Goal: Task Accomplishment & Management: Manage account settings

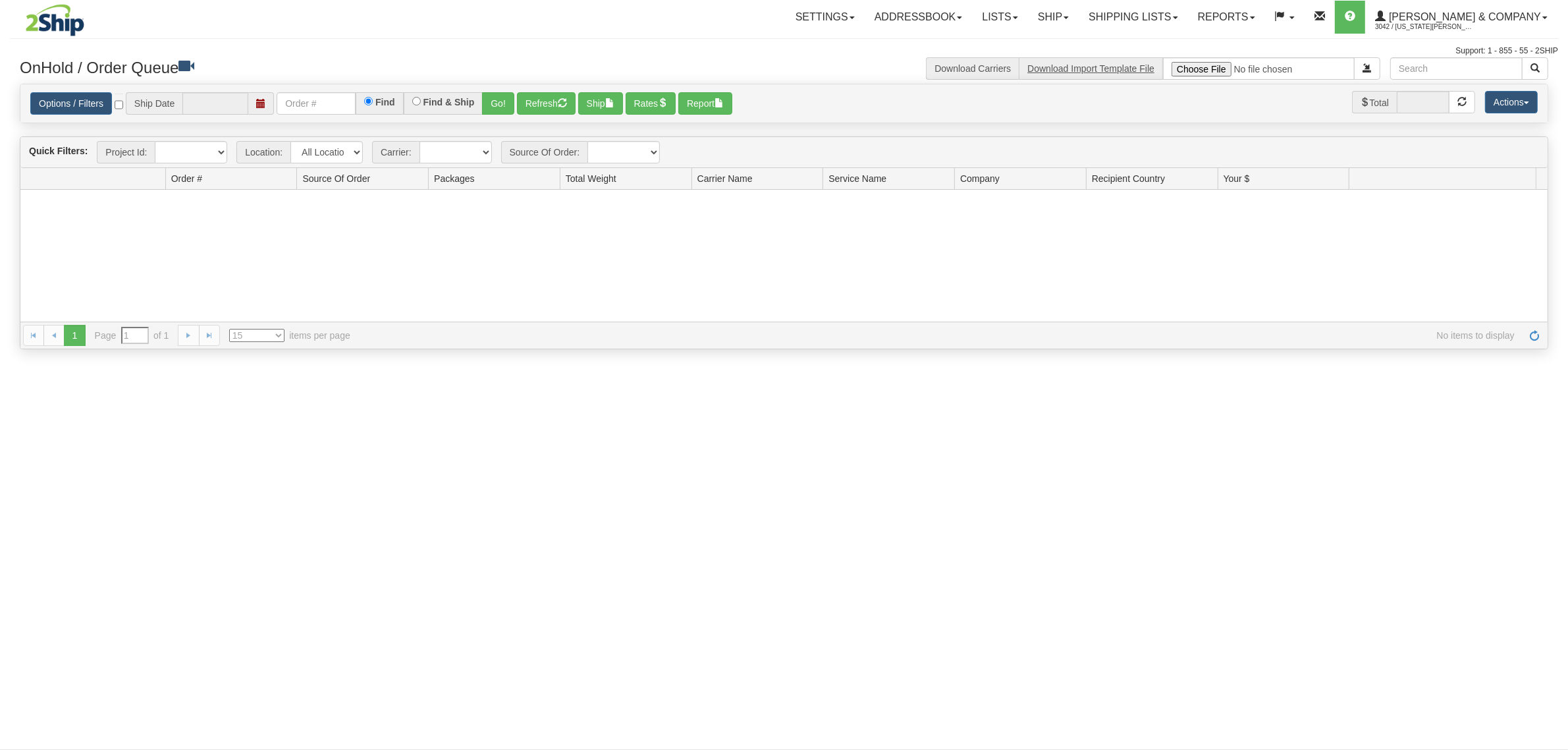
type input "[DATE]"
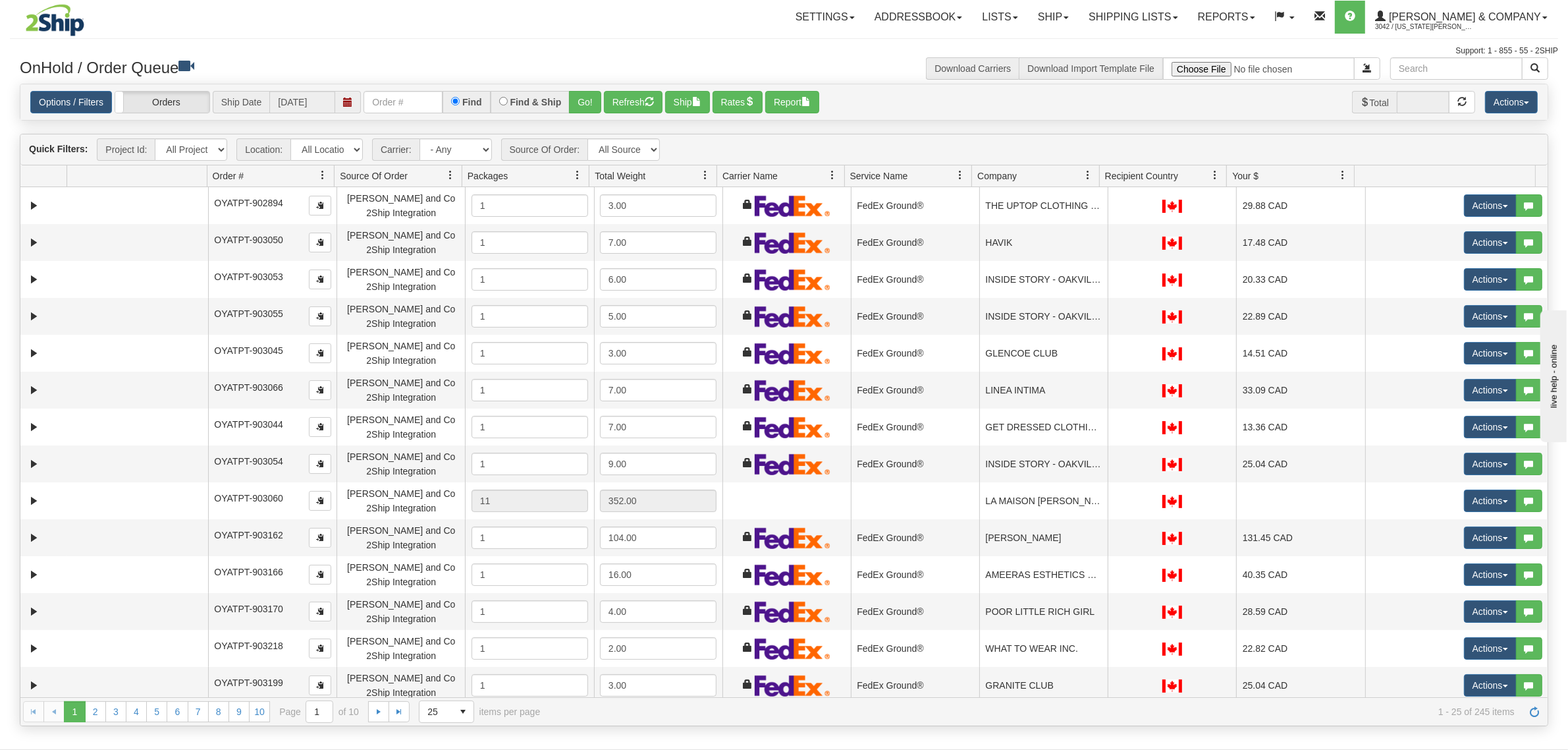
click at [1086, 172] on span at bounding box center [1087, 175] width 11 height 11
click at [1094, 202] on span at bounding box center [1094, 205] width 11 height 11
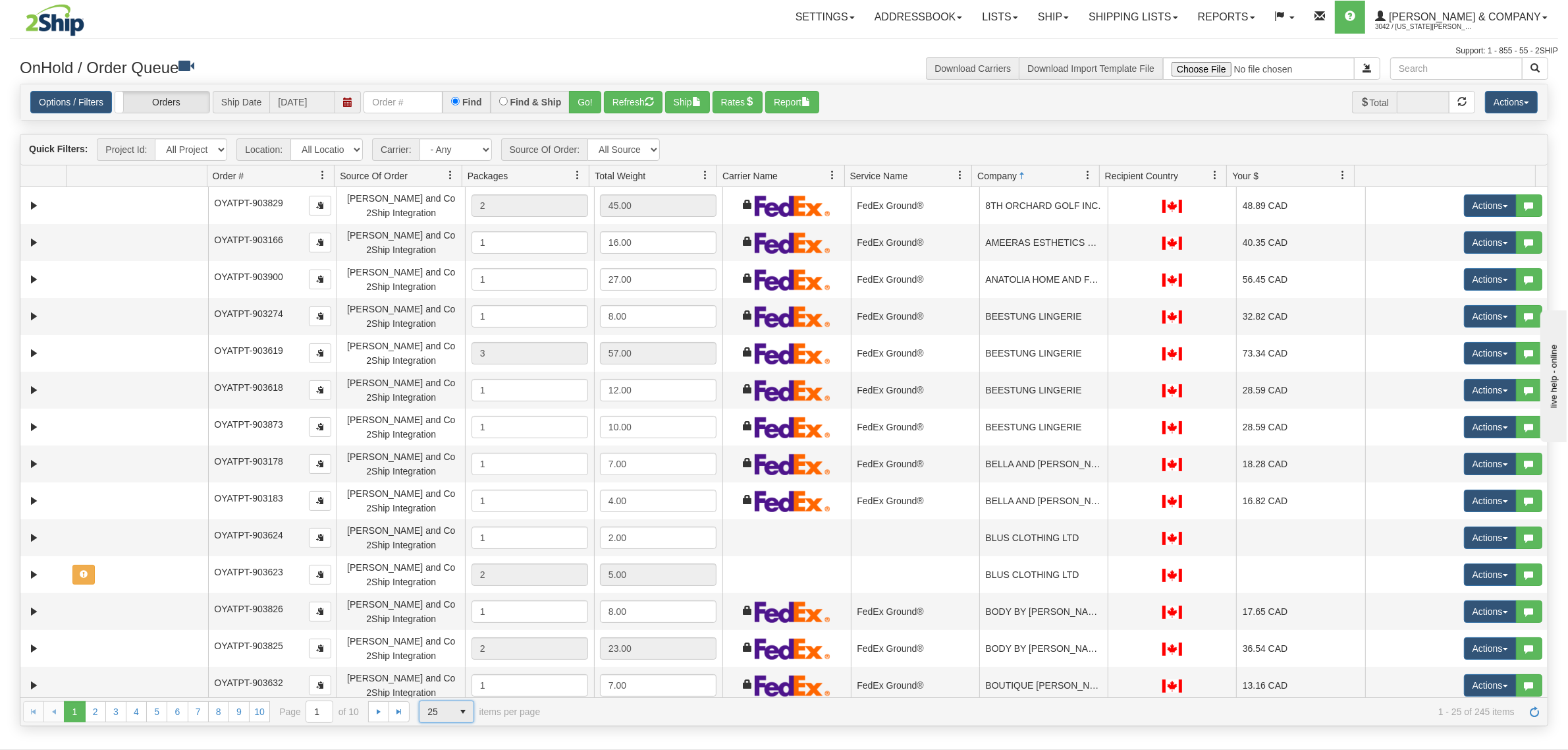
click at [442, 709] on span "25" at bounding box center [436, 711] width 17 height 13
click at [442, 687] on li "100" at bounding box center [446, 691] width 54 height 19
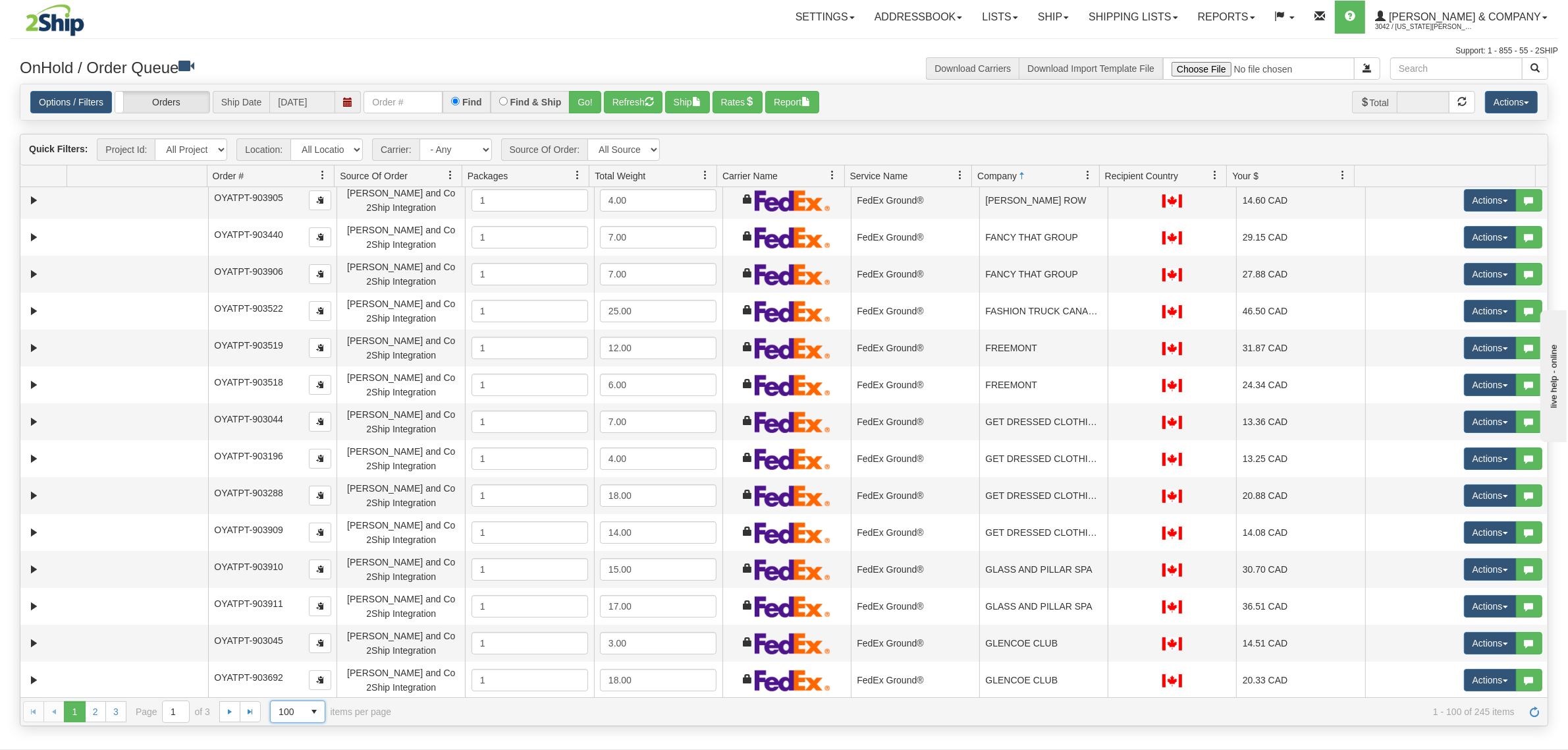
scroll to position [3177, 0]
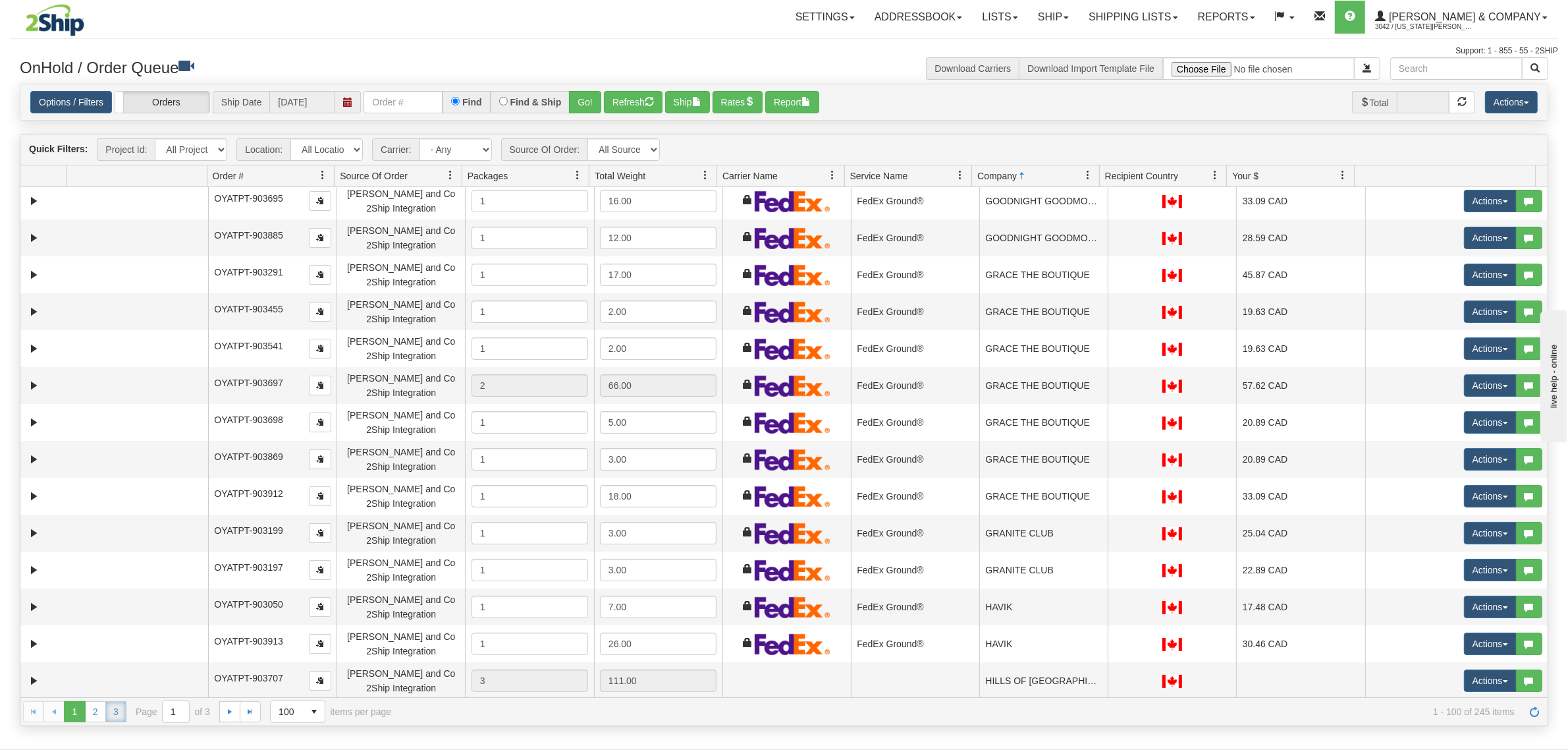
click at [109, 718] on link "3" at bounding box center [116, 711] width 21 height 21
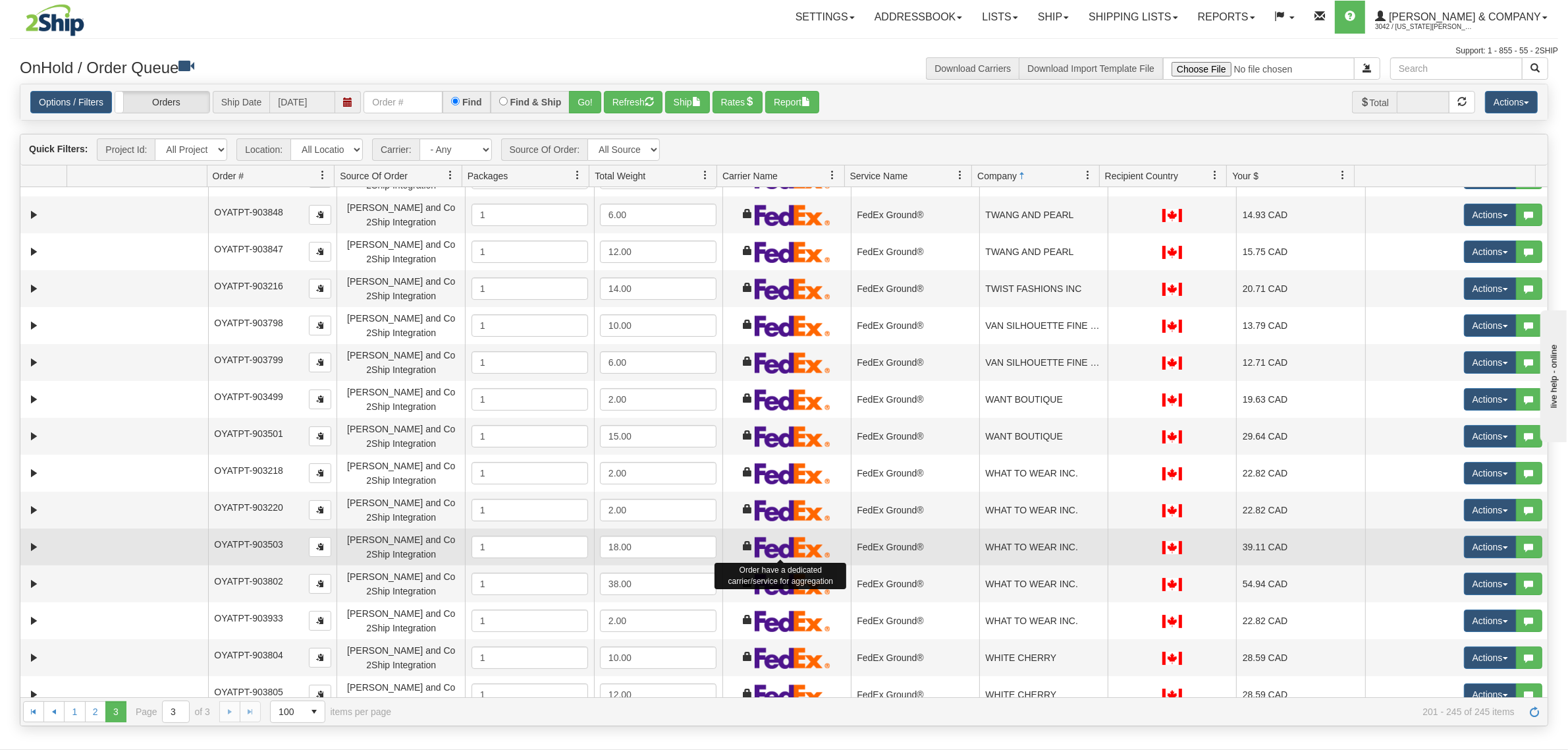
scroll to position [0, 0]
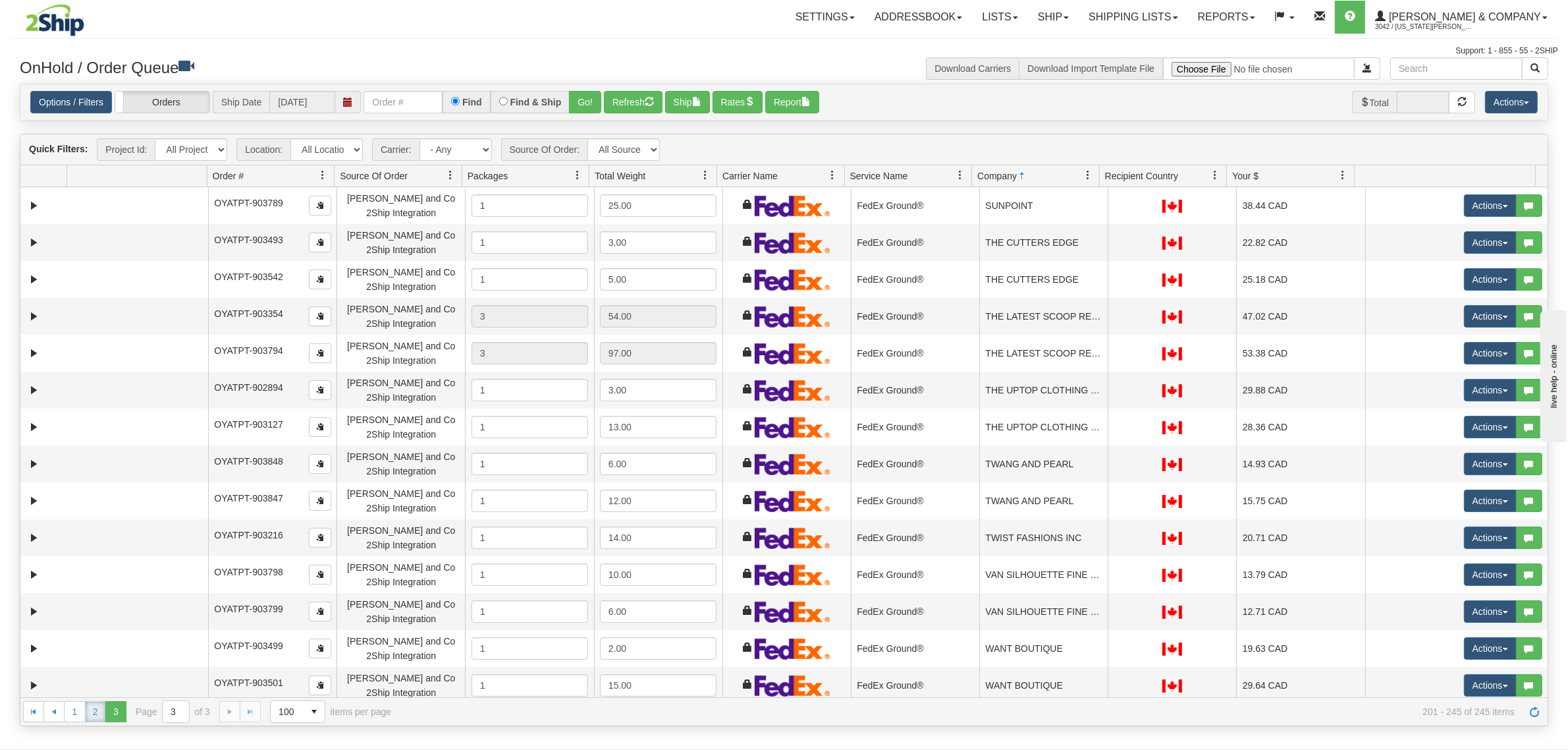
click at [96, 706] on link "2" at bounding box center [96, 711] width 21 height 21
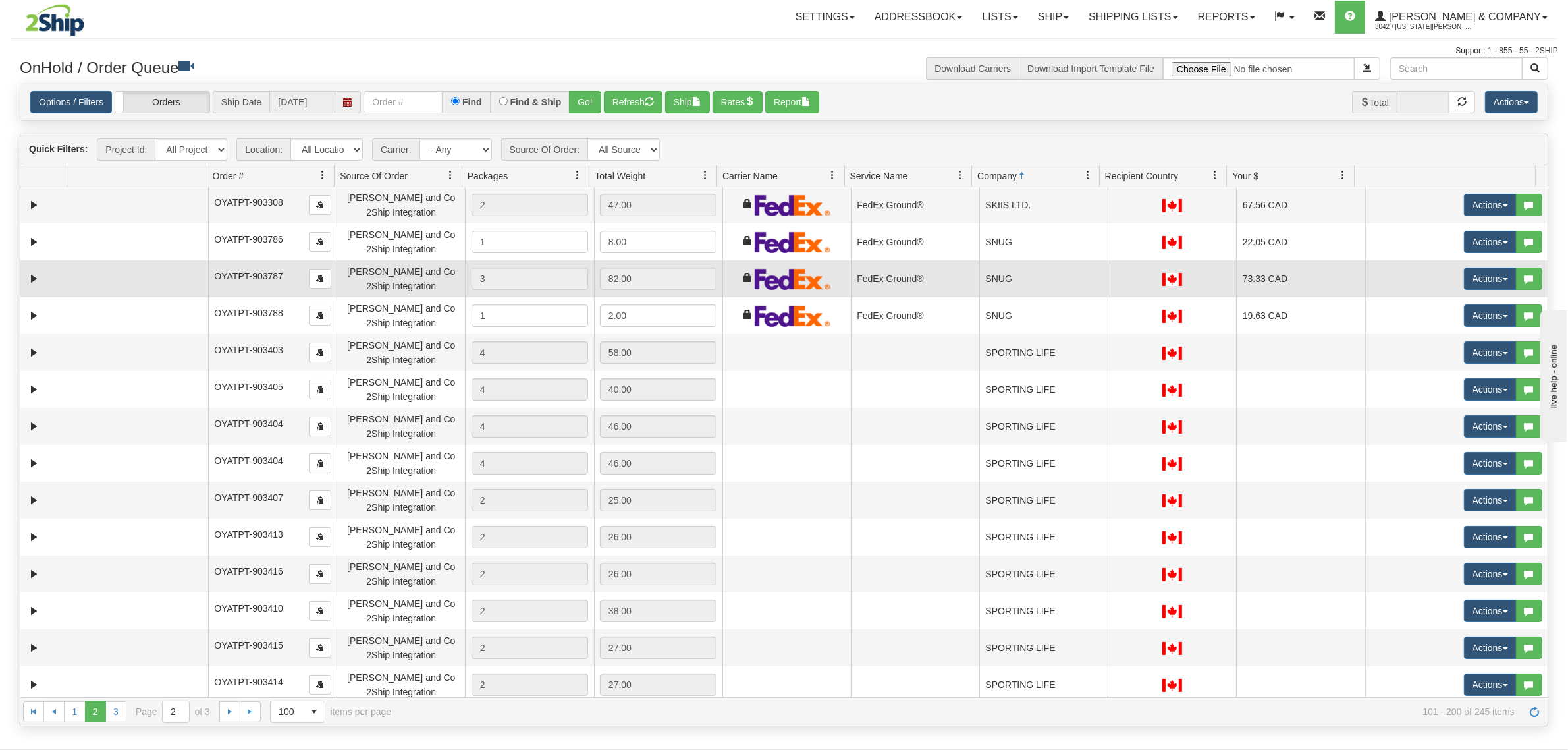
scroll to position [2882, 0]
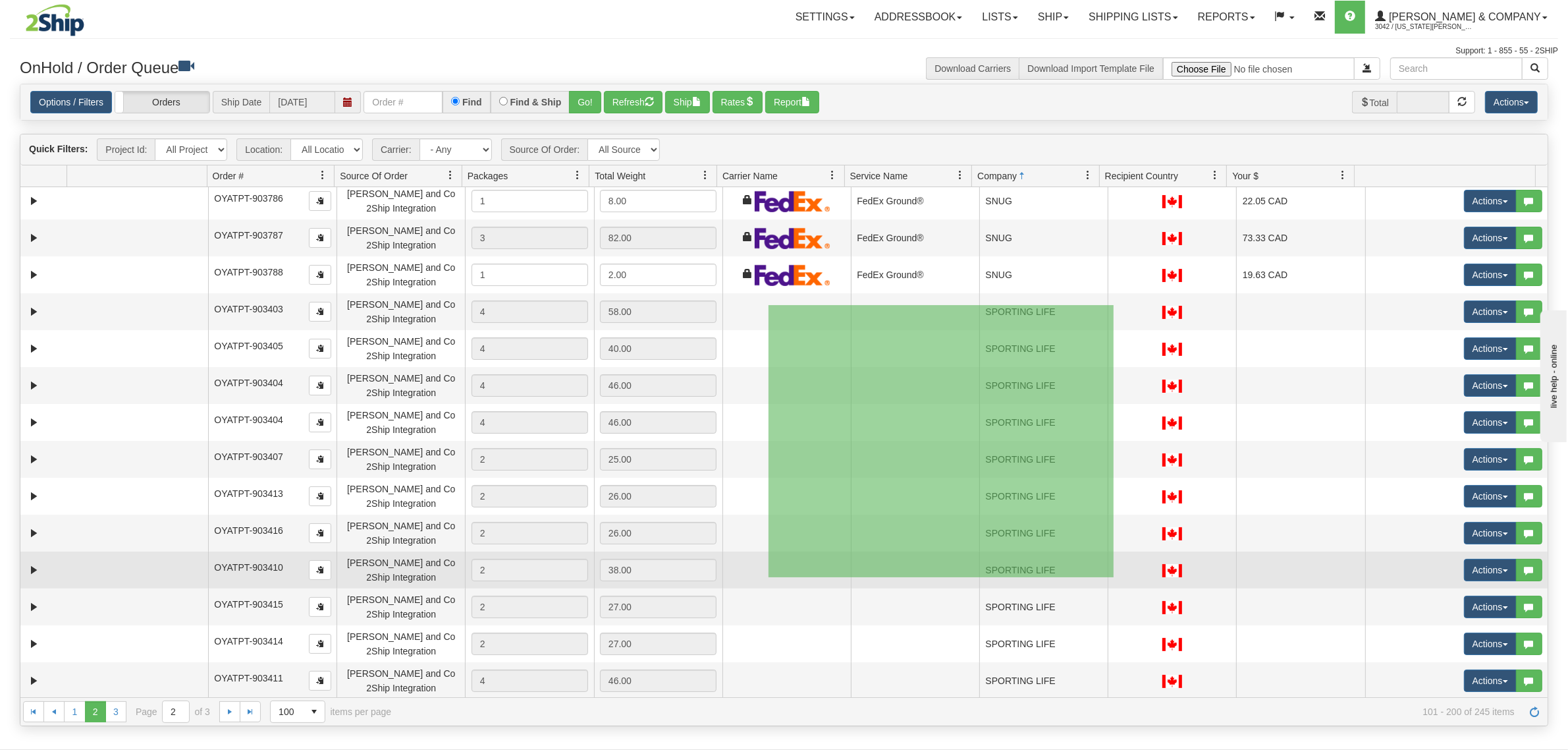
drag, startPoint x: 768, startPoint y: 305, endPoint x: 1113, endPoint y: 577, distance: 439.3
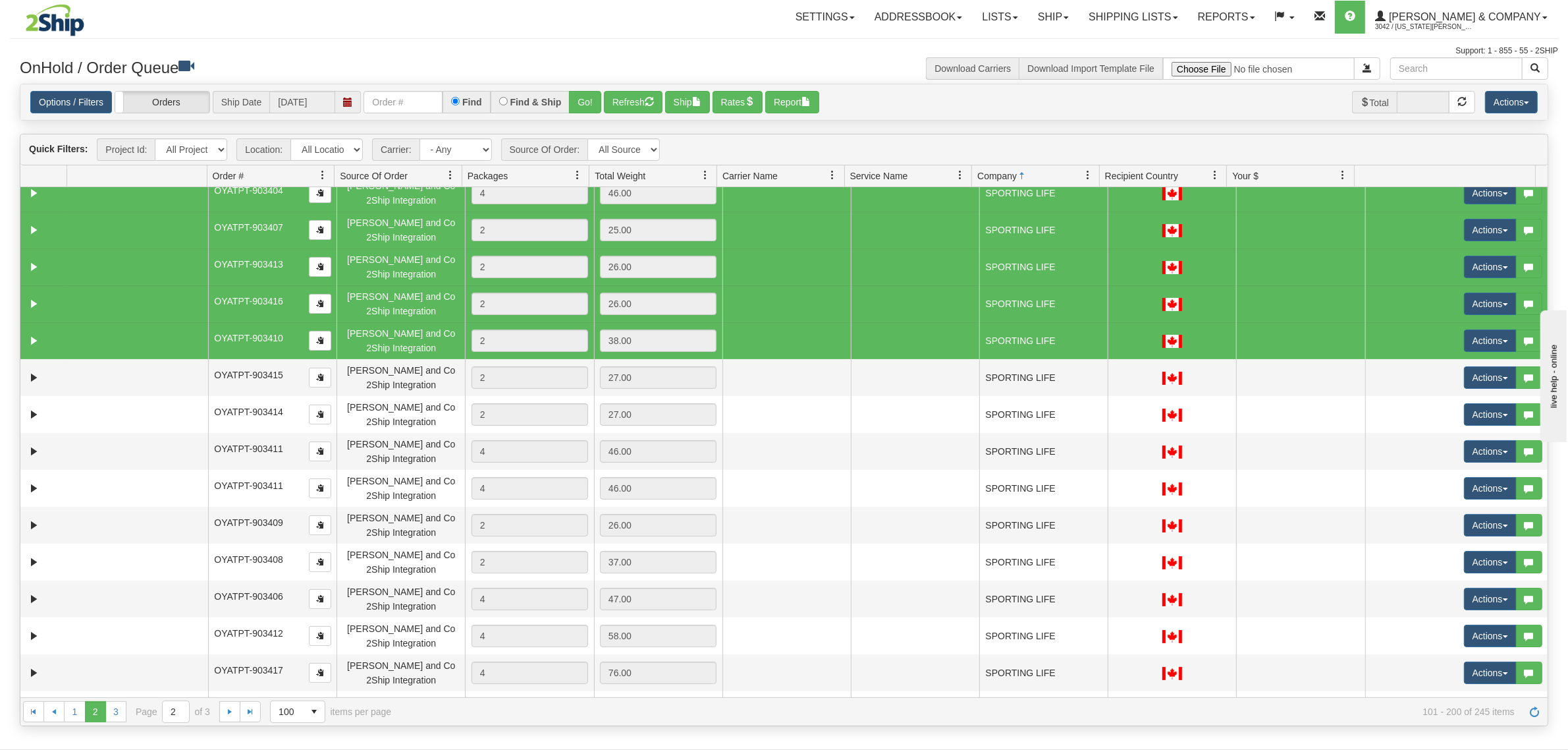
scroll to position [3130, 0]
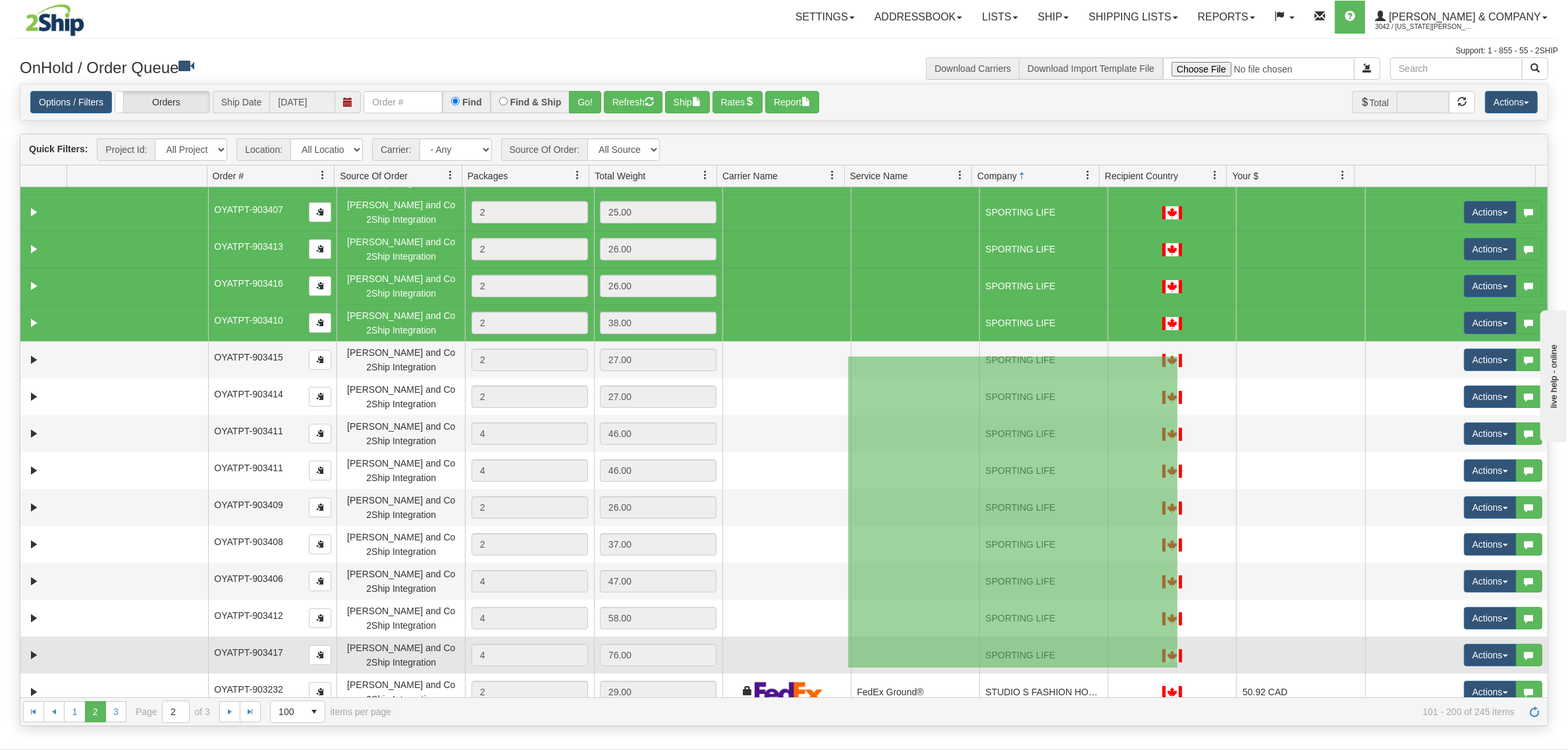
drag, startPoint x: 848, startPoint y: 357, endPoint x: 1177, endPoint y: 667, distance: 452.0
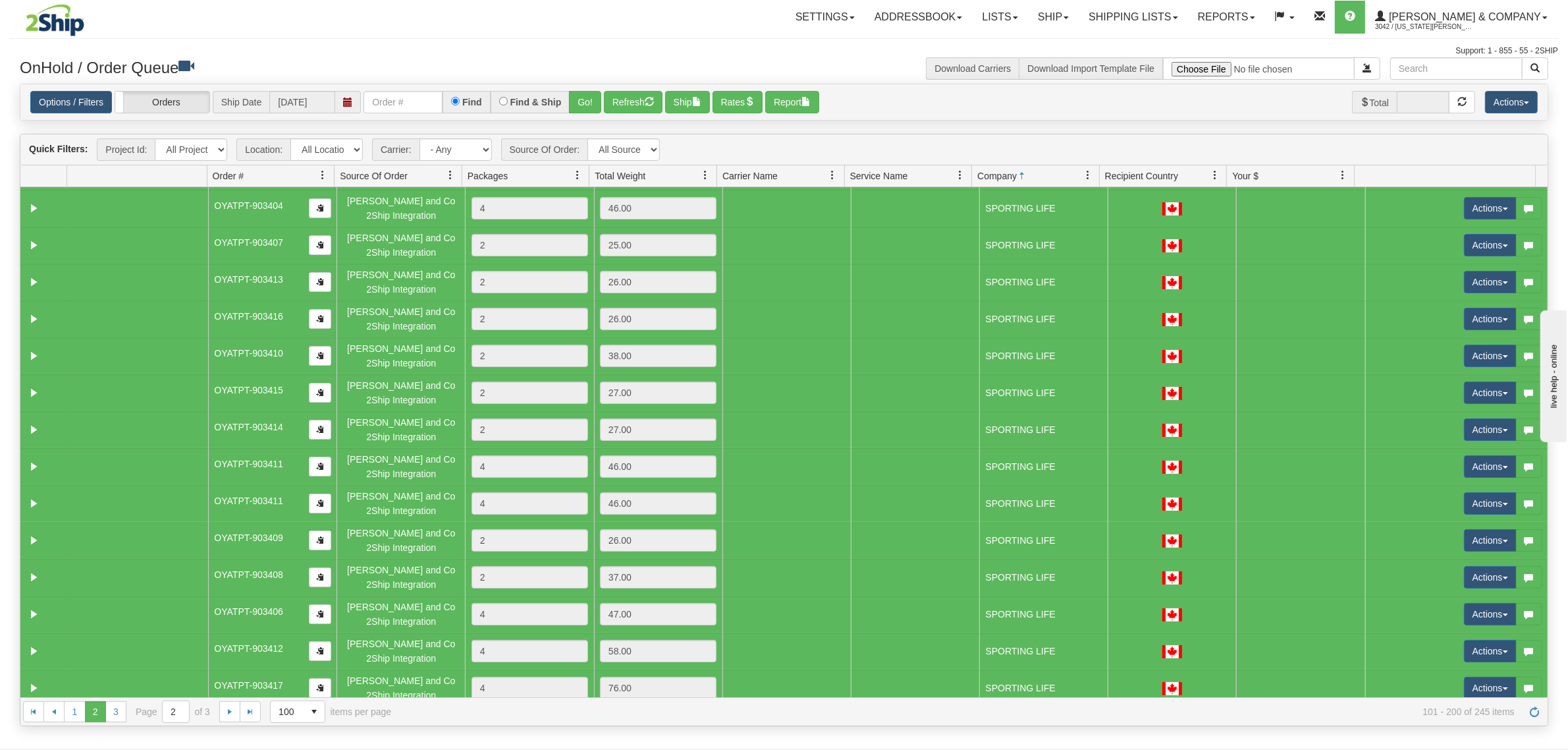
scroll to position [2848, 0]
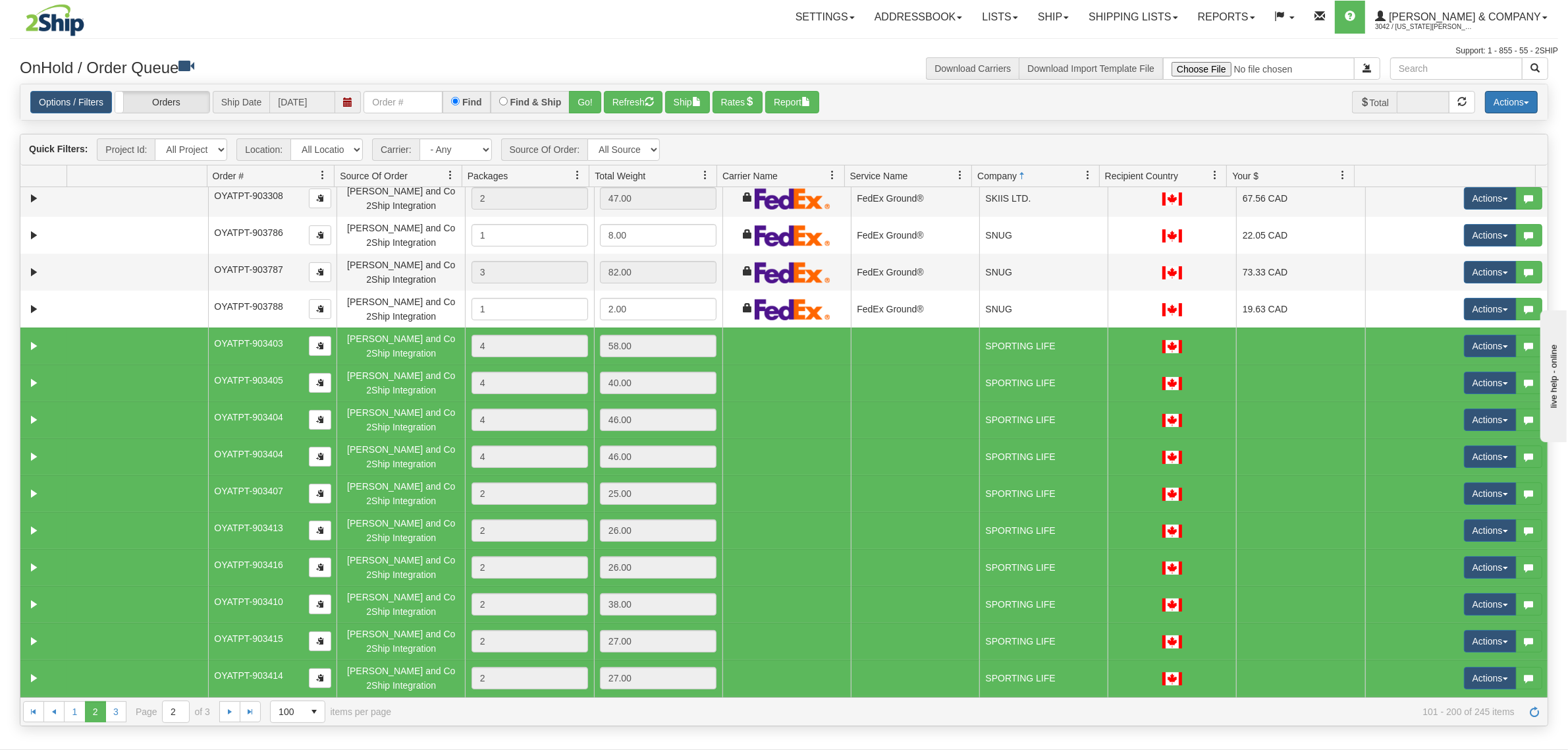
click at [1515, 102] on button "Actions" at bounding box center [1511, 102] width 52 height 22
click at [1452, 203] on link "Delete Selected" at bounding box center [1481, 208] width 111 height 17
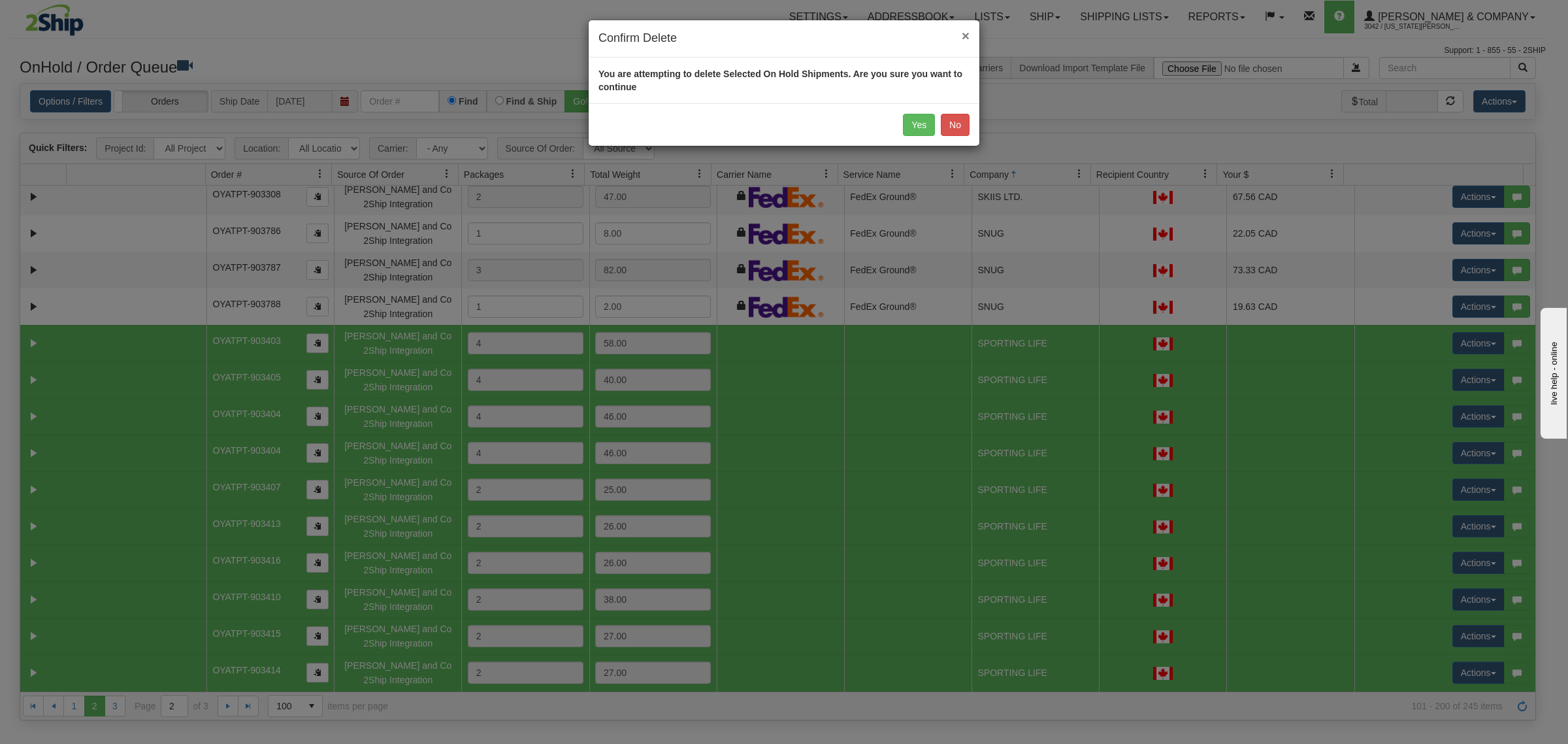
click at [962, 29] on span "×" at bounding box center [966, 36] width 8 height 15
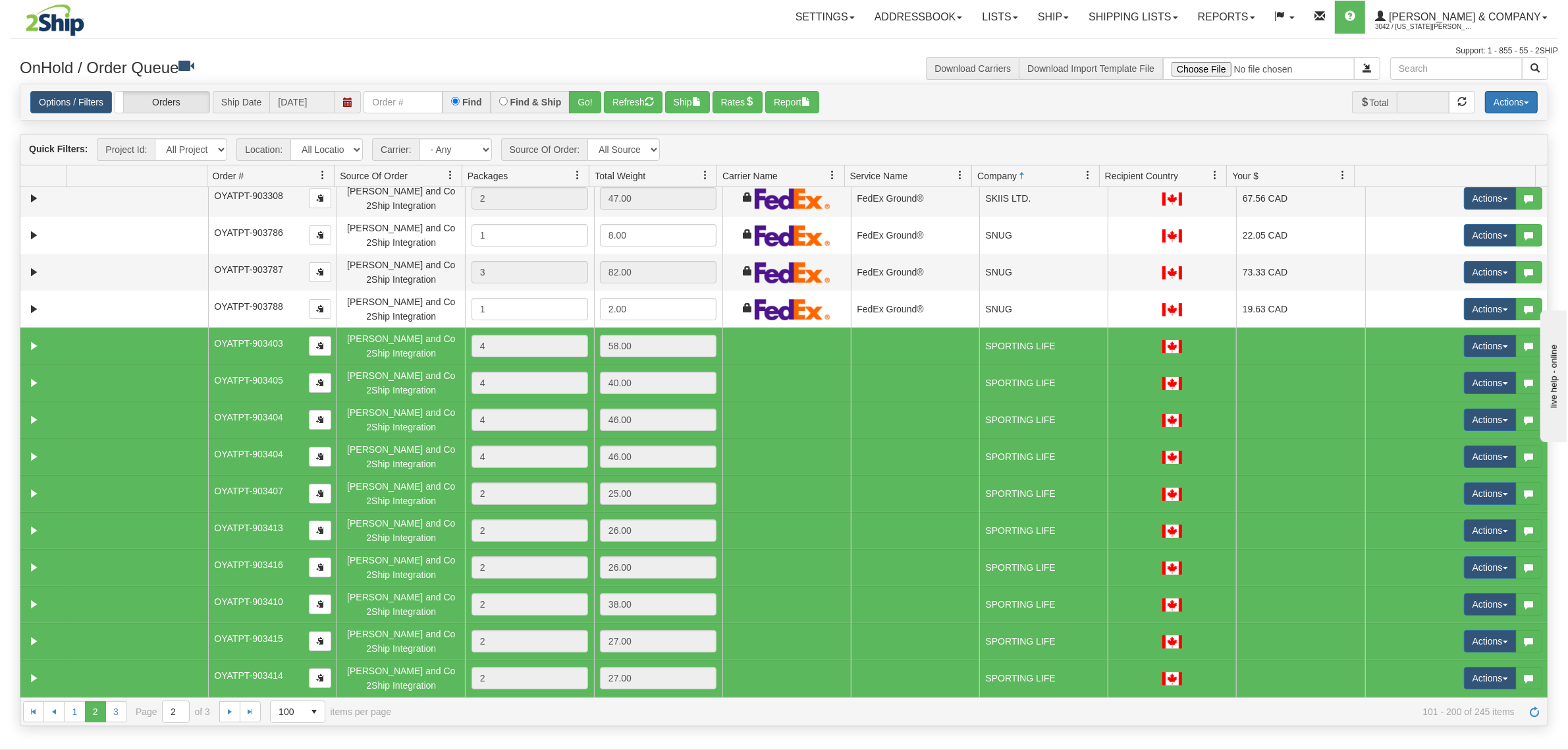
click at [1518, 101] on button "Actions" at bounding box center [1511, 102] width 52 height 22
click at [1462, 204] on link "Delete Selected" at bounding box center [1481, 208] width 111 height 17
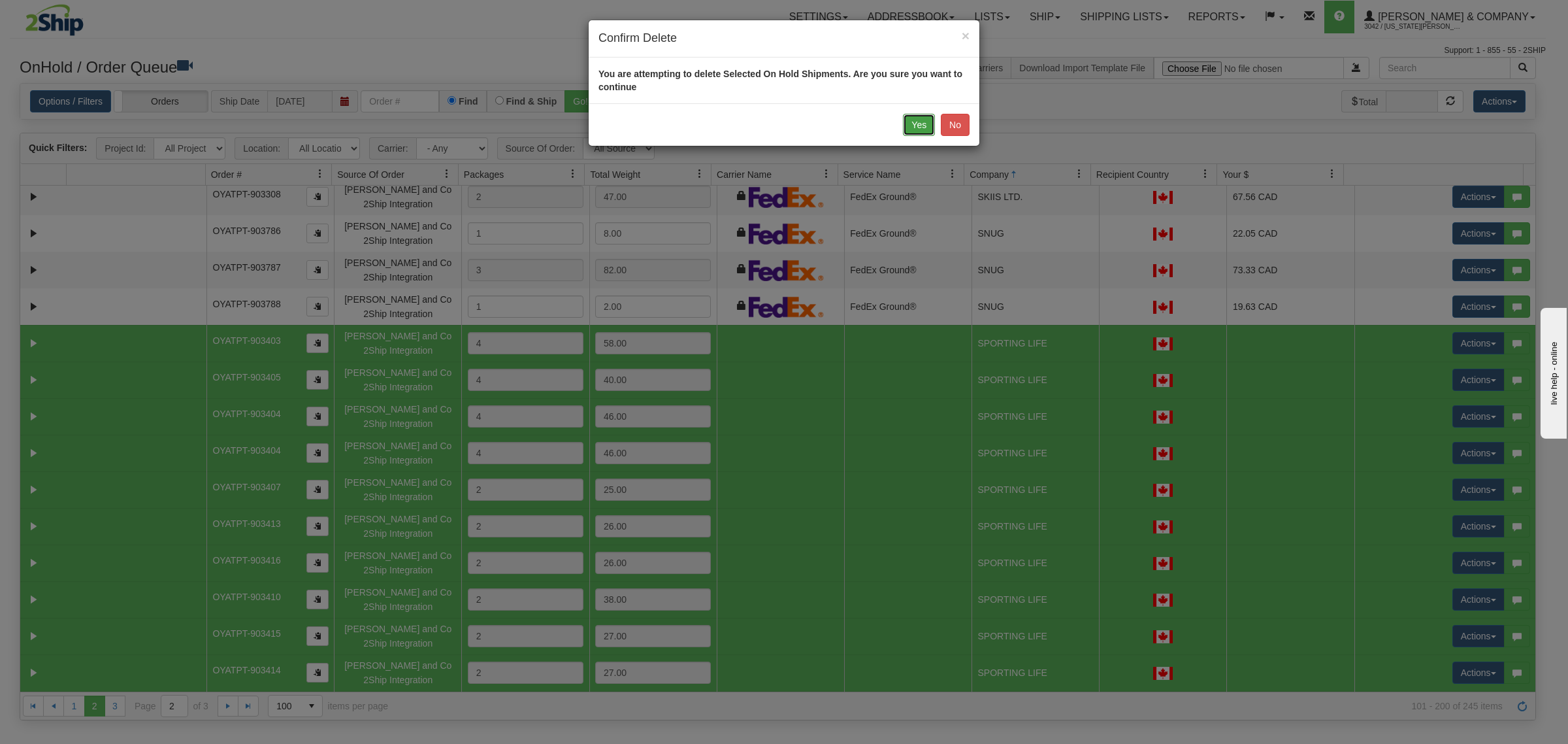
click at [914, 128] on button "Yes" at bounding box center [919, 124] width 32 height 22
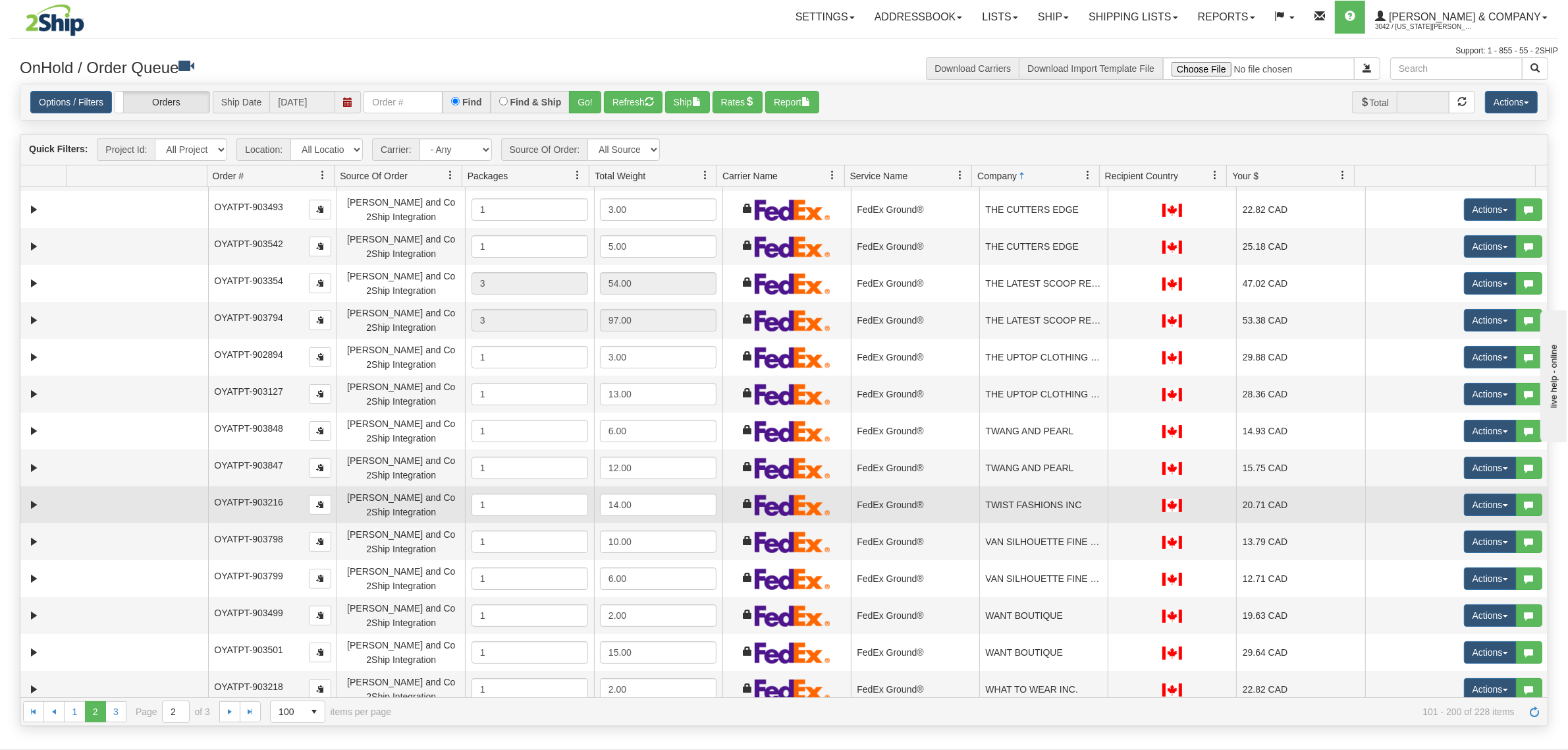
scroll to position [3177, 0]
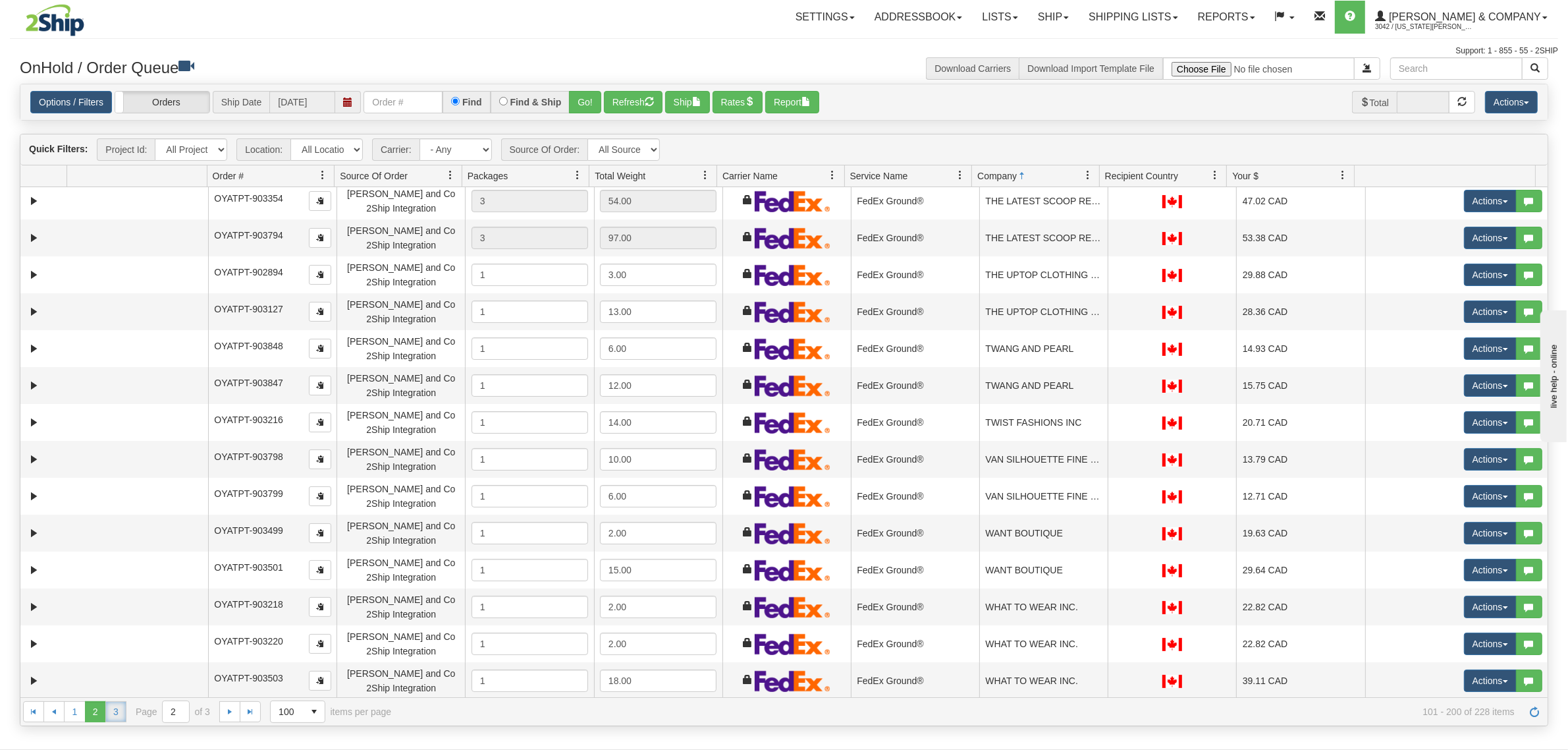
click at [110, 710] on link "3" at bounding box center [116, 711] width 21 height 21
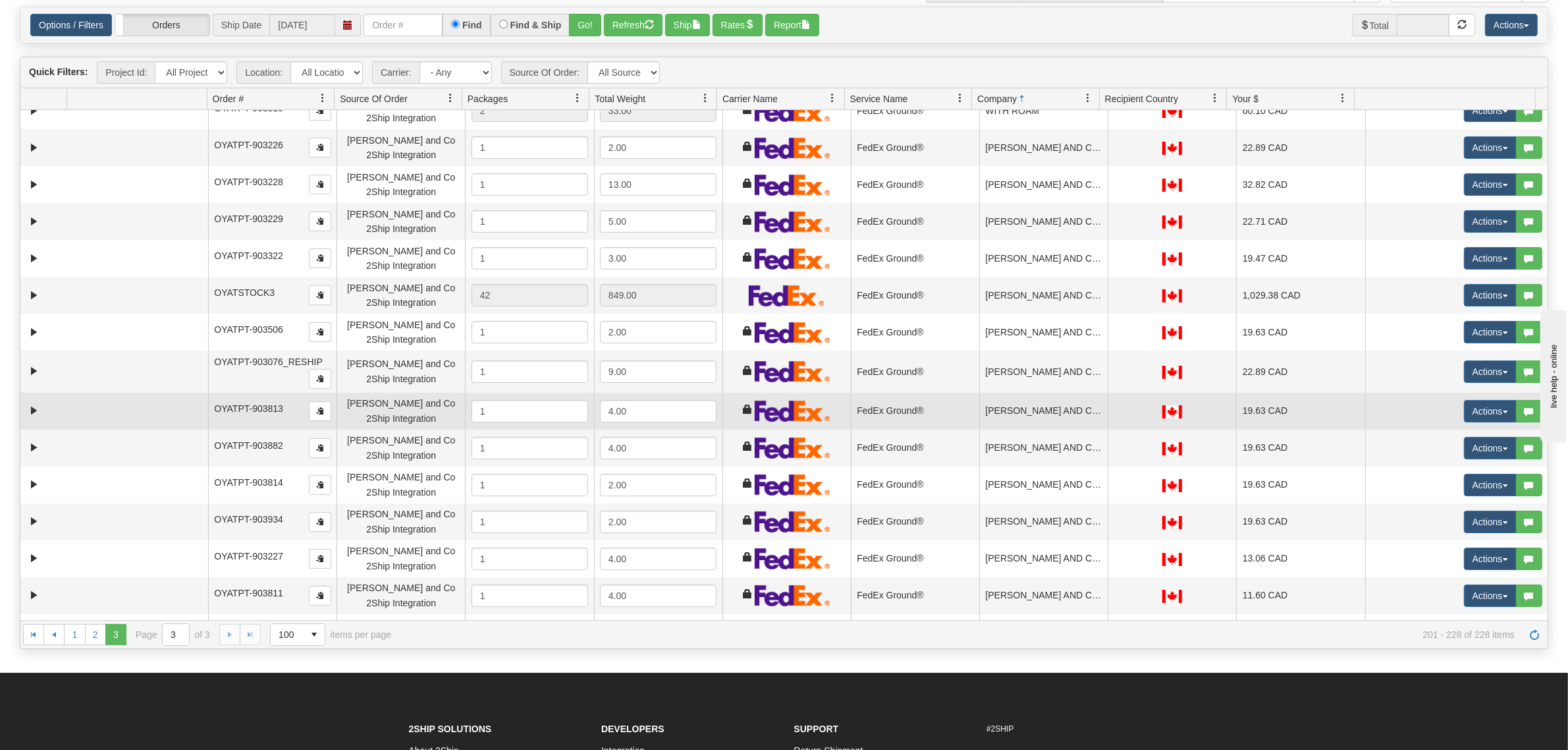
scroll to position [363, 0]
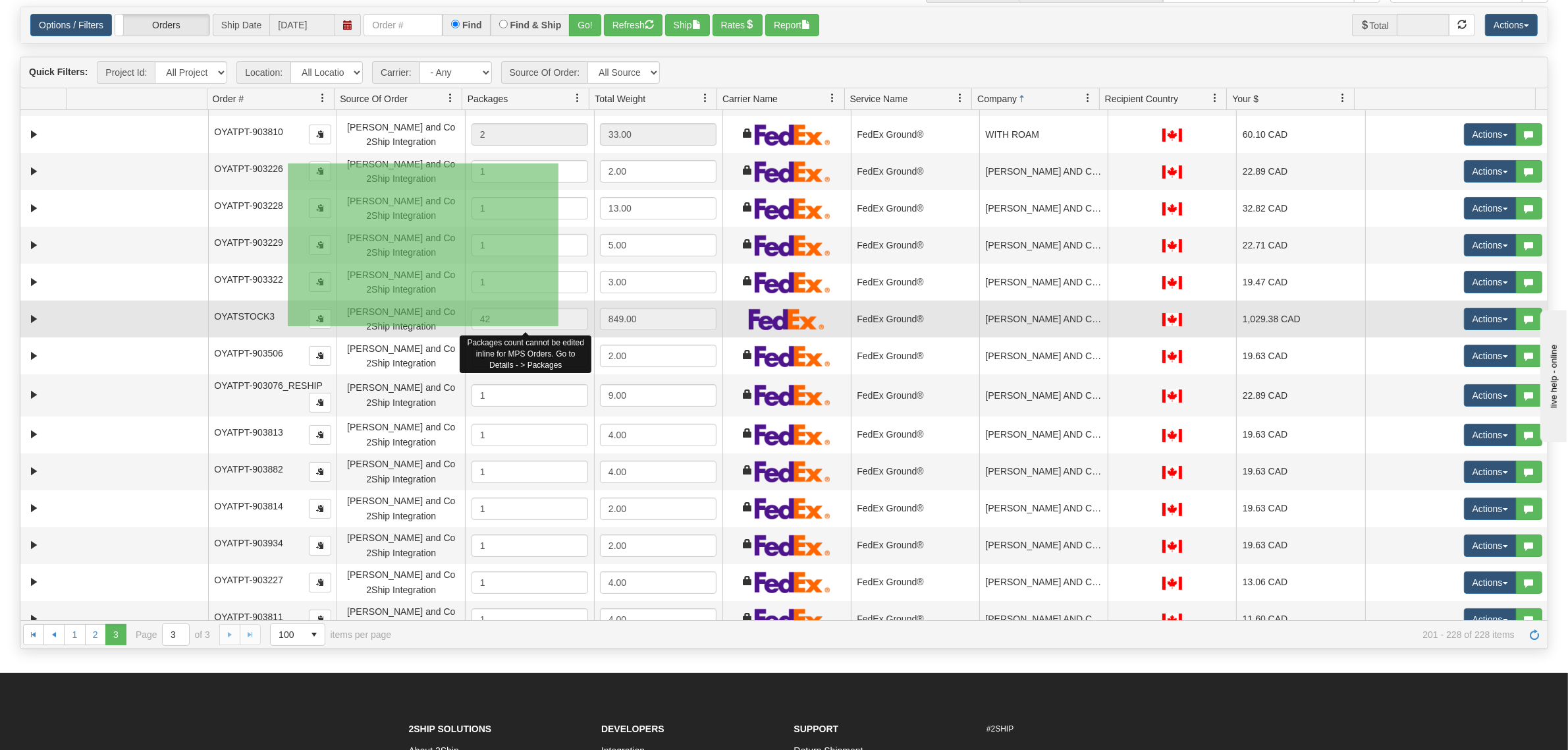
drag, startPoint x: 288, startPoint y: 163, endPoint x: 559, endPoint y: 326, distance: 316.2
click at [559, 326] on tbody "31632004 Evolution Fulfillment 91141784 91141785 OYATPT-903802 Yates and Co 2Sh…" at bounding box center [784, 266] width 1527 height 1039
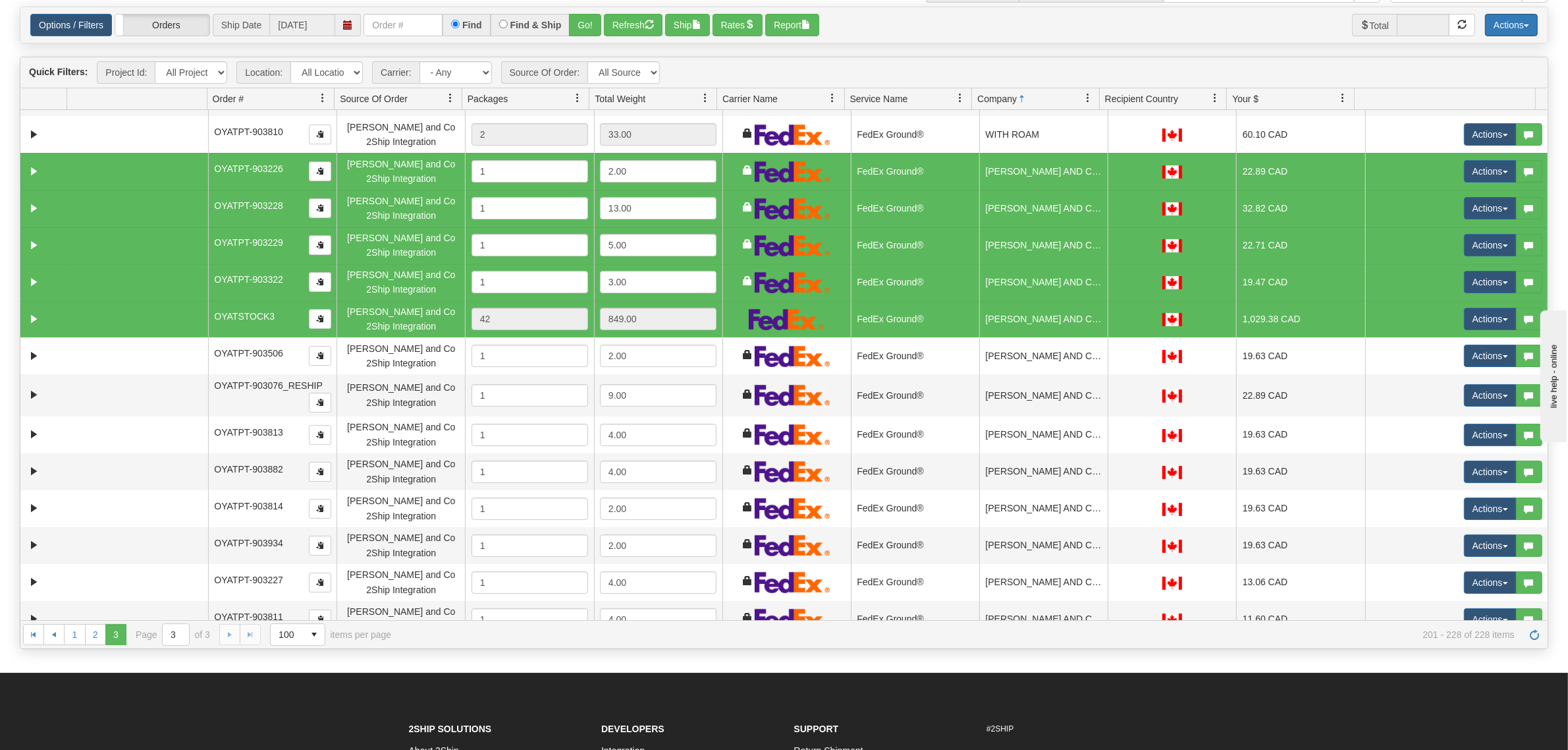
click at [1509, 26] on button "Actions" at bounding box center [1511, 25] width 52 height 22
click at [1454, 126] on link "Delete Selected" at bounding box center [1481, 130] width 111 height 17
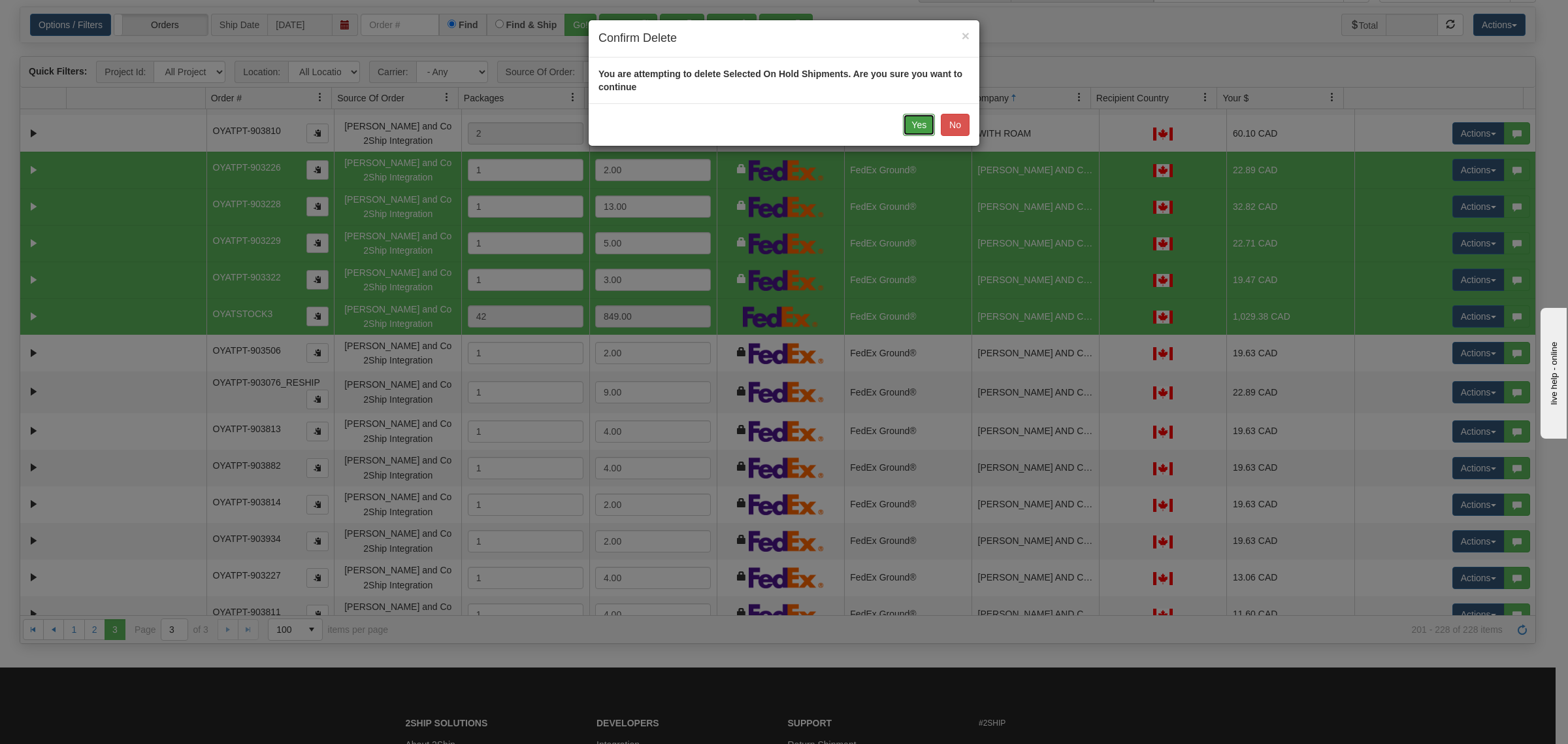
click at [922, 121] on button "Yes" at bounding box center [919, 124] width 32 height 22
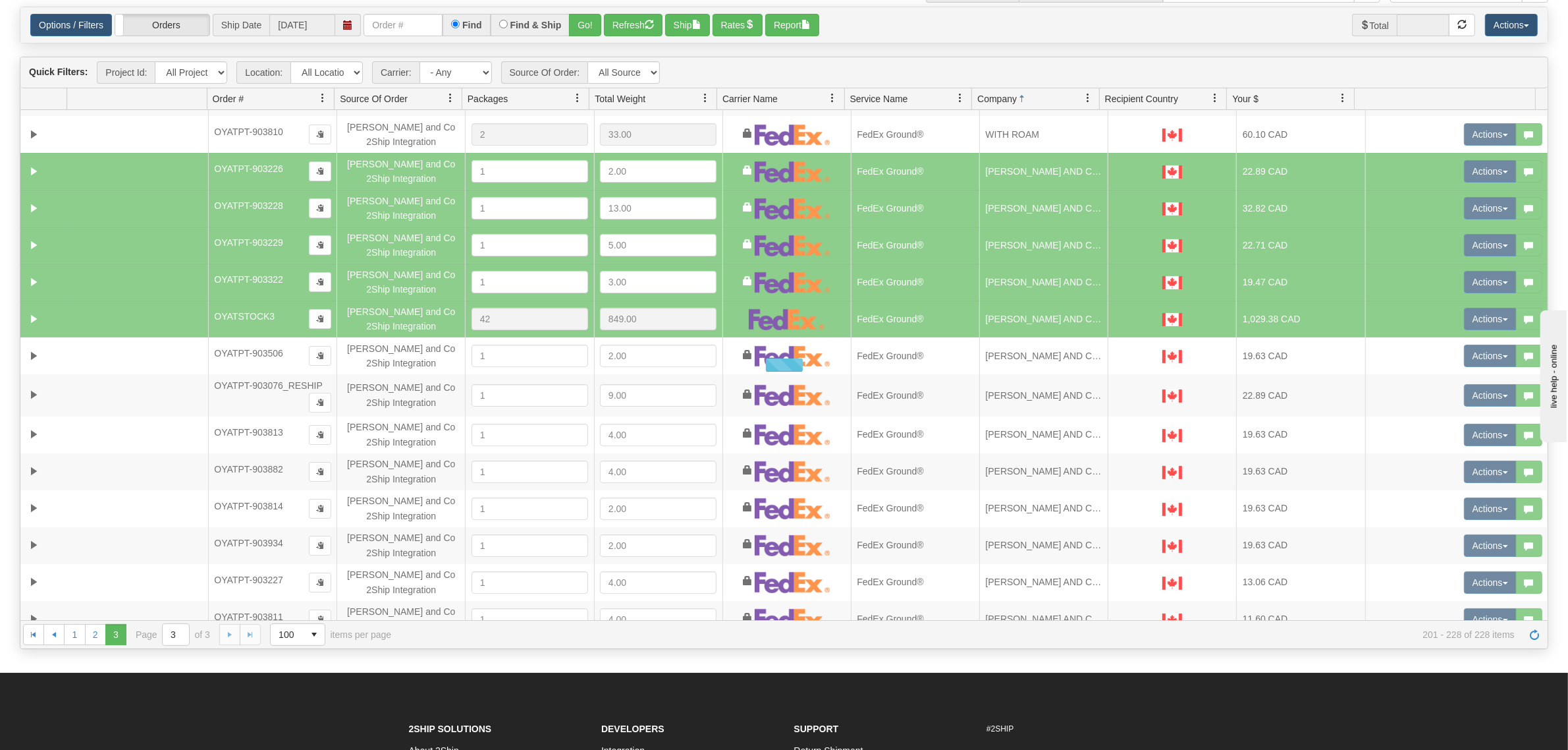
scroll to position [343, 0]
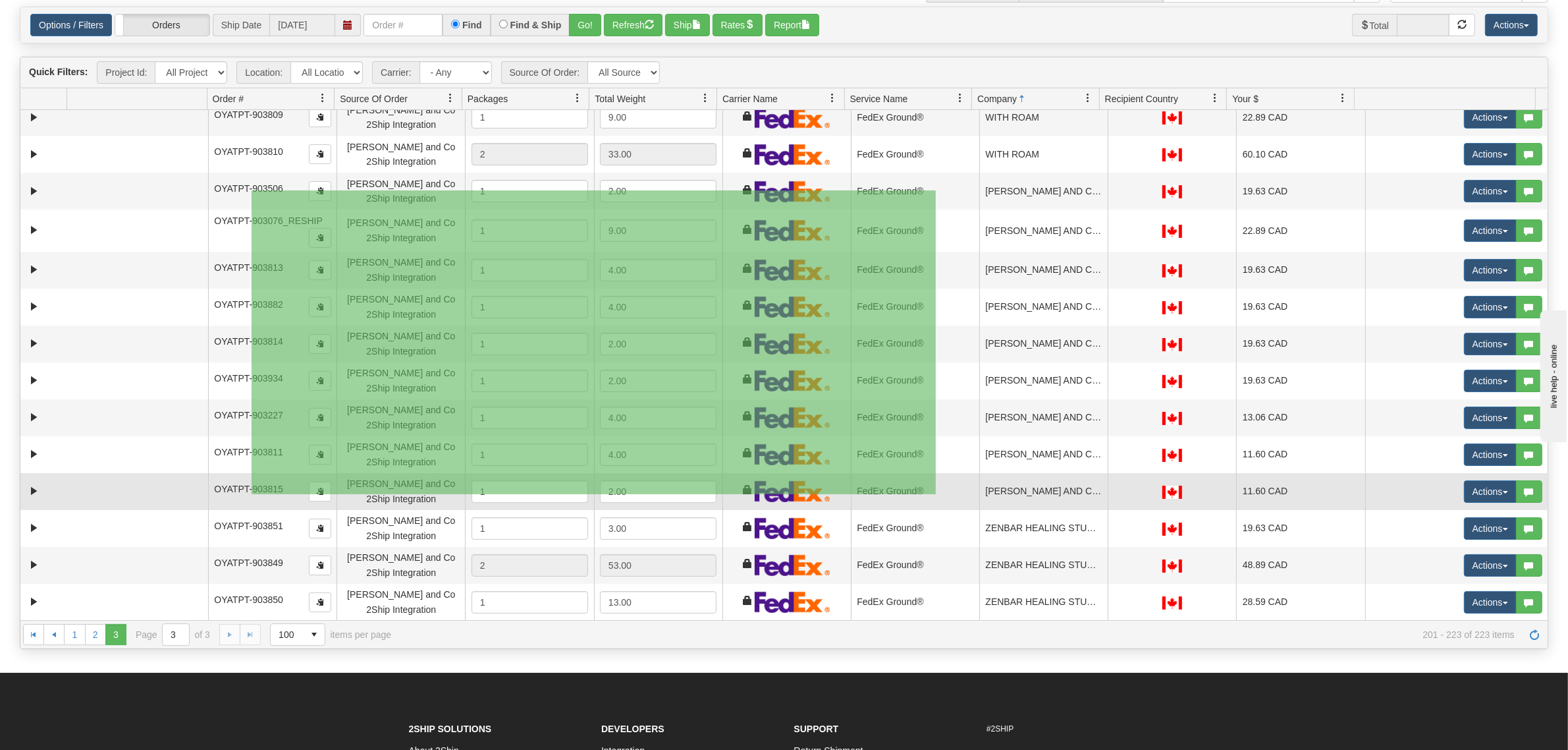
drag, startPoint x: 252, startPoint y: 189, endPoint x: 936, endPoint y: 496, distance: 749.7
click at [936, 496] on tbody "31632004 Evolution Fulfillment 91141784 91141785 OYATPT-903802 Yates and Co 2Sh…" at bounding box center [784, 193] width 1527 height 854
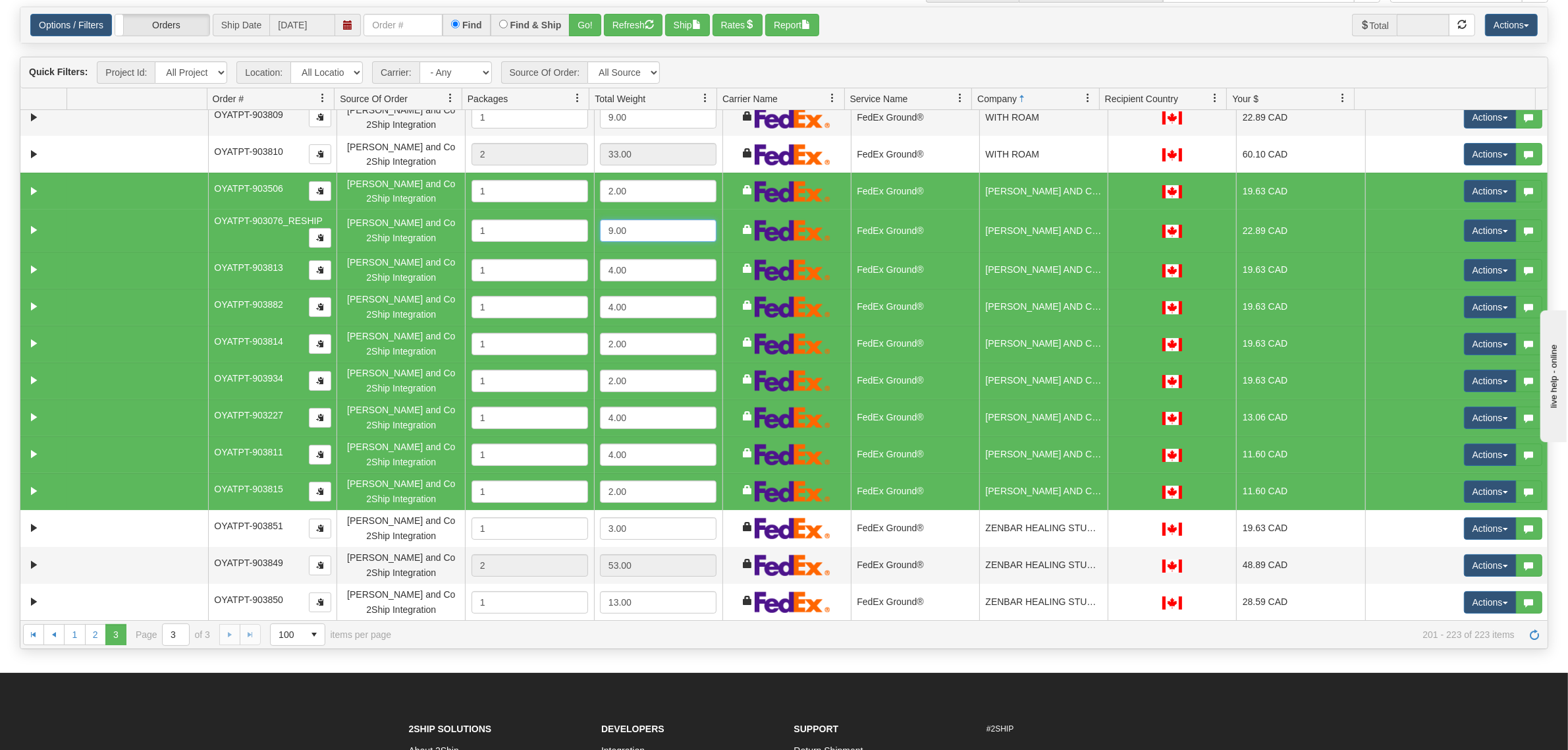
click at [646, 232] on input "9.00" at bounding box center [658, 230] width 116 height 22
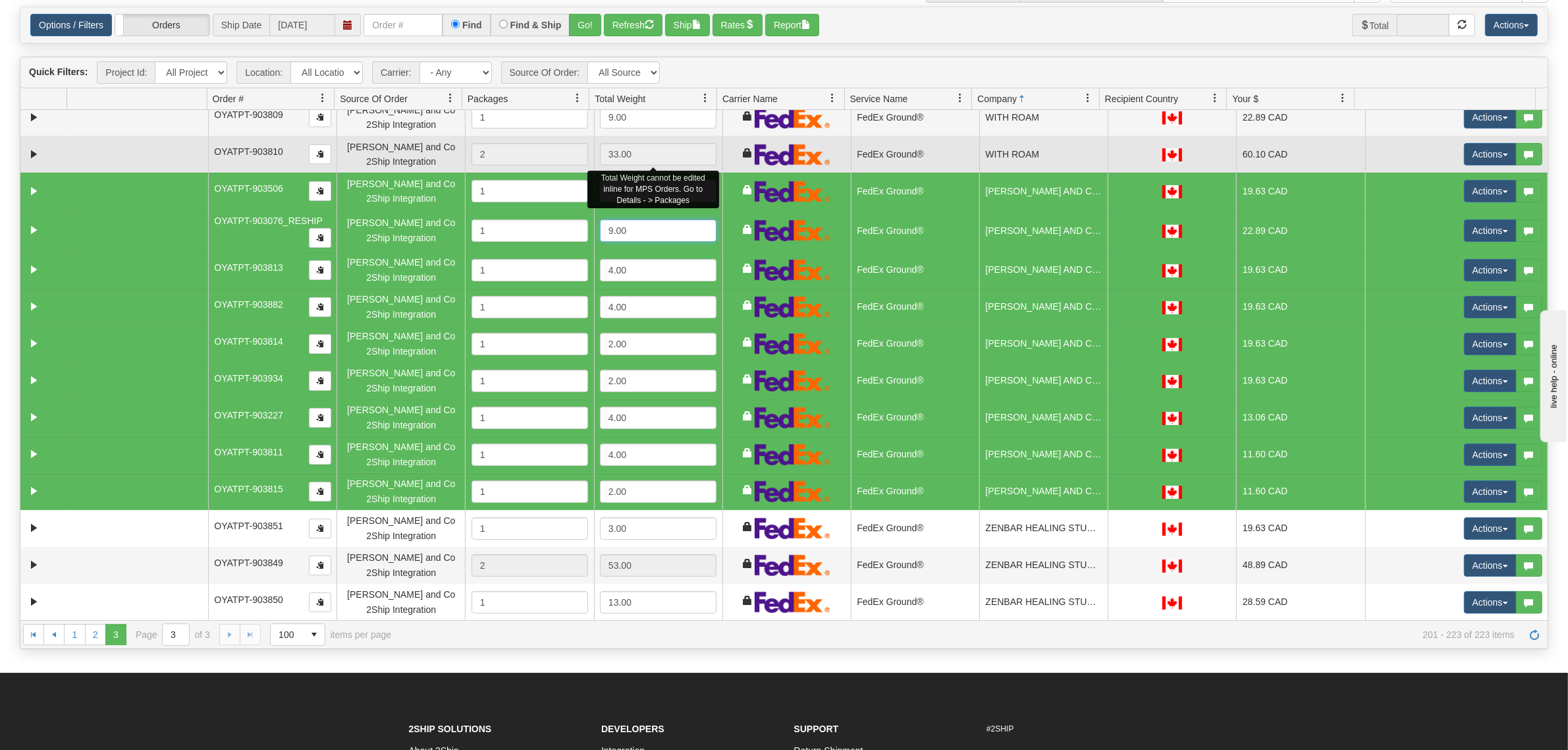
click at [673, 160] on div "33.00" at bounding box center [658, 153] width 116 height 22
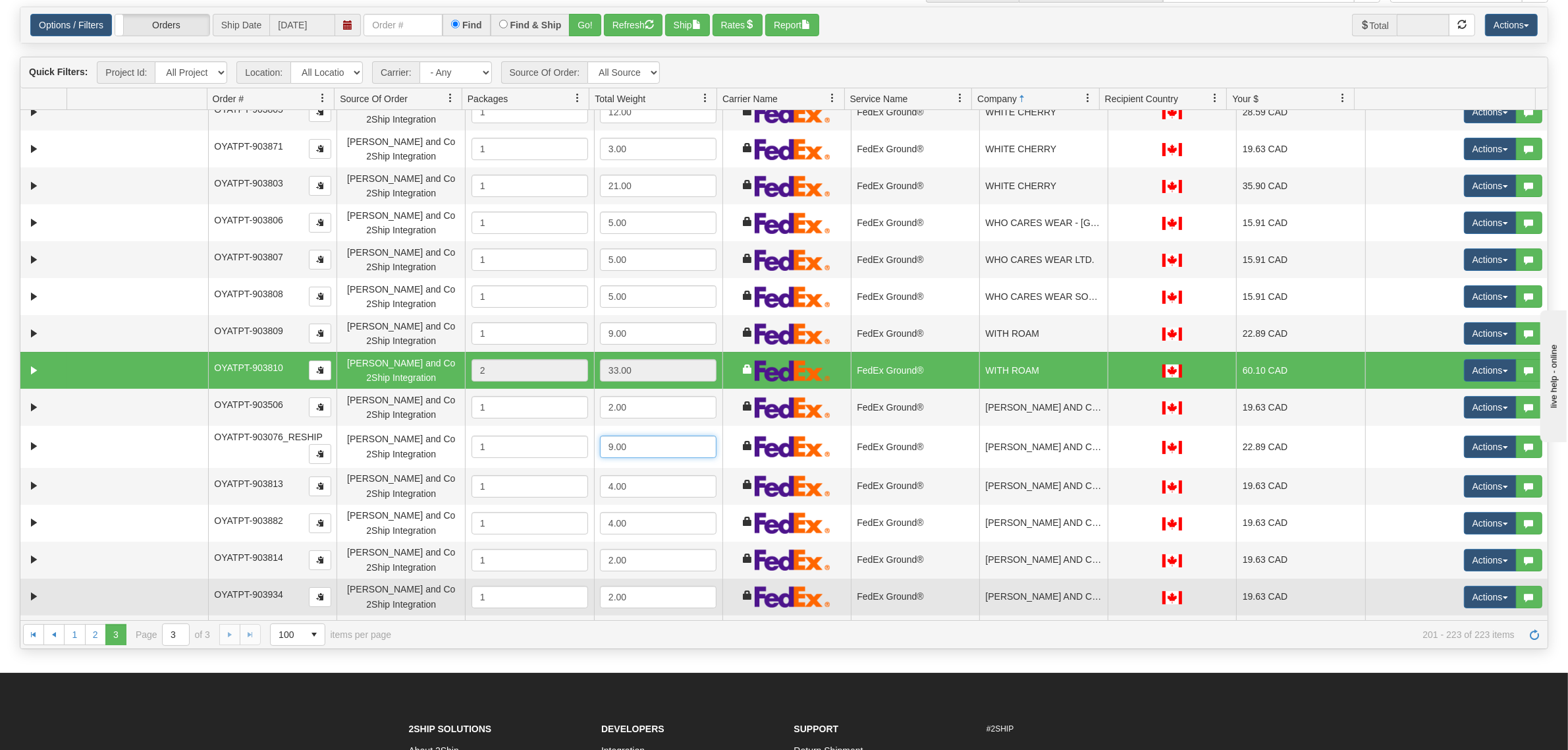
scroll to position [0, 0]
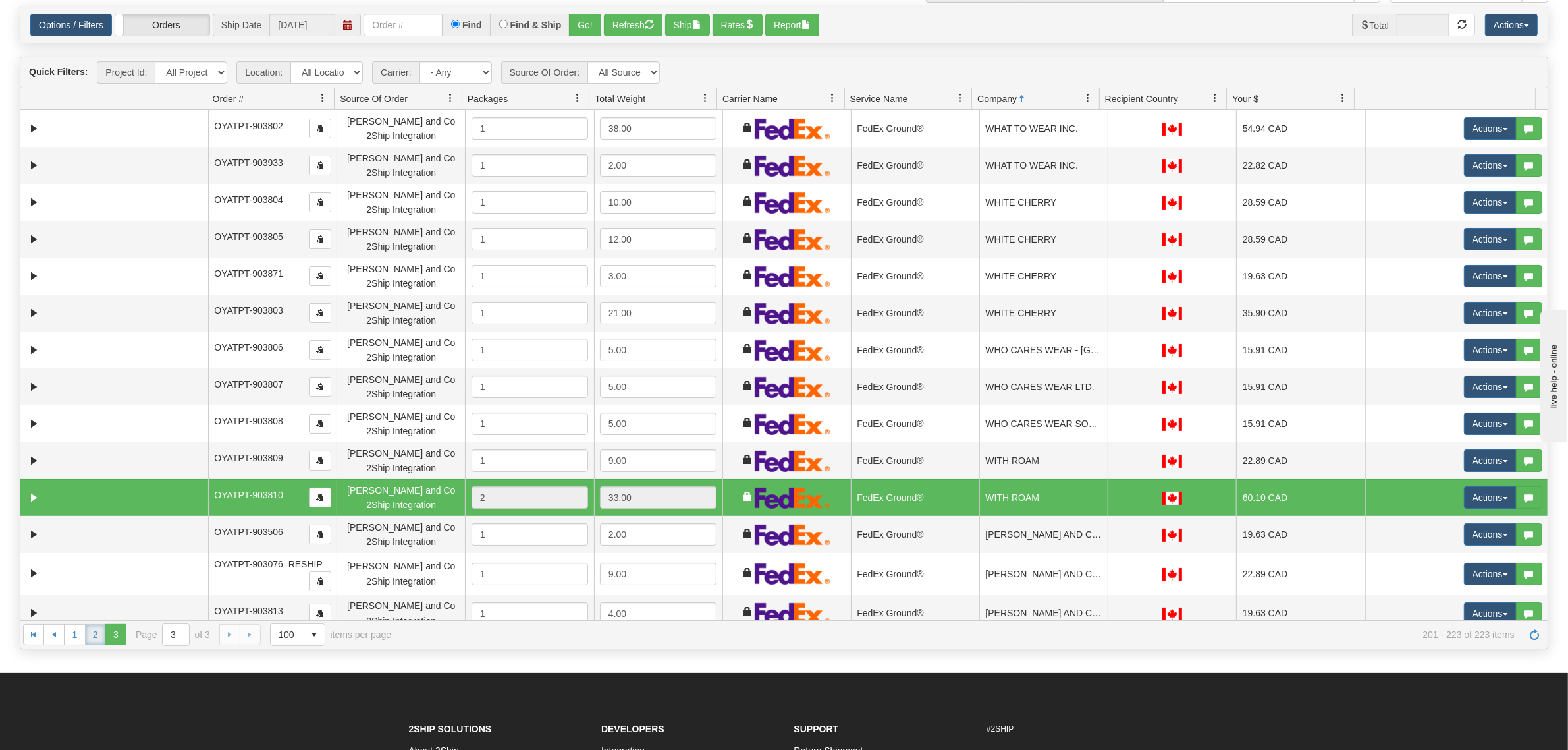
click at [89, 636] on link "2" at bounding box center [96, 634] width 21 height 21
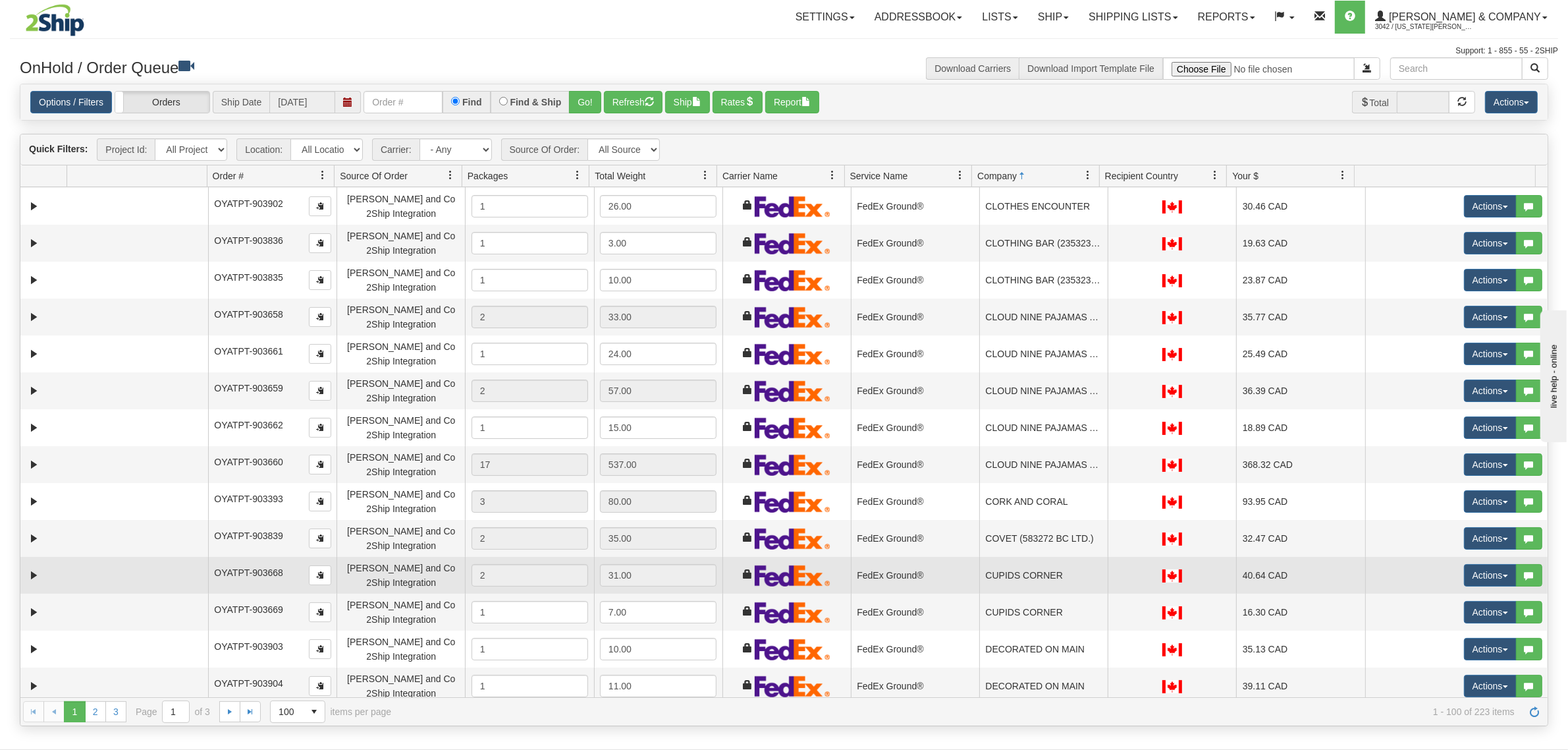
scroll to position [1317, 0]
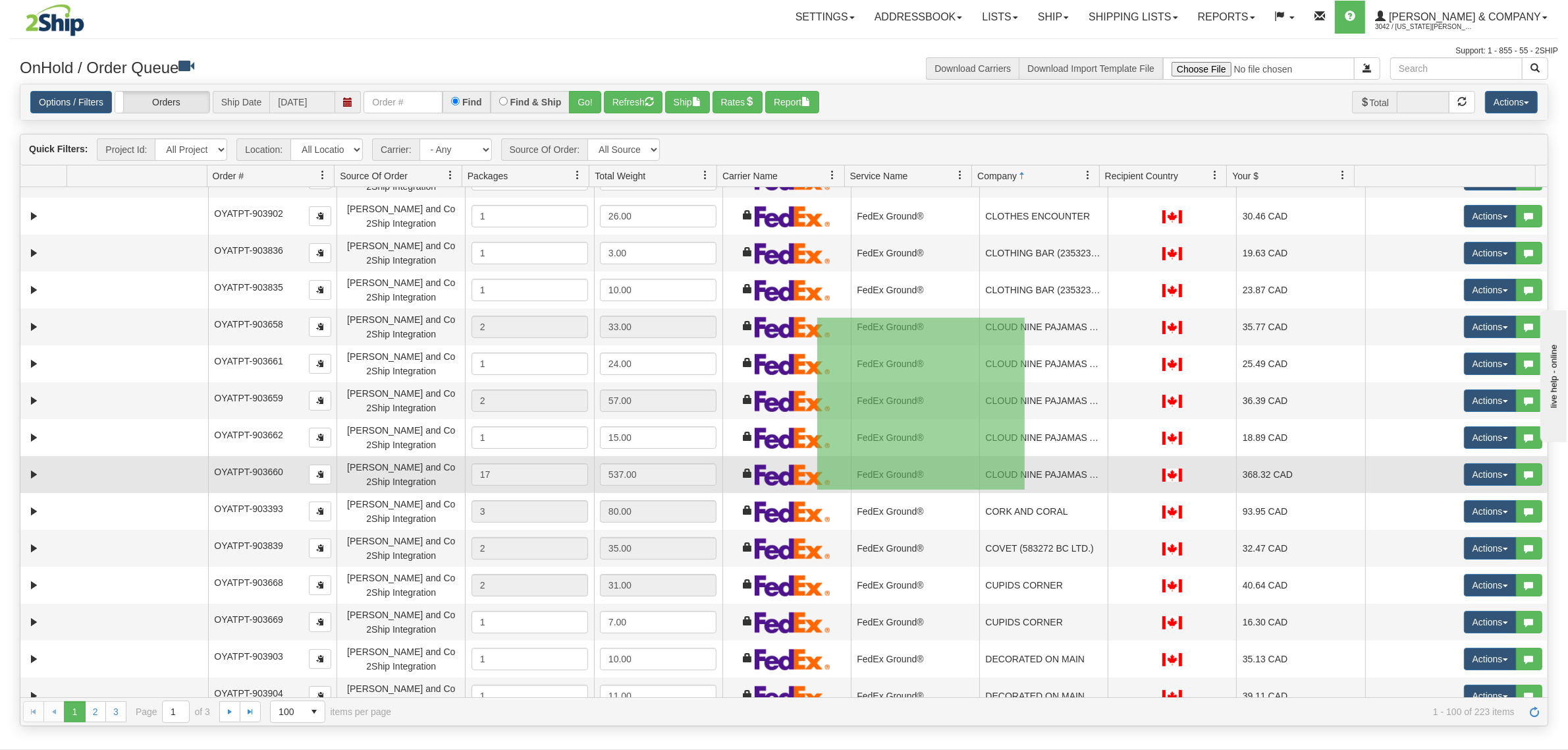
drag, startPoint x: 817, startPoint y: 317, endPoint x: 1025, endPoint y: 489, distance: 269.9
click at [1025, 489] on tbody "31635313 Evolution Fulfillment 91148748 91148749 OYATPT-903829 Yates and Co 2Sh…" at bounding box center [784, 714] width 1527 height 3689
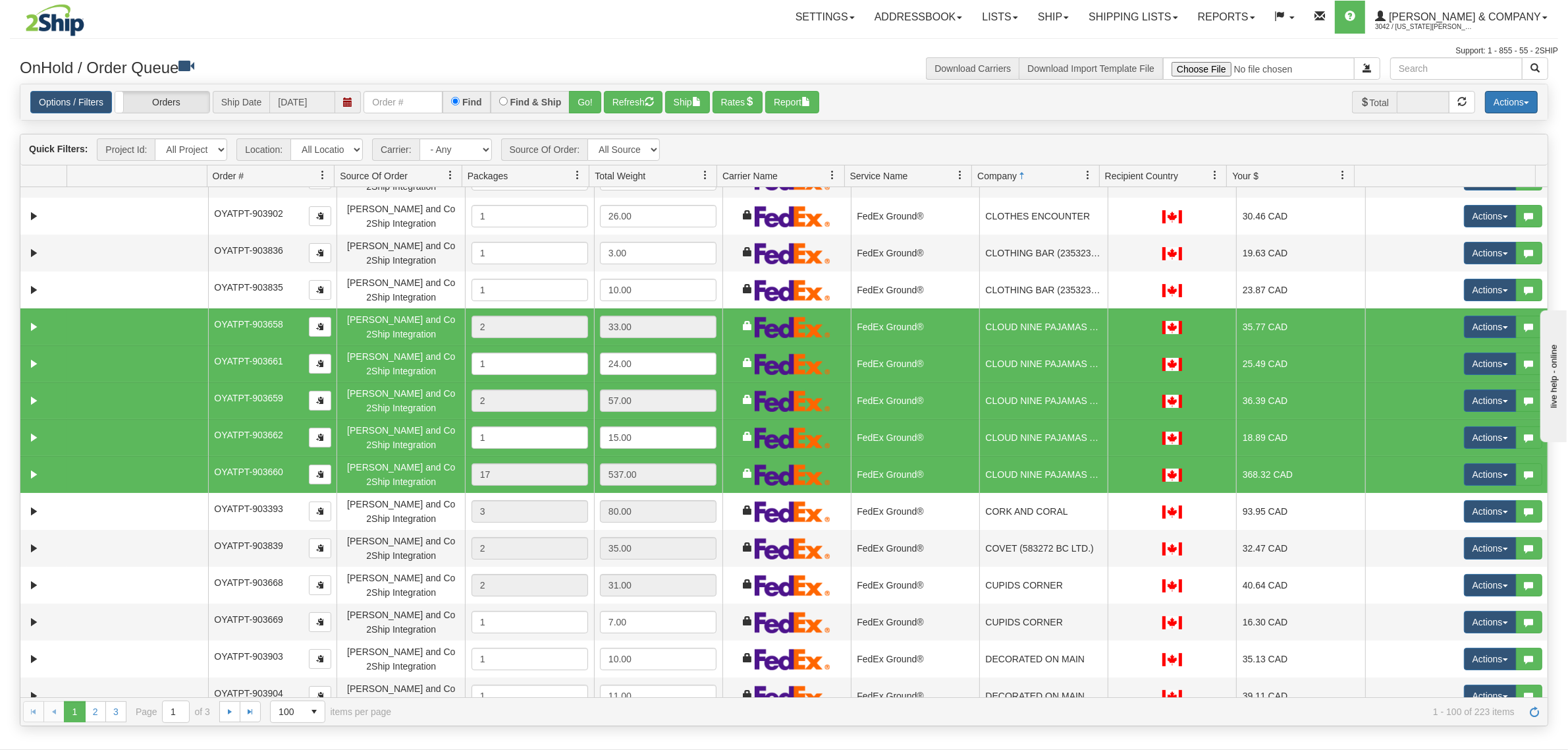
click at [1497, 104] on button "Actions" at bounding box center [1511, 102] width 52 height 22
click at [1458, 207] on link "Delete Selected" at bounding box center [1481, 208] width 111 height 17
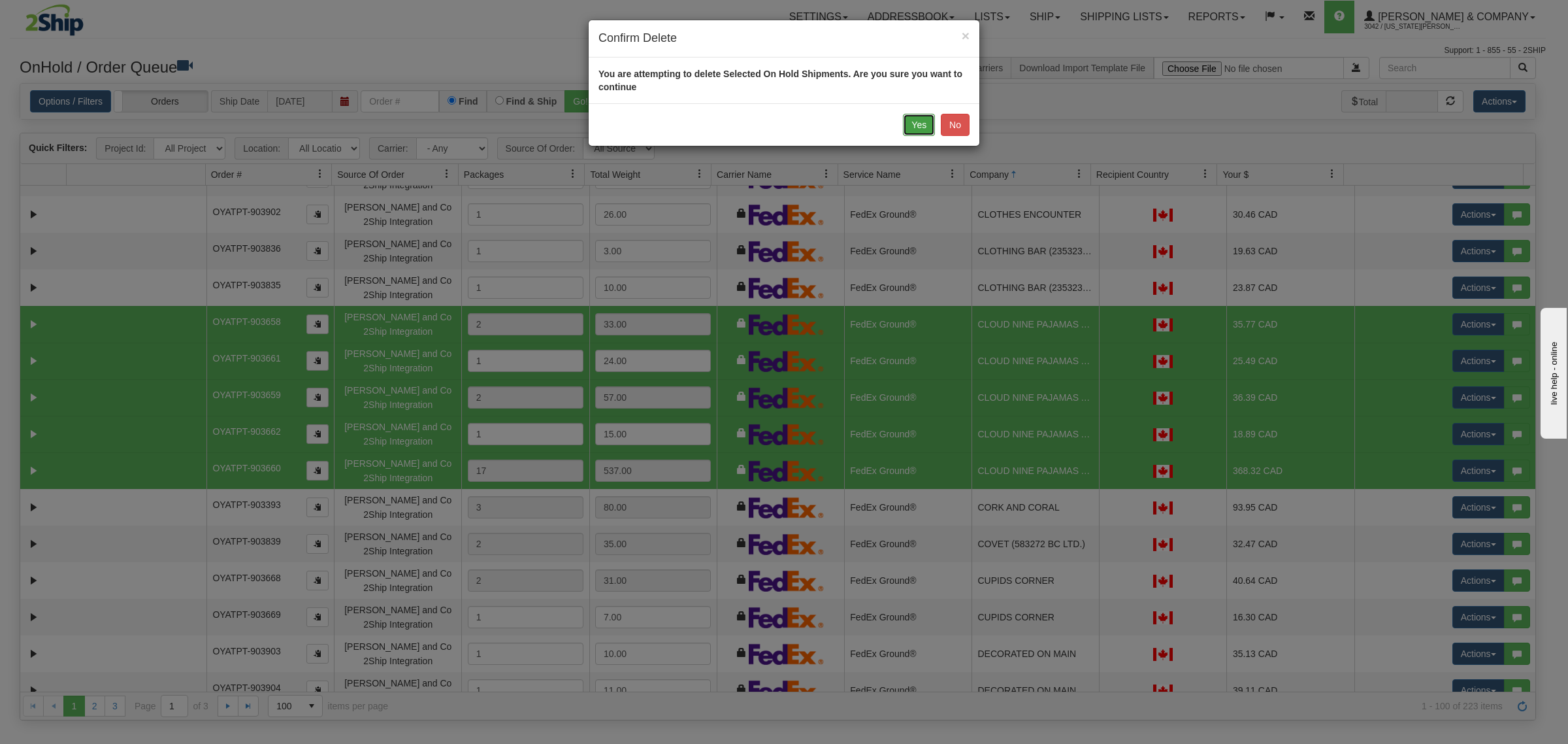
click at [911, 120] on button "Yes" at bounding box center [919, 124] width 32 height 22
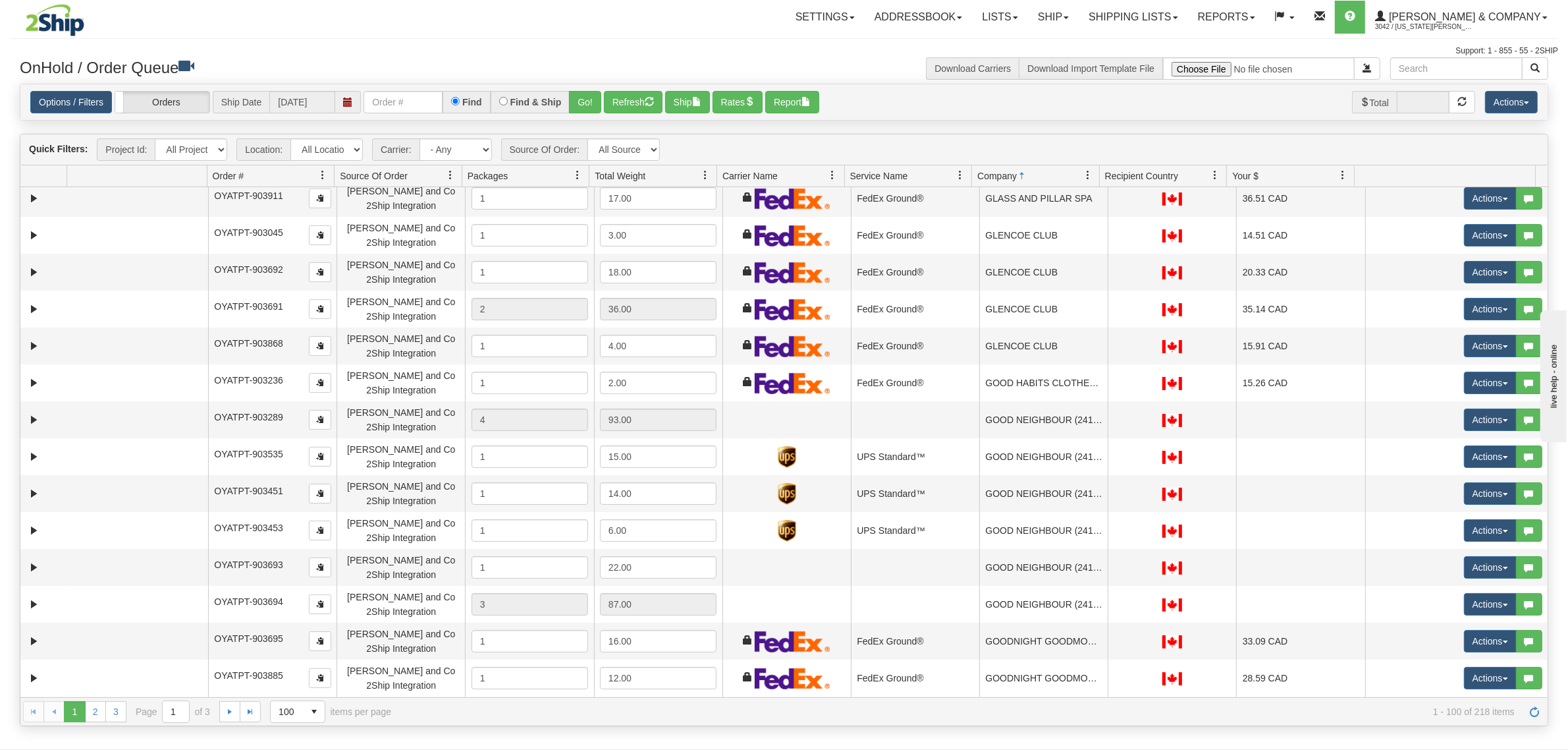
scroll to position [2635, 0]
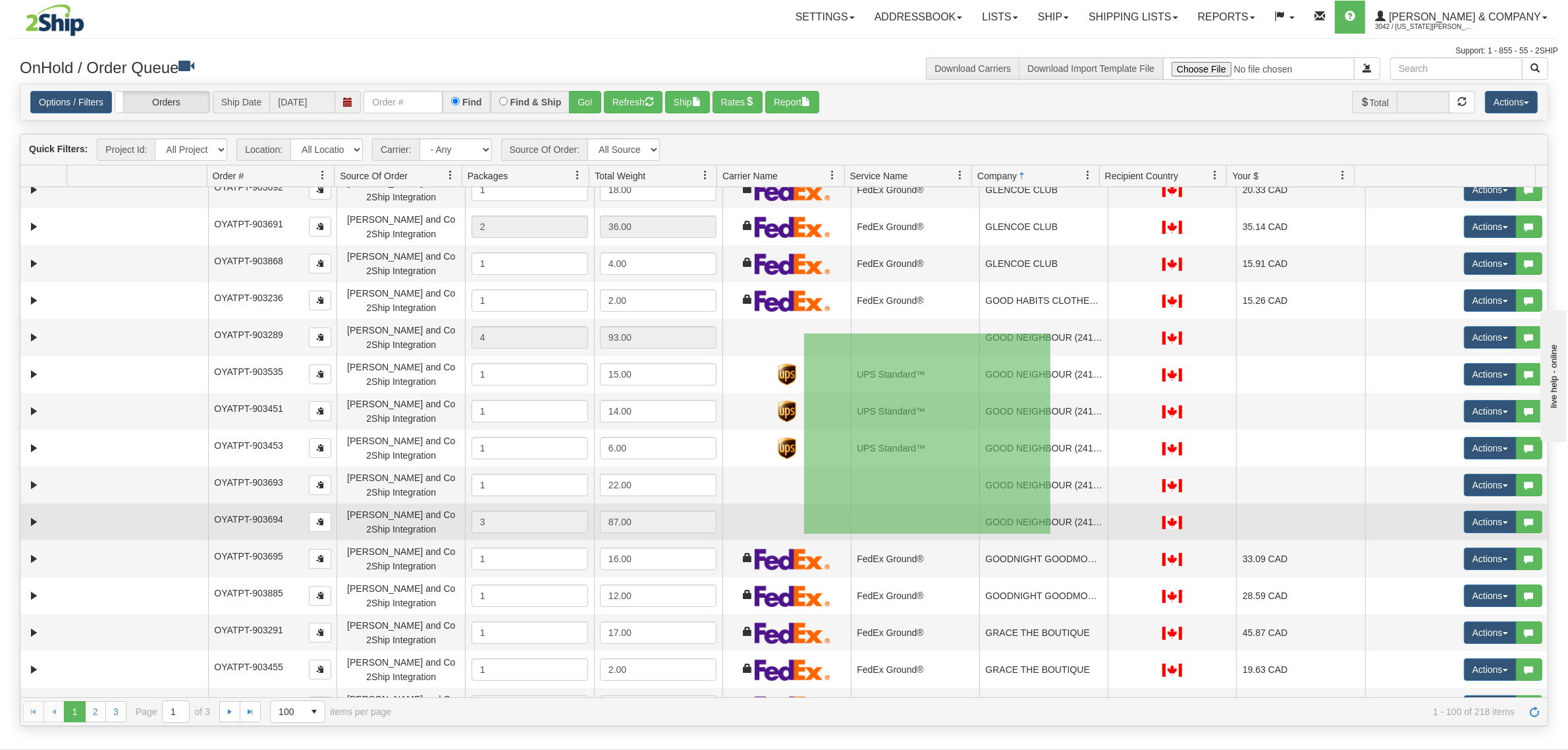
drag, startPoint x: 804, startPoint y: 334, endPoint x: 1050, endPoint y: 534, distance: 317.0
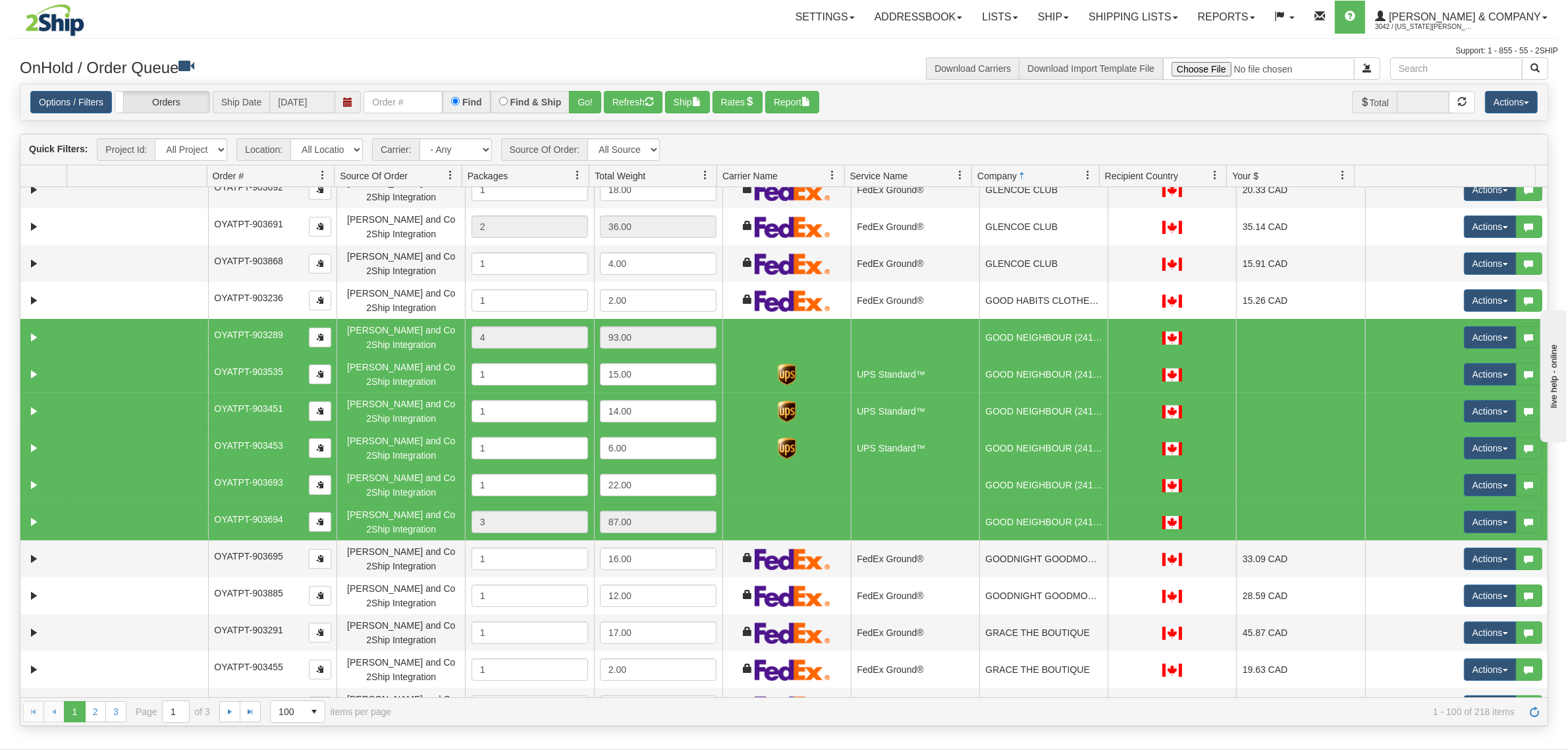
click at [812, 393] on td at bounding box center [786, 411] width 129 height 37
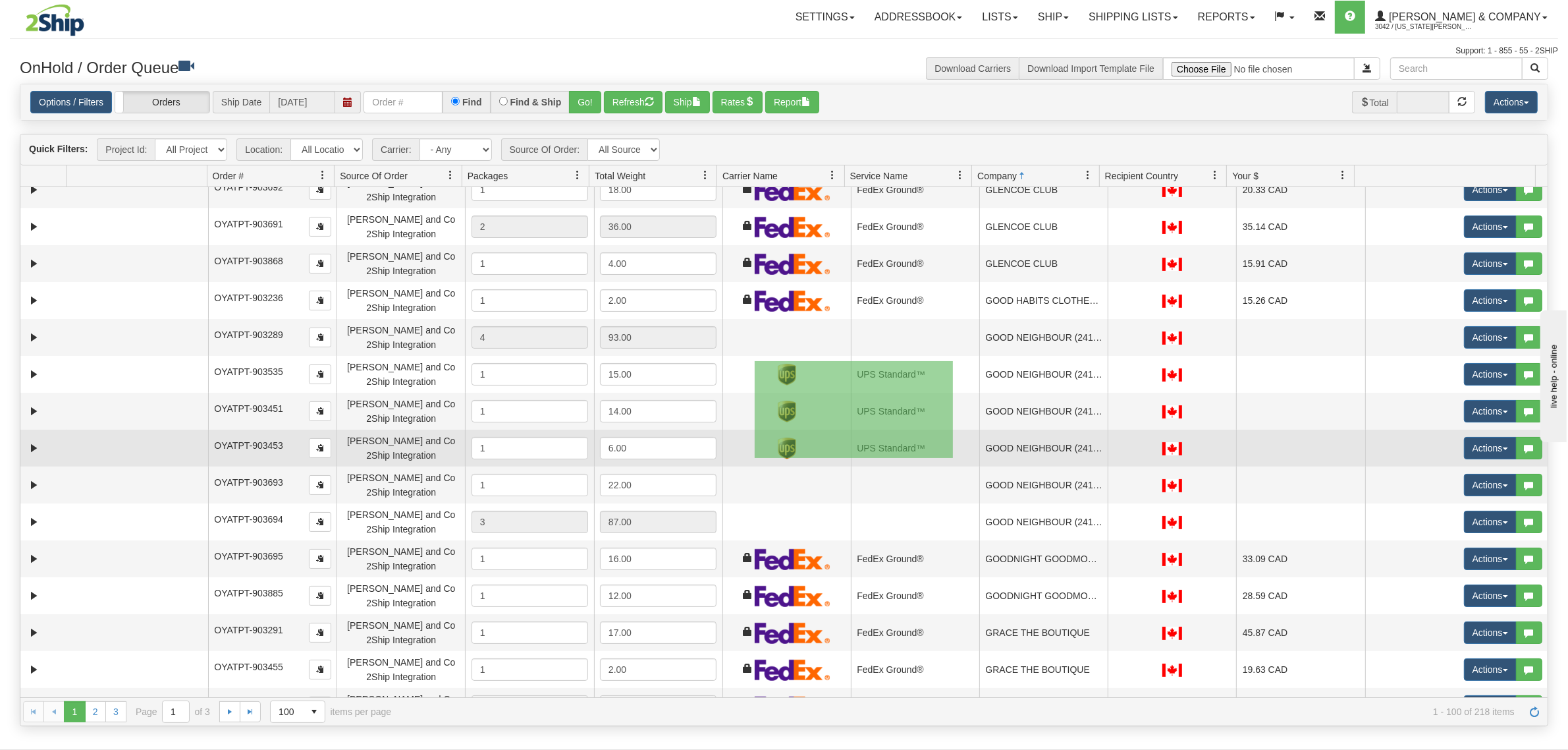
drag, startPoint x: 755, startPoint y: 361, endPoint x: 953, endPoint y: 458, distance: 220.5
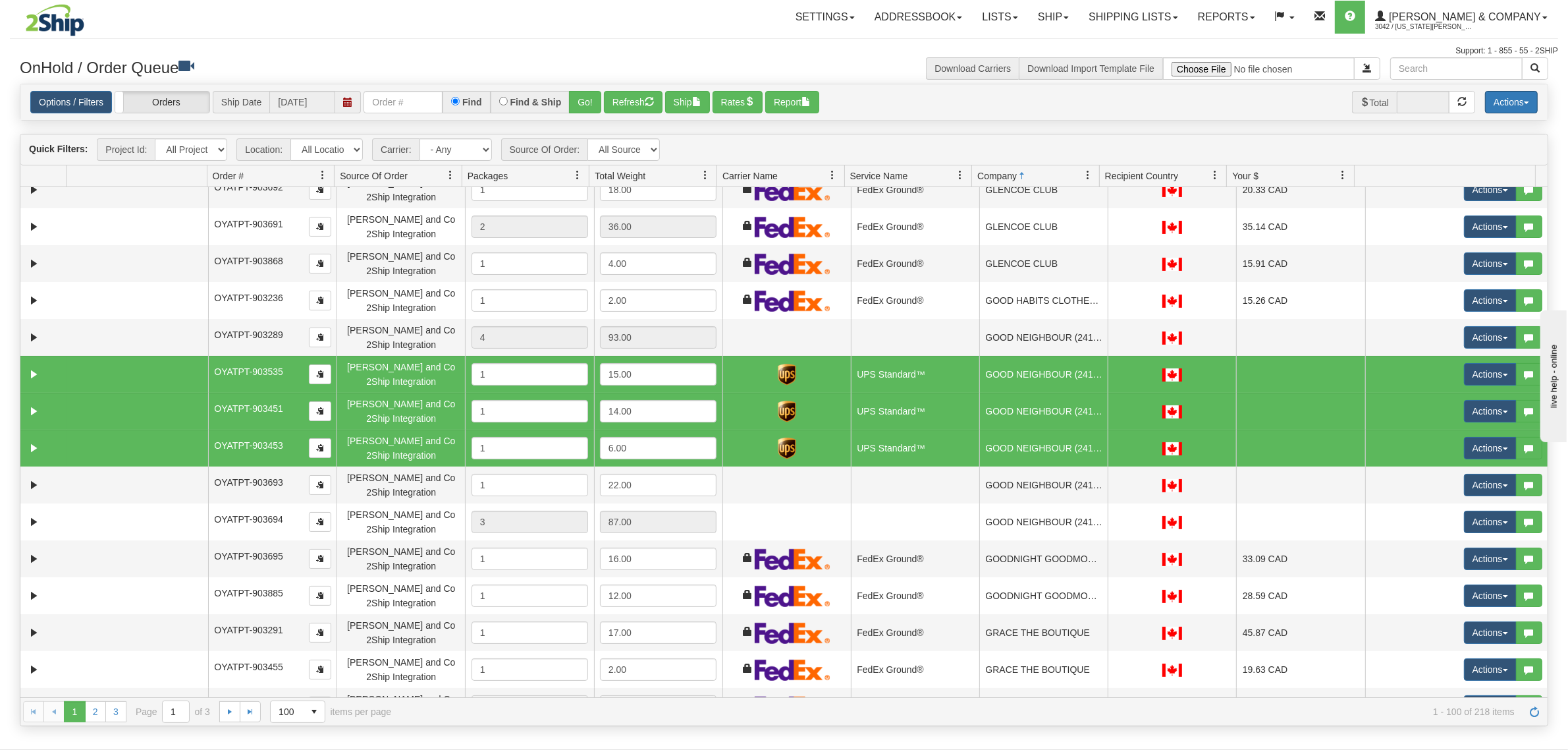
click at [1499, 96] on button "Actions" at bounding box center [1511, 102] width 52 height 22
click at [1471, 208] on link "Delete Selected" at bounding box center [1481, 208] width 111 height 17
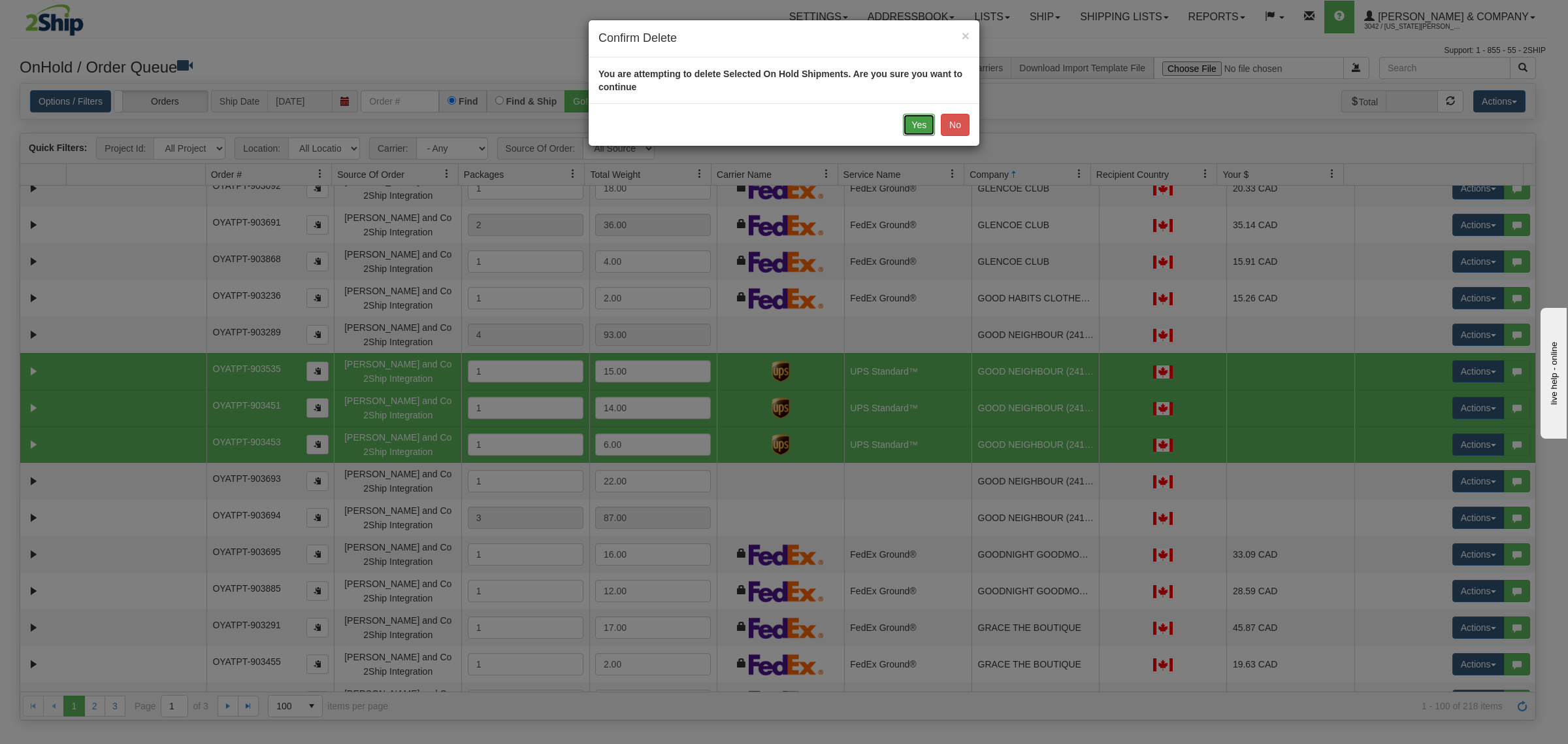
click at [906, 124] on button "Yes" at bounding box center [919, 124] width 32 height 22
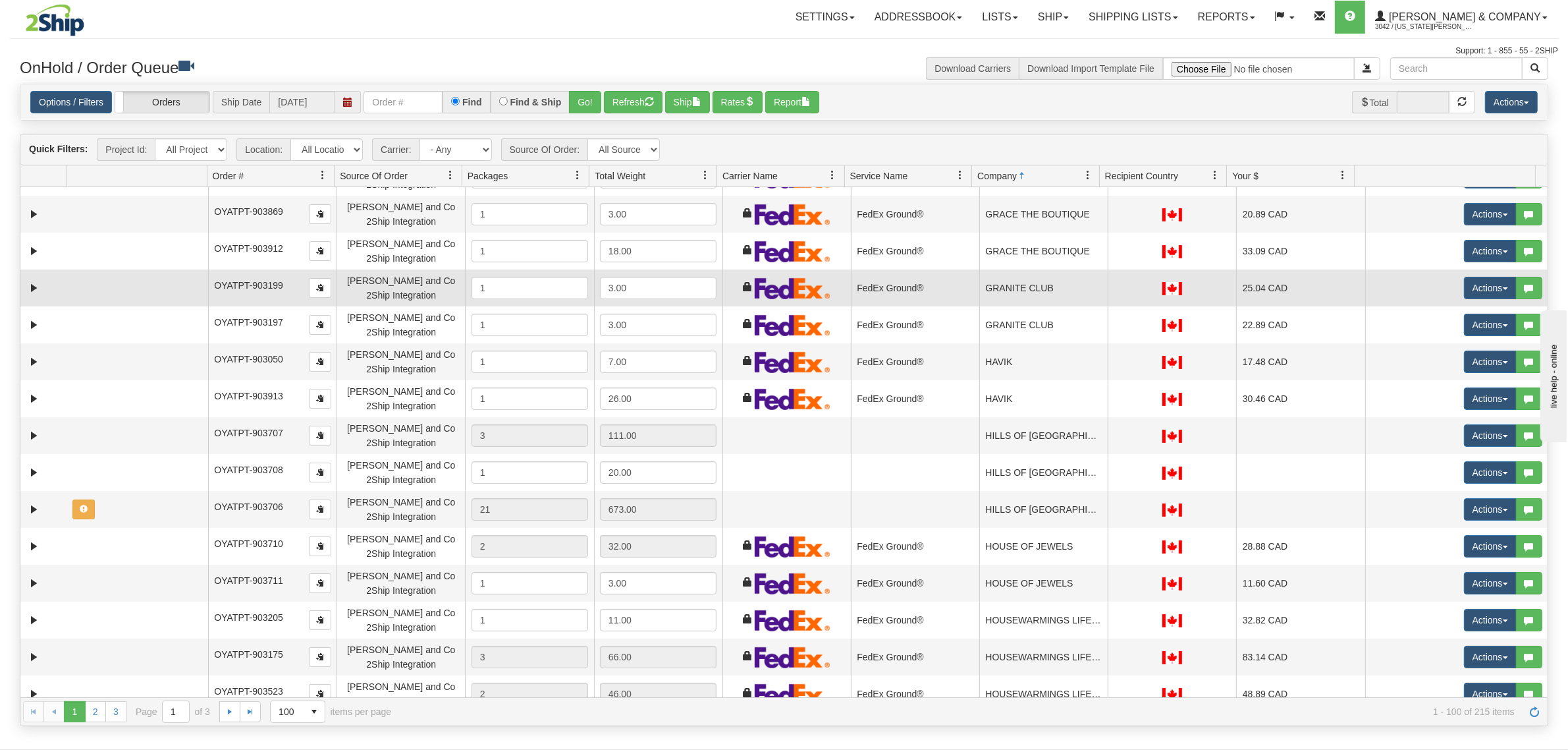
scroll to position [3177, 0]
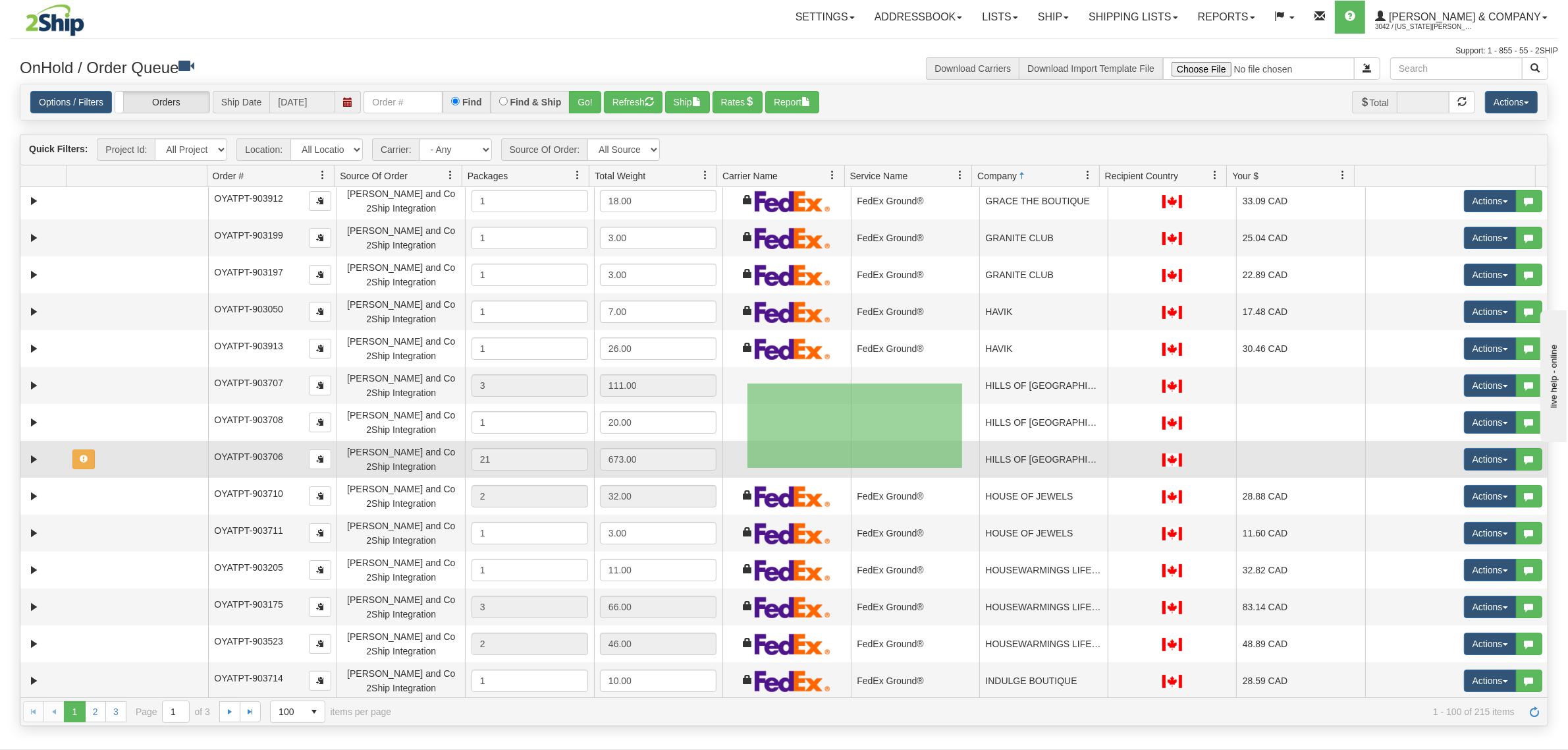
drag, startPoint x: 747, startPoint y: 384, endPoint x: 962, endPoint y: 468, distance: 230.8
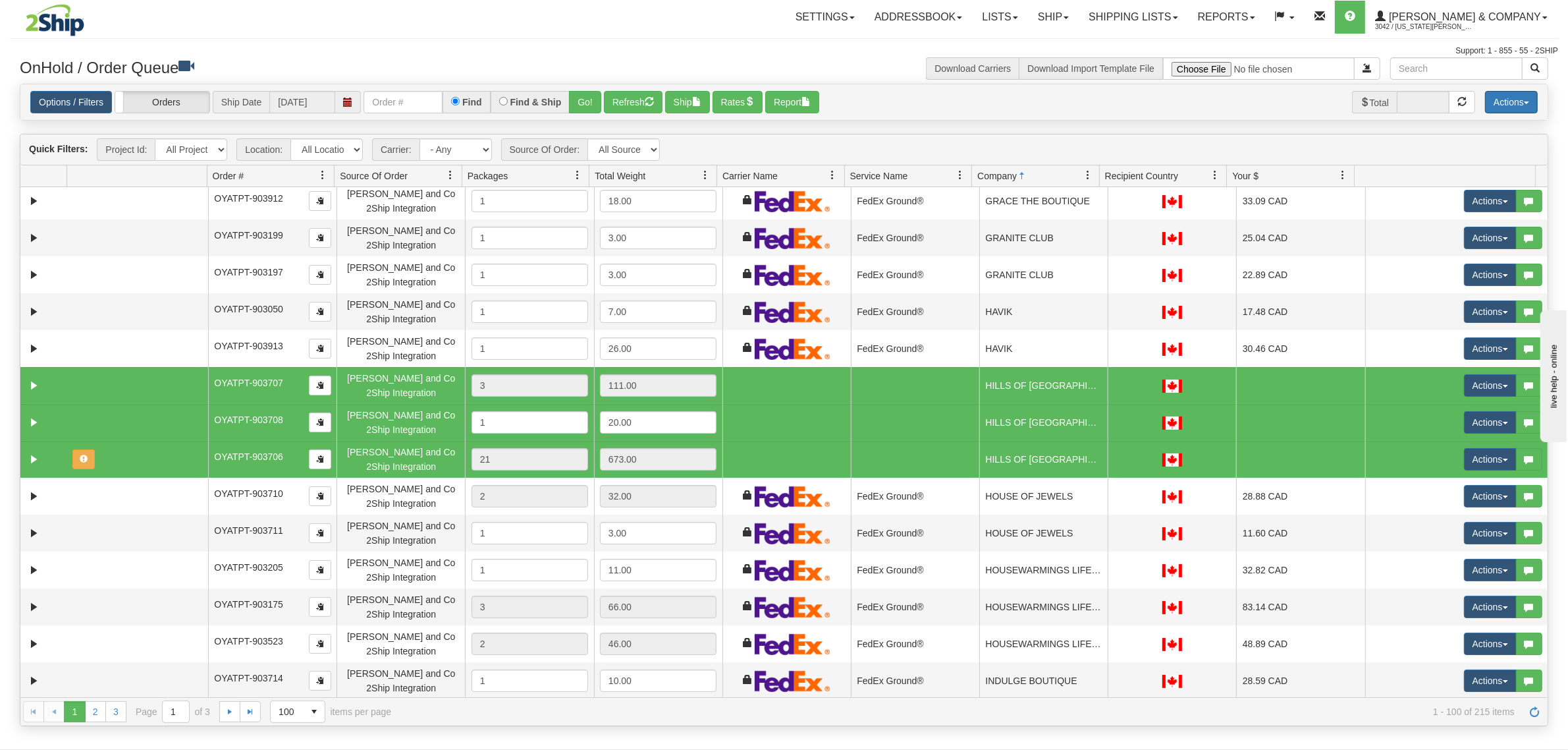
click at [1513, 99] on button "Actions" at bounding box center [1511, 102] width 52 height 22
click at [1492, 206] on link "Delete Selected" at bounding box center [1481, 208] width 111 height 17
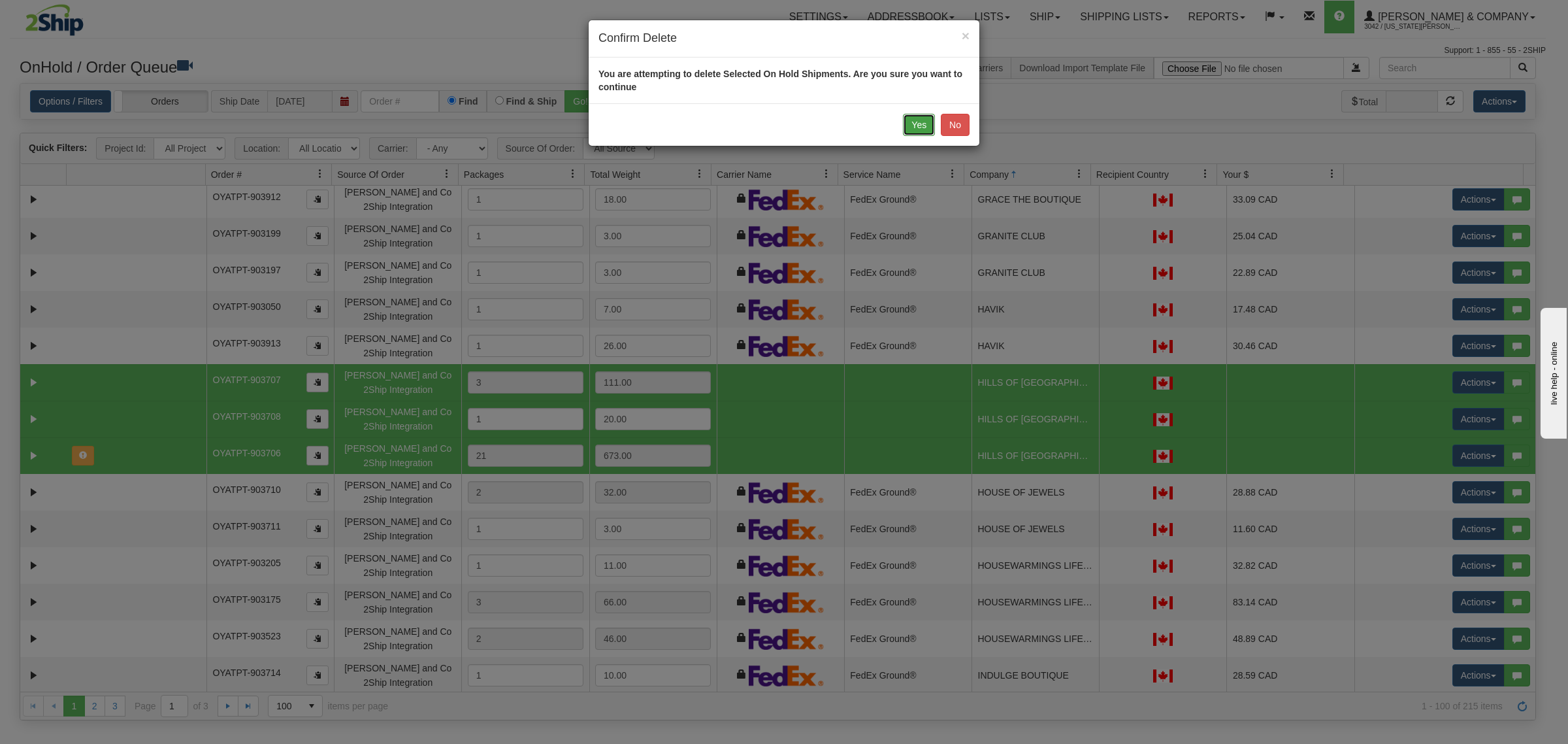
click at [905, 123] on button "Yes" at bounding box center [919, 124] width 32 height 22
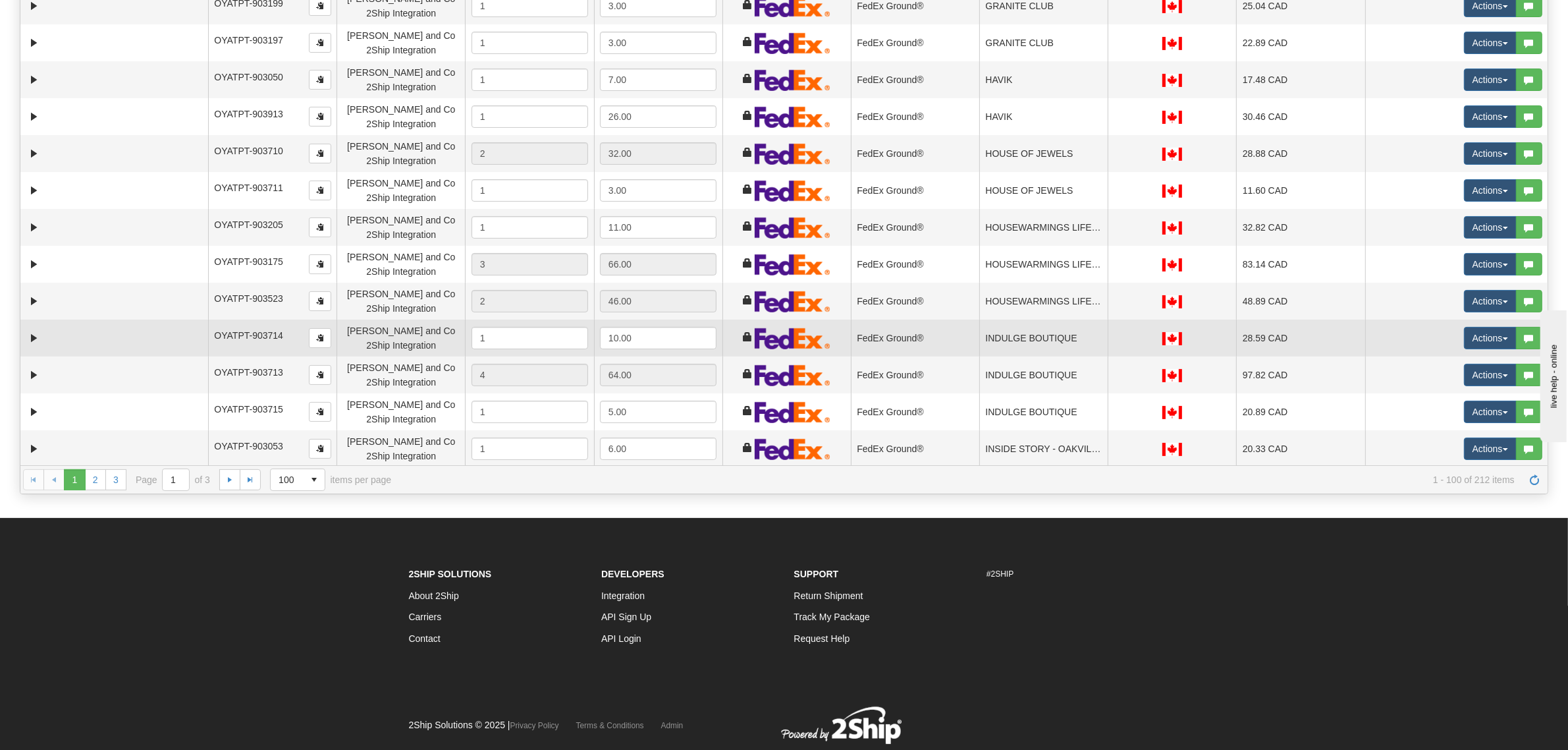
scroll to position [247, 0]
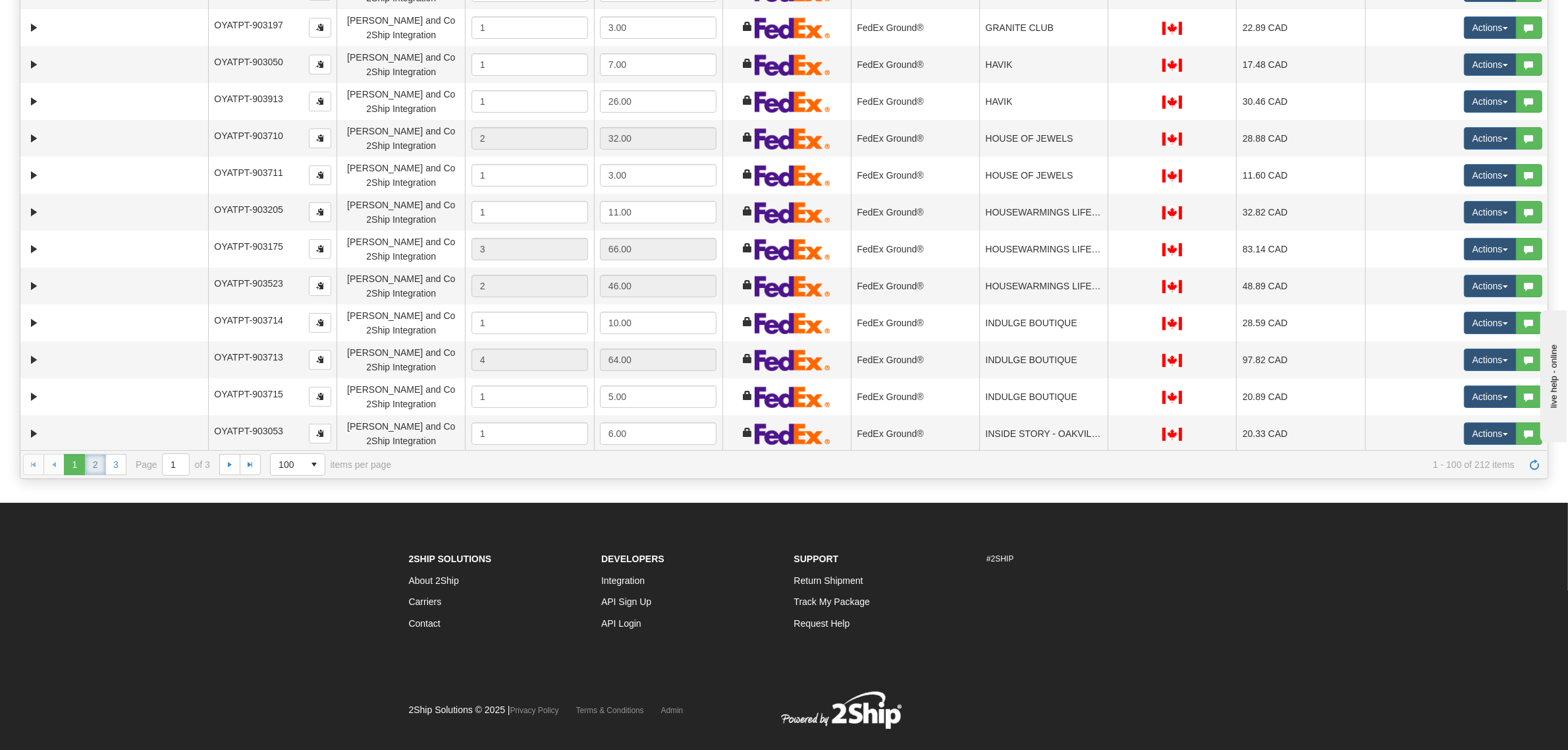
click at [97, 465] on link "2" at bounding box center [96, 465] width 21 height 21
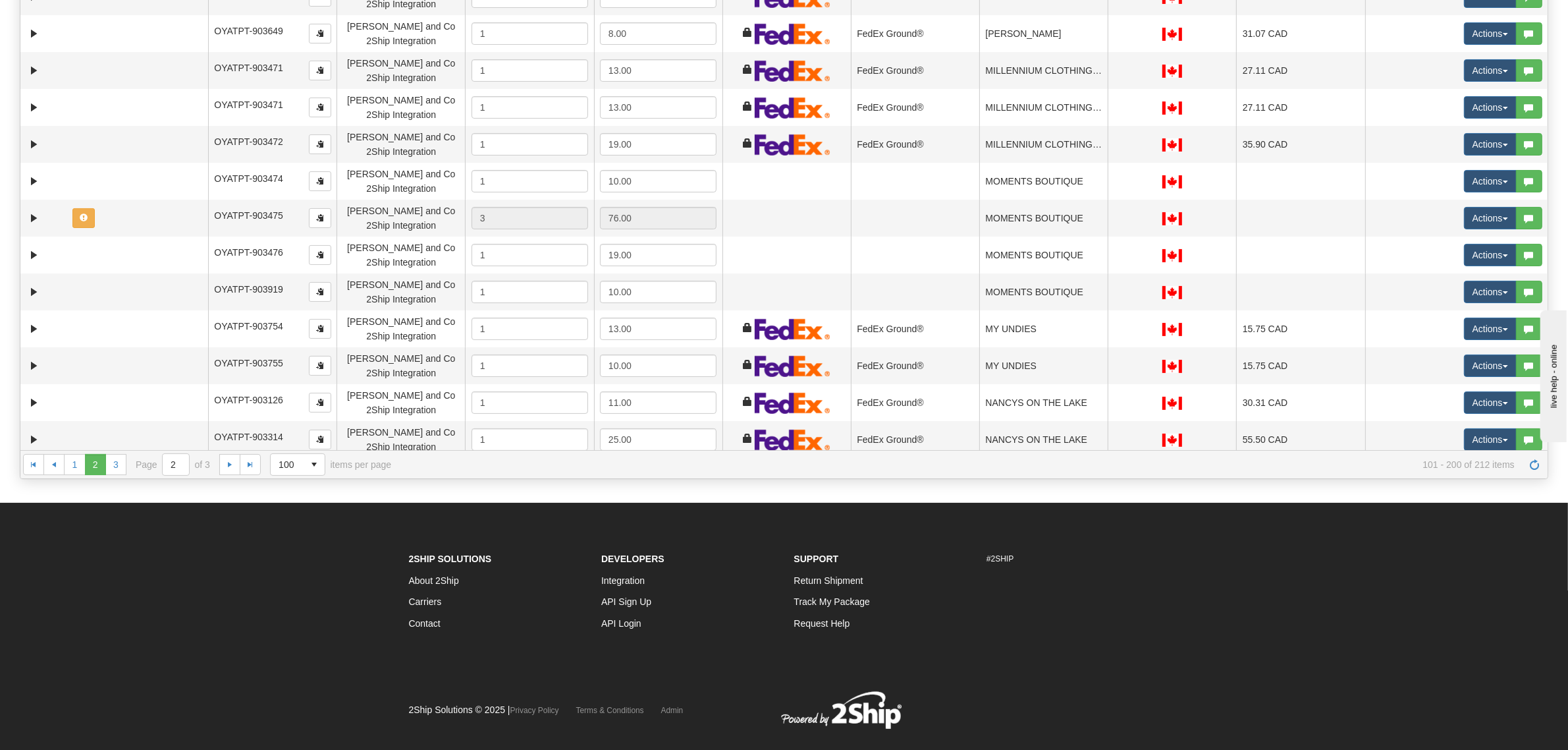
scroll to position [898, 0]
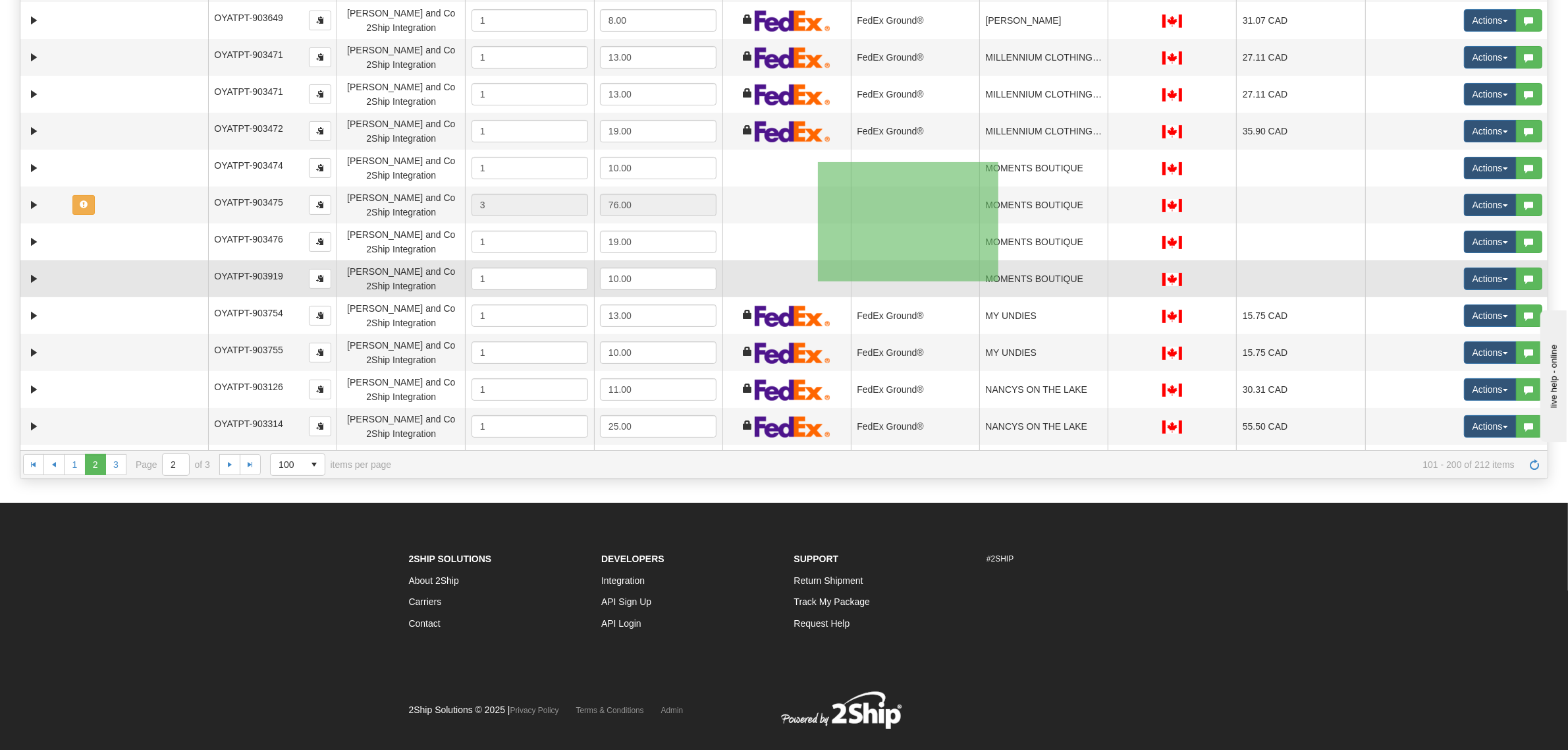
drag, startPoint x: 818, startPoint y: 162, endPoint x: 999, endPoint y: 282, distance: 217.2
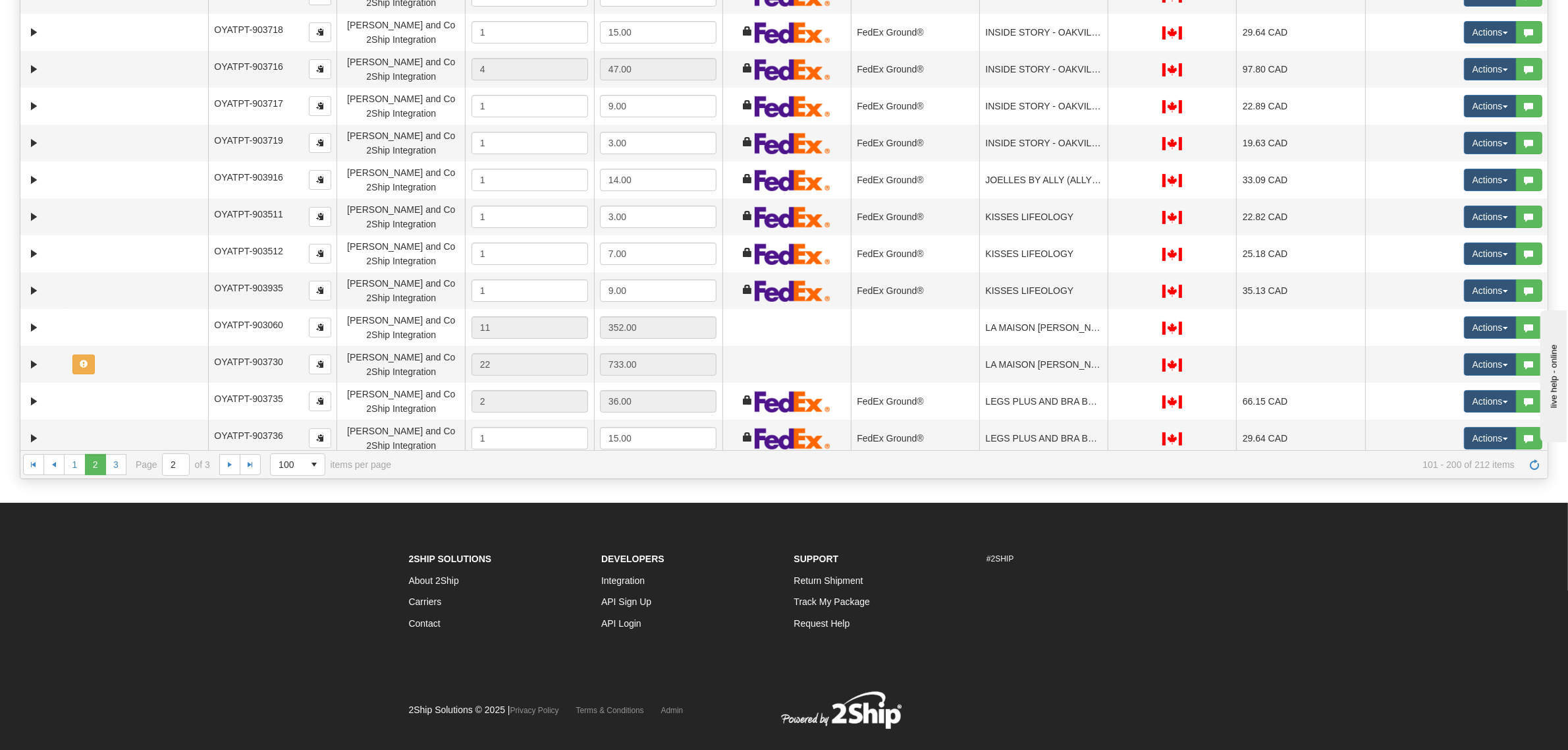
scroll to position [898, 0]
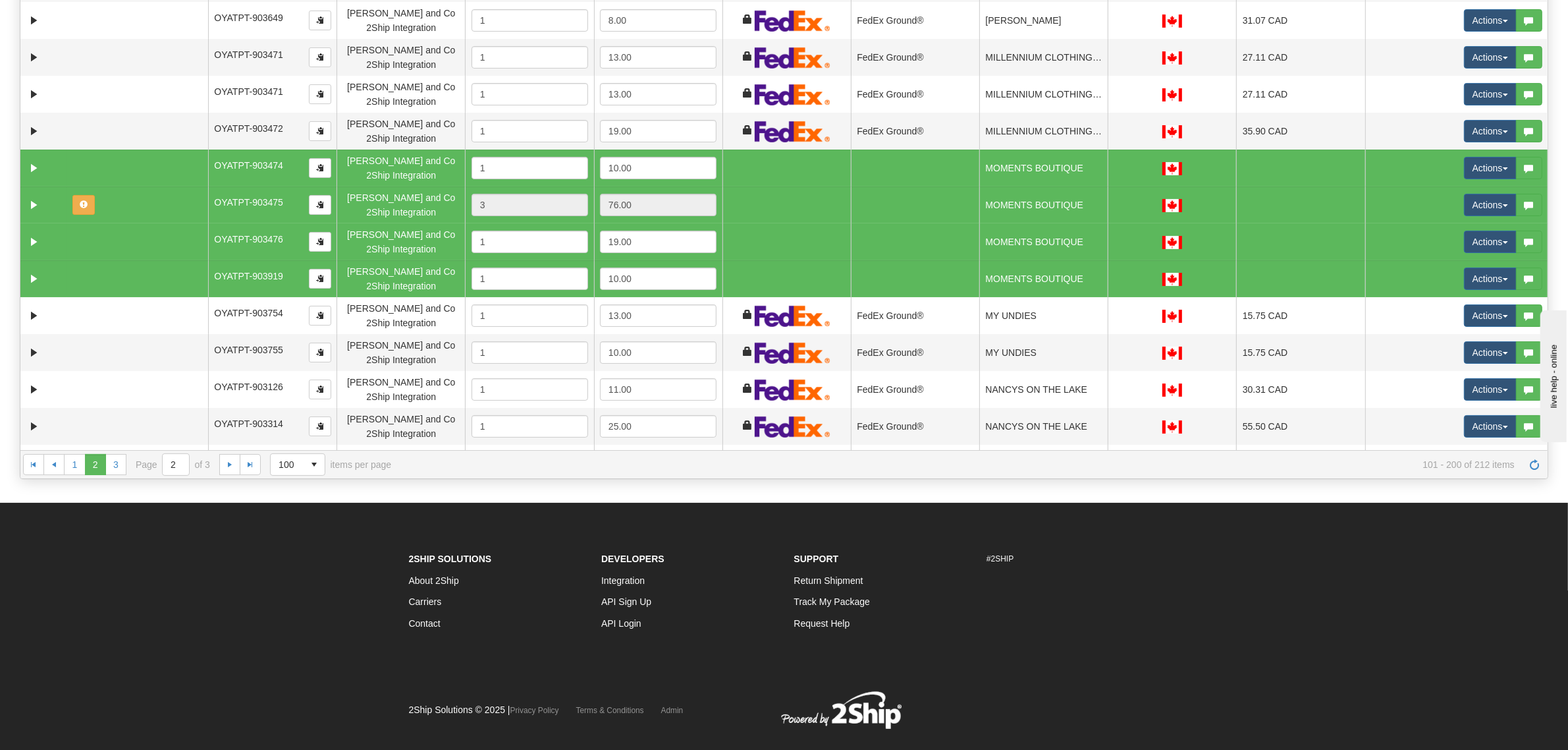
click at [809, 252] on td at bounding box center [786, 241] width 129 height 37
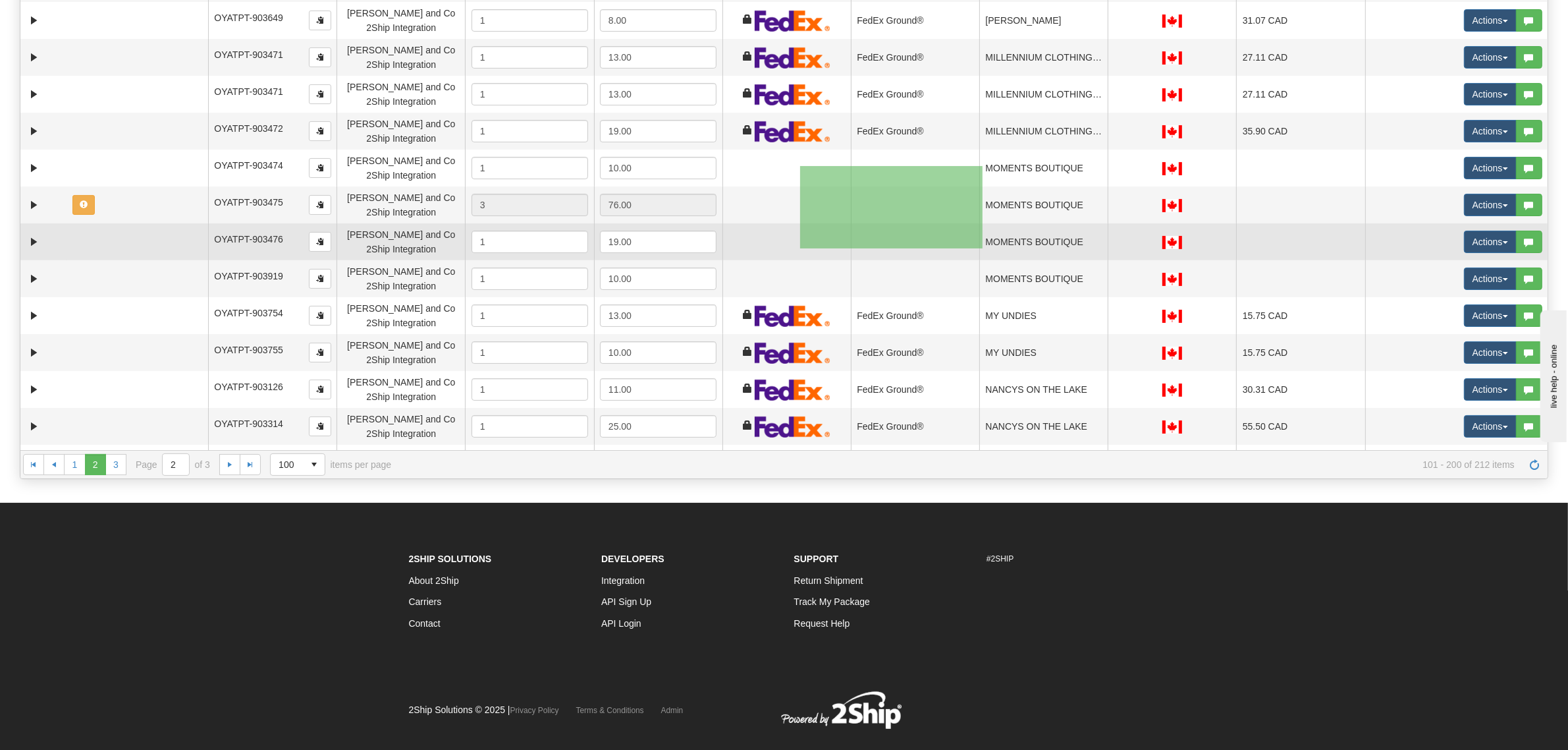
drag, startPoint x: 800, startPoint y: 166, endPoint x: 982, endPoint y: 248, distance: 199.6
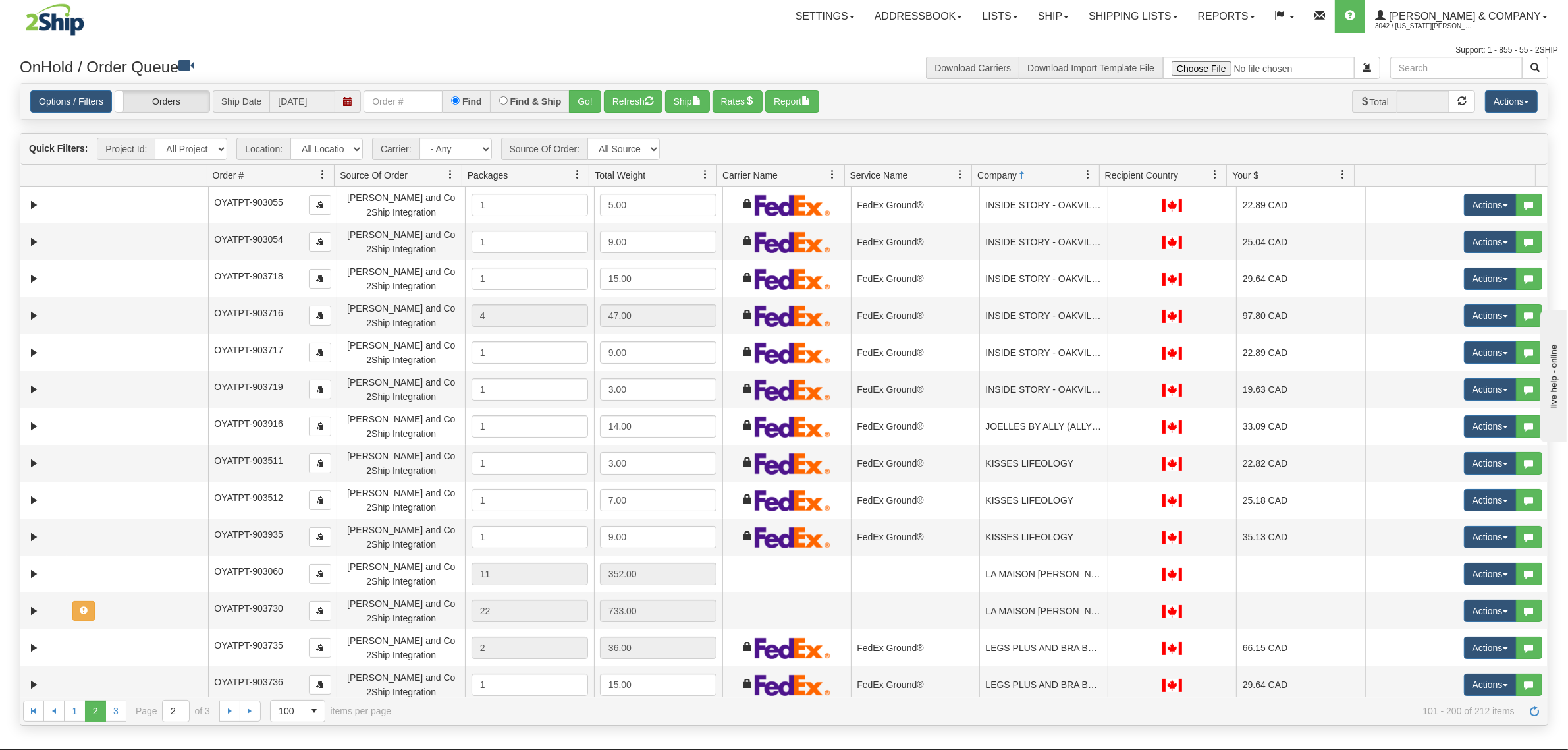
scroll to position [0, 0]
click at [1511, 106] on button "Actions" at bounding box center [1511, 102] width 52 height 22
click at [1466, 210] on link "Delete Selected" at bounding box center [1481, 208] width 111 height 17
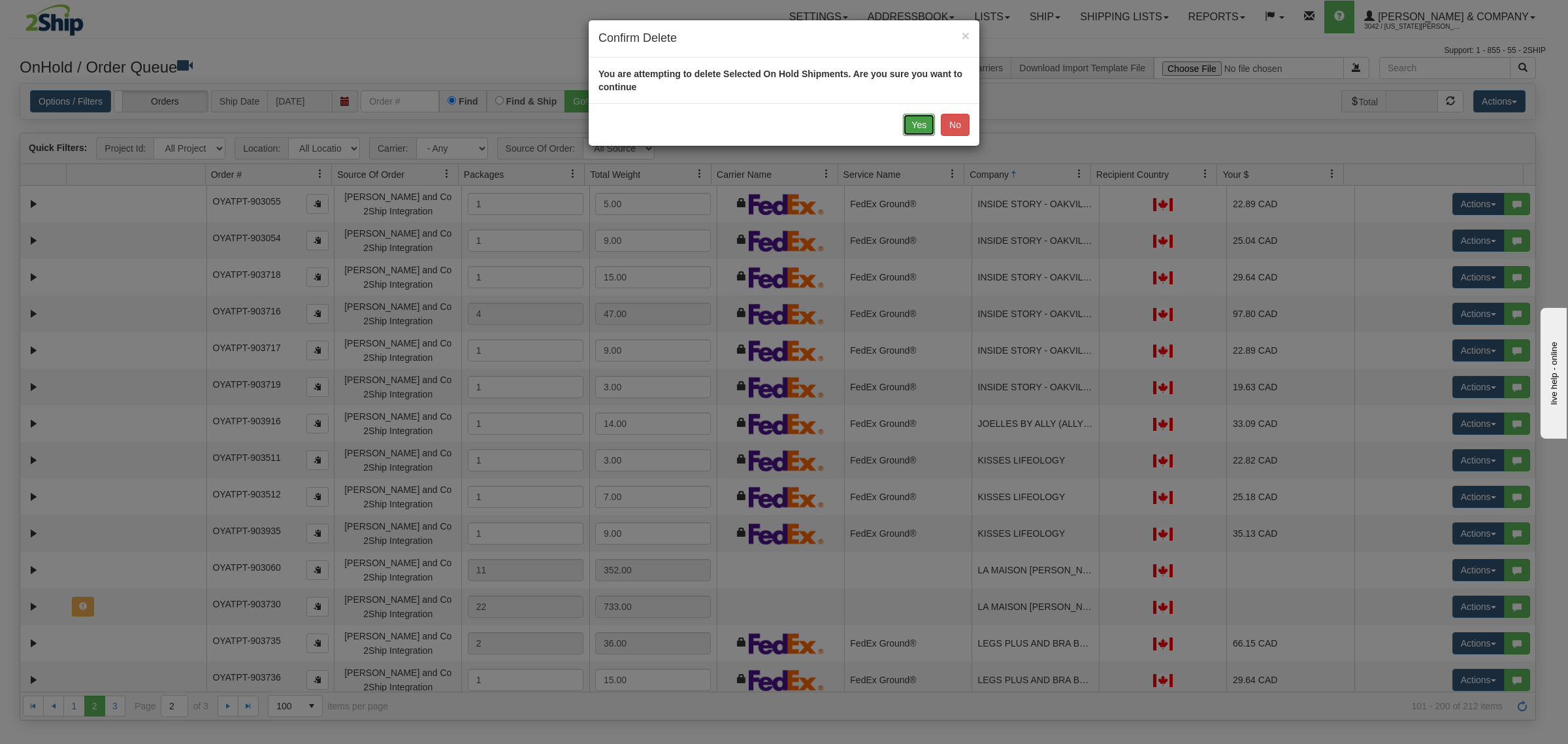
click at [925, 123] on button "Yes" at bounding box center [919, 124] width 32 height 22
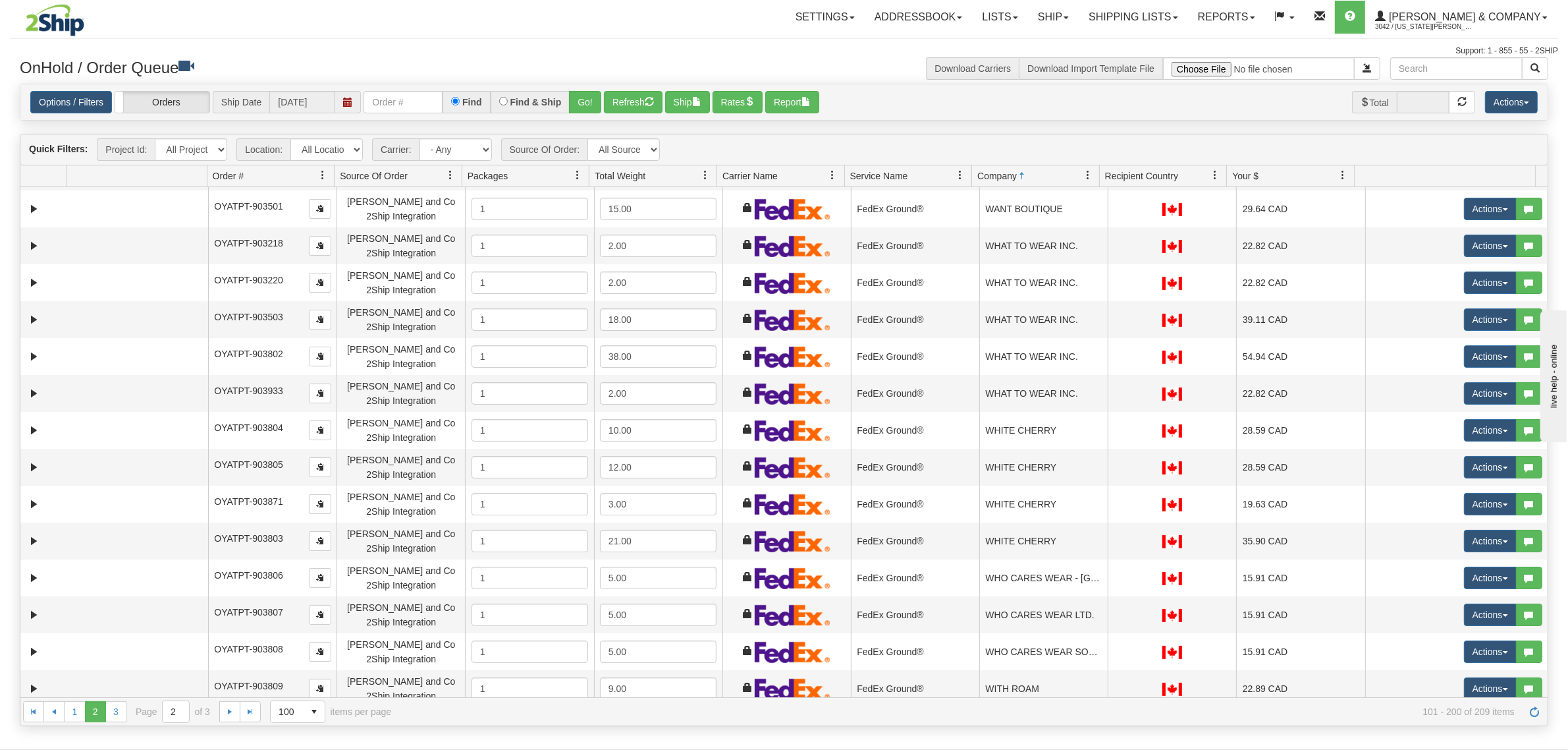
scroll to position [3184, 0]
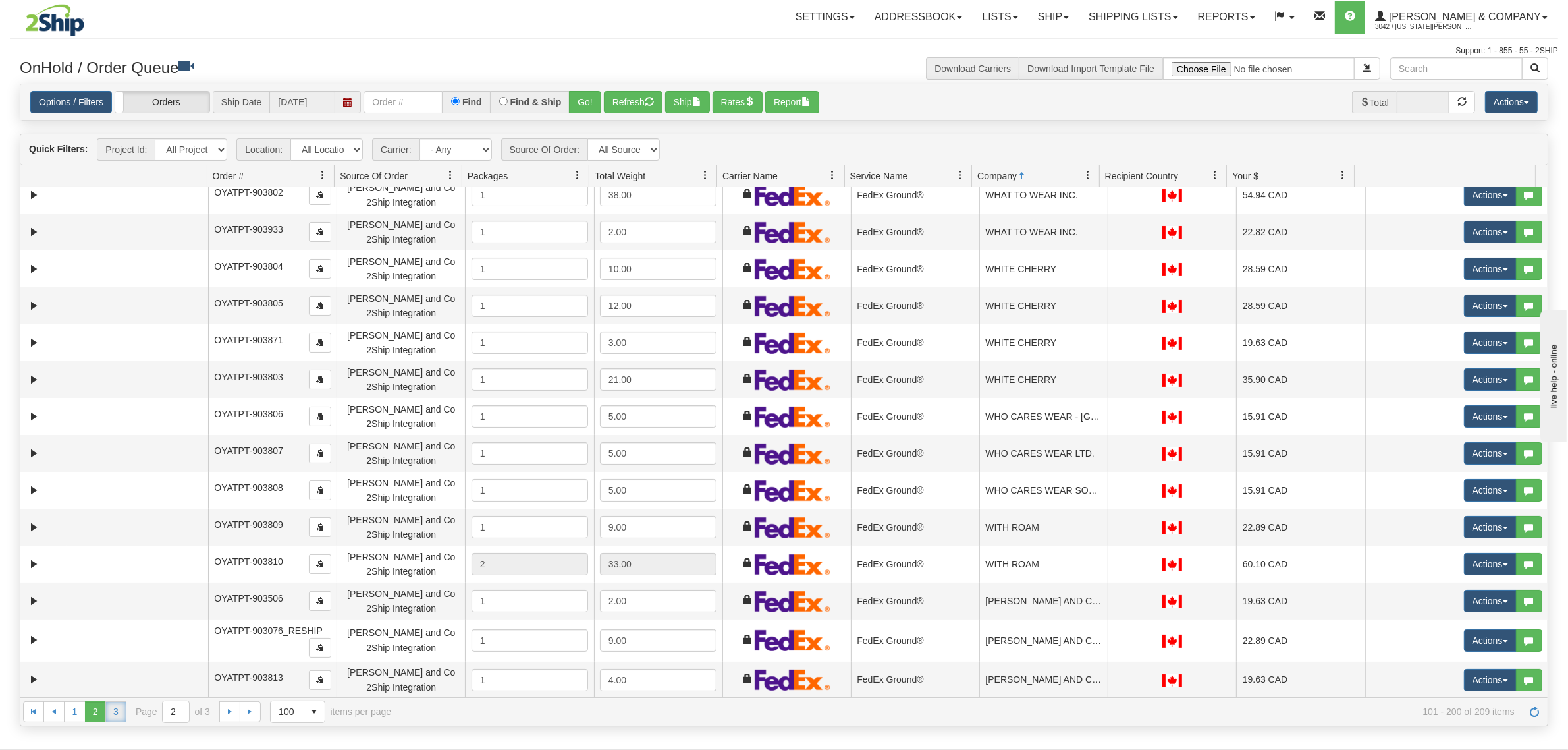
click at [120, 710] on link "3" at bounding box center [116, 711] width 21 height 21
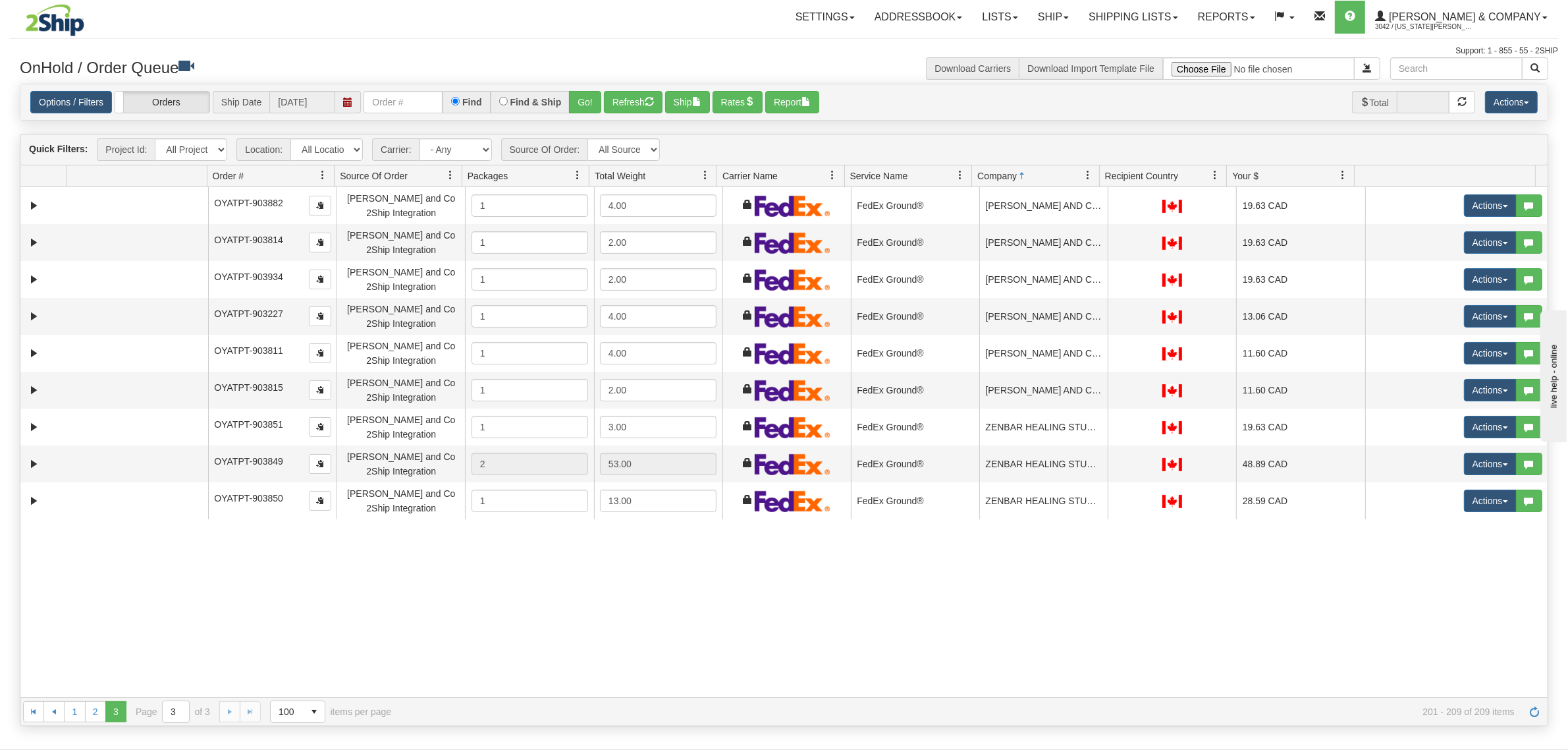
scroll to position [0, 0]
click at [99, 716] on link "2" at bounding box center [96, 711] width 21 height 21
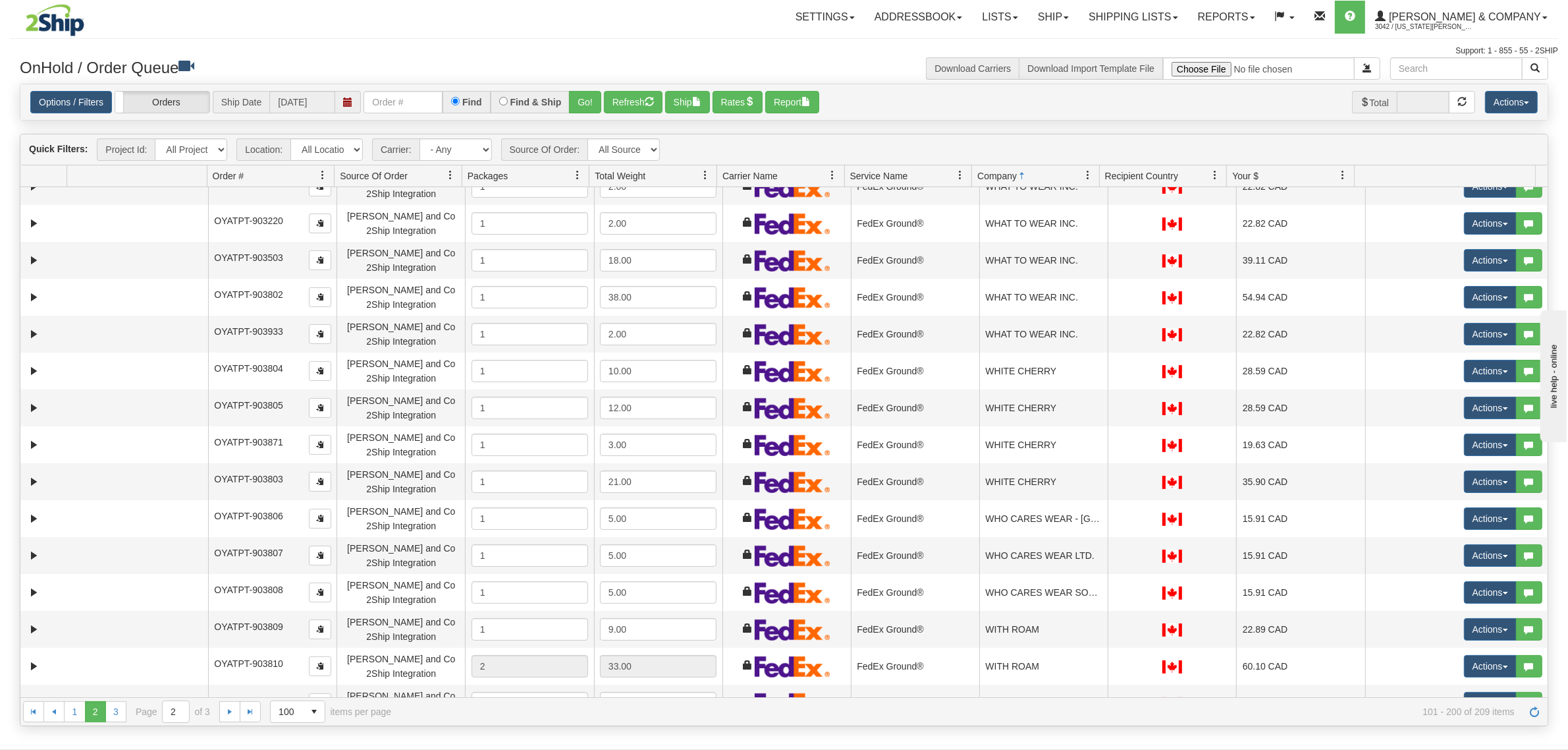
scroll to position [3184, 0]
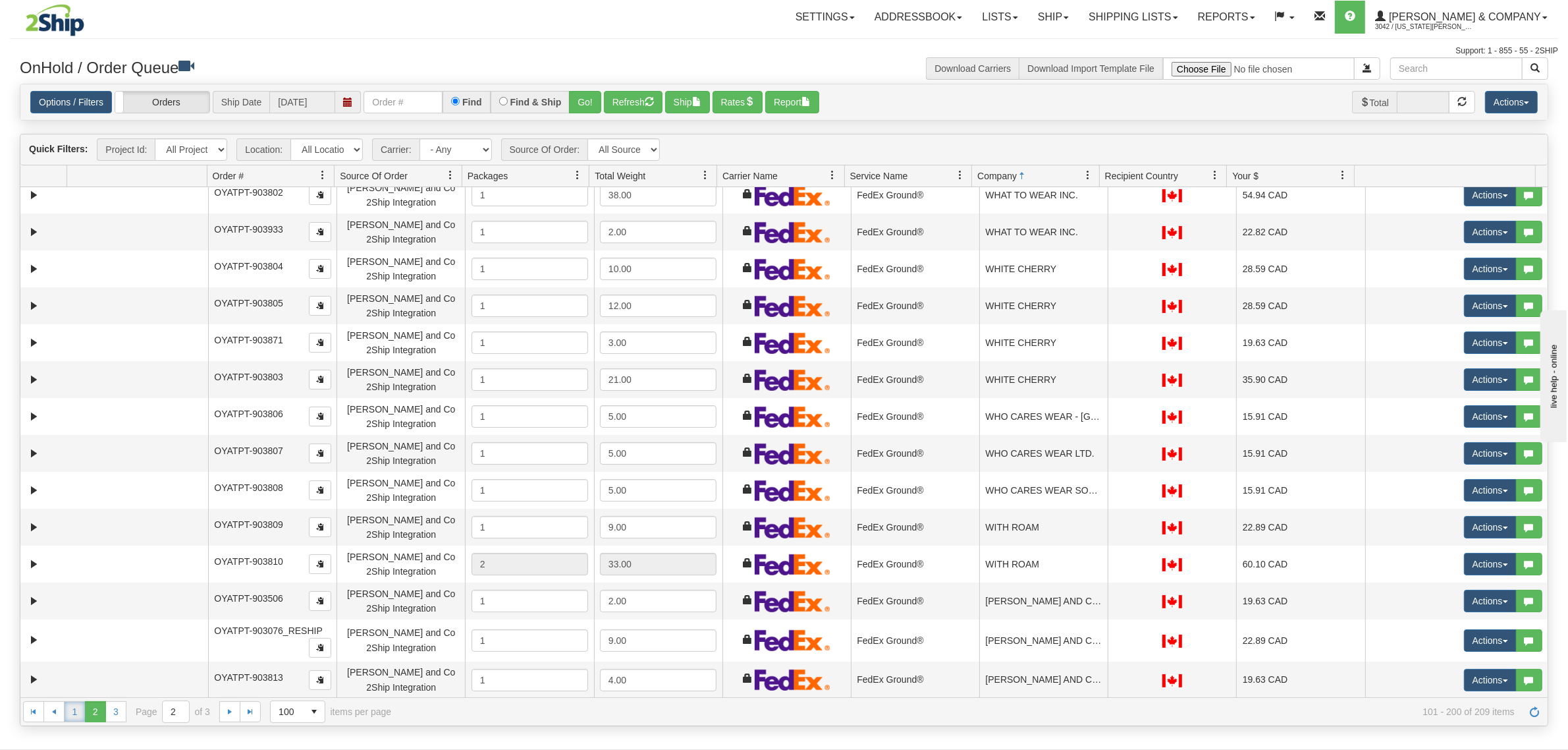
click at [66, 707] on link "1" at bounding box center [75, 711] width 21 height 21
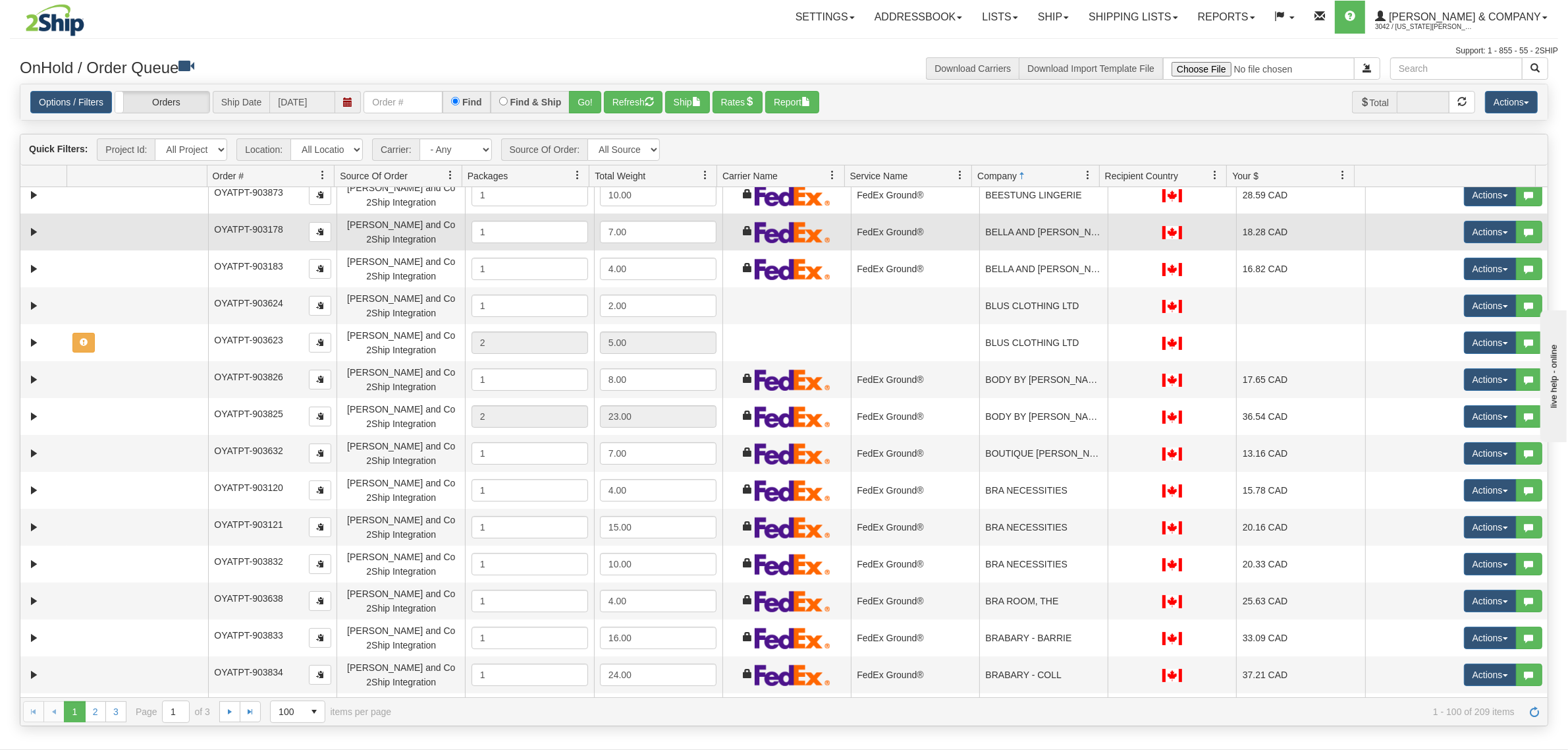
scroll to position [247, 0]
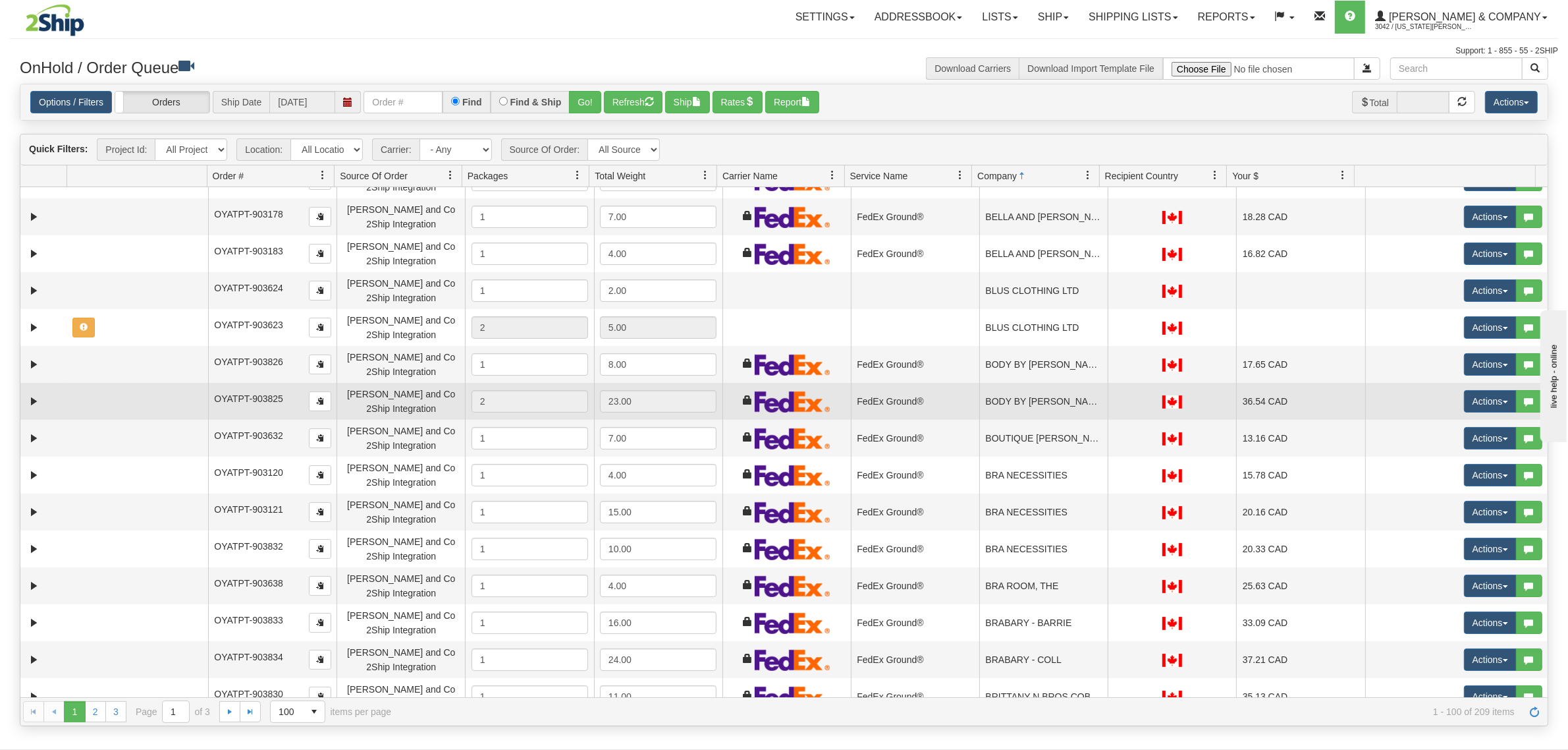
click at [1036, 393] on td "BODY BY [PERSON_NAME]" at bounding box center [1043, 401] width 129 height 37
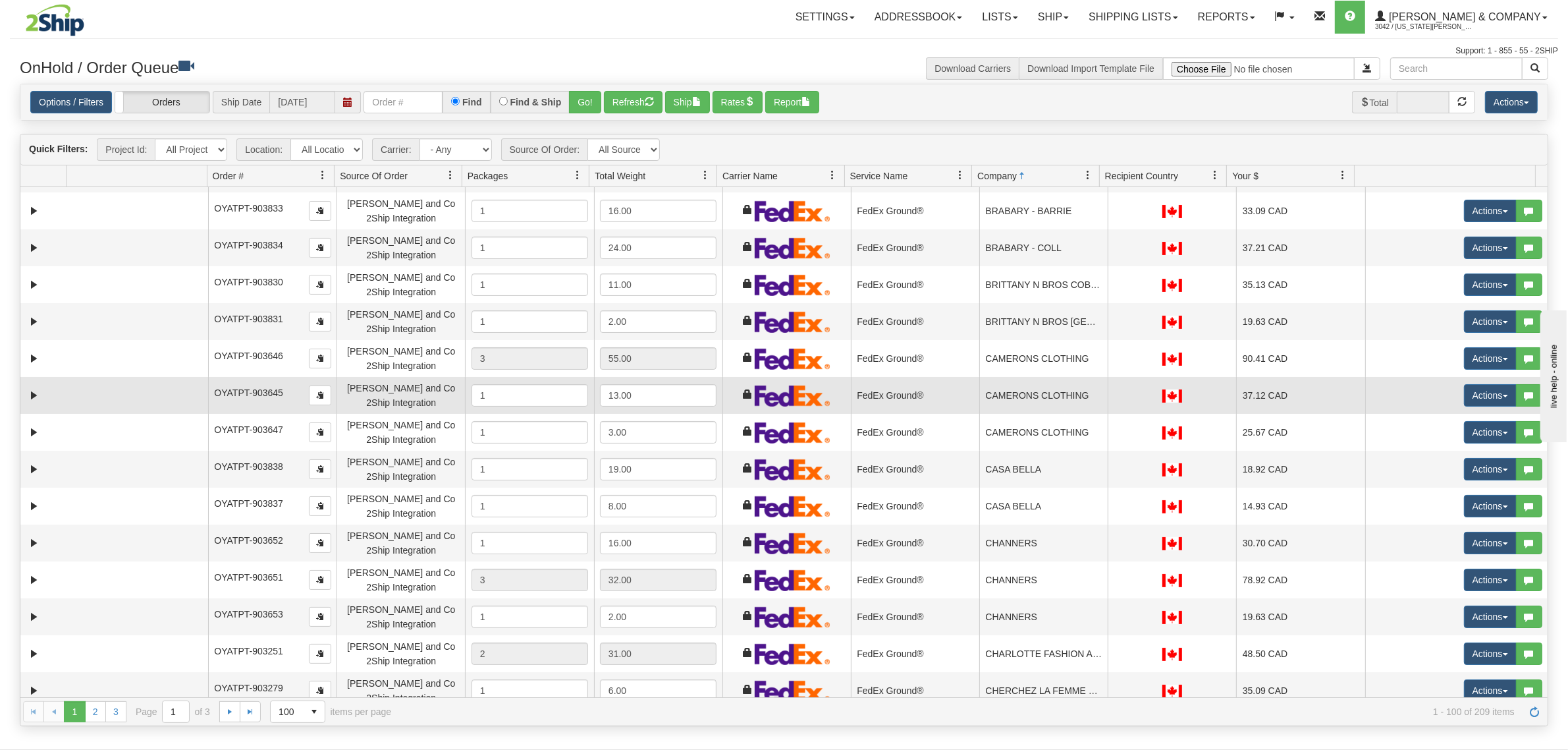
scroll to position [741, 0]
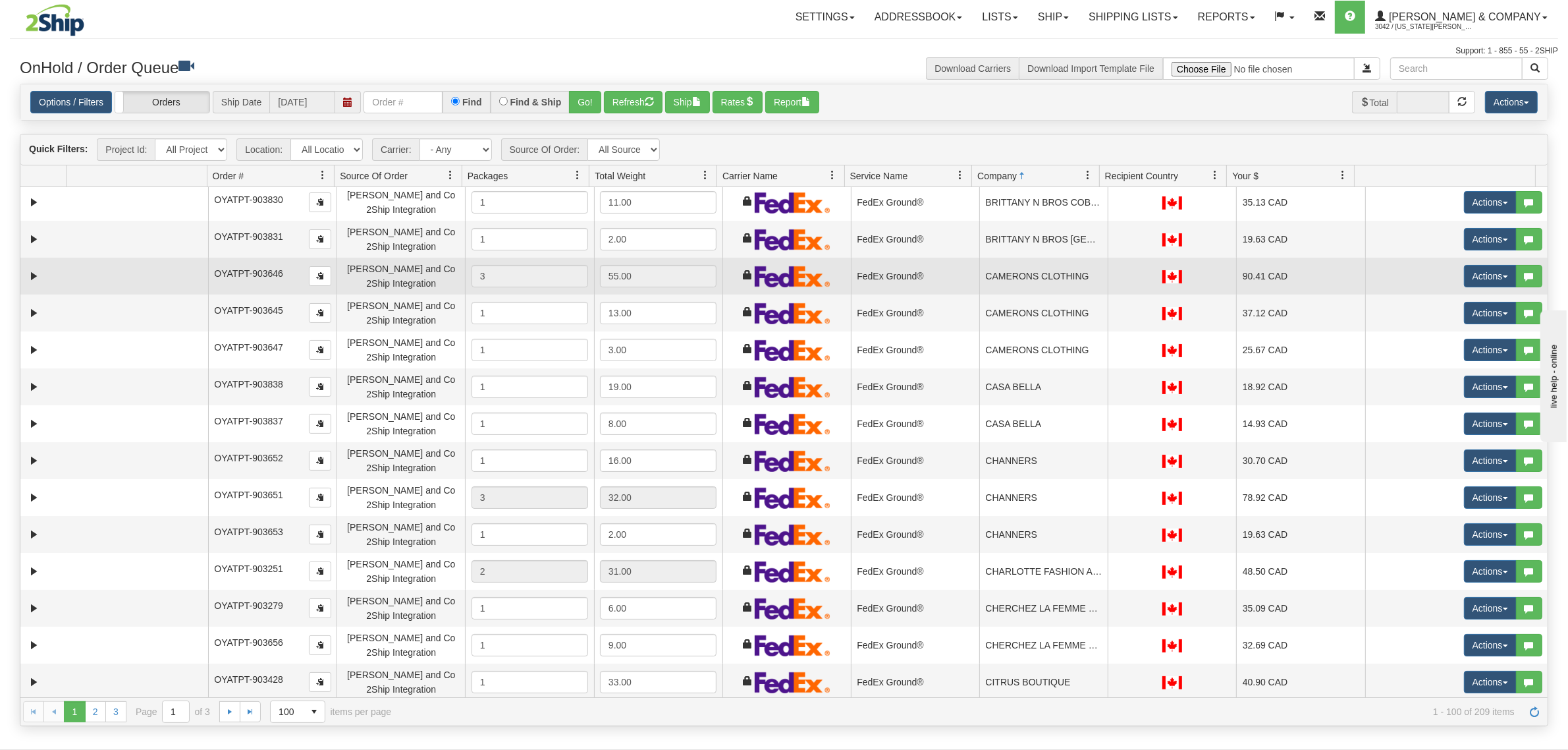
click at [1025, 284] on td "CAMERONS CLOTHING" at bounding box center [1043, 275] width 129 height 37
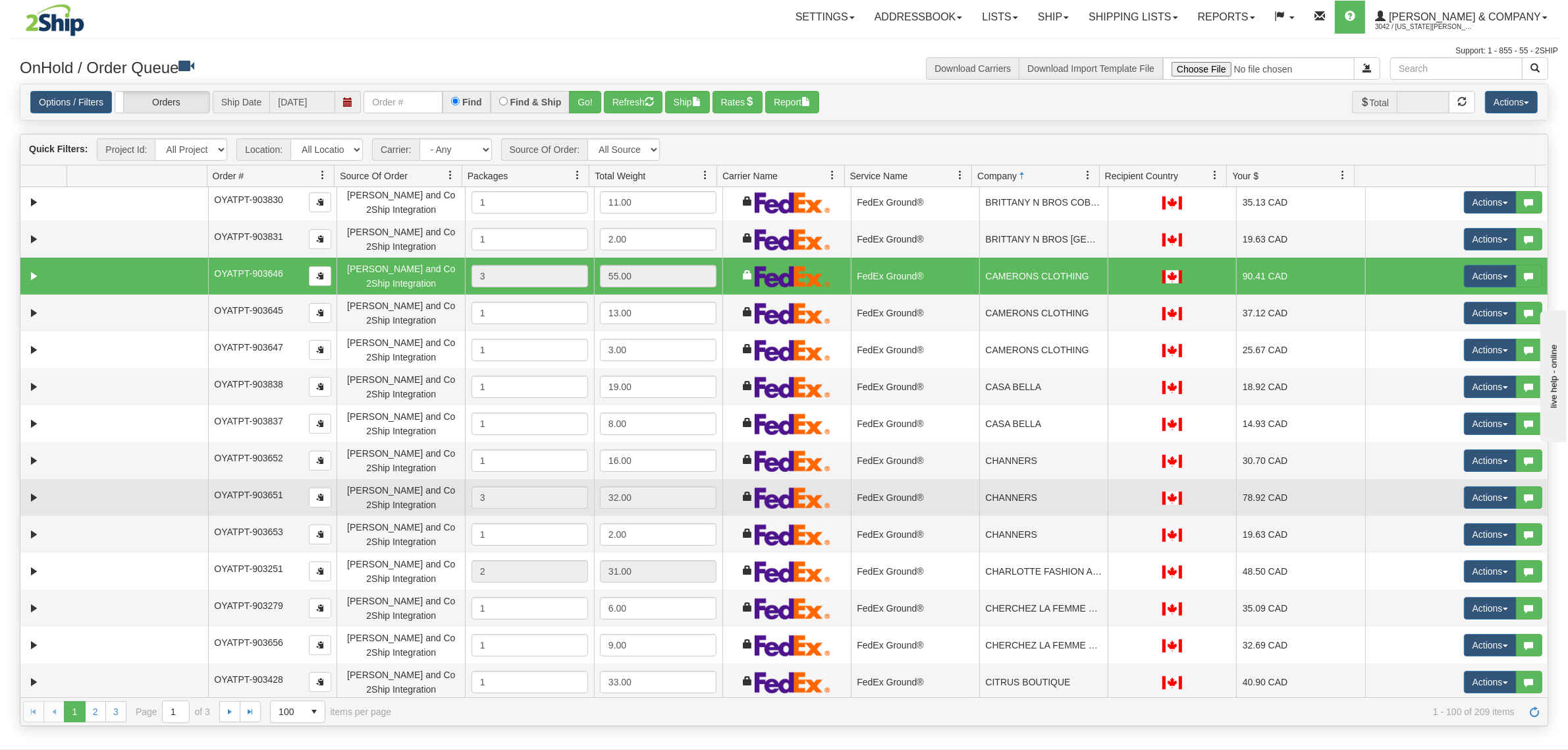
click at [1022, 492] on td "CHANNERS" at bounding box center [1043, 497] width 129 height 37
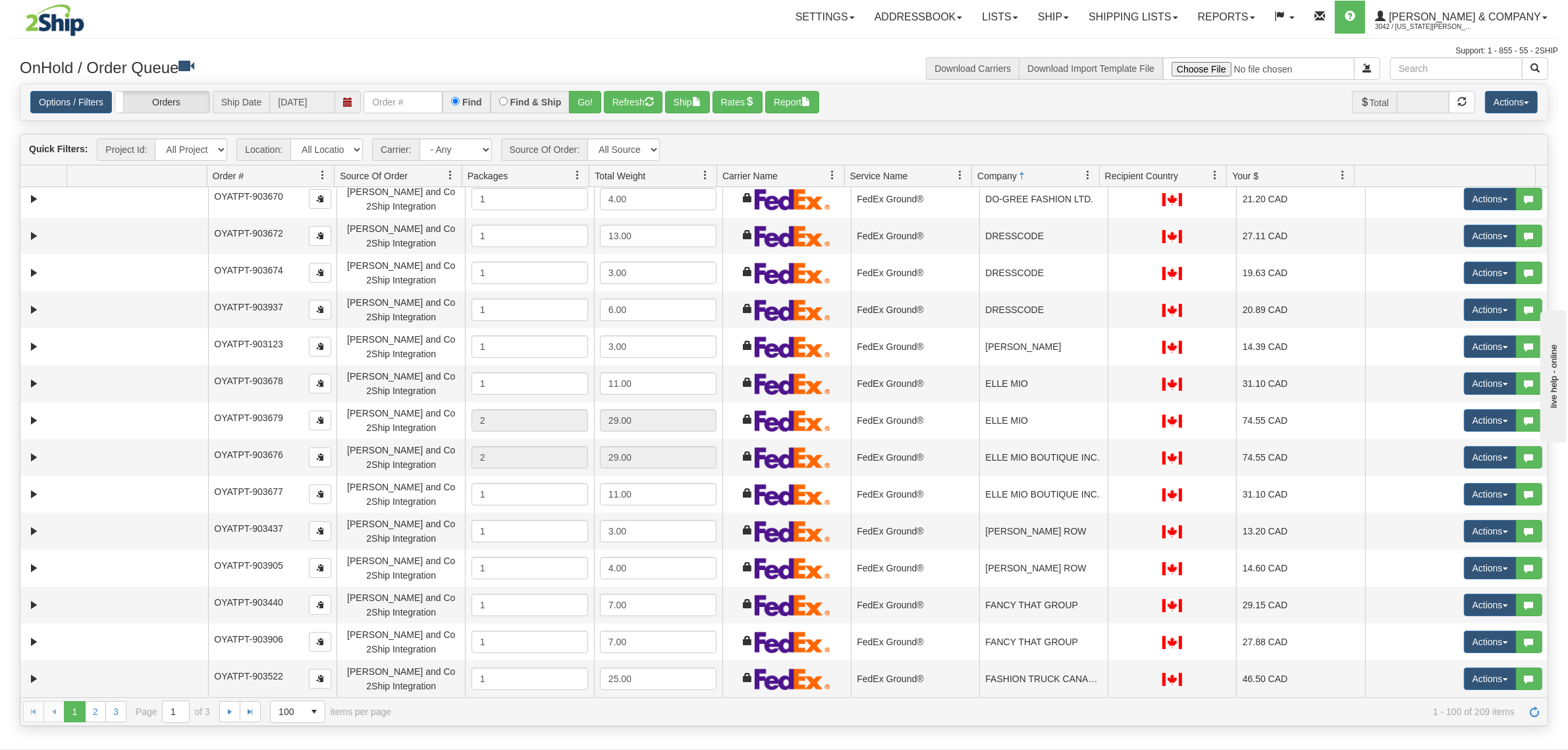
scroll to position [1811, 0]
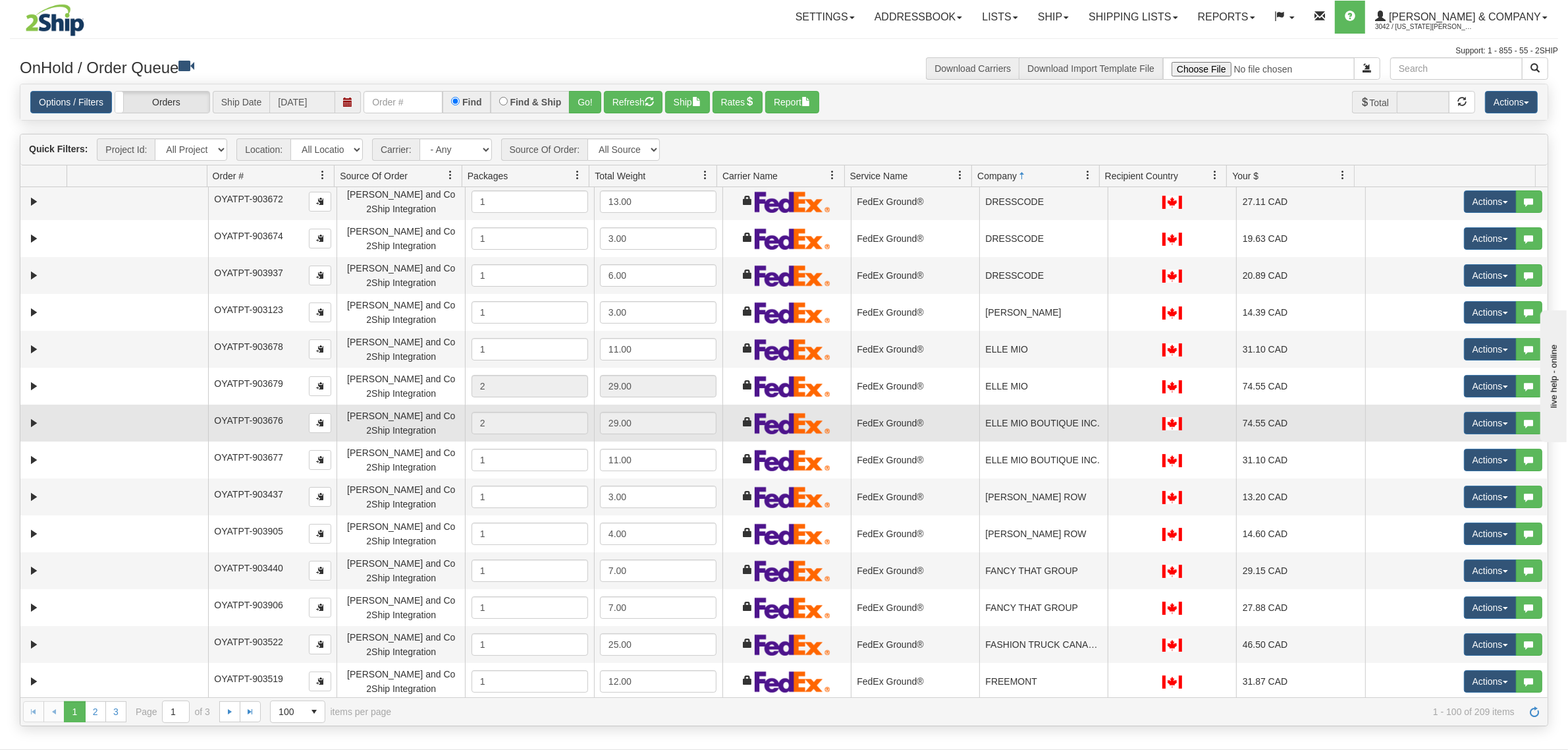
click at [1035, 418] on td "ELLE MIO BOUTIQUE INC." at bounding box center [1043, 422] width 129 height 37
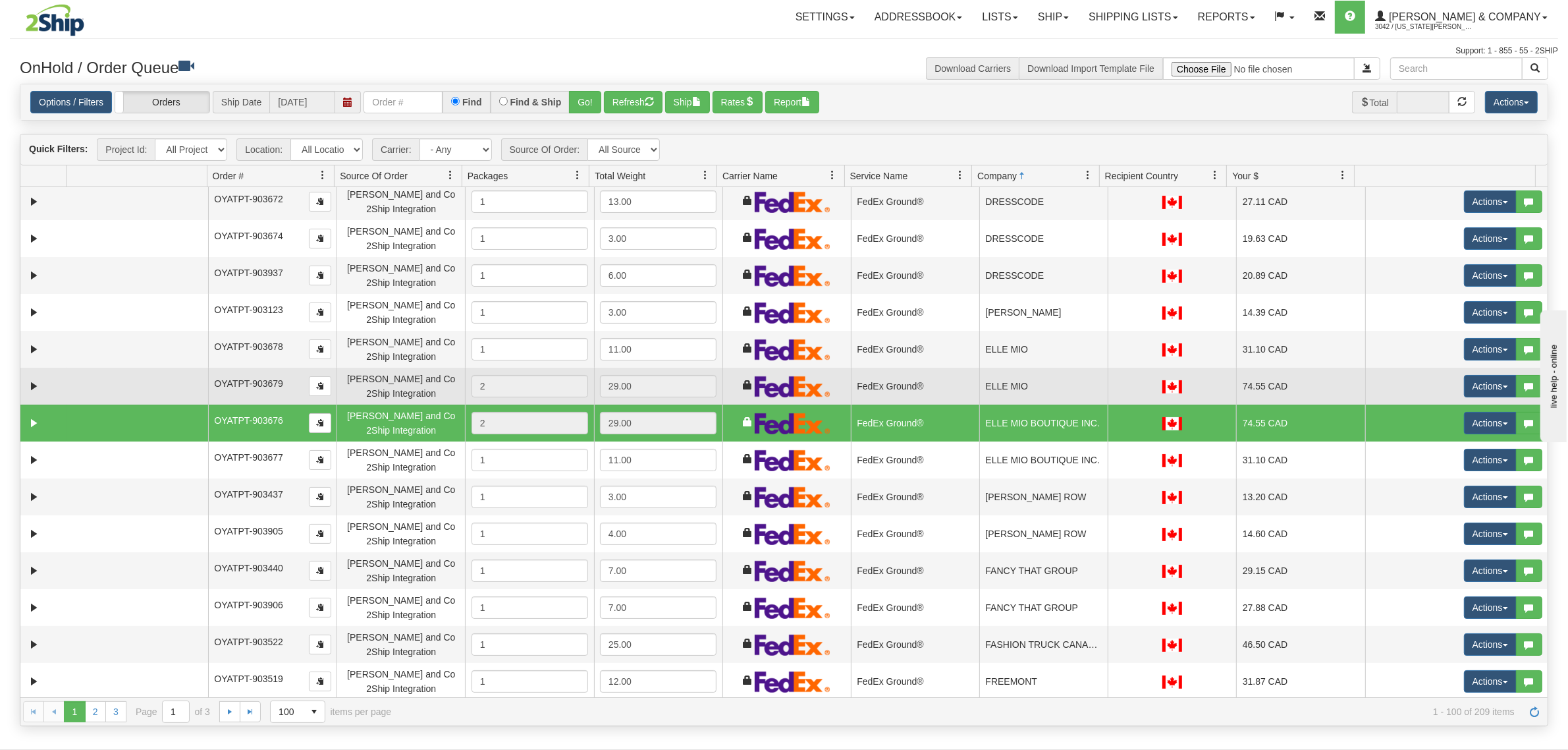
click at [1015, 398] on td "ELLE MIO" at bounding box center [1043, 385] width 129 height 37
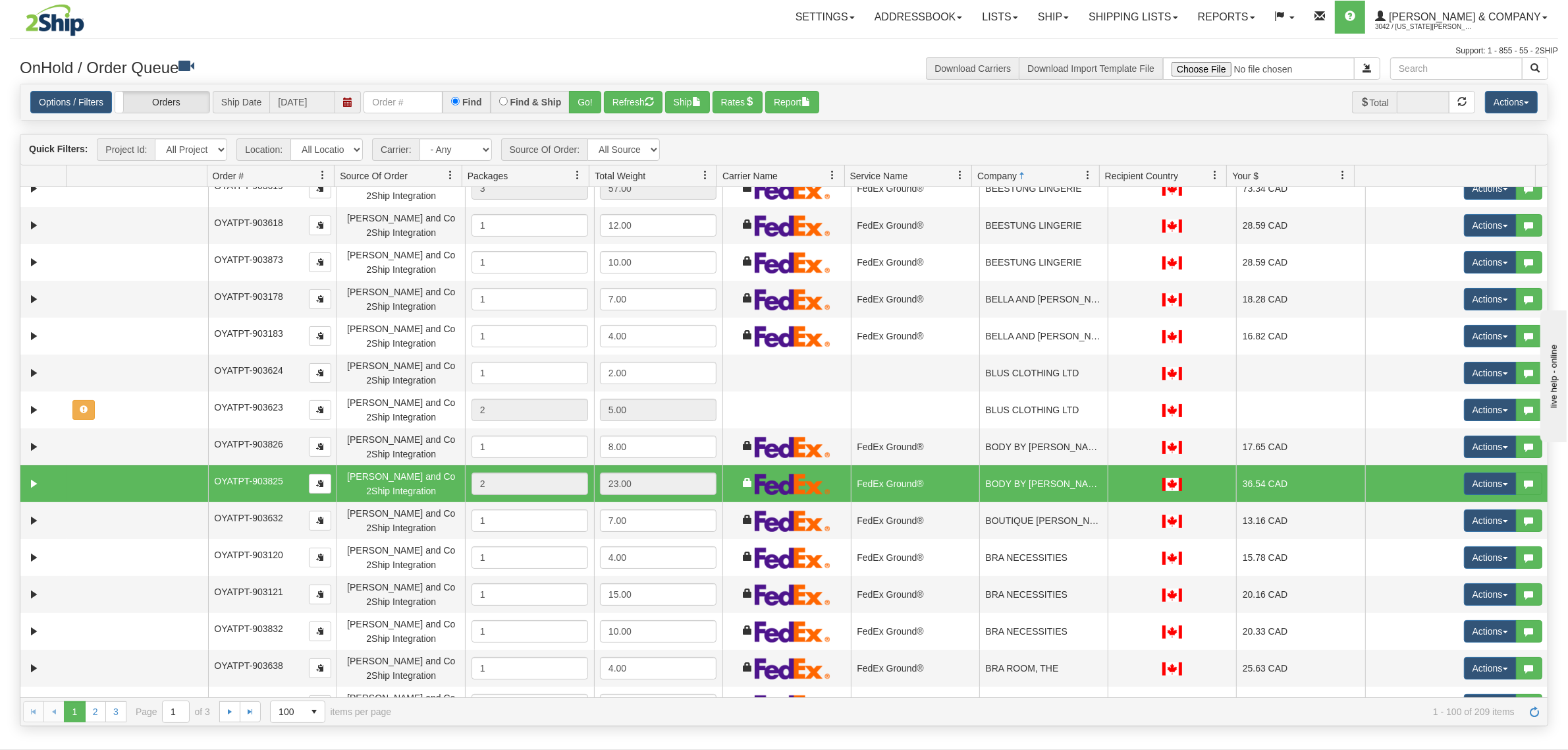
scroll to position [0, 0]
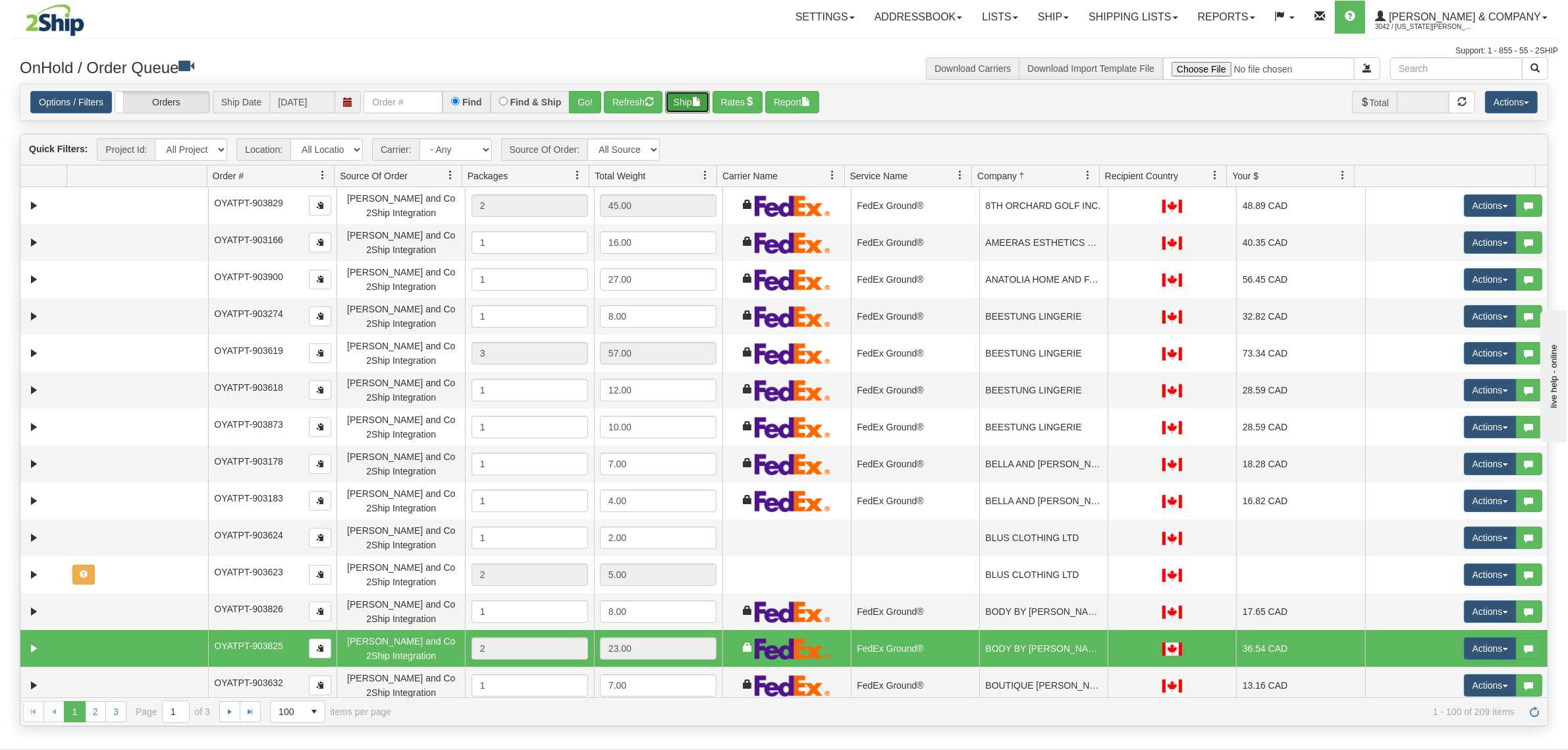
click at [693, 101] on button "Ship" at bounding box center [687, 102] width 45 height 22
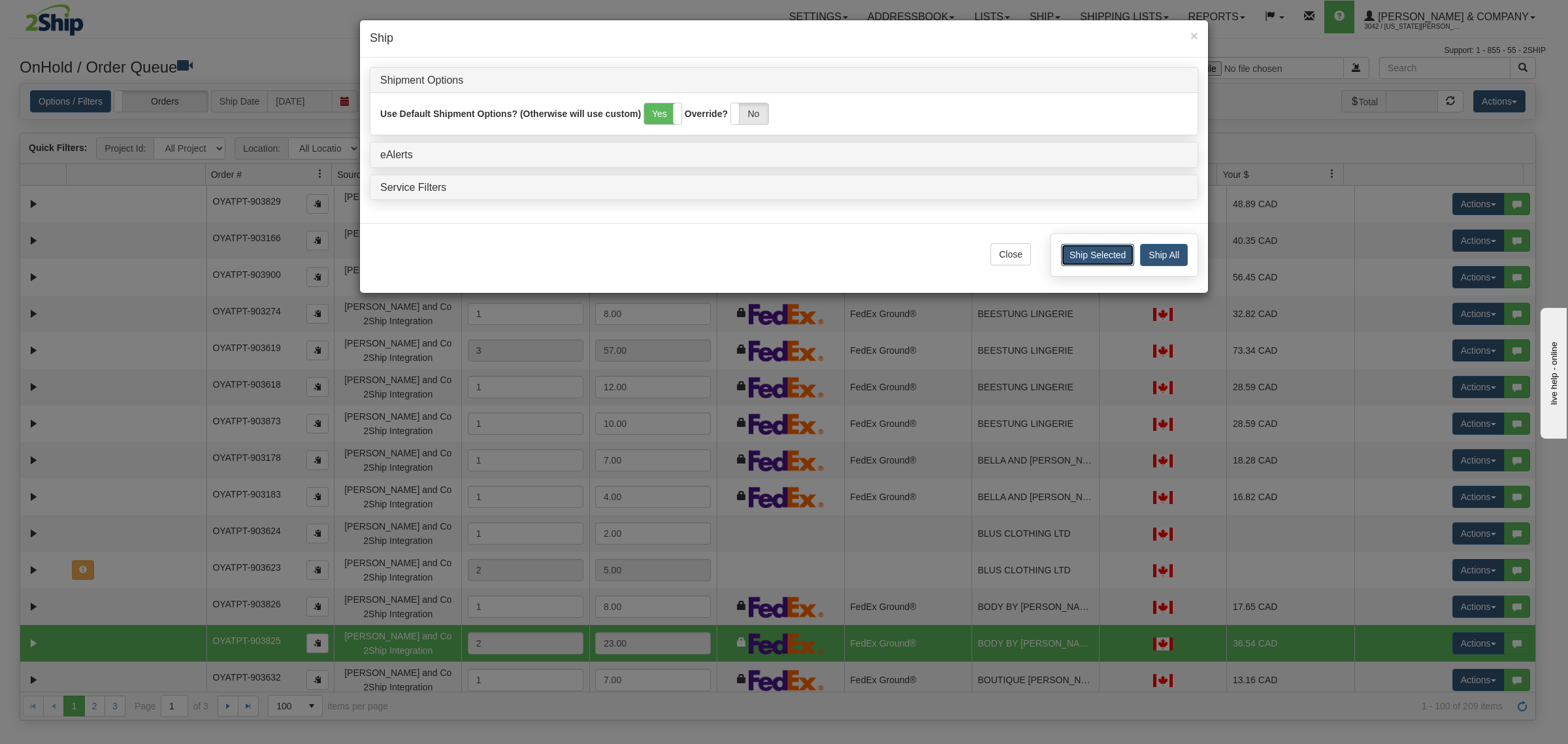
click at [1094, 259] on button "Ship Selected" at bounding box center [1097, 255] width 73 height 22
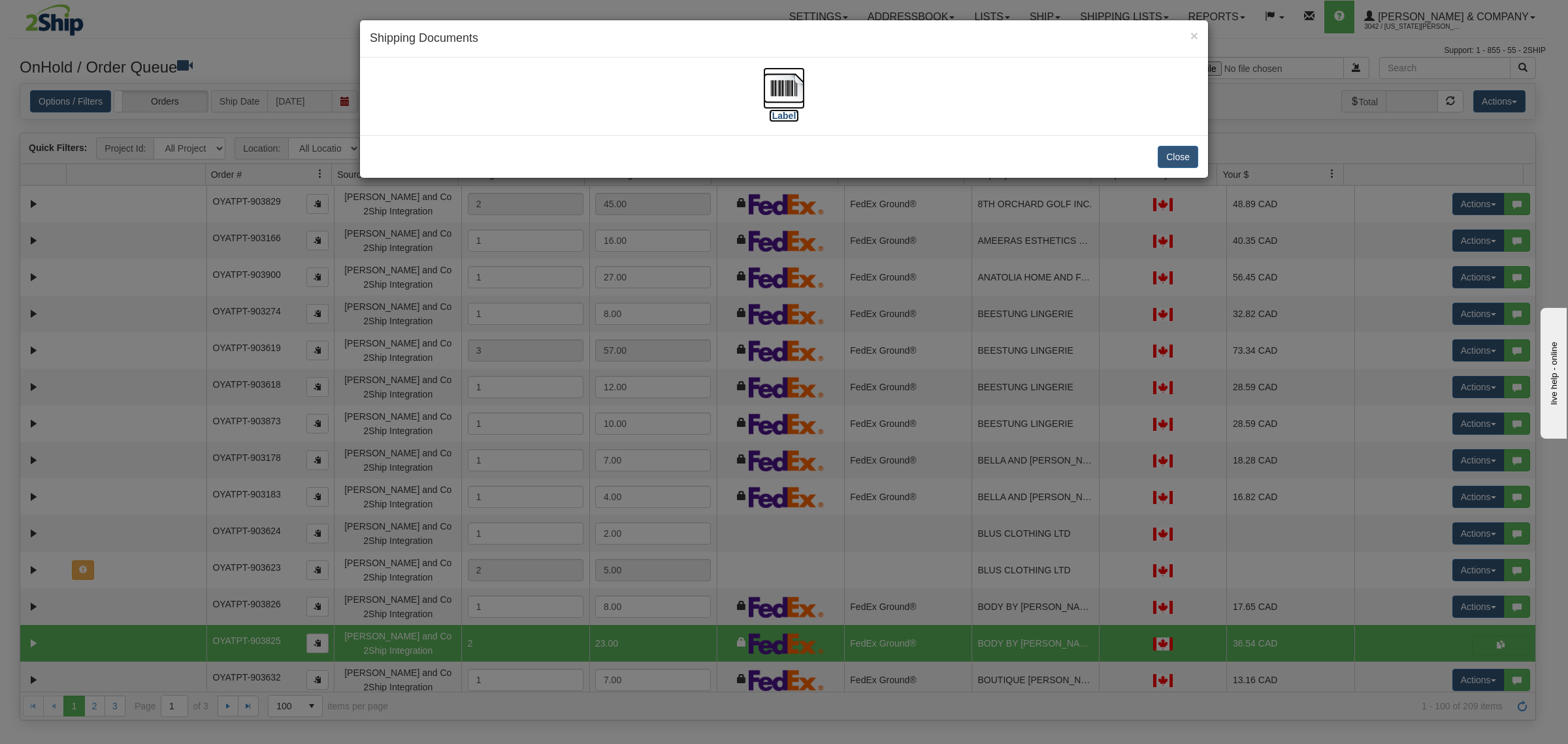
click at [784, 84] on img at bounding box center [784, 88] width 41 height 41
click at [1184, 161] on button "Close" at bounding box center [1178, 156] width 41 height 22
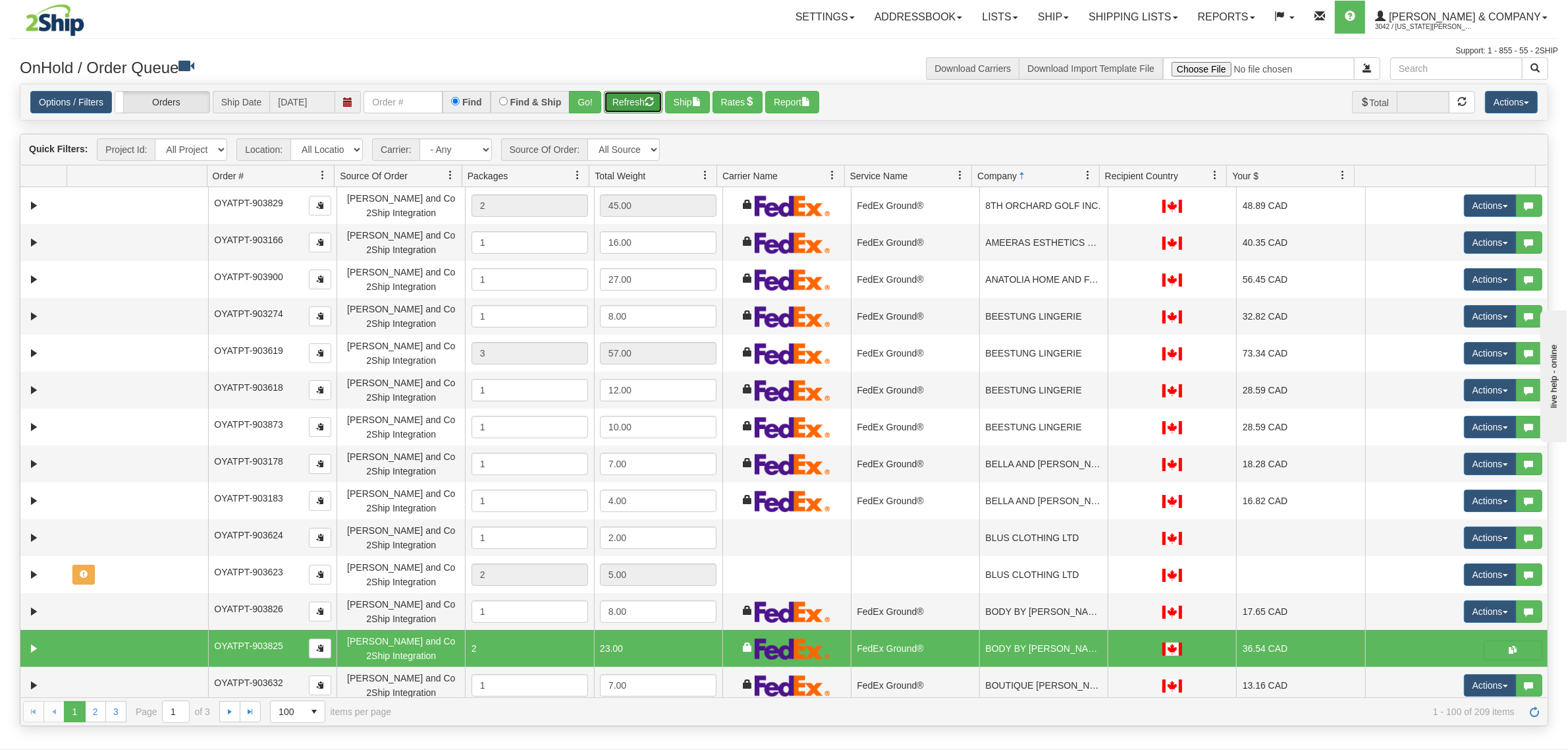
click at [629, 99] on button "Refresh" at bounding box center [633, 102] width 59 height 22
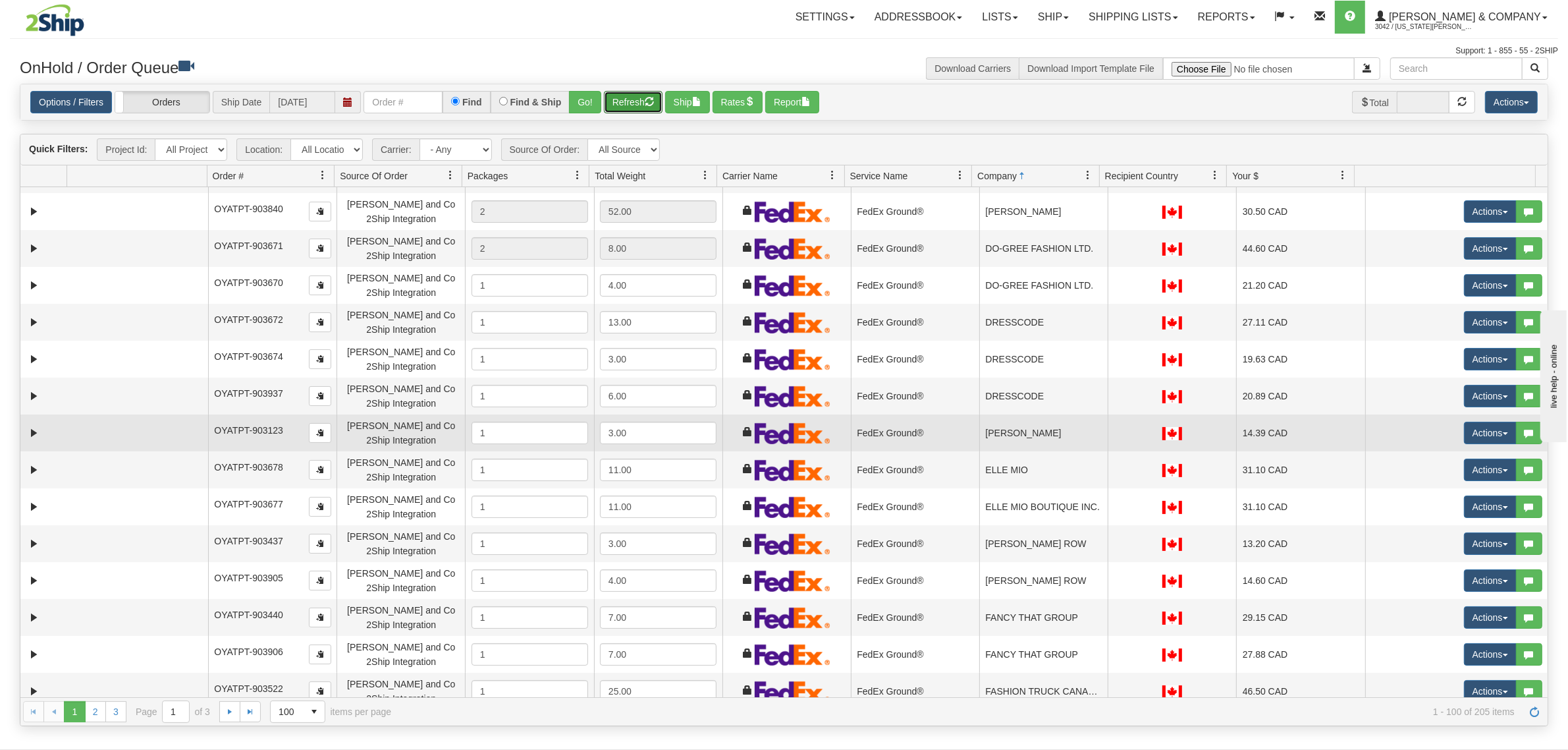
scroll to position [1647, 0]
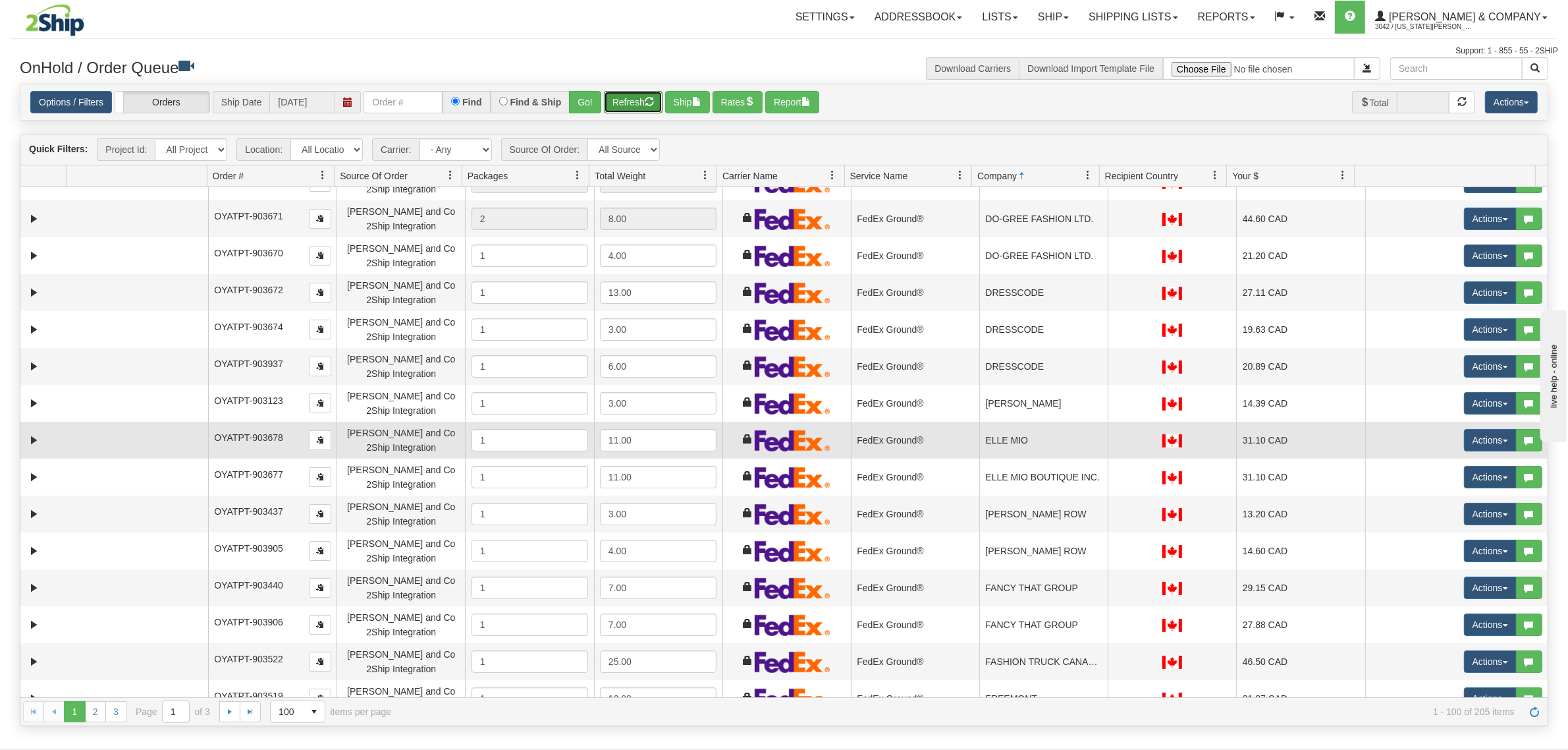
click at [1058, 439] on td "ELLE MIO" at bounding box center [1043, 439] width 129 height 37
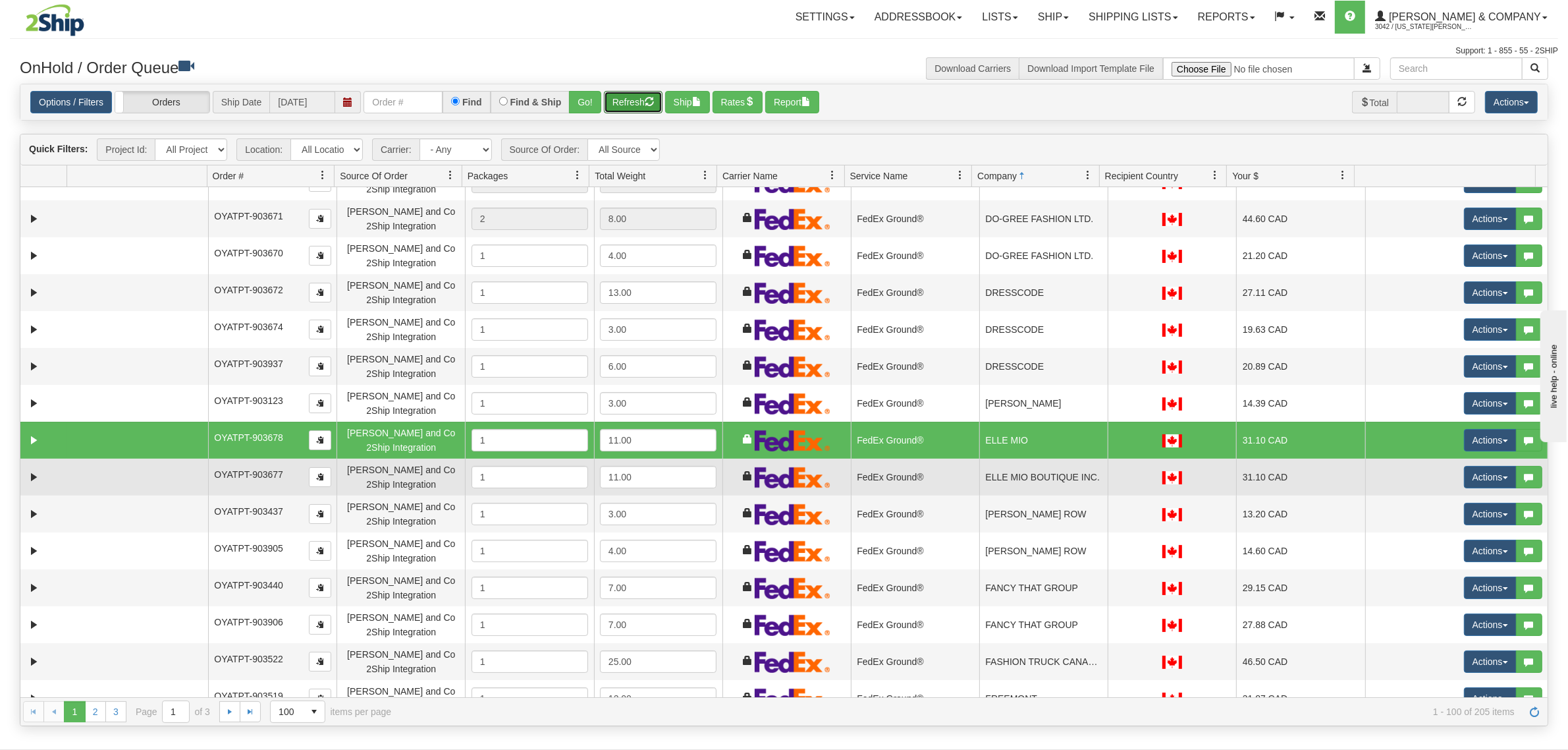
click at [970, 479] on td "FedEx Ground®" at bounding box center [914, 476] width 129 height 37
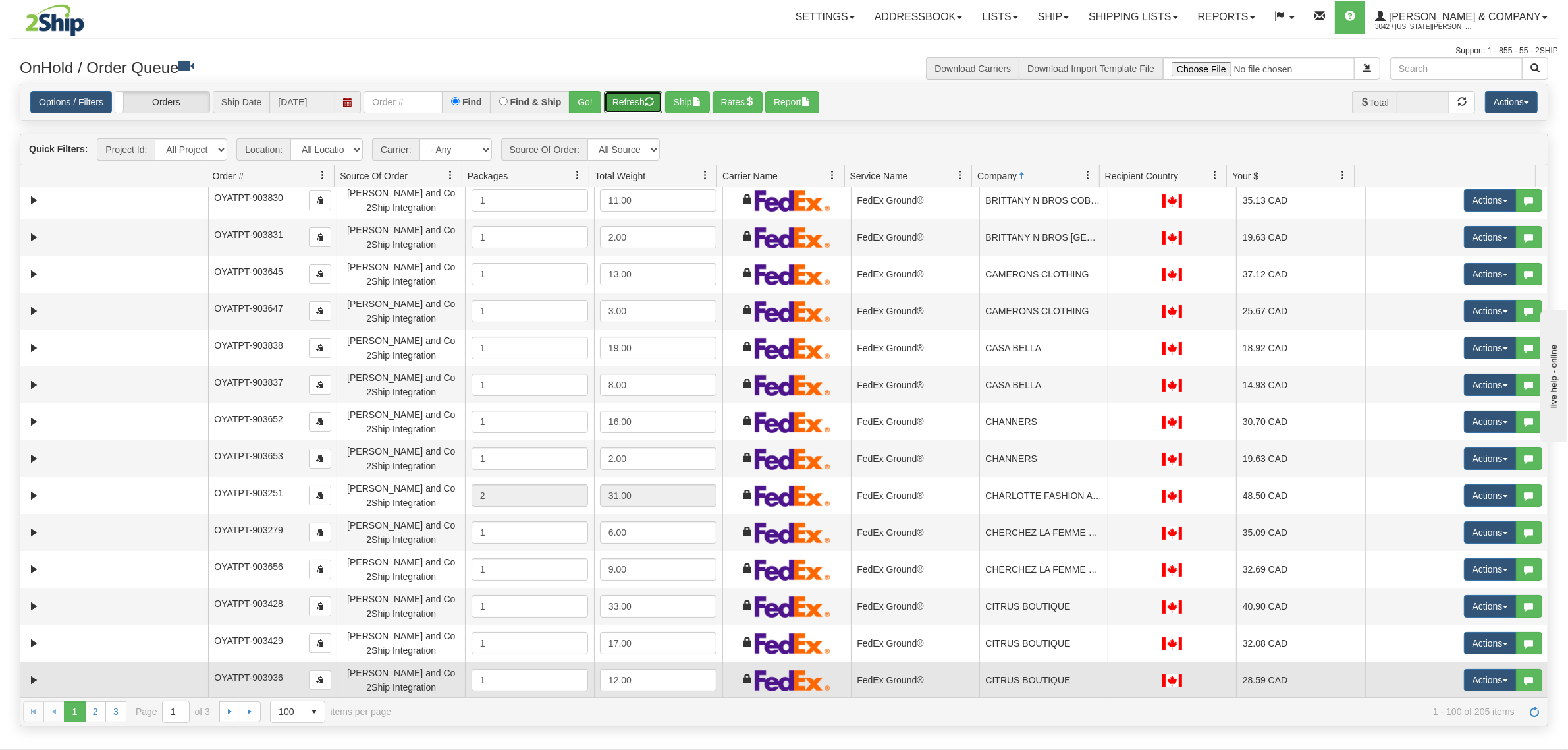
scroll to position [741, 0]
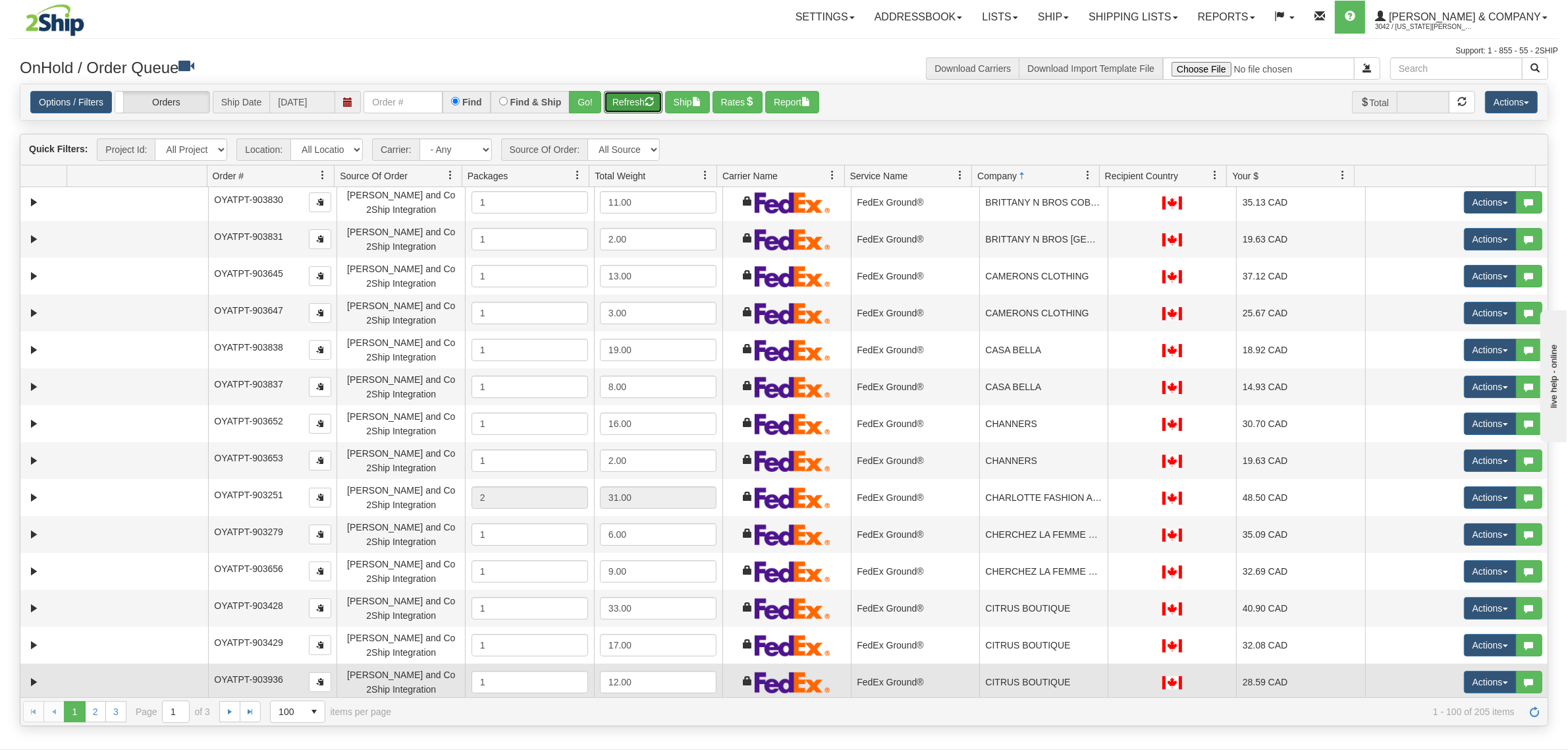
click at [998, 439] on td "CHANNERS" at bounding box center [1043, 423] width 129 height 37
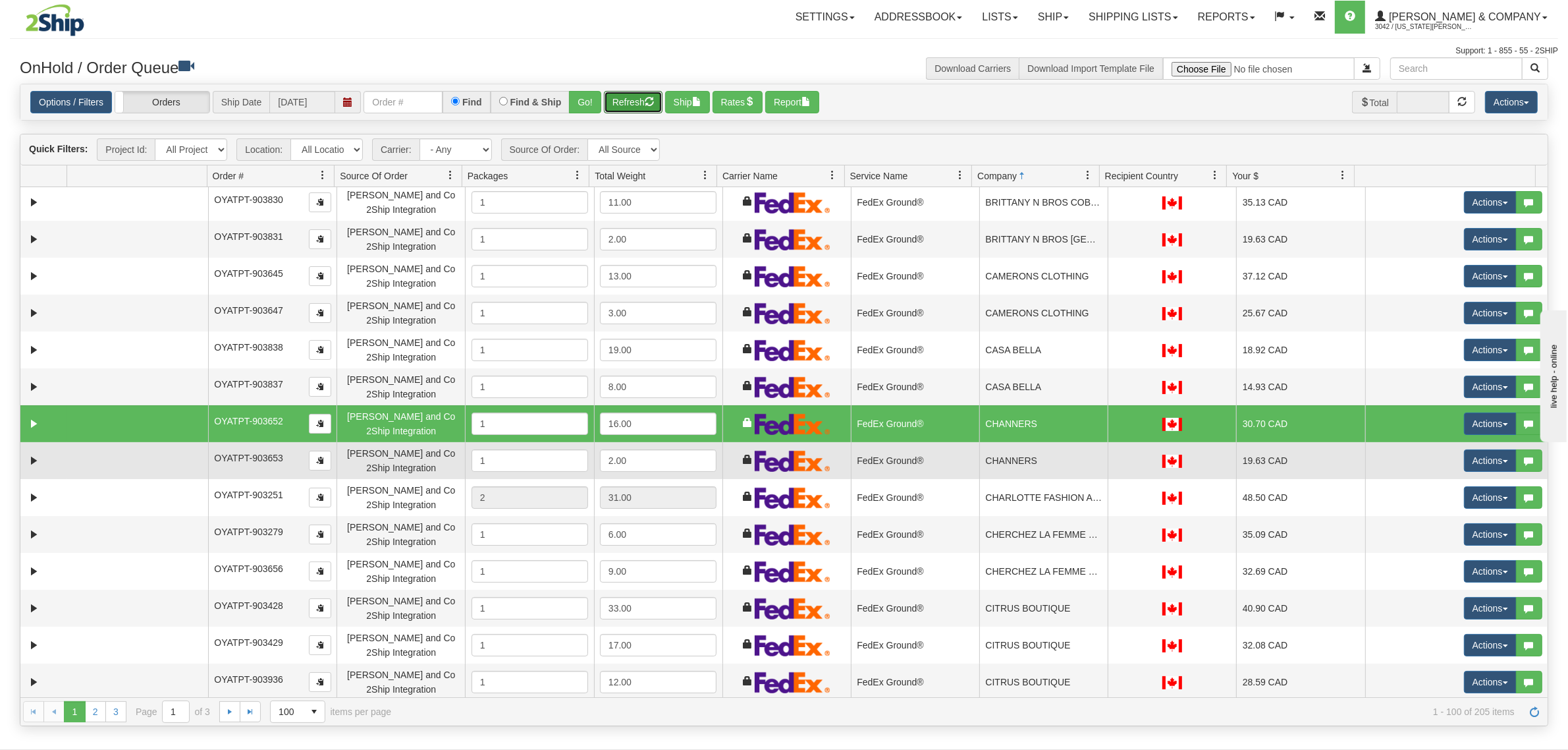
click at [1004, 466] on td "CHANNERS" at bounding box center [1043, 460] width 129 height 37
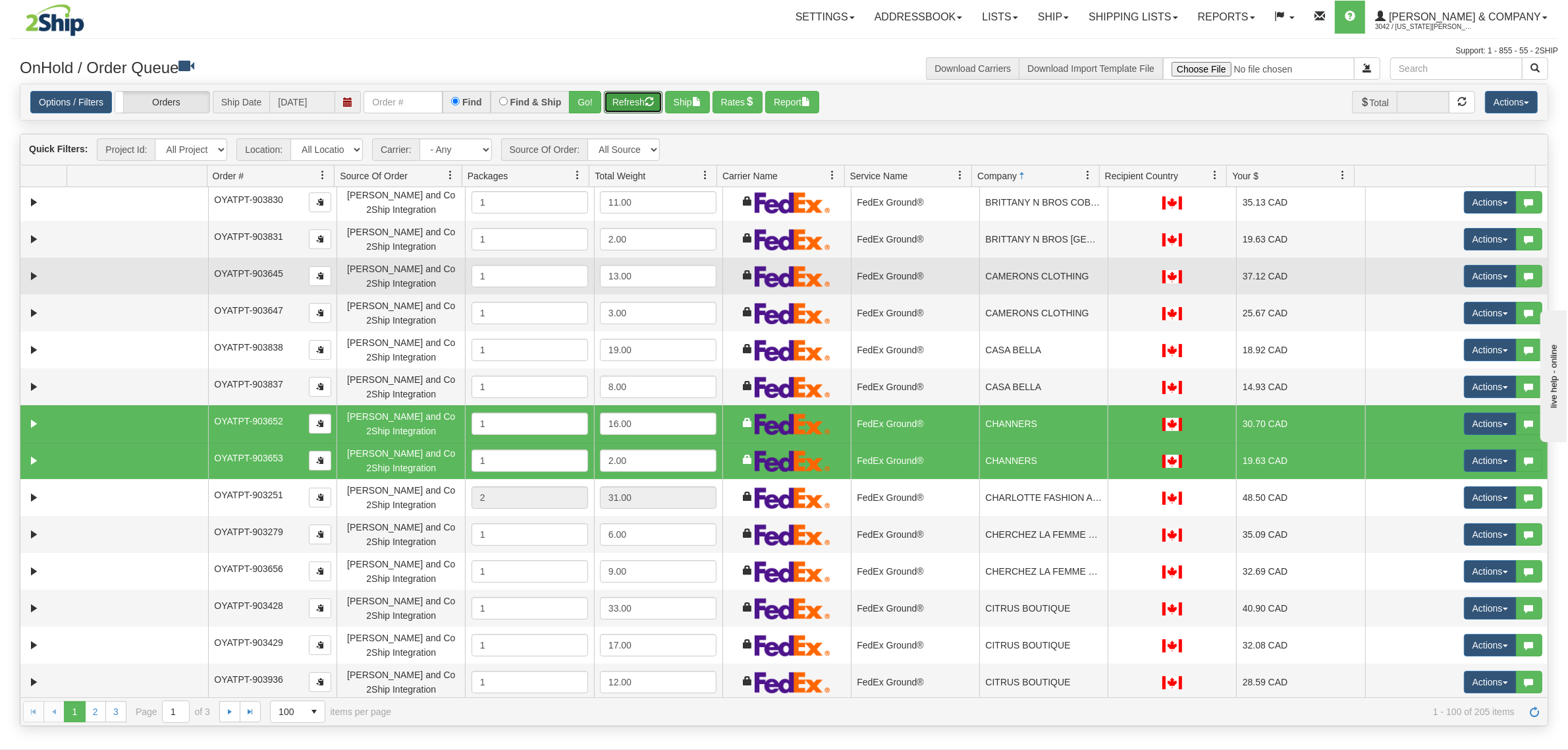
click at [1031, 261] on td "CAMERONS CLOTHING" at bounding box center [1043, 275] width 129 height 37
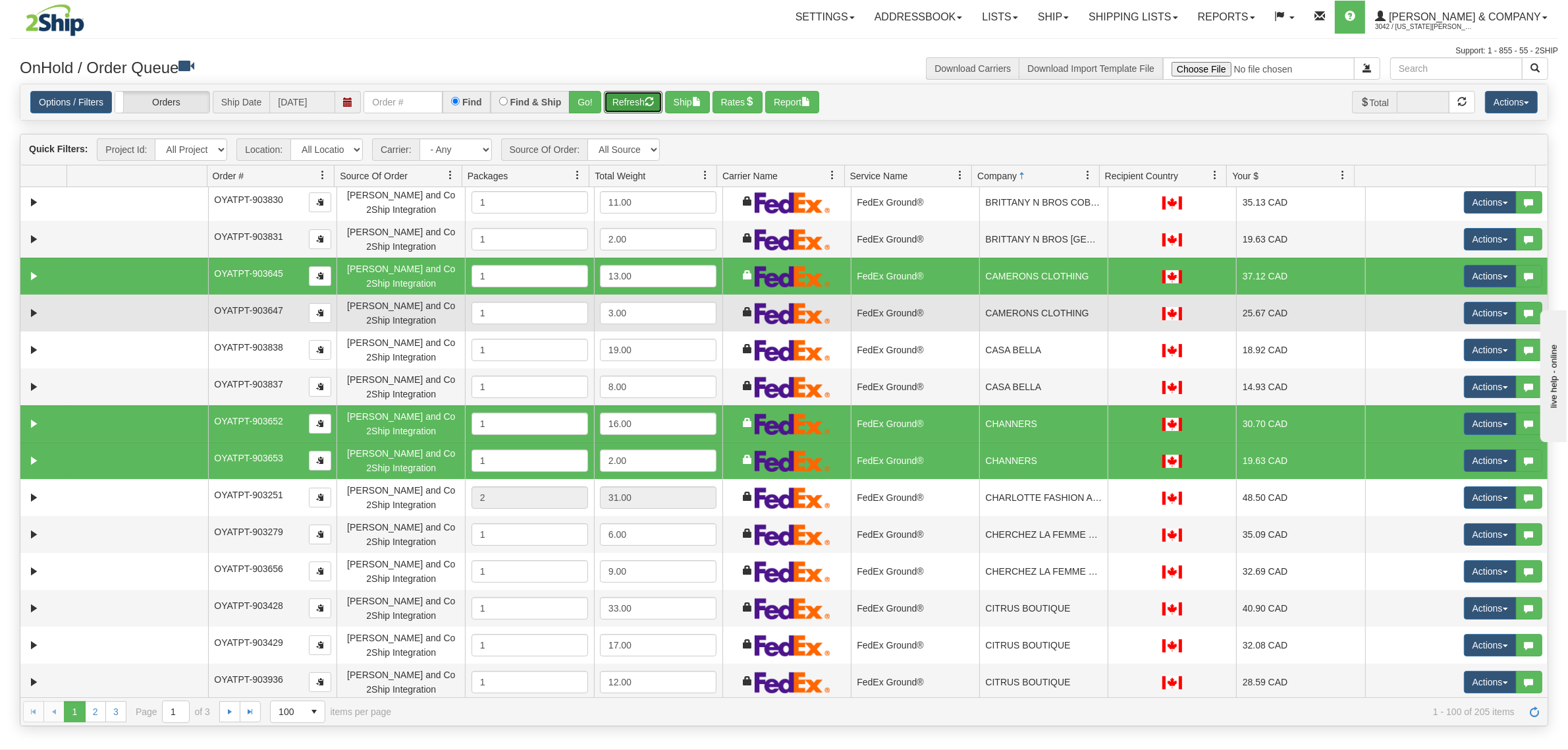
click at [1029, 304] on td "CAMERONS CLOTHING" at bounding box center [1043, 312] width 129 height 37
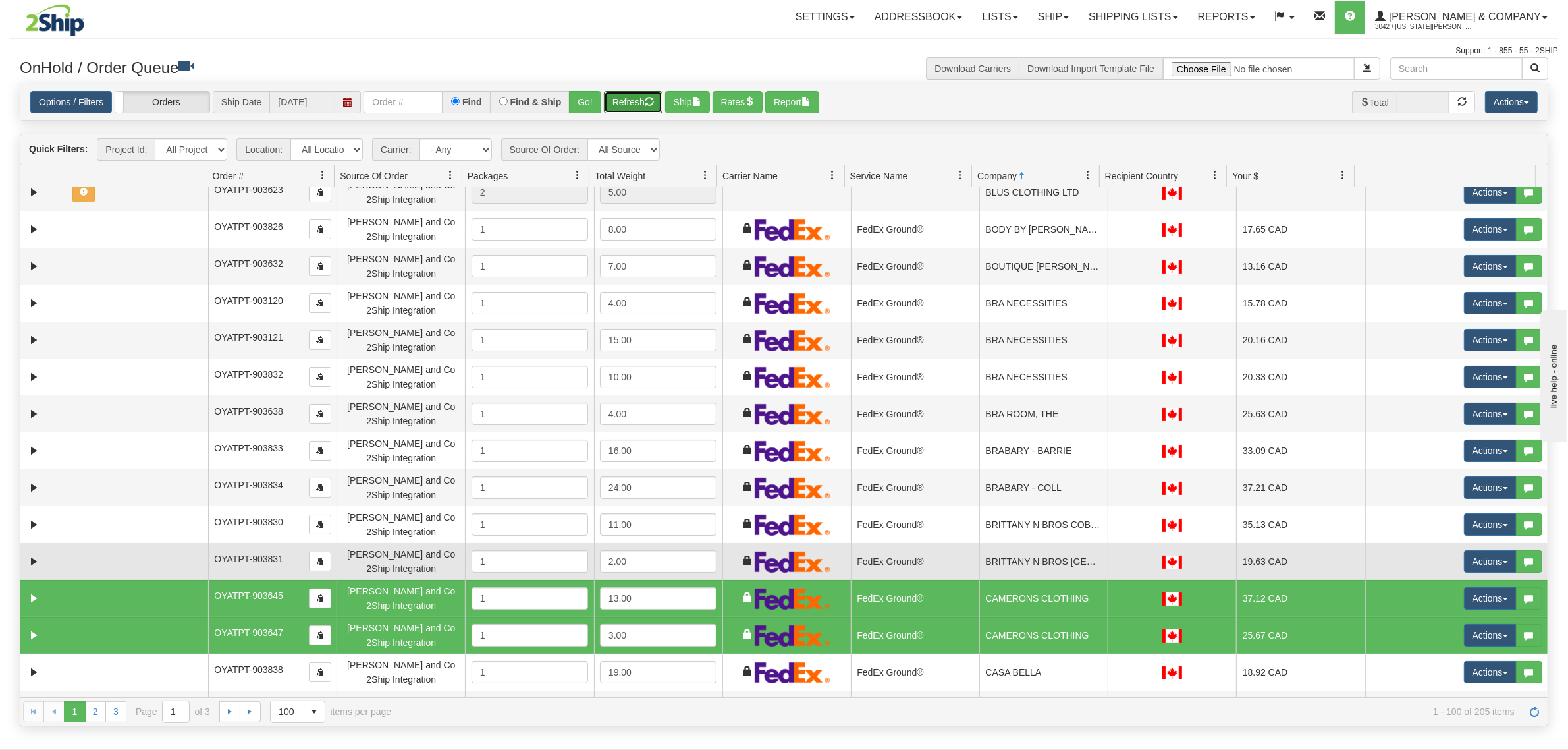
scroll to position [411, 0]
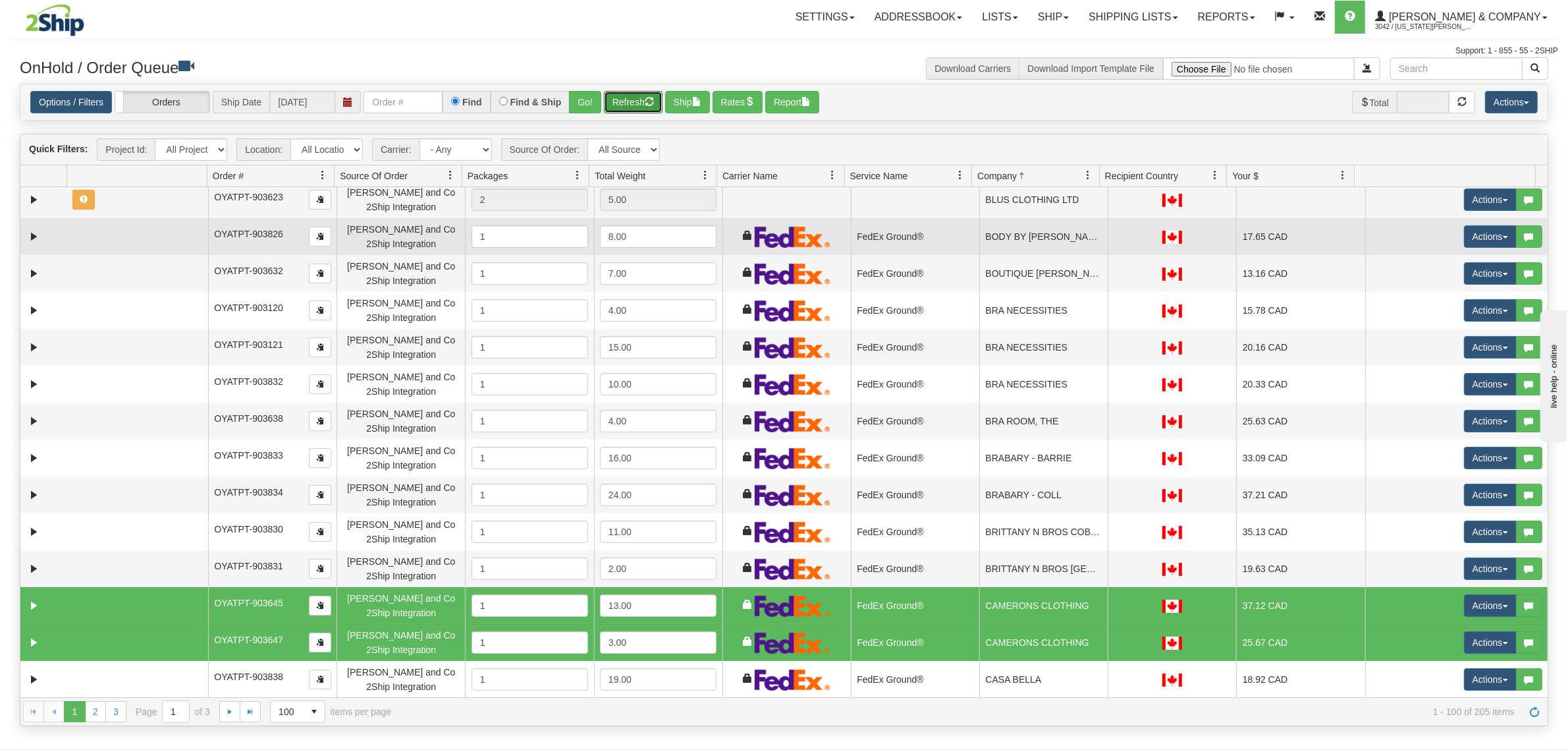
click at [1028, 248] on td "BODY BY [PERSON_NAME]" at bounding box center [1043, 236] width 129 height 37
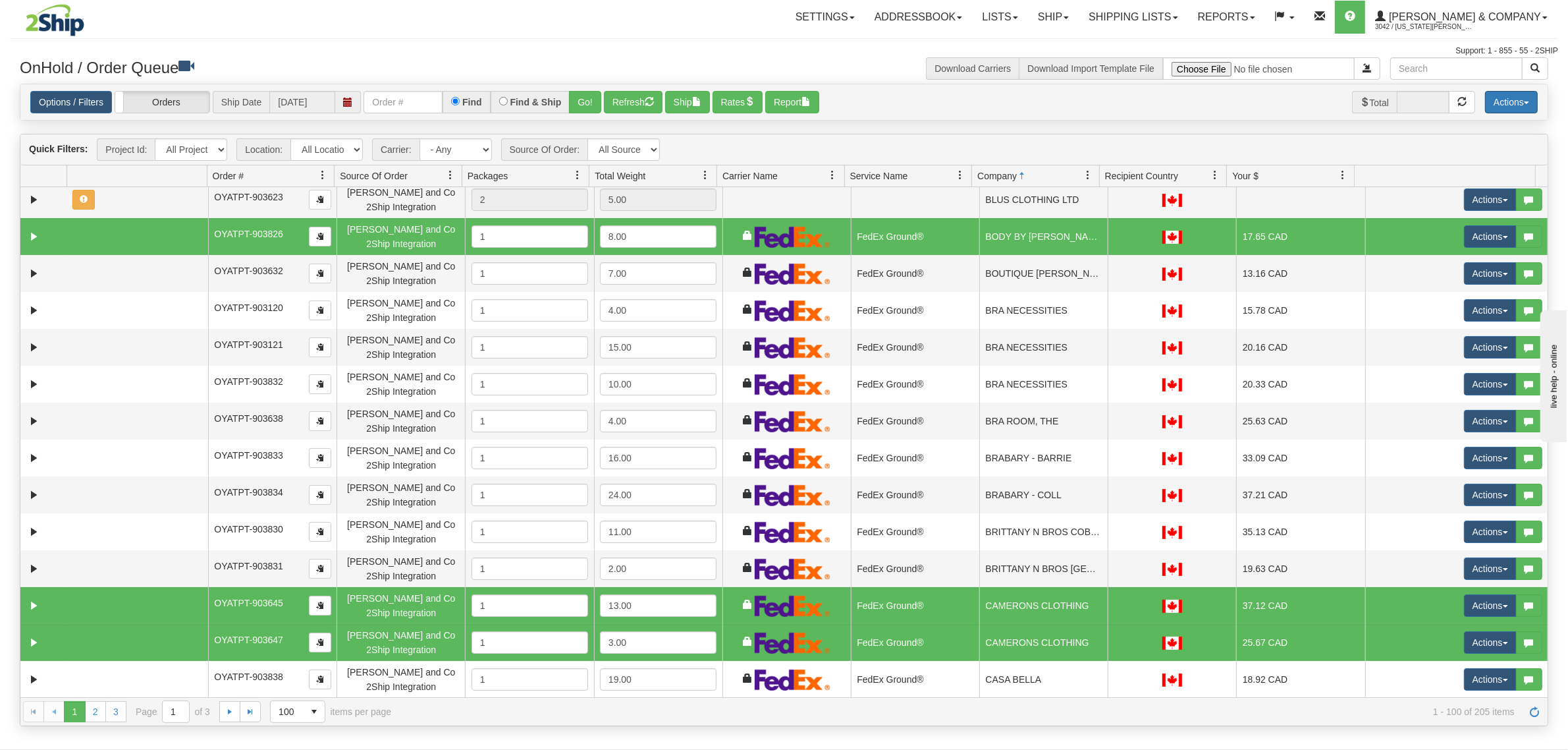
click at [1516, 99] on button "Actions" at bounding box center [1511, 102] width 52 height 22
click at [1466, 209] on link "Delete Selected" at bounding box center [1481, 208] width 111 height 17
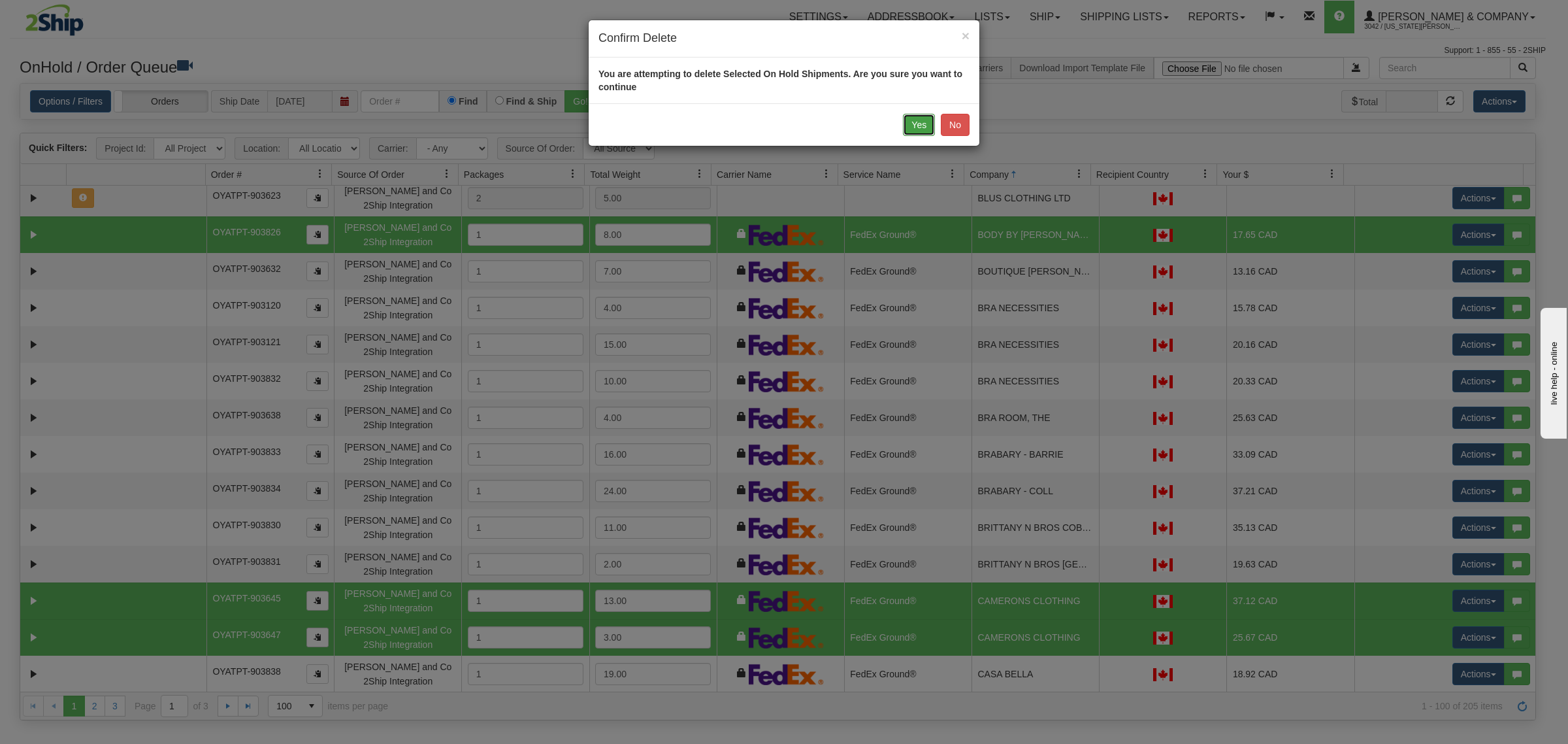
click at [928, 128] on button "Yes" at bounding box center [919, 124] width 32 height 22
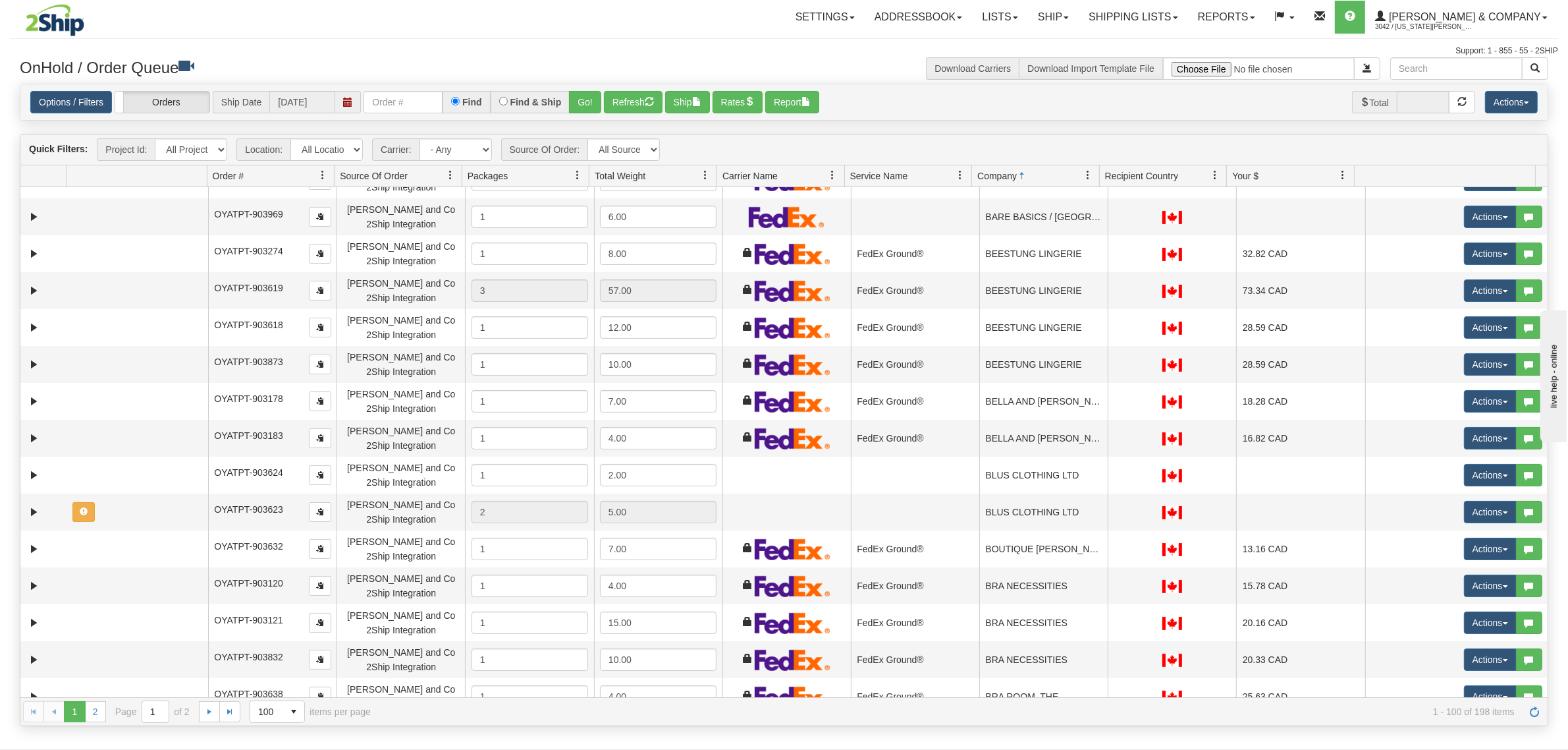
scroll to position [82, 0]
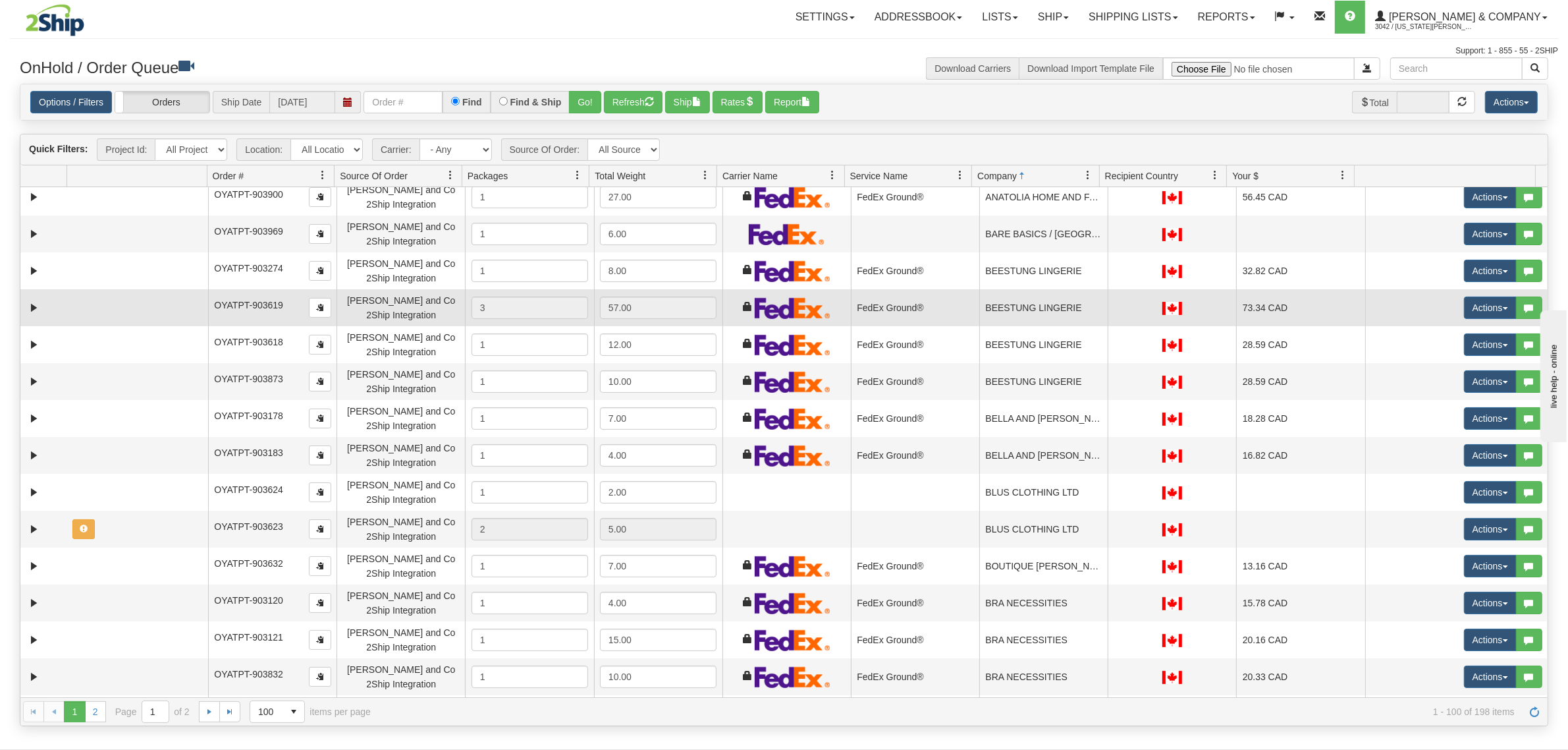
click at [1022, 314] on td "BEESTUNG LINGERIE" at bounding box center [1043, 307] width 129 height 37
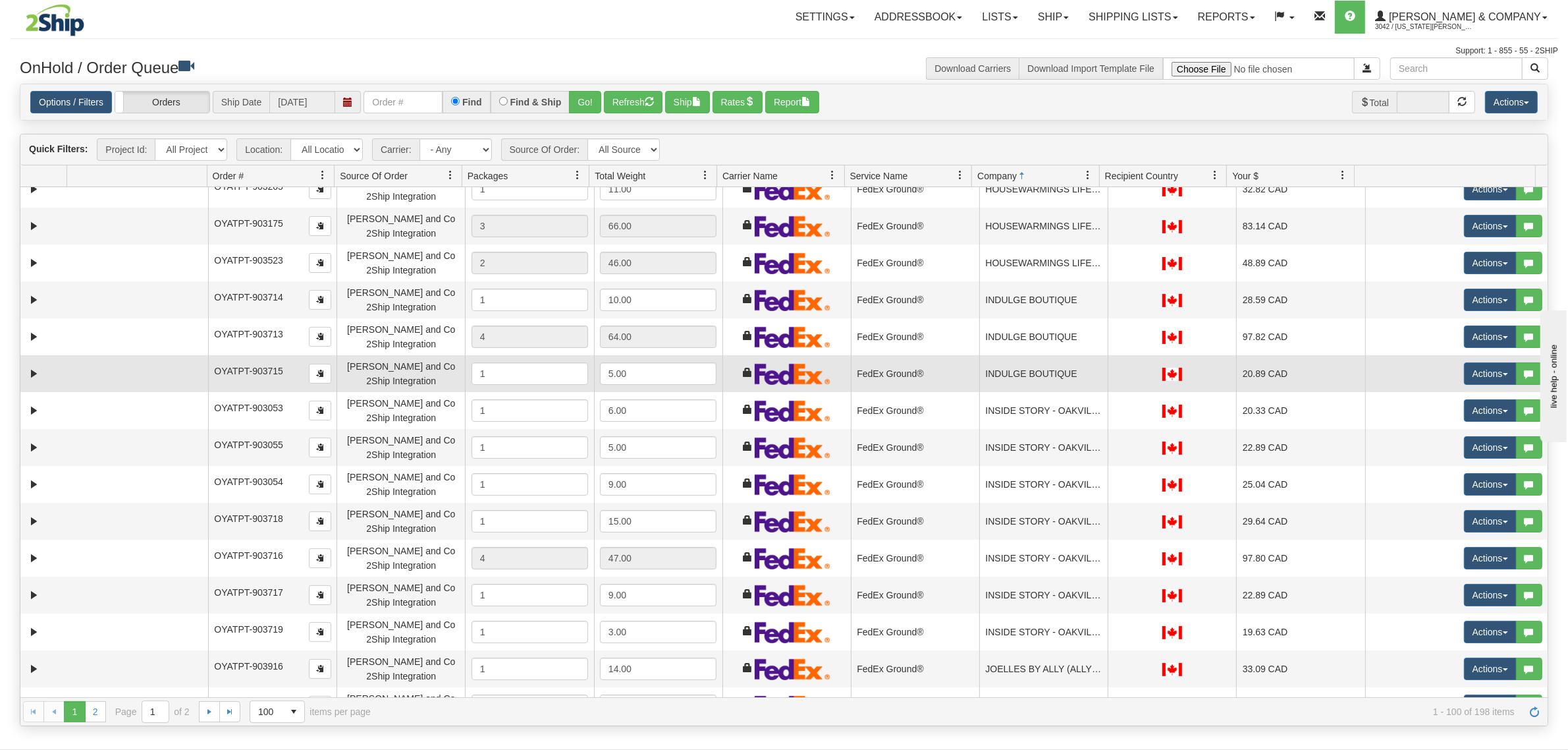
scroll to position [3130, 0]
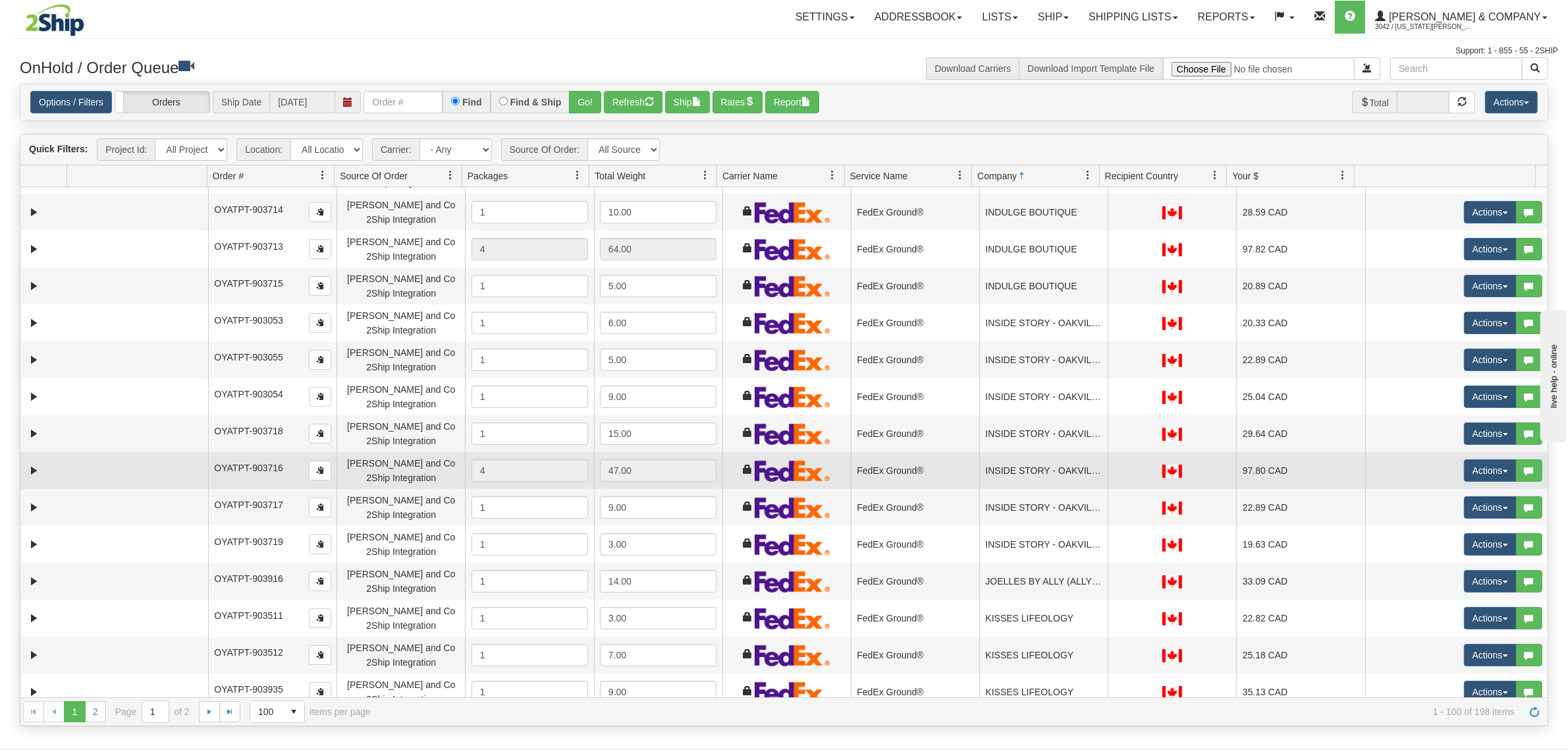
click at [1032, 468] on td "INSIDE STORY - OAKVILLE [PERSON_NAME] HOLDINGS" at bounding box center [1043, 470] width 129 height 37
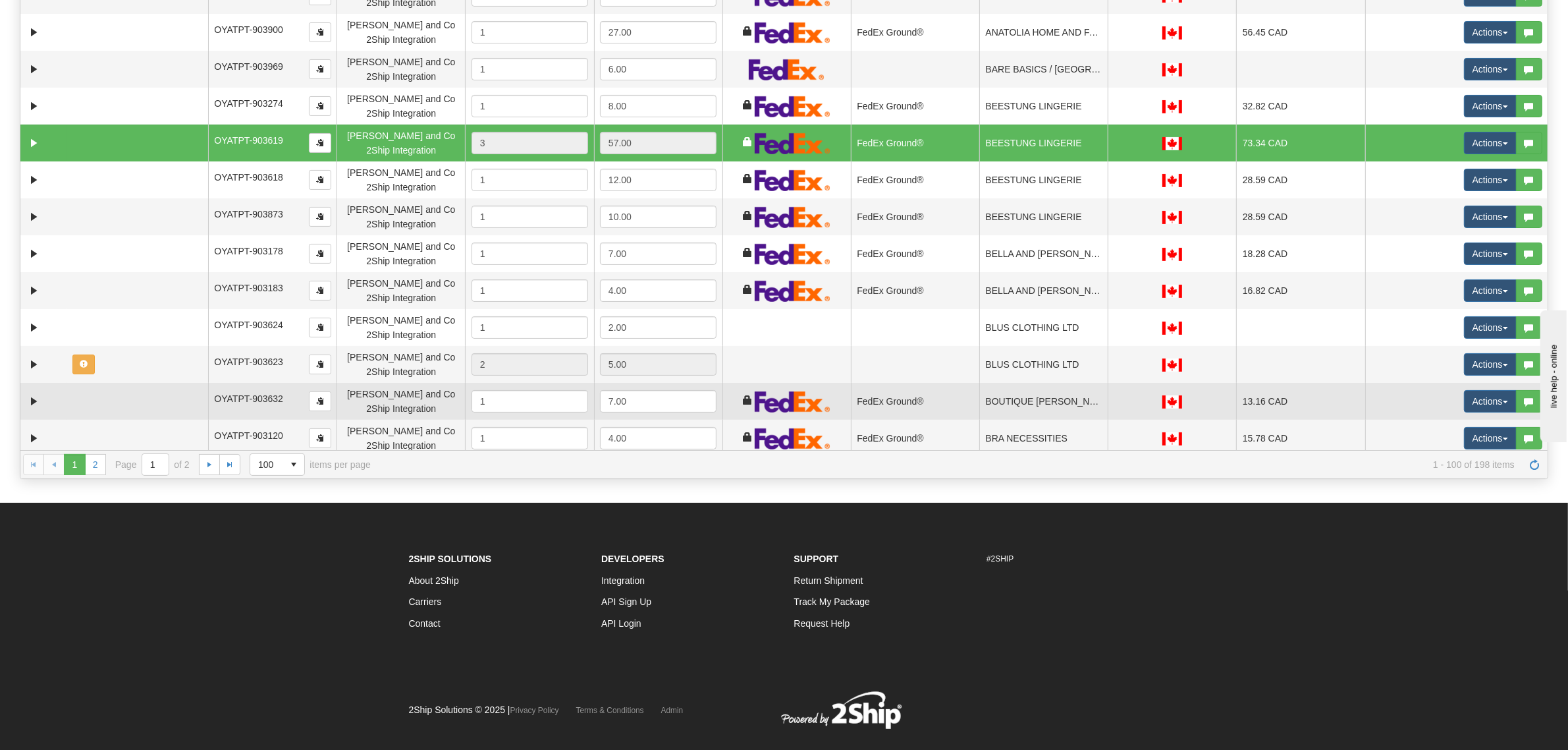
scroll to position [0, 0]
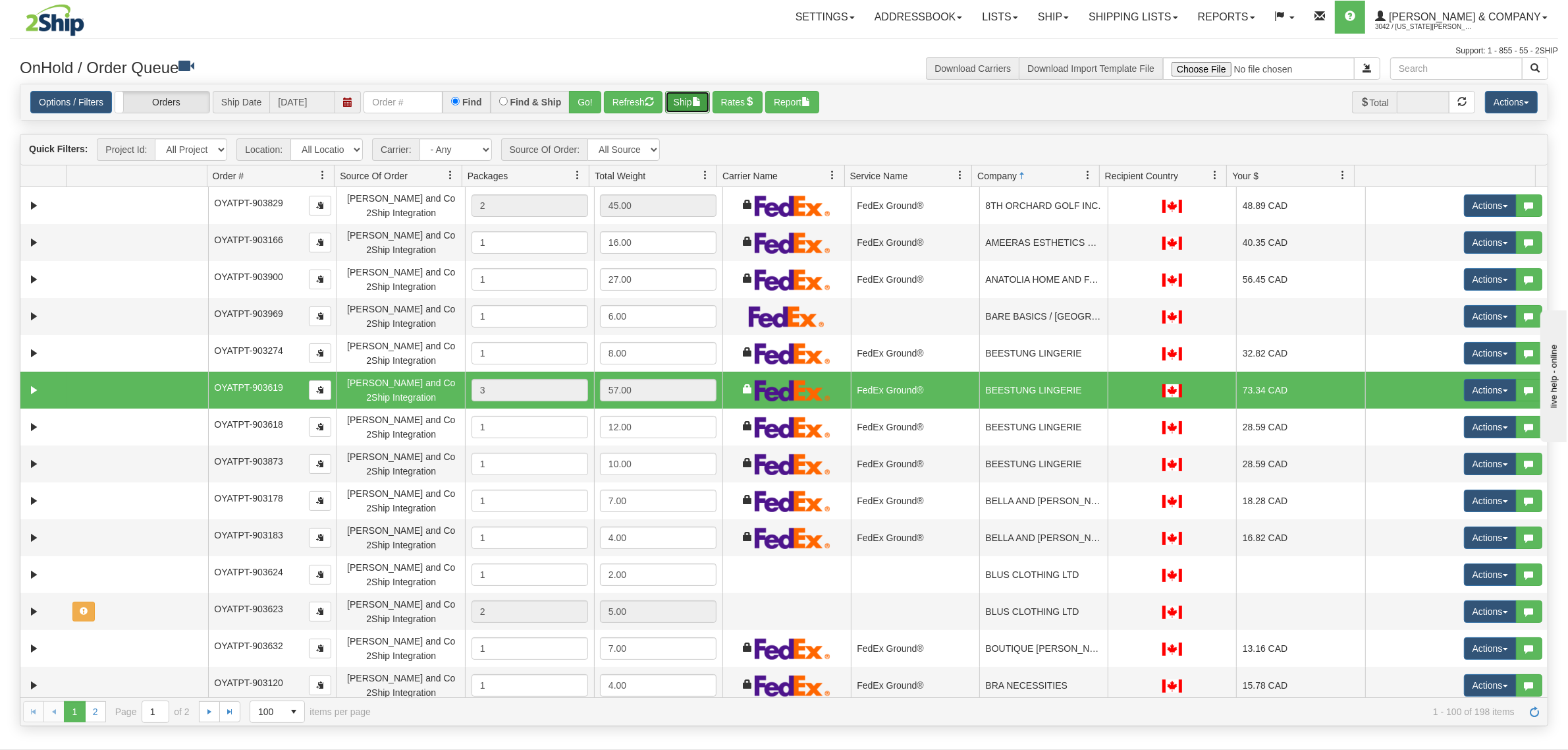
click at [687, 106] on button "Ship" at bounding box center [687, 102] width 45 height 22
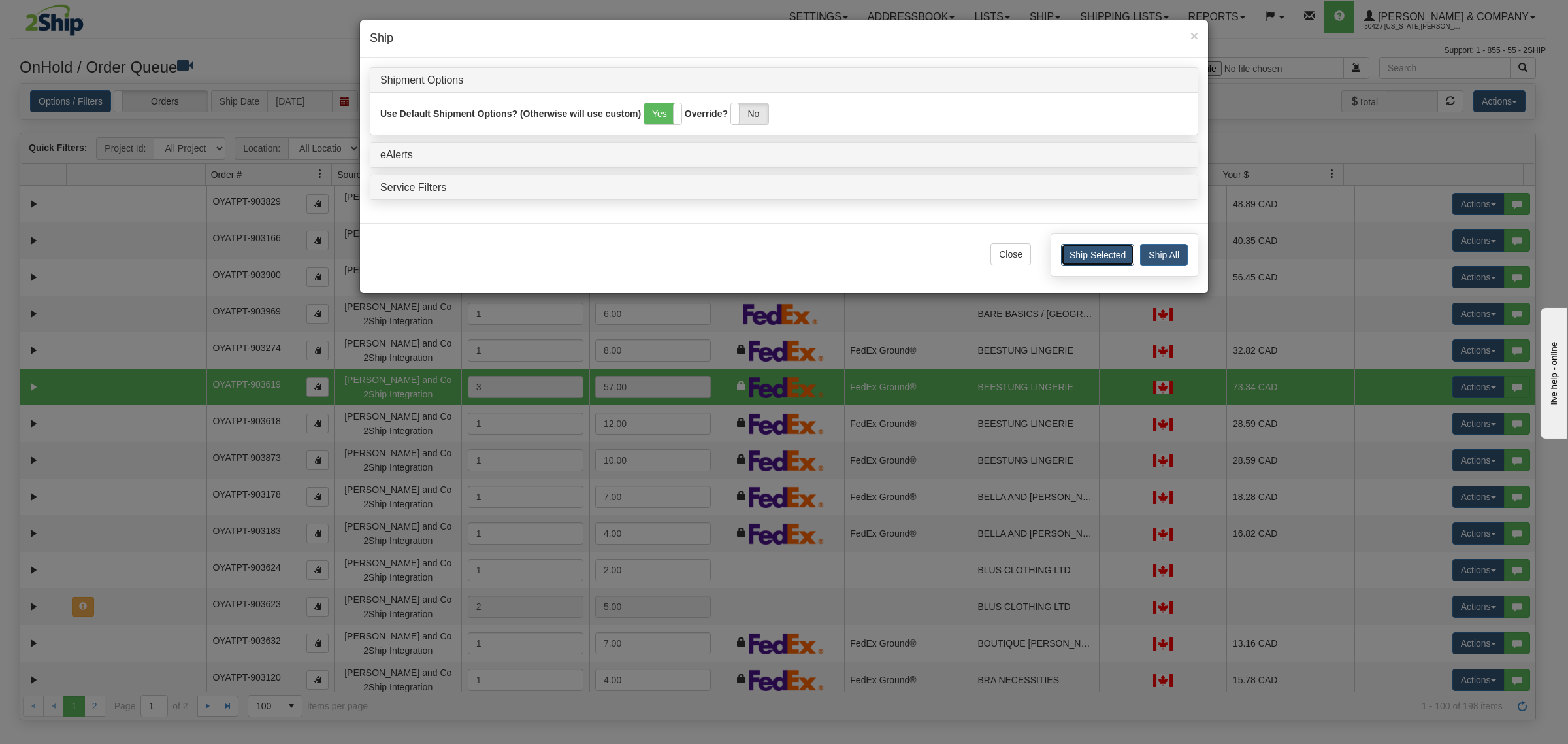
click at [1105, 253] on button "Ship Selected" at bounding box center [1097, 255] width 73 height 22
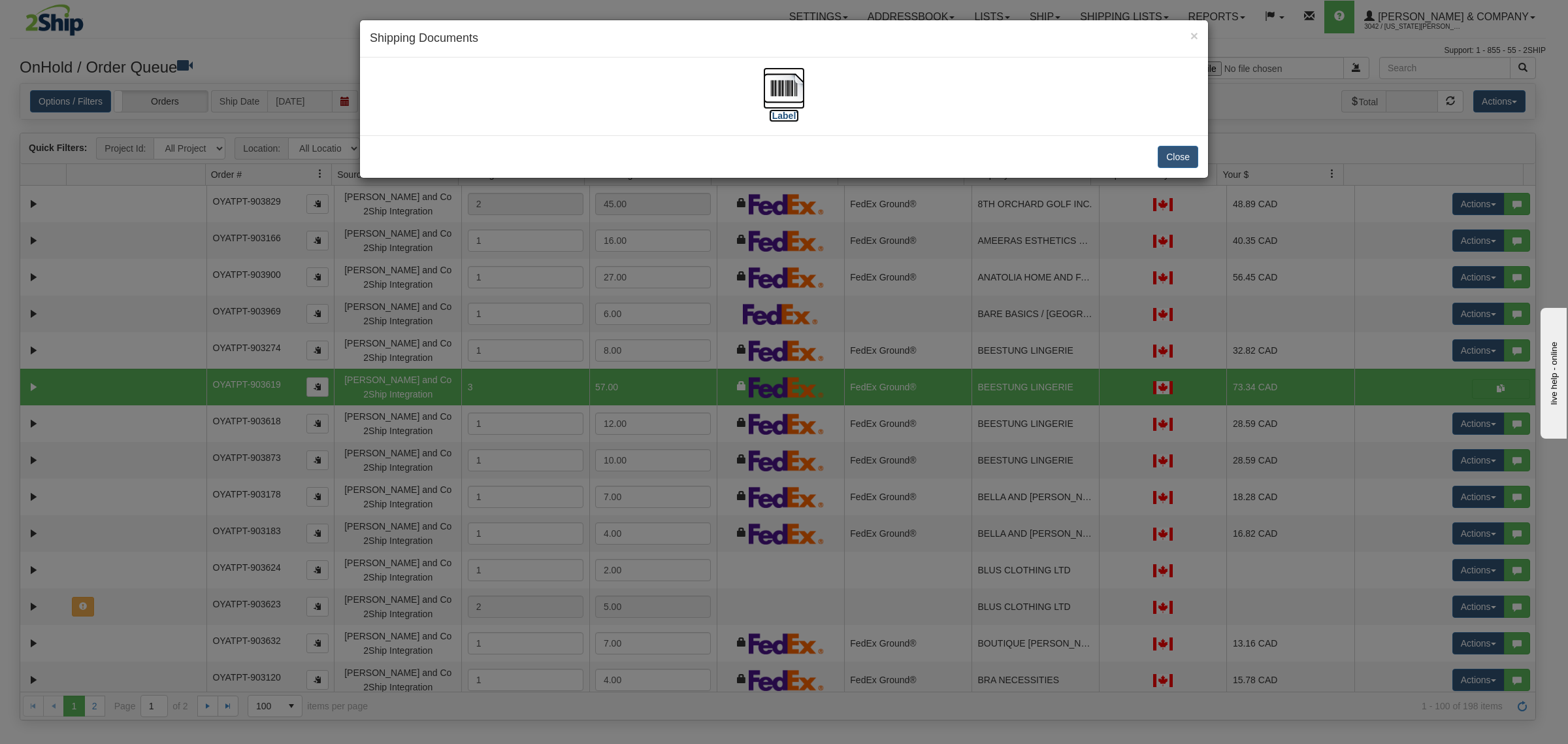
click at [775, 92] on img at bounding box center [784, 88] width 41 height 41
click at [1180, 161] on button "Close" at bounding box center [1178, 156] width 41 height 22
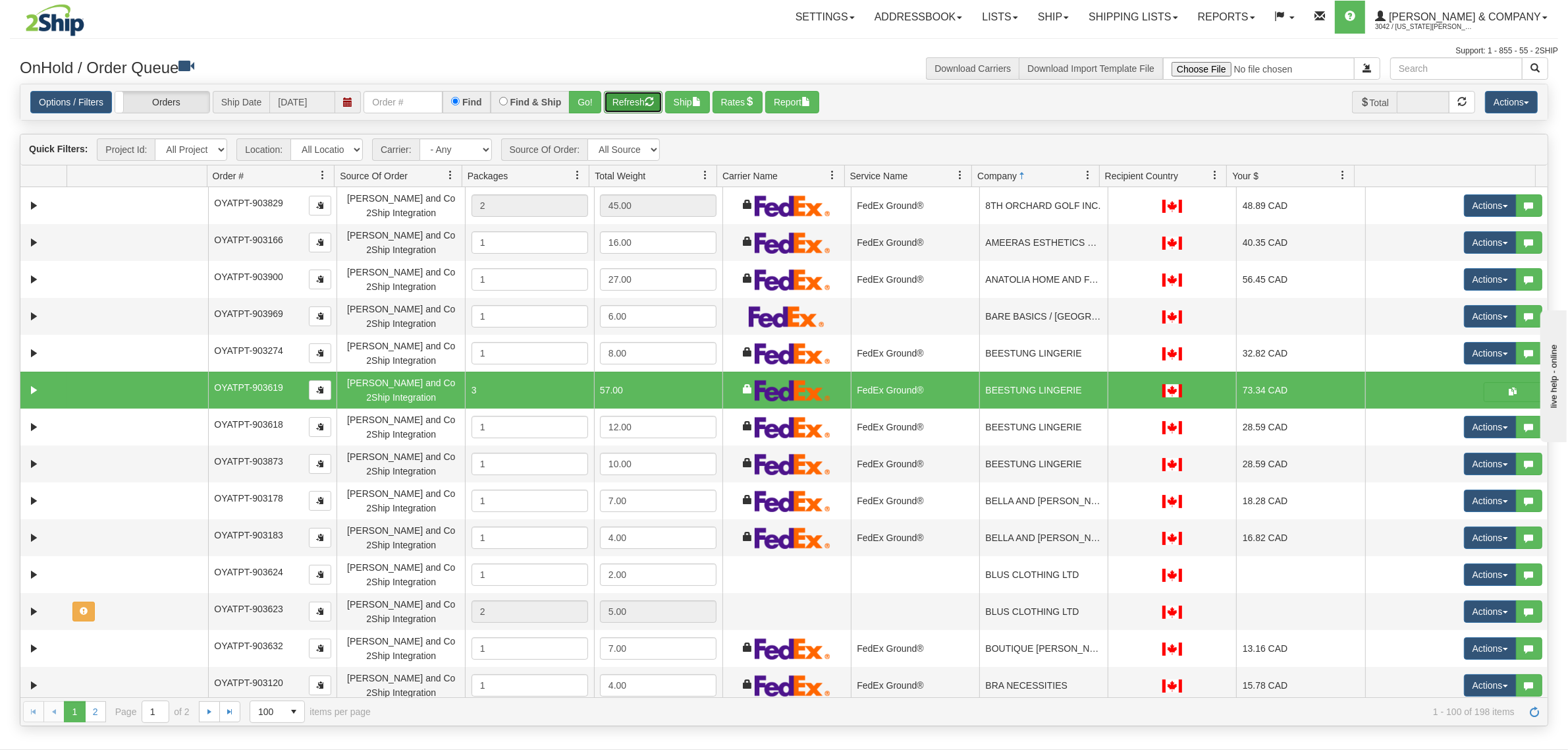
click at [641, 99] on button "Refresh" at bounding box center [633, 102] width 59 height 22
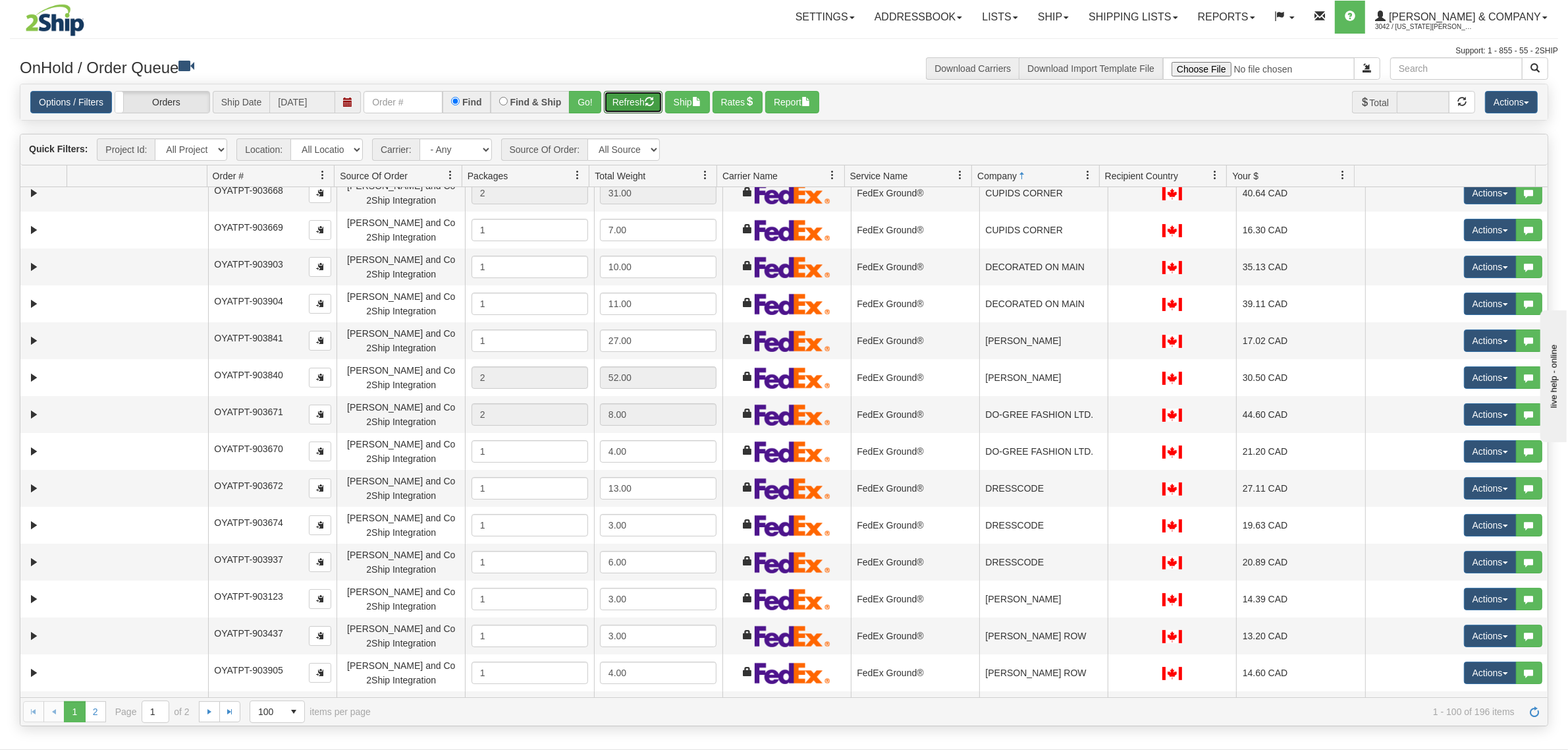
scroll to position [1482, 0]
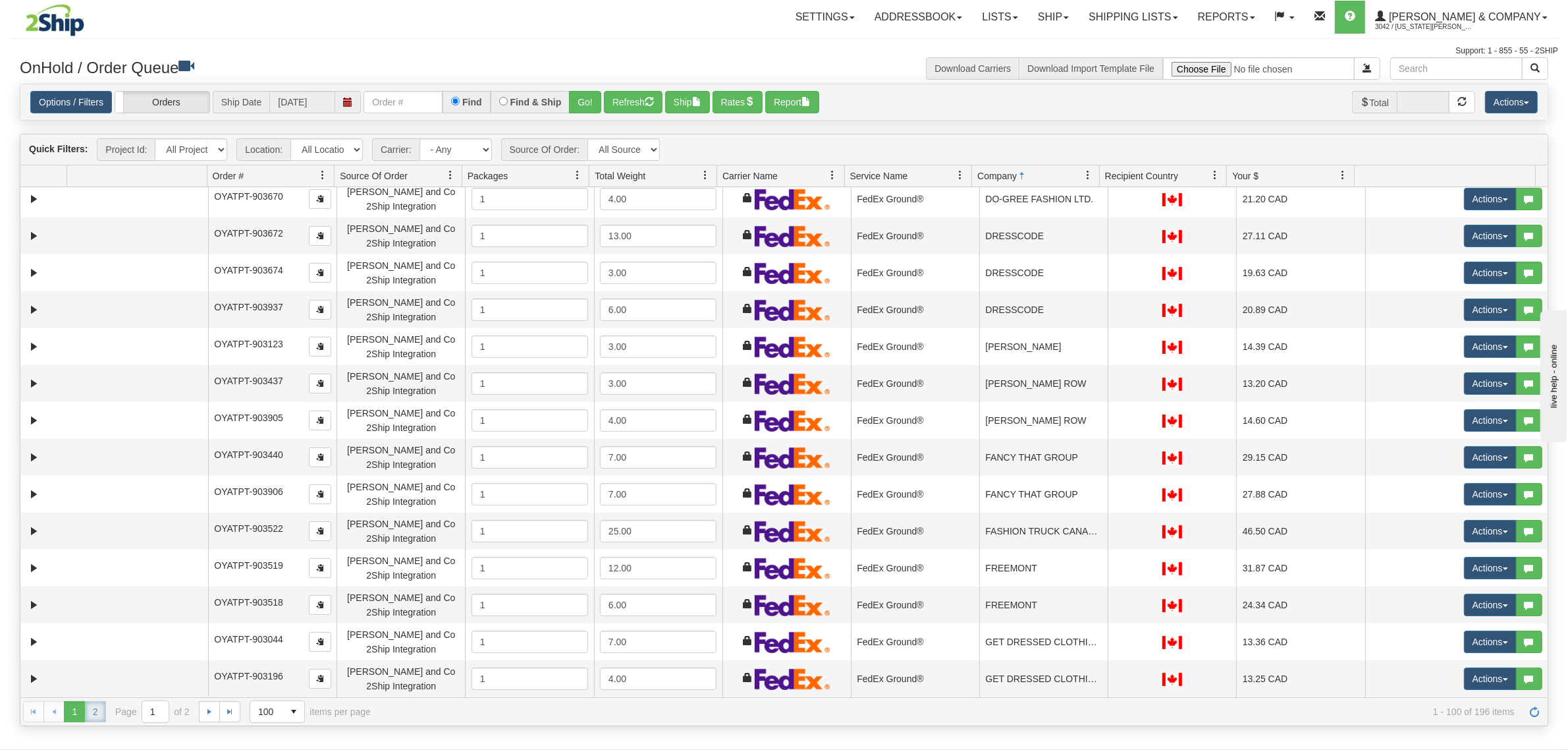
click at [96, 713] on link "2" at bounding box center [96, 711] width 21 height 21
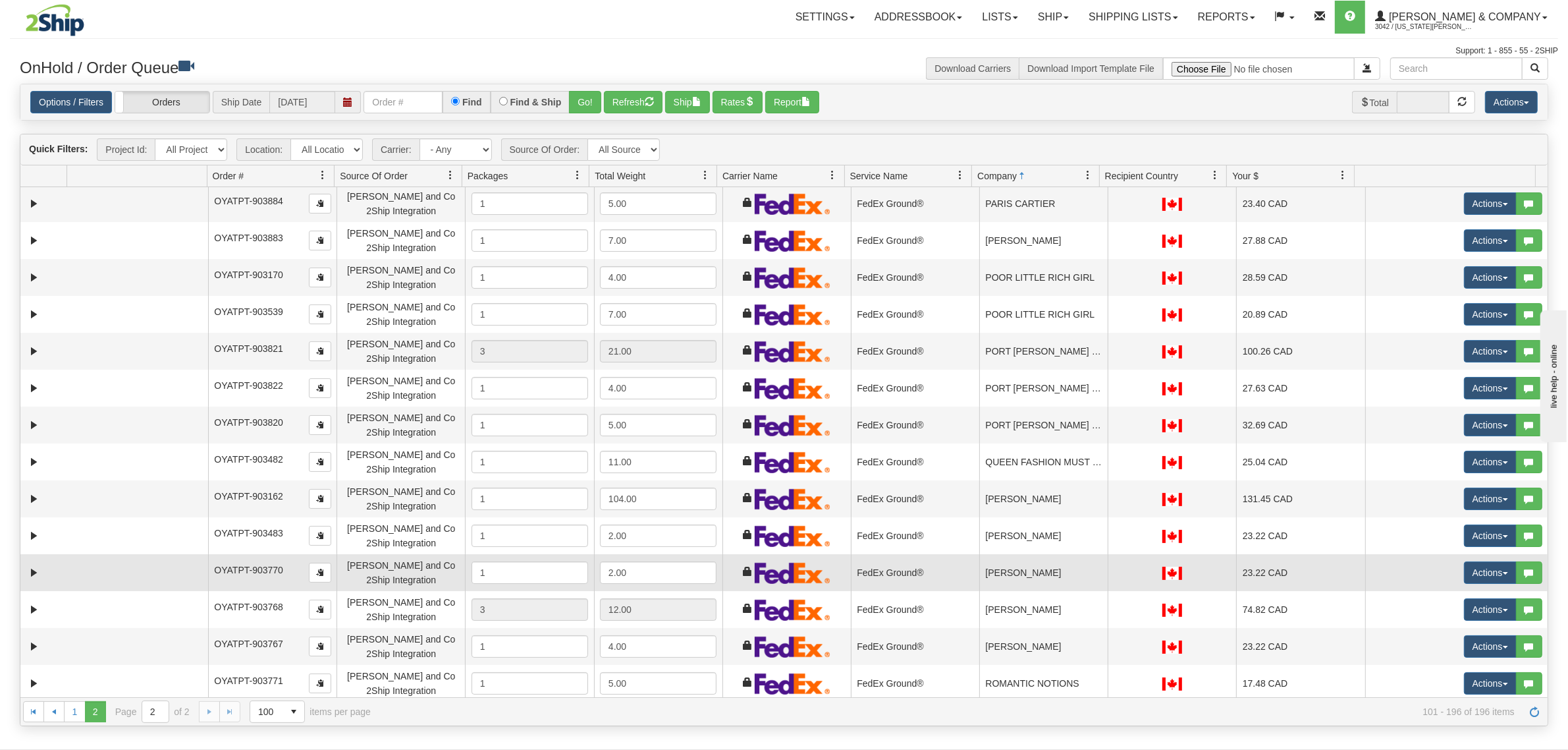
scroll to position [1070, 0]
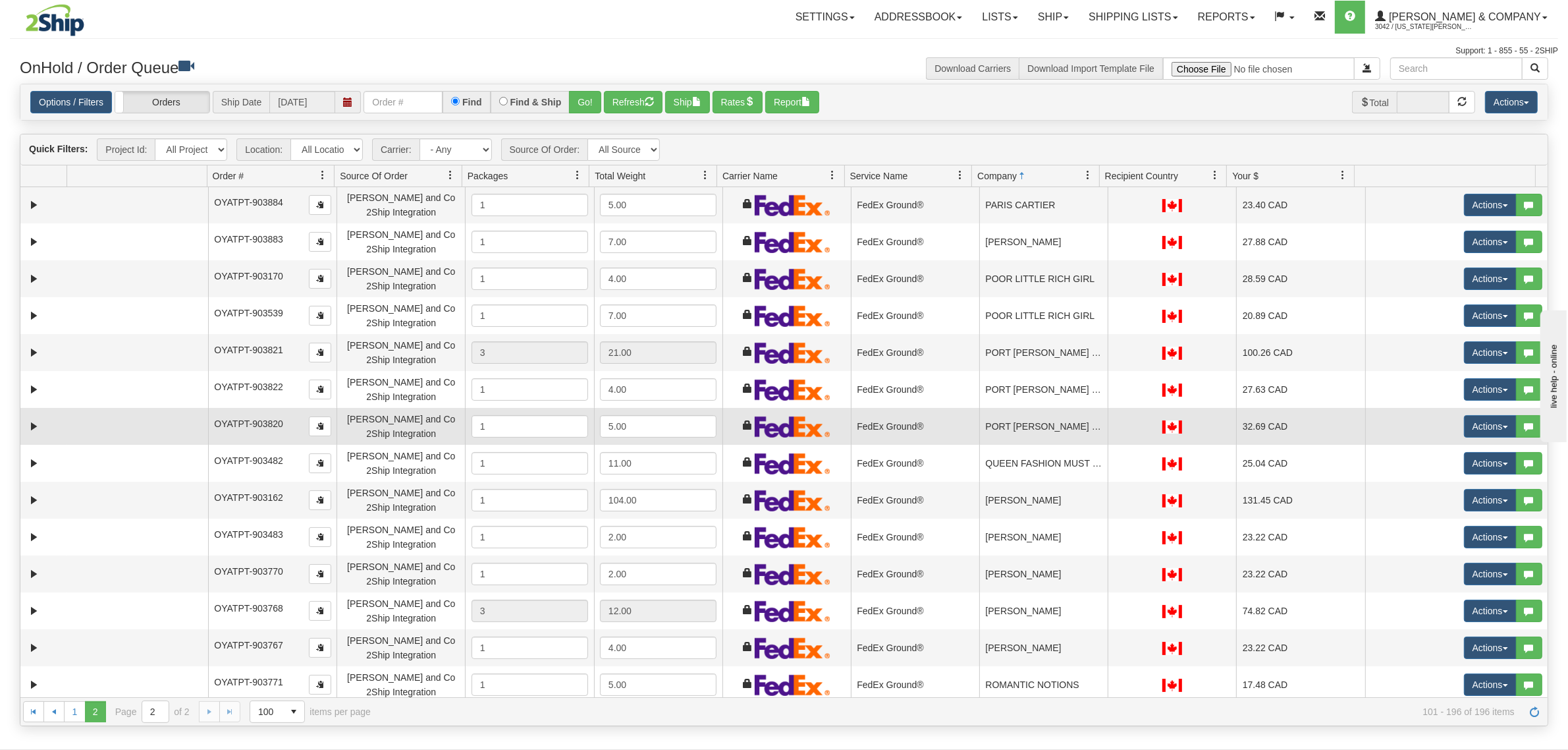
click at [288, 425] on td "OYATPT-903820" at bounding box center [272, 426] width 129 height 37
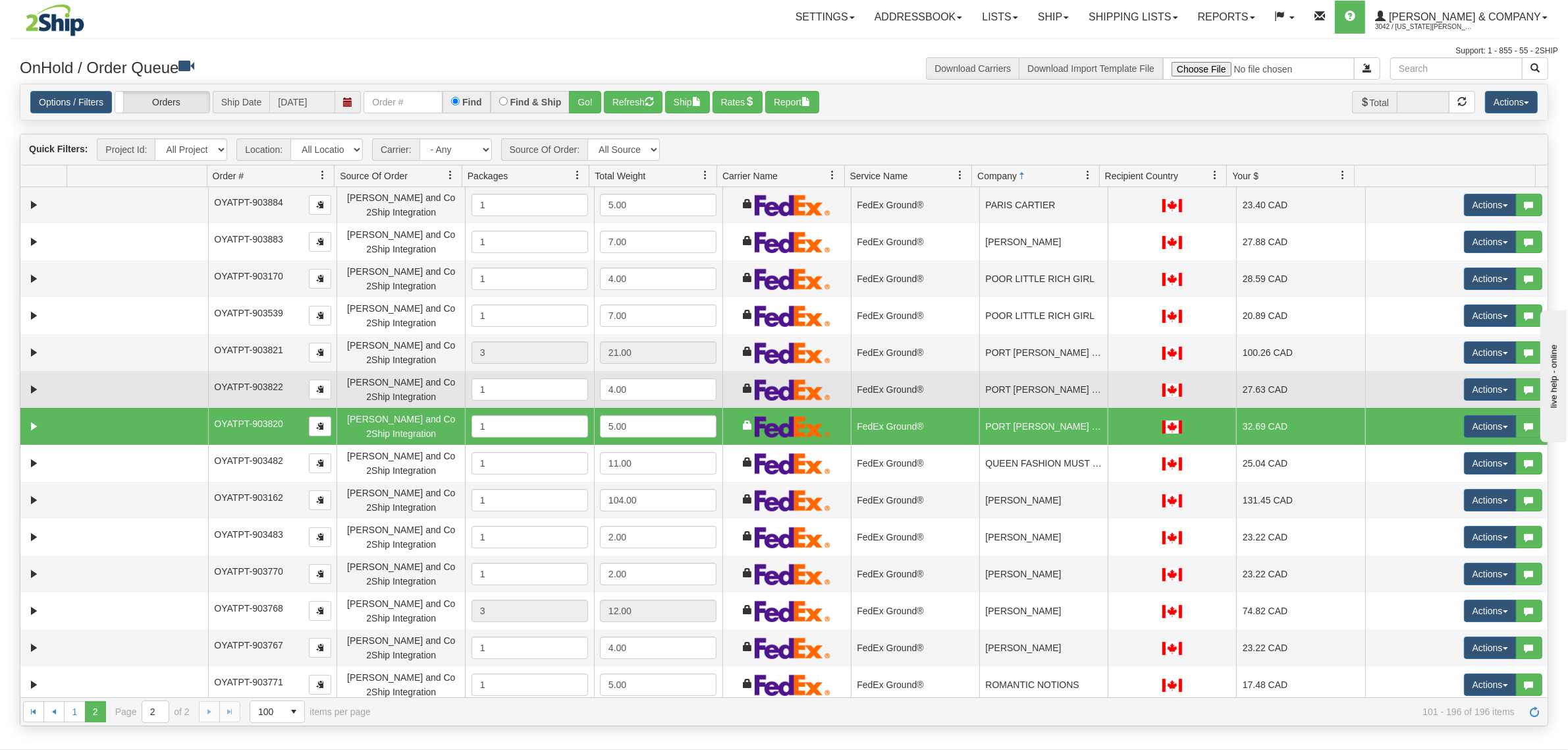
click at [376, 390] on div "[PERSON_NAME] and Co 2Ship Integration" at bounding box center [401, 389] width 116 height 30
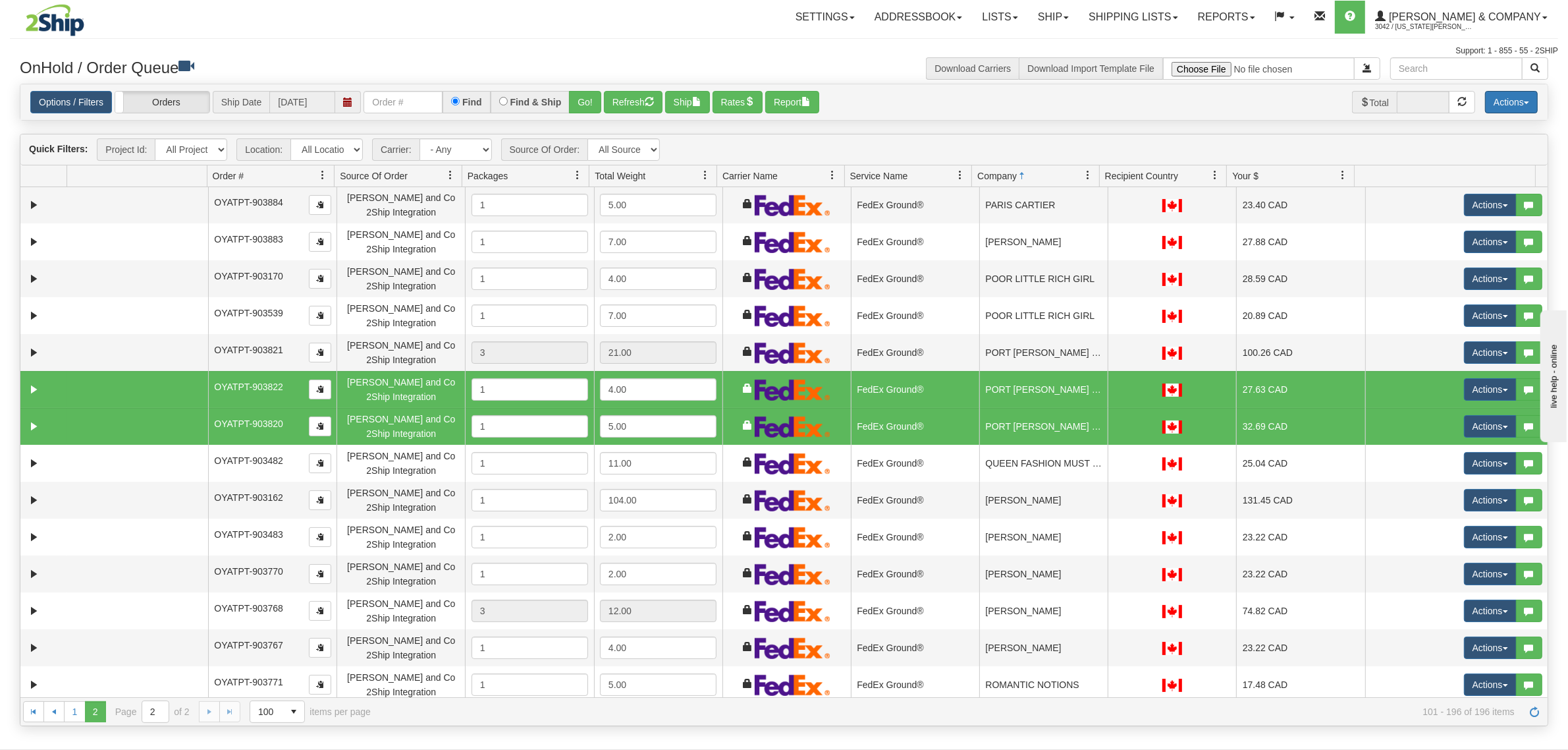
click at [1511, 106] on button "Actions" at bounding box center [1511, 102] width 52 height 22
click at [1457, 208] on link "Delete Selected" at bounding box center [1481, 208] width 111 height 17
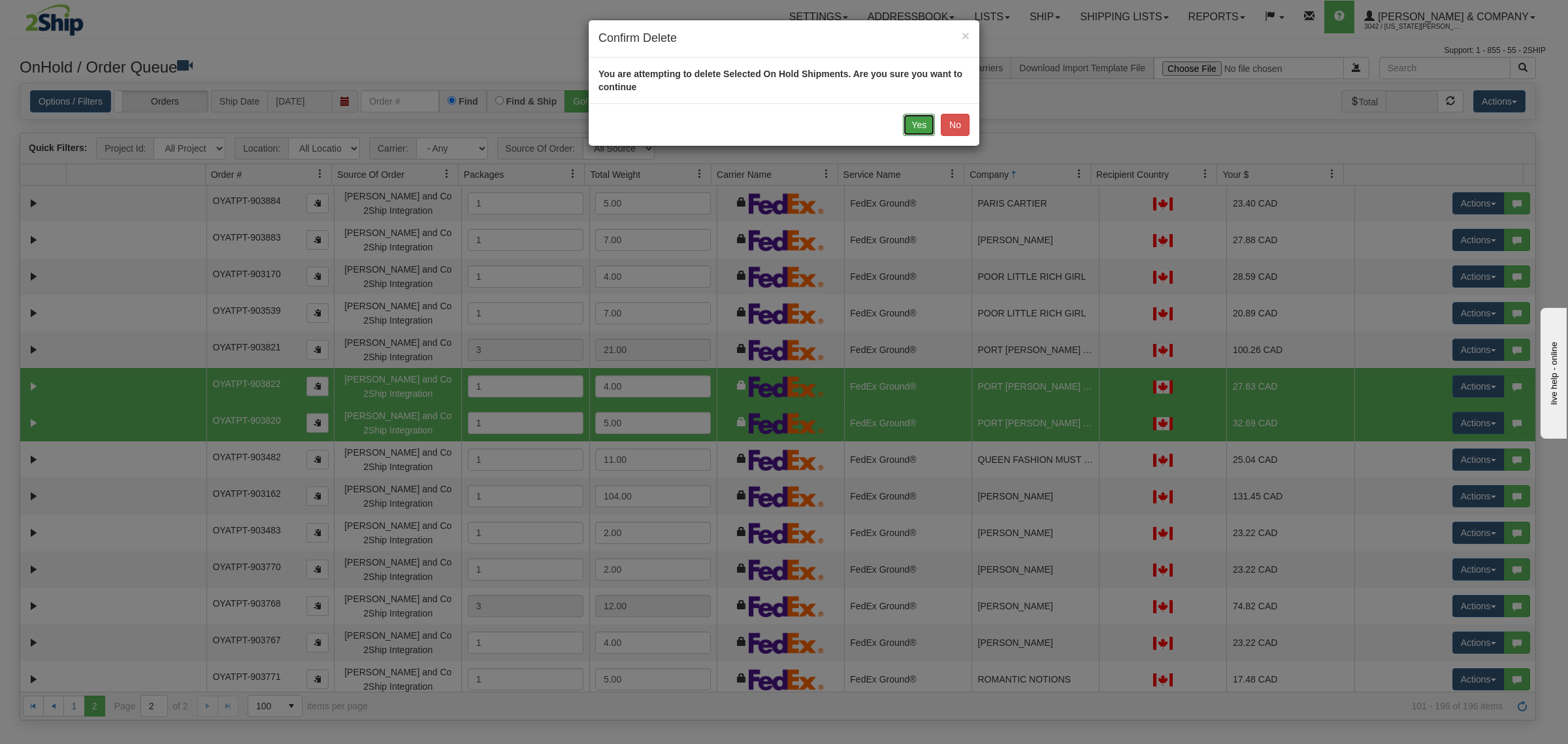
click at [920, 125] on button "Yes" at bounding box center [919, 124] width 32 height 22
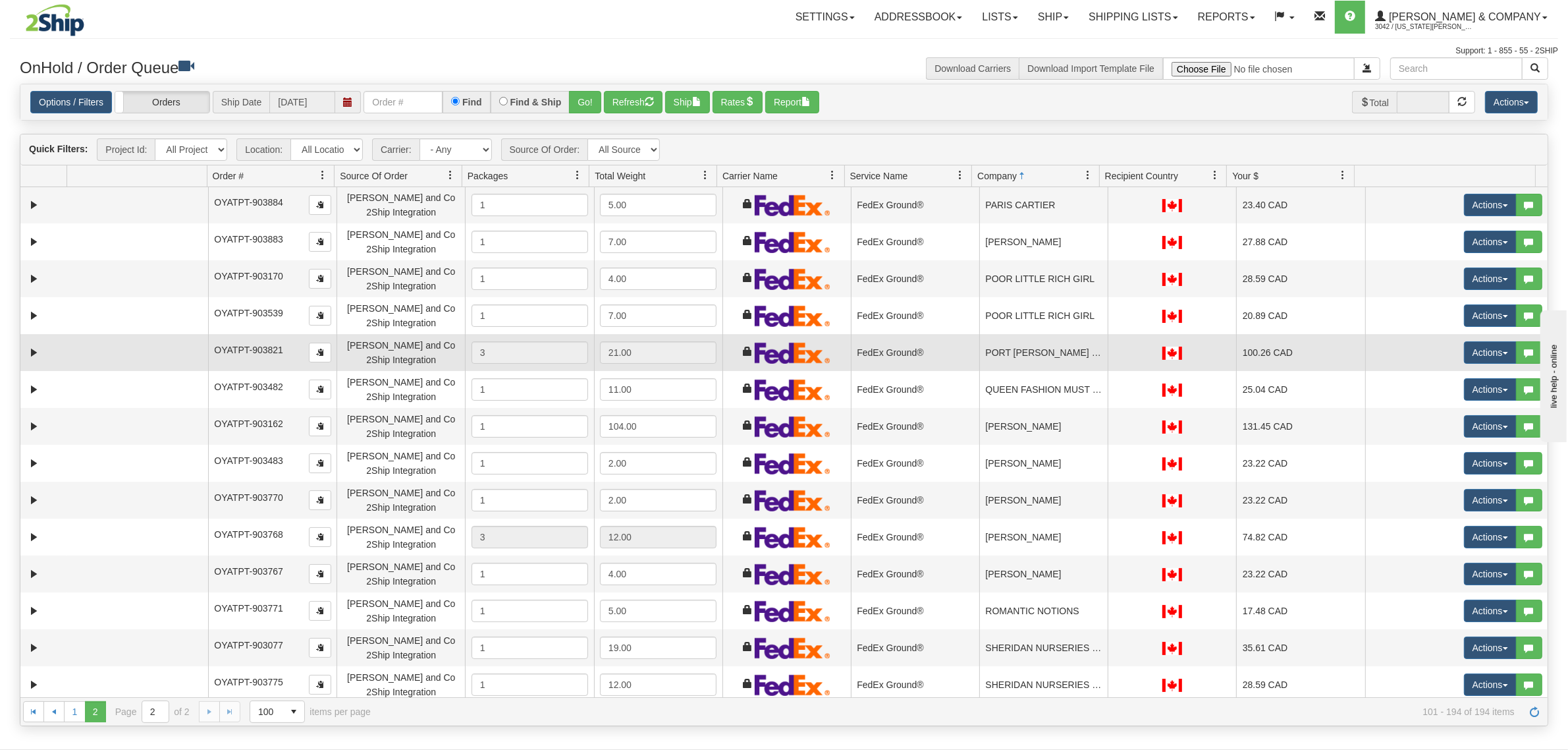
click at [982, 352] on td "PORT SANDFIELD MARINA (MAPLE LEAF MARINA" at bounding box center [1043, 352] width 129 height 37
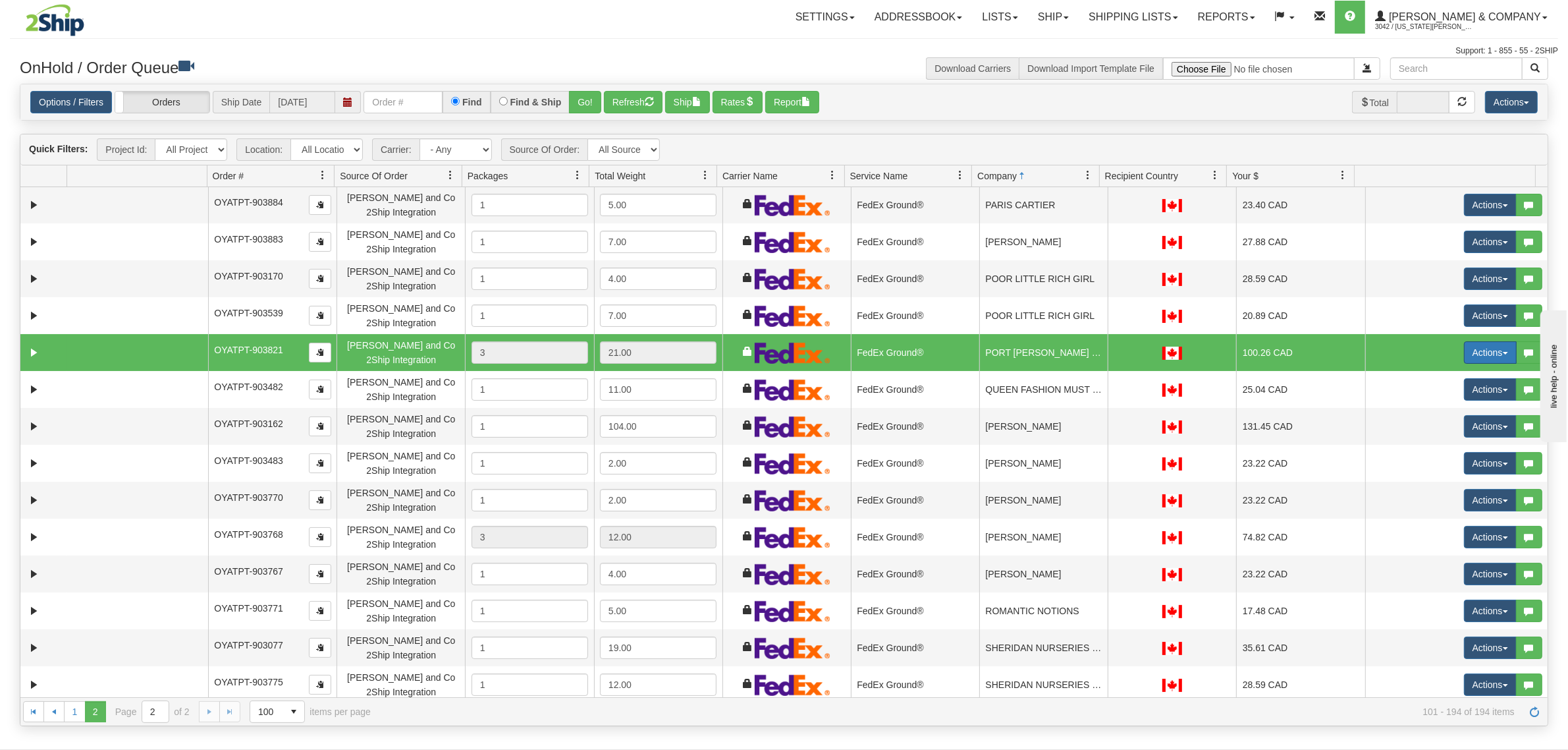
click at [1478, 351] on button "Actions" at bounding box center [1490, 352] width 52 height 22
click at [1424, 428] on span "Ship" at bounding box center [1438, 429] width 28 height 11
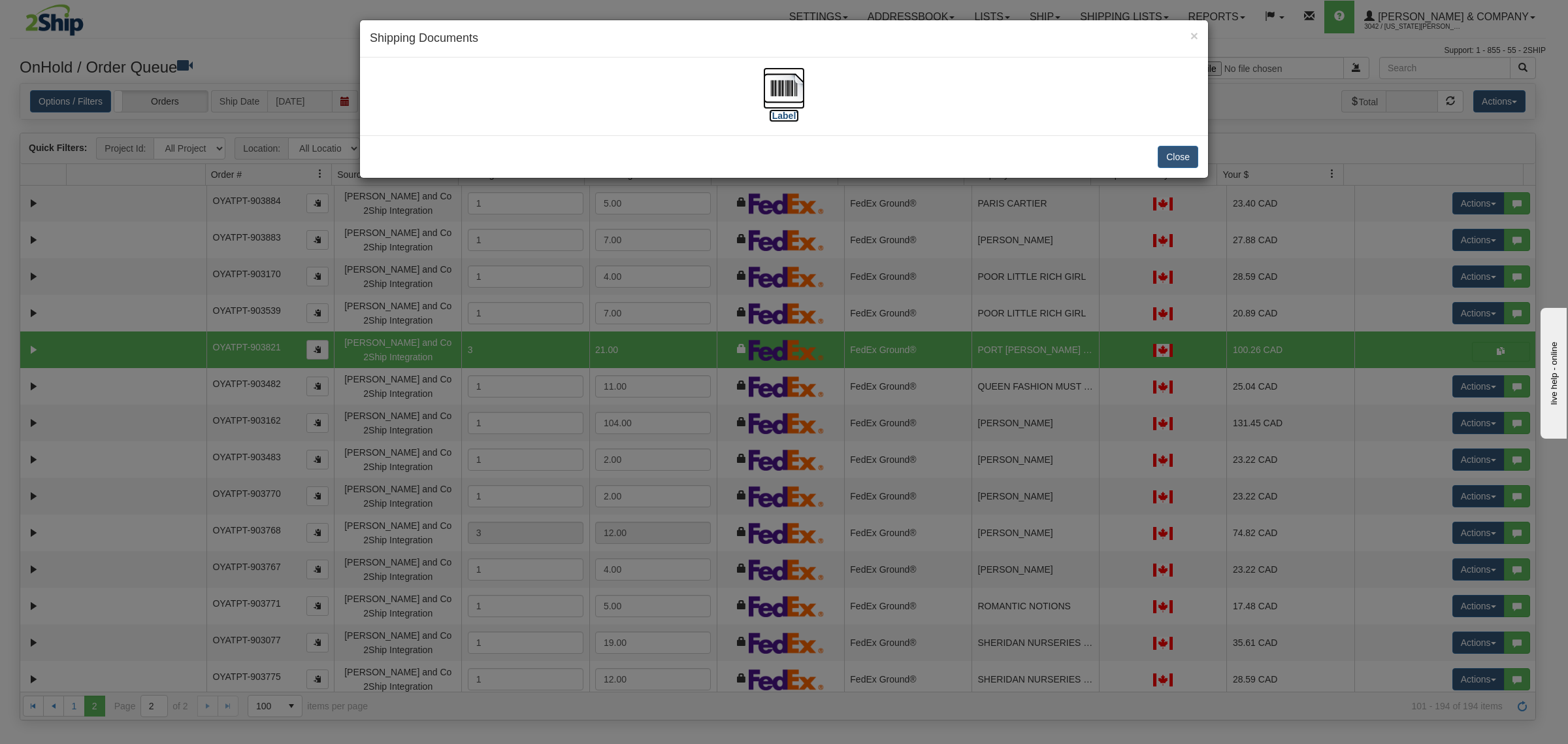
click at [778, 80] on img at bounding box center [784, 88] width 41 height 41
click at [1180, 154] on button "Close" at bounding box center [1178, 156] width 41 height 22
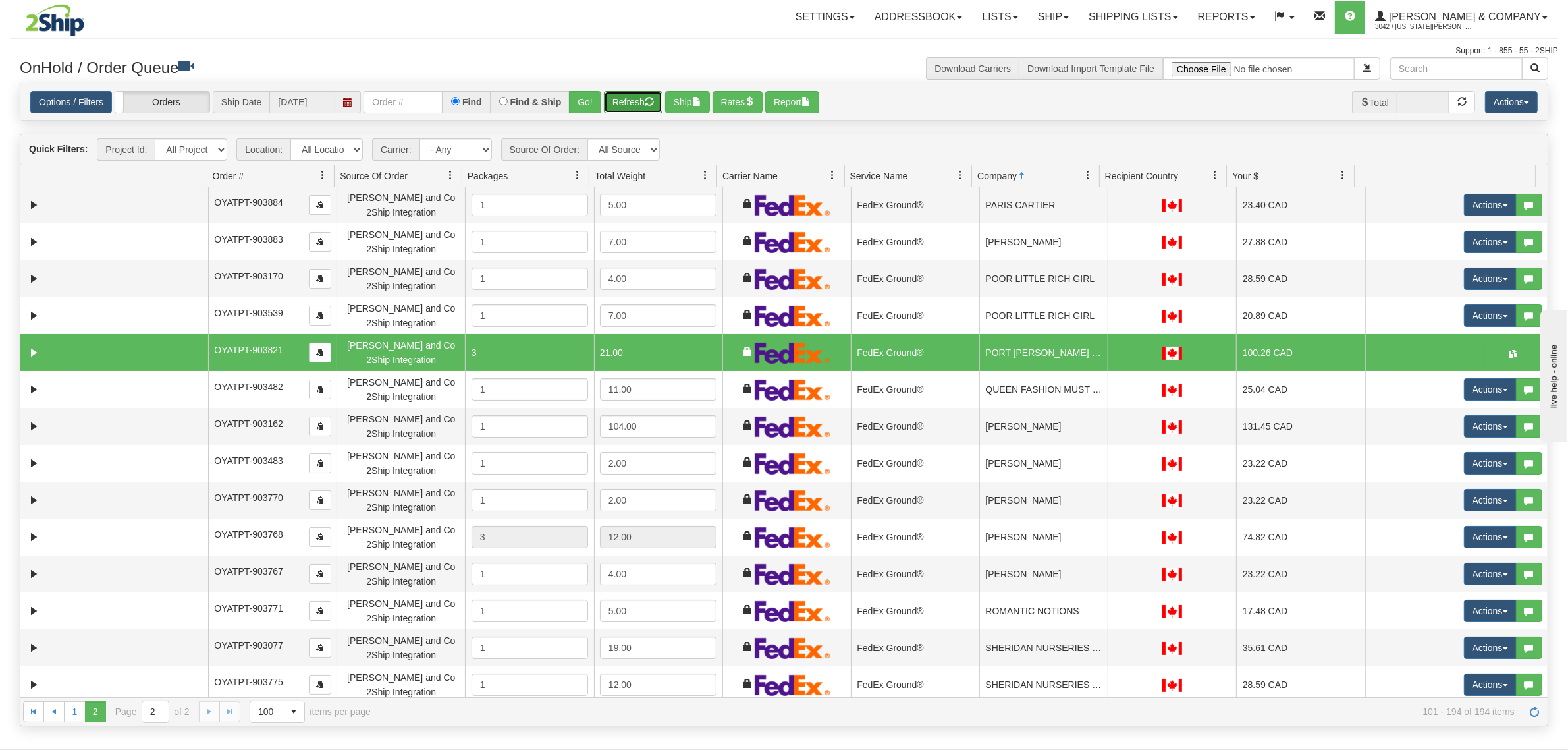
click at [650, 103] on span "button" at bounding box center [649, 101] width 9 height 9
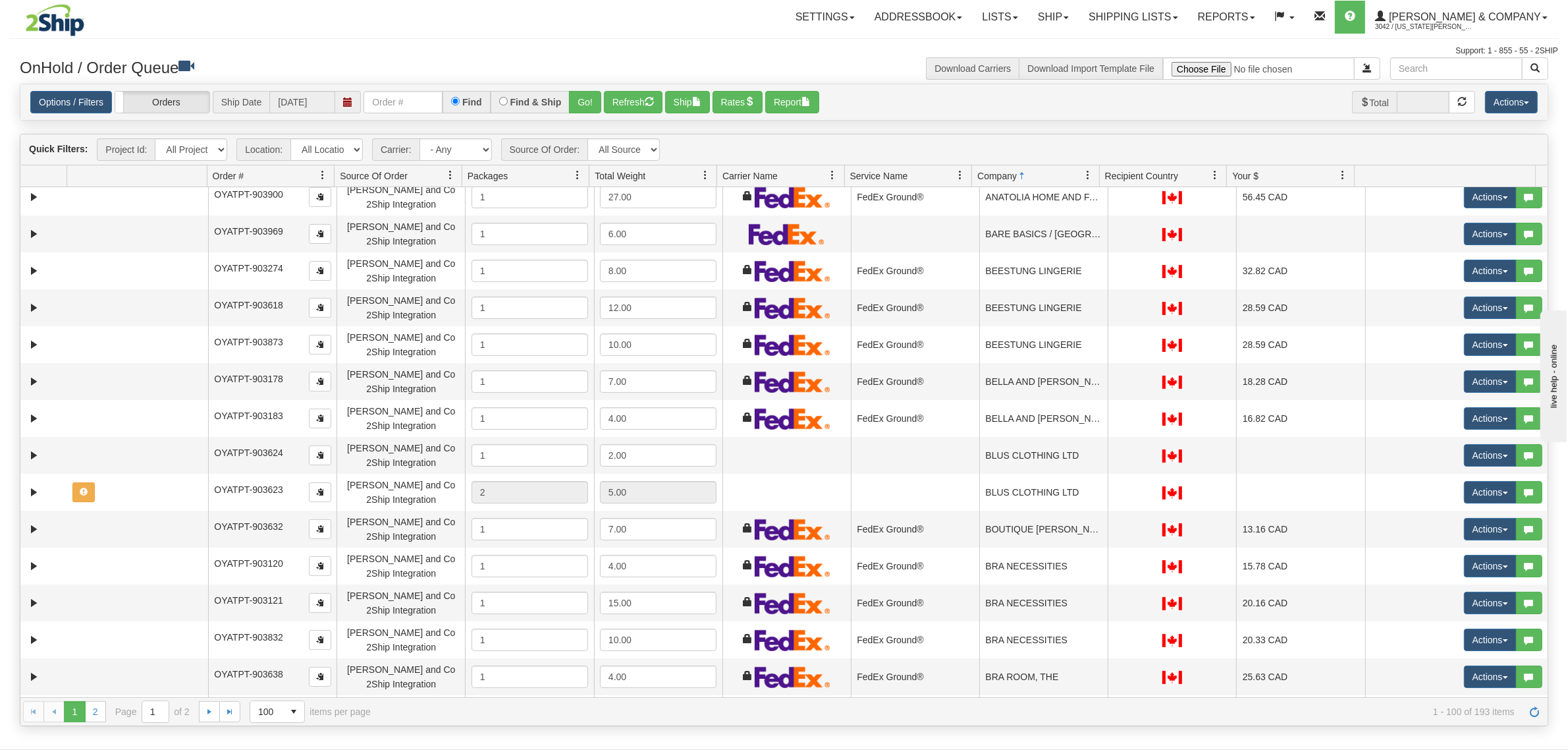
scroll to position [0, 0]
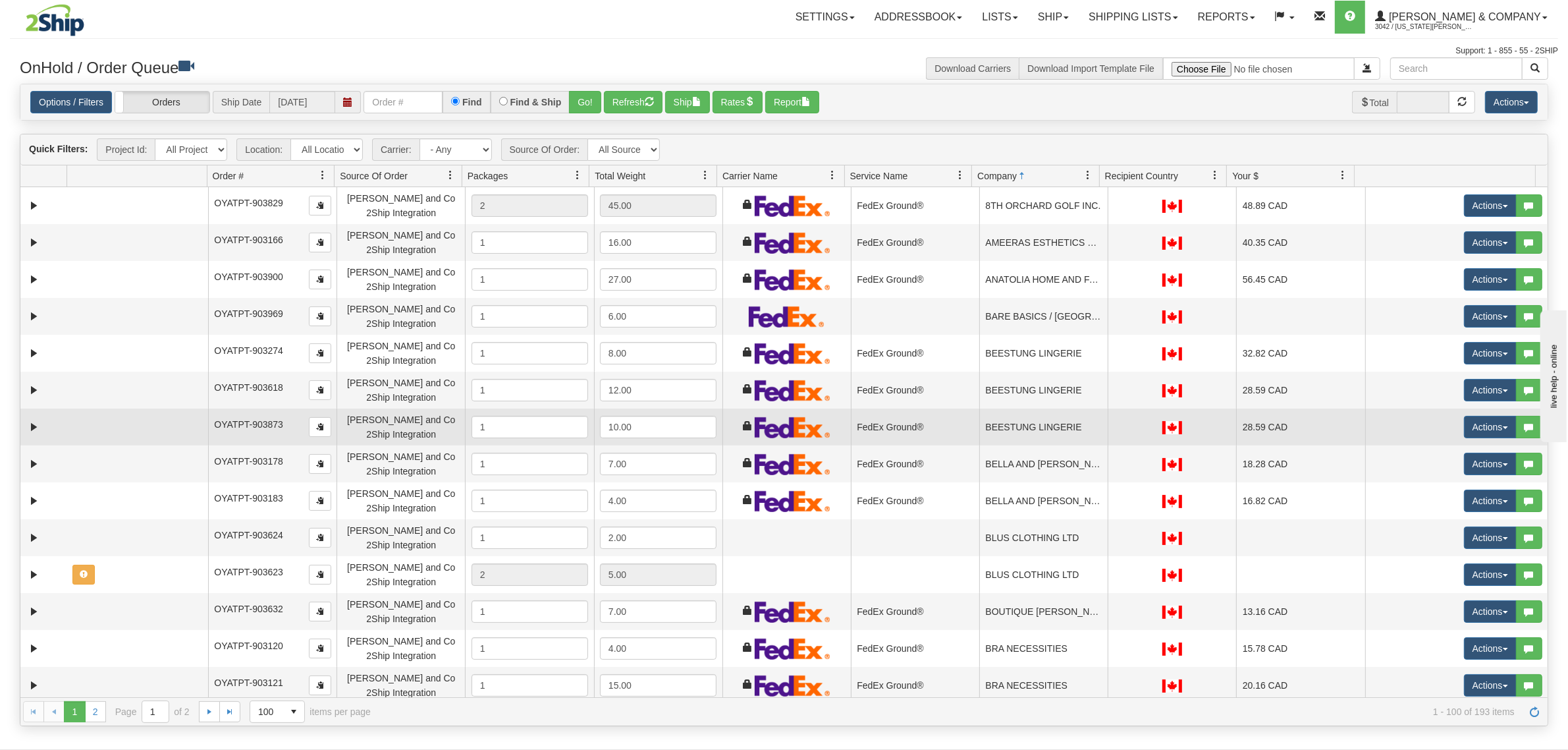
click at [941, 425] on td "FedEx Ground®" at bounding box center [914, 426] width 129 height 37
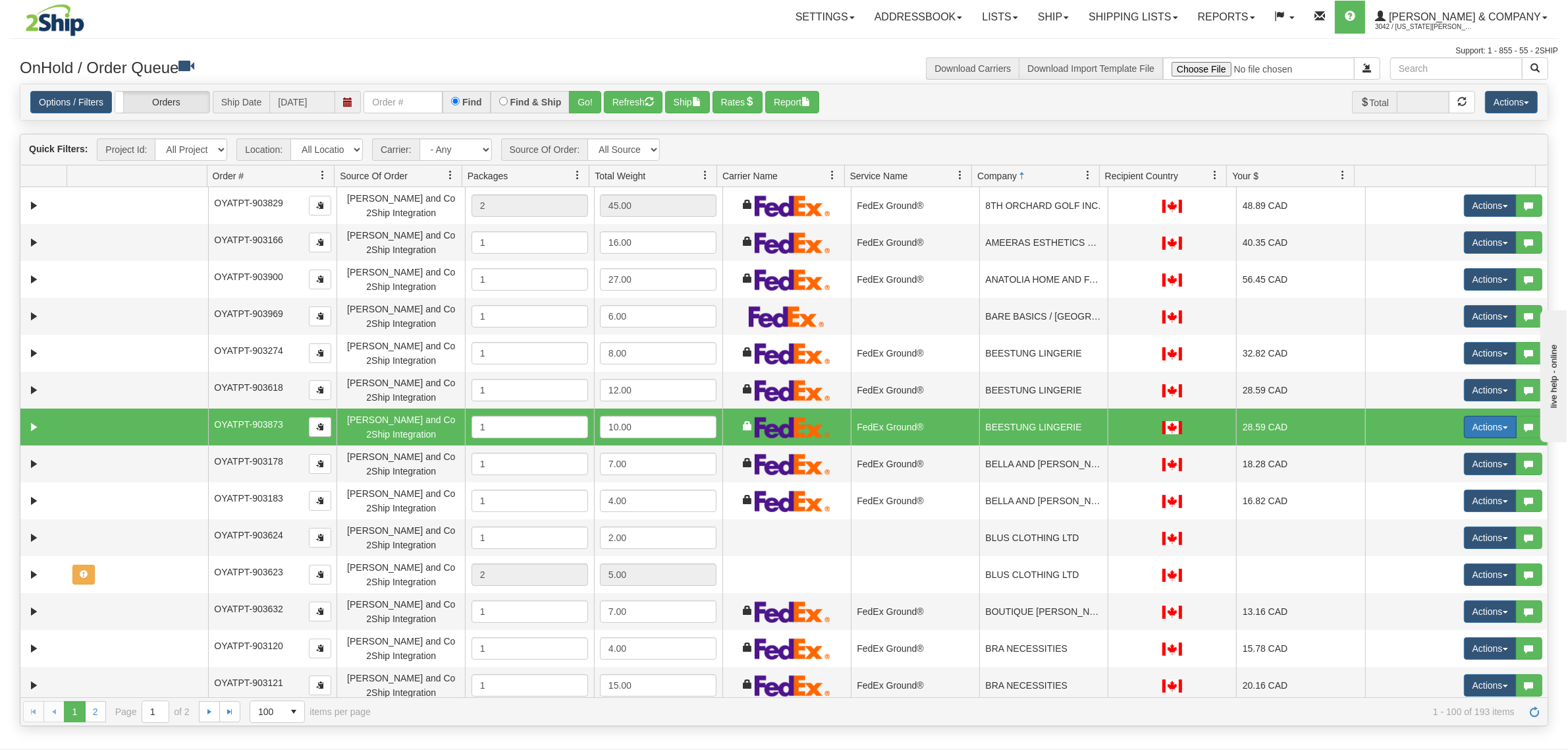
click at [1471, 425] on button "Actions" at bounding box center [1490, 426] width 52 height 22
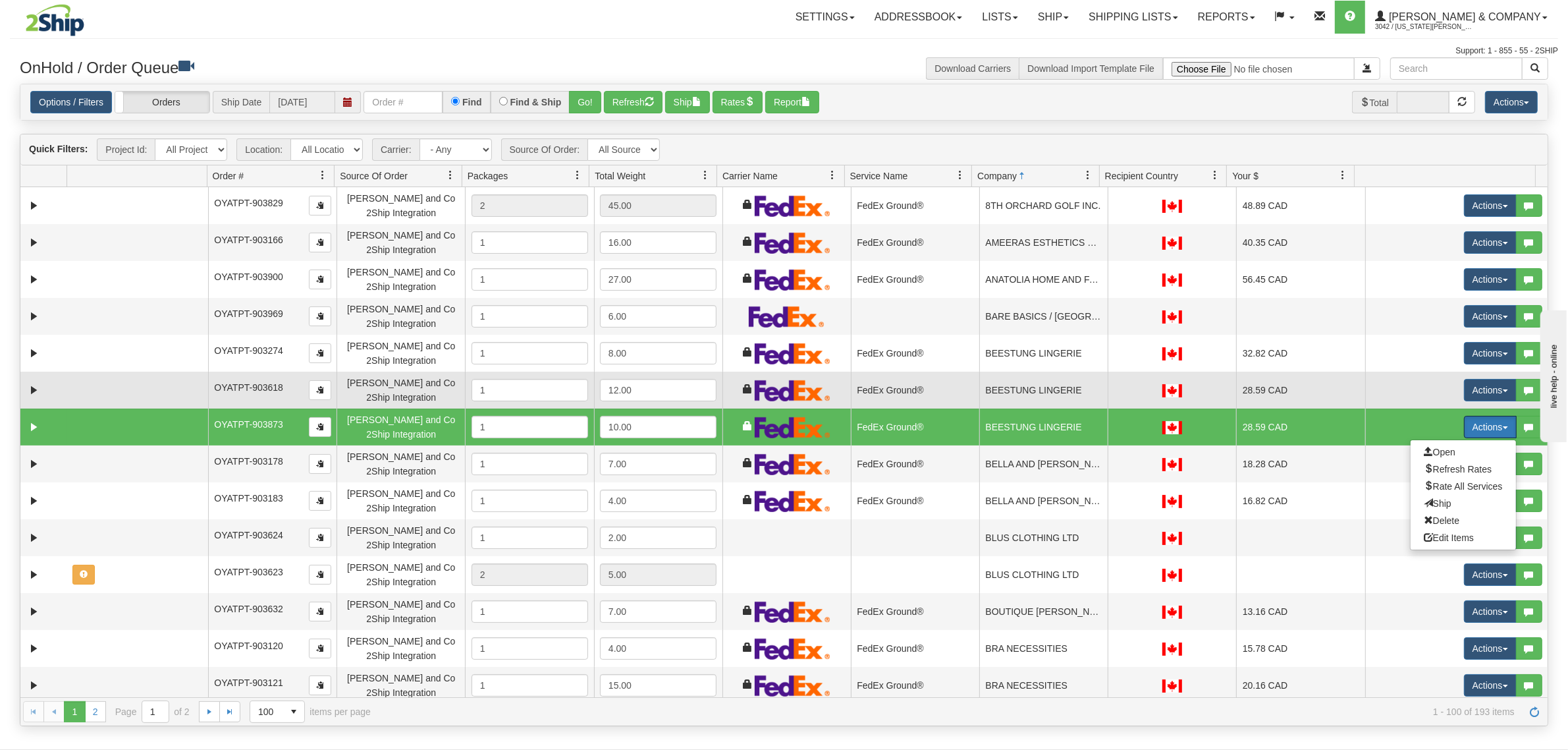
click at [1008, 392] on td "BEESTUNG LINGERIE" at bounding box center [1043, 389] width 129 height 37
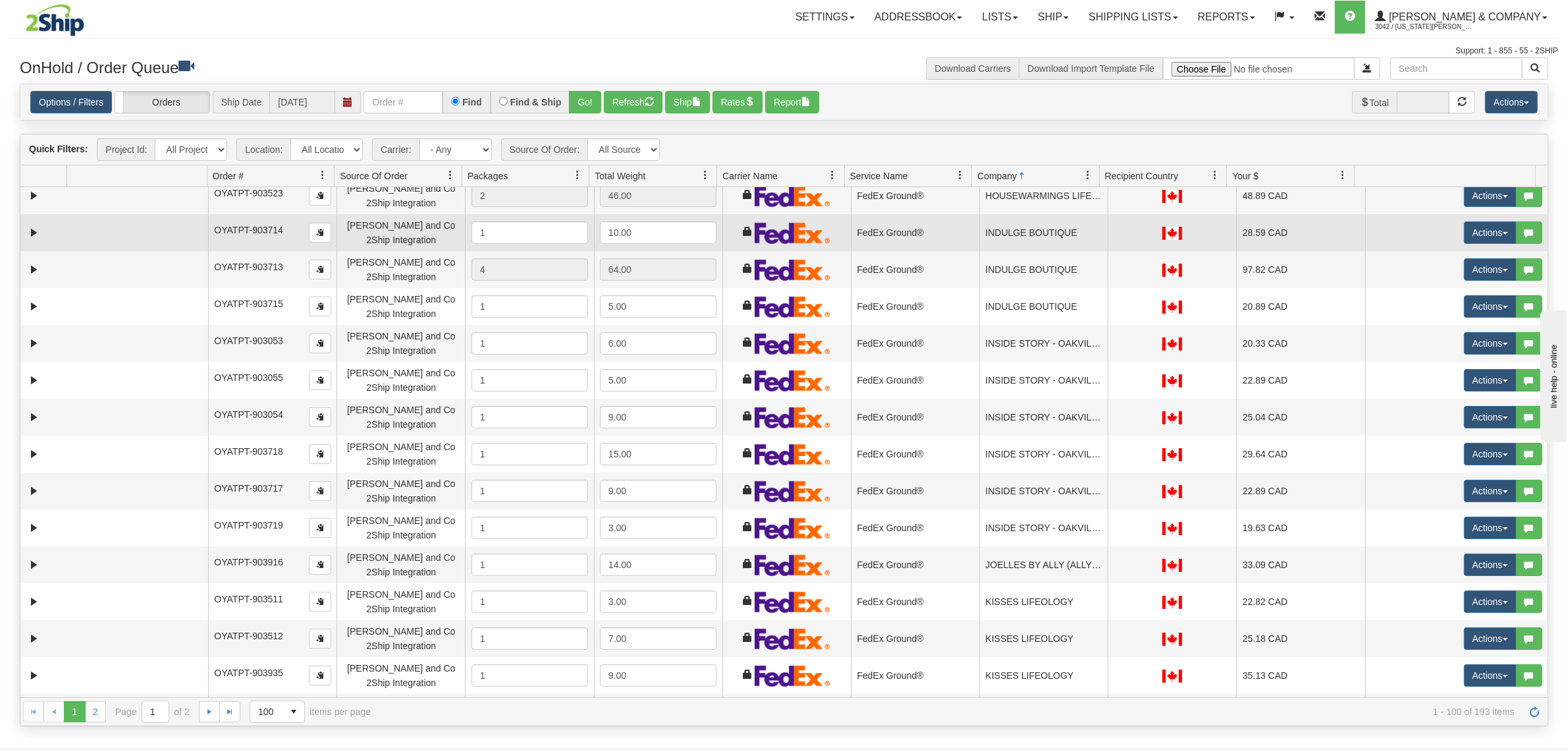
scroll to position [3095, 0]
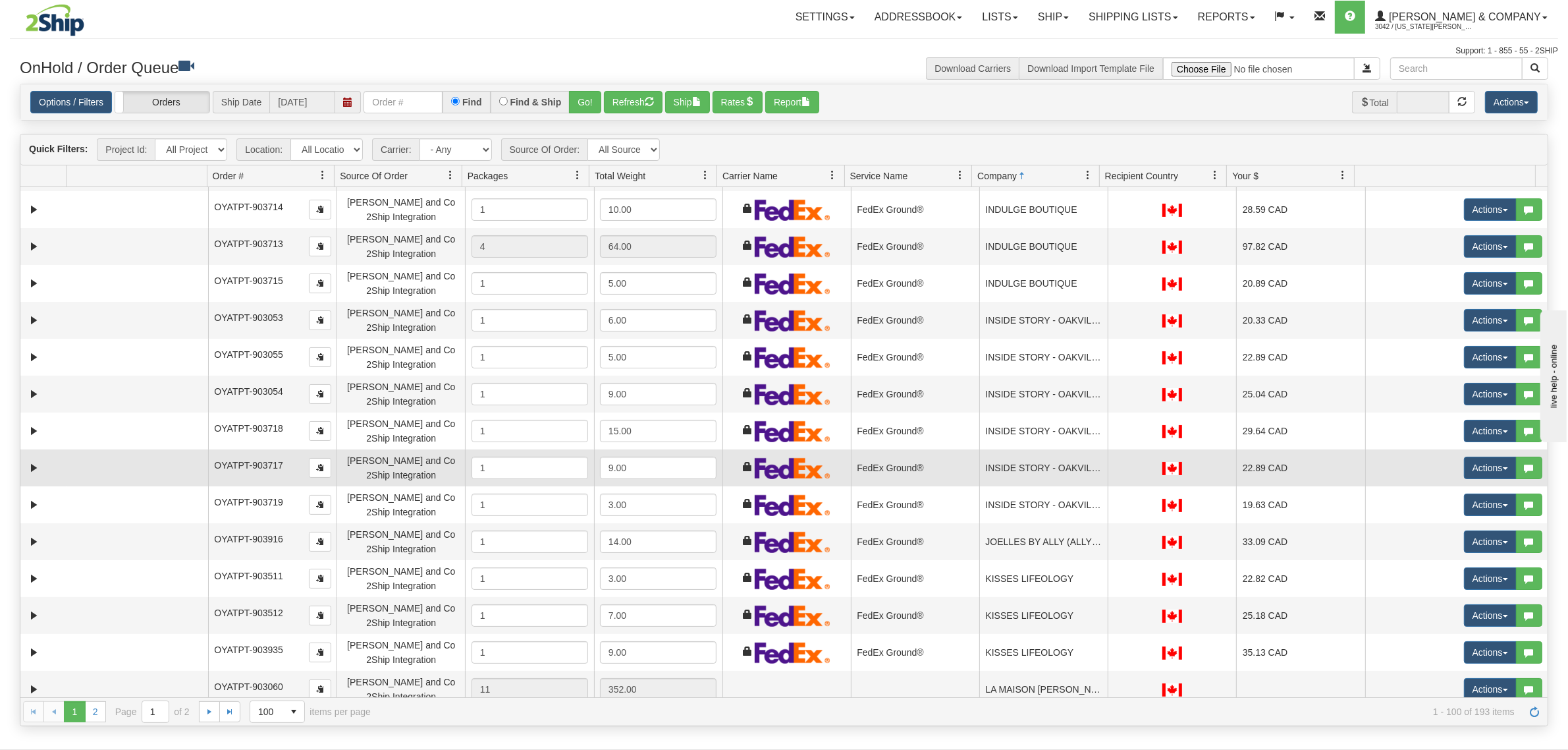
click at [252, 462] on span "OYATPT-903717" at bounding box center [248, 465] width 69 height 11
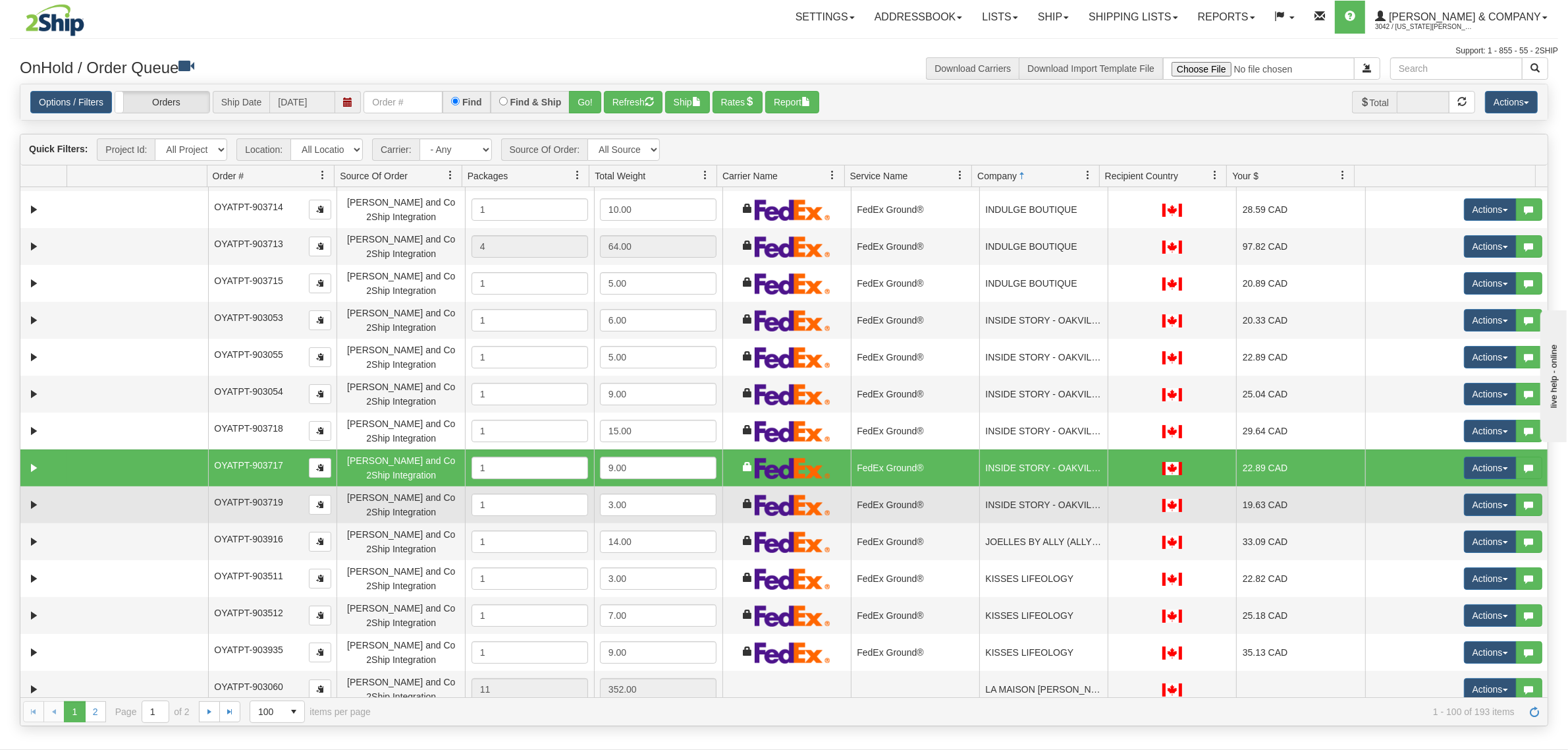
click at [265, 502] on span "OYATPT-903719" at bounding box center [248, 502] width 69 height 11
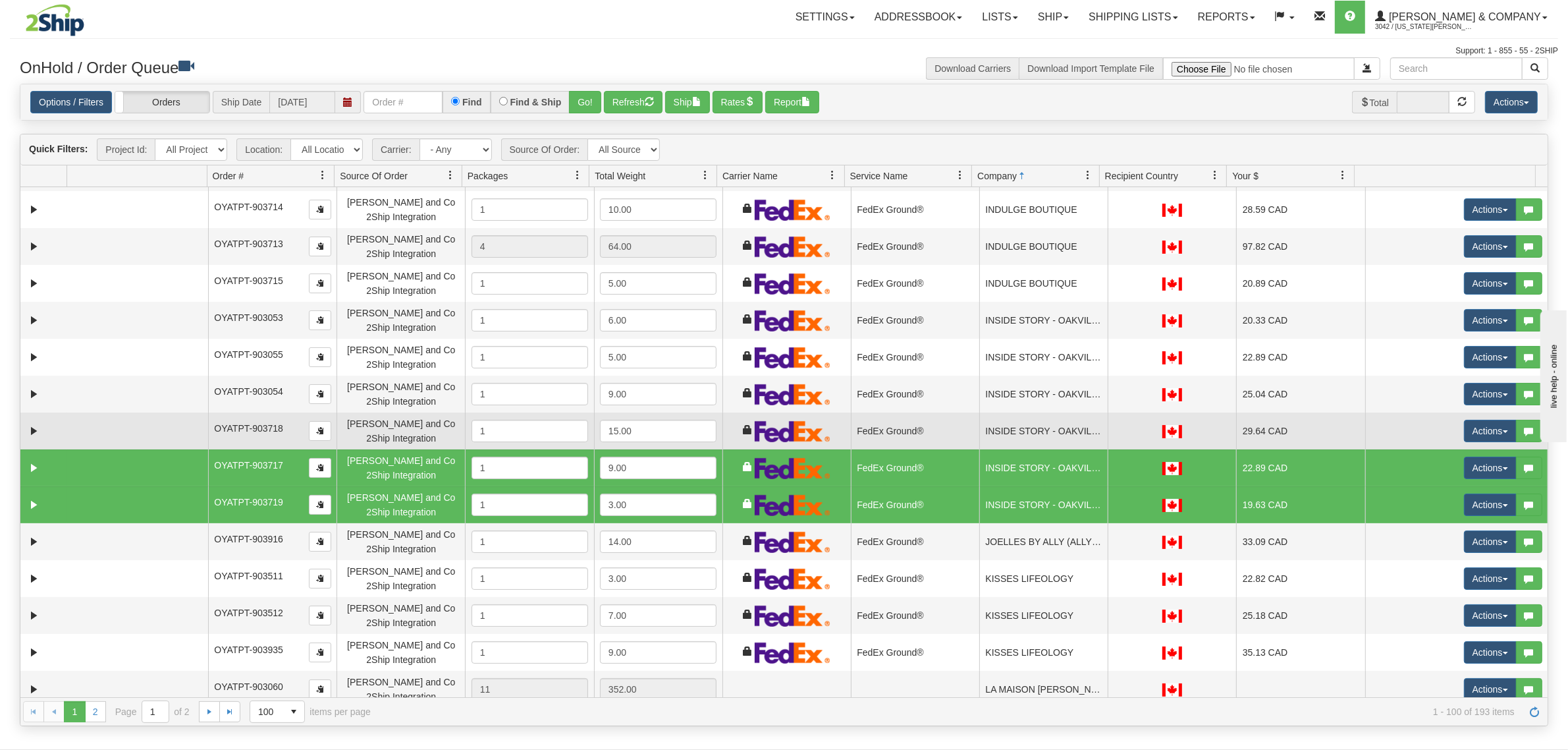
click at [267, 432] on td "OYATPT-903718" at bounding box center [272, 430] width 129 height 37
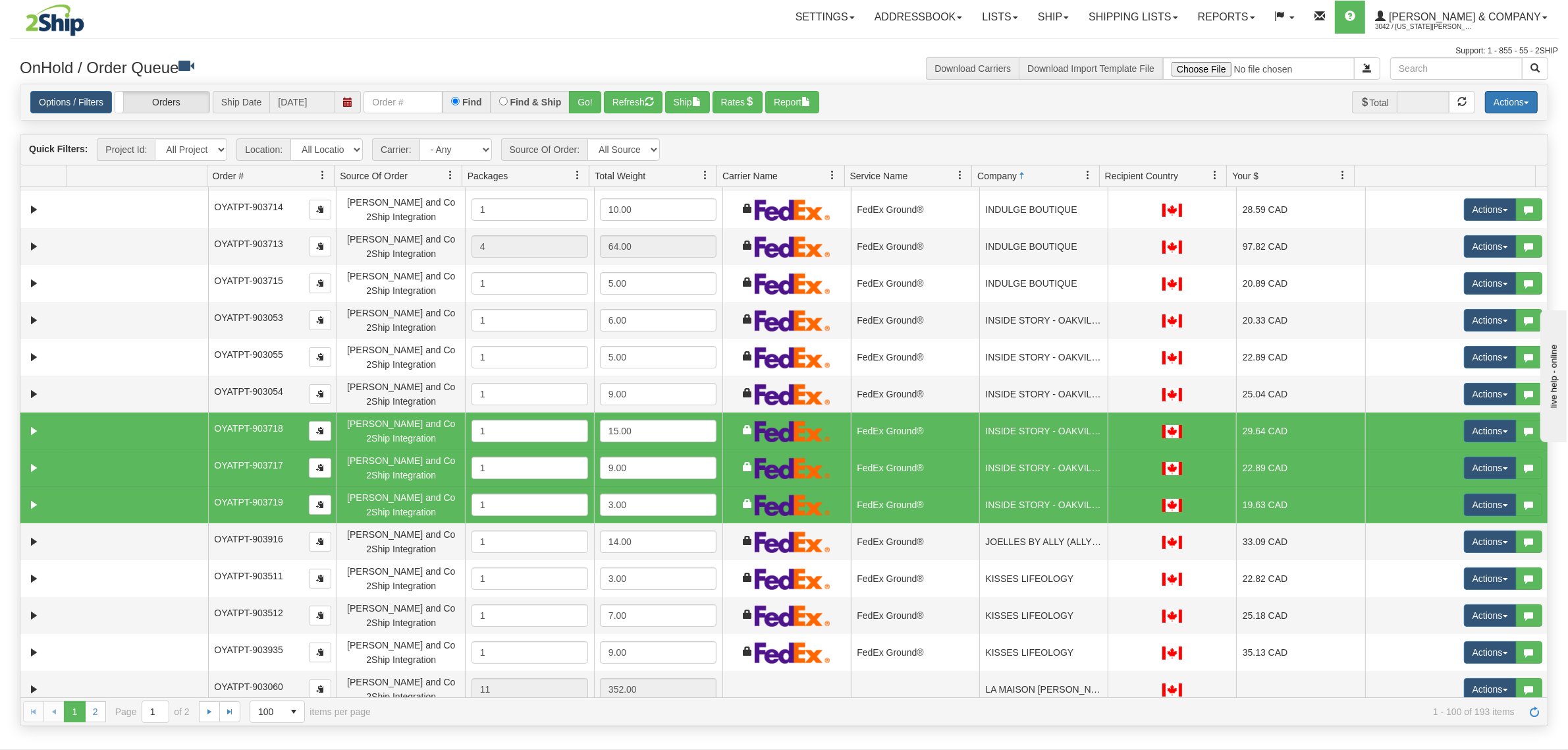
click at [1502, 94] on button "Actions" at bounding box center [1511, 102] width 52 height 22
click at [1456, 212] on link "Delete Selected" at bounding box center [1481, 208] width 111 height 17
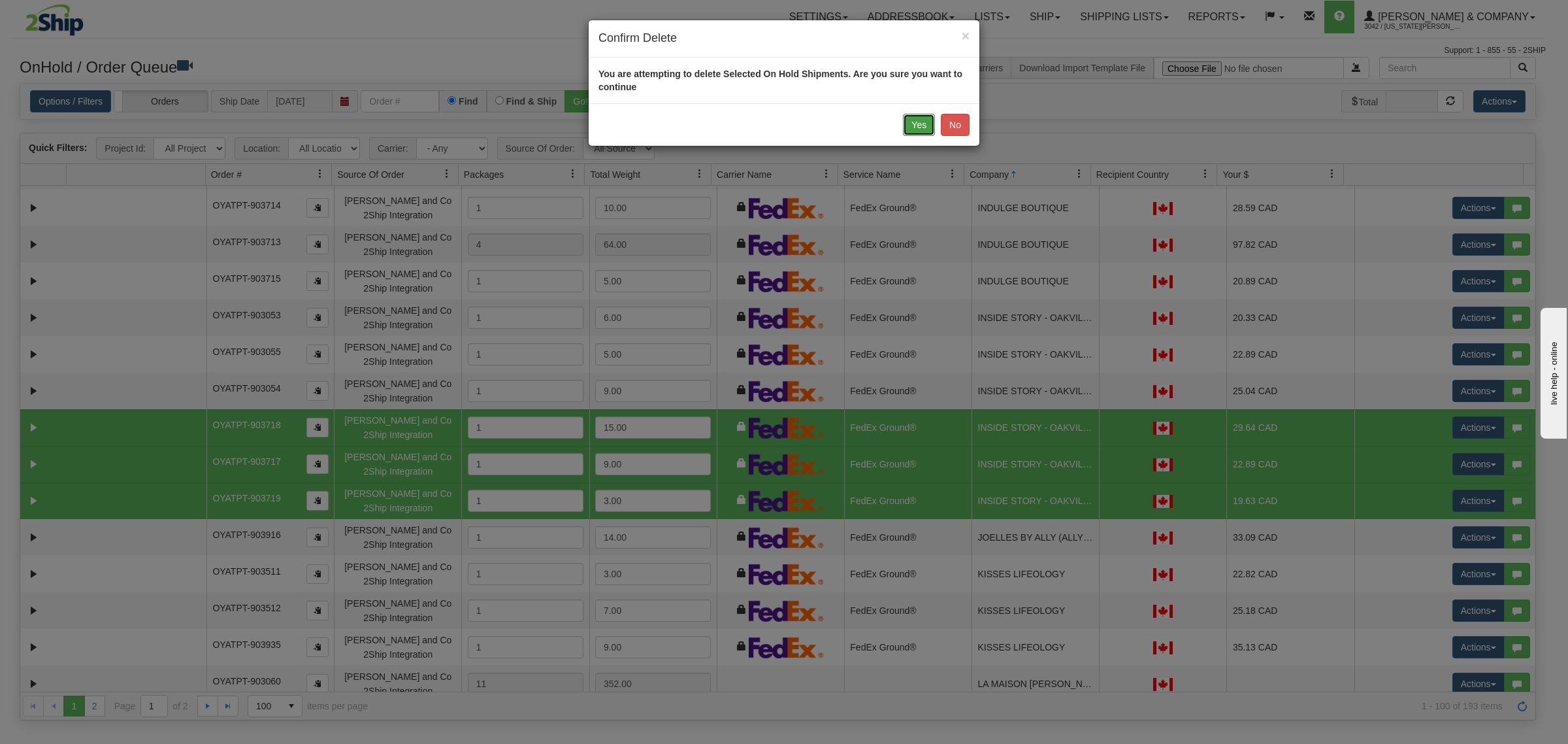
click at [918, 132] on button "Yes" at bounding box center [919, 124] width 32 height 22
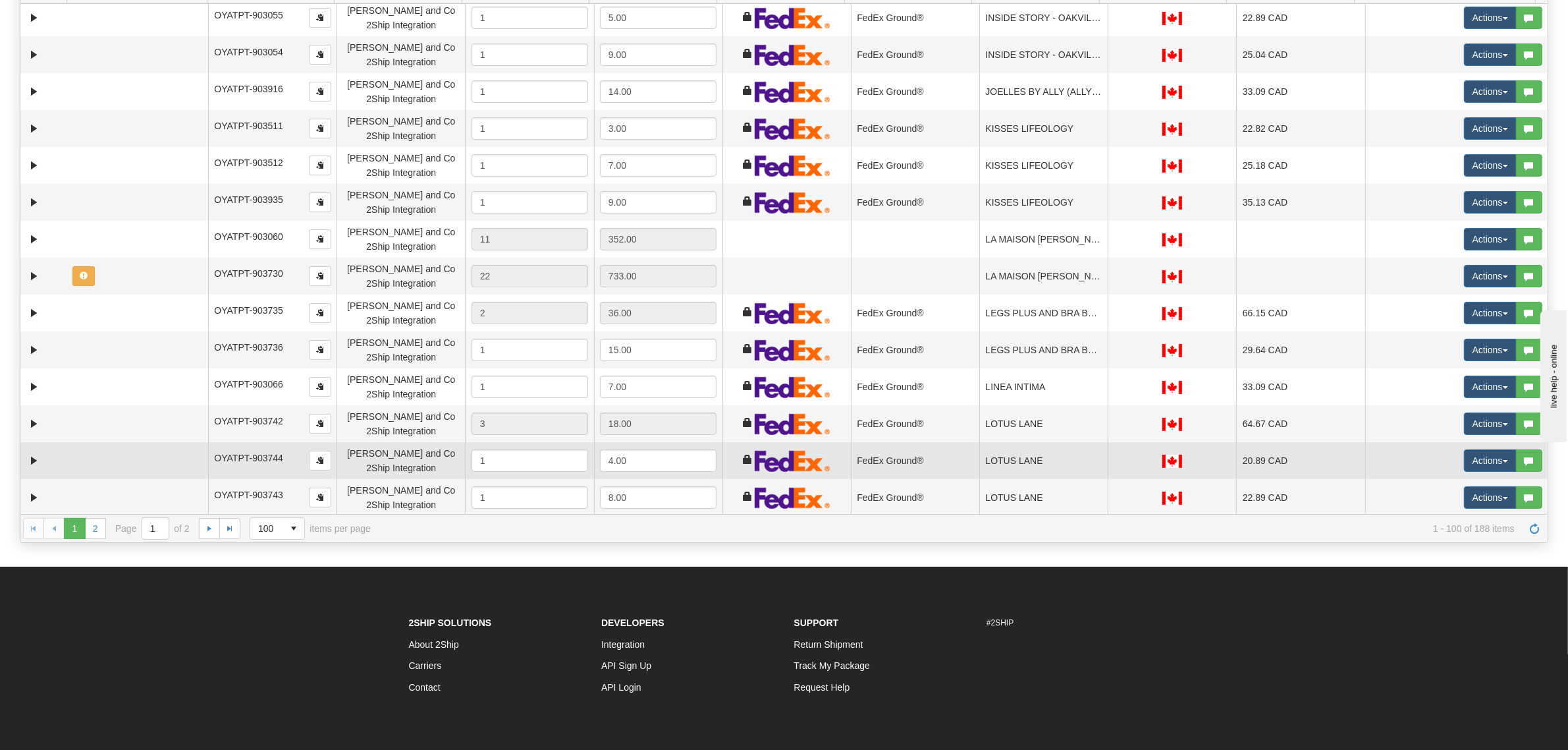
scroll to position [247, 0]
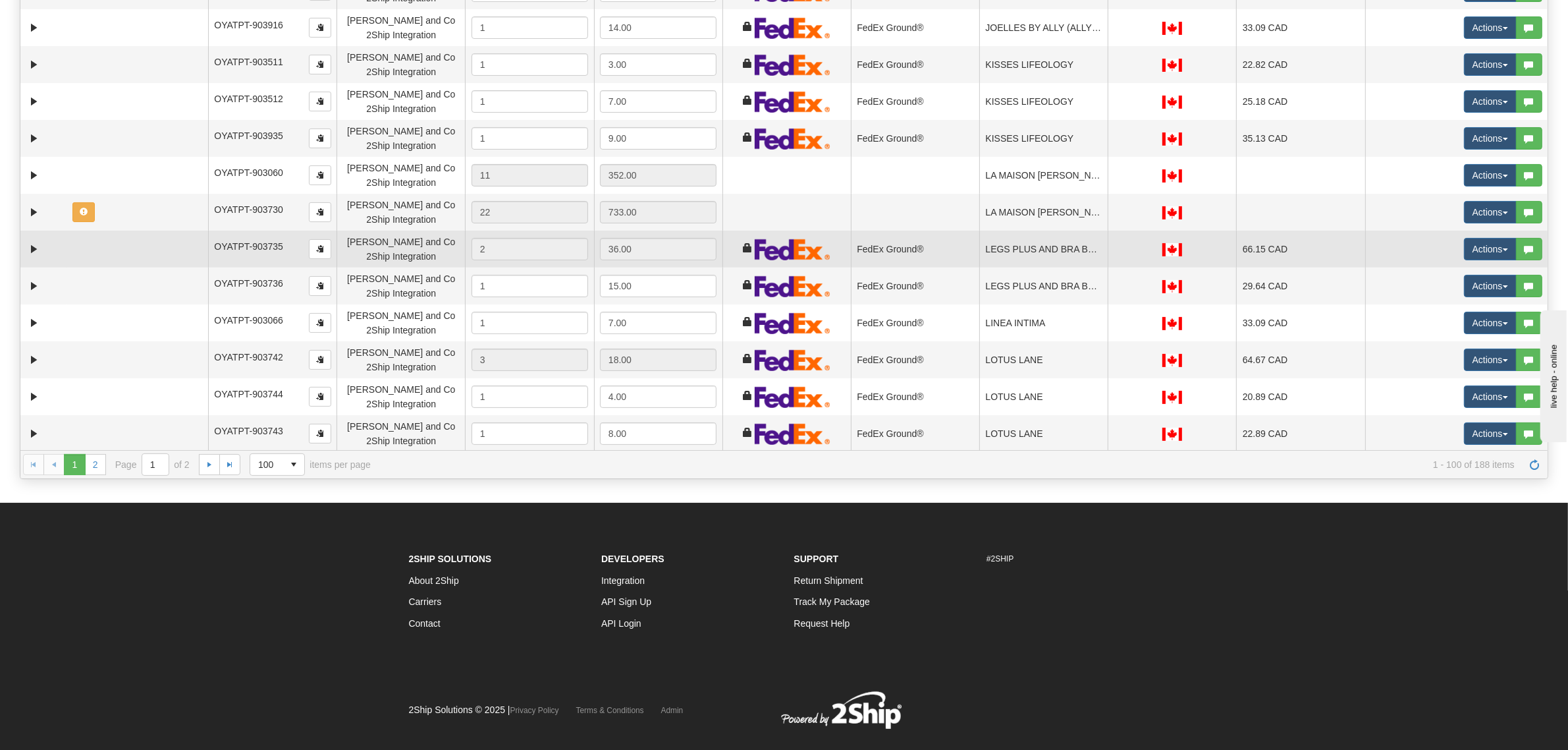
click at [991, 237] on td "LEGS PLUS AND BRA BOUTIQUE" at bounding box center [1043, 248] width 129 height 37
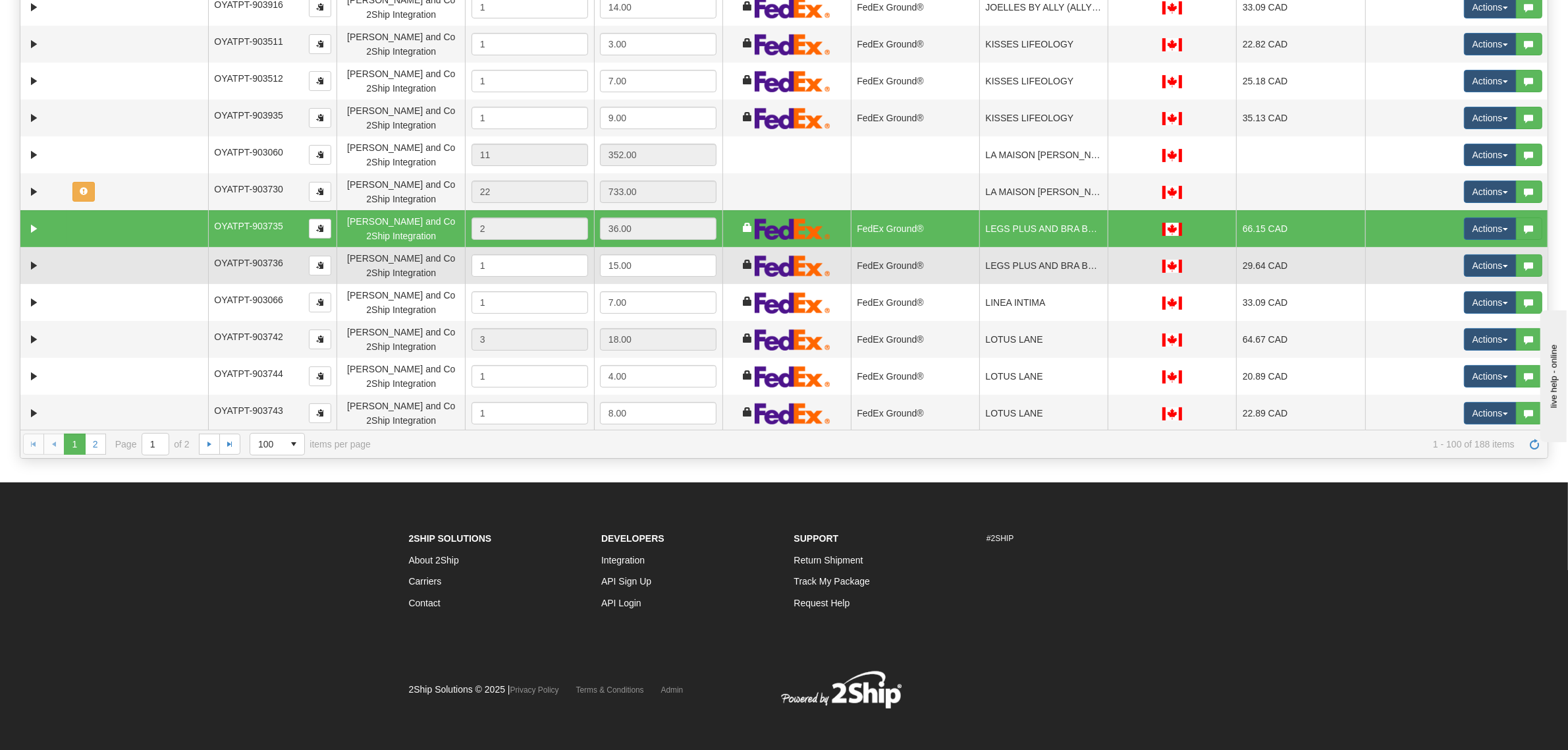
scroll to position [274, 0]
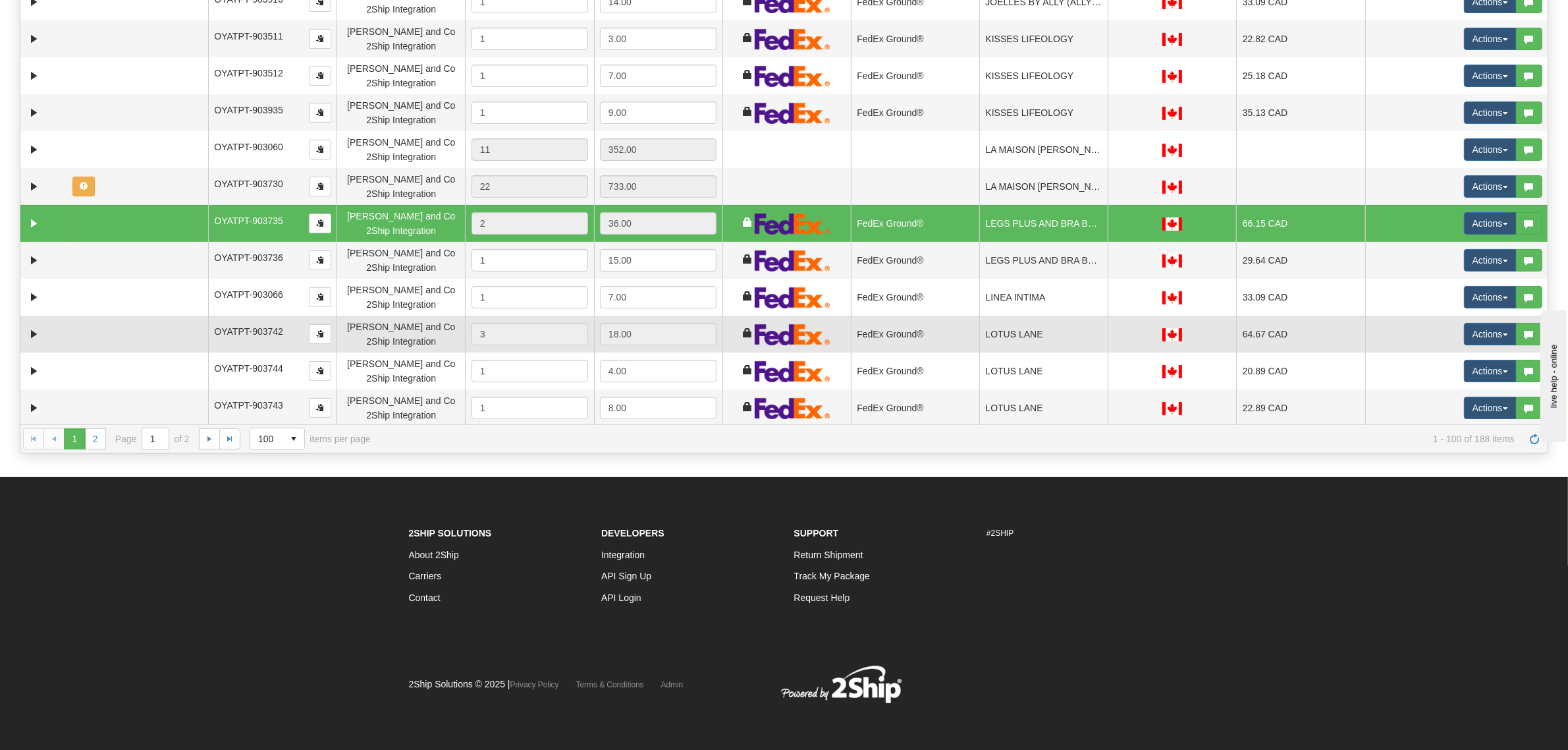
click at [1029, 334] on td "LOTUS LANE" at bounding box center [1043, 334] width 129 height 37
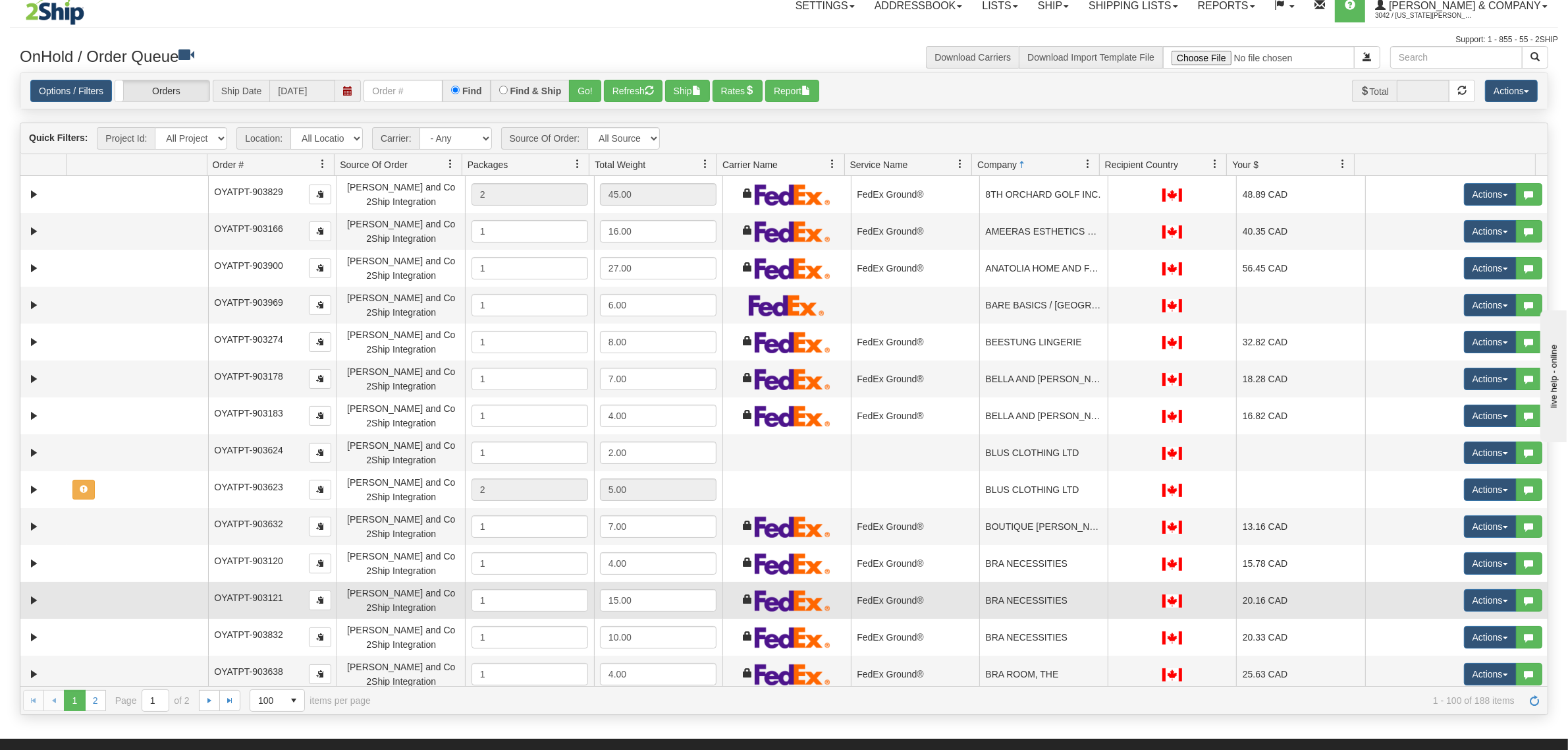
scroll to position [0, 0]
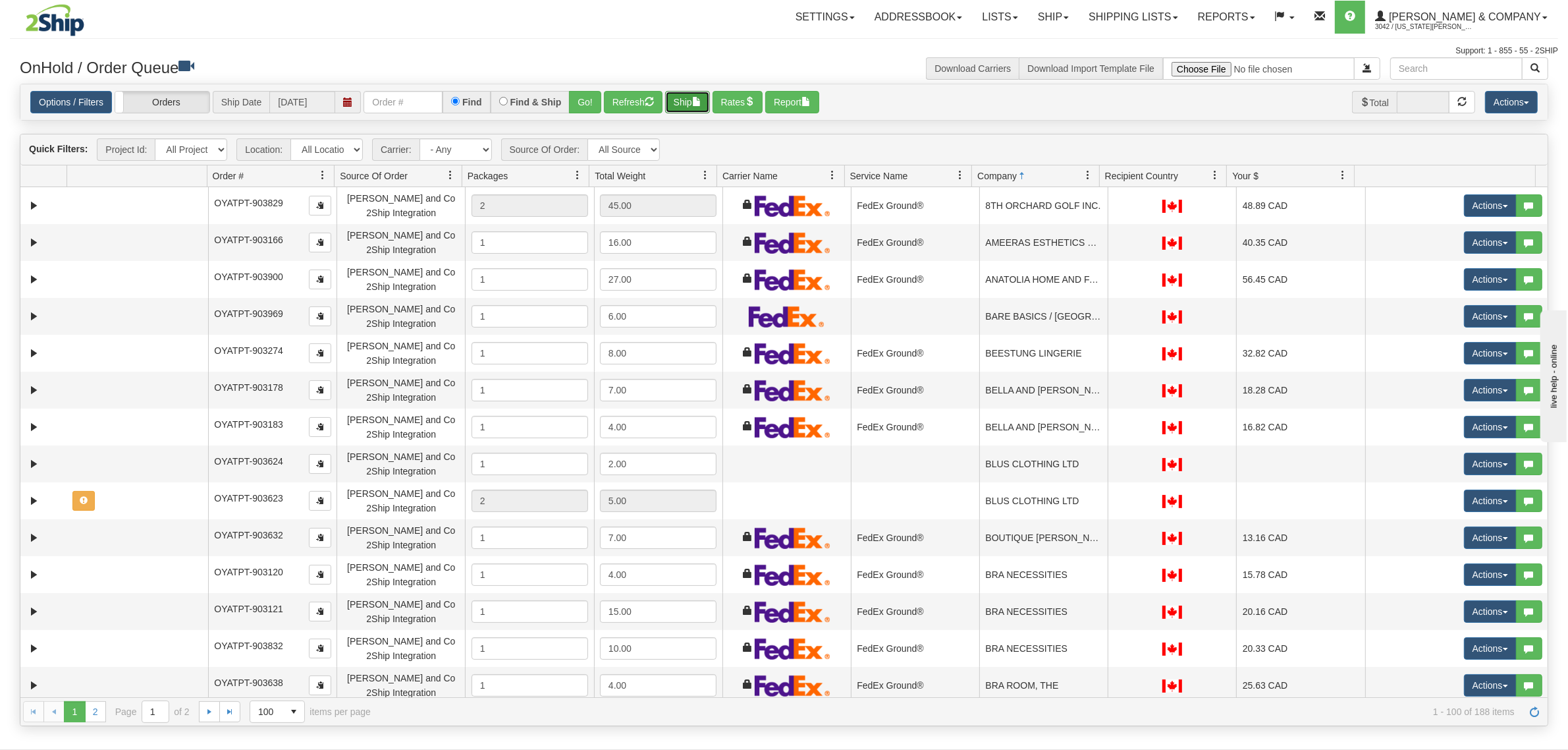
click at [696, 106] on button "Ship" at bounding box center [687, 102] width 45 height 22
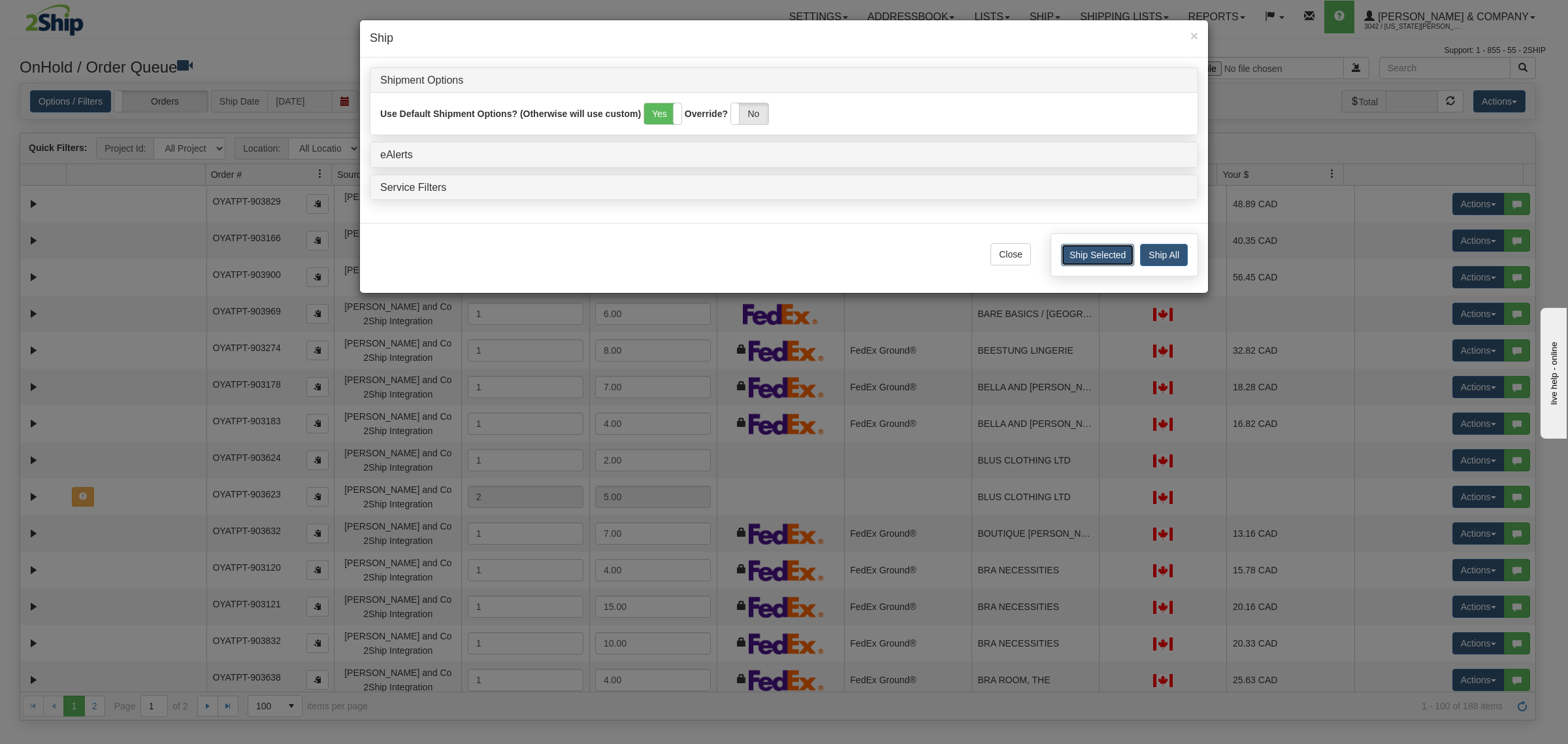
click at [1084, 259] on button "Ship Selected" at bounding box center [1097, 255] width 73 height 22
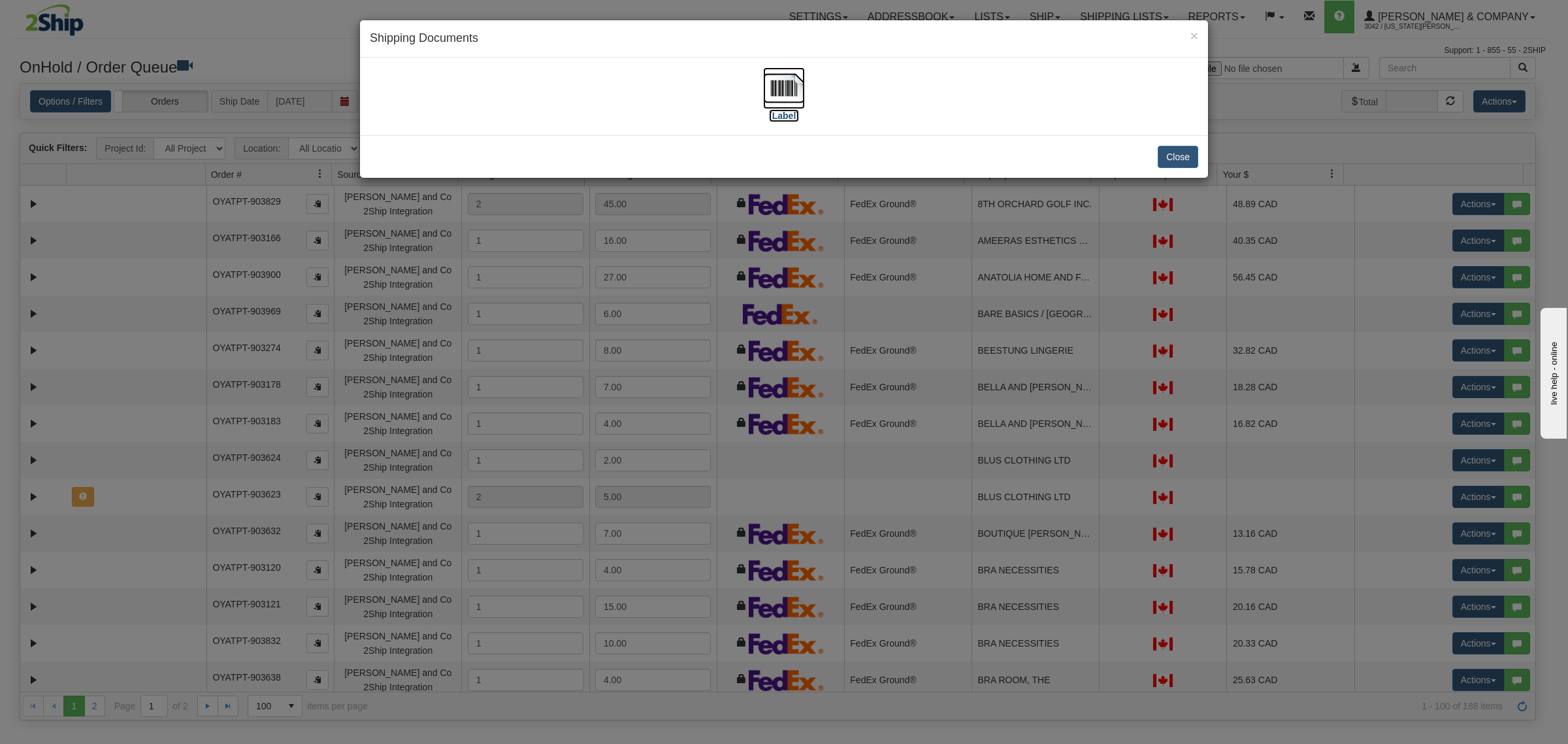
click at [776, 94] on img at bounding box center [784, 88] width 41 height 41
click at [1184, 151] on button "Close" at bounding box center [1178, 156] width 41 height 22
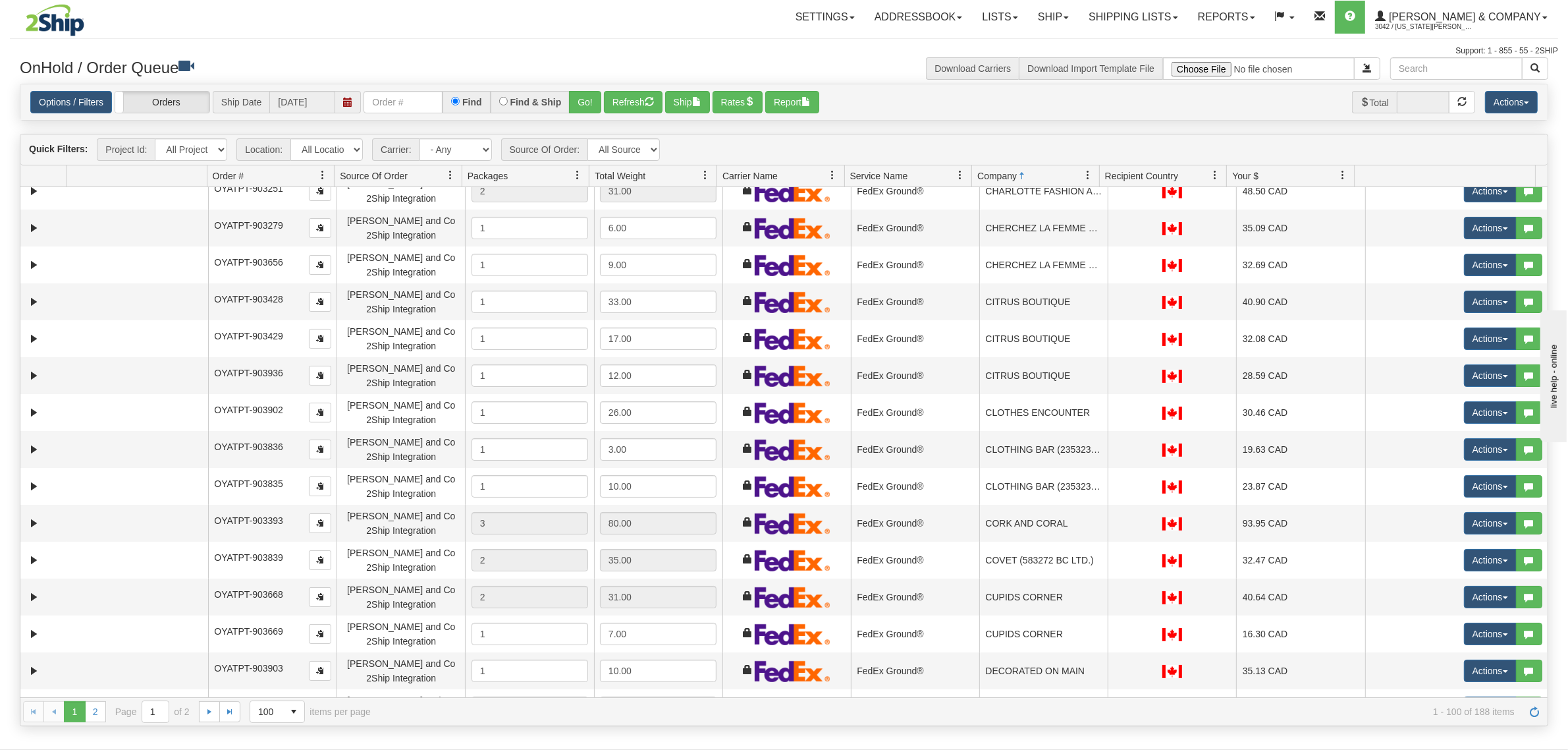
scroll to position [1070, 0]
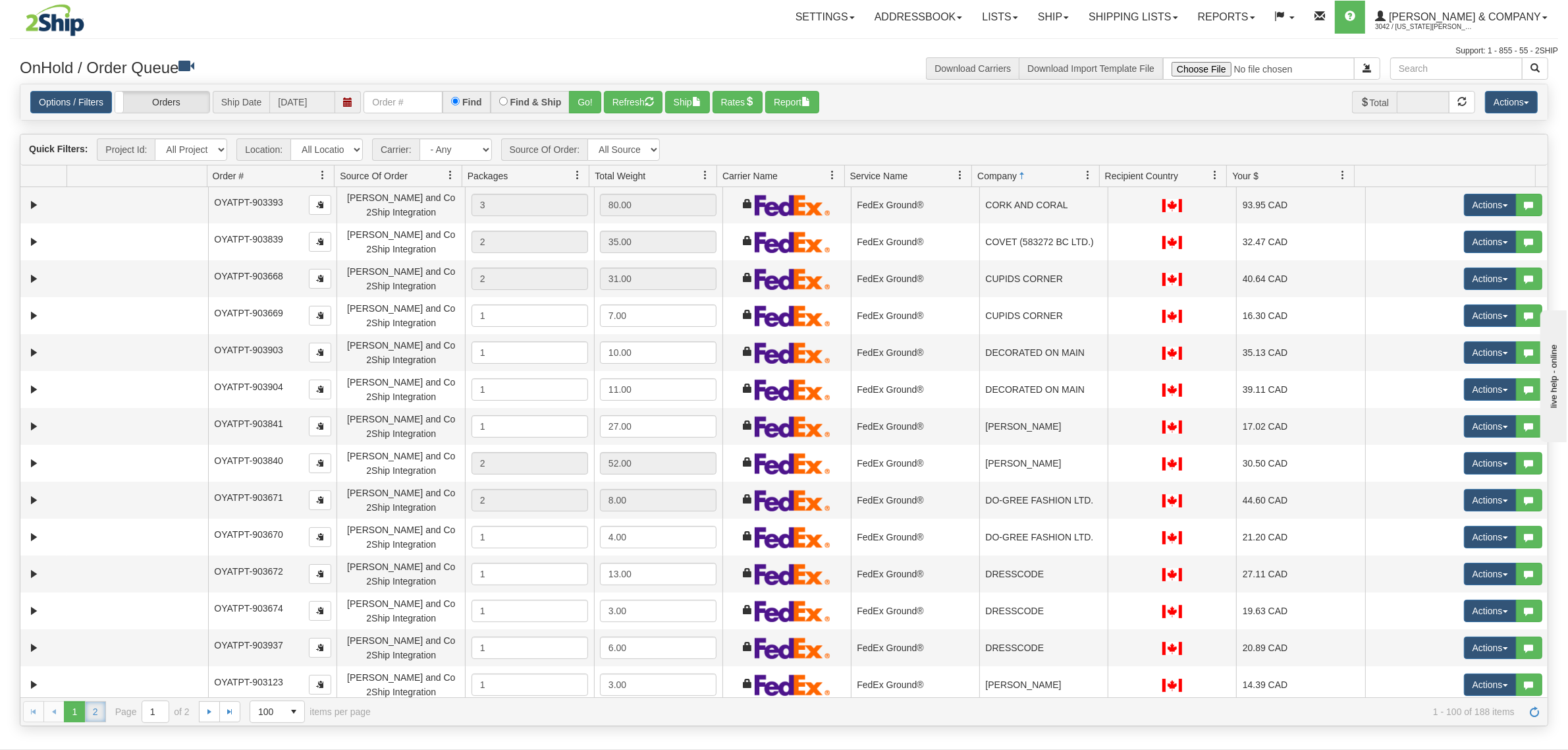
click at [93, 711] on link "2" at bounding box center [96, 711] width 21 height 21
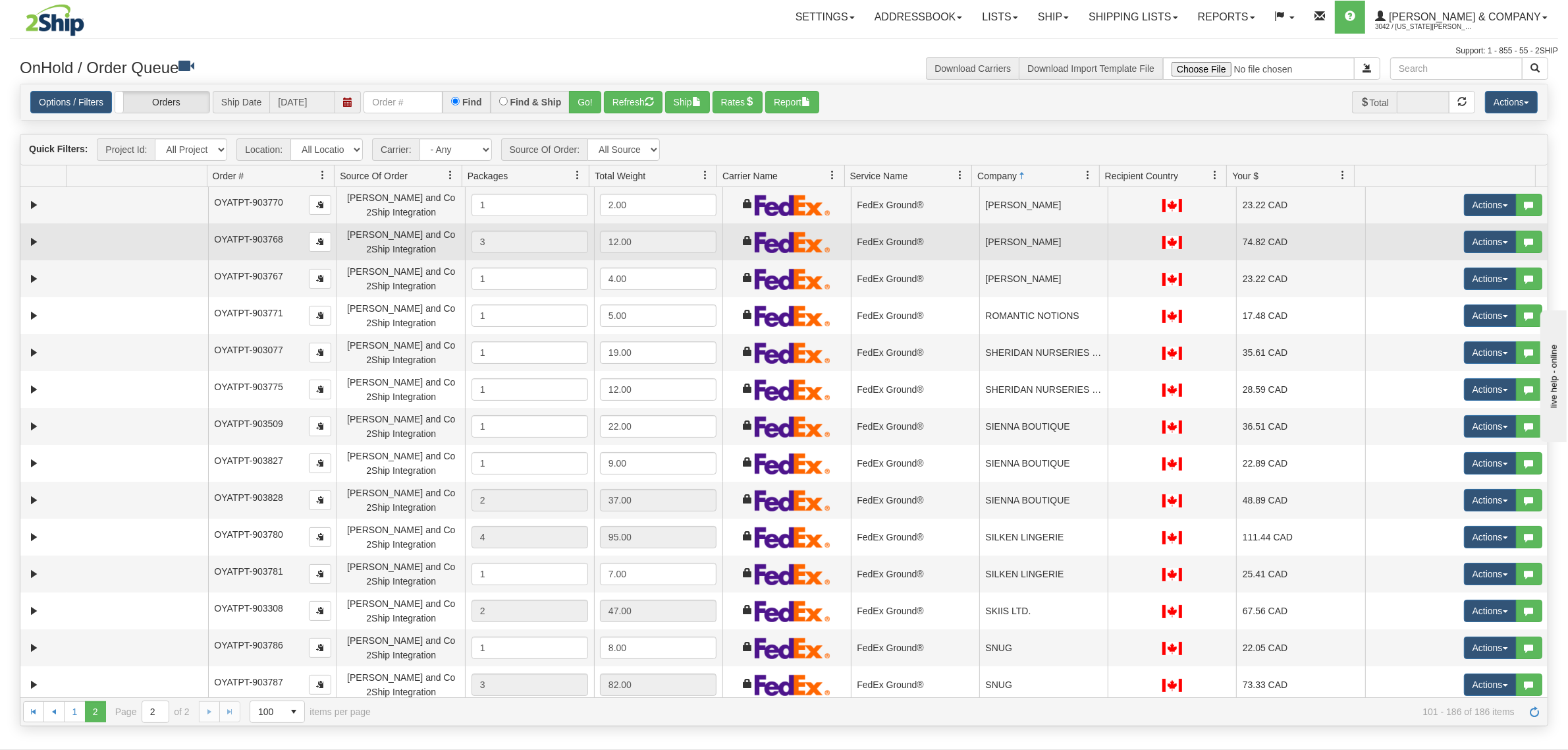
click at [1015, 244] on td "[PERSON_NAME]" at bounding box center [1043, 241] width 129 height 37
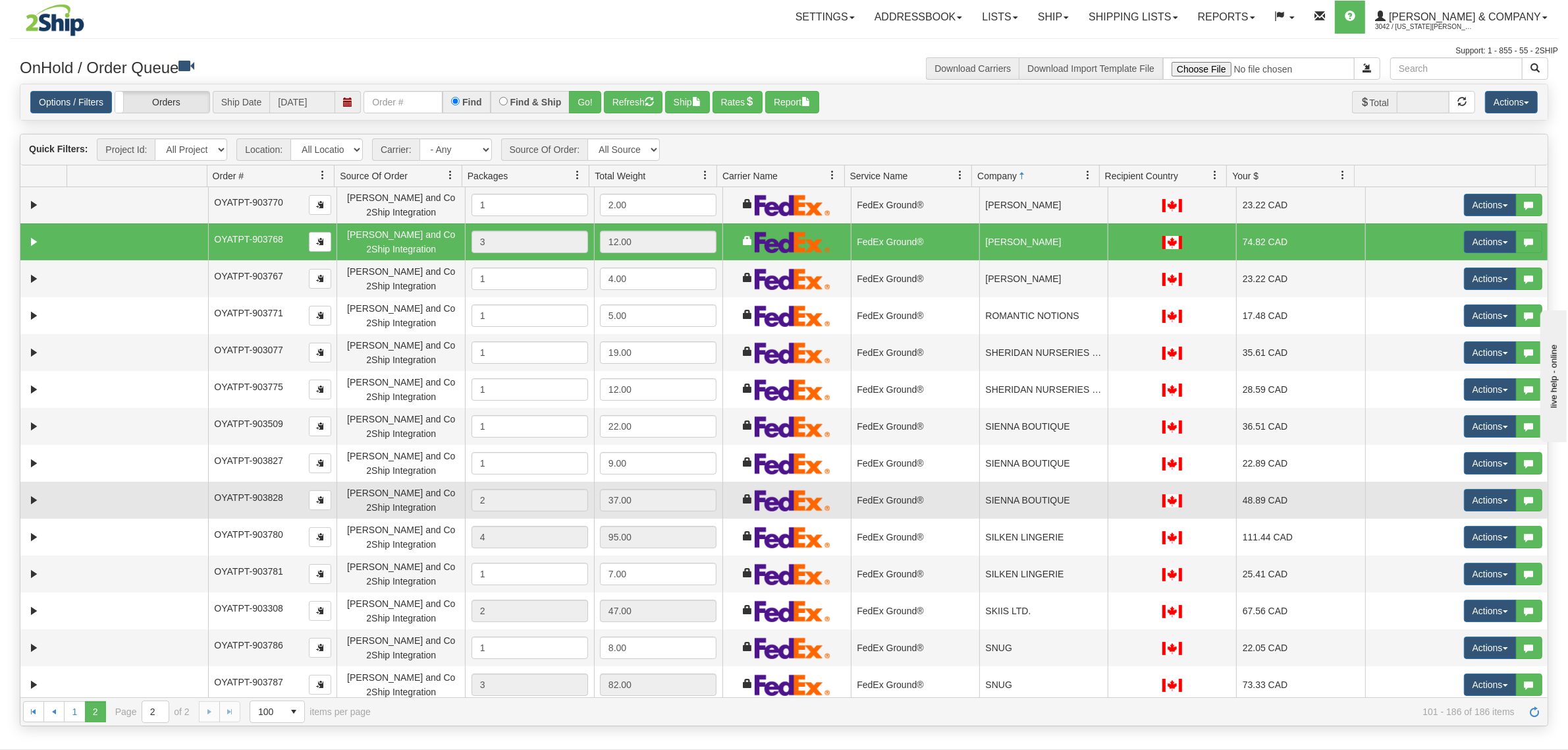
click at [1018, 506] on td "SIENNA BOUTIQUE" at bounding box center [1043, 500] width 129 height 37
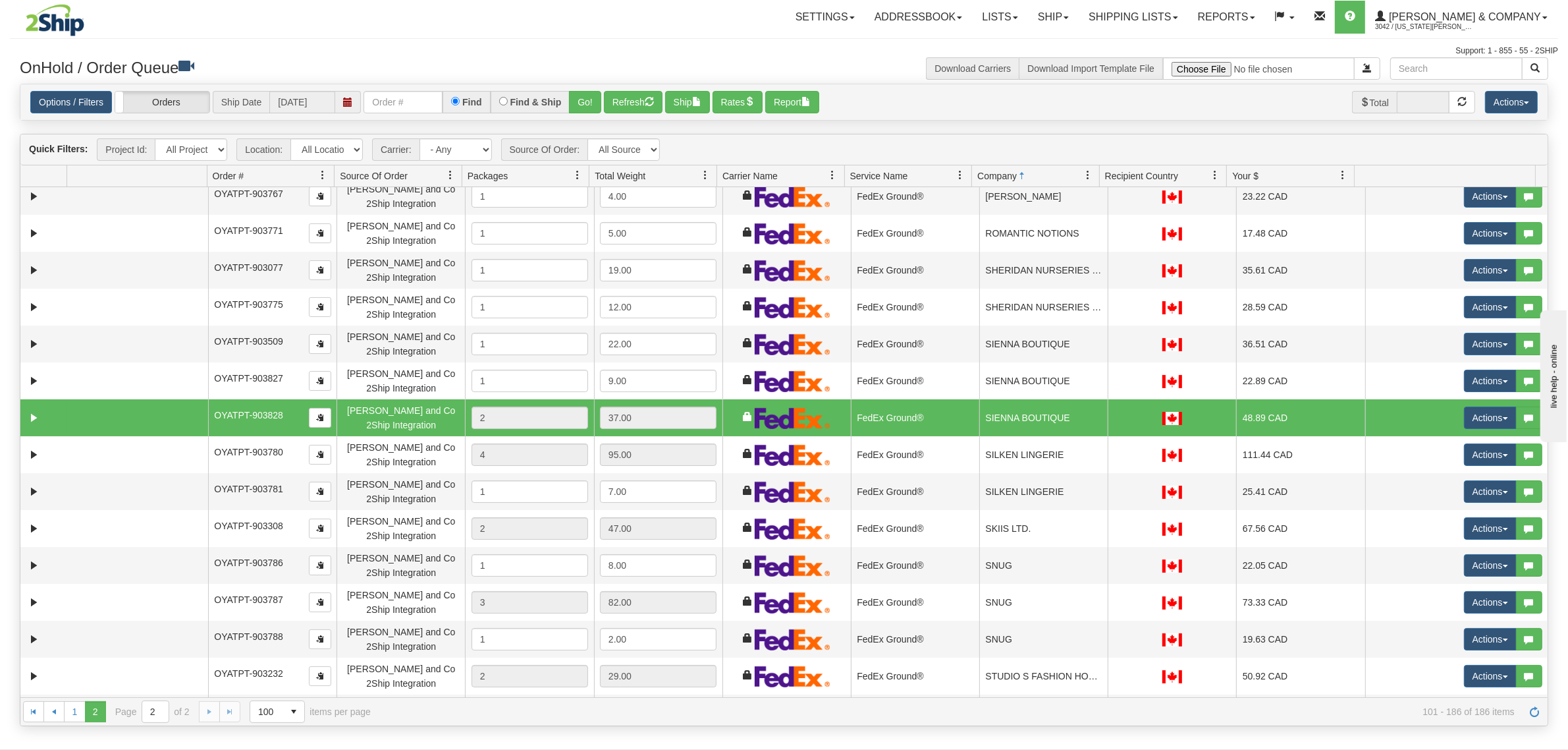
scroll to position [1235, 0]
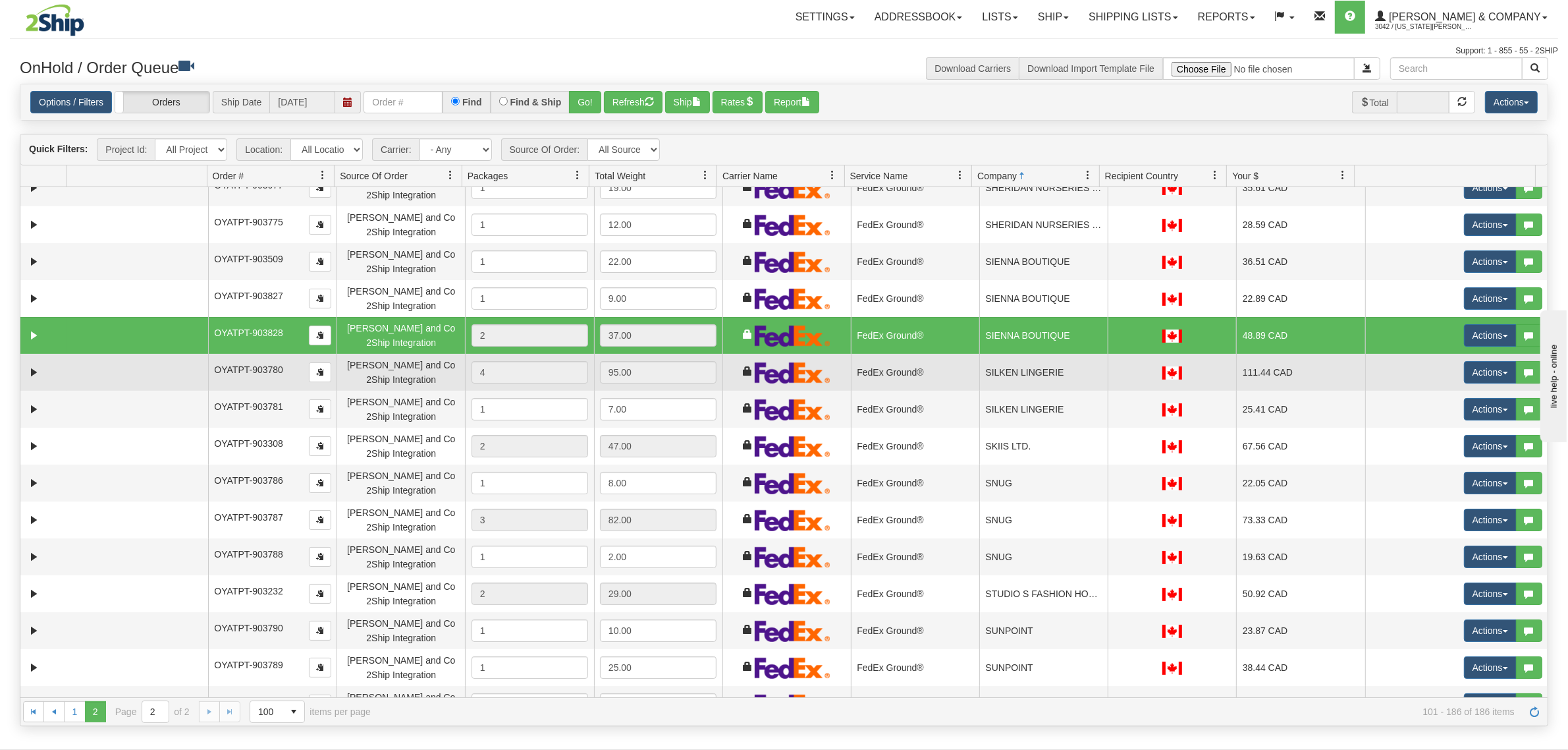
click at [1042, 380] on td "SILKEN LINGERIE" at bounding box center [1043, 372] width 129 height 37
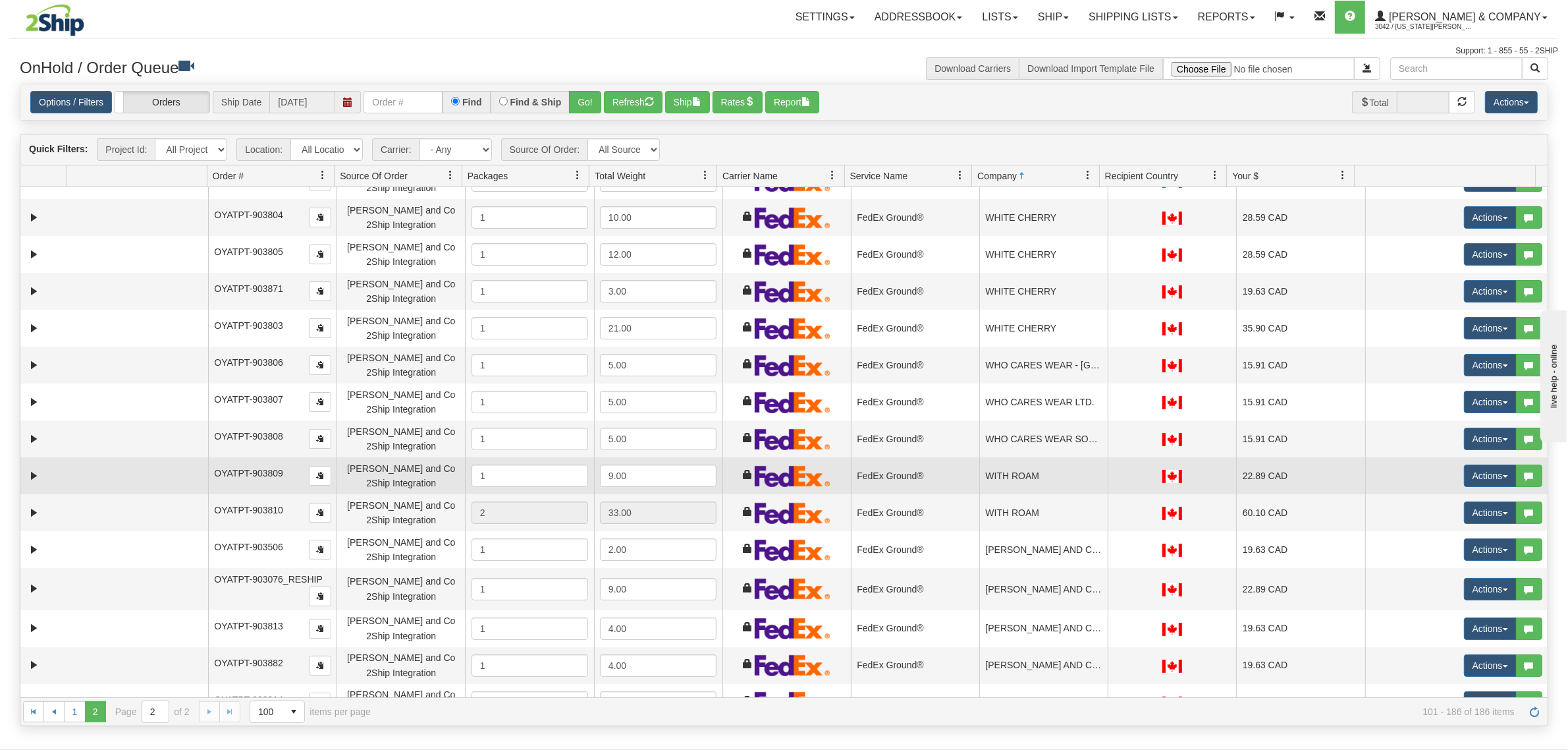
scroll to position [2389, 0]
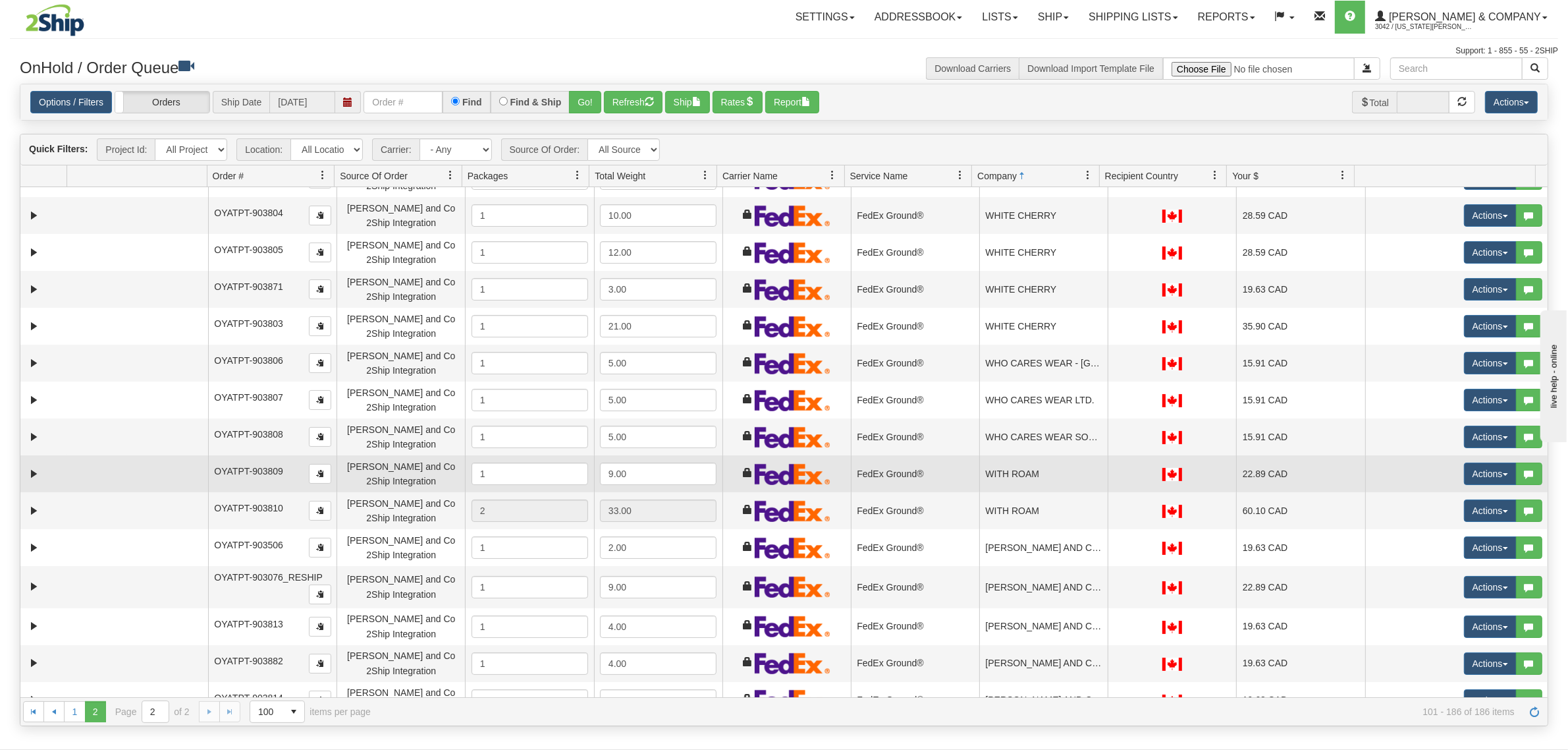
click at [1039, 483] on td "WITH ROAM" at bounding box center [1043, 473] width 129 height 37
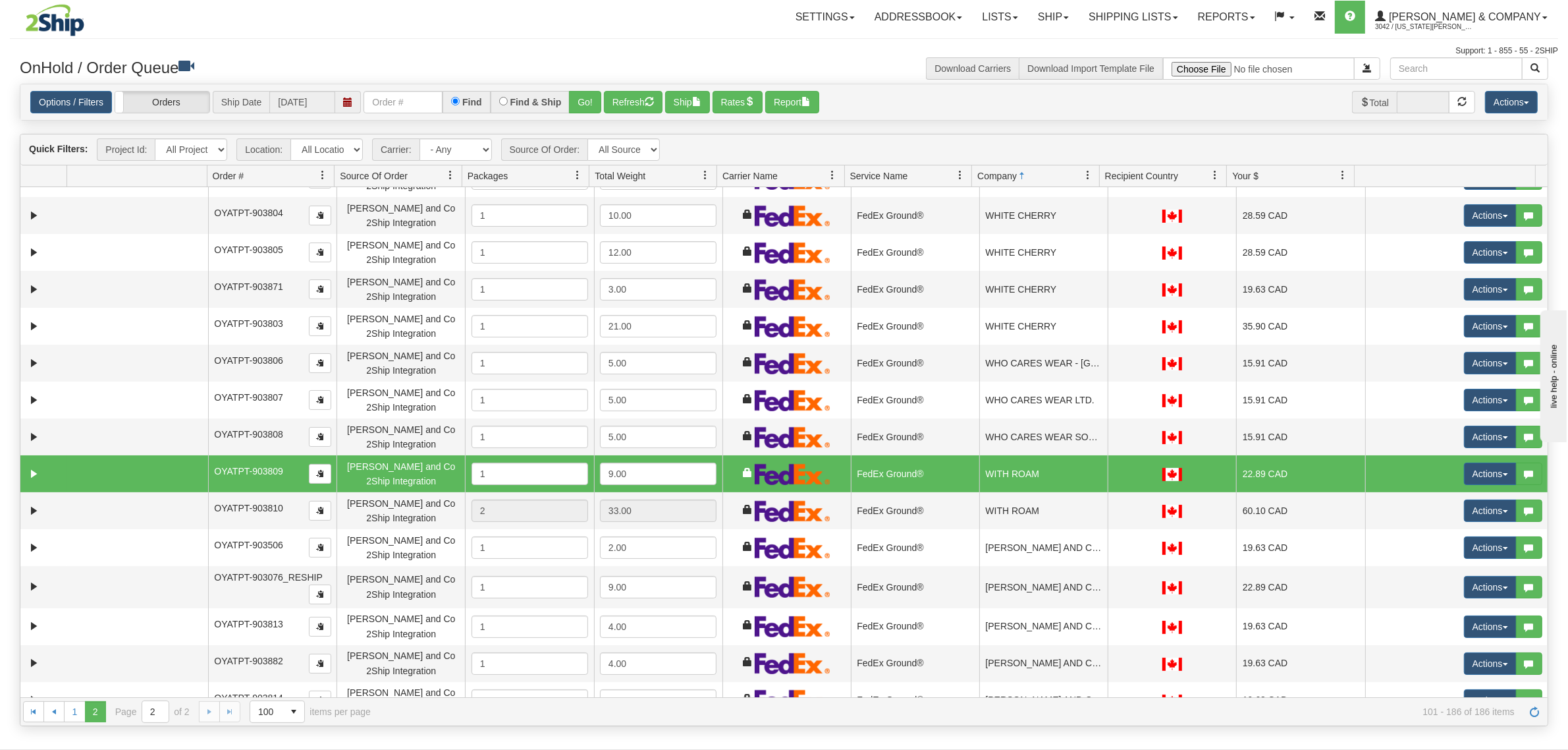
click at [1035, 480] on td "WITH ROAM" at bounding box center [1043, 473] width 129 height 37
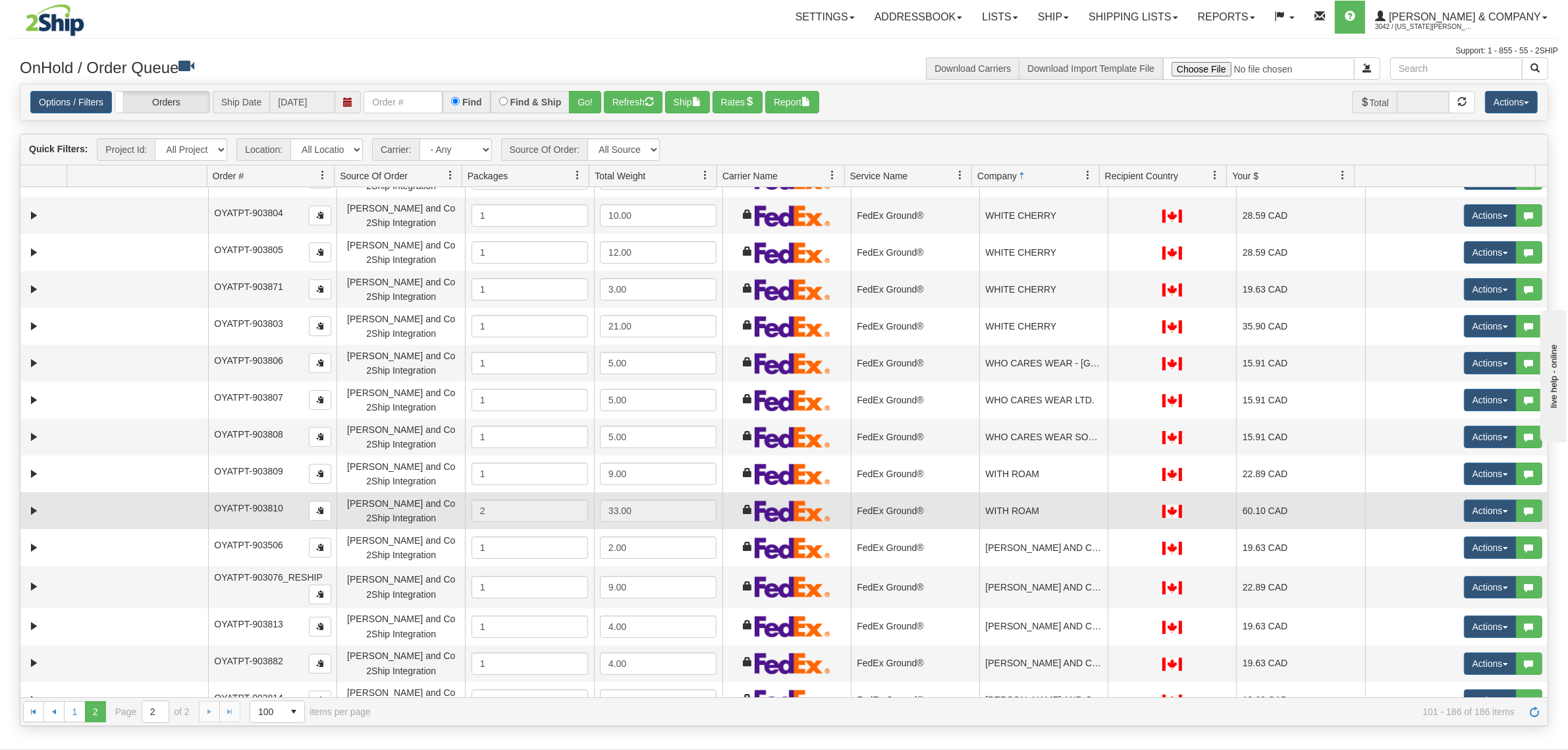
click at [1031, 502] on td "WITH ROAM" at bounding box center [1043, 510] width 129 height 37
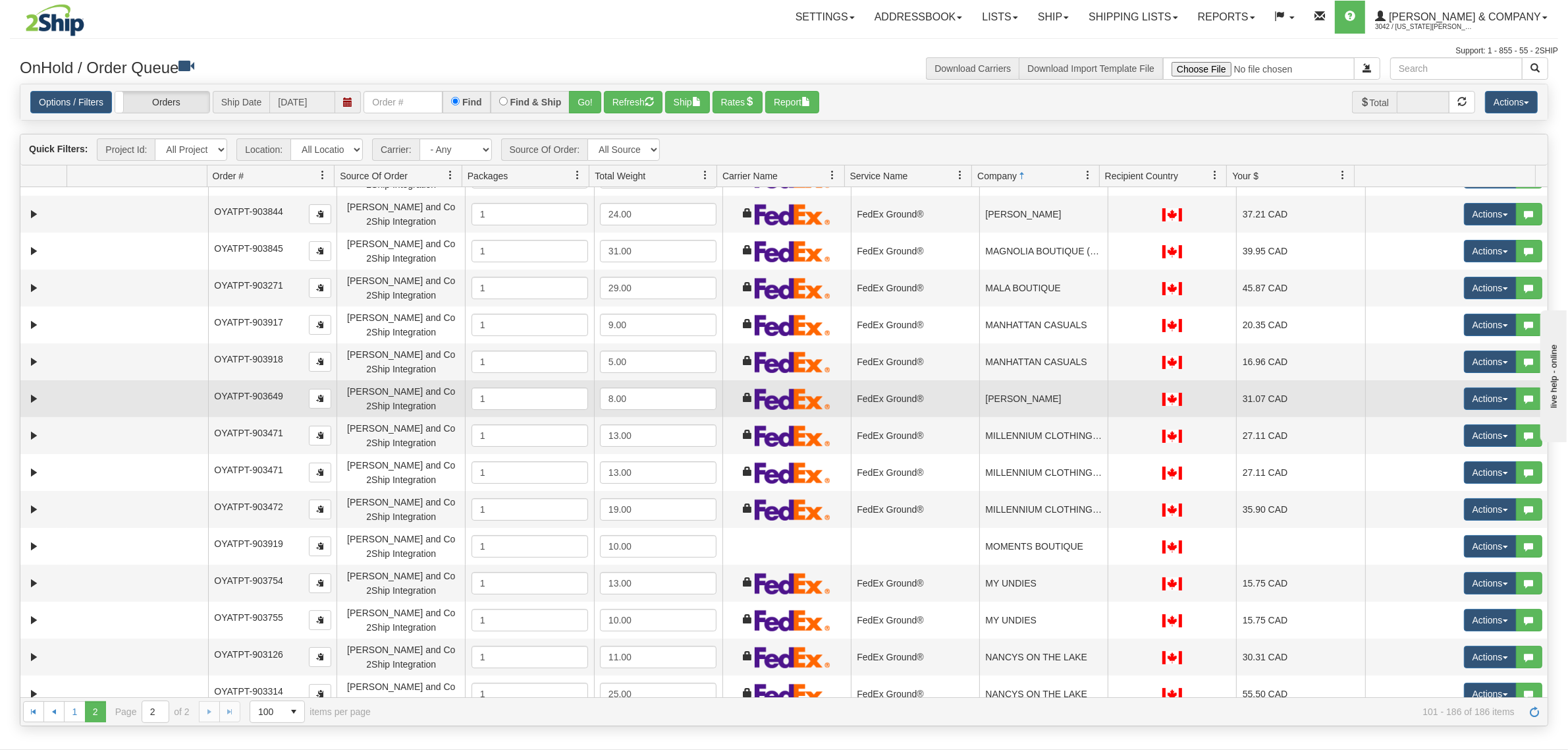
scroll to position [0, 0]
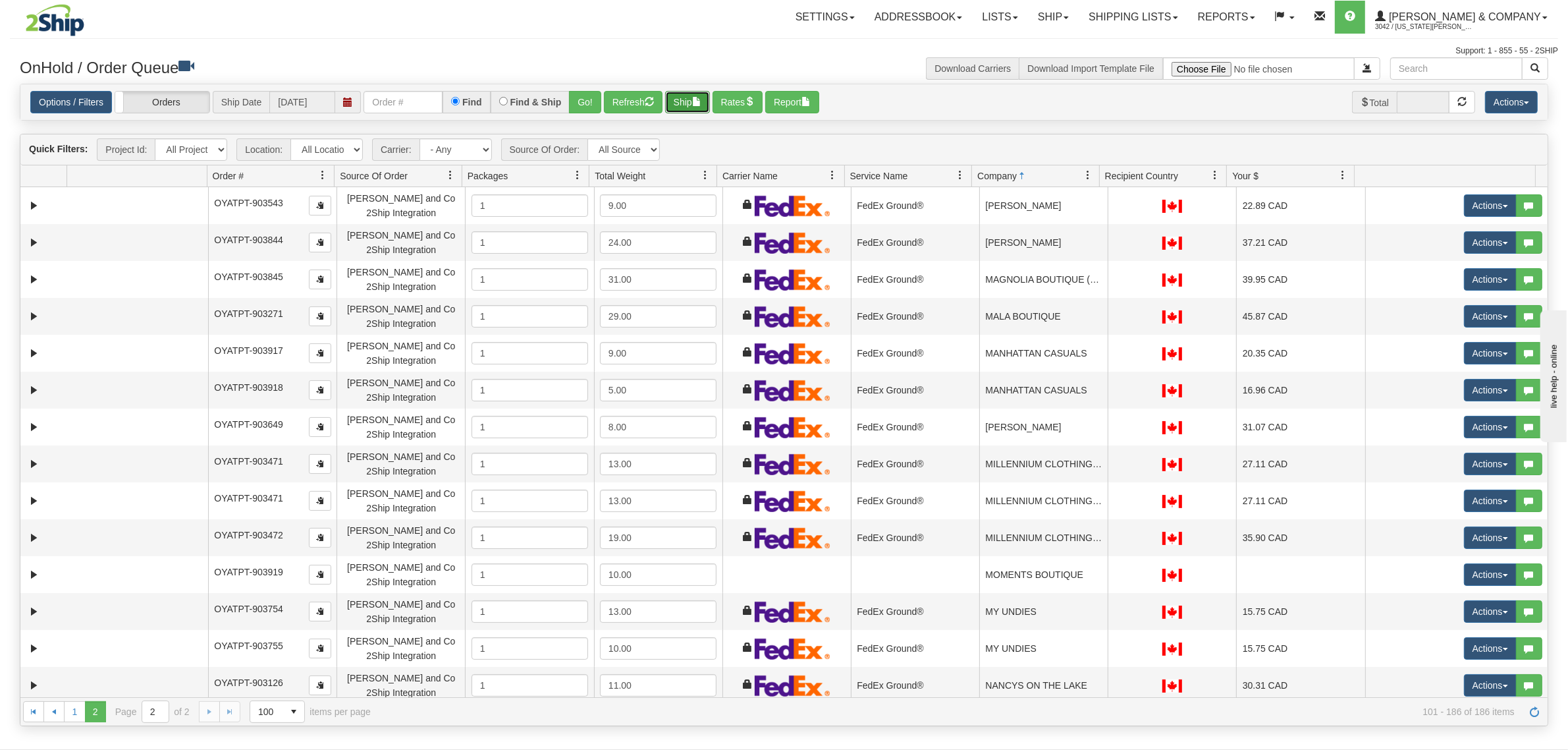
click at [696, 96] on button "Ship" at bounding box center [687, 102] width 45 height 22
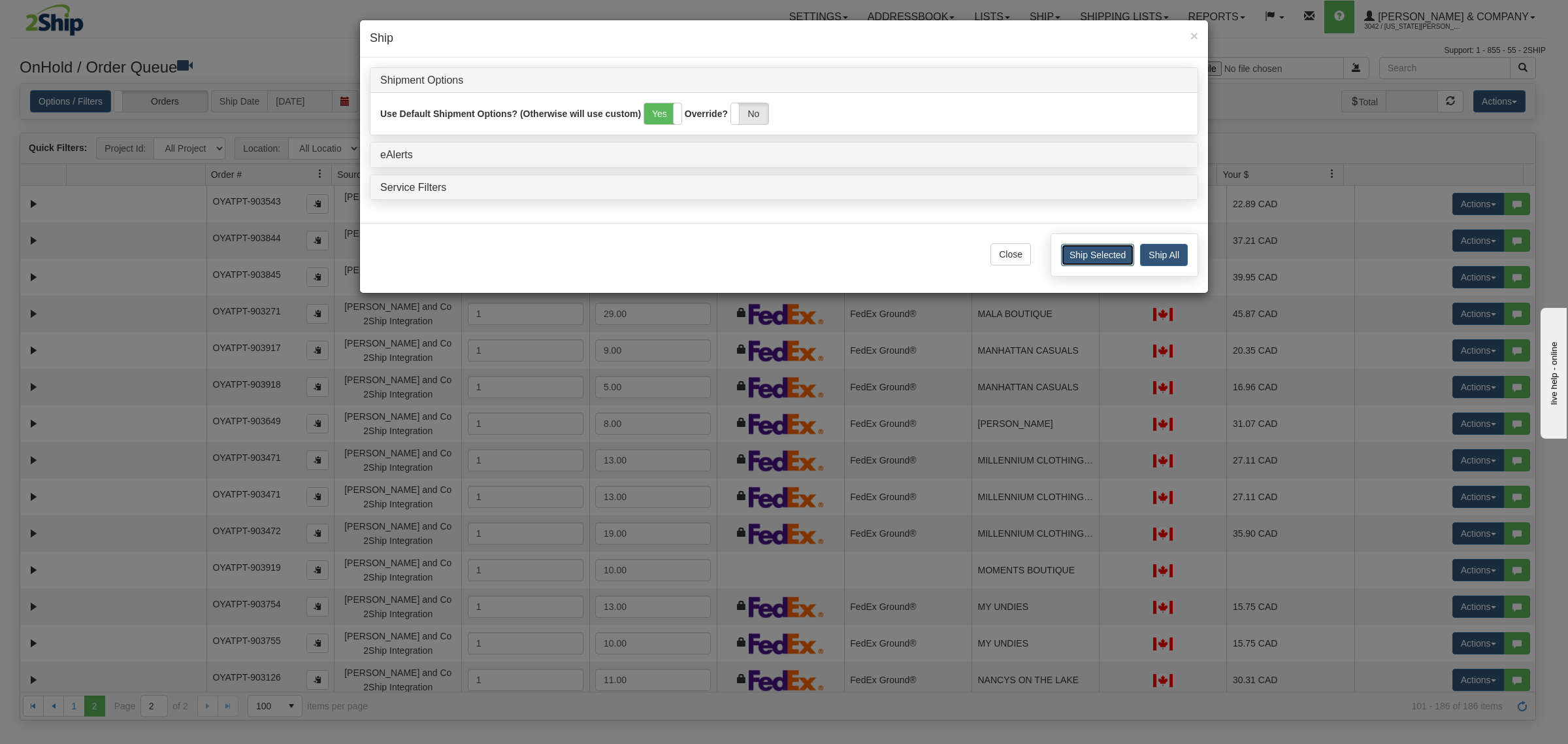
click at [1095, 258] on button "Ship Selected" at bounding box center [1097, 255] width 73 height 22
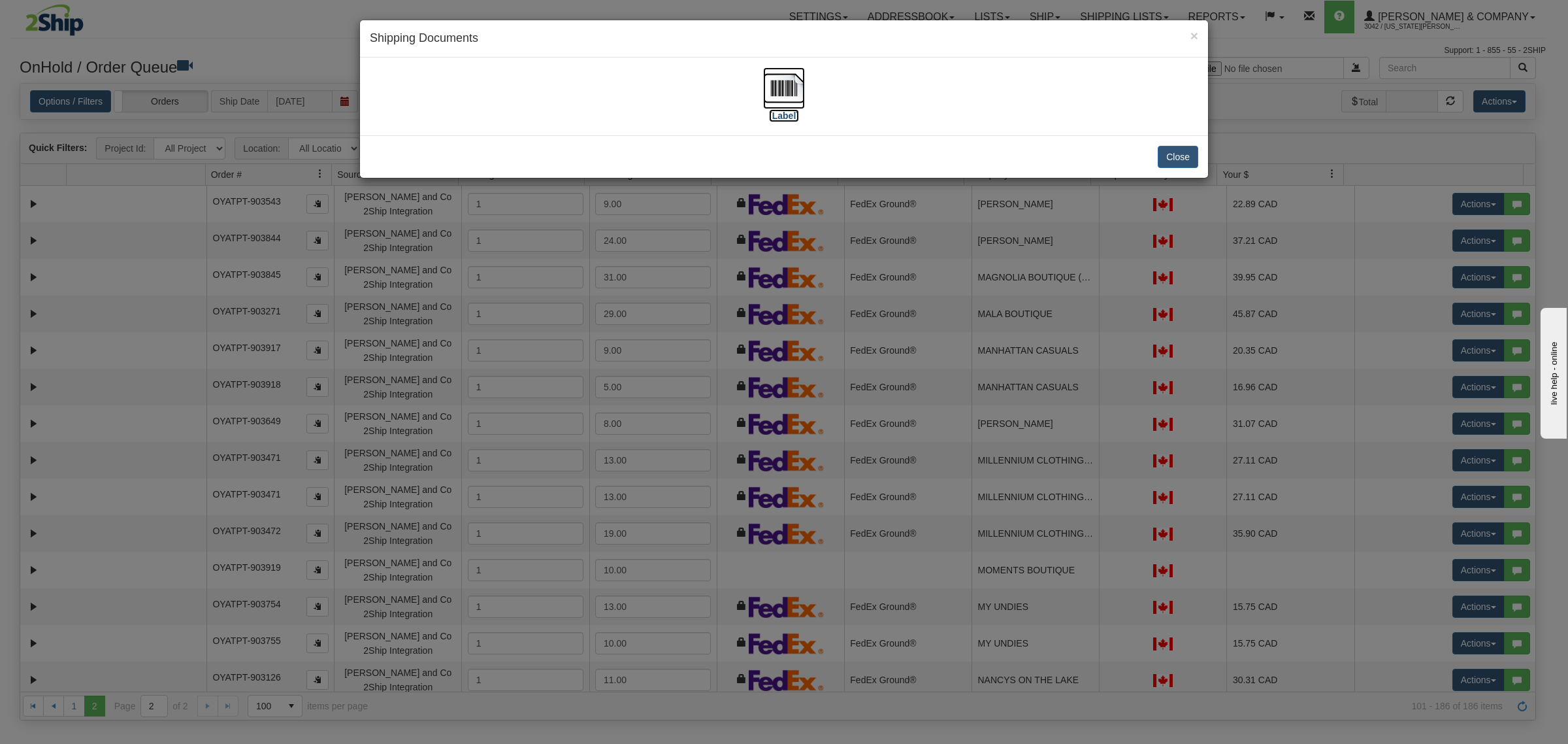
click at [780, 86] on img at bounding box center [784, 88] width 41 height 41
click at [1181, 155] on button "Close" at bounding box center [1178, 156] width 41 height 22
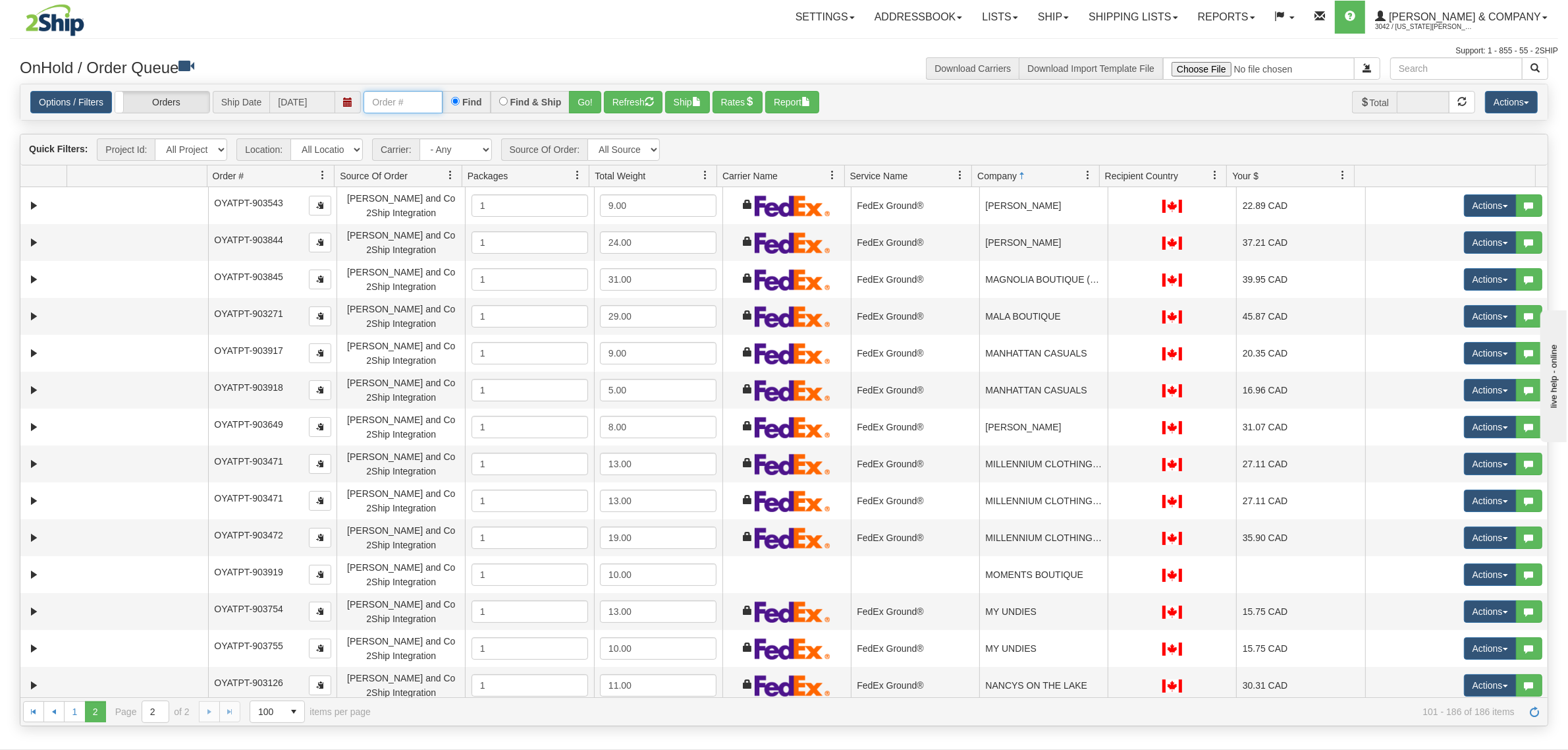
click at [429, 102] on input "text" at bounding box center [403, 102] width 79 height 22
click at [593, 93] on button "Go!" at bounding box center [584, 102] width 32 height 22
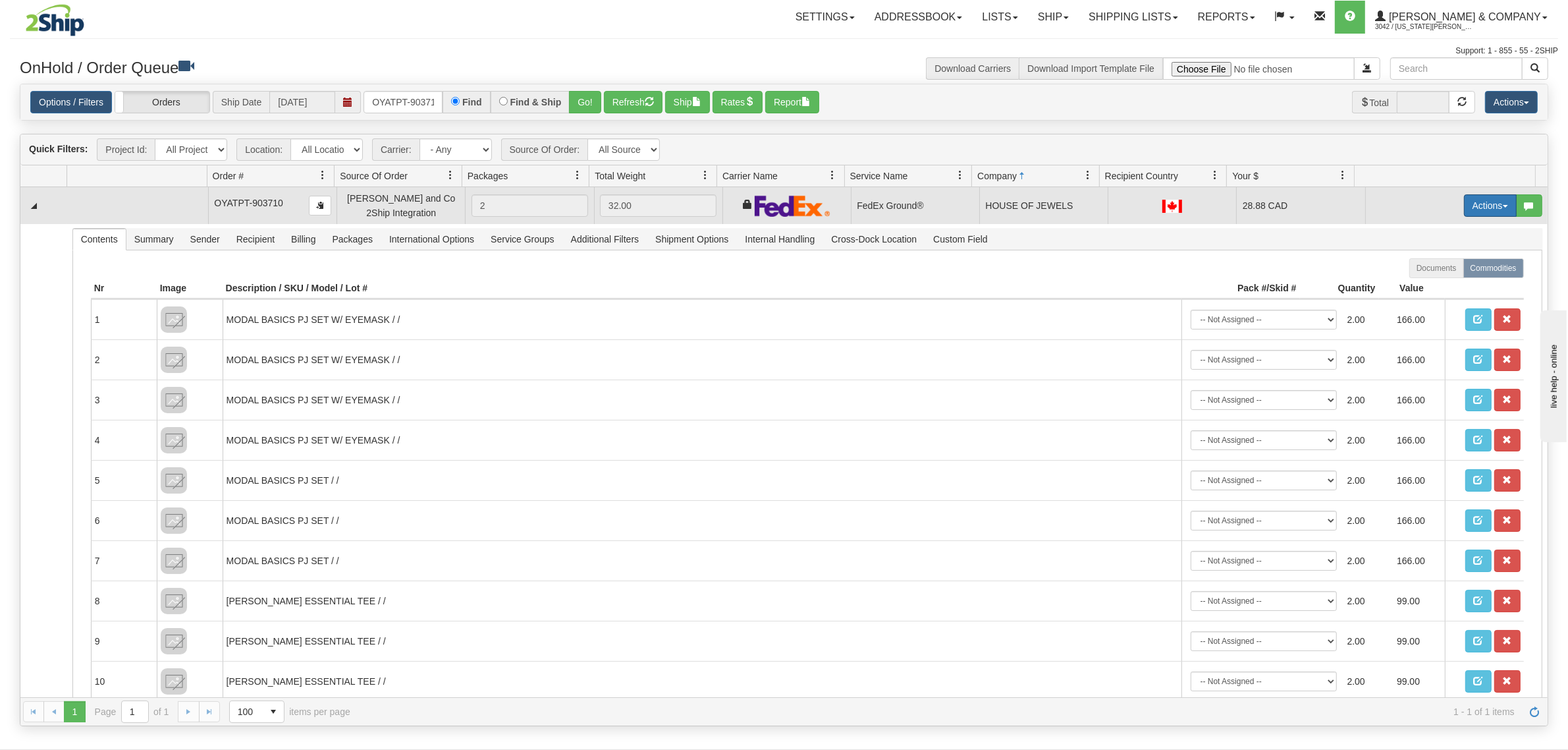
click at [1464, 204] on button "Actions" at bounding box center [1490, 205] width 52 height 22
click at [1424, 282] on span at bounding box center [1428, 281] width 9 height 9
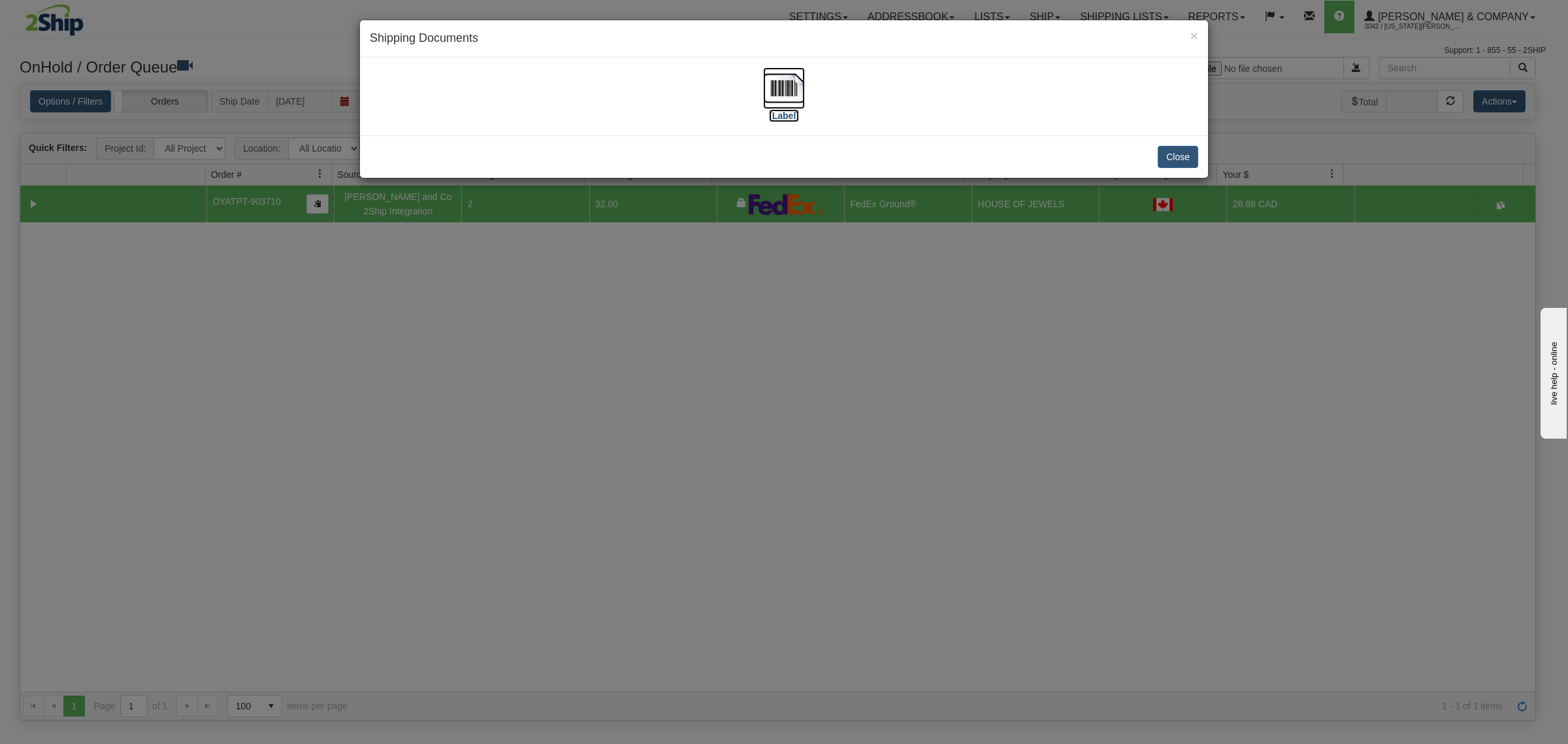
click at [794, 85] on img at bounding box center [784, 88] width 41 height 41
drag, startPoint x: 1177, startPoint y: 151, endPoint x: 1165, endPoint y: 151, distance: 12.0
click at [1177, 151] on button "Close" at bounding box center [1178, 156] width 41 height 22
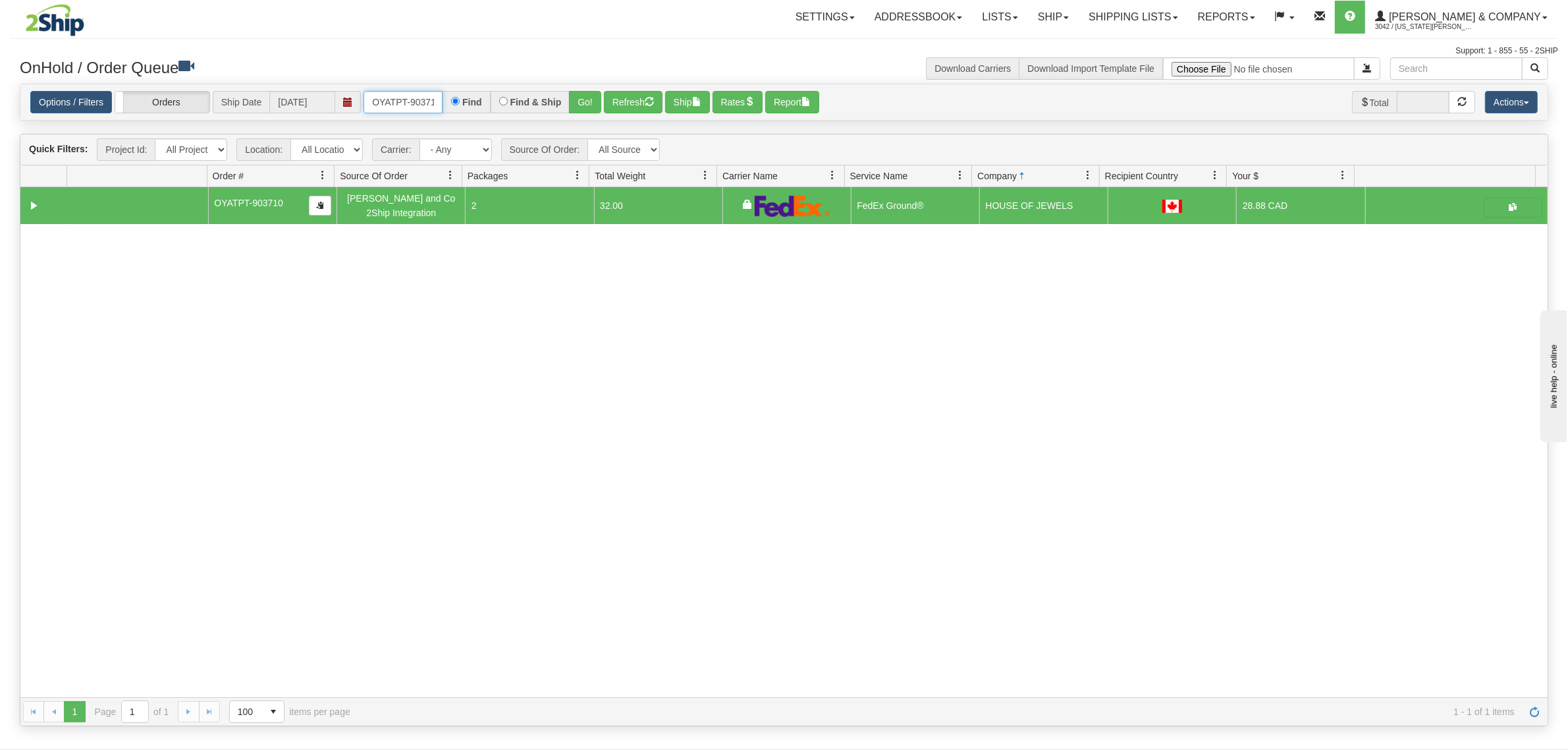
click at [411, 107] on input "OYATPT-903710" at bounding box center [403, 102] width 79 height 22
click at [414, 107] on input "OYATPT-903710" at bounding box center [403, 102] width 79 height 22
click at [591, 97] on button "Go!" at bounding box center [584, 102] width 32 height 22
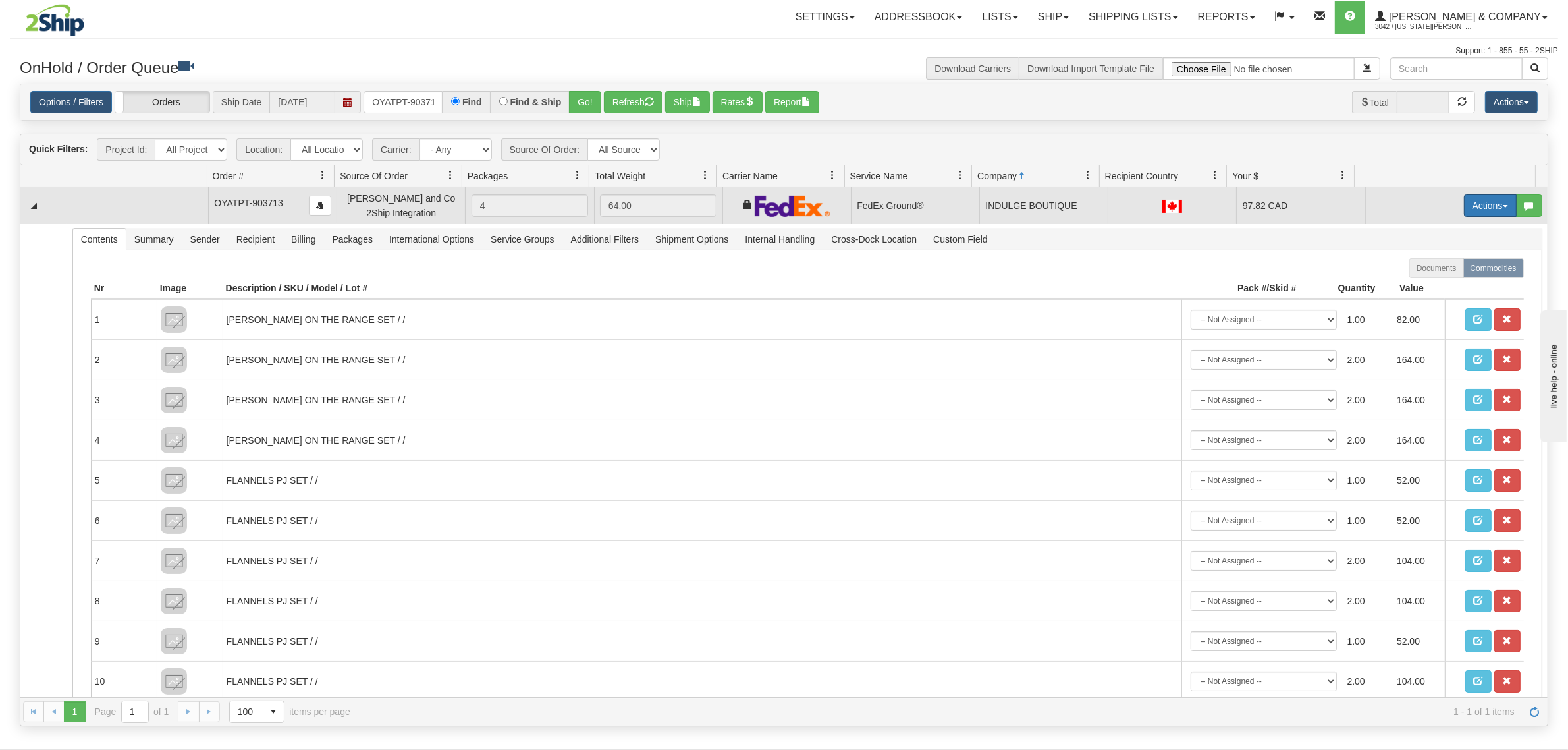
click at [1483, 211] on button "Actions" at bounding box center [1490, 205] width 52 height 22
click at [1432, 284] on span "Ship" at bounding box center [1438, 282] width 28 height 11
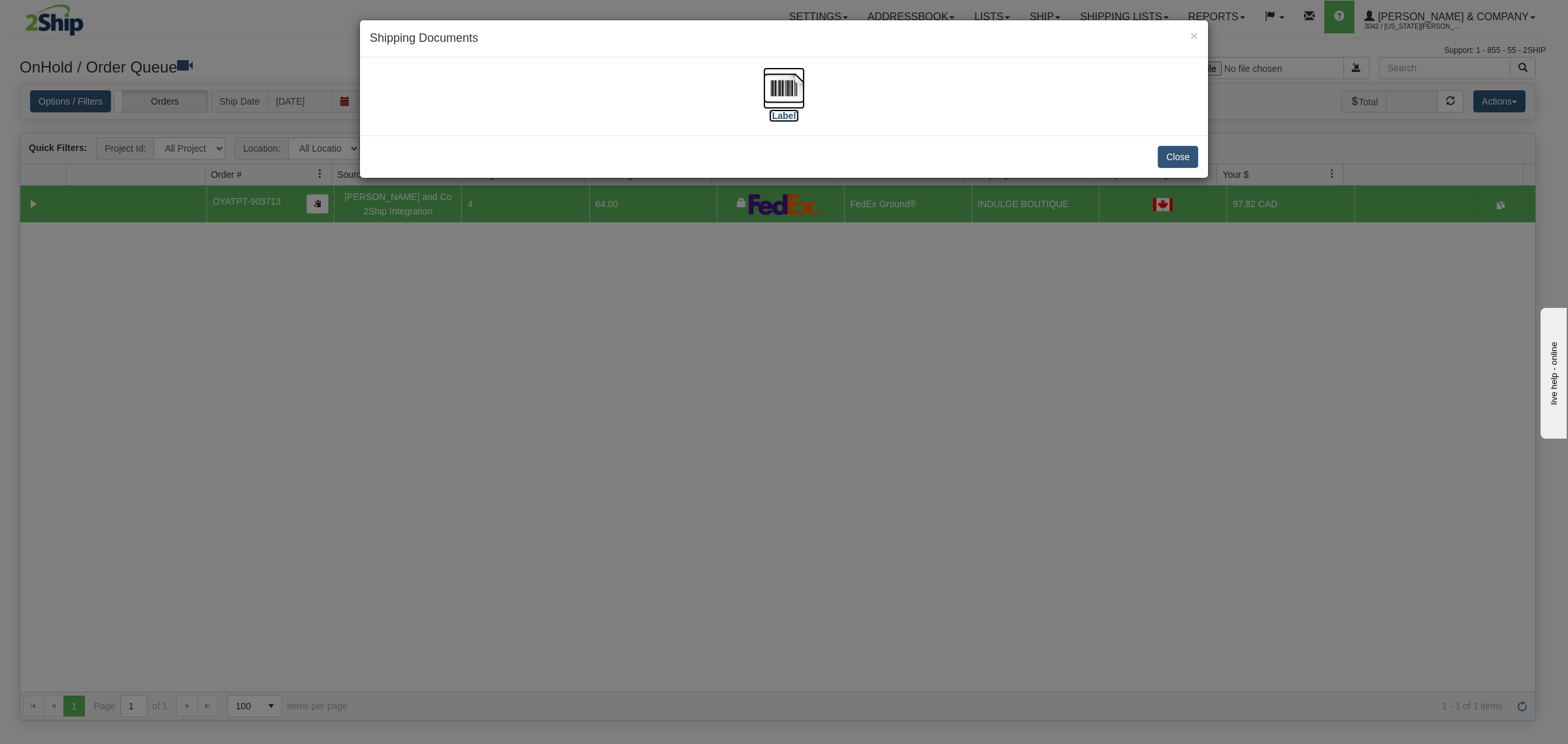
click at [789, 84] on img at bounding box center [784, 88] width 41 height 41
click at [1173, 157] on button "Close" at bounding box center [1178, 156] width 41 height 22
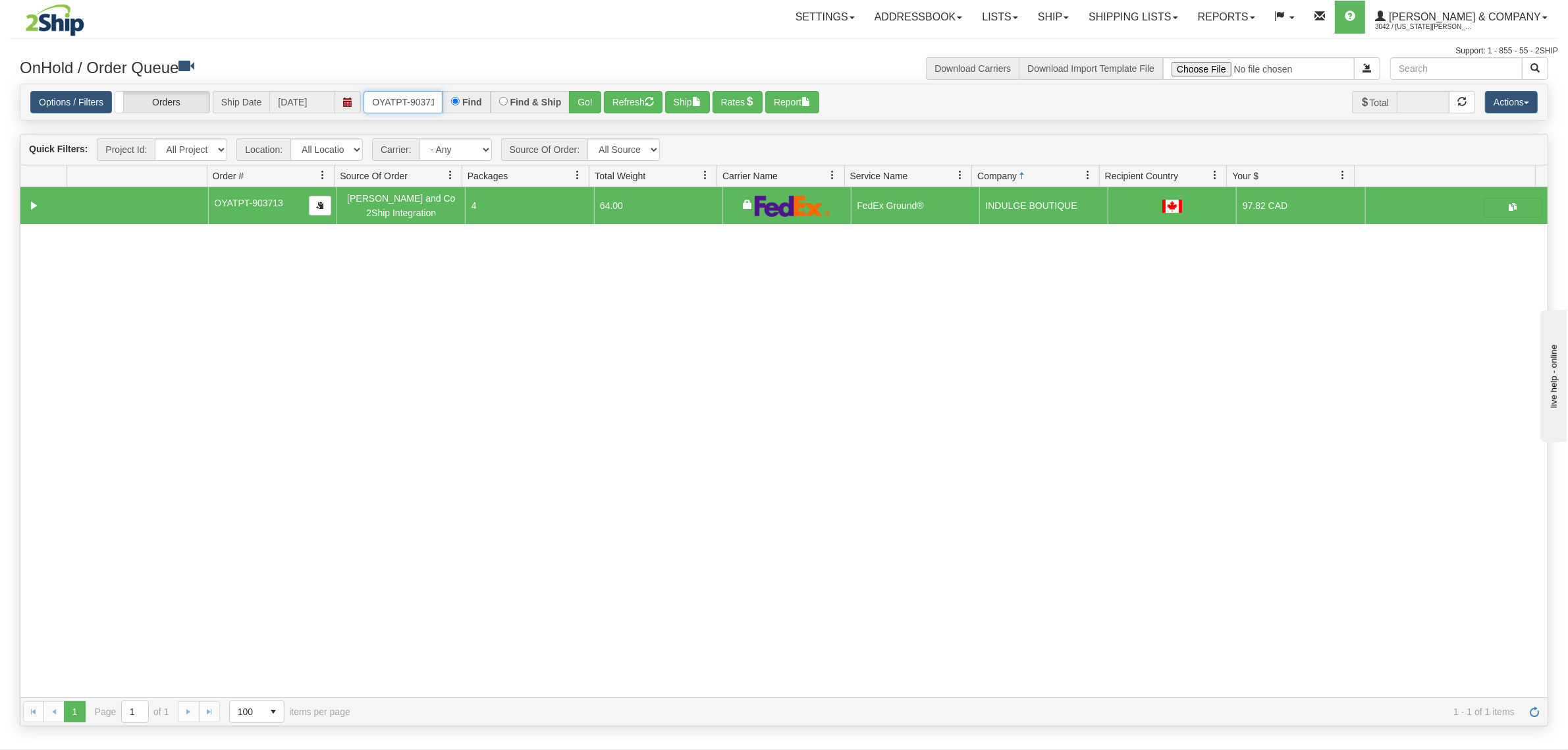
click at [401, 99] on input "OYATPT-903713" at bounding box center [403, 102] width 79 height 22
click at [402, 98] on input "OYATPT-903713" at bounding box center [403, 102] width 79 height 22
type input "OYATPT-903668"
click at [573, 102] on button "Go!" at bounding box center [584, 102] width 32 height 22
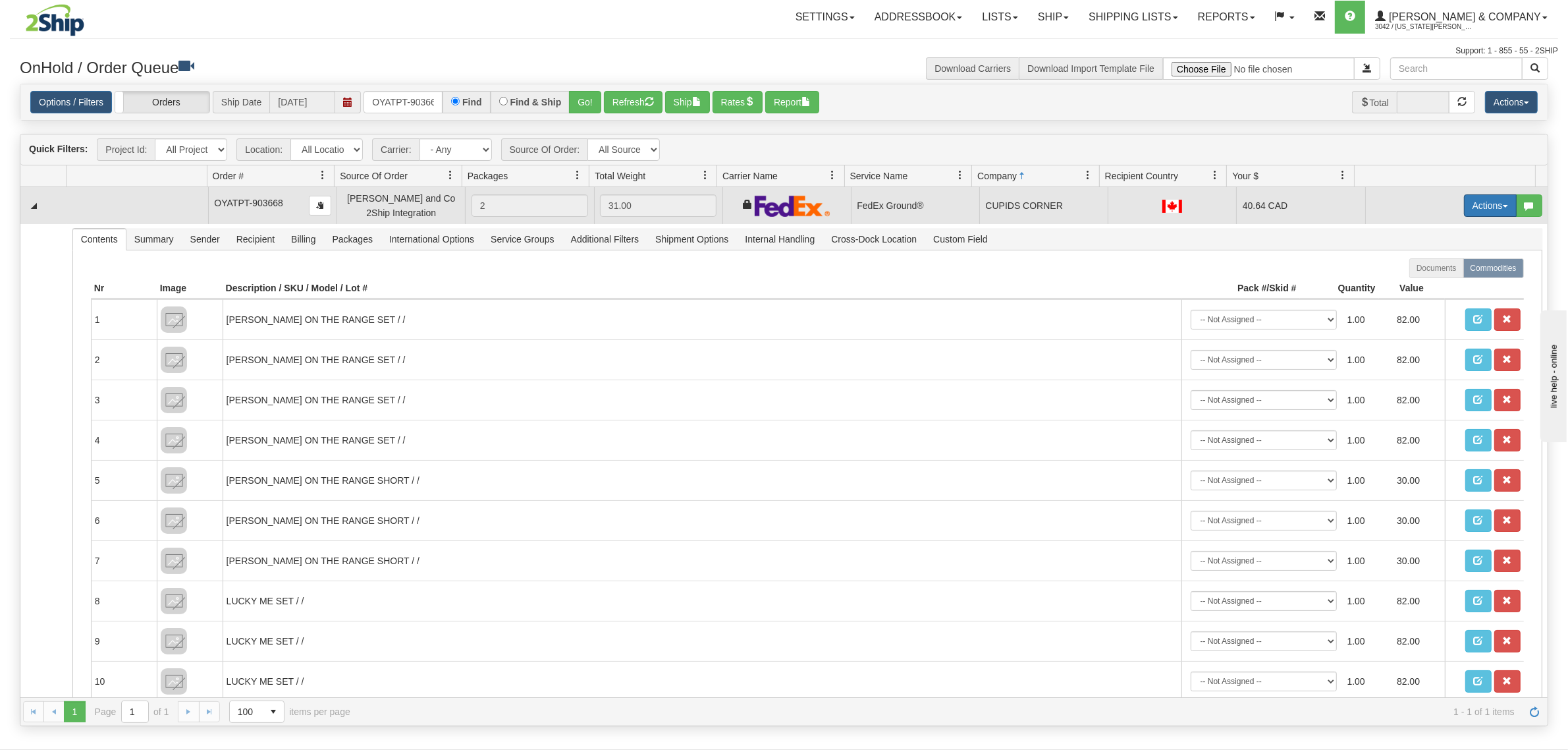
click at [1464, 203] on button "Actions" at bounding box center [1490, 205] width 52 height 22
click at [1424, 282] on span at bounding box center [1428, 281] width 9 height 9
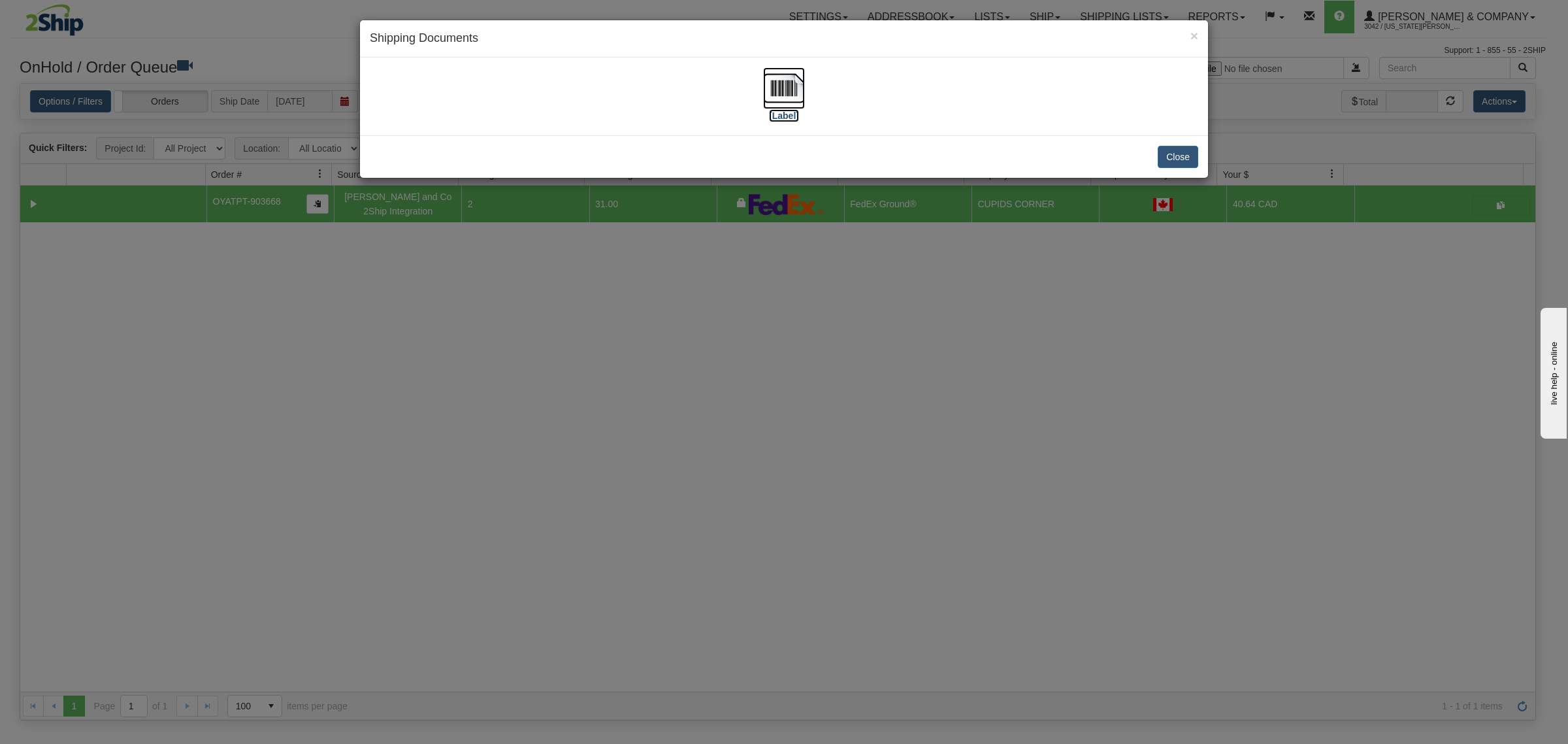
click at [788, 85] on img at bounding box center [784, 88] width 41 height 41
click at [1183, 151] on button "Close" at bounding box center [1178, 156] width 41 height 22
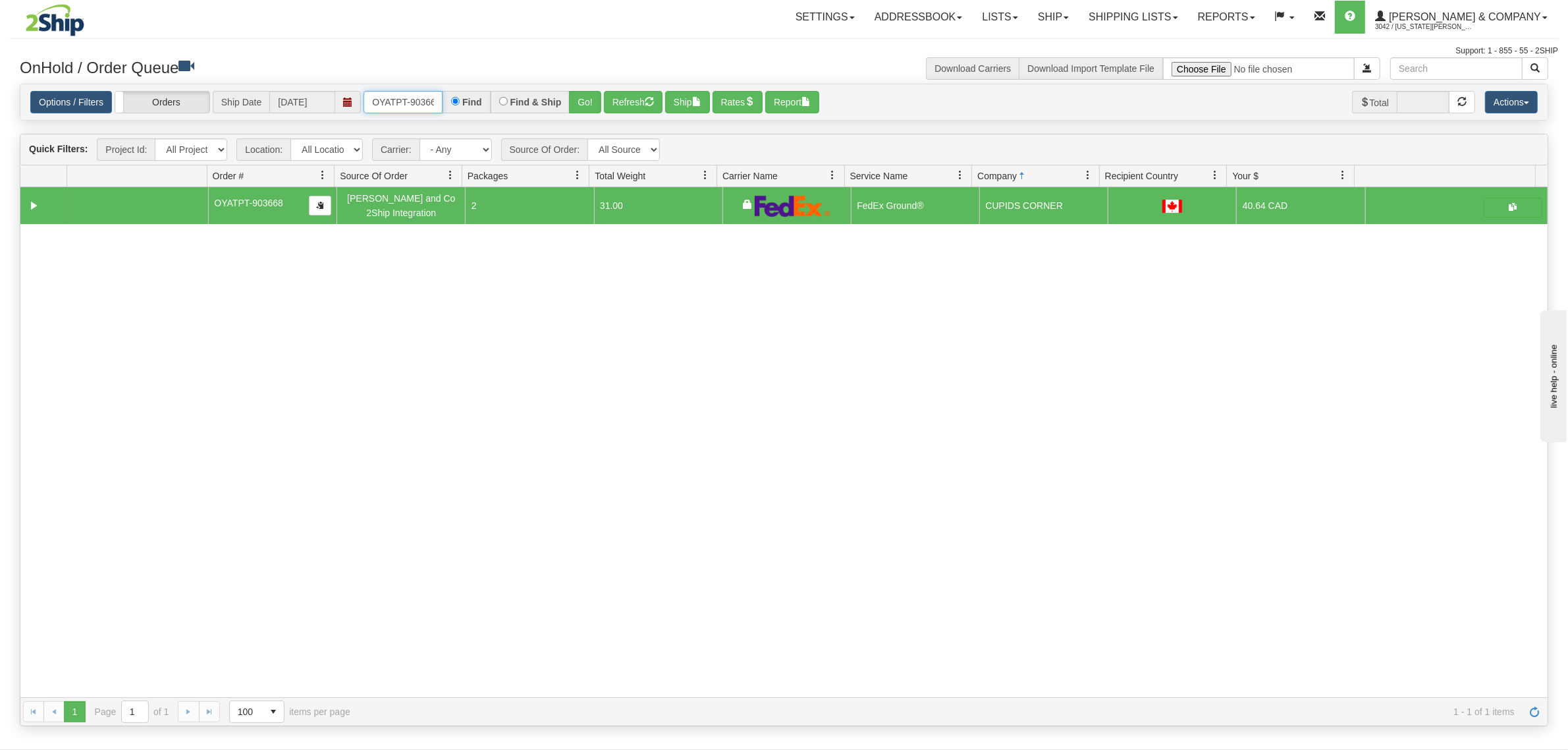
click at [432, 96] on input "OYATPT-903668" at bounding box center [403, 102] width 79 height 22
click at [431, 96] on input "OYATPT-903668" at bounding box center [403, 102] width 79 height 22
click at [633, 97] on button "Refresh" at bounding box center [633, 102] width 59 height 22
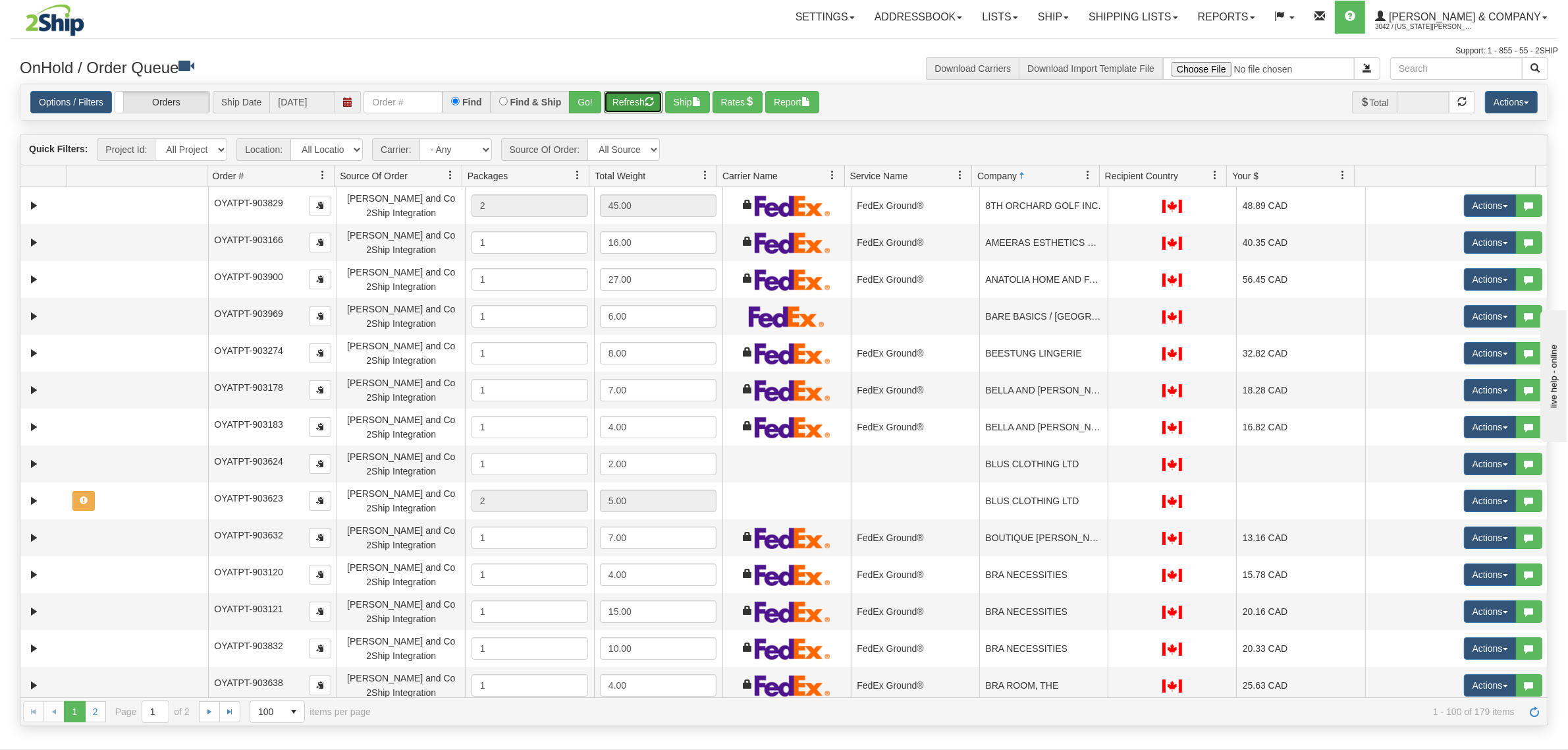
click at [840, 179] on link at bounding box center [832, 175] width 22 height 22
click at [851, 200] on span "Sort Ascending" at bounding box center [881, 205] width 69 height 13
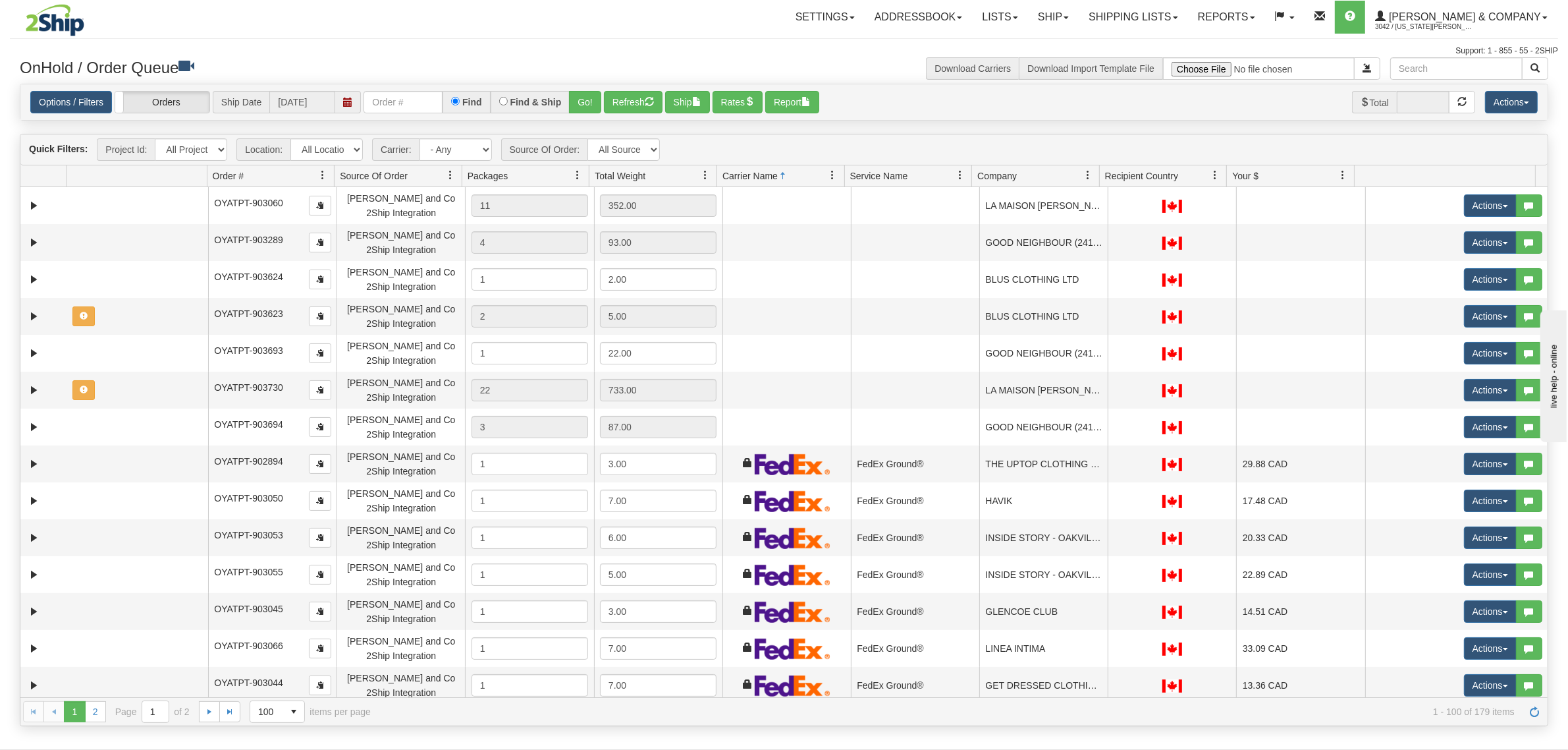
click at [1084, 173] on span at bounding box center [1087, 175] width 11 height 11
click at [1102, 194] on span "Sort Ascending" at bounding box center [1129, 205] width 104 height 35
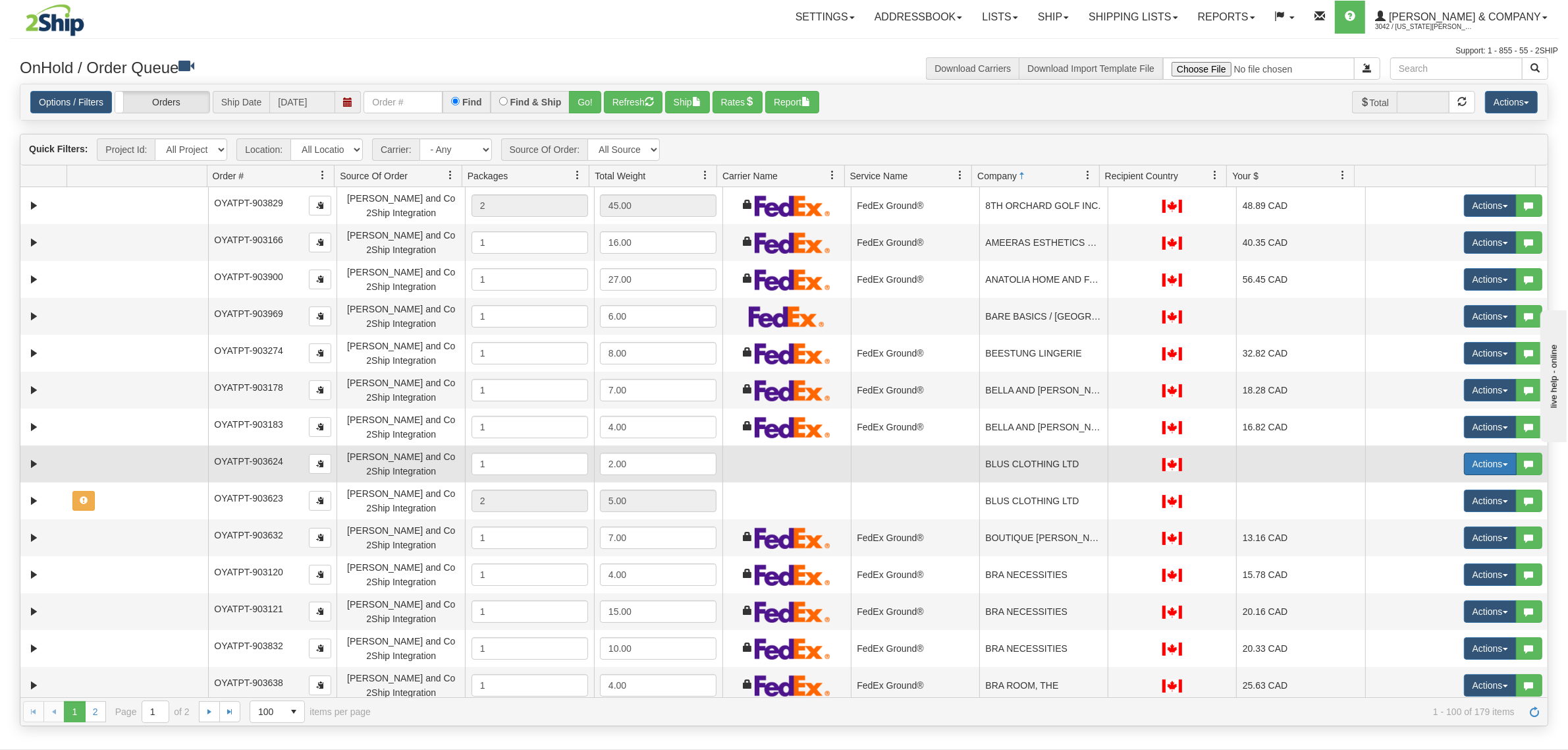
click at [1464, 473] on button "Actions" at bounding box center [1490, 463] width 52 height 22
click at [1424, 560] on span "Delete" at bounding box center [1441, 557] width 35 height 11
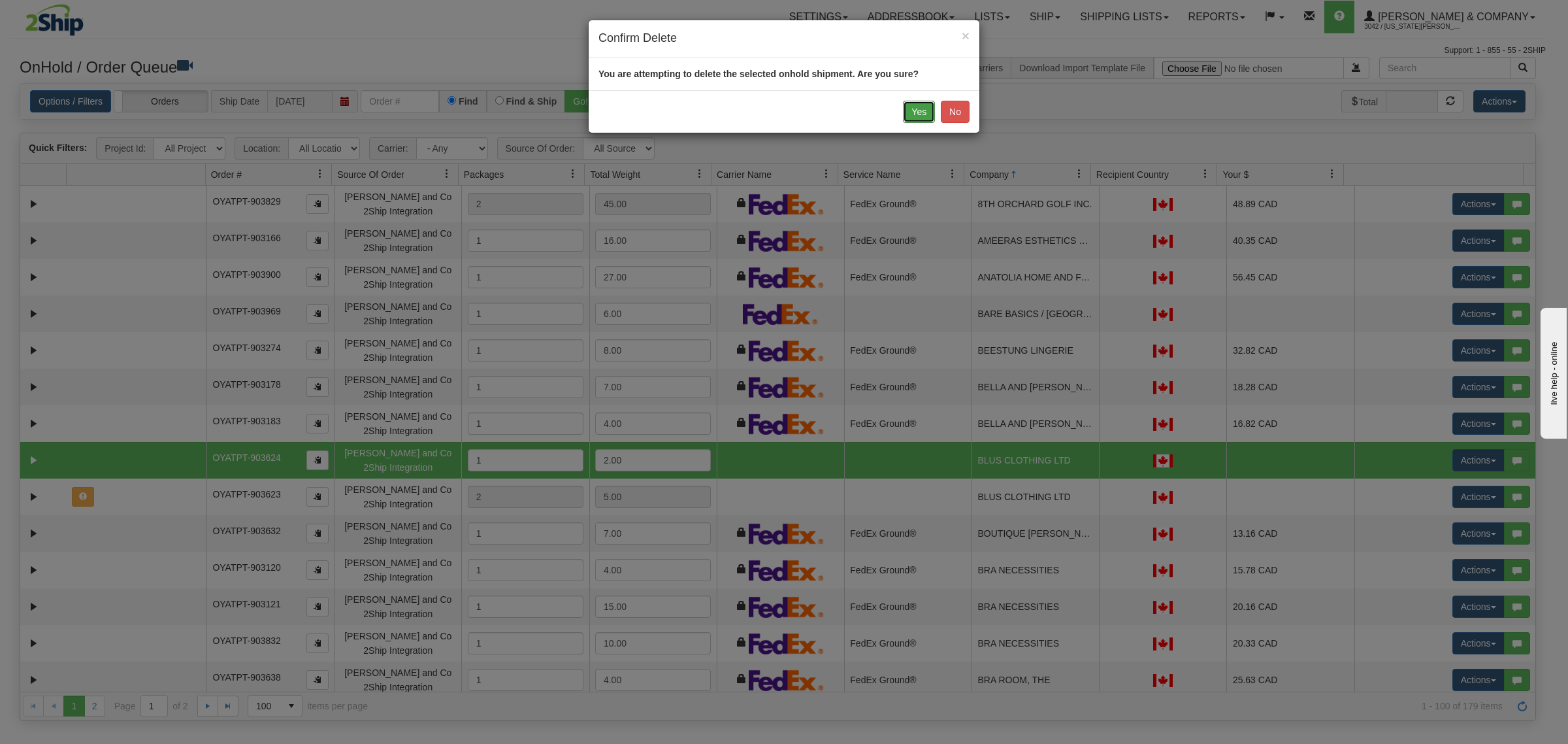
click at [918, 109] on button "Yes" at bounding box center [919, 111] width 32 height 22
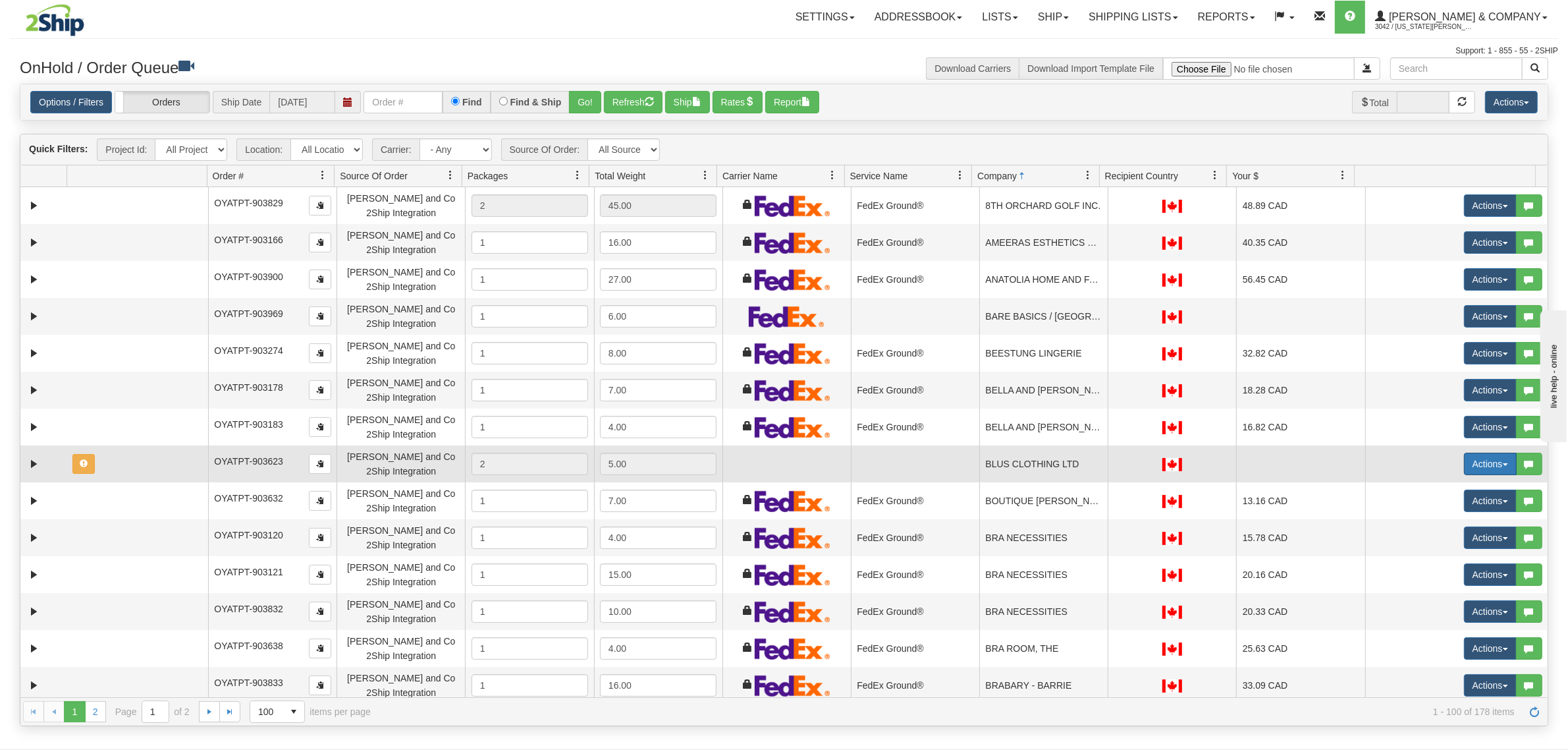
click at [1475, 465] on button "Actions" at bounding box center [1490, 463] width 52 height 22
click at [1424, 557] on span "Delete" at bounding box center [1441, 557] width 35 height 11
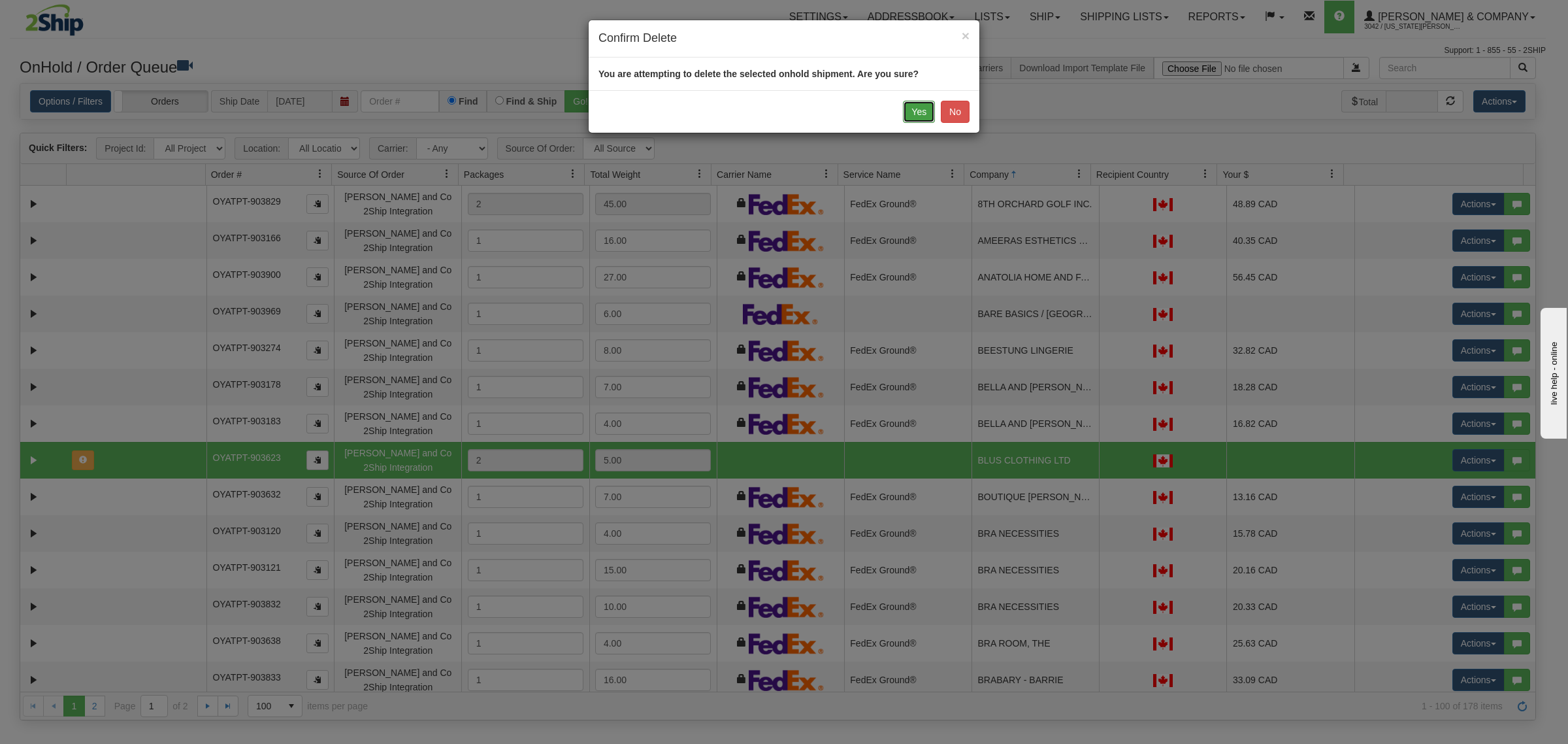
click at [917, 118] on button "Yes" at bounding box center [919, 111] width 32 height 22
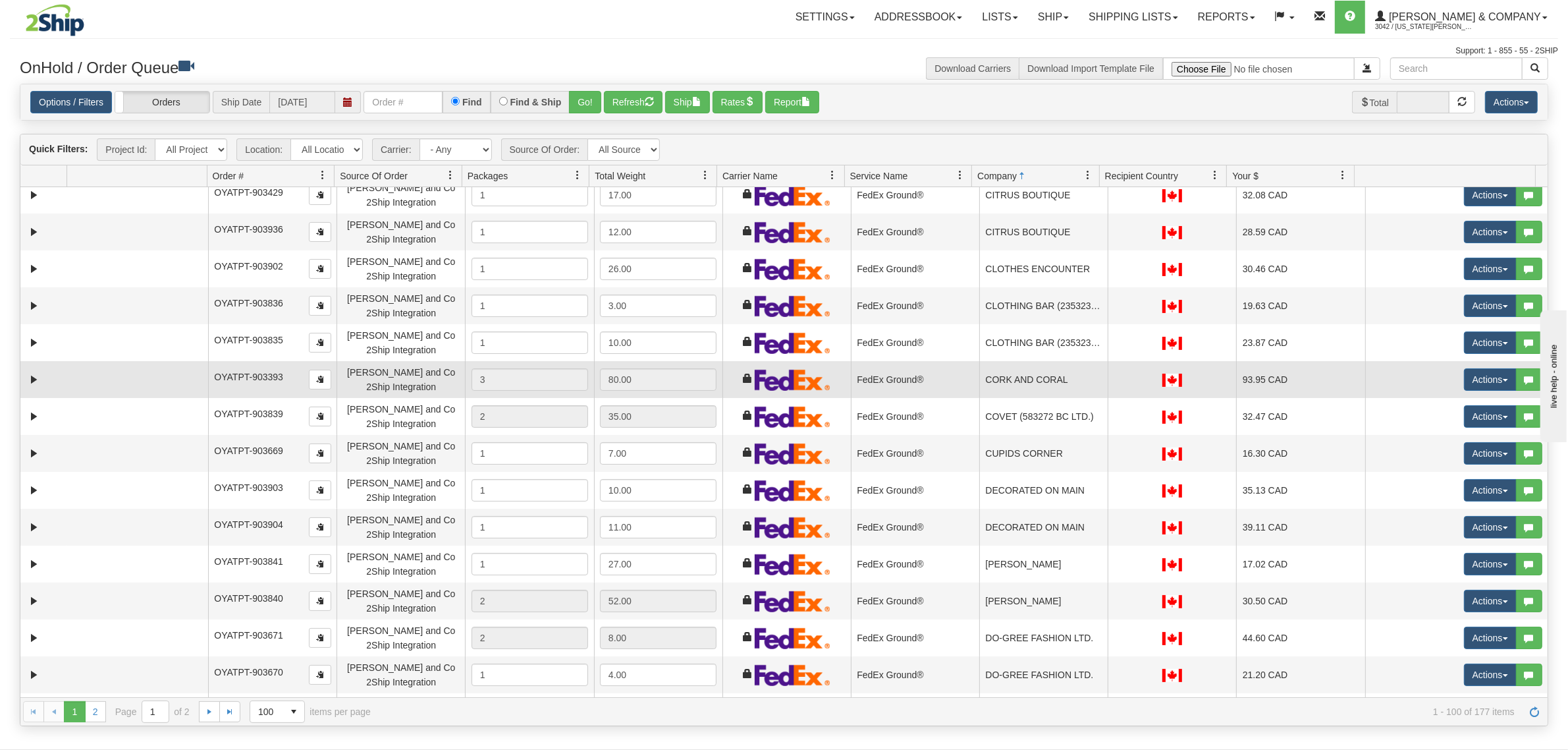
scroll to position [824, 0]
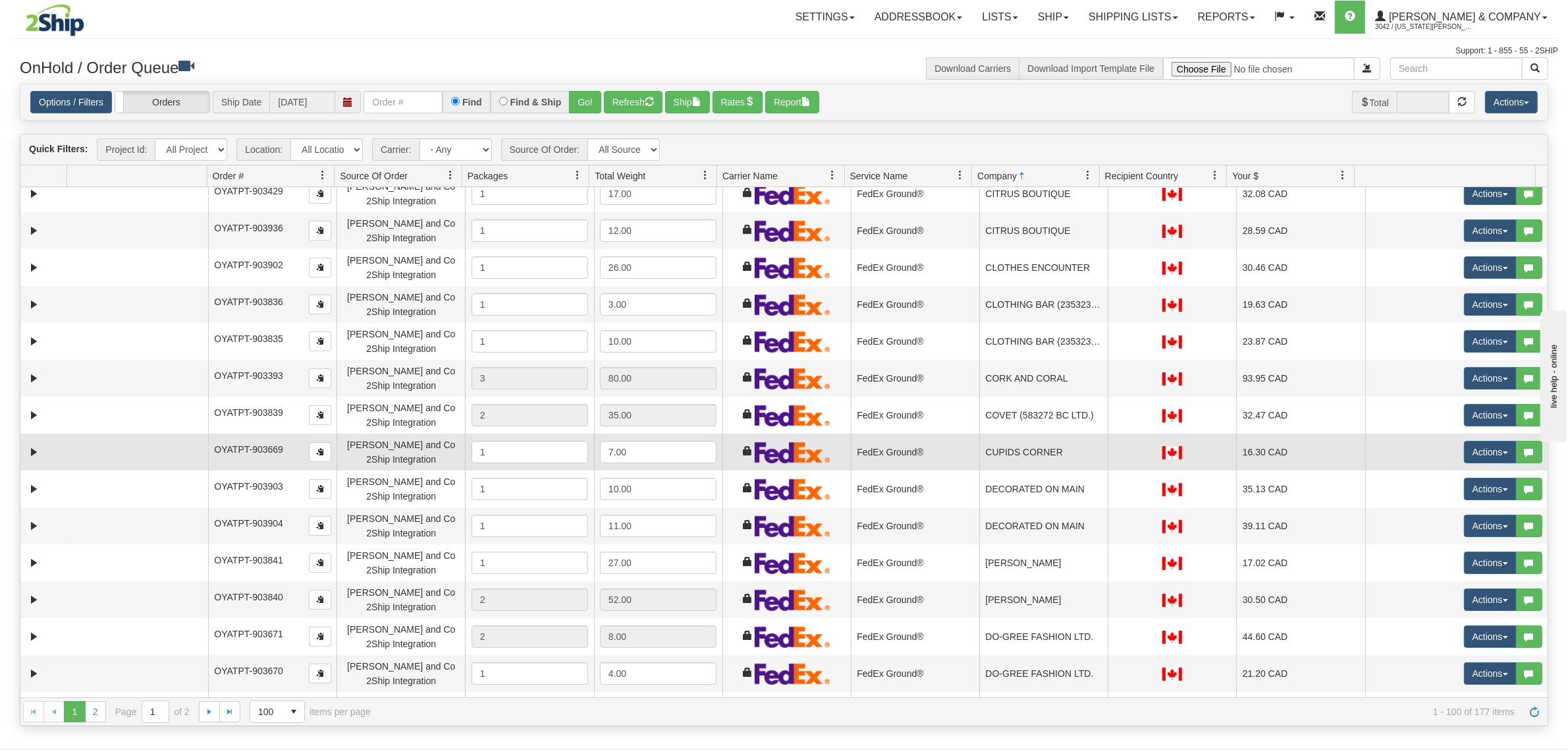
click at [1035, 442] on td "CUPIDS CORNER" at bounding box center [1043, 452] width 129 height 37
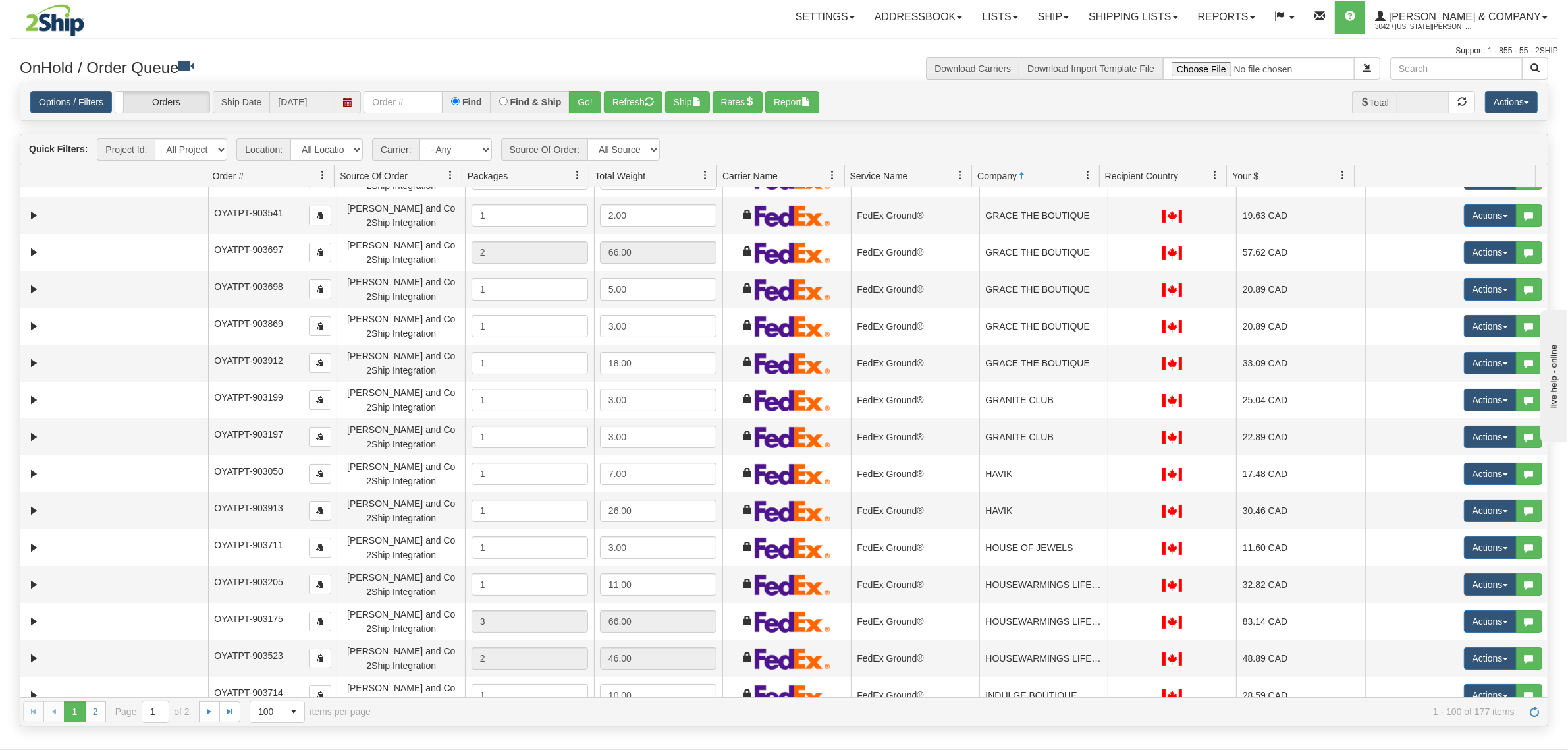
scroll to position [2470, 0]
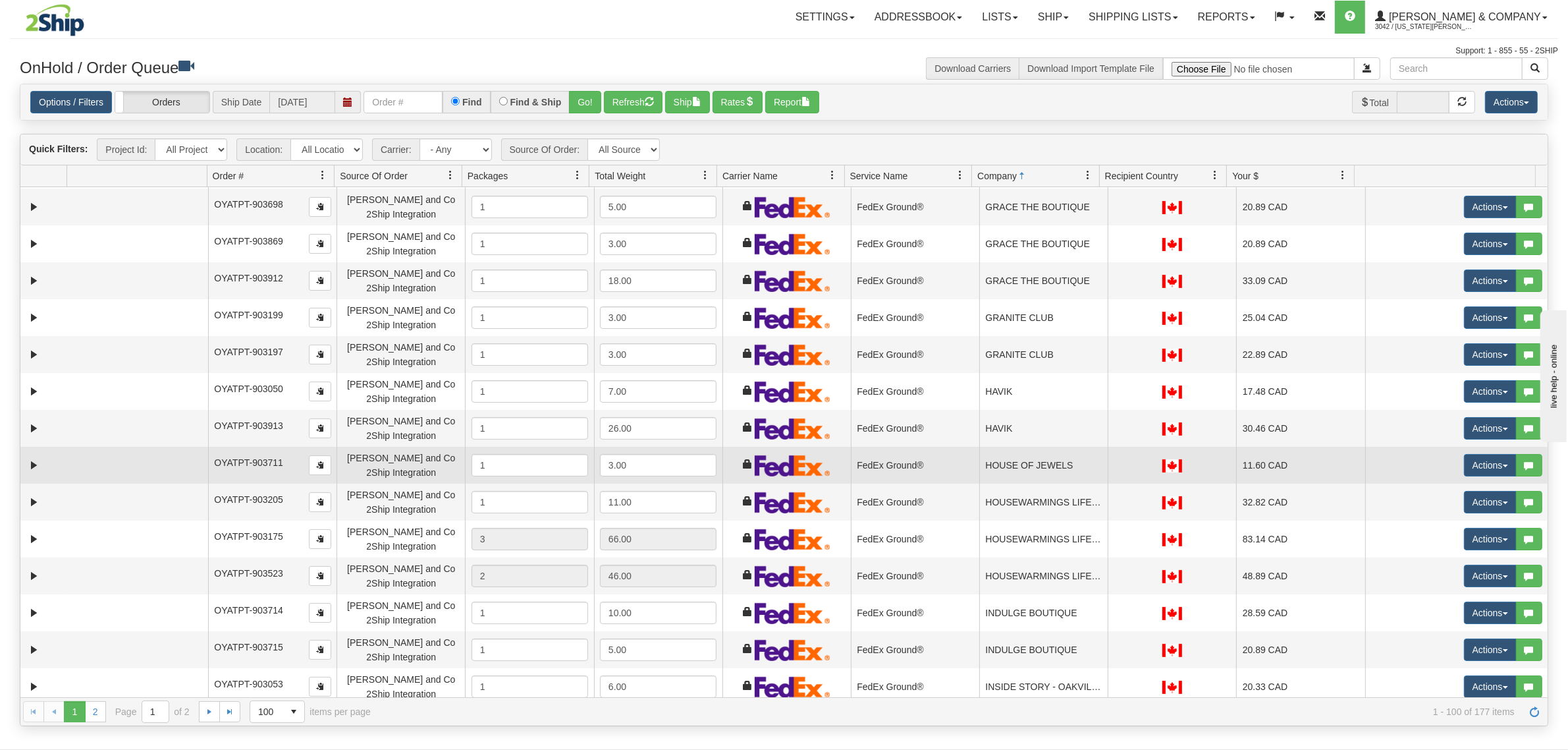
click at [1035, 466] on td "HOUSE OF JEWELS" at bounding box center [1043, 465] width 129 height 37
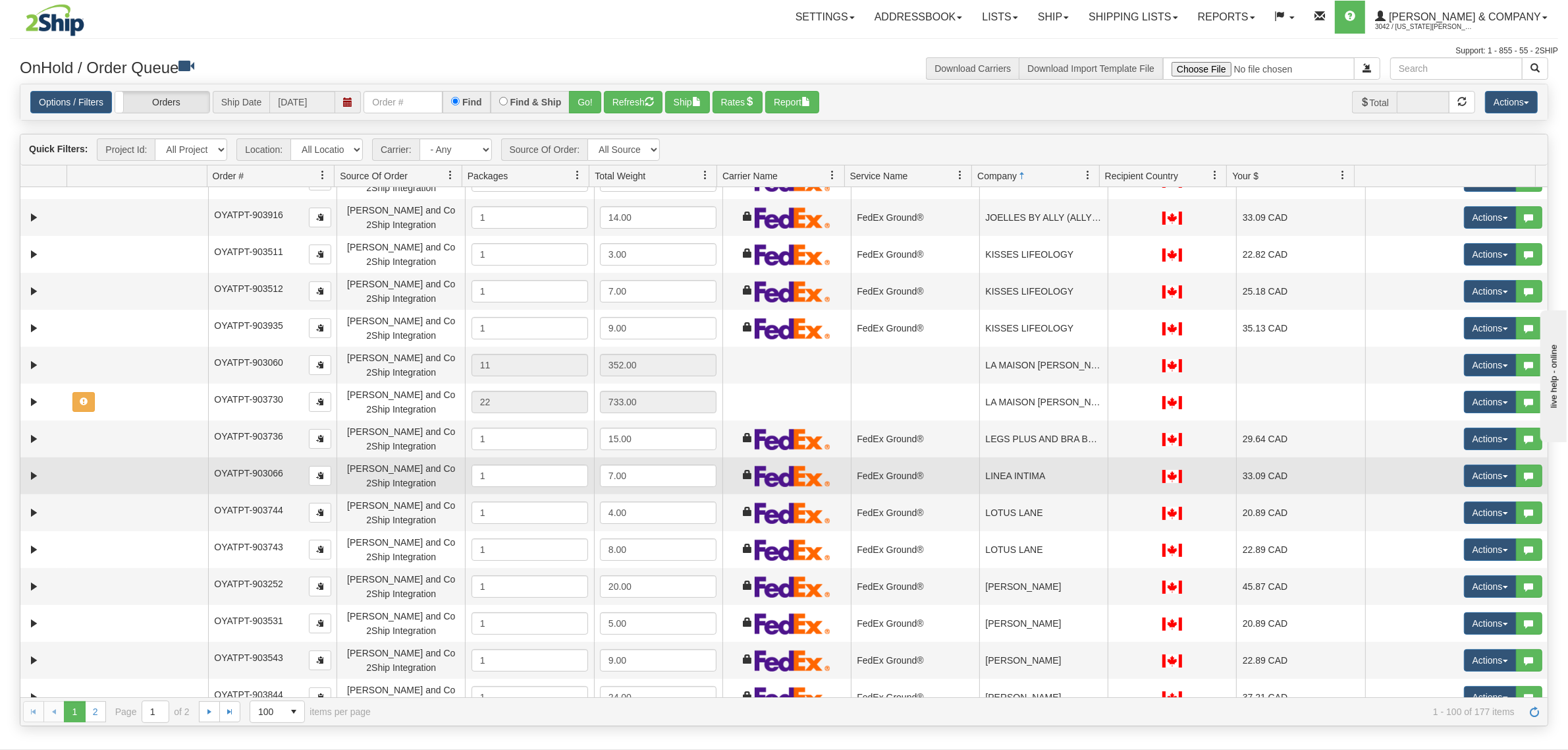
scroll to position [3013, 0]
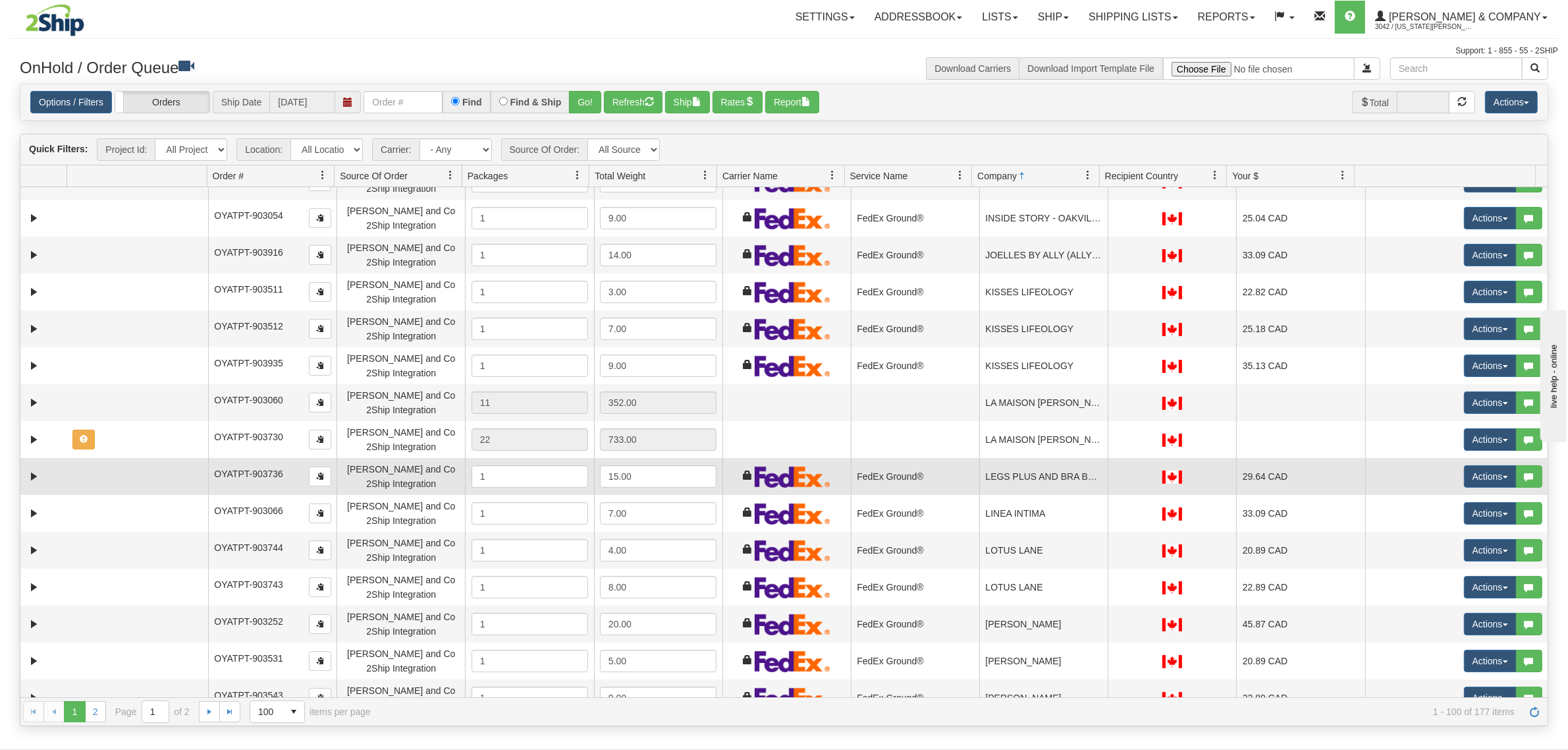
click at [1045, 485] on td "LEGS PLUS AND BRA BOUTIQUE" at bounding box center [1043, 476] width 129 height 37
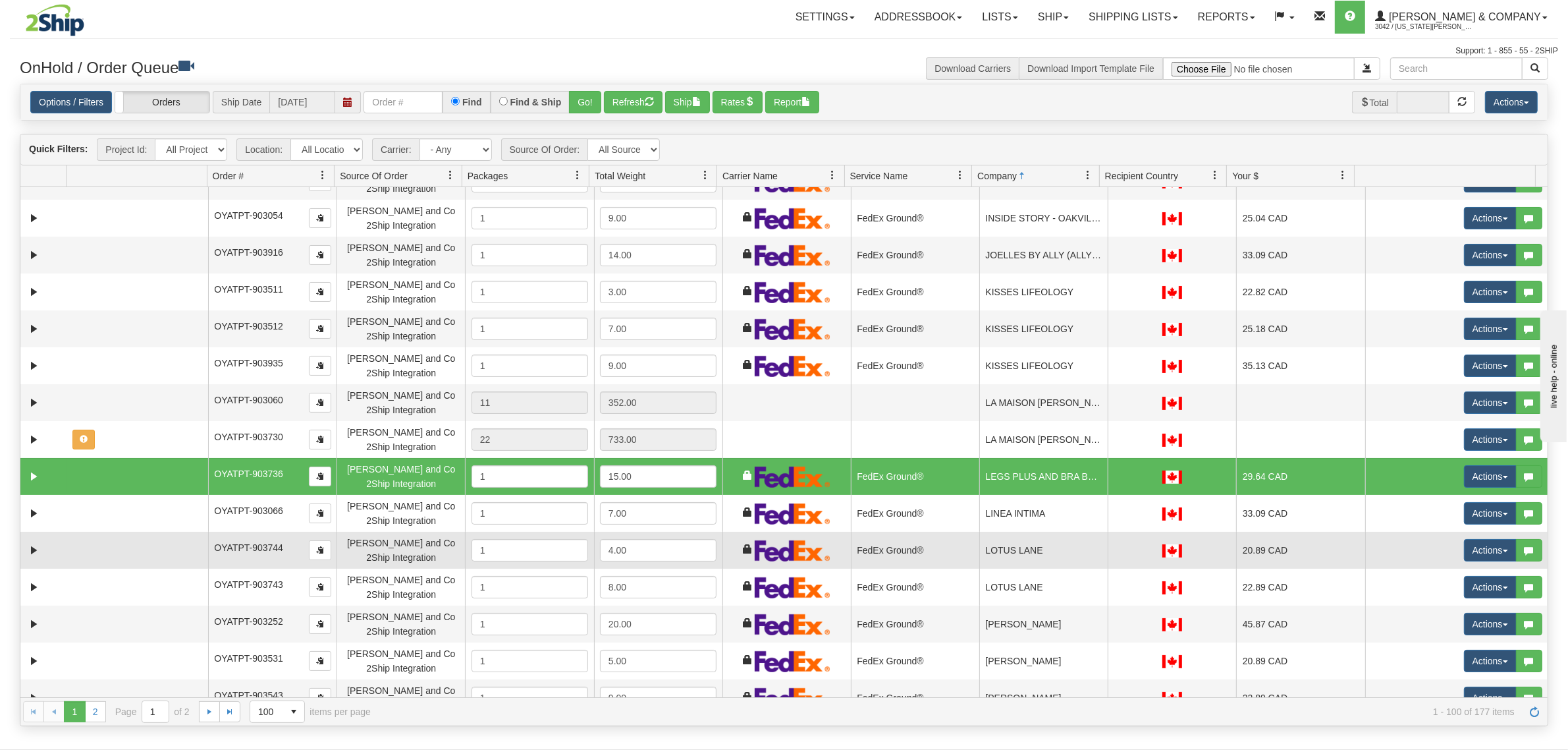
click at [1048, 543] on td "LOTUS LANE" at bounding box center [1043, 550] width 129 height 37
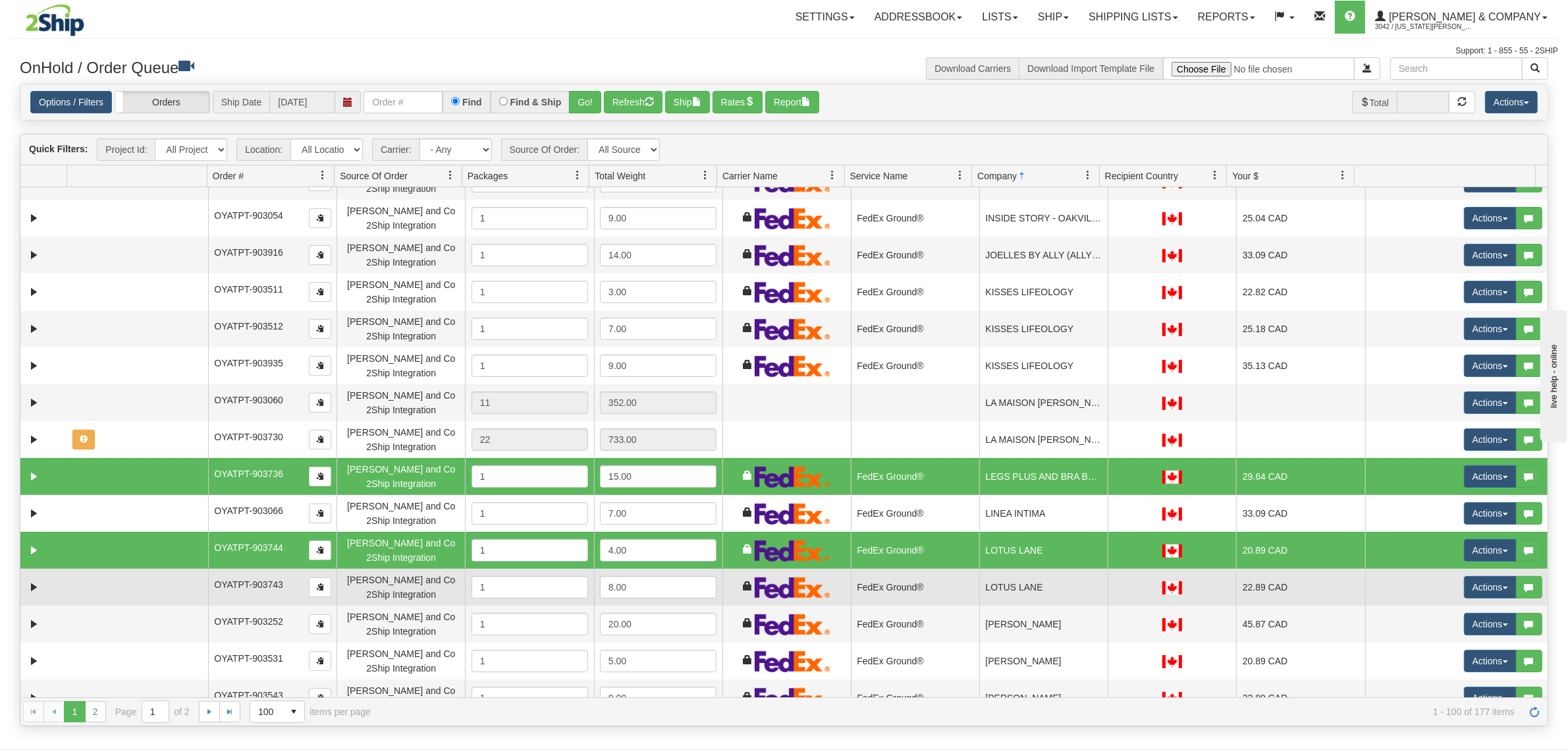
click at [1045, 578] on td "LOTUS LANE" at bounding box center [1043, 587] width 129 height 37
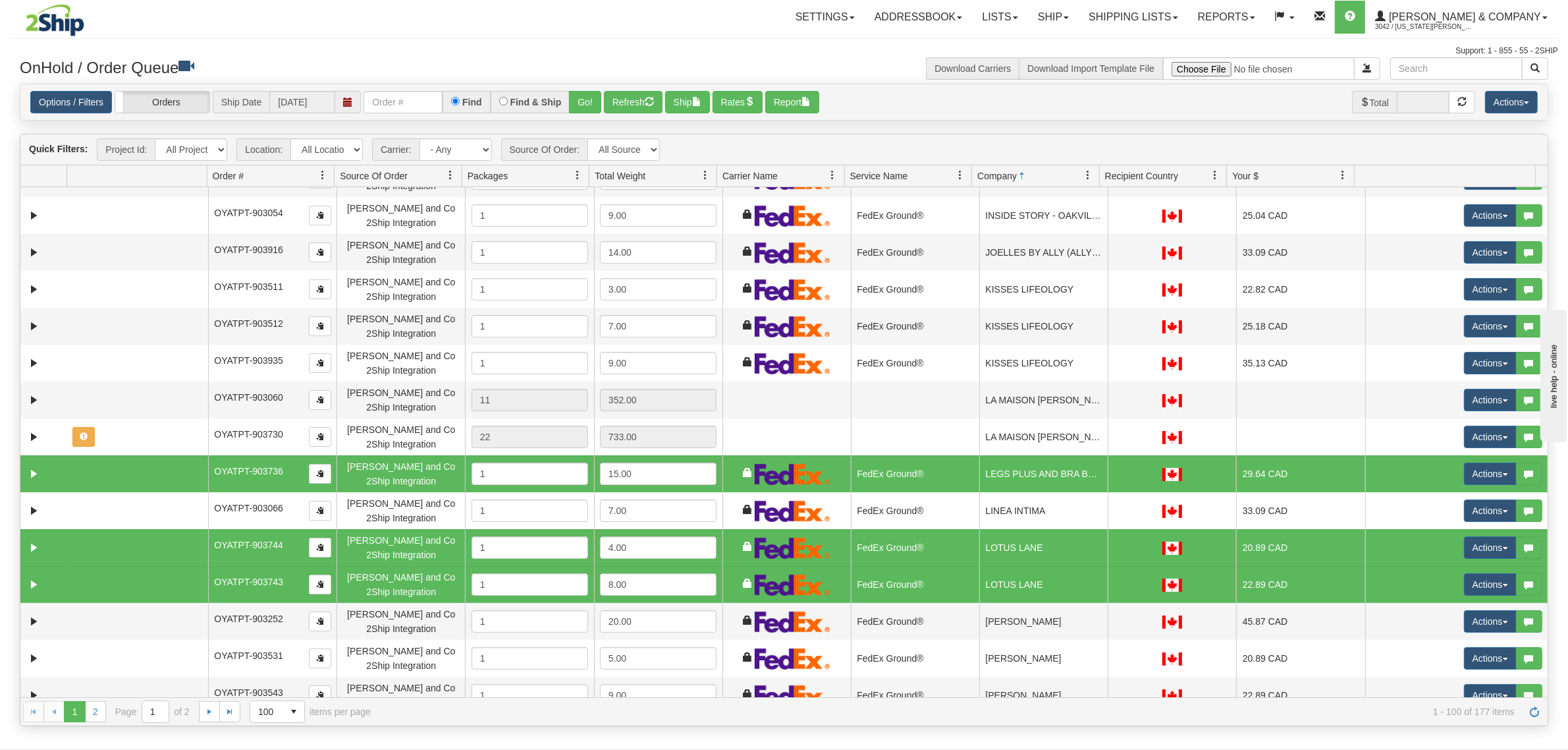
scroll to position [2766, 0]
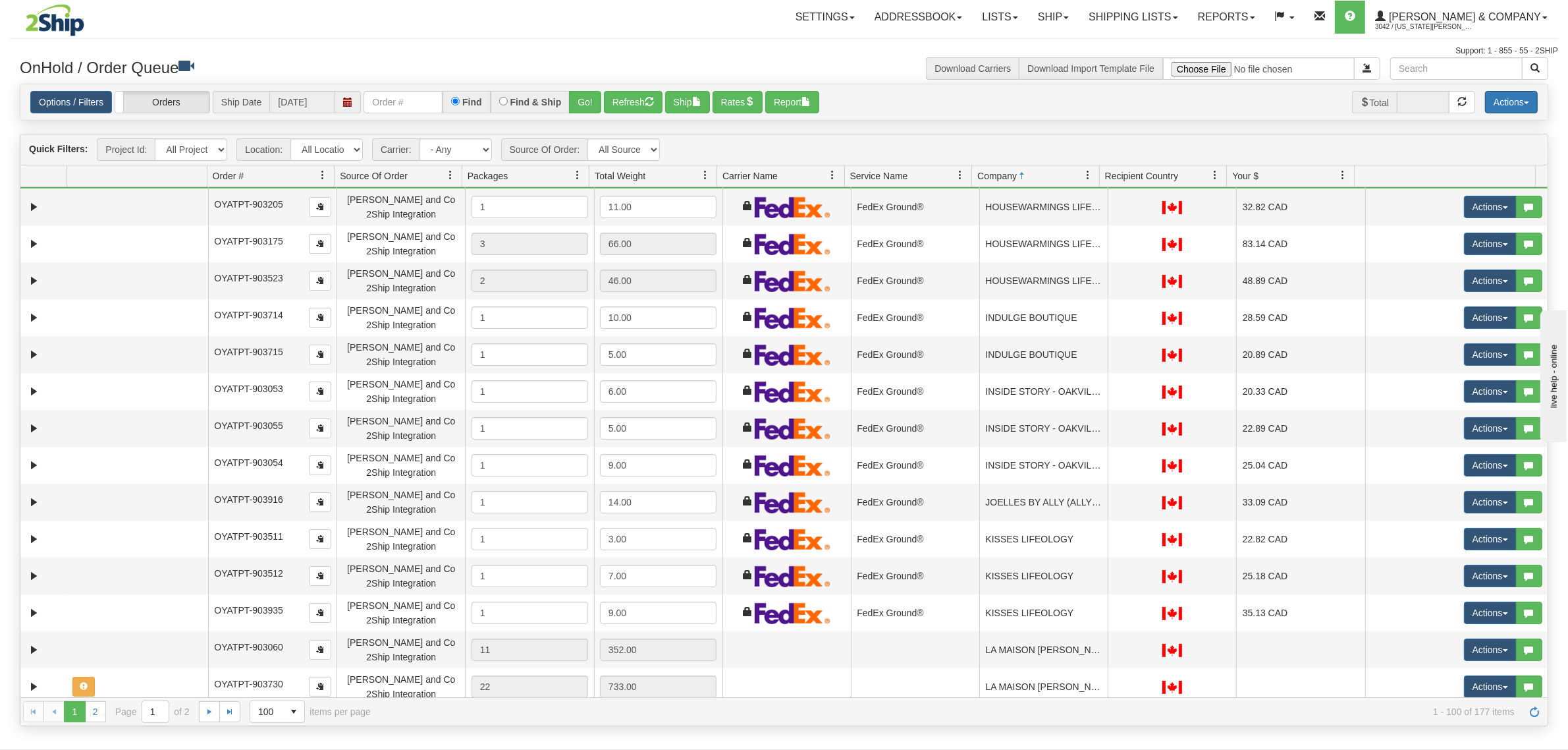
click at [1508, 100] on button "Actions" at bounding box center [1511, 102] width 52 height 22
click at [1462, 207] on link "Delete Selected" at bounding box center [1481, 208] width 111 height 17
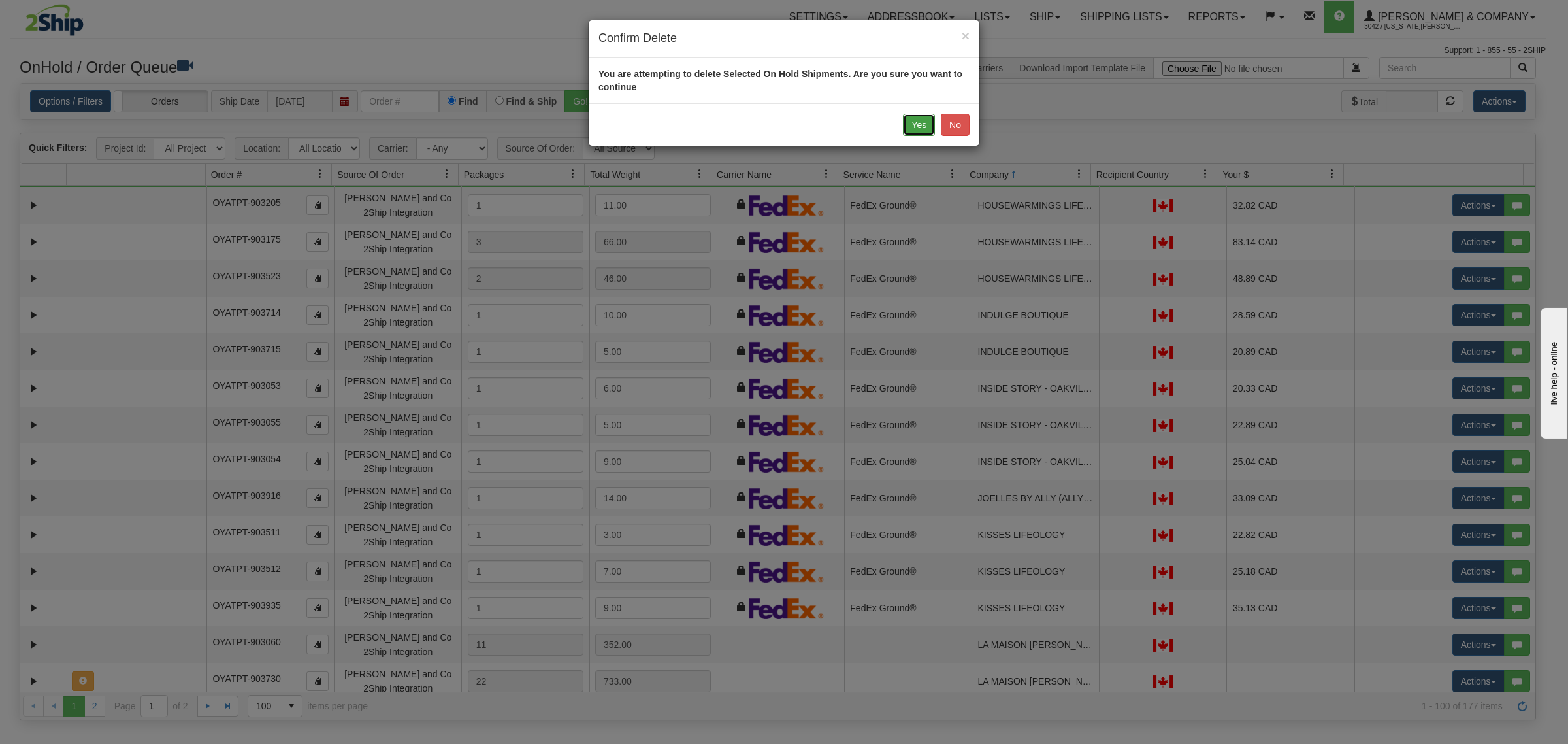
click at [915, 122] on button "Yes" at bounding box center [919, 124] width 32 height 22
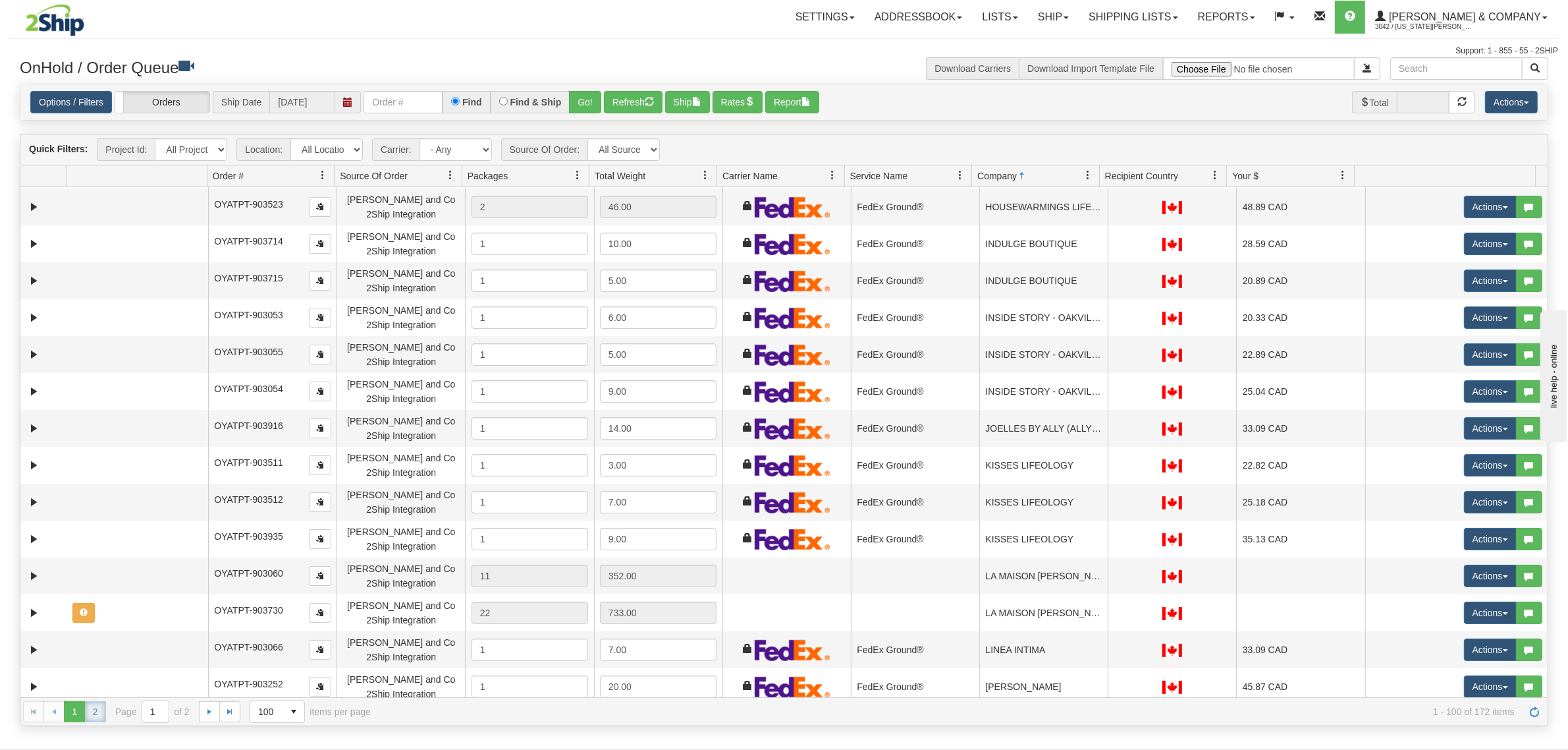
click at [99, 709] on link "2" at bounding box center [96, 711] width 21 height 21
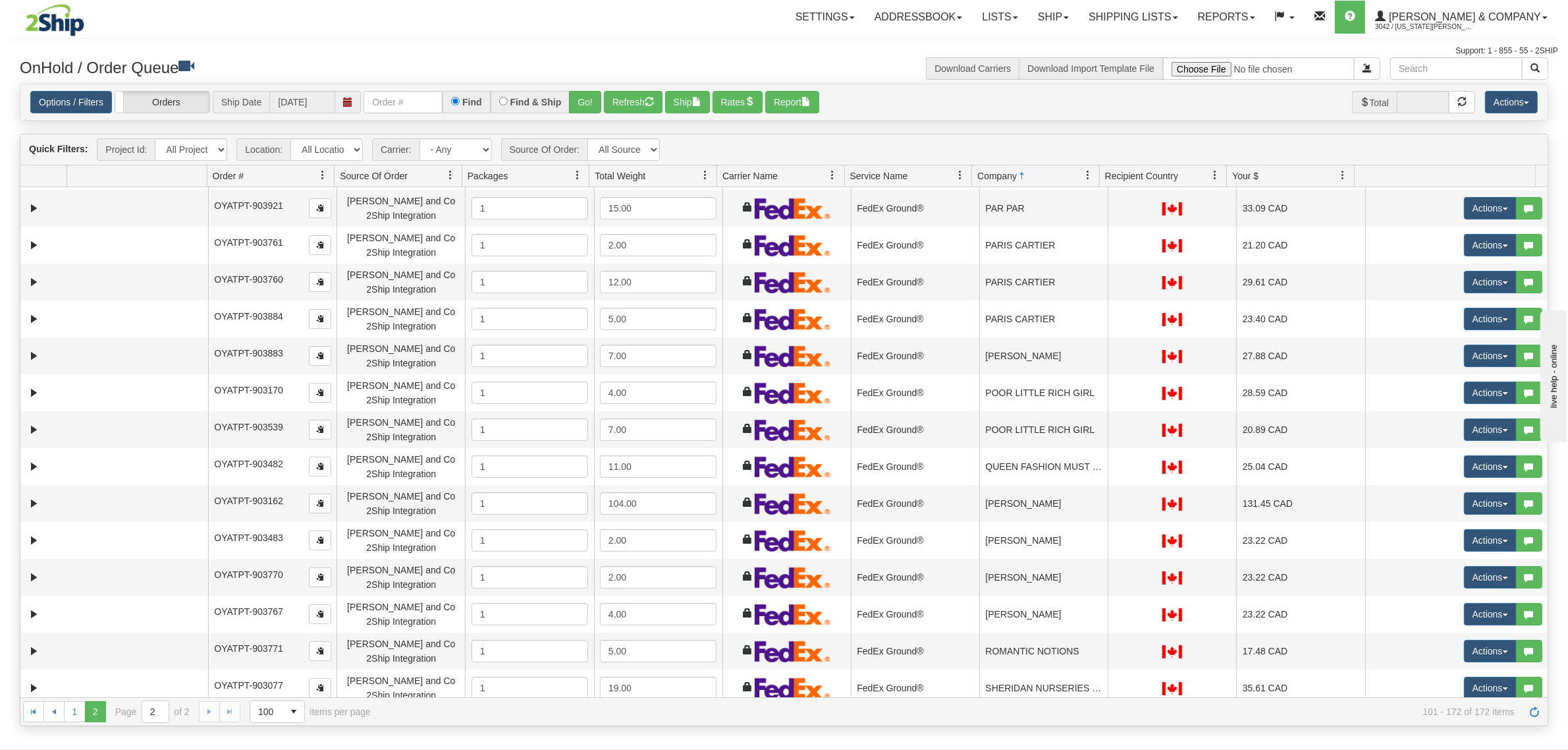
scroll to position [494, 0]
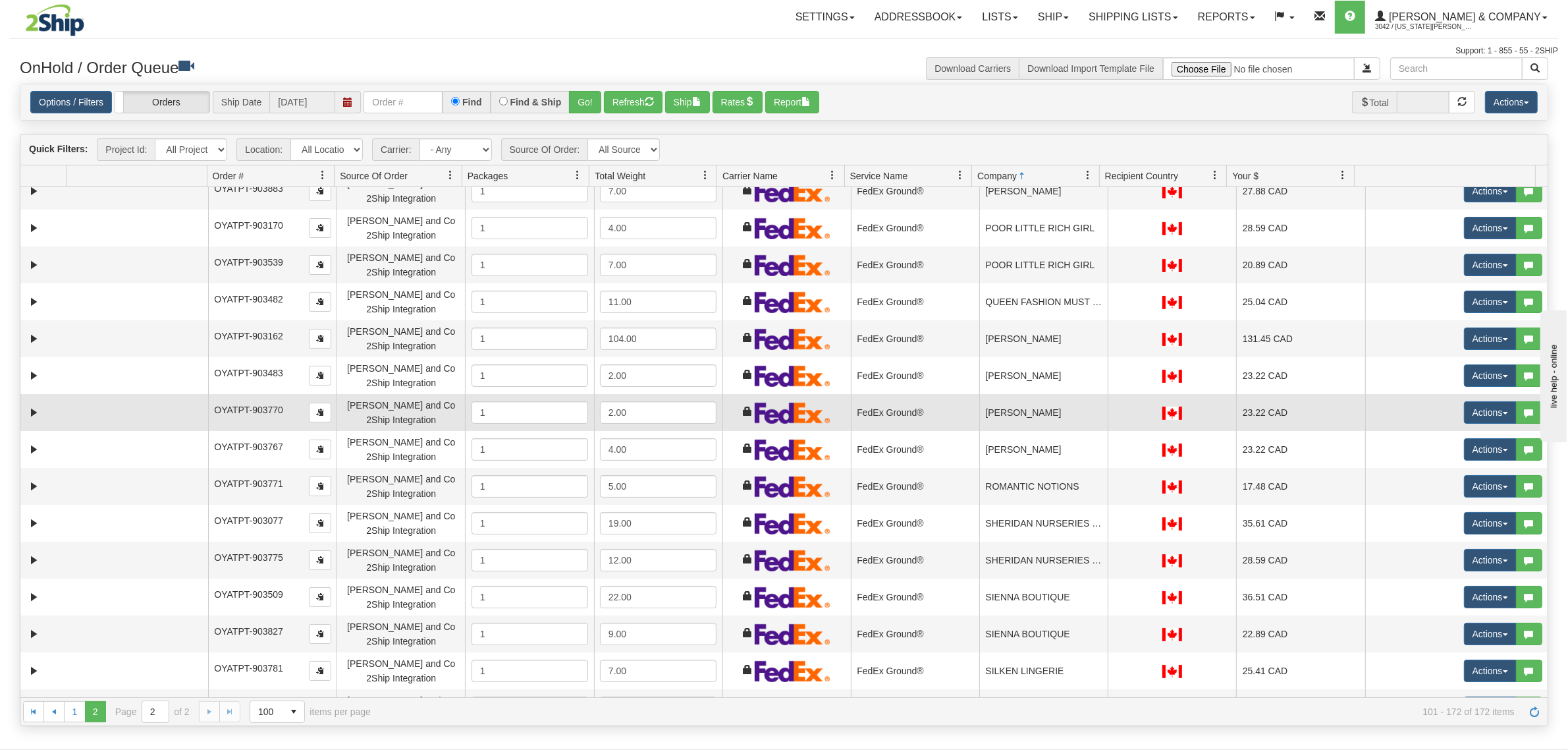
click at [1057, 408] on td "[PERSON_NAME]" at bounding box center [1043, 412] width 129 height 37
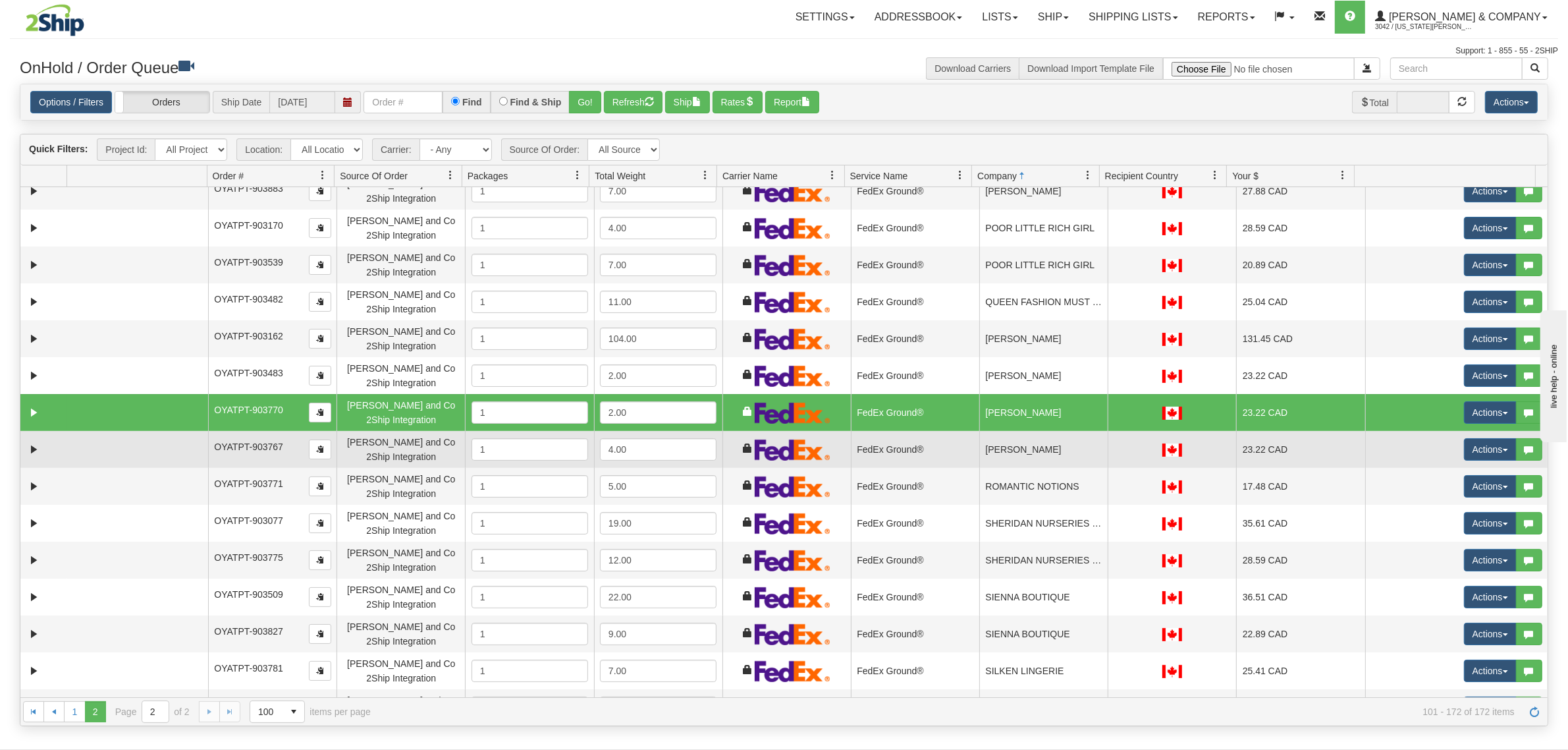
click at [1049, 445] on td "[PERSON_NAME]" at bounding box center [1043, 449] width 129 height 37
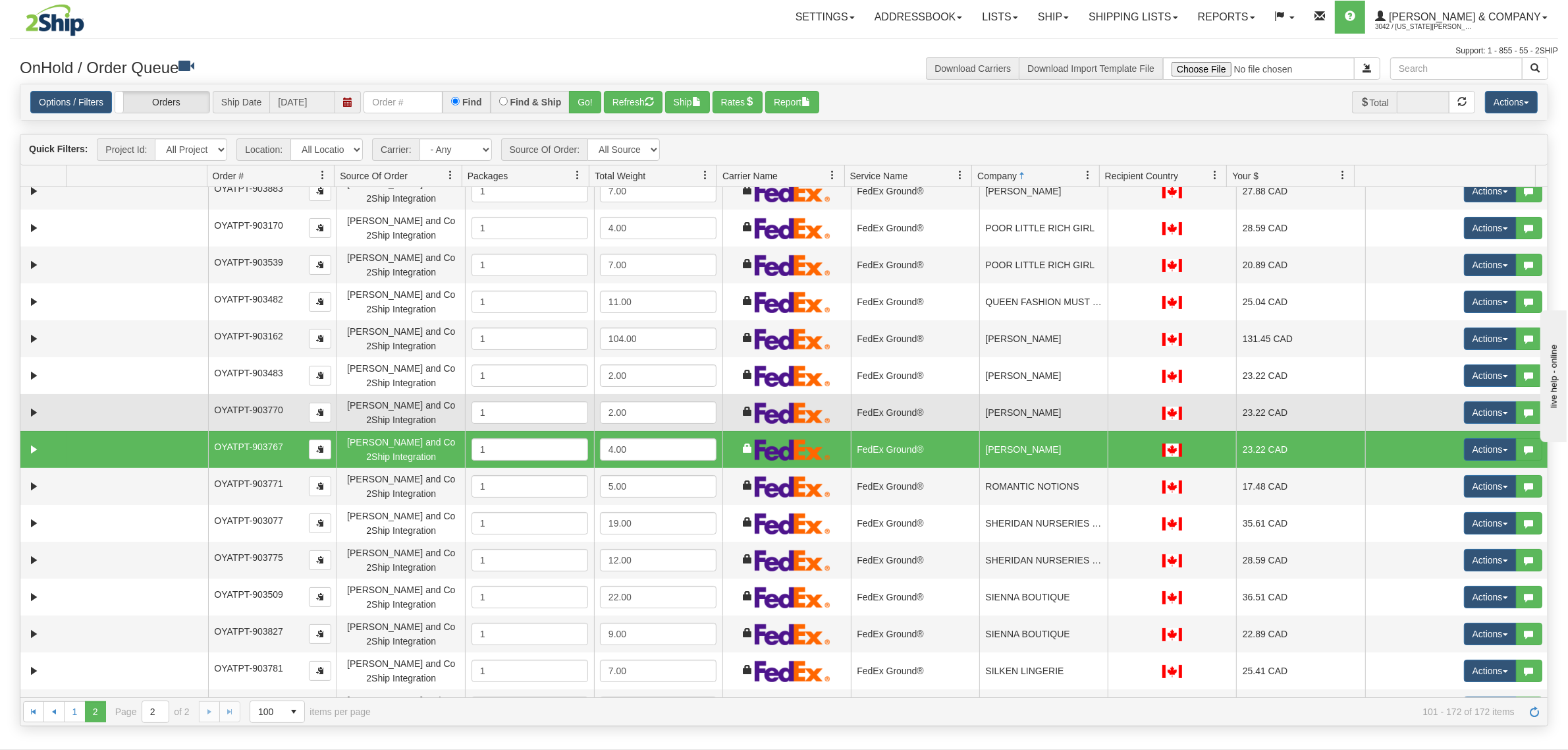
click at [1048, 418] on td "[PERSON_NAME]" at bounding box center [1043, 412] width 129 height 37
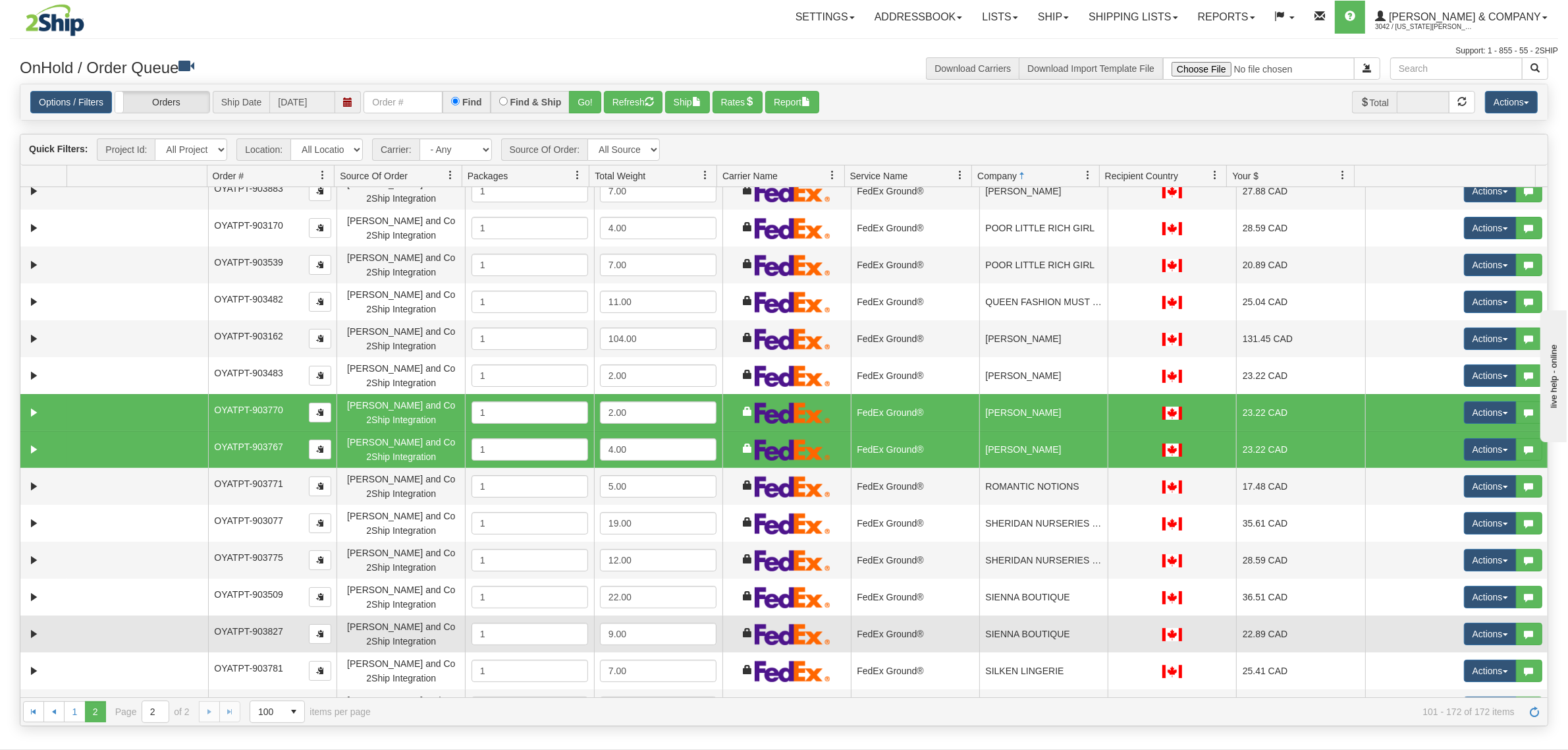
click at [1036, 620] on td "SIENNA BOUTIQUE" at bounding box center [1043, 634] width 129 height 37
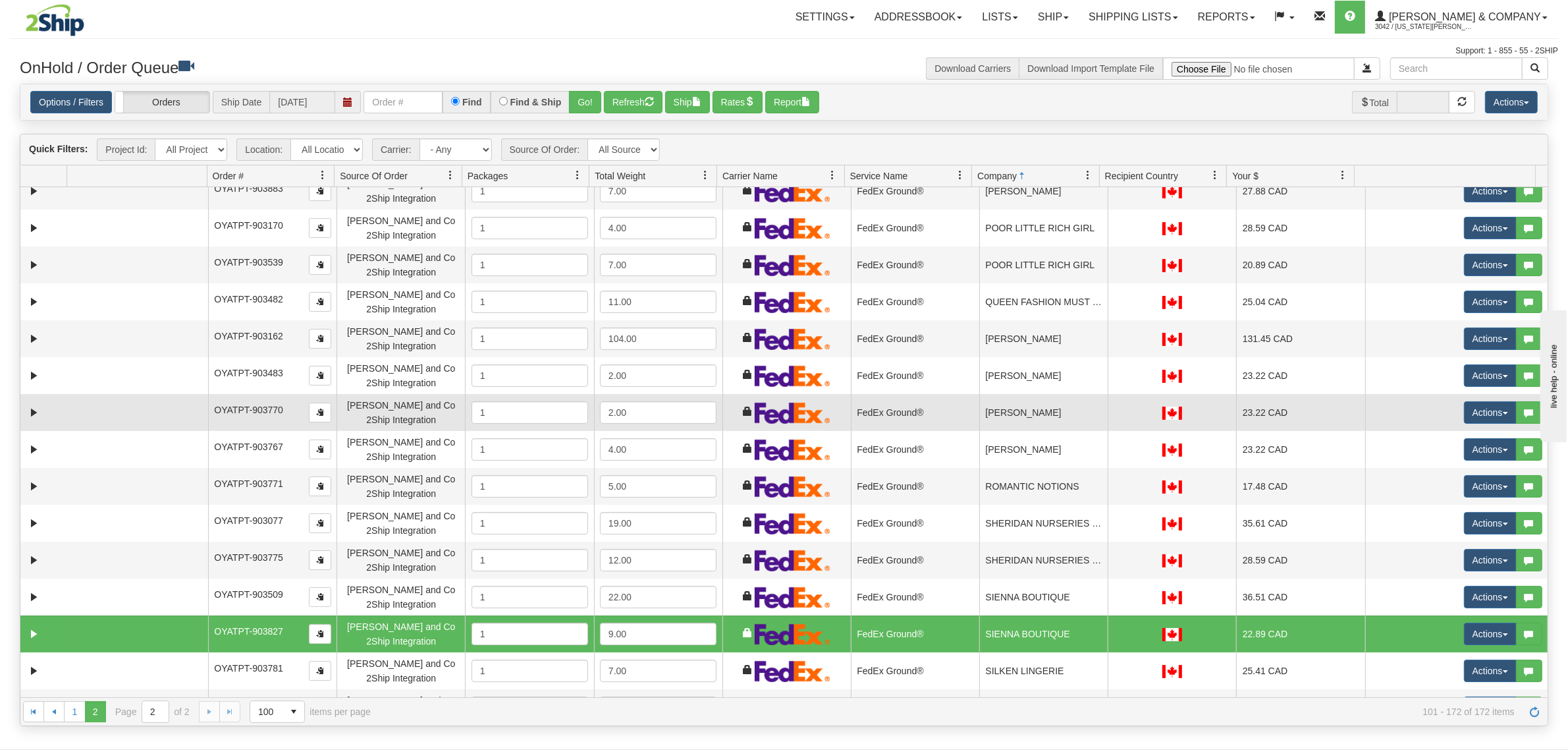
click at [1017, 397] on td "[PERSON_NAME]" at bounding box center [1043, 412] width 129 height 37
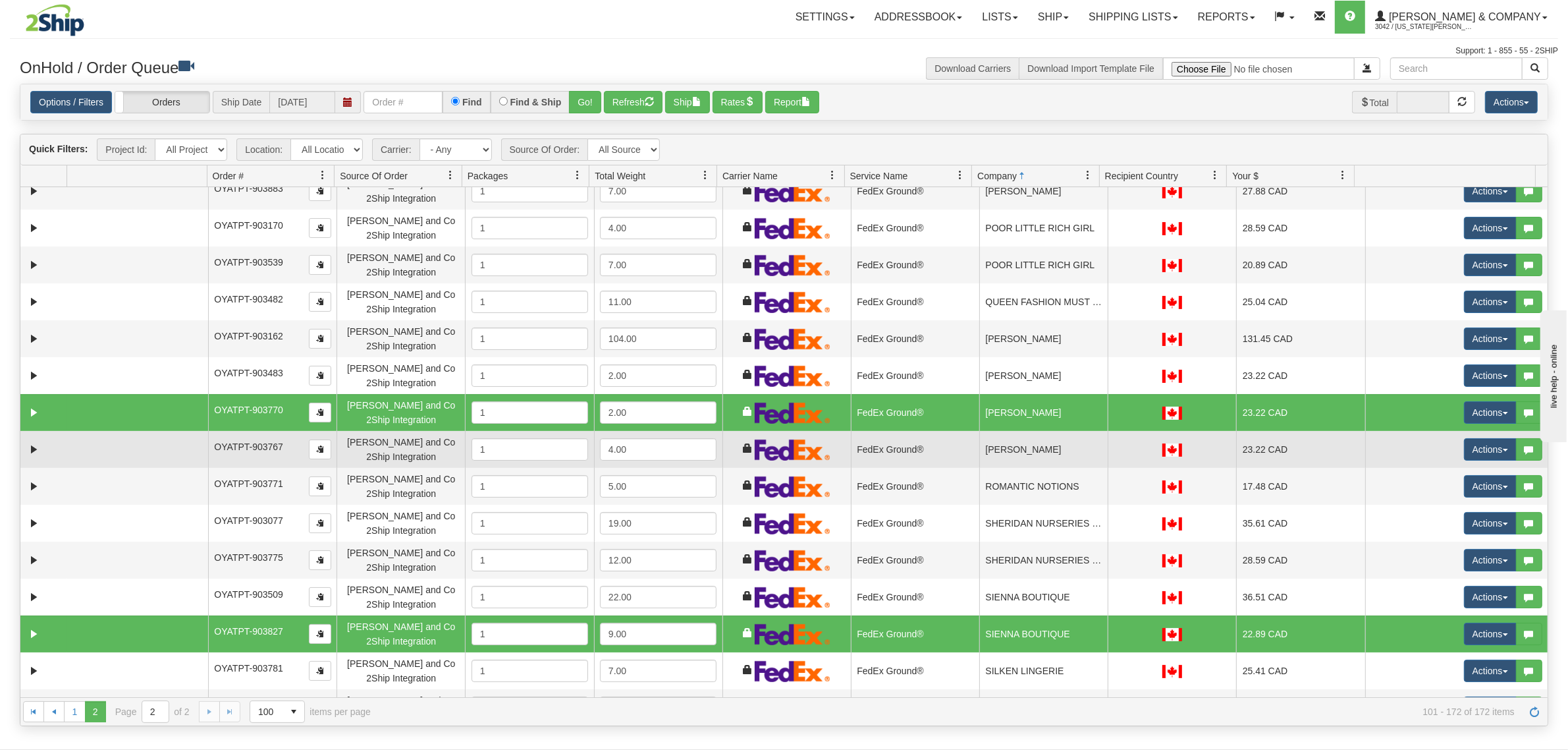
click at [1017, 439] on td "[PERSON_NAME]" at bounding box center [1043, 449] width 129 height 37
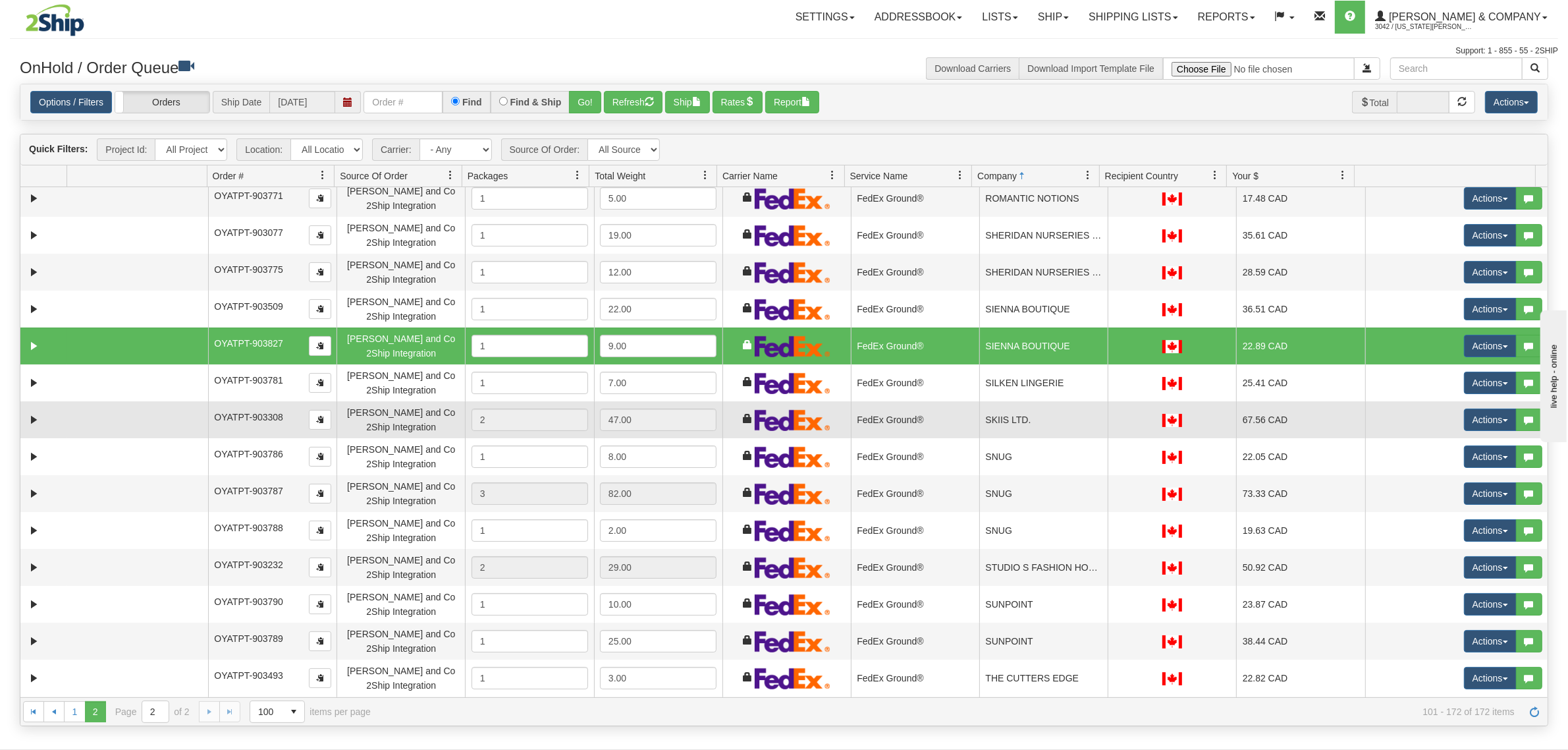
scroll to position [824, 0]
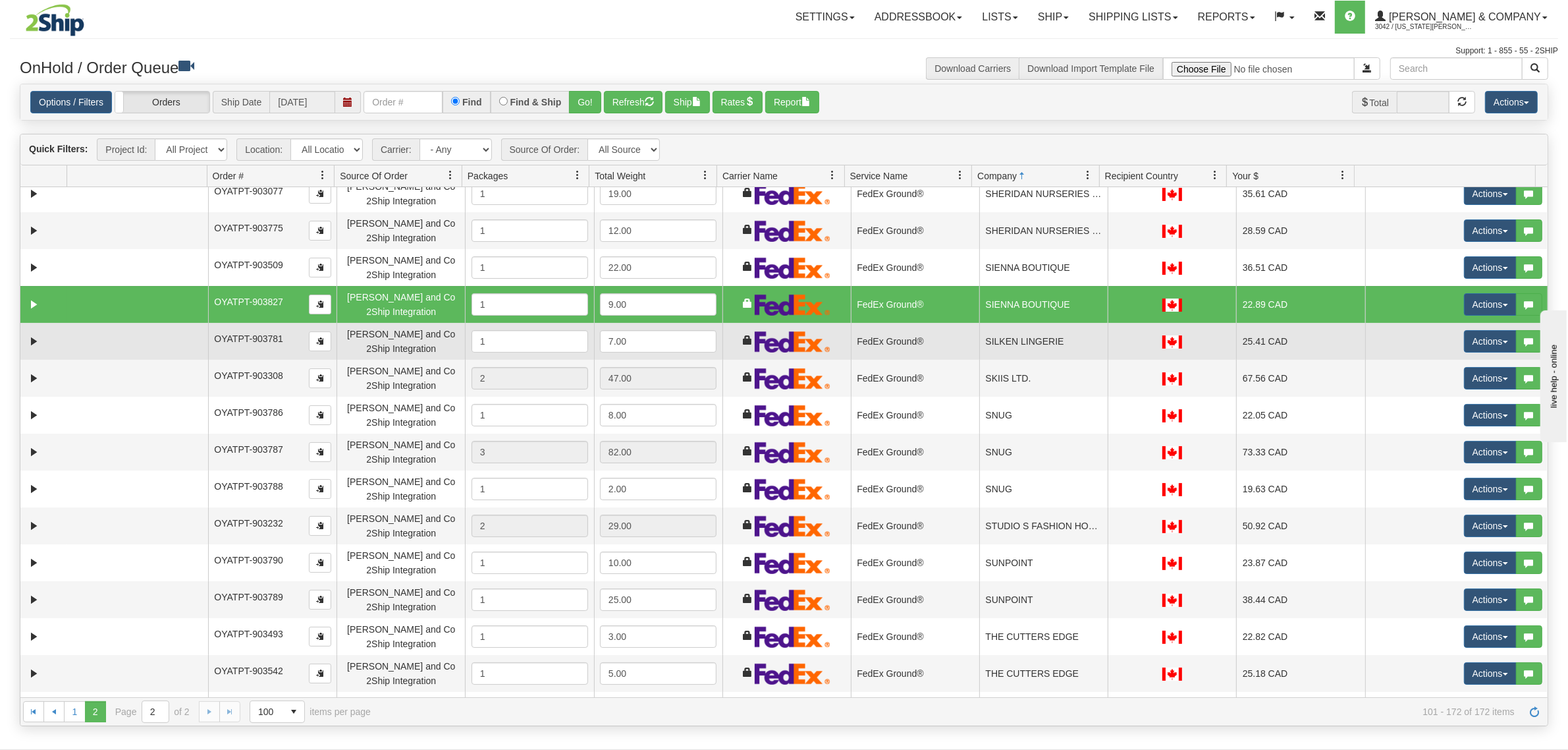
click at [1022, 349] on td "SILKEN LINGERIE" at bounding box center [1043, 341] width 129 height 37
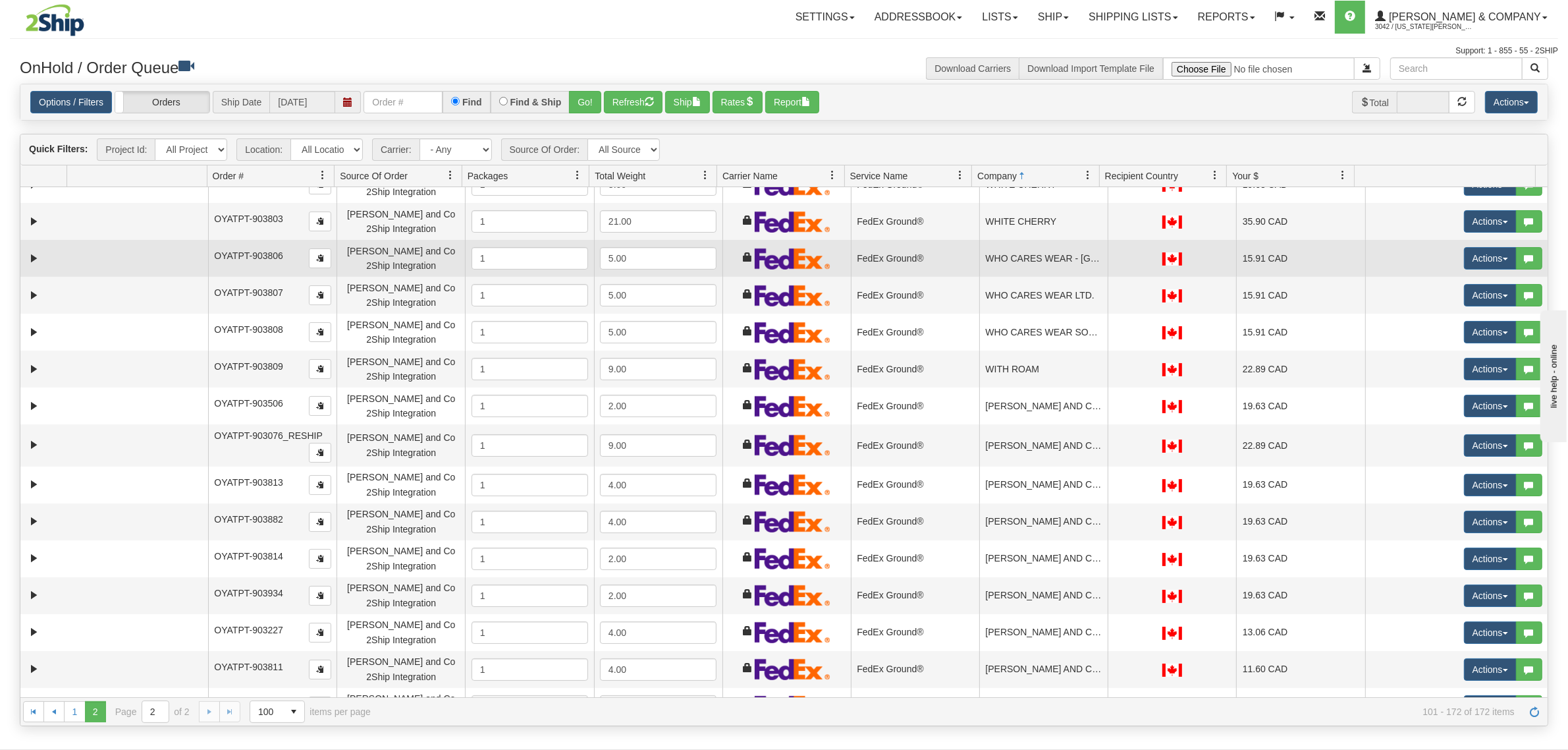
scroll to position [1904, 0]
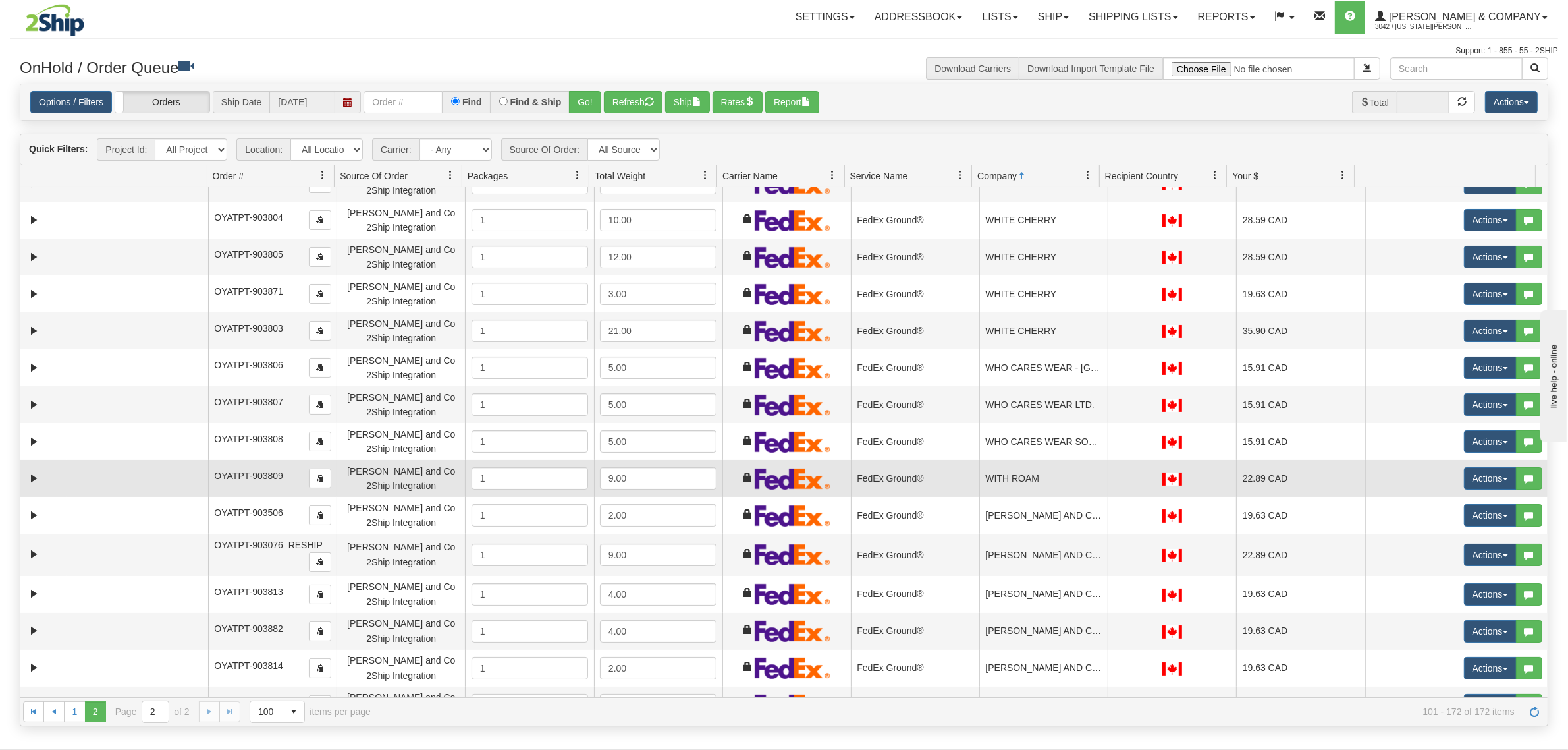
click at [1022, 472] on td "WITH ROAM" at bounding box center [1043, 478] width 129 height 37
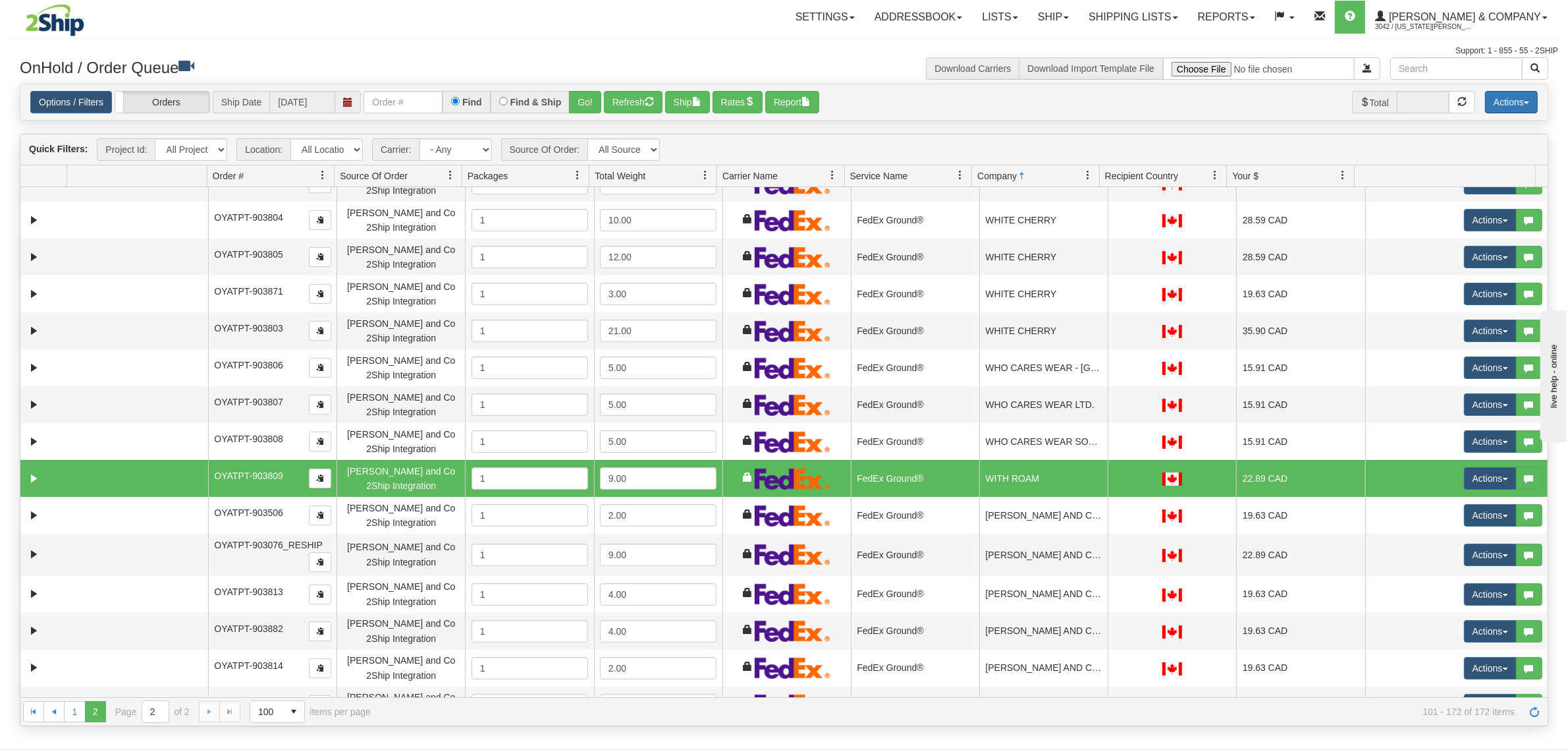
click at [1518, 97] on button "Actions" at bounding box center [1511, 102] width 52 height 22
click at [1464, 202] on link "Delete Selected" at bounding box center [1481, 208] width 111 height 17
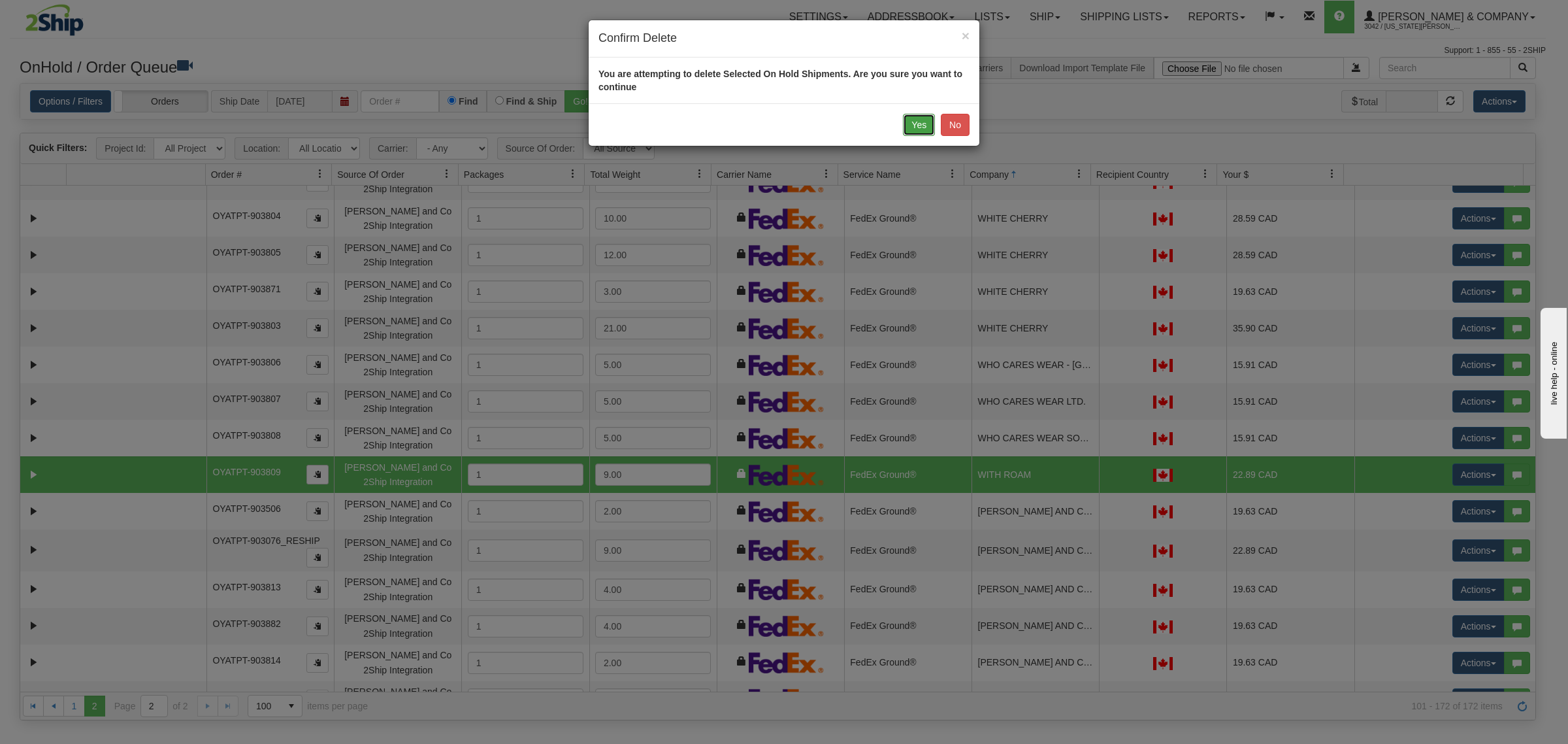
click at [909, 128] on button "Yes" at bounding box center [919, 124] width 32 height 22
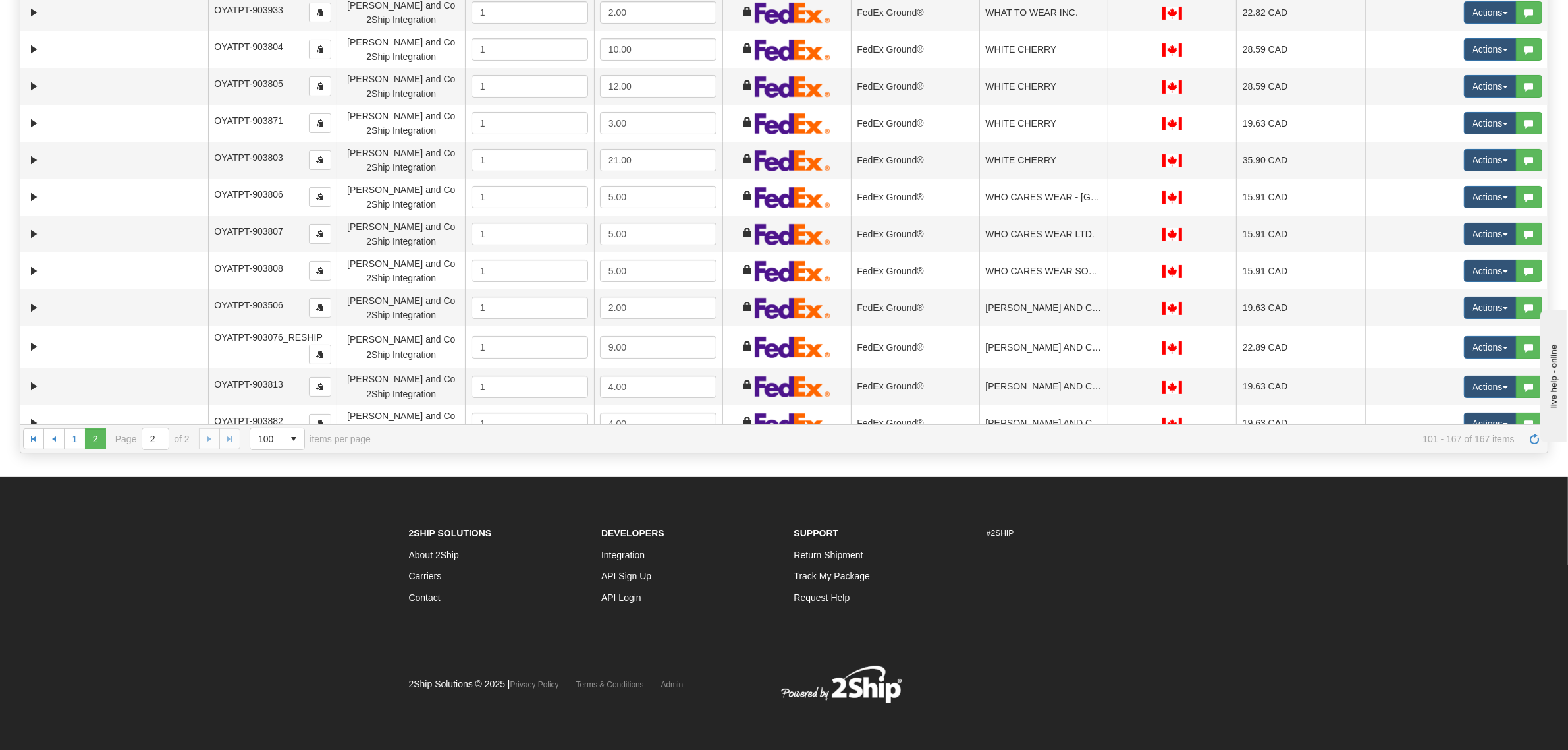
scroll to position [1390, 0]
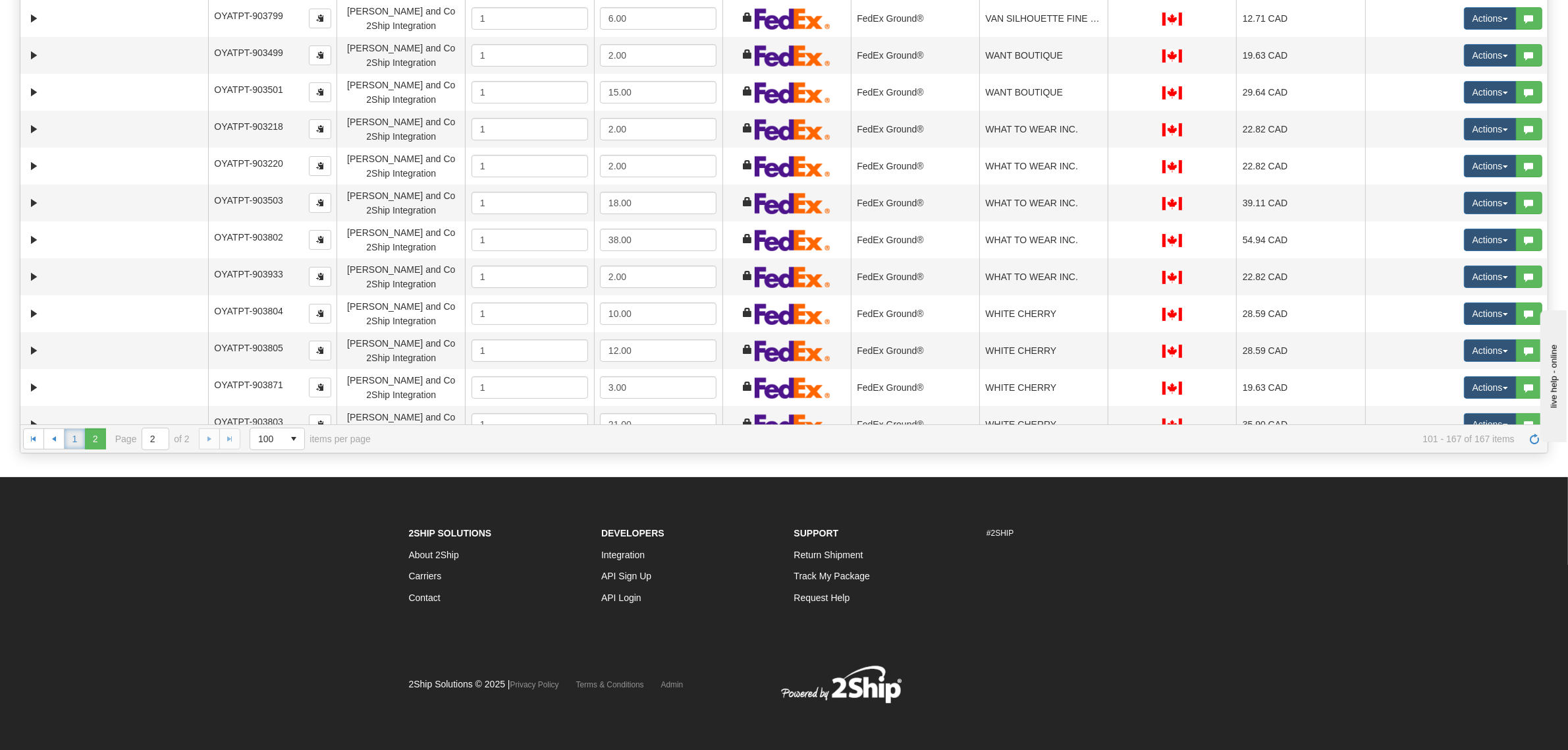
click at [70, 438] on link "1" at bounding box center [75, 439] width 21 height 21
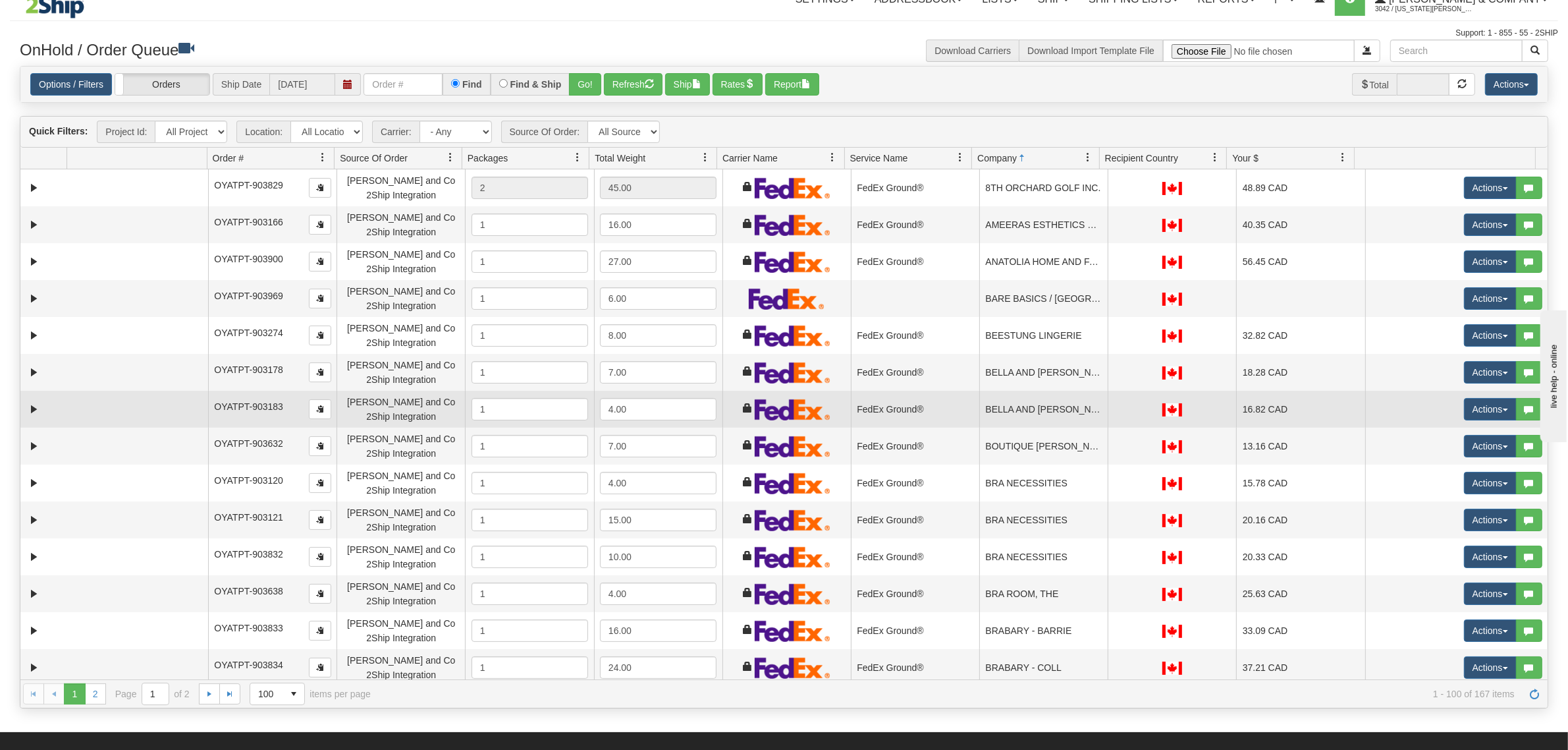
scroll to position [0, 0]
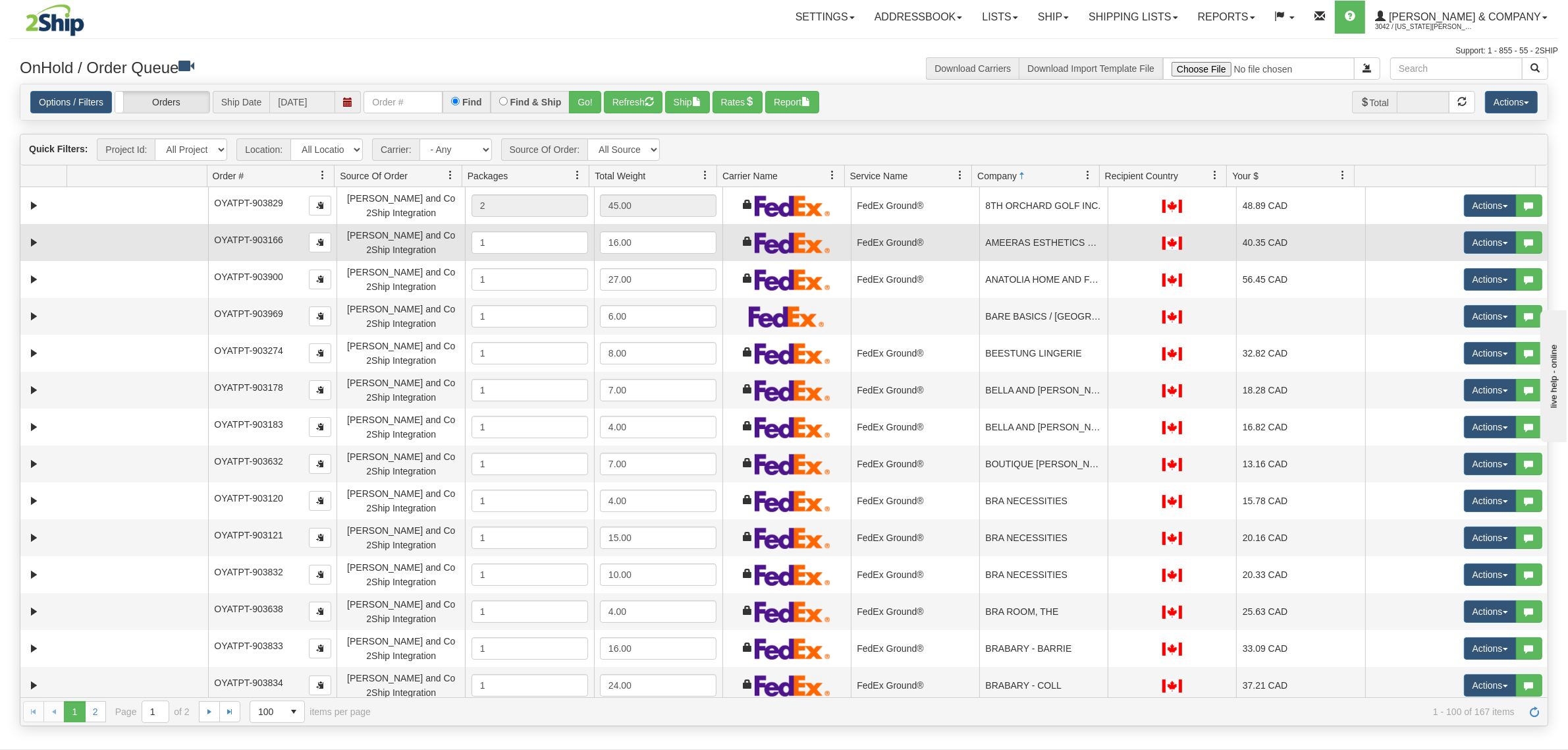
click at [1031, 237] on td "AMEERAS ESTHETICS STUDIO" at bounding box center [1043, 242] width 129 height 37
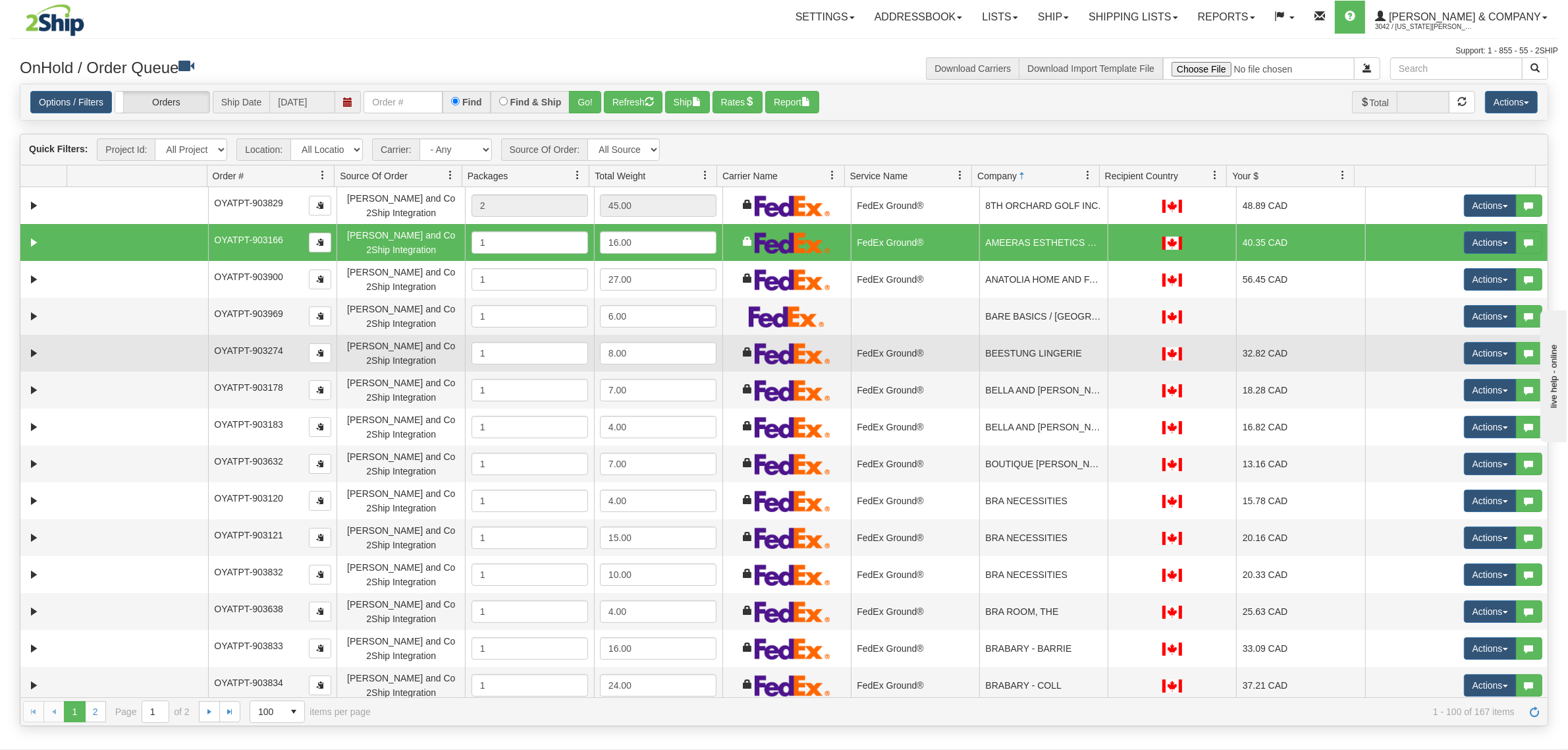
click at [979, 357] on td "BEESTUNG LINGERIE" at bounding box center [1043, 352] width 129 height 37
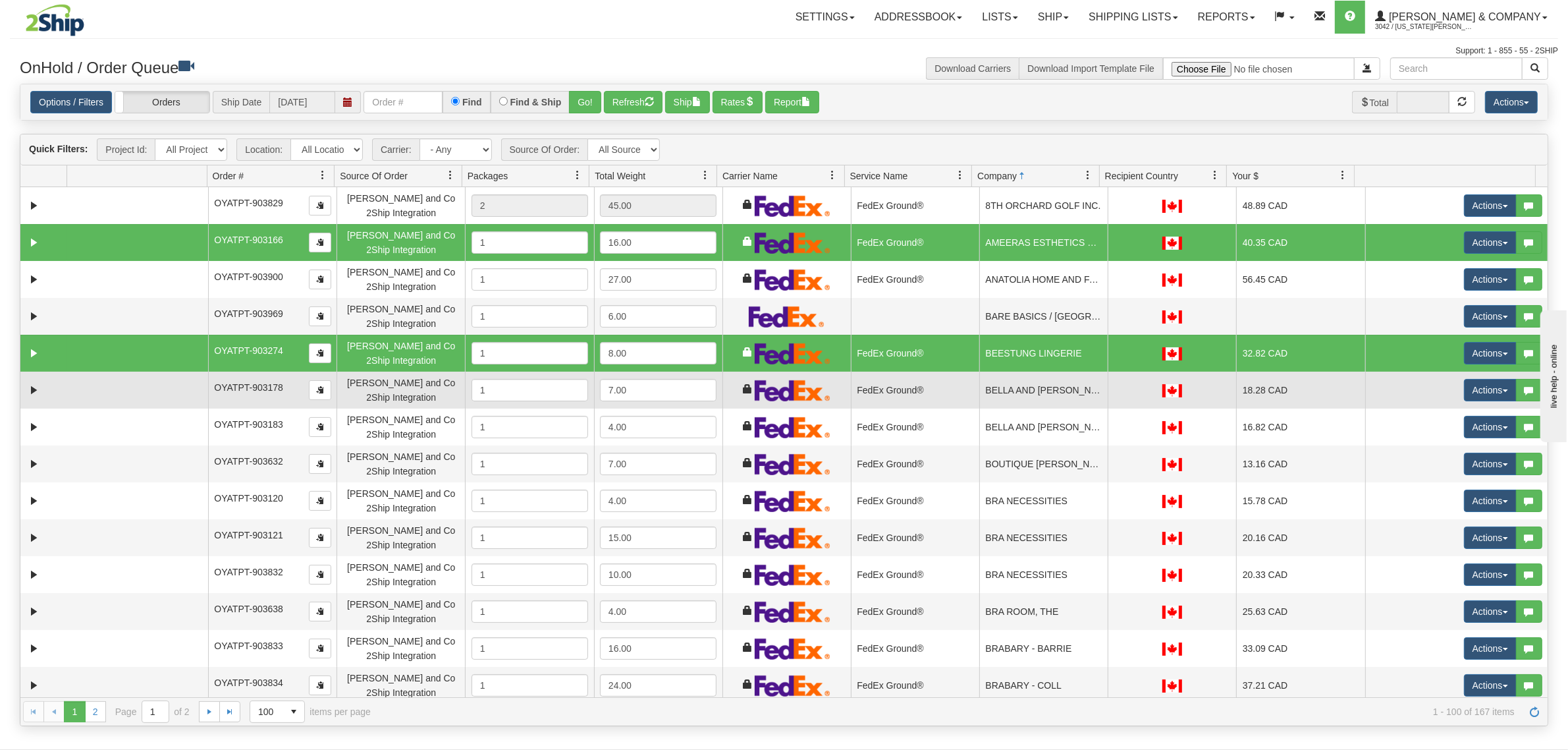
click at [958, 382] on td "FedEx Ground®" at bounding box center [914, 389] width 129 height 37
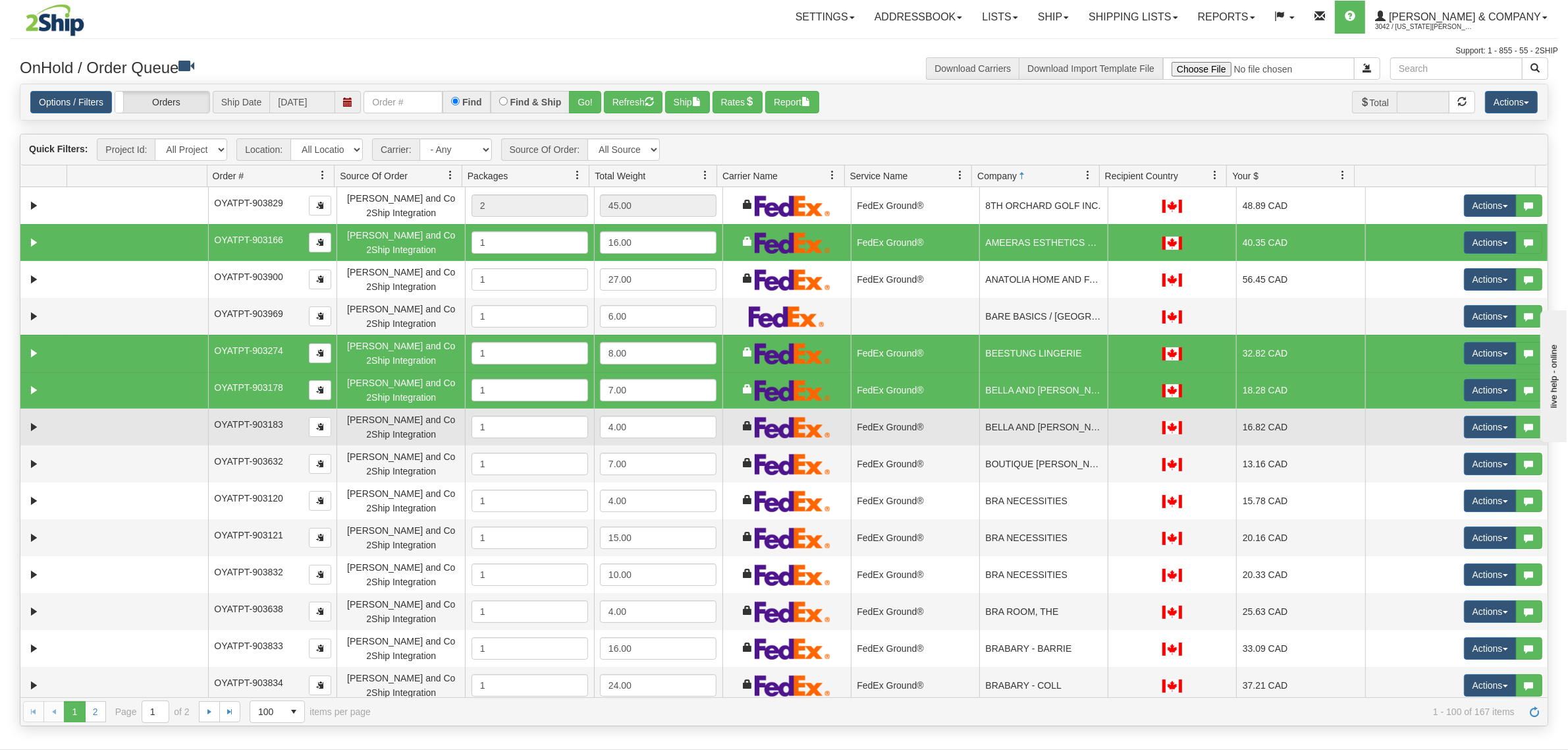
click at [933, 423] on td "FedEx Ground®" at bounding box center [914, 426] width 129 height 37
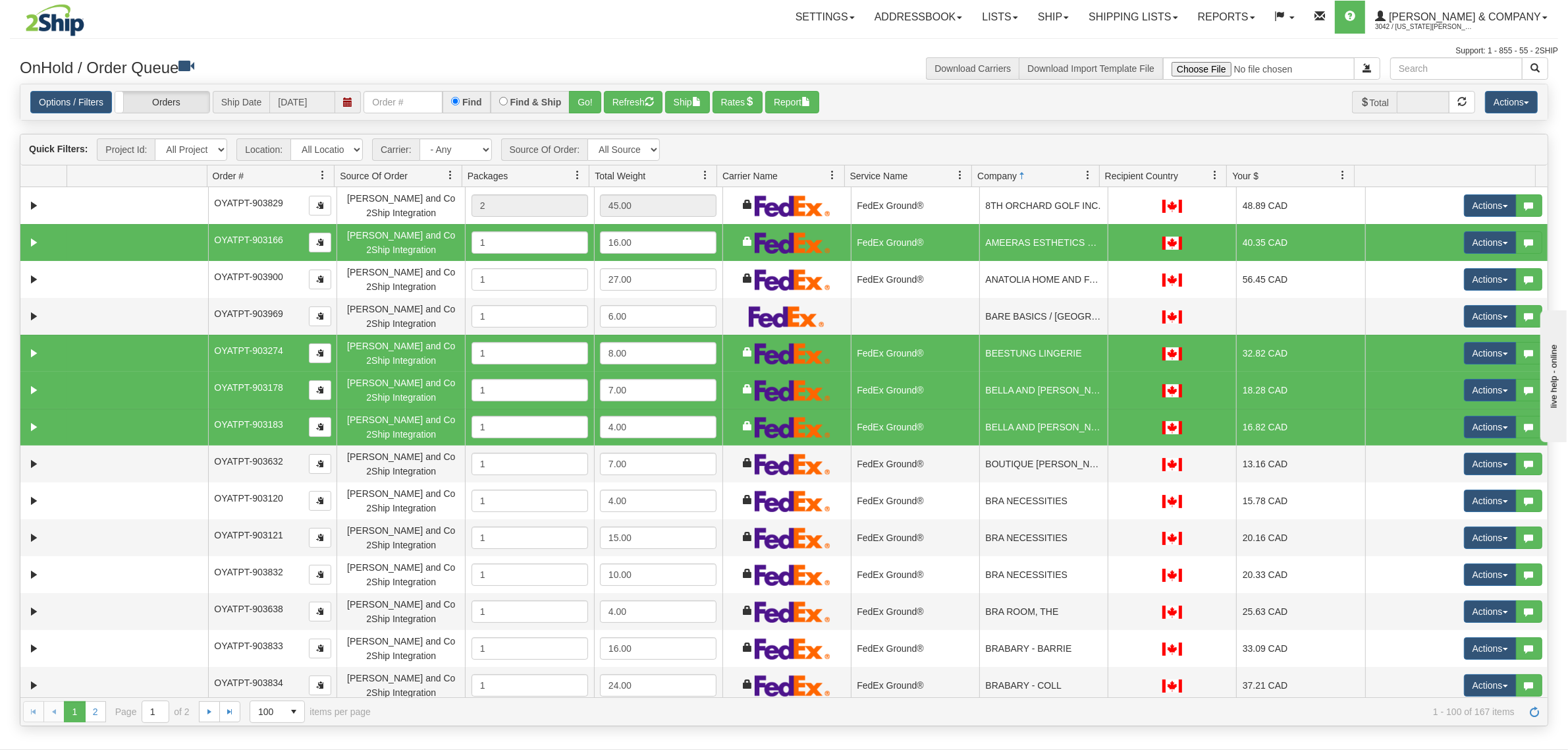
scroll to position [82, 0]
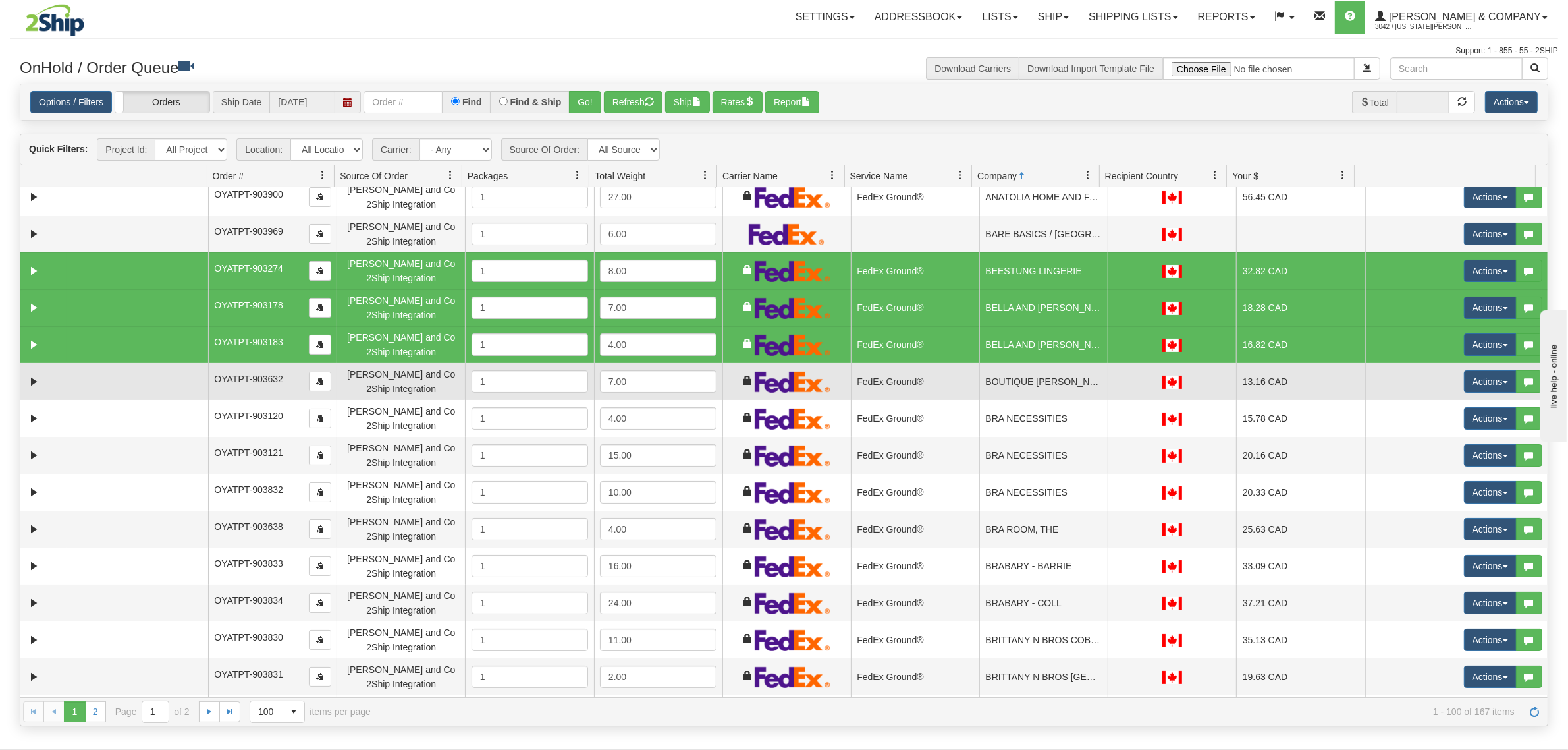
click at [931, 385] on td "FedEx Ground®" at bounding box center [914, 381] width 129 height 37
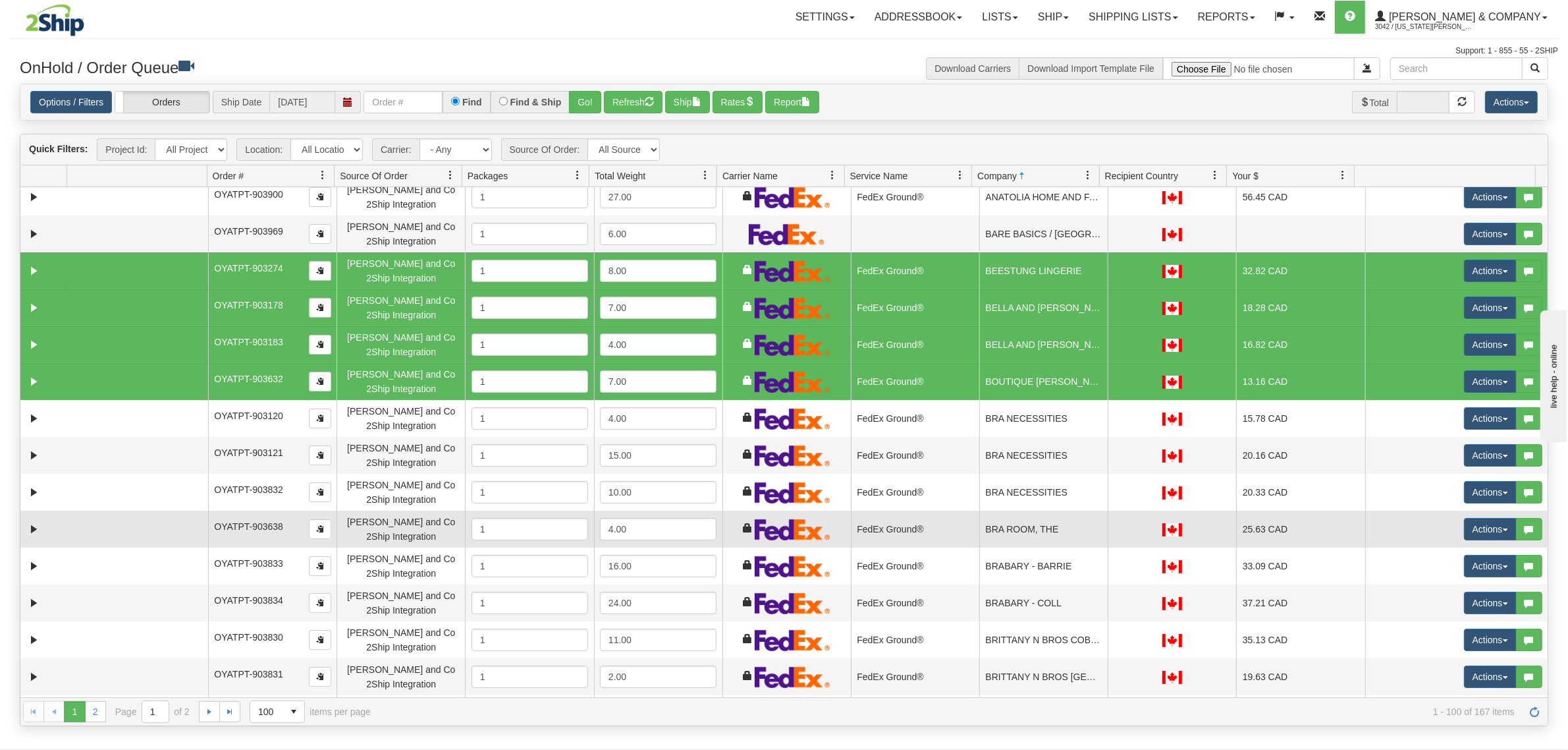
click at [866, 525] on td "FedEx Ground®" at bounding box center [914, 529] width 129 height 37
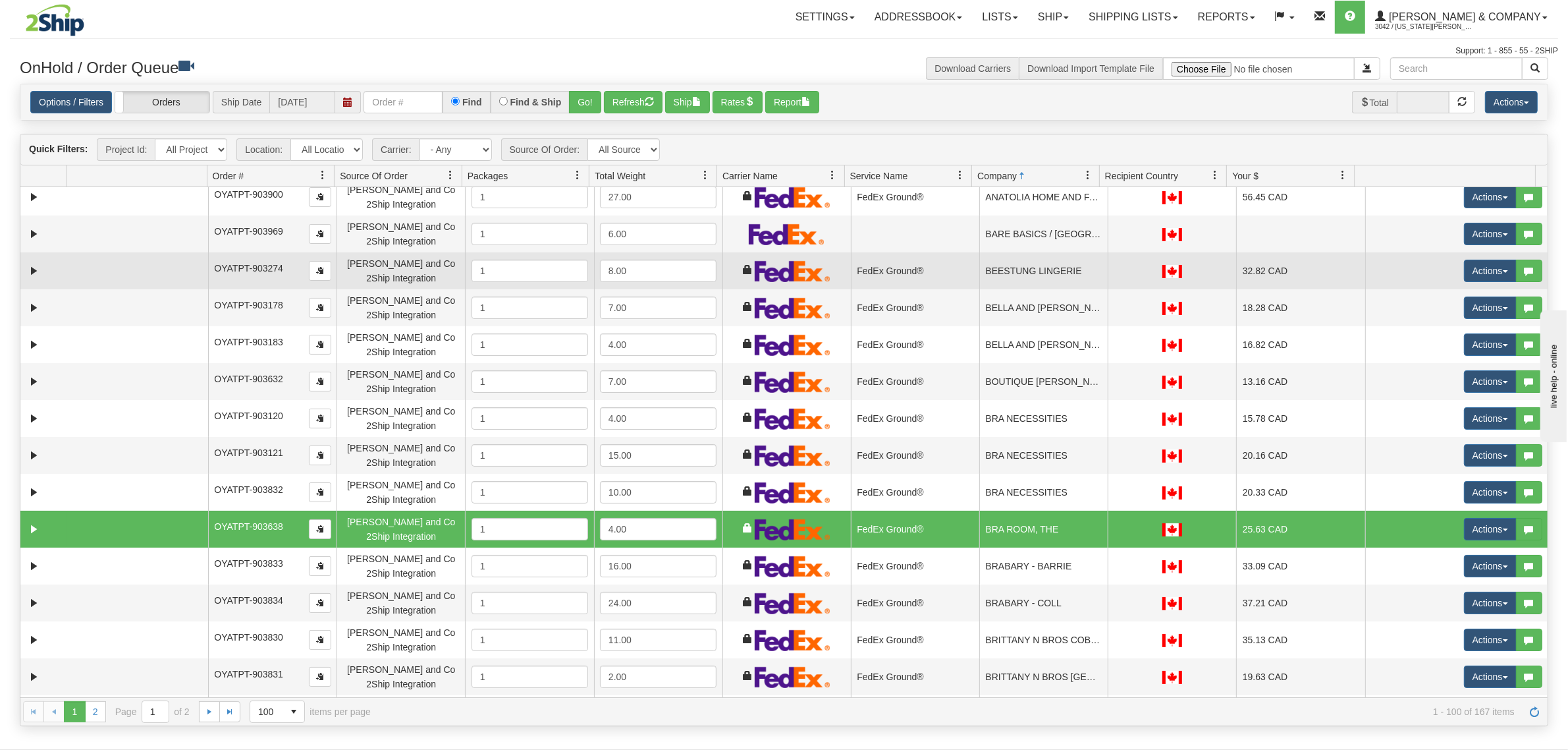
click at [945, 267] on td "FedEx Ground®" at bounding box center [914, 270] width 129 height 37
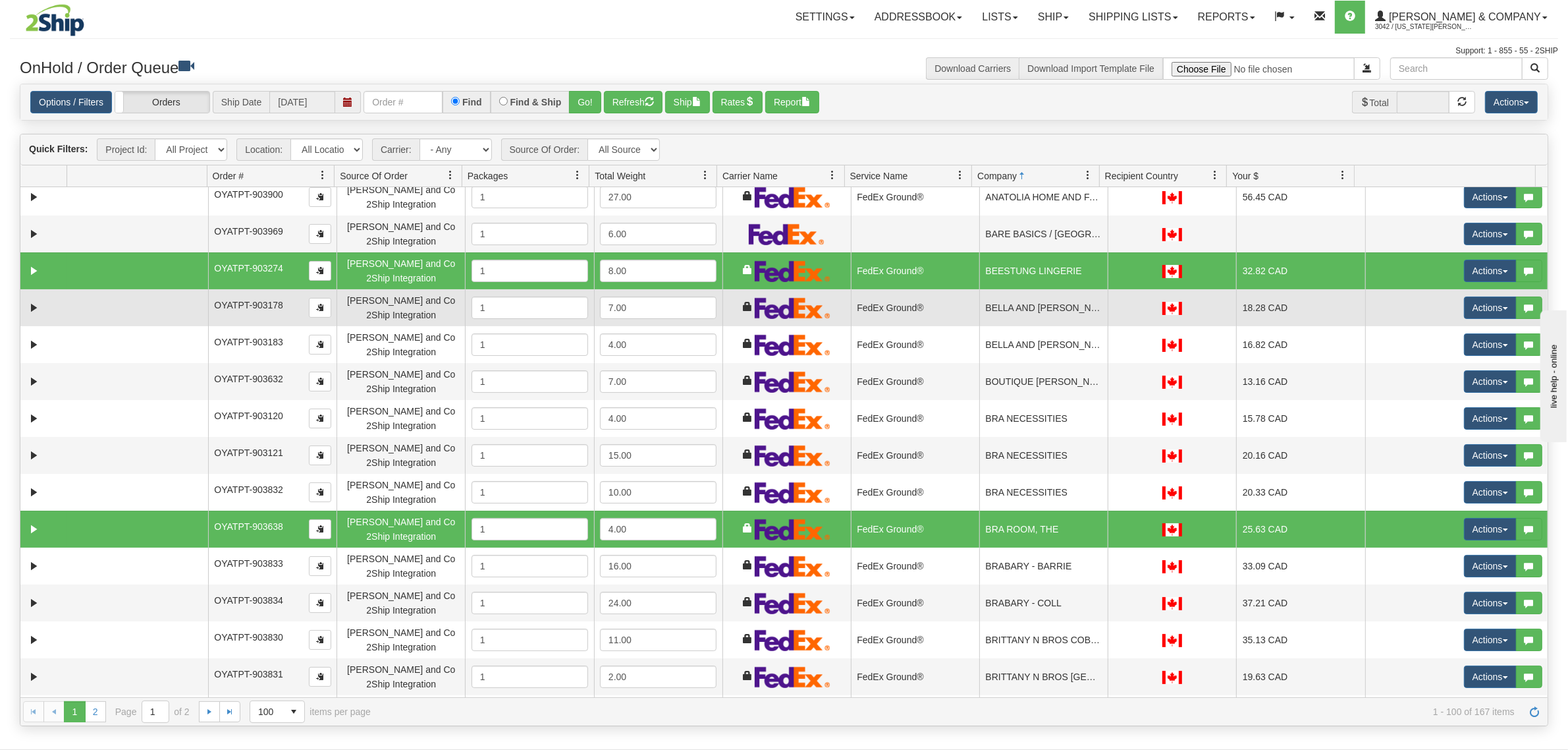
click at [940, 307] on td "FedEx Ground®" at bounding box center [914, 307] width 129 height 37
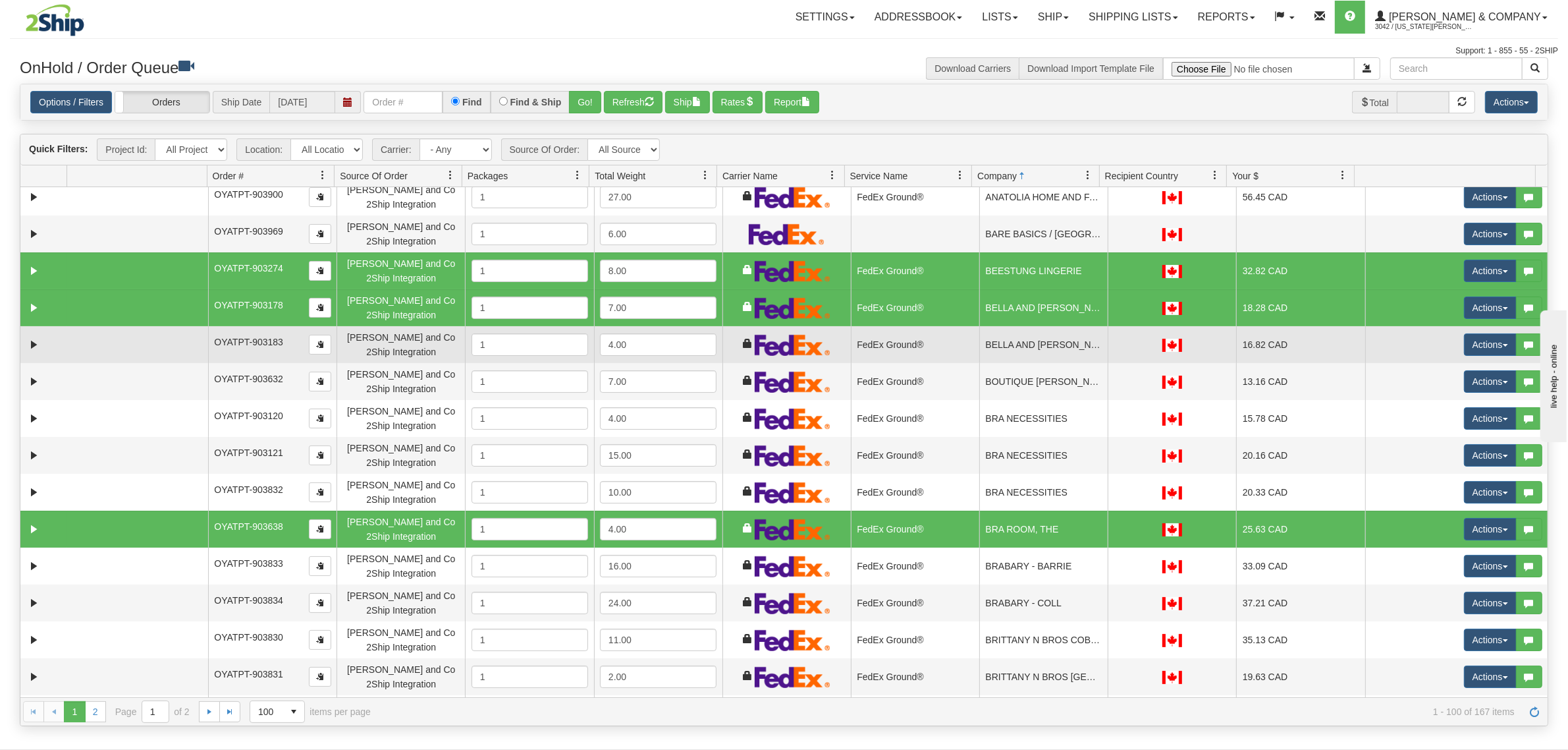
click at [940, 339] on td "FedEx Ground®" at bounding box center [914, 344] width 129 height 37
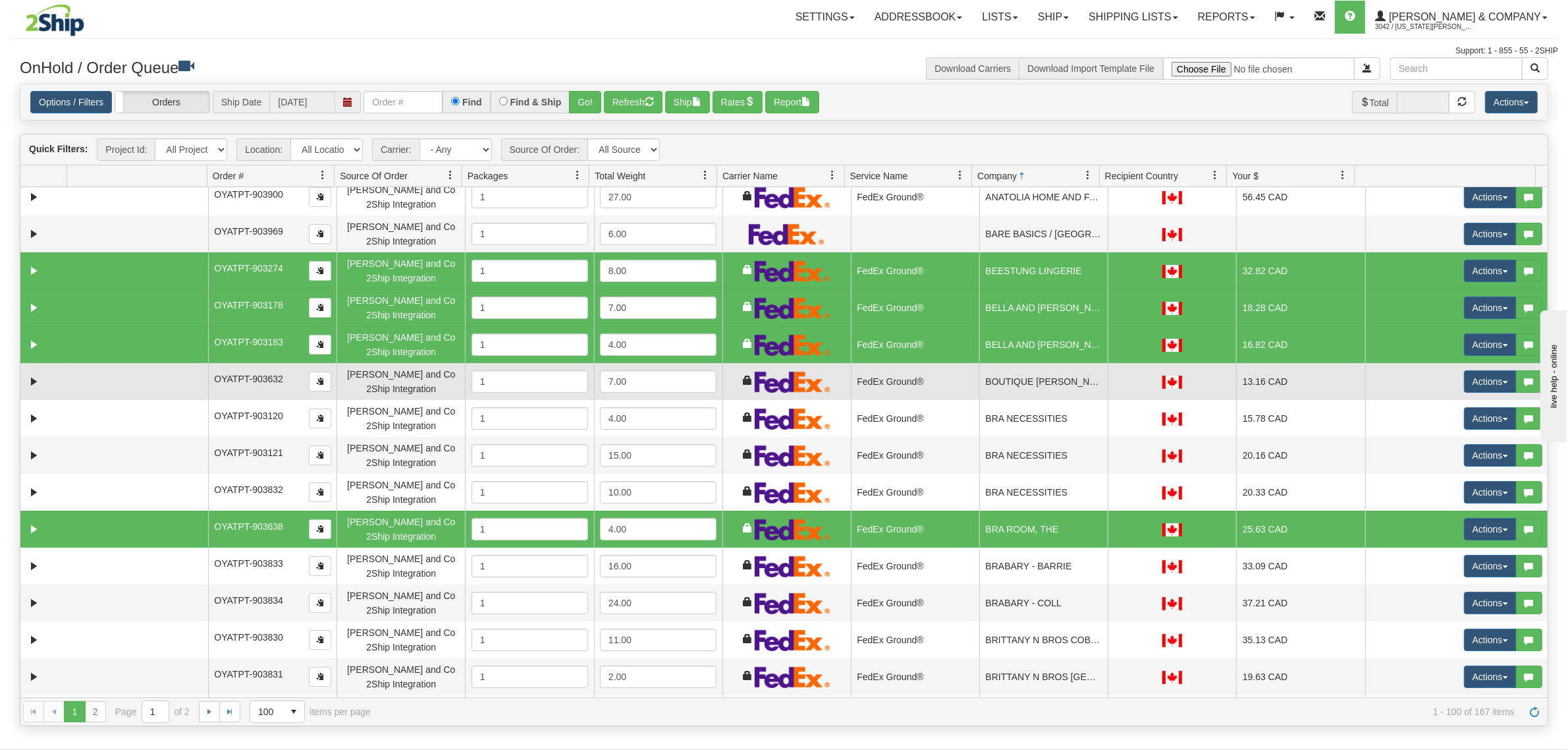
click at [940, 367] on td "FedEx Ground®" at bounding box center [914, 381] width 129 height 37
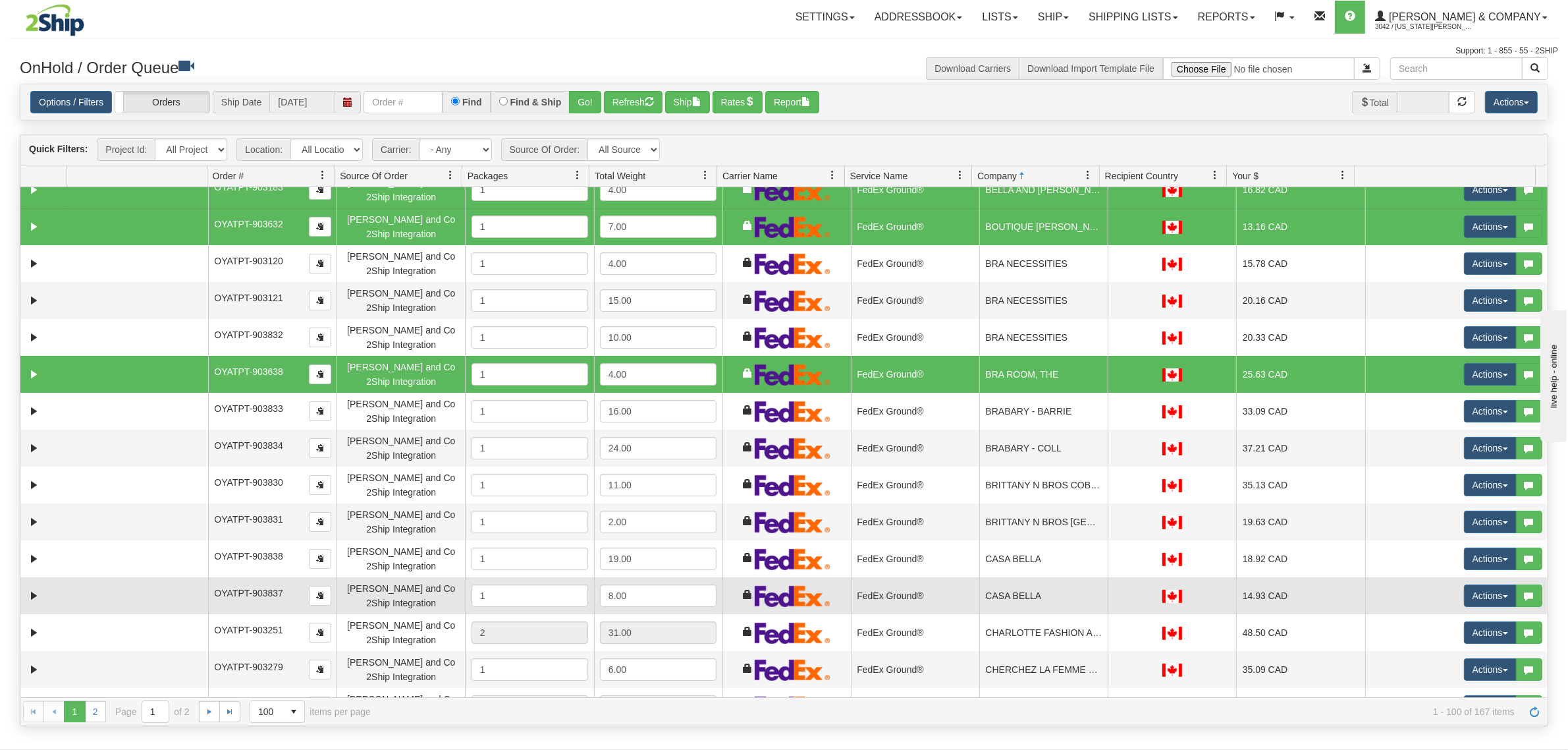
scroll to position [247, 0]
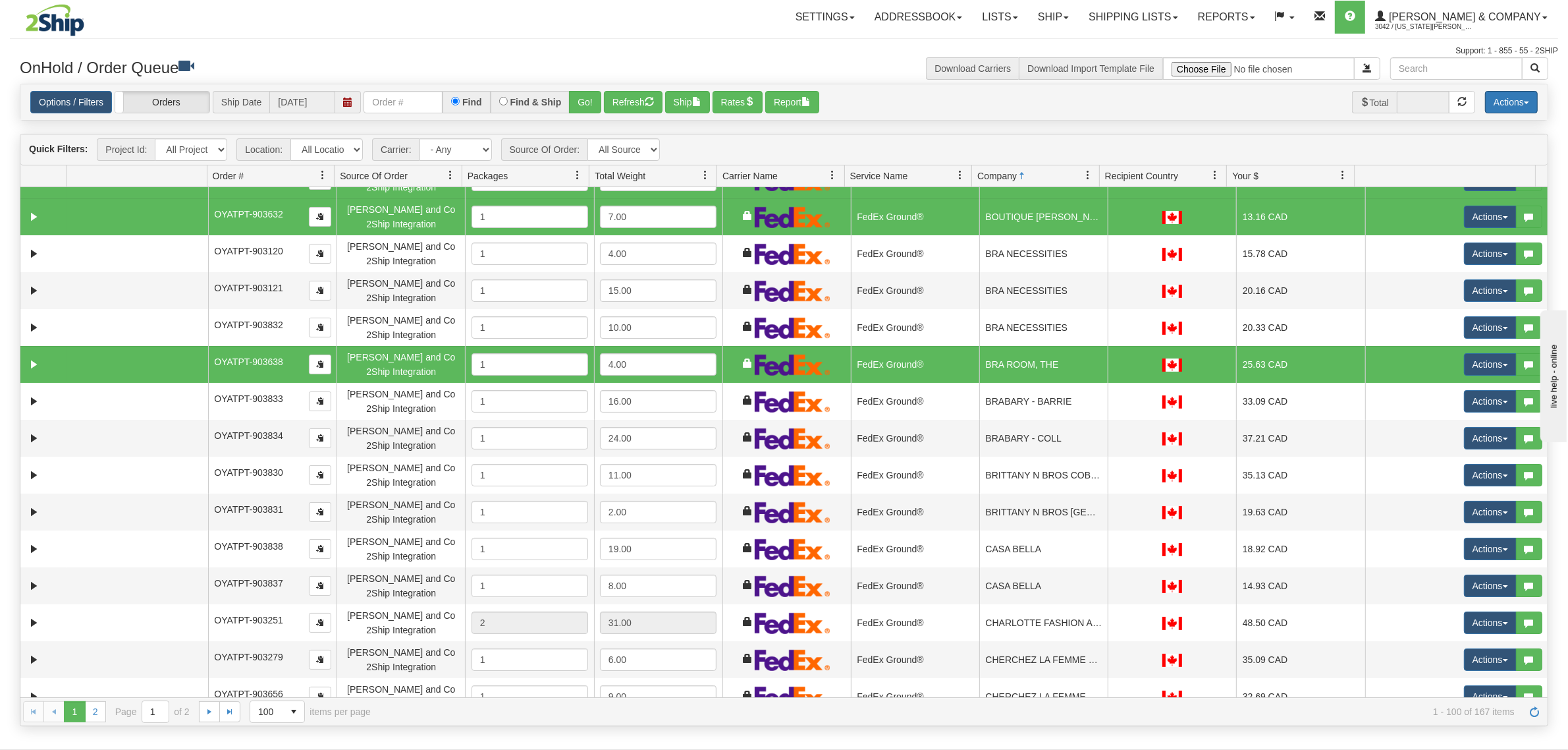
click at [1502, 111] on button "Actions" at bounding box center [1511, 102] width 52 height 22
click at [1457, 210] on link "Delete Selected" at bounding box center [1481, 208] width 111 height 17
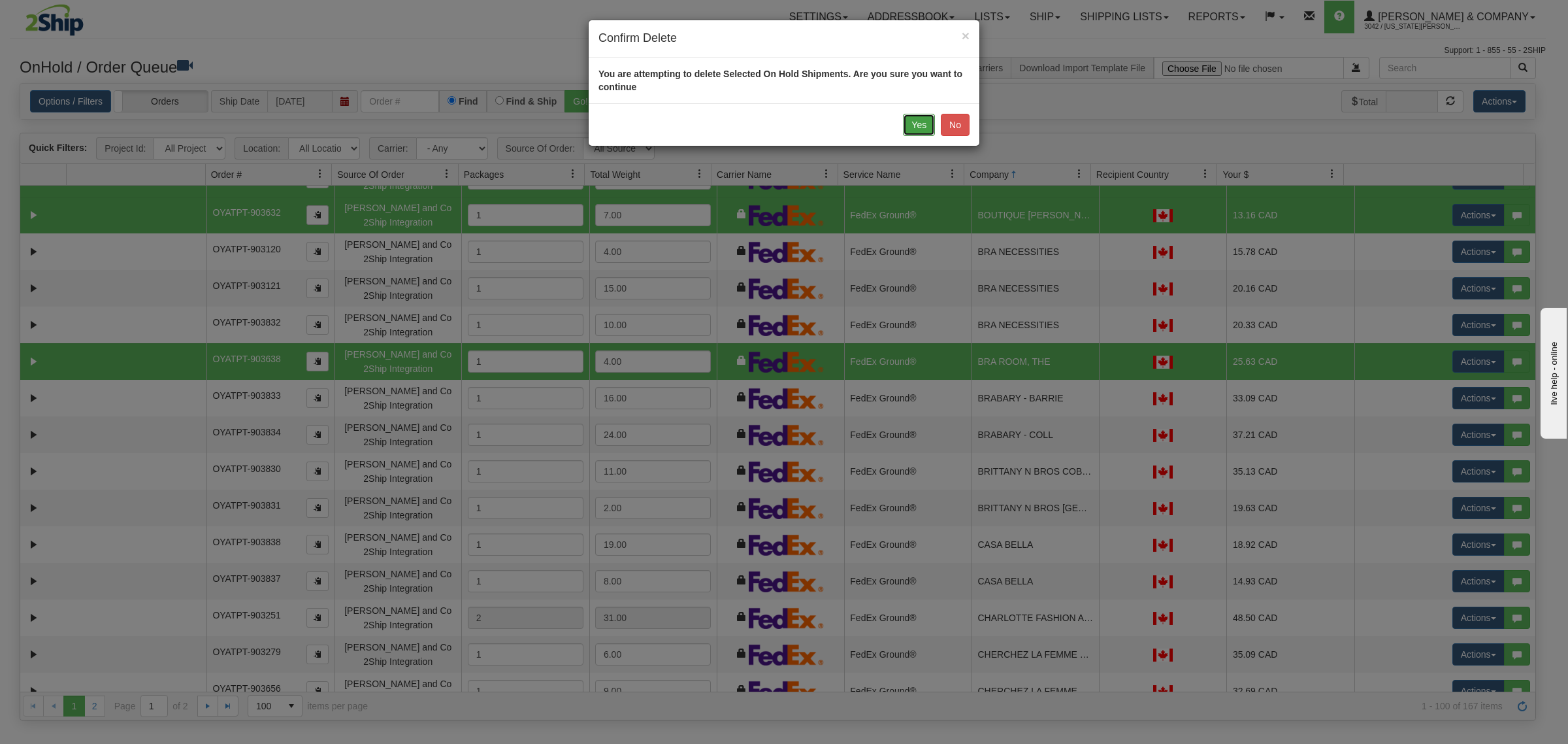
click at [918, 128] on button "Yes" at bounding box center [919, 124] width 32 height 22
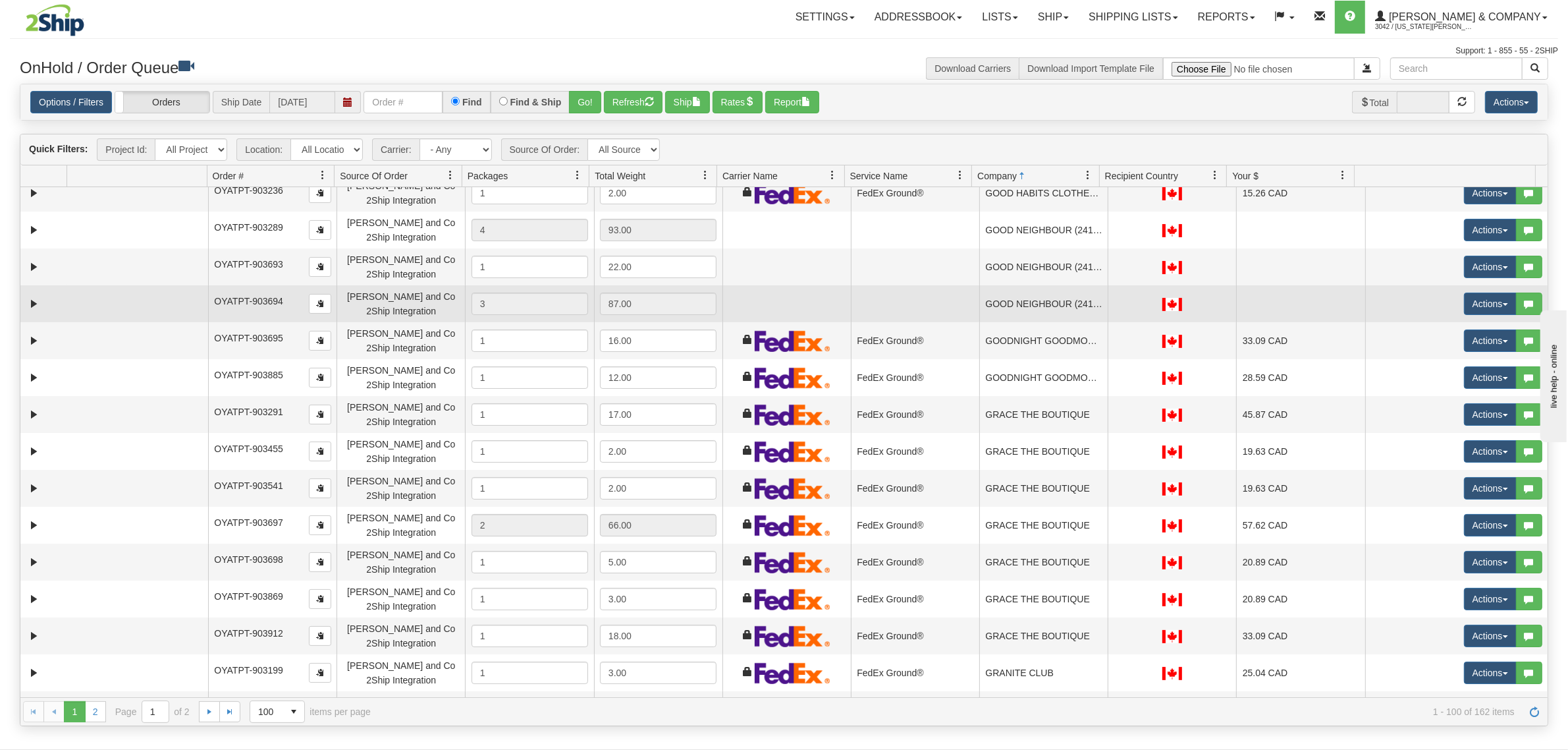
scroll to position [1976, 0]
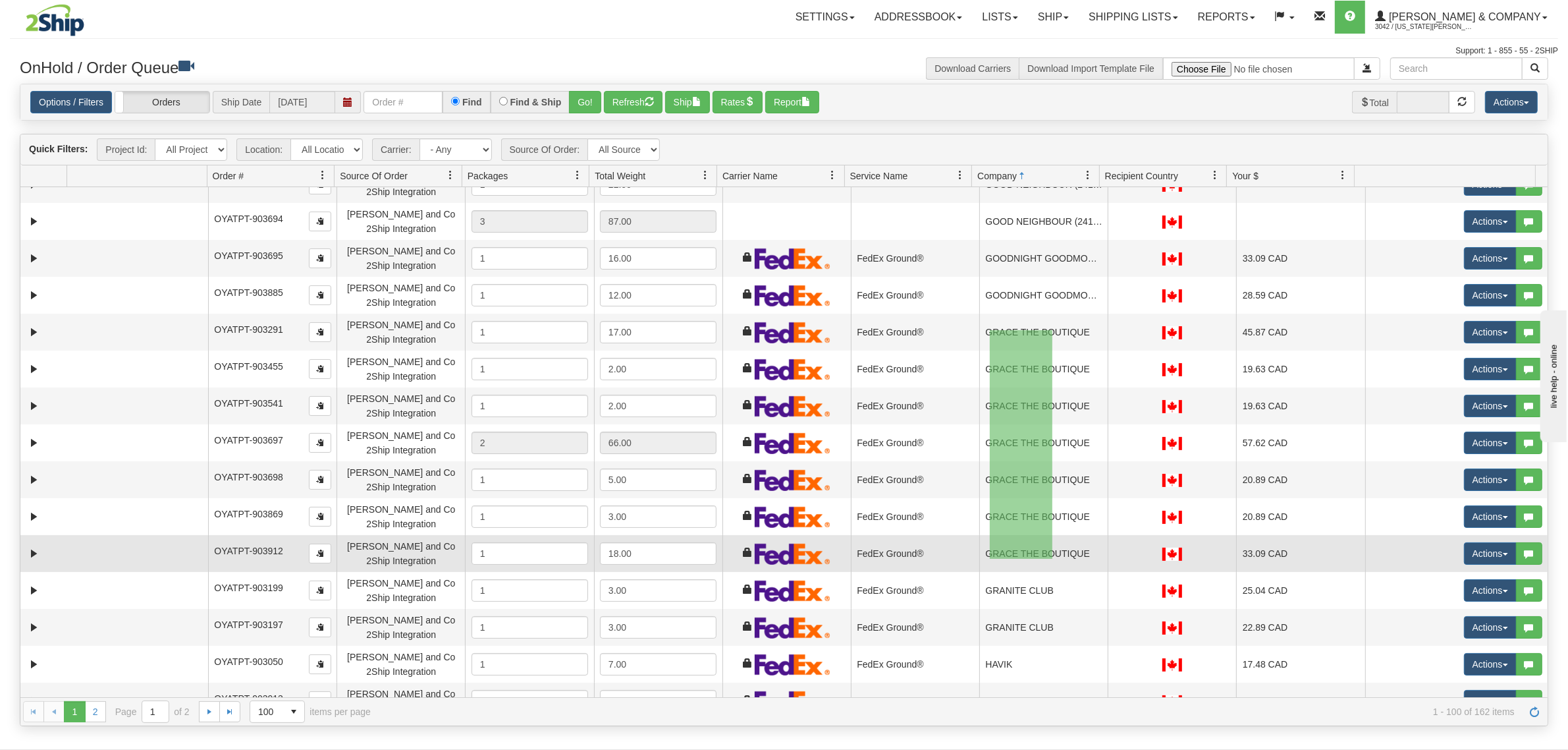
drag, startPoint x: 990, startPoint y: 330, endPoint x: 1052, endPoint y: 559, distance: 237.2
click at [1052, 559] on tbody "31635313 Evolution Fulfillment 91148748 91148749 OYATPT-903829 [PERSON_NAME] an…" at bounding box center [784, 55] width 1527 height 3689
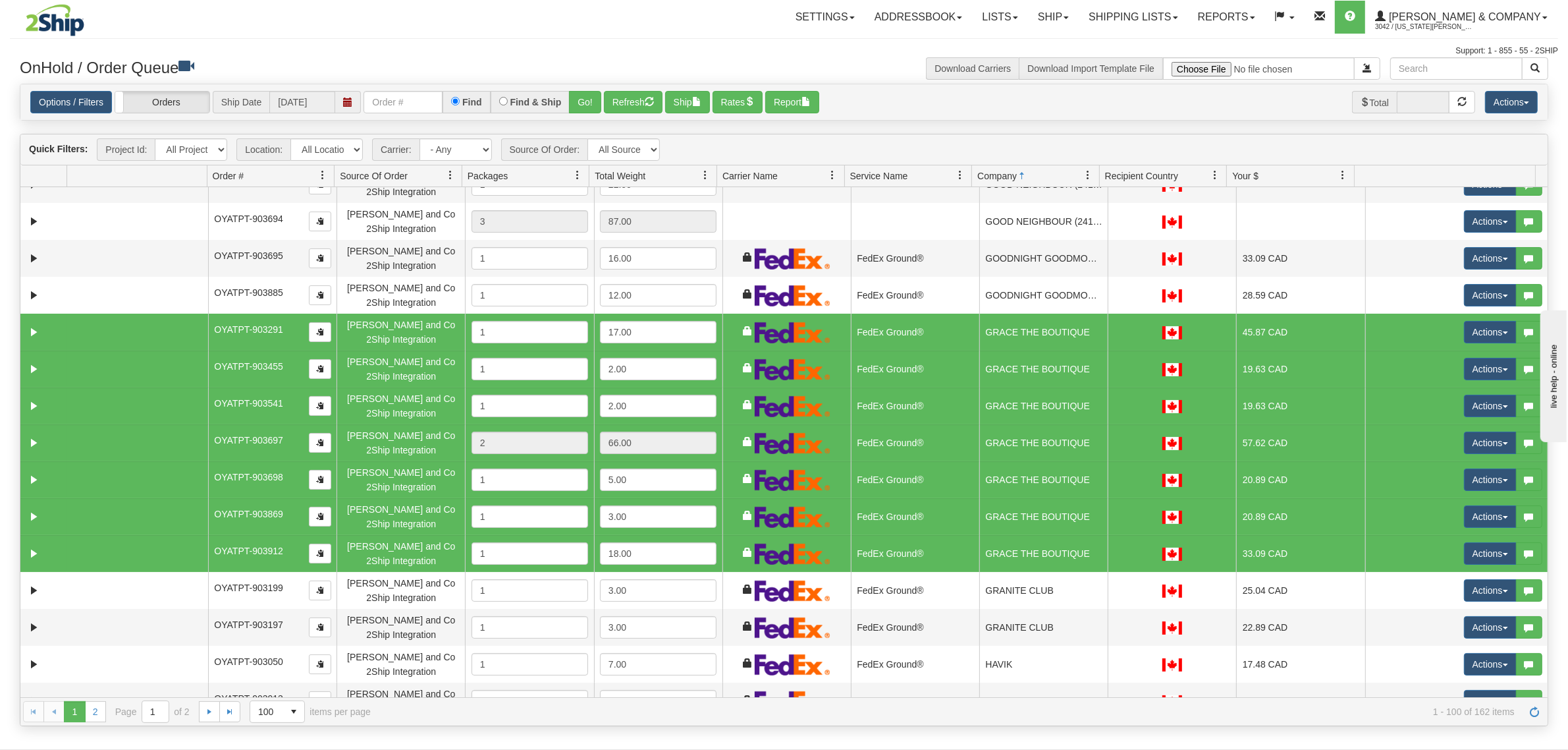
click at [877, 321] on td "FedEx Ground®" at bounding box center [914, 332] width 129 height 37
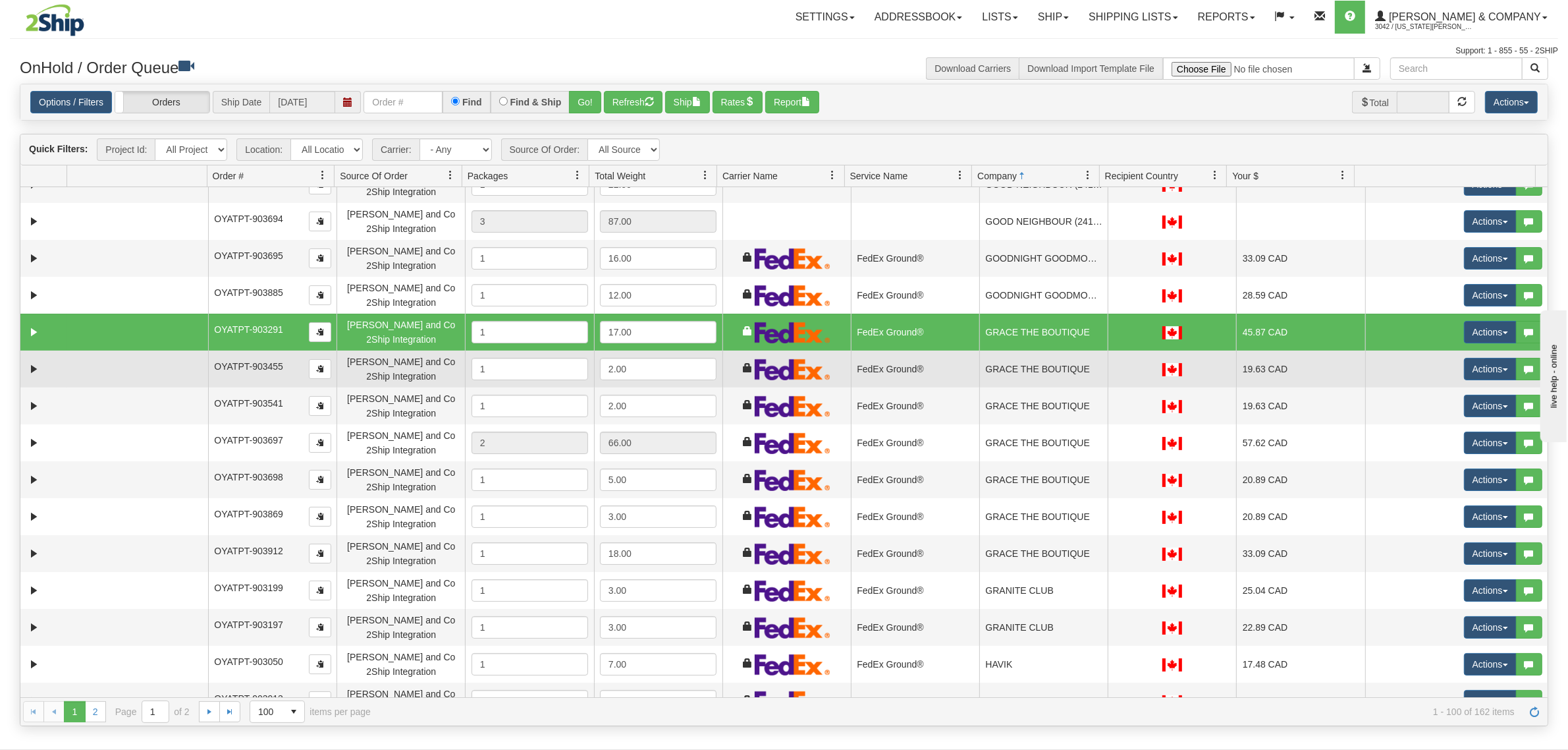
click at [945, 366] on td "FedEx Ground®" at bounding box center [914, 369] width 129 height 37
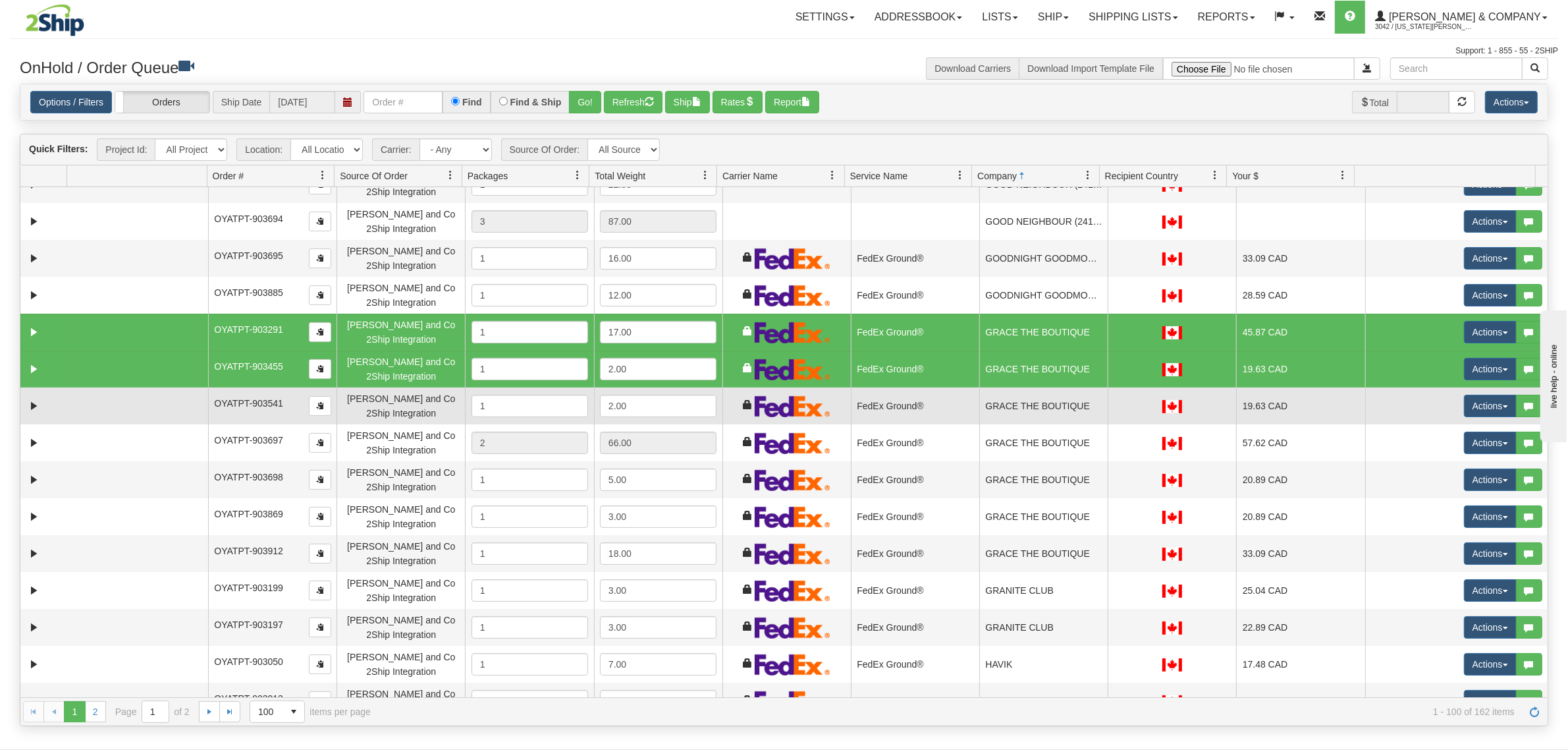
click at [913, 402] on td "FedEx Ground®" at bounding box center [914, 406] width 129 height 37
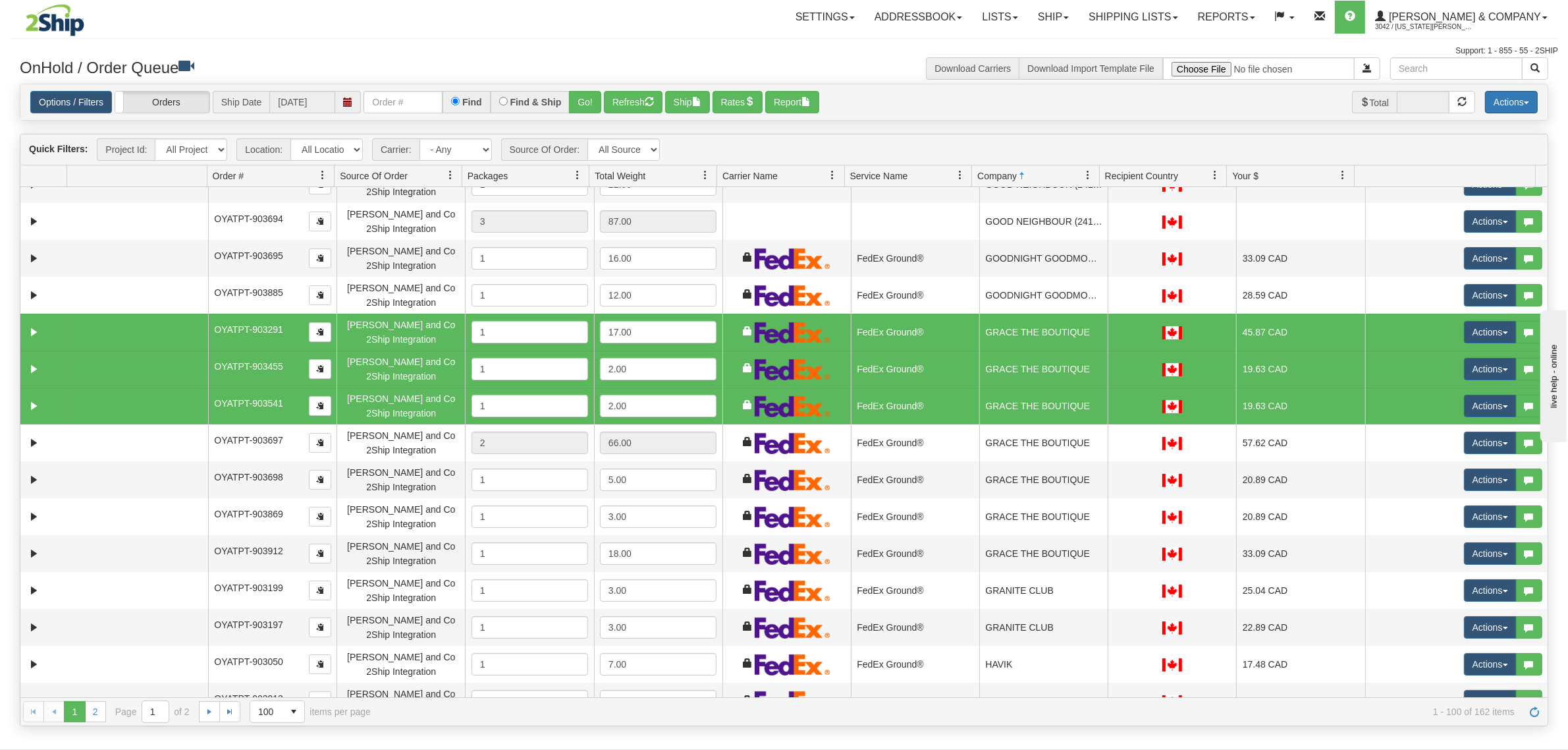
click at [1505, 102] on button "Actions" at bounding box center [1511, 102] width 52 height 22
click at [1473, 204] on link "Delete Selected" at bounding box center [1481, 208] width 111 height 17
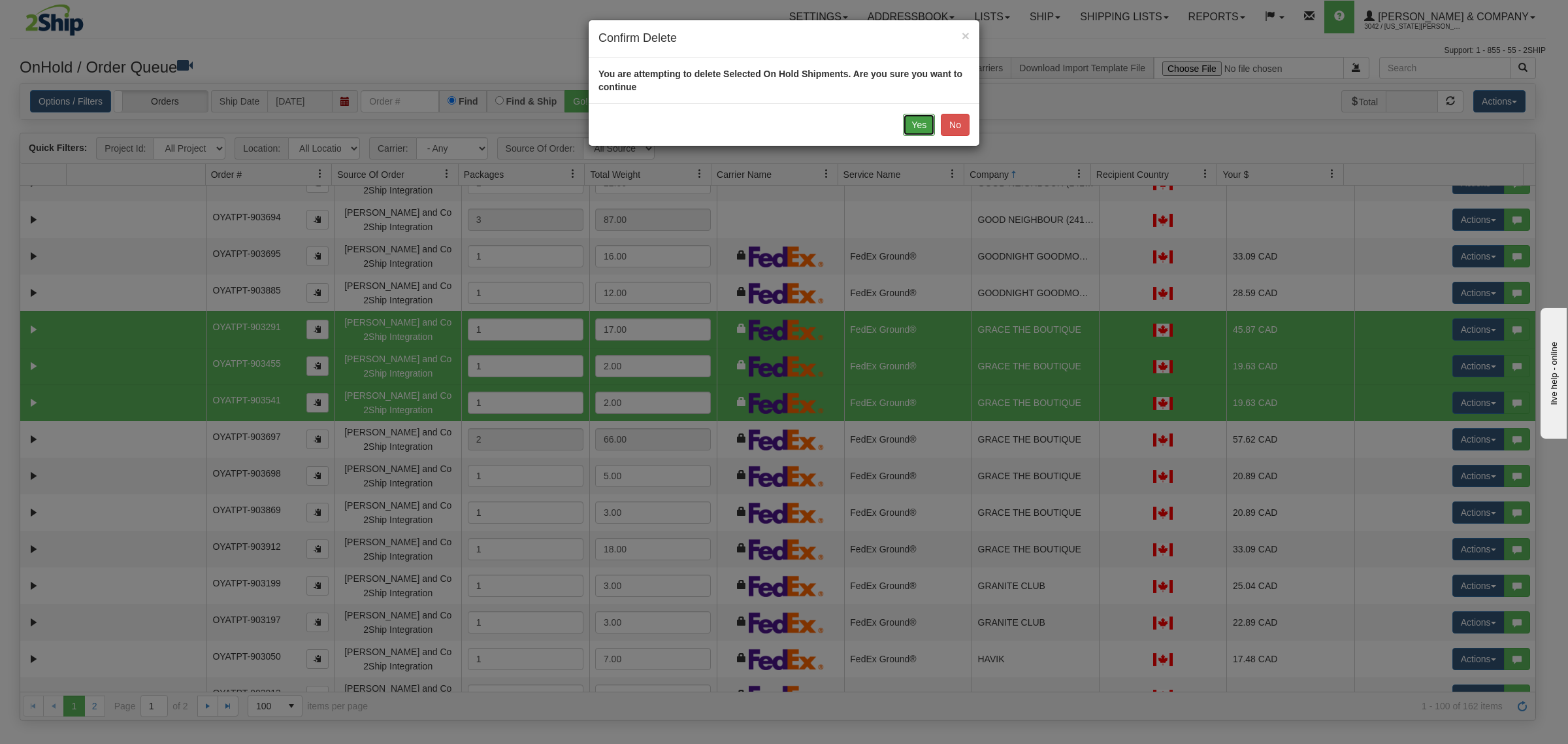
click at [911, 124] on button "Yes" at bounding box center [919, 124] width 32 height 22
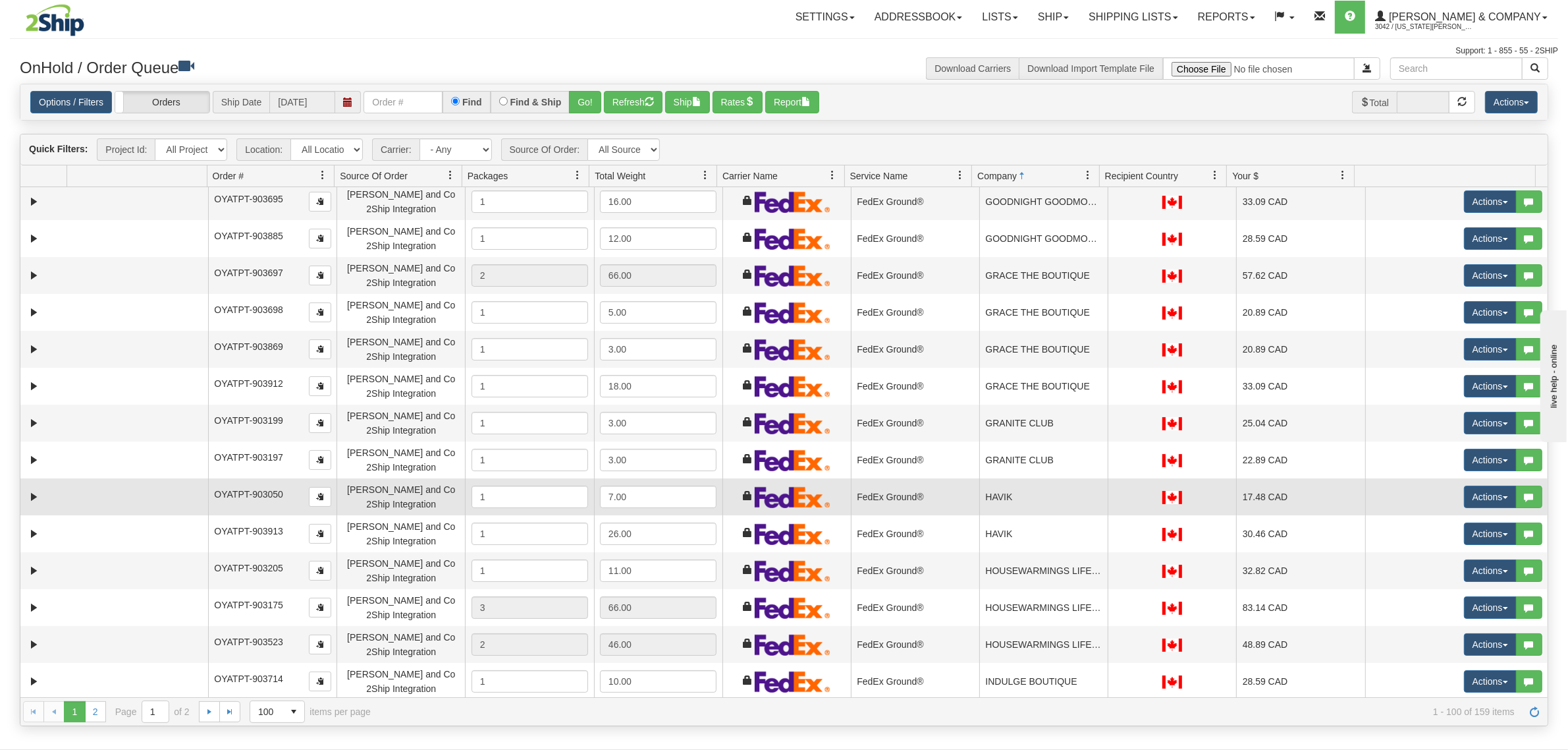
scroll to position [2059, 0]
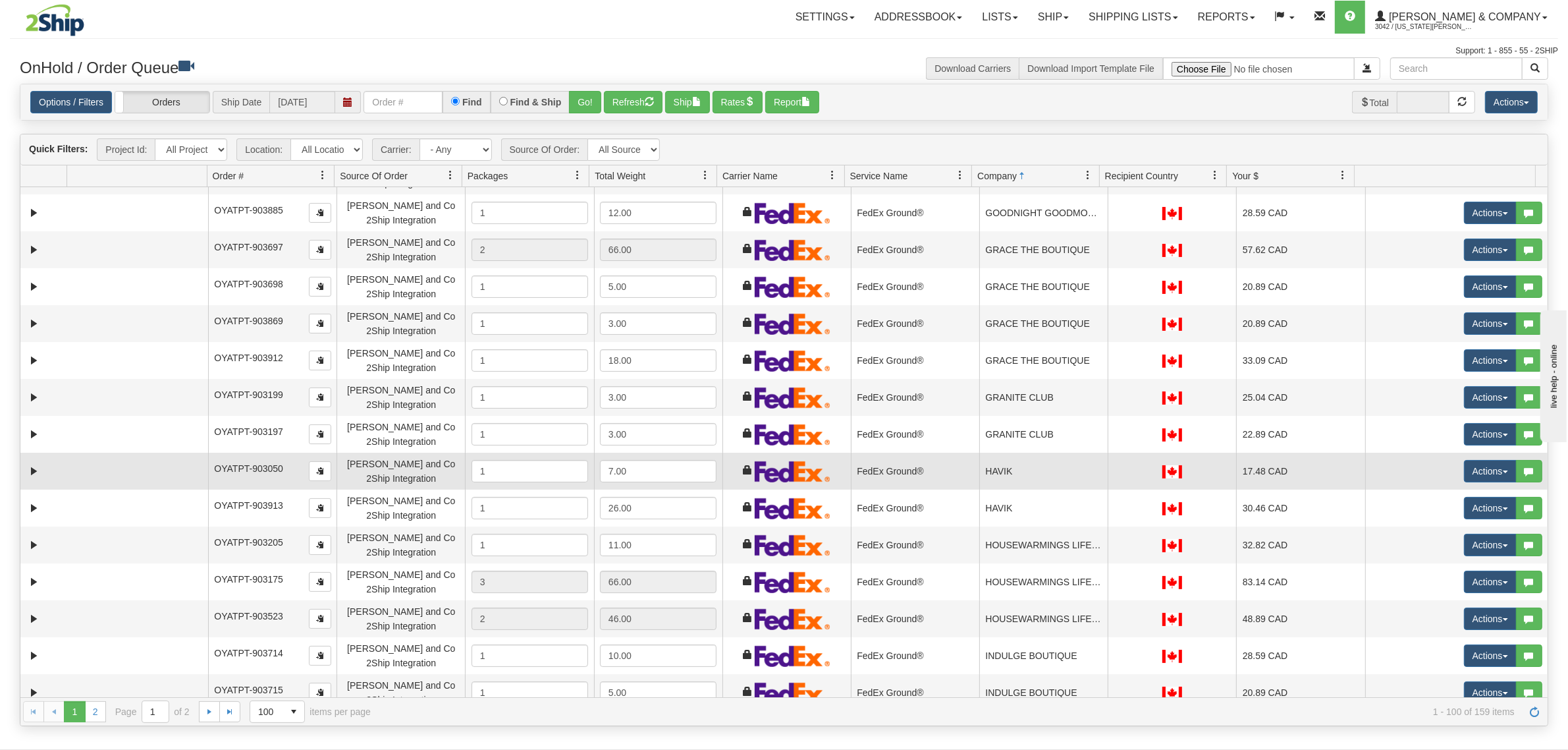
click at [1031, 472] on td "HAVIK" at bounding box center [1043, 470] width 129 height 37
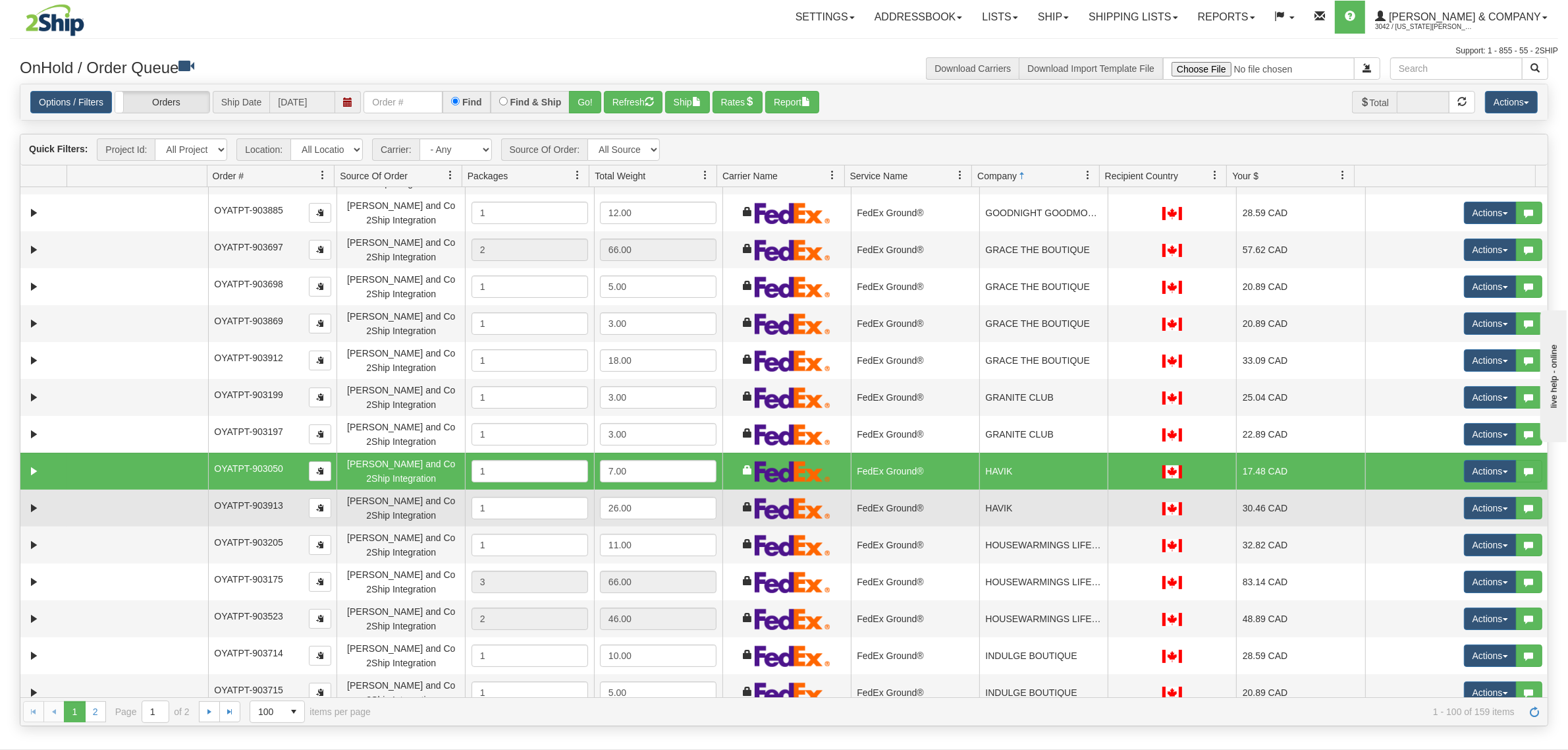
click at [1025, 507] on td "HAVIK" at bounding box center [1043, 507] width 129 height 37
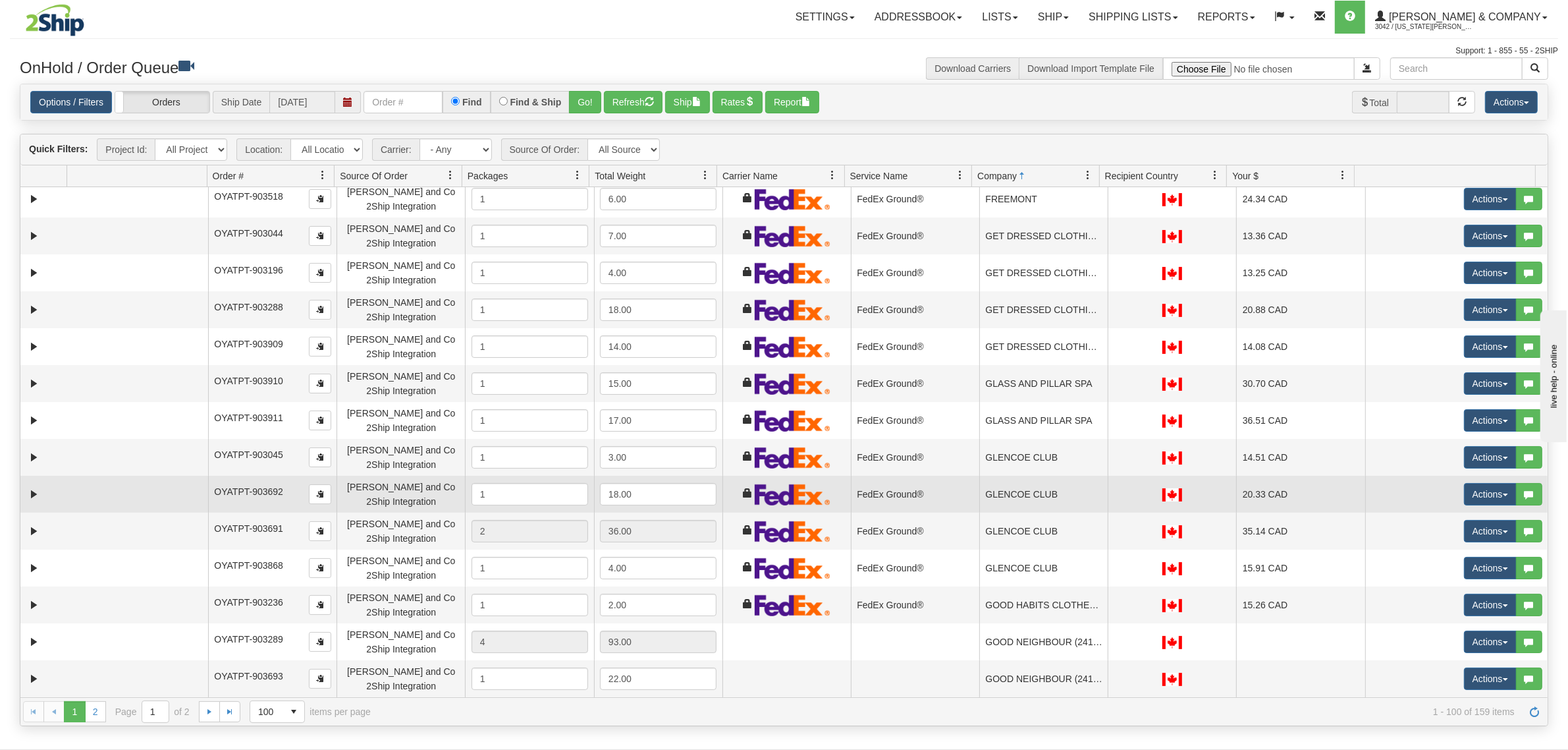
scroll to position [1400, 0]
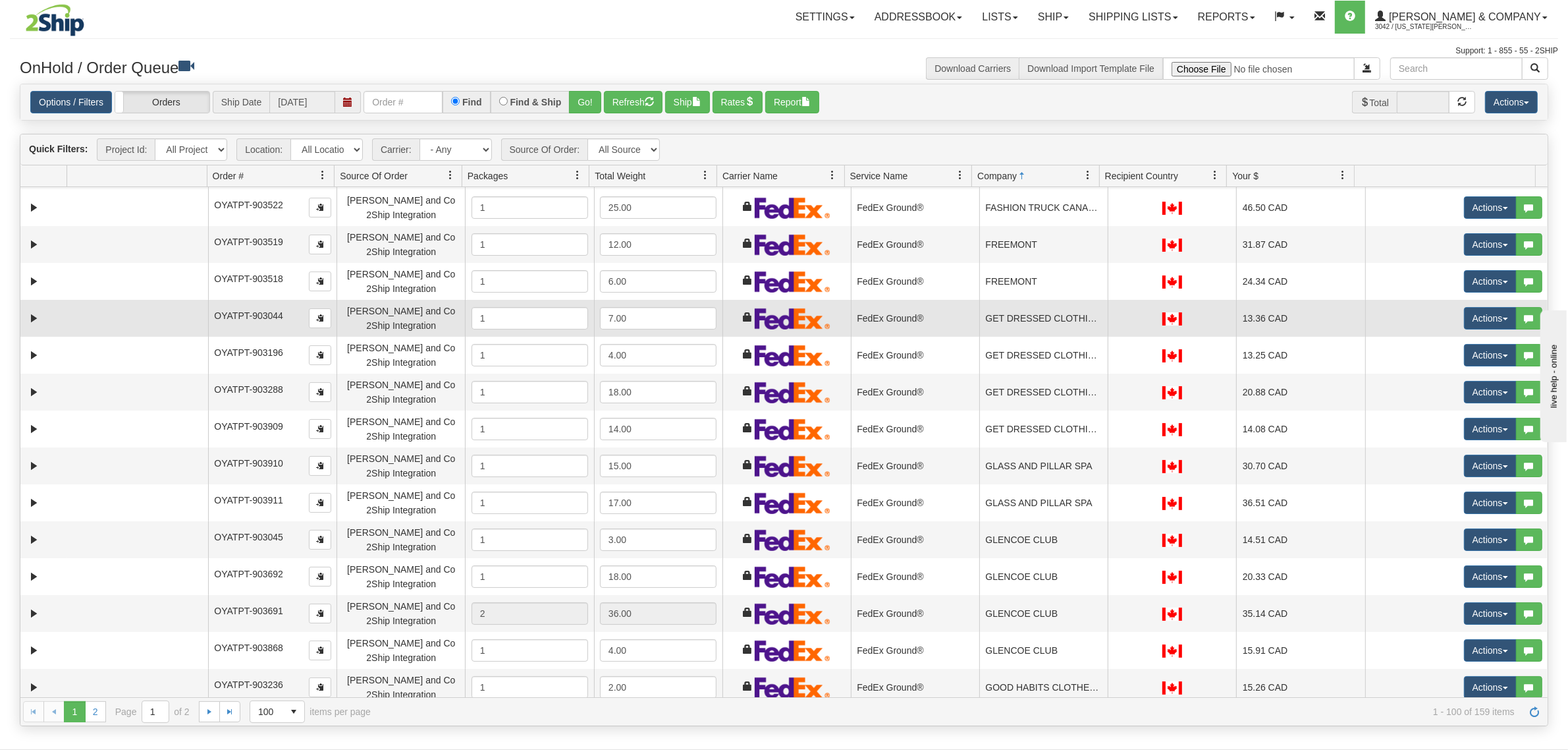
click at [1036, 323] on td "GET DRESSED CLOTHING - DELTA" at bounding box center [1043, 318] width 129 height 37
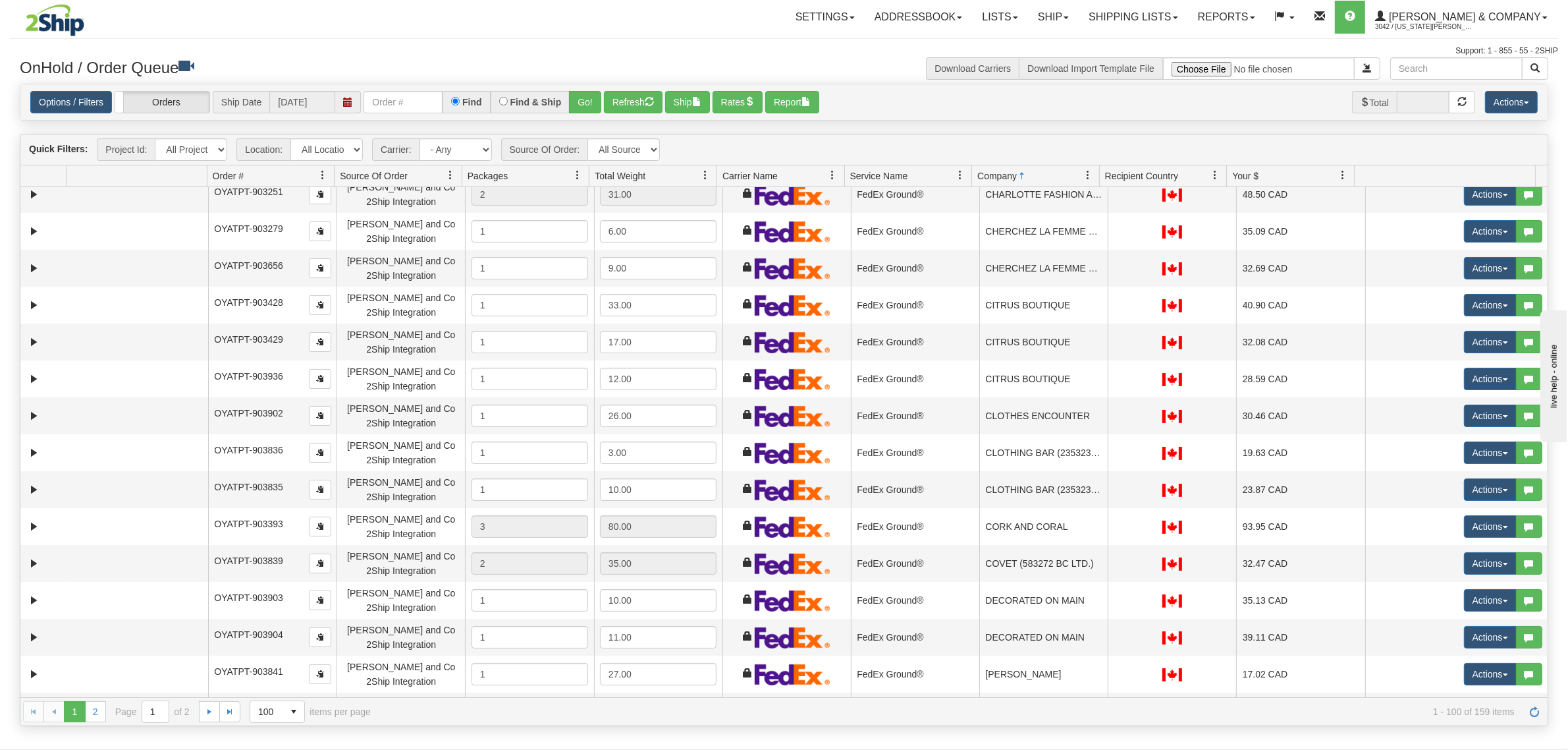
scroll to position [494, 0]
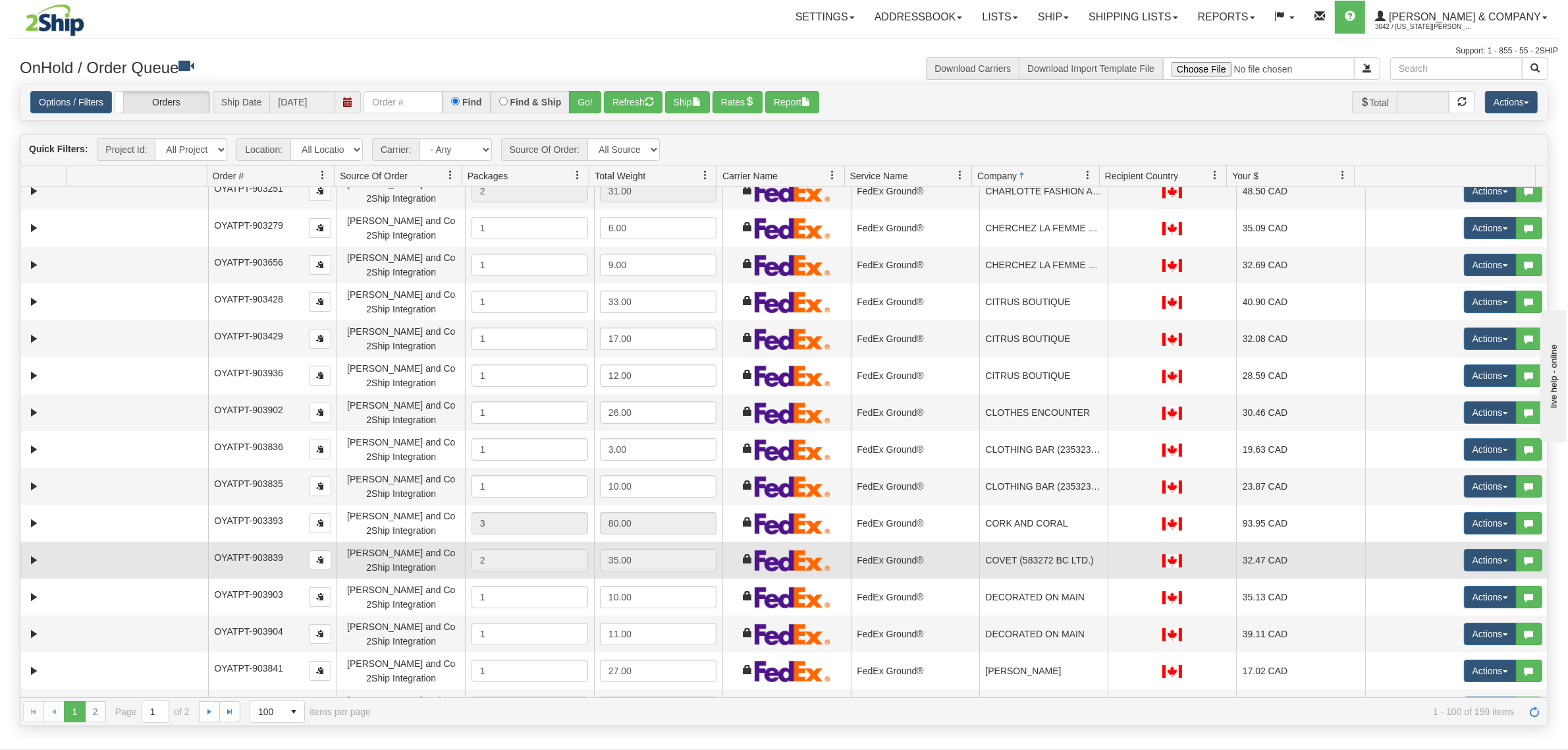
click at [1005, 571] on td "COVET (583272 BC LTD.)" at bounding box center [1043, 560] width 129 height 37
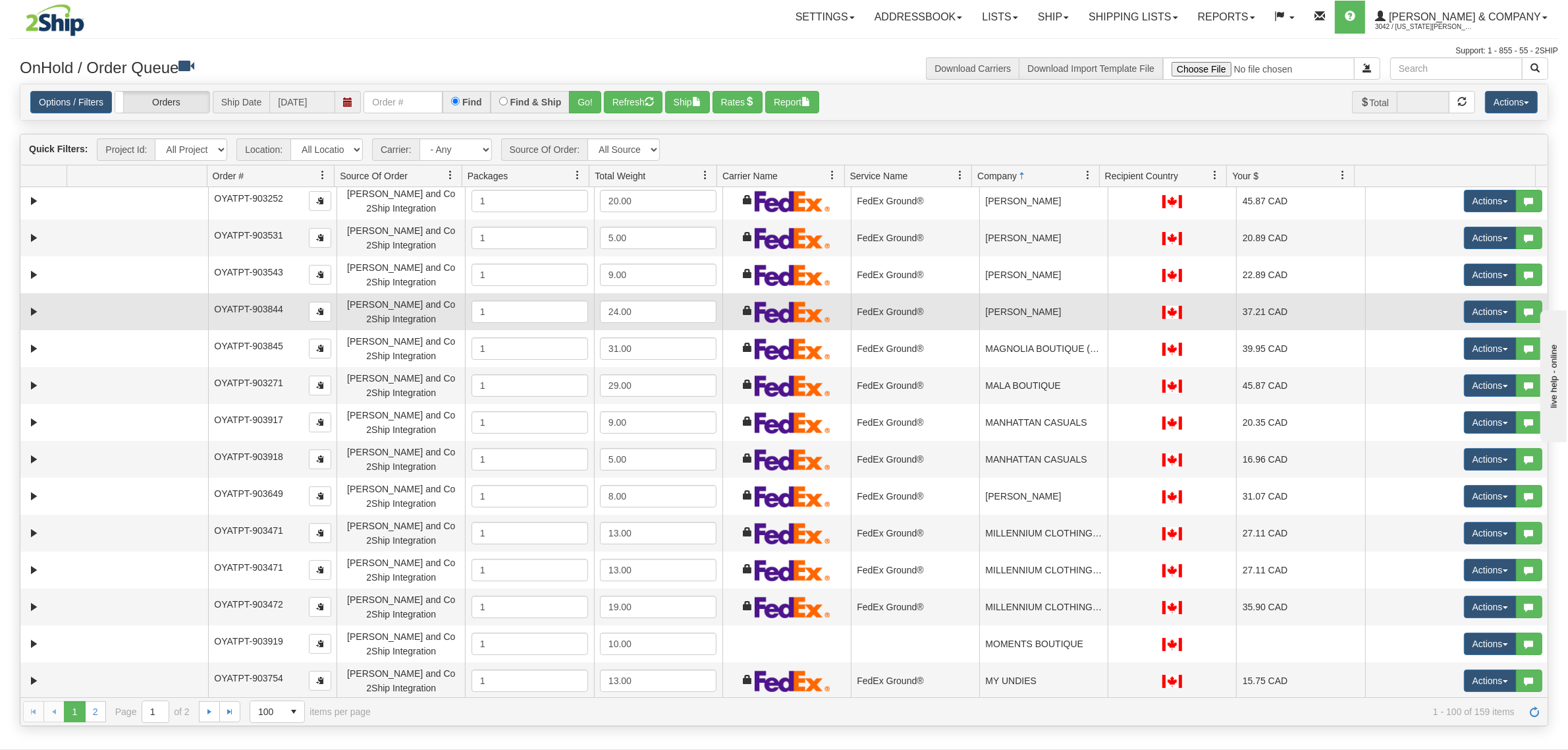
scroll to position [2965, 0]
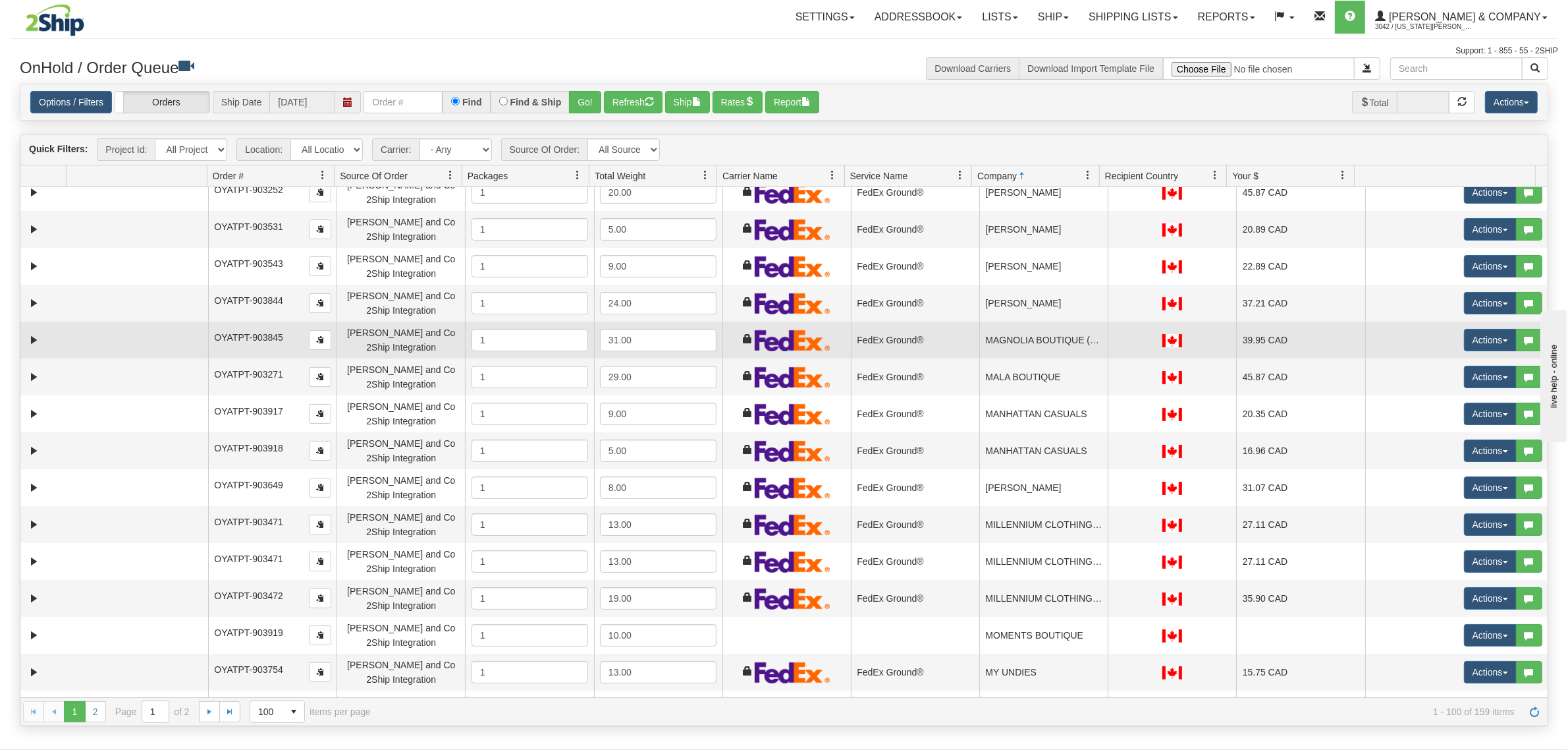
click at [1031, 334] on td "MAGNOLIA BOUTIQUE (PARKWAY GARDENS LTD.)" at bounding box center [1043, 339] width 129 height 37
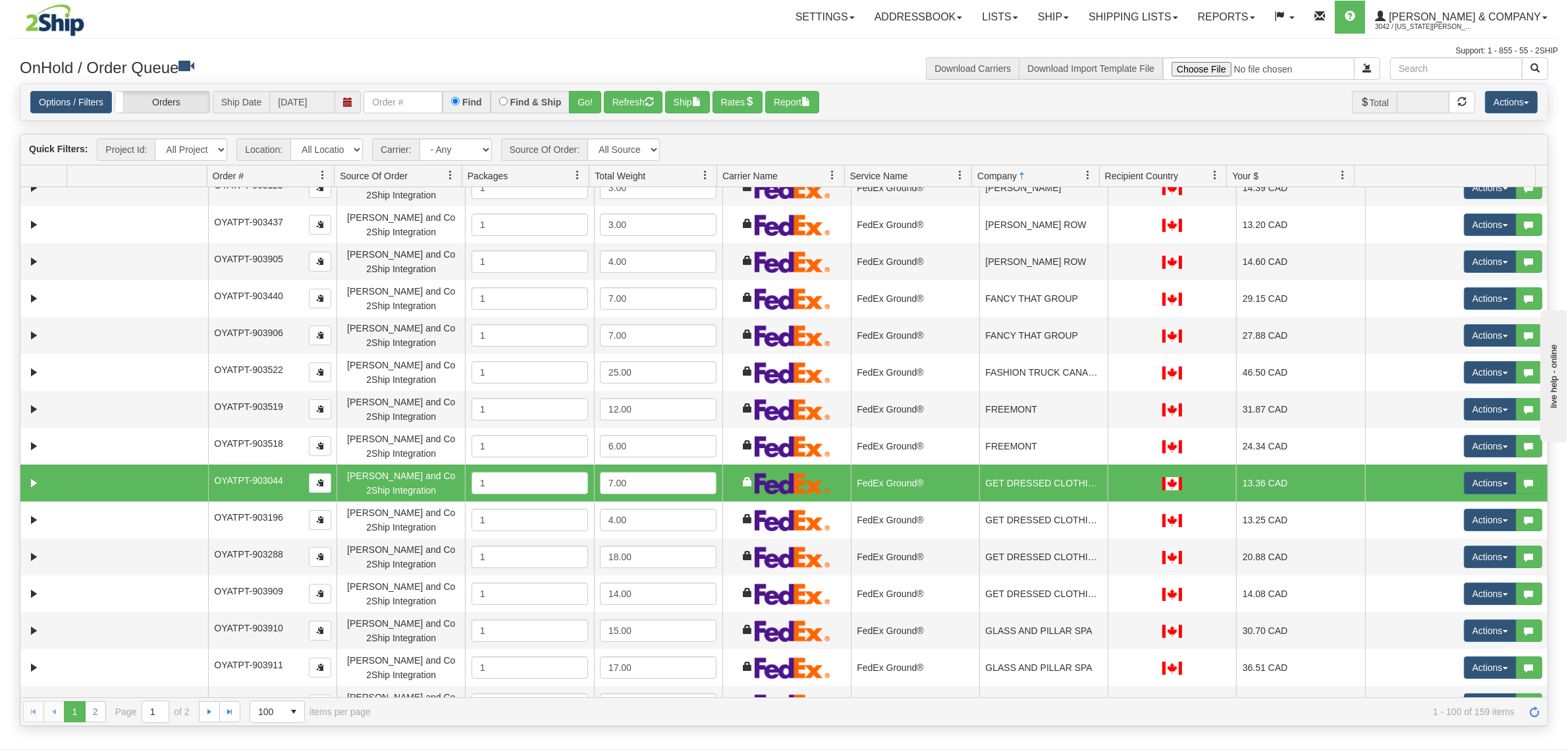
scroll to position [741, 0]
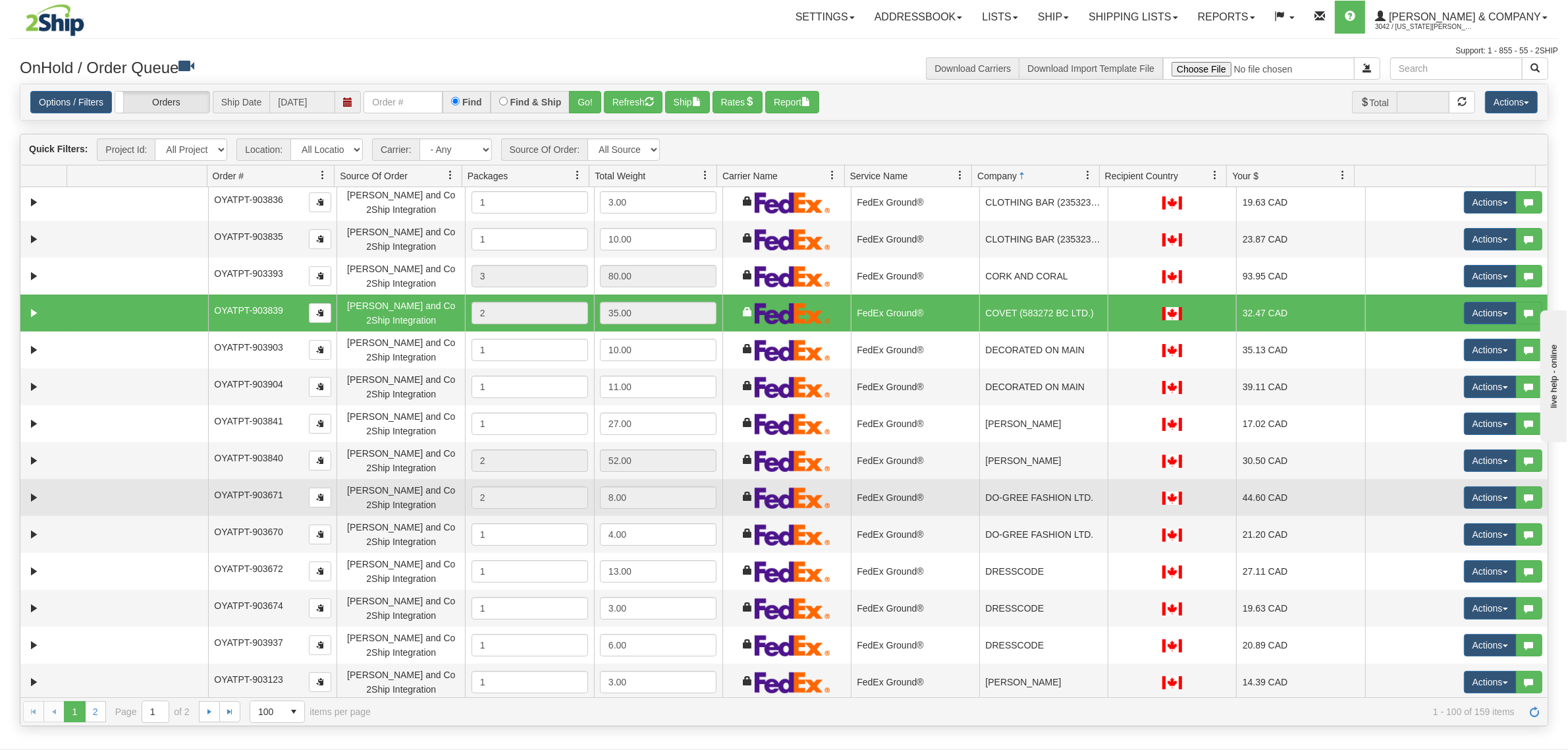
click at [1036, 498] on td "DO-GREE FASHION LTD." at bounding box center [1043, 497] width 129 height 37
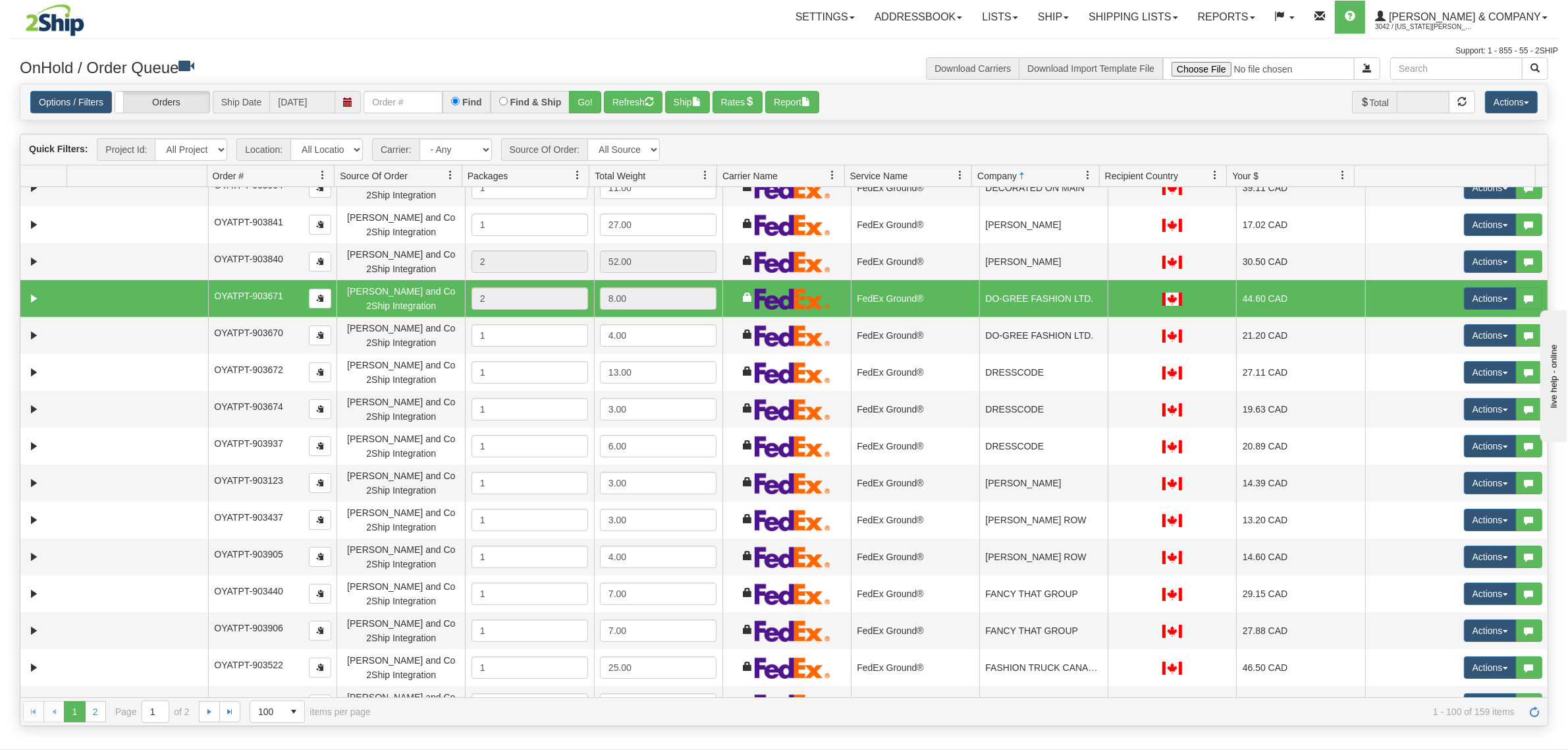
scroll to position [989, 0]
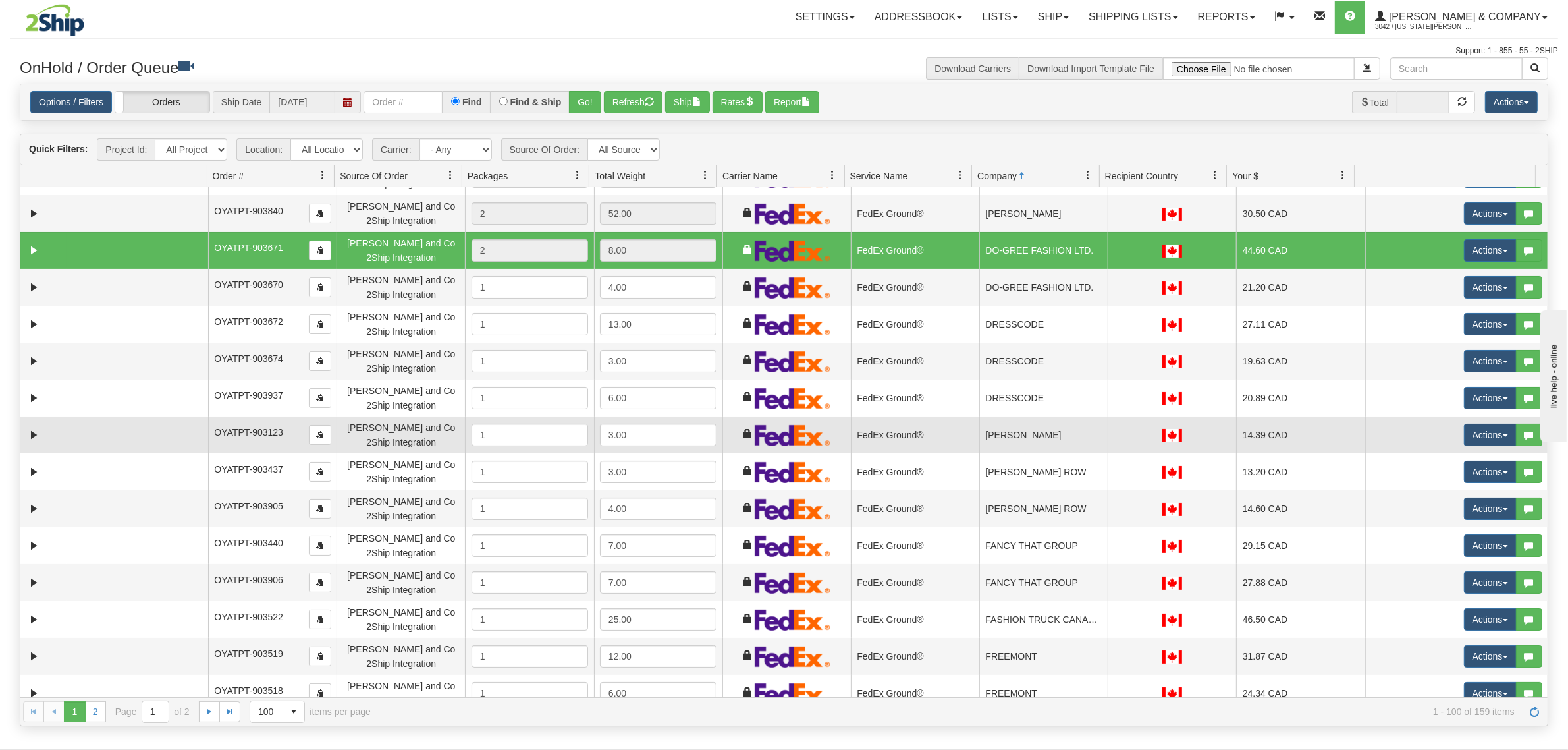
click at [1040, 445] on td "[PERSON_NAME]" at bounding box center [1043, 434] width 129 height 37
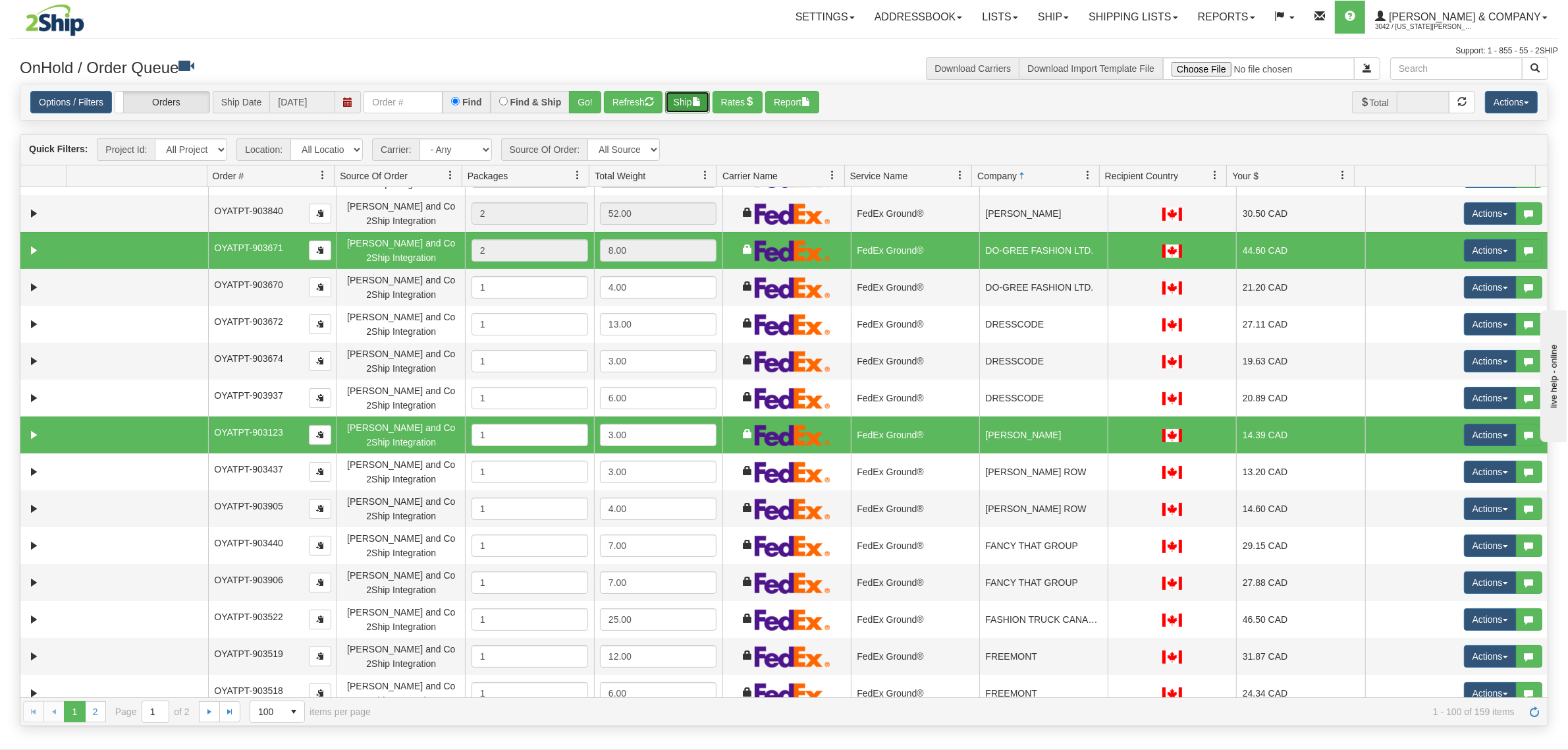
click at [699, 109] on button "Ship" at bounding box center [687, 102] width 45 height 22
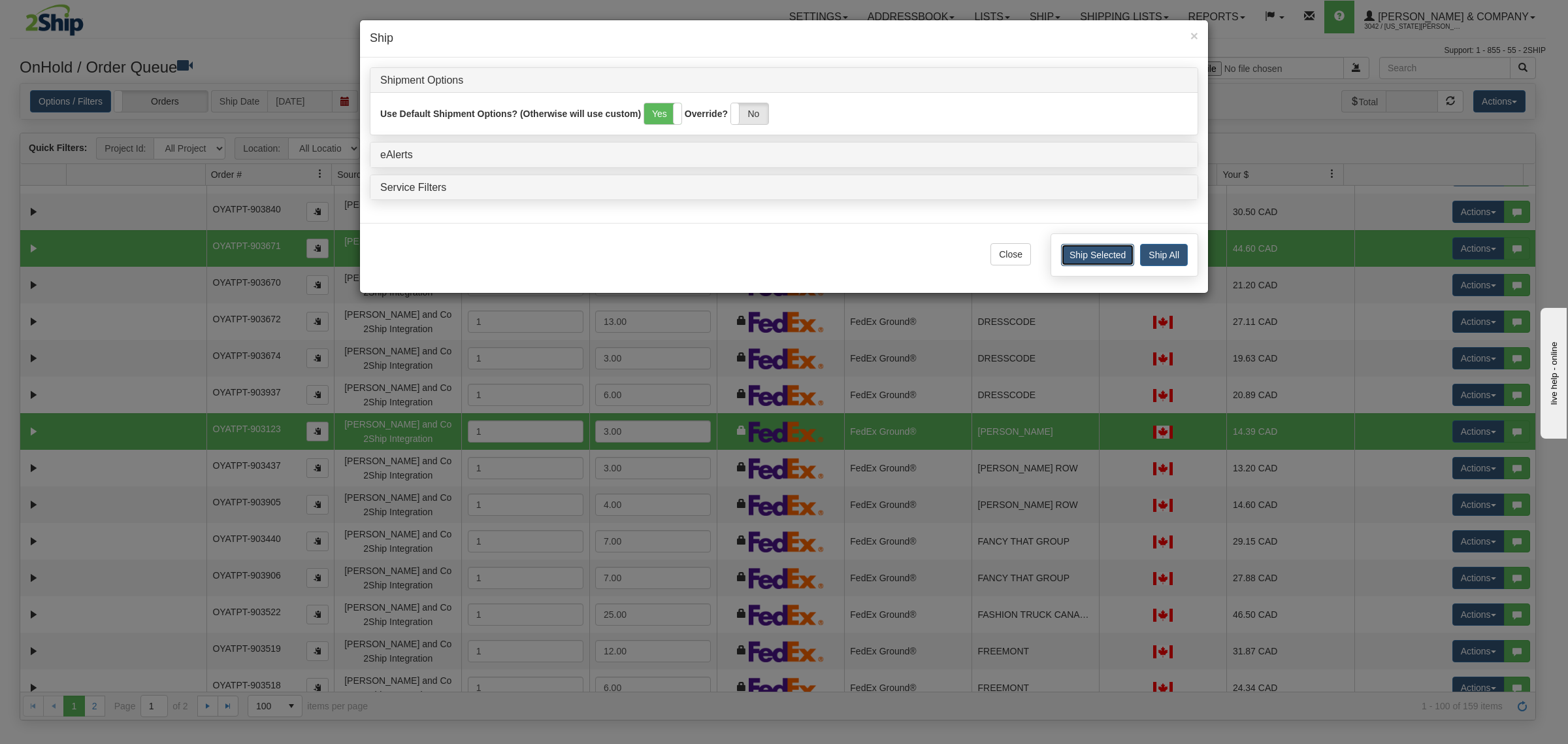
click at [1098, 252] on button "Ship Selected" at bounding box center [1097, 255] width 73 height 22
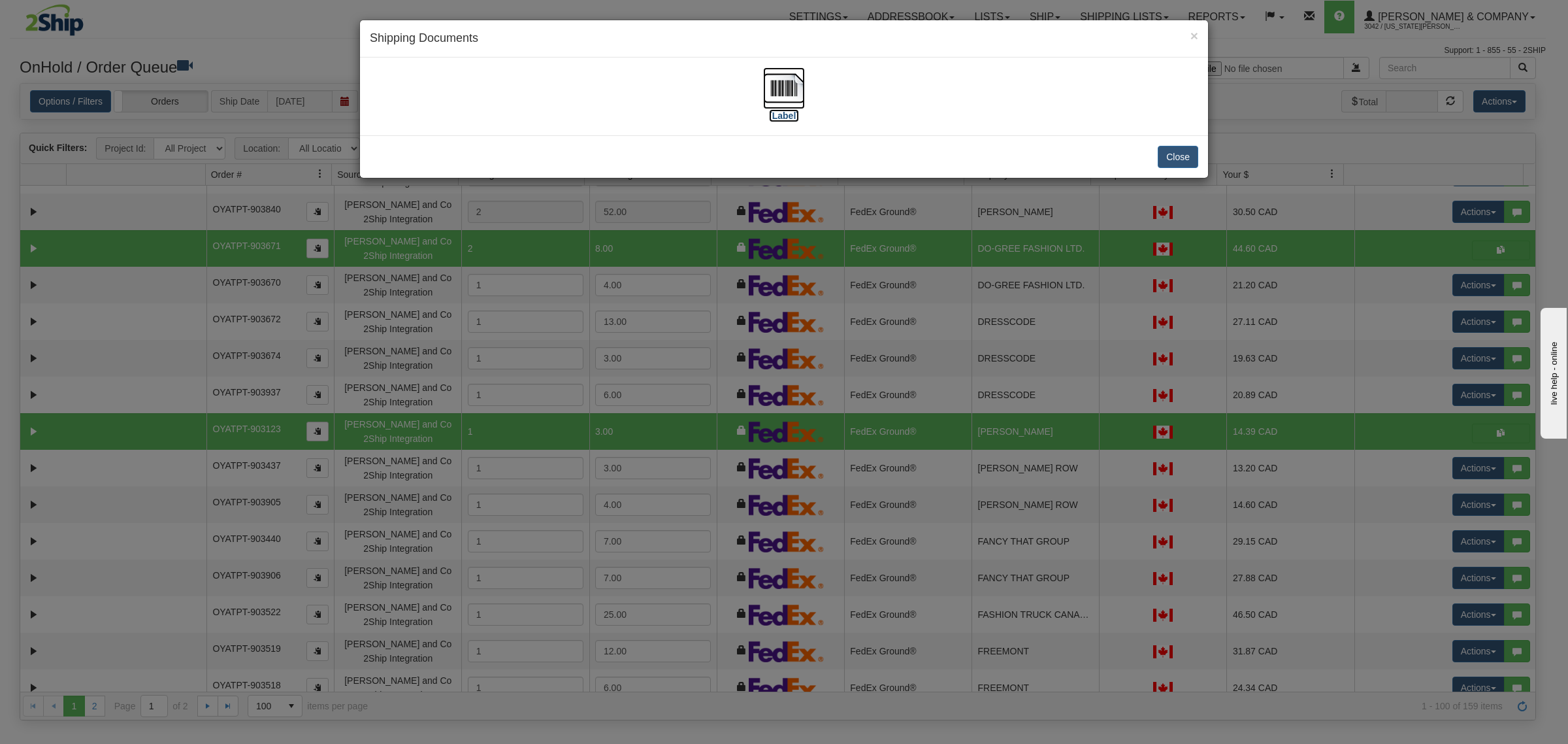
click at [781, 87] on img at bounding box center [784, 88] width 41 height 41
click at [1184, 150] on button "Close" at bounding box center [1178, 156] width 41 height 22
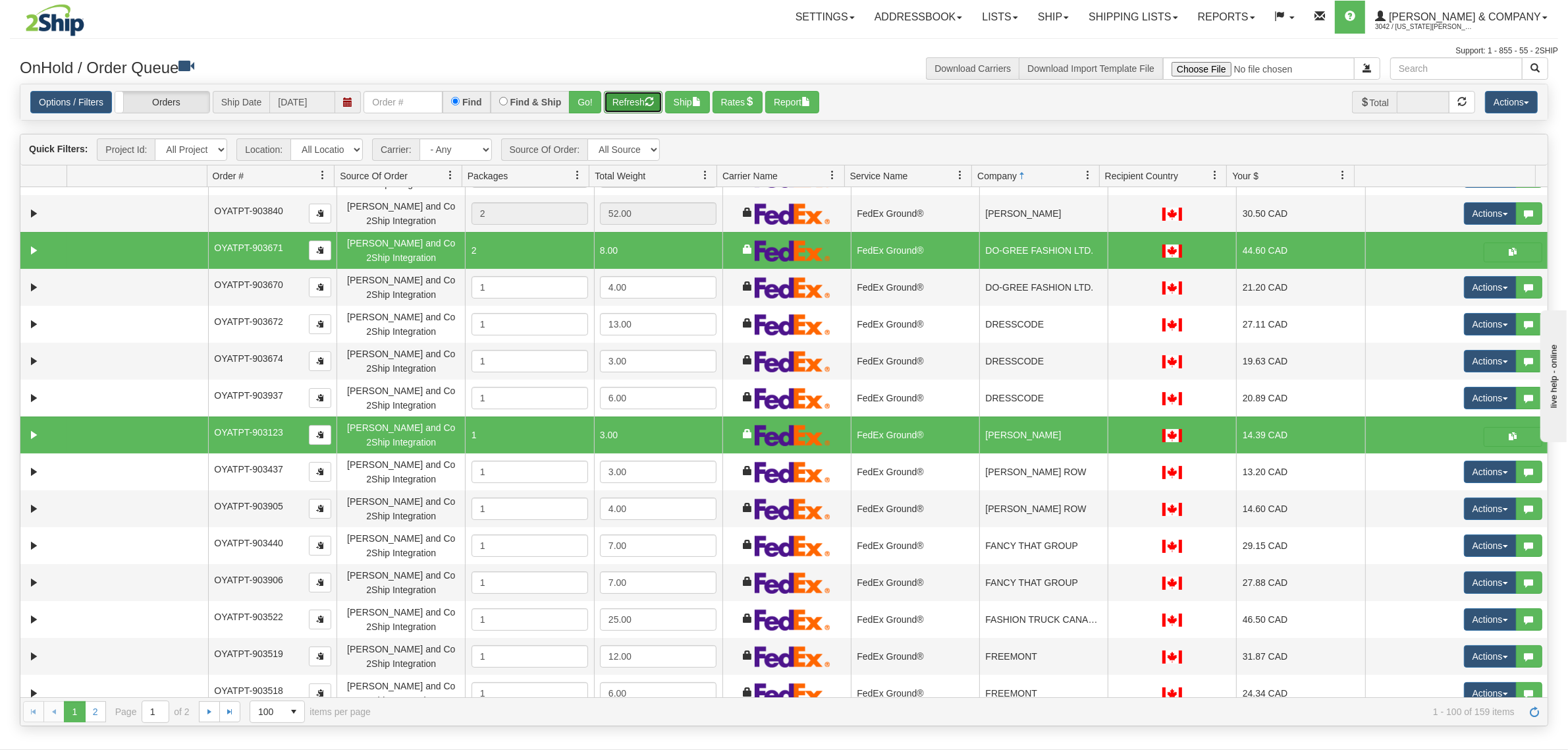
click at [631, 96] on button "Refresh" at bounding box center [633, 102] width 59 height 22
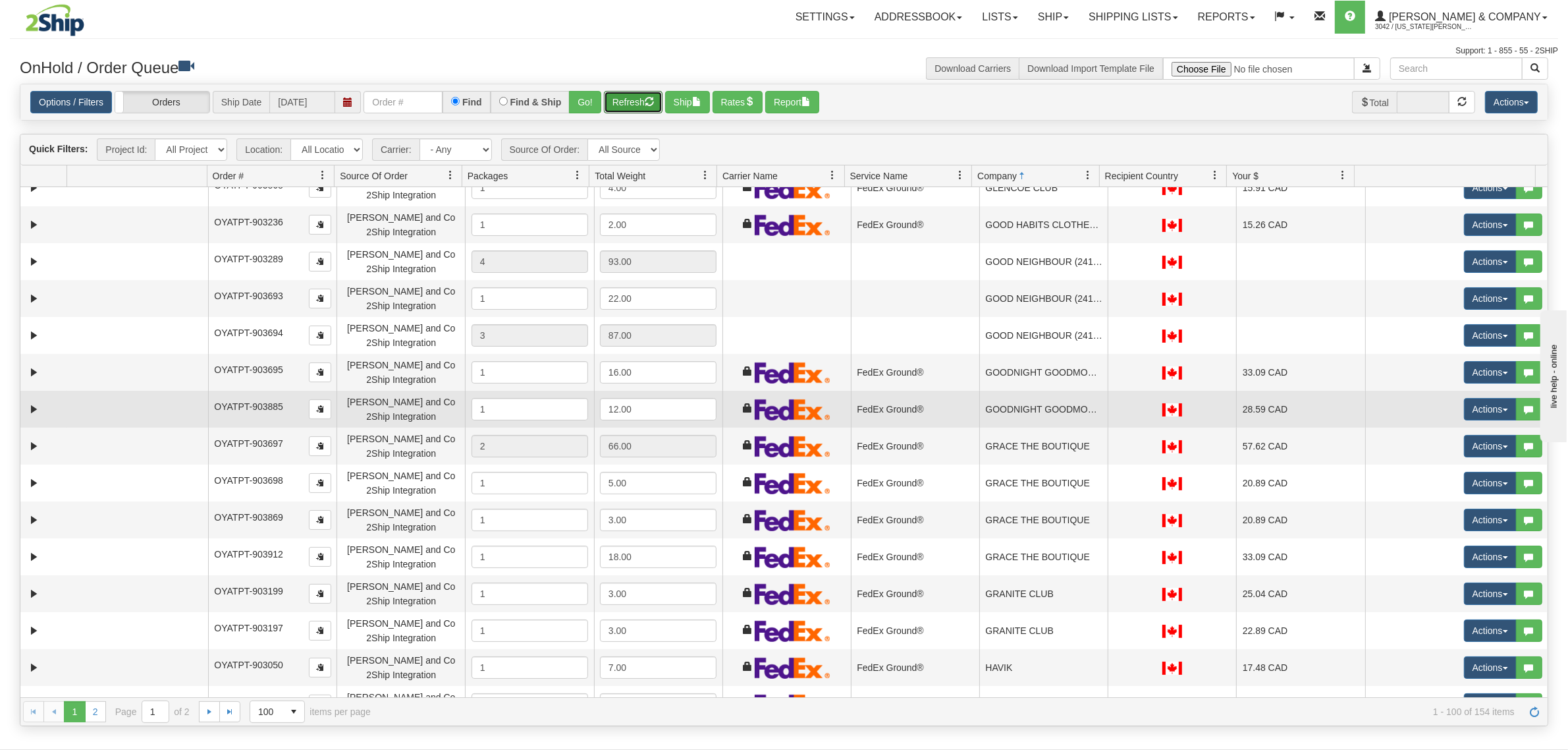
scroll to position [1976, 0]
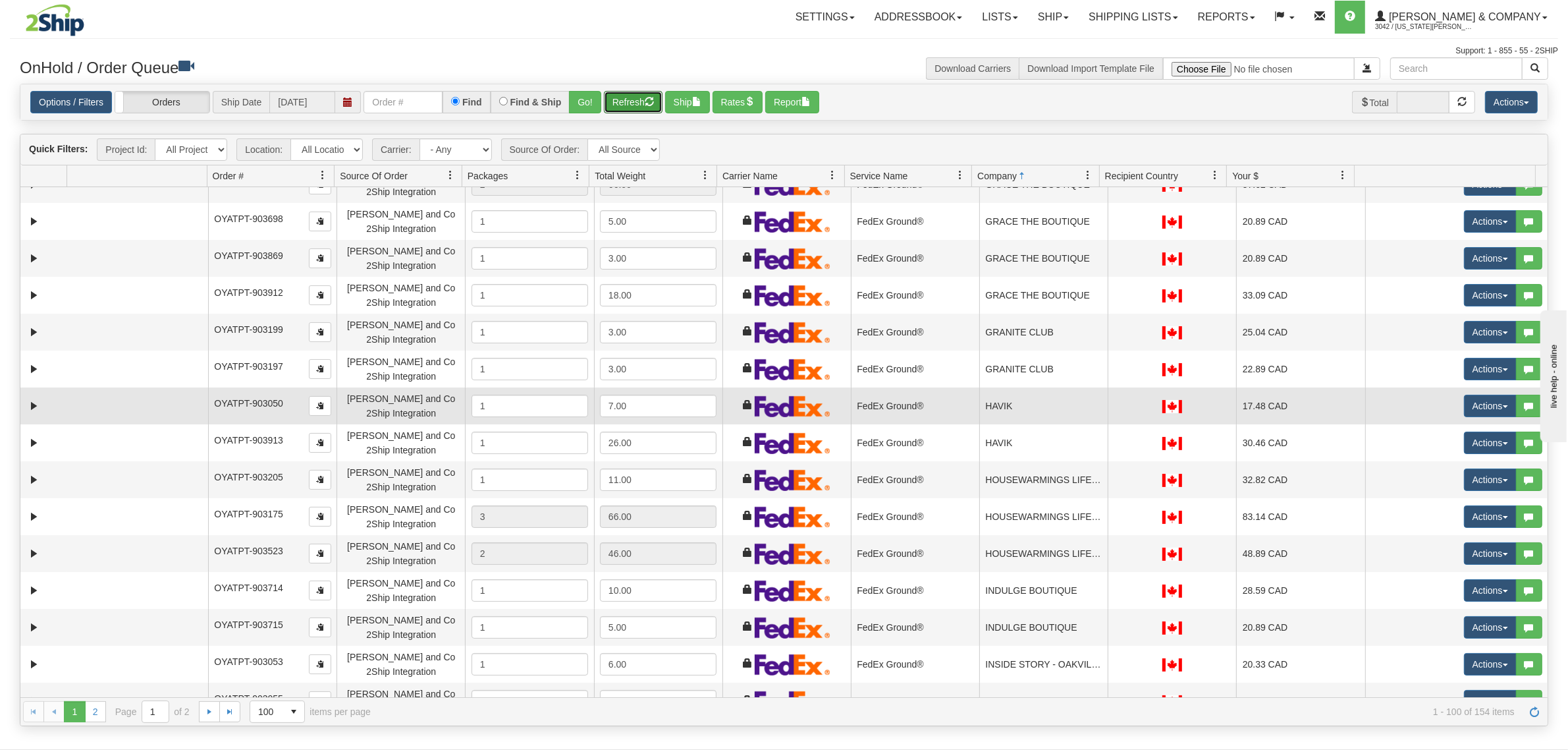
click at [1022, 406] on td "HAVIK" at bounding box center [1043, 406] width 129 height 37
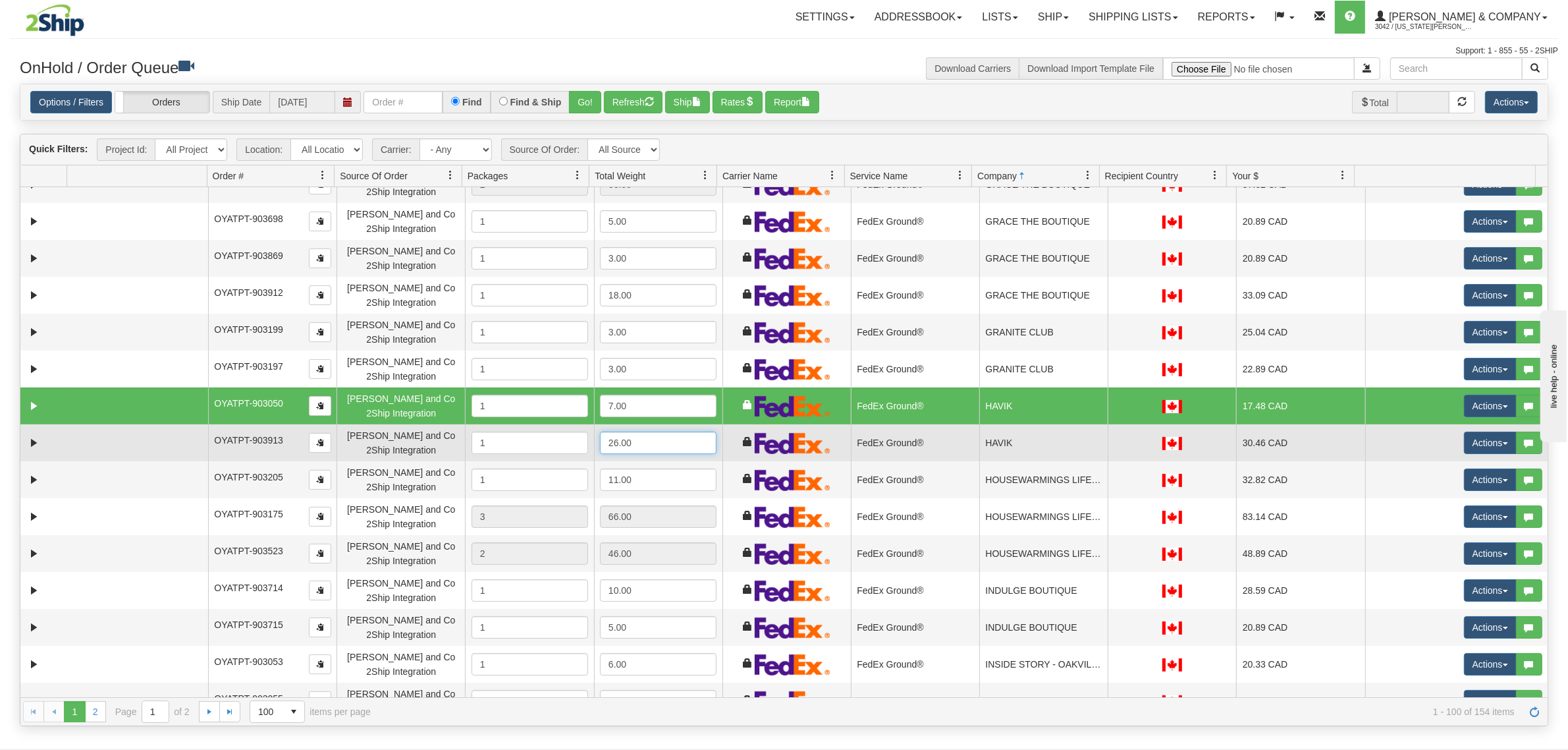
click at [696, 431] on input "26.00" at bounding box center [658, 442] width 116 height 22
click at [877, 427] on td "FedEx Ground®" at bounding box center [914, 443] width 129 height 37
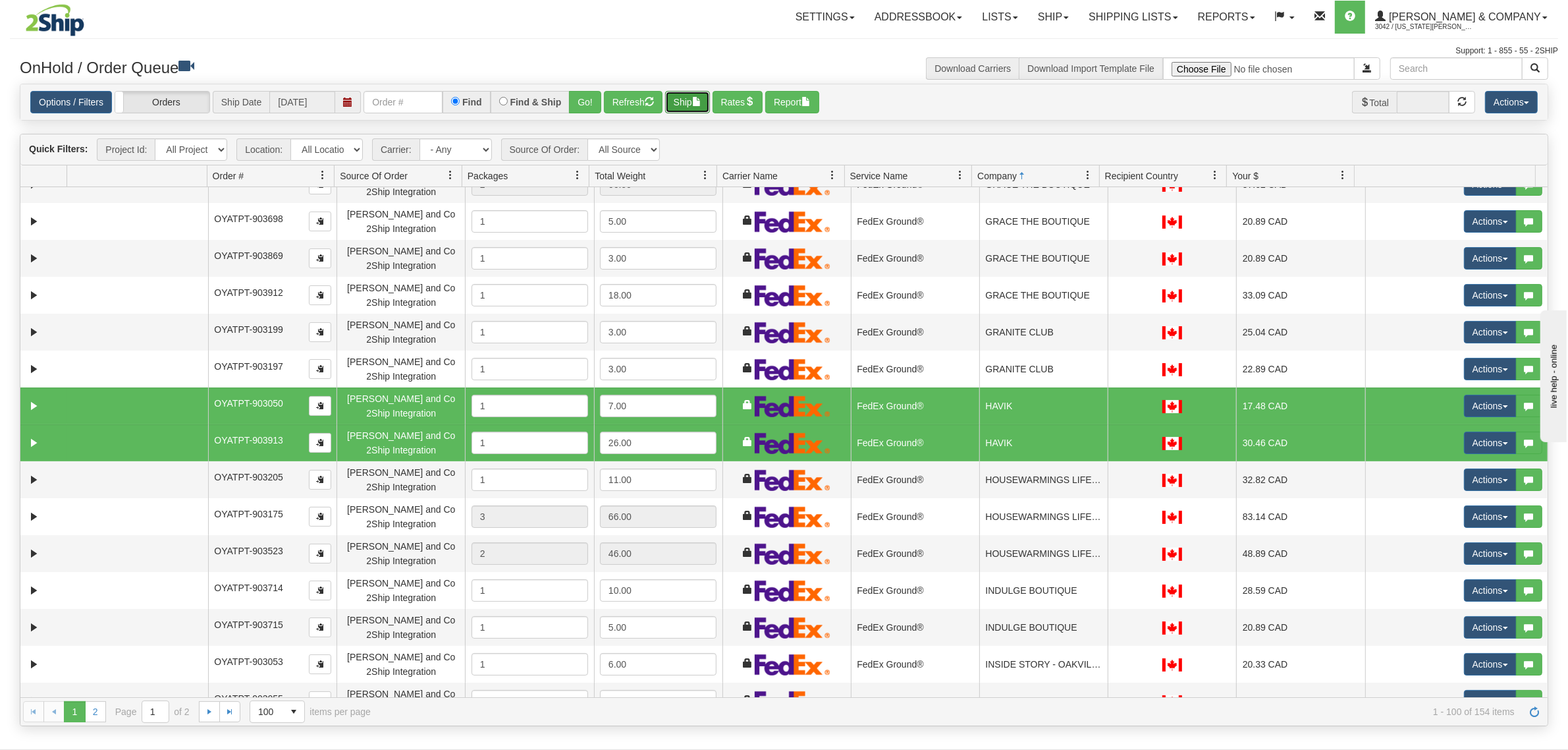
click at [676, 100] on button "Ship" at bounding box center [687, 102] width 45 height 22
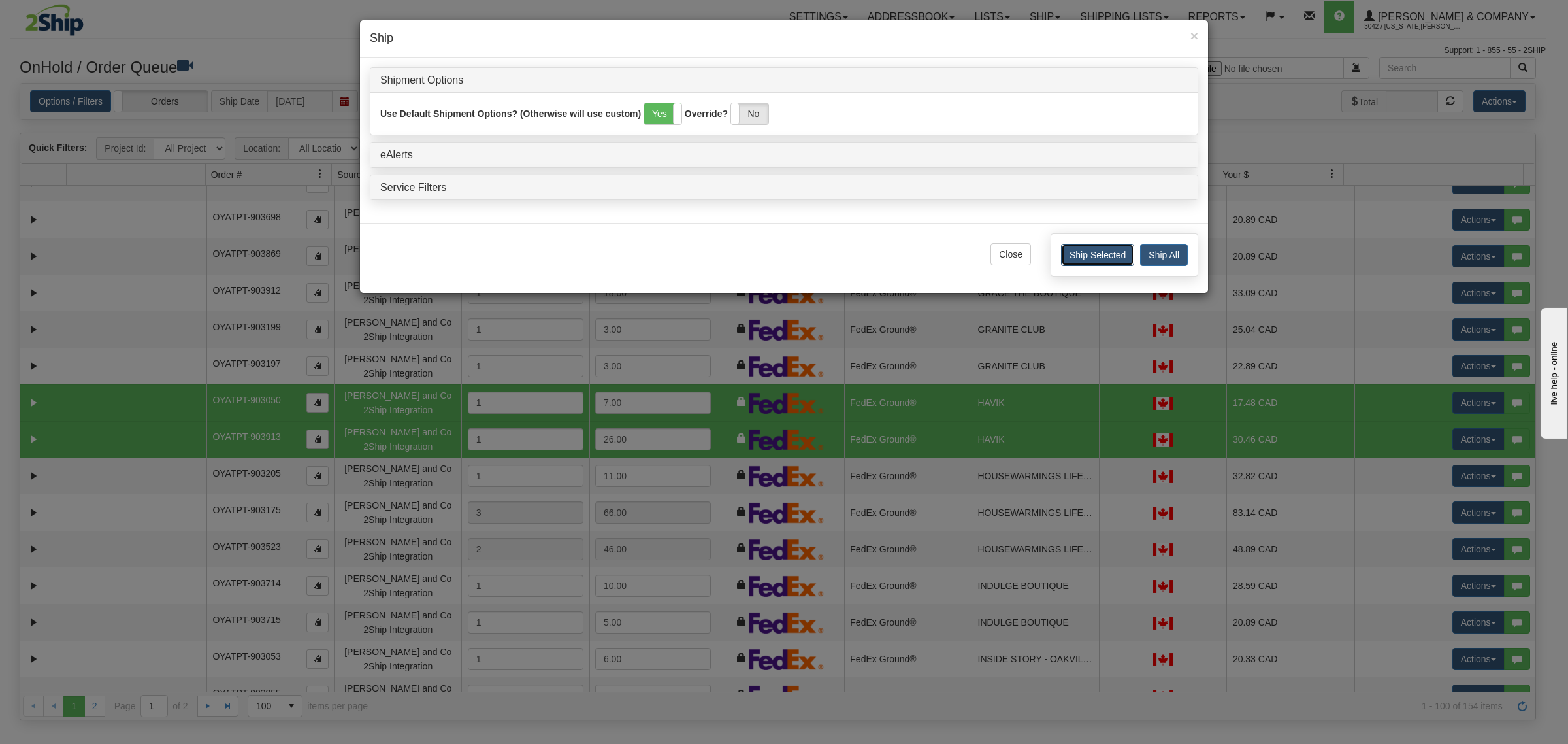
click at [1095, 256] on button "Ship Selected" at bounding box center [1097, 255] width 73 height 22
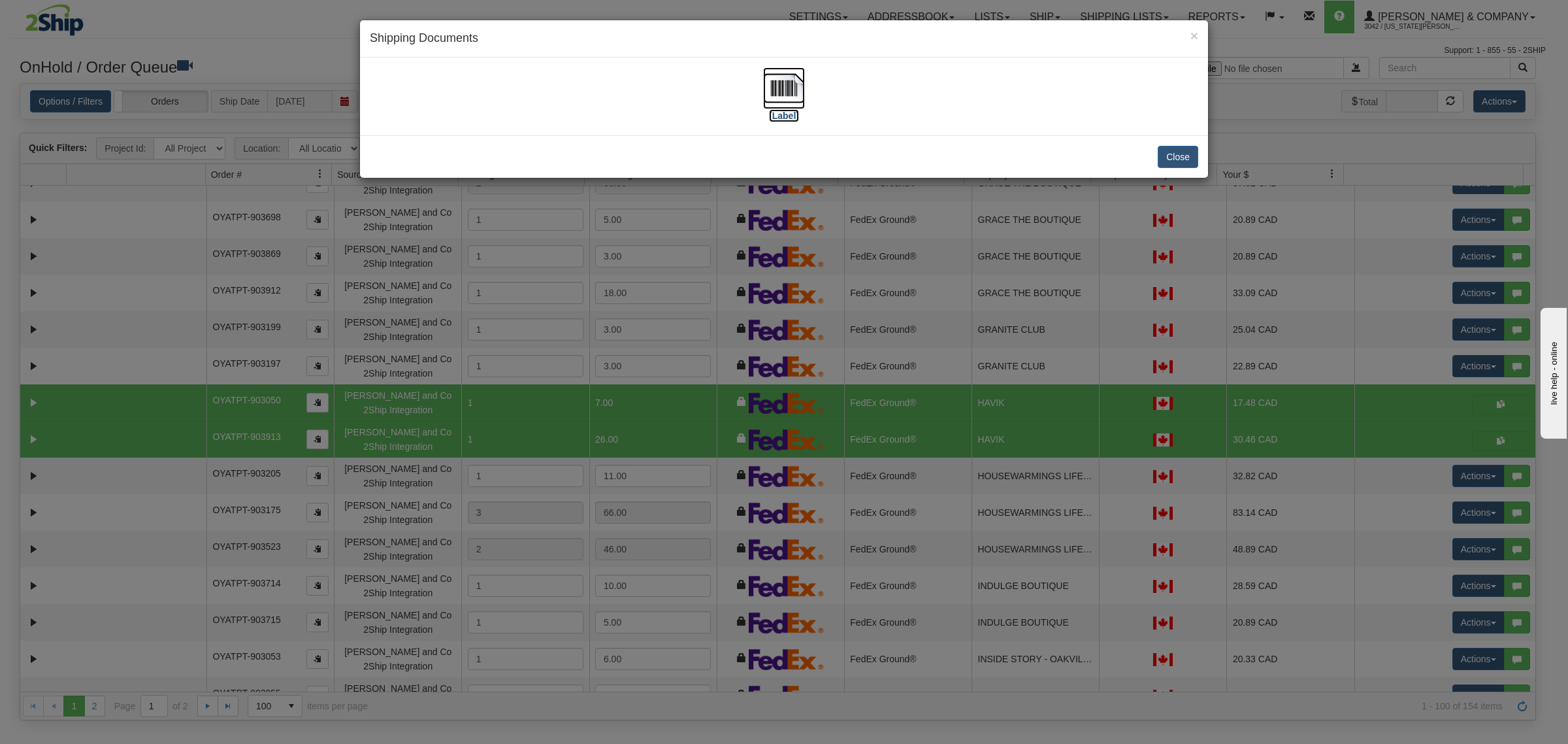
click at [781, 85] on img at bounding box center [784, 88] width 41 height 41
drag, startPoint x: 1190, startPoint y: 151, endPoint x: 1193, endPoint y: 138, distance: 13.3
click at [1191, 142] on div "Close" at bounding box center [784, 156] width 848 height 42
click at [1179, 154] on button "Close" at bounding box center [1178, 156] width 41 height 22
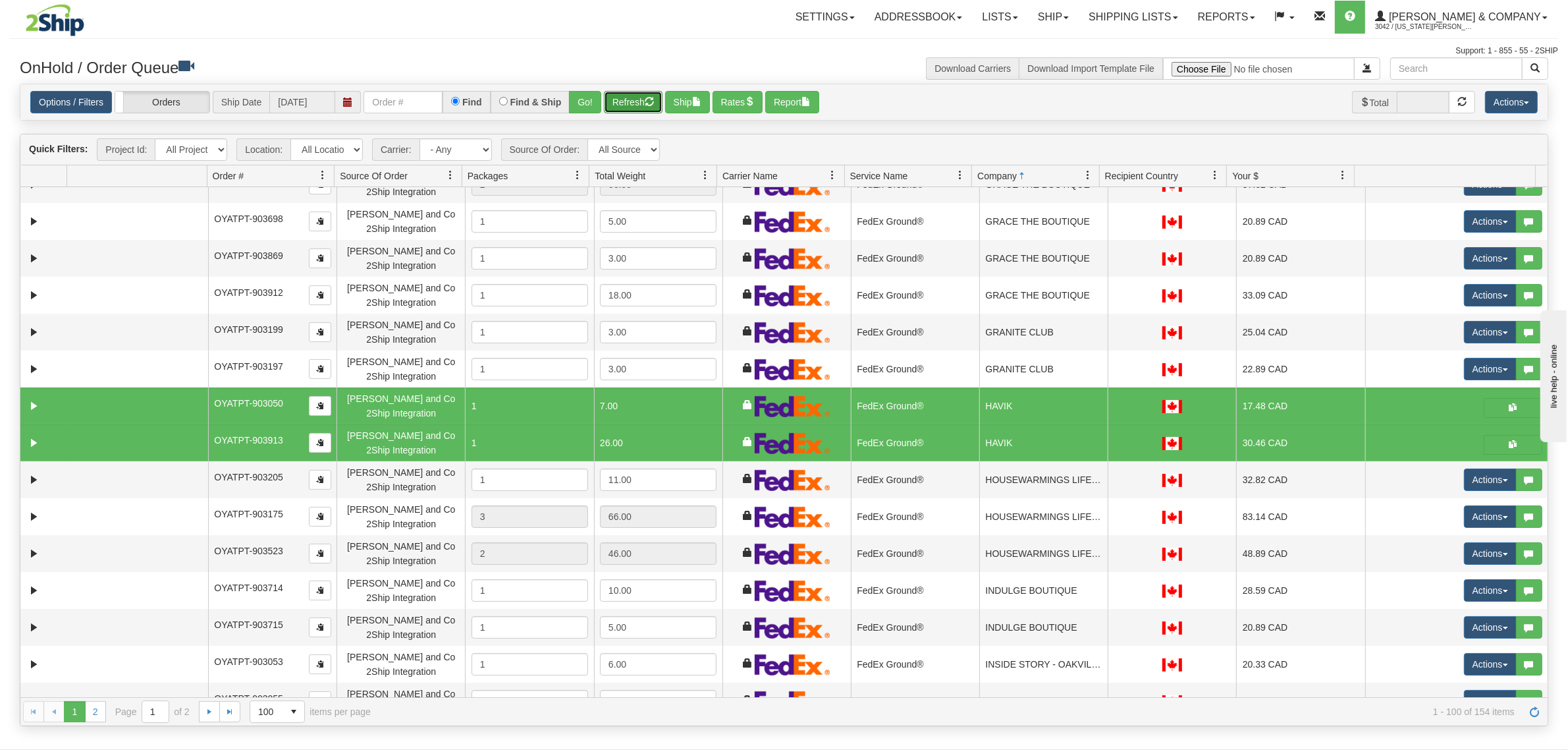
click at [642, 93] on button "Refresh" at bounding box center [633, 102] width 59 height 22
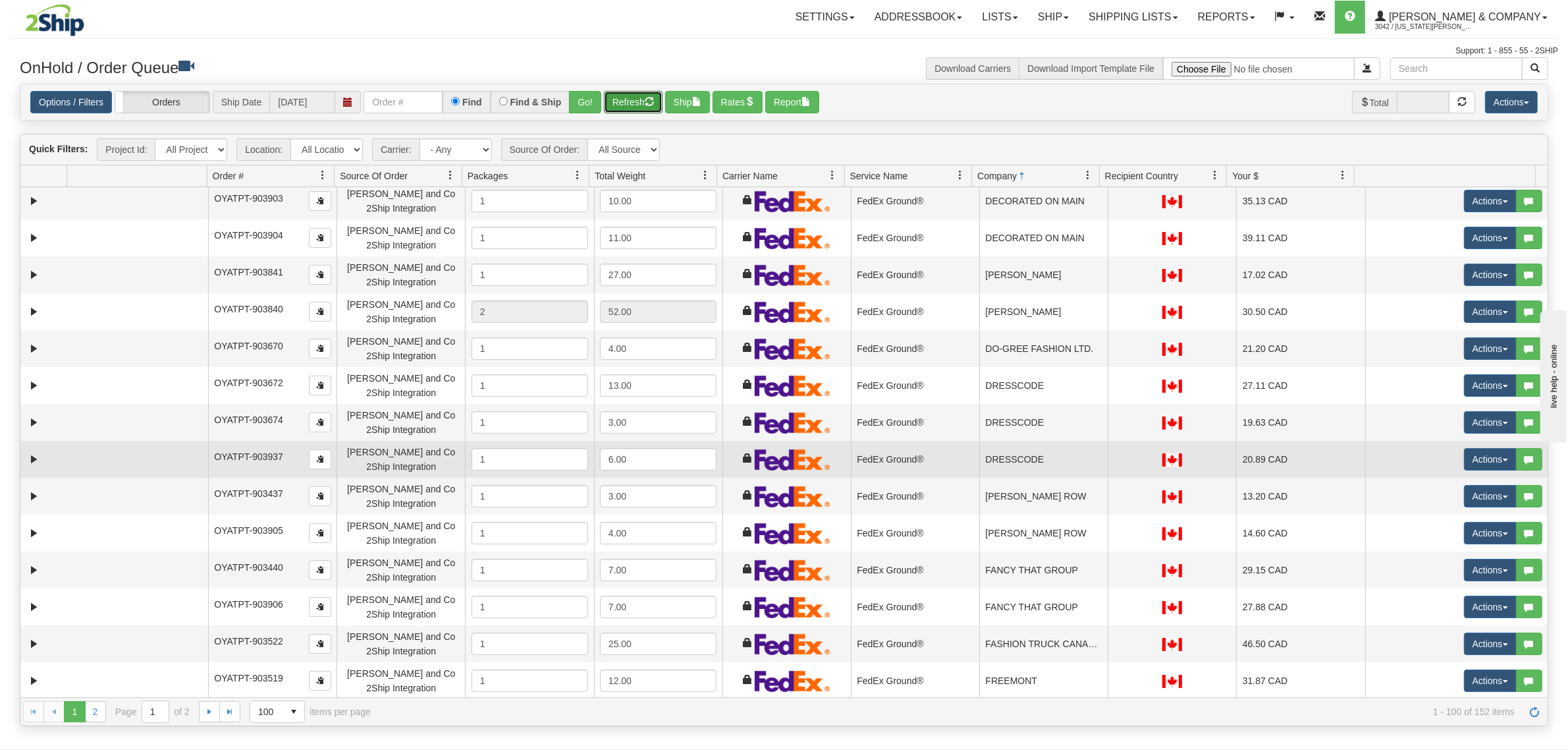
scroll to position [824, 0]
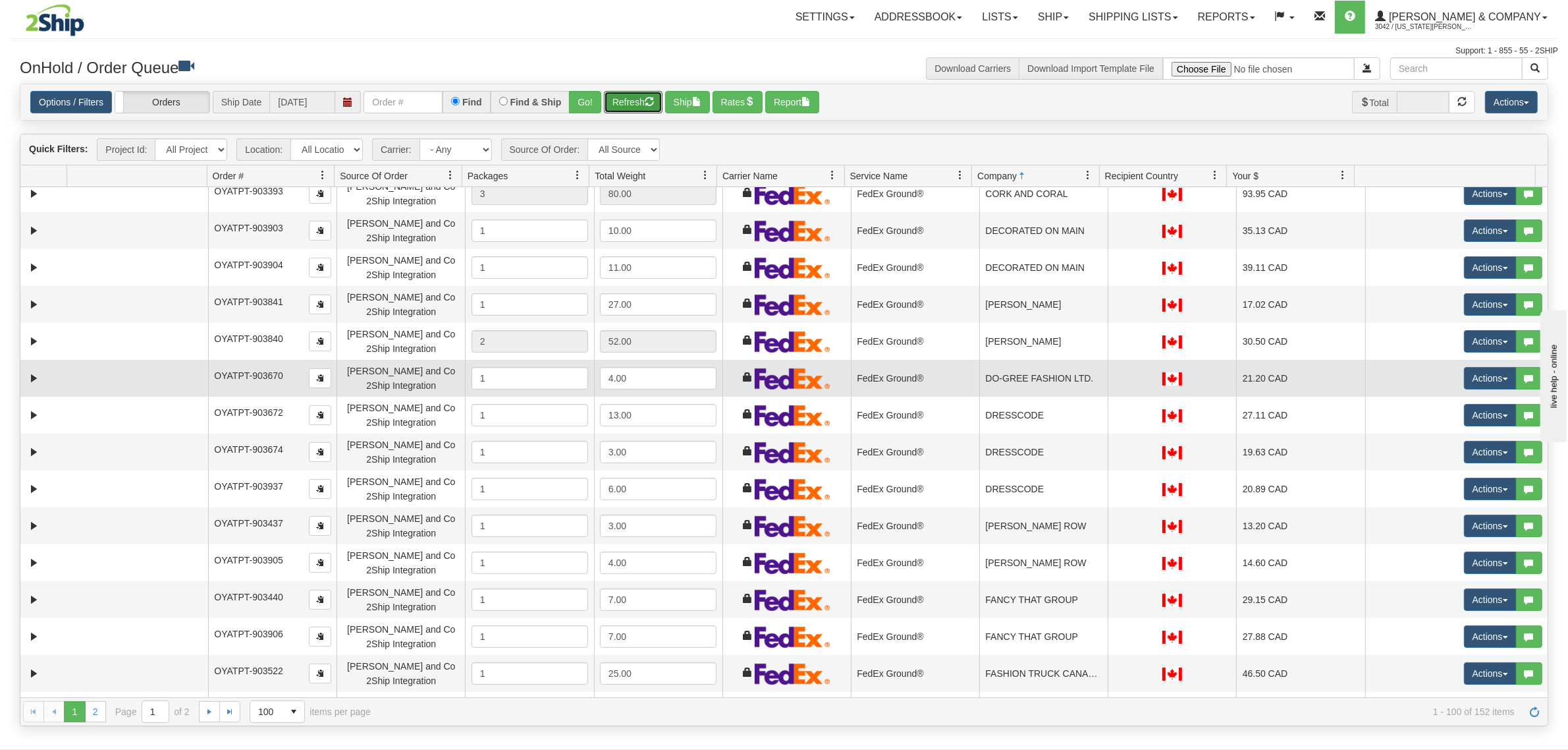
click at [1034, 382] on td "DO-GREE FASHION LTD." at bounding box center [1043, 378] width 129 height 37
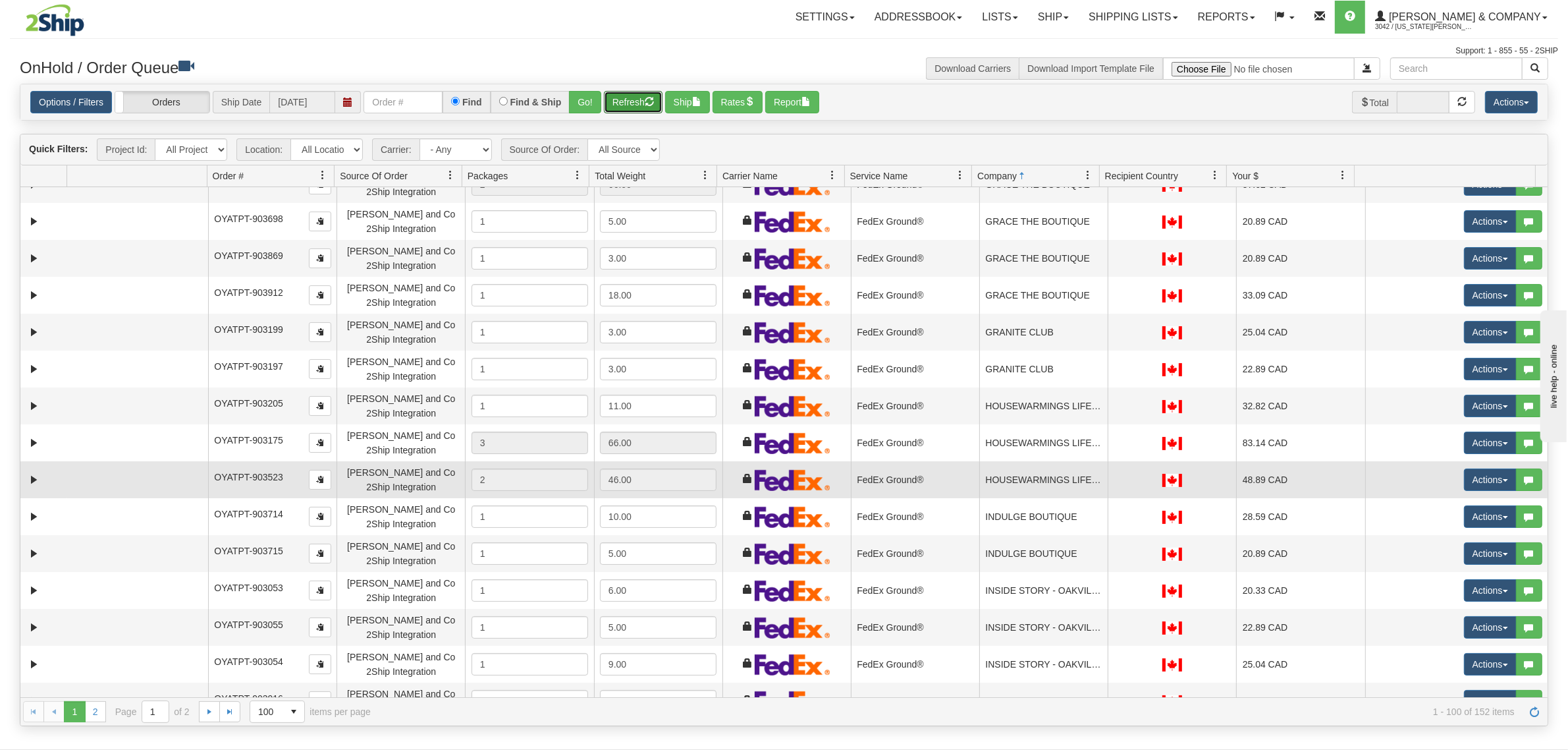
scroll to position [2141, 0]
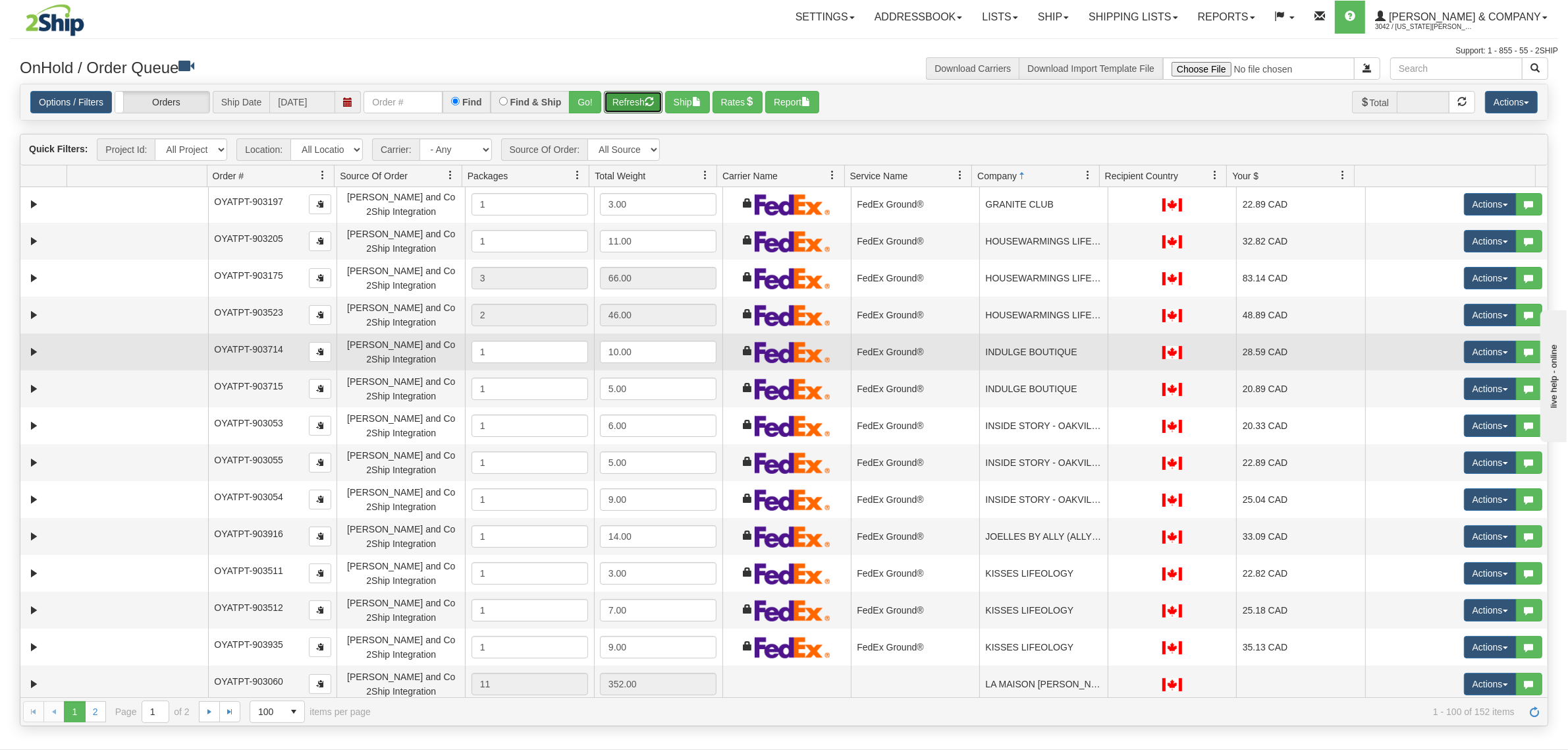
click at [1012, 367] on td "INDULGE BOUTIQUE" at bounding box center [1043, 352] width 129 height 37
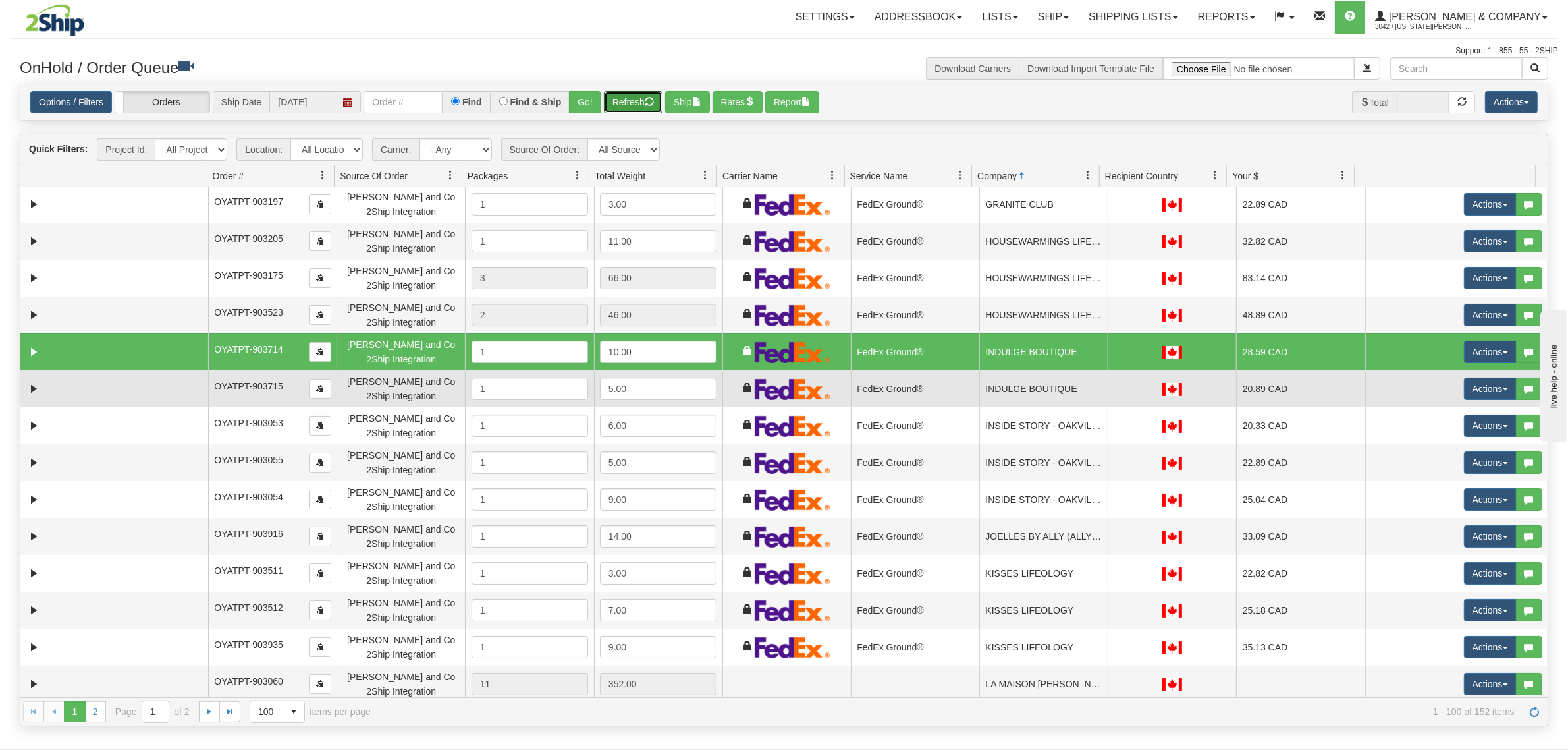
click at [1012, 396] on td "INDULGE BOUTIQUE" at bounding box center [1043, 389] width 129 height 37
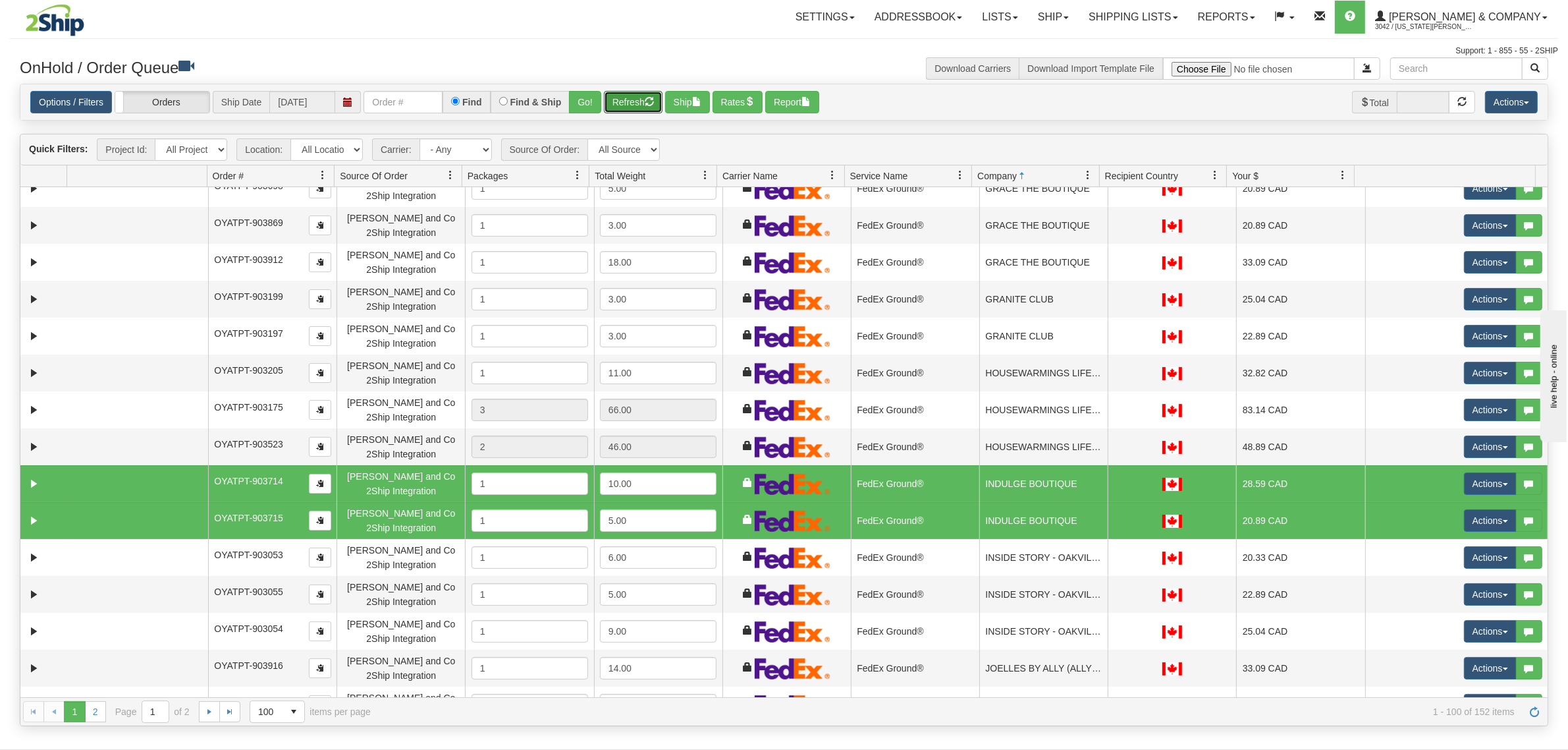
scroll to position [2059, 0]
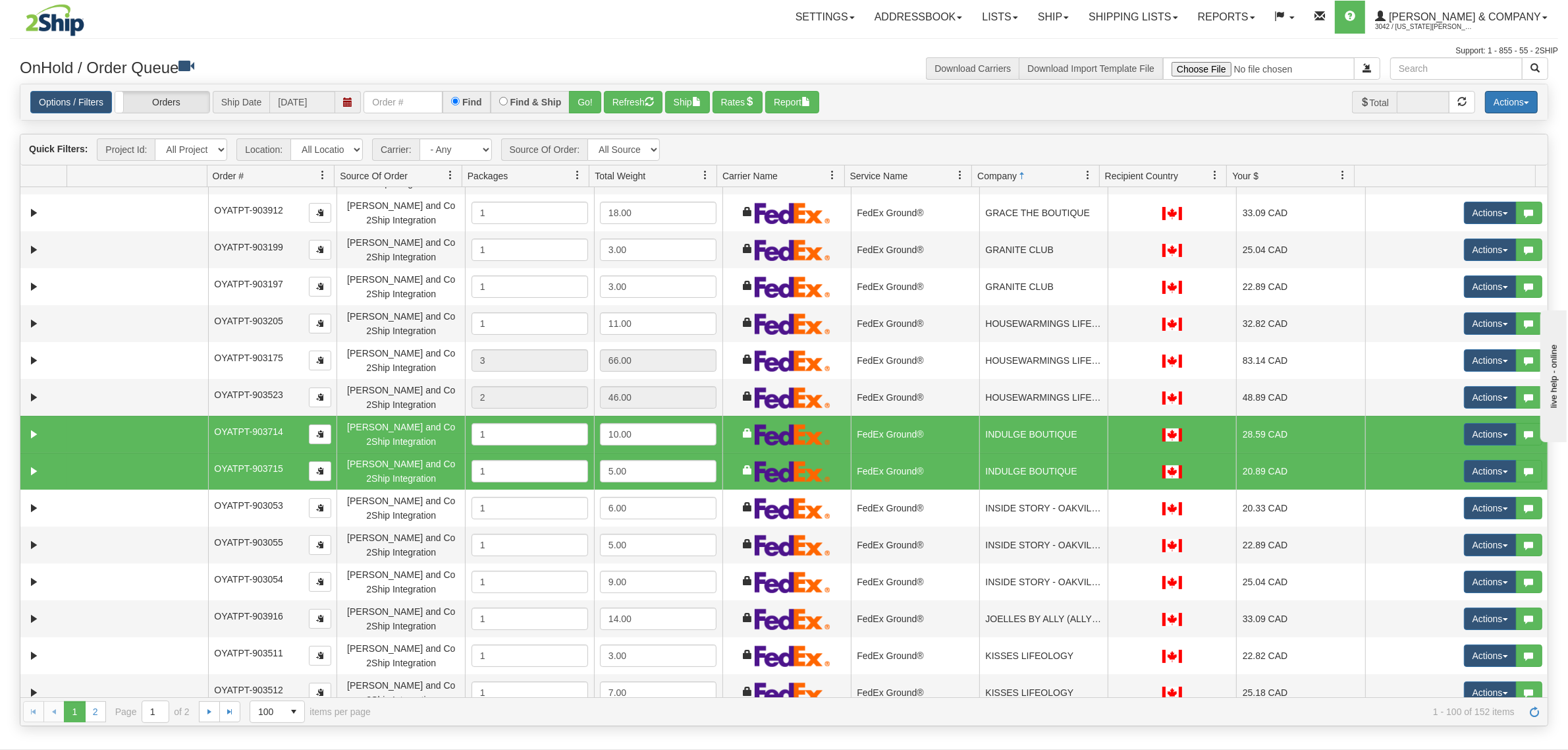
click at [1500, 109] on button "Actions" at bounding box center [1511, 102] width 52 height 22
click at [1462, 203] on link "Delete Selected" at bounding box center [1481, 208] width 111 height 17
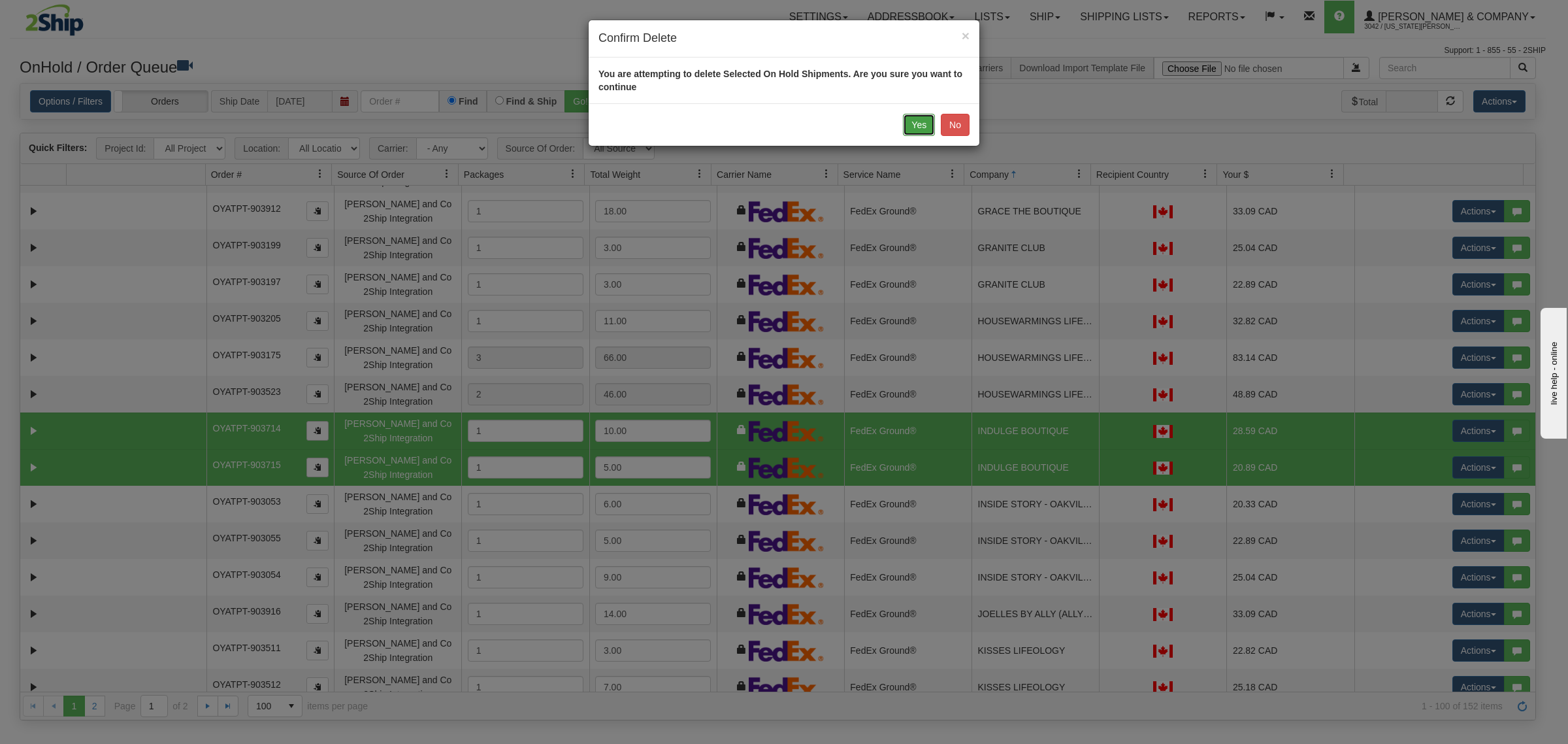
click at [917, 128] on button "Yes" at bounding box center [919, 124] width 32 height 22
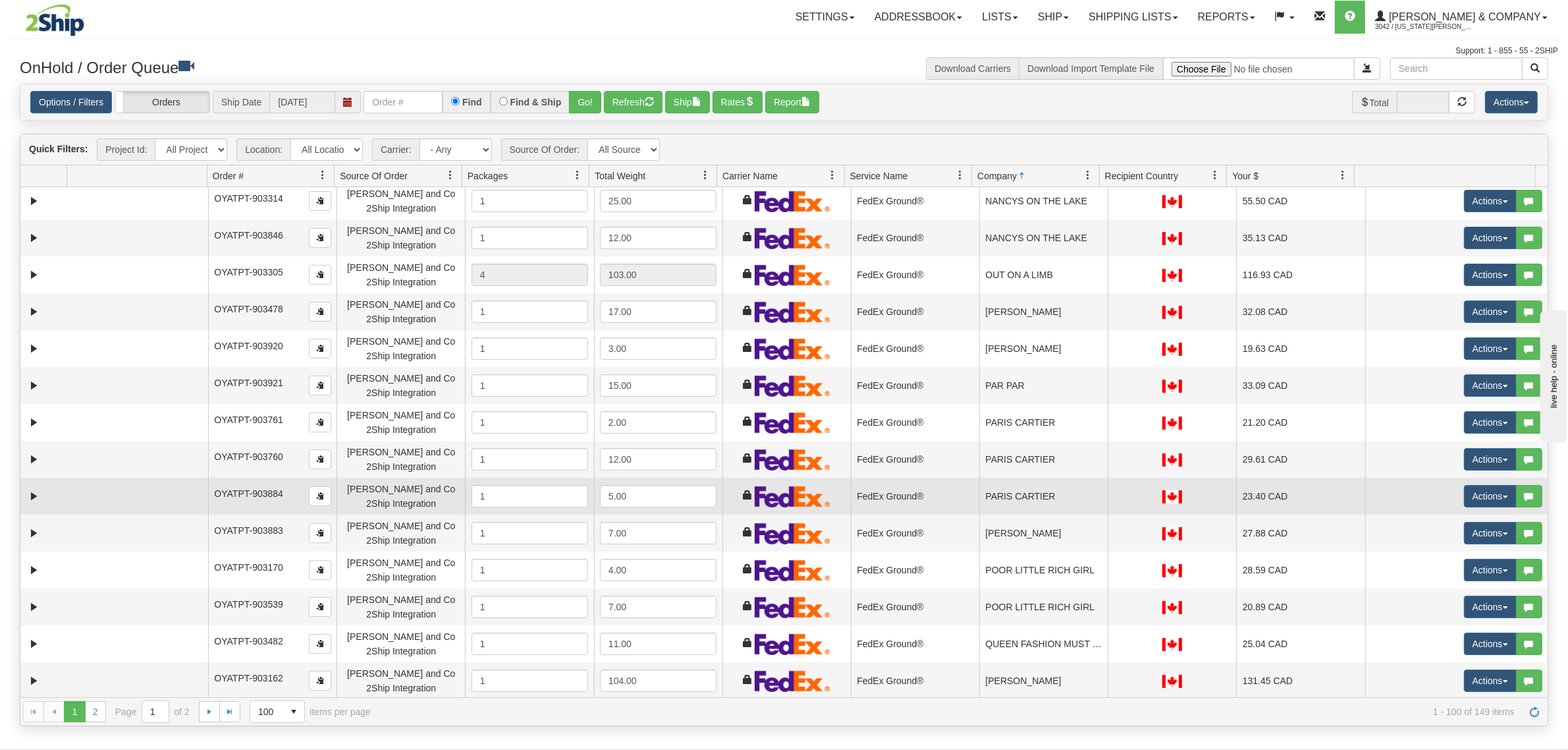
scroll to position [2766, 0]
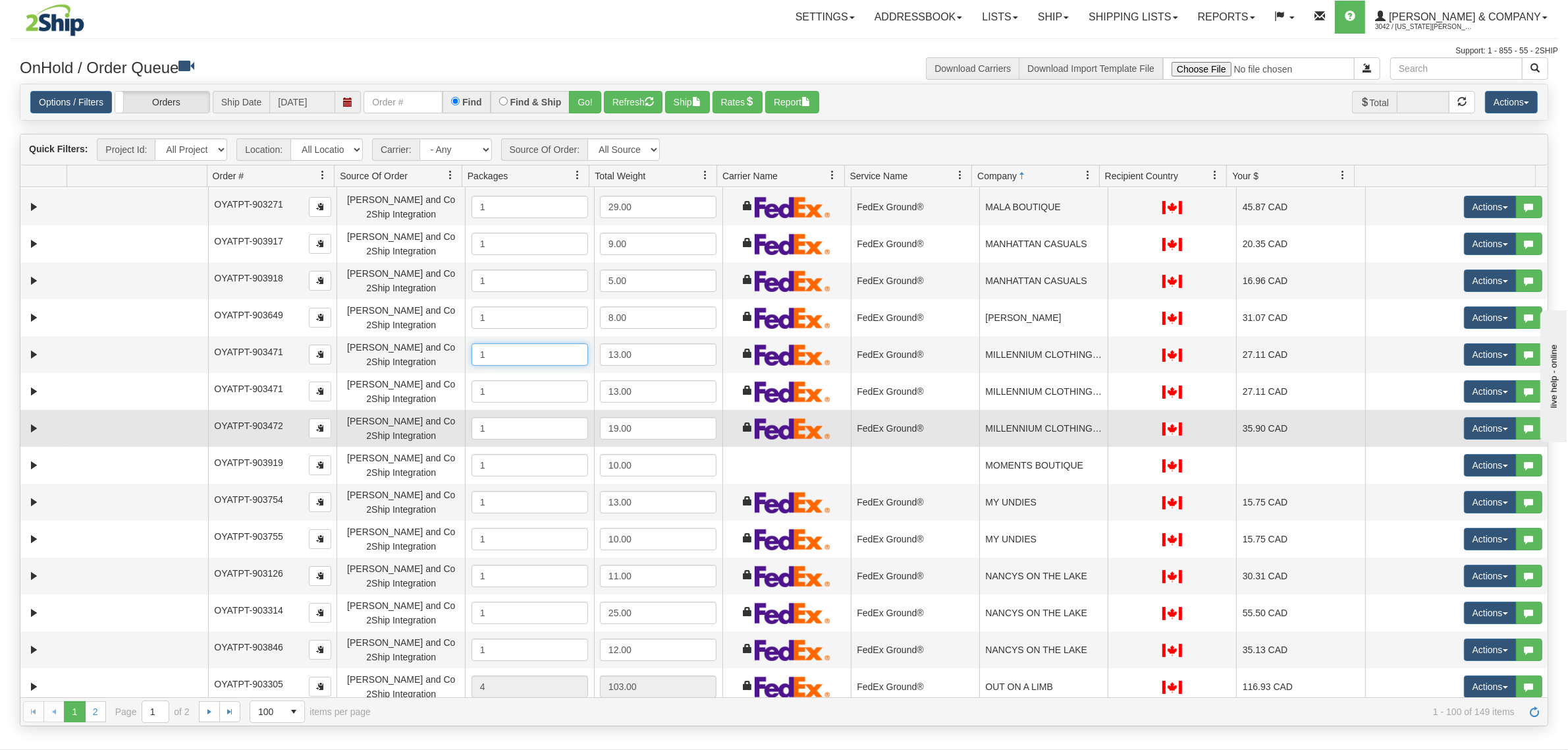
drag, startPoint x: 512, startPoint y: 348, endPoint x: 968, endPoint y: 411, distance: 460.3
drag, startPoint x: 918, startPoint y: 349, endPoint x: 1005, endPoint y: 430, distance: 118.9
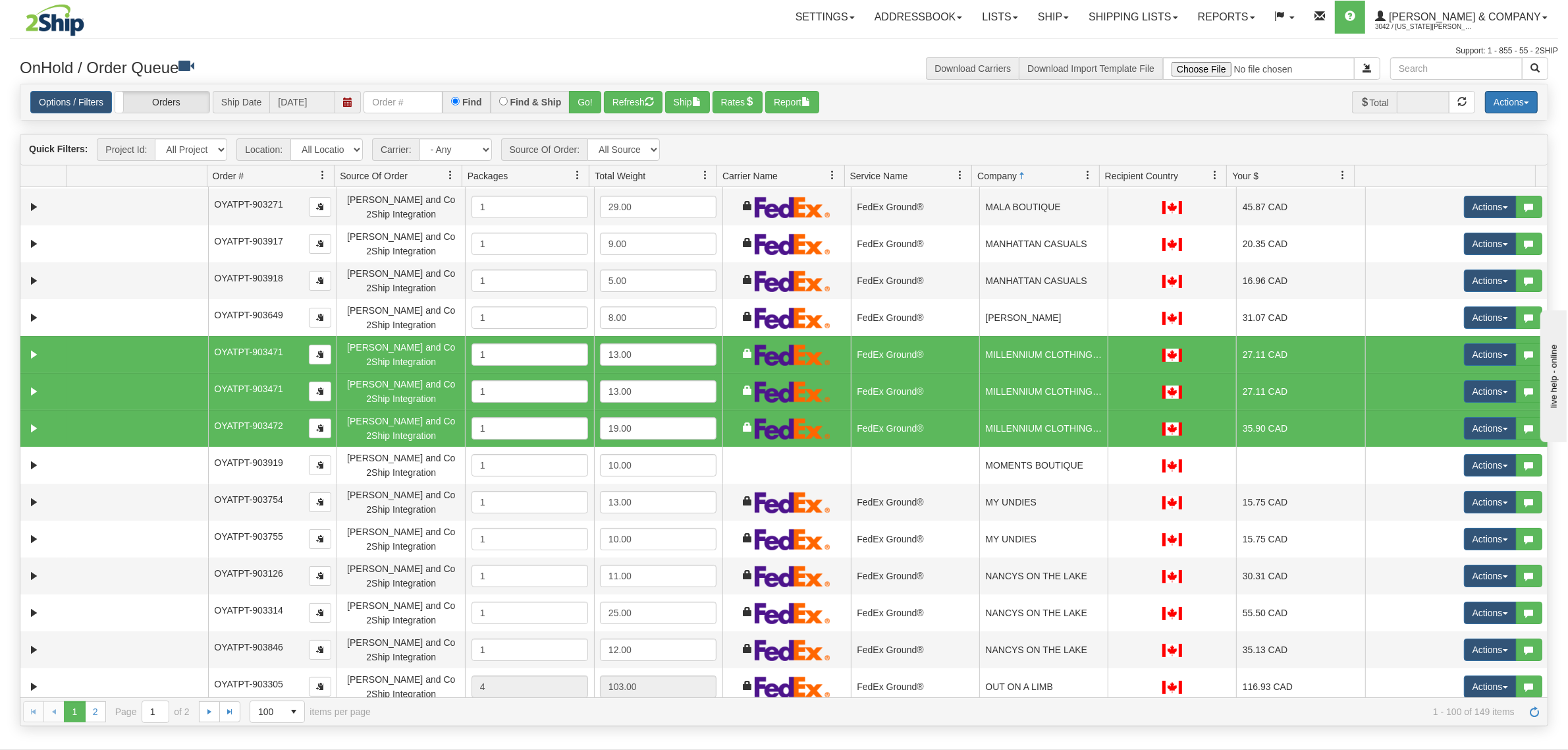
click at [1518, 94] on button "Actions" at bounding box center [1511, 102] width 52 height 22
click at [1463, 204] on link "Delete Selected" at bounding box center [1481, 208] width 111 height 17
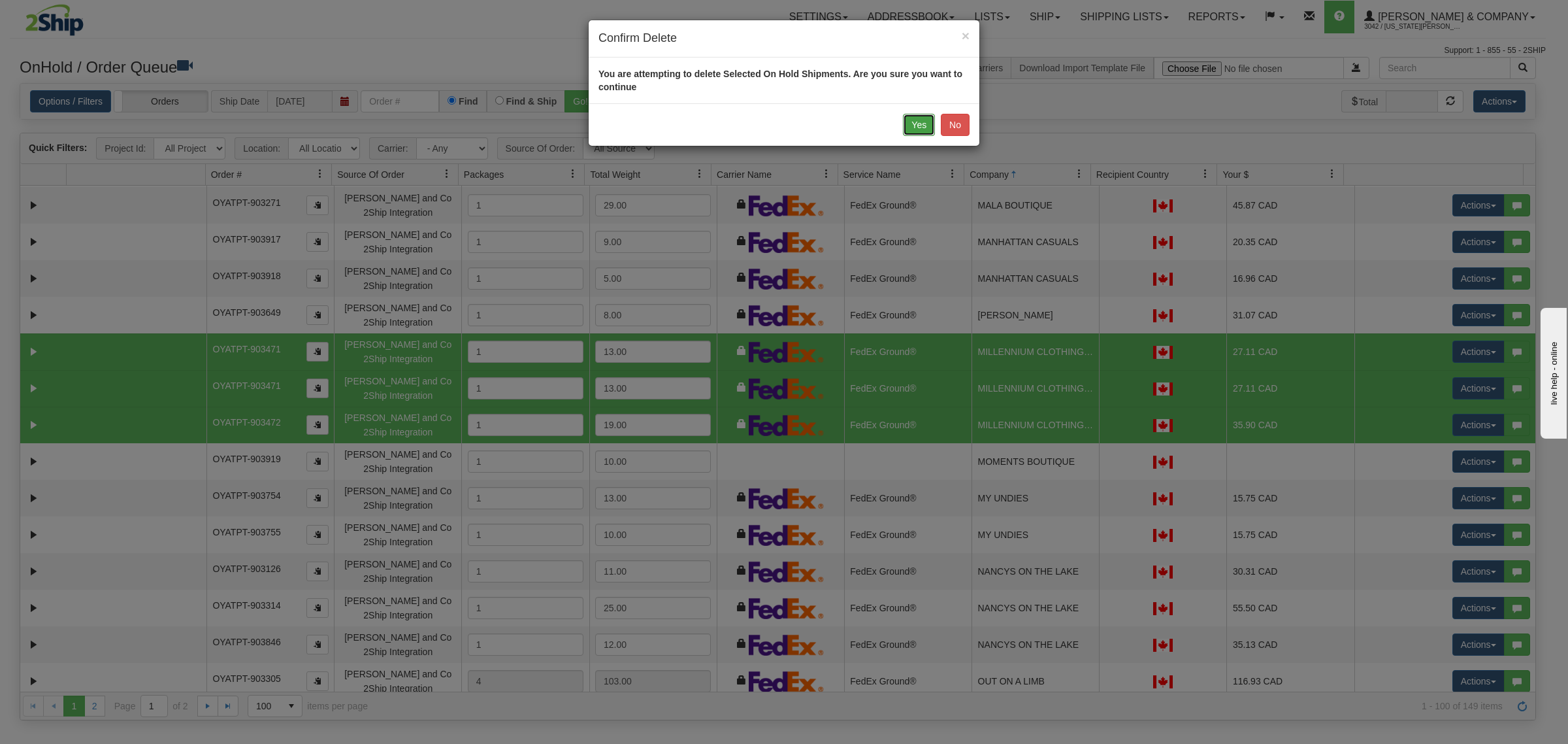
click at [914, 120] on button "Yes" at bounding box center [919, 124] width 32 height 22
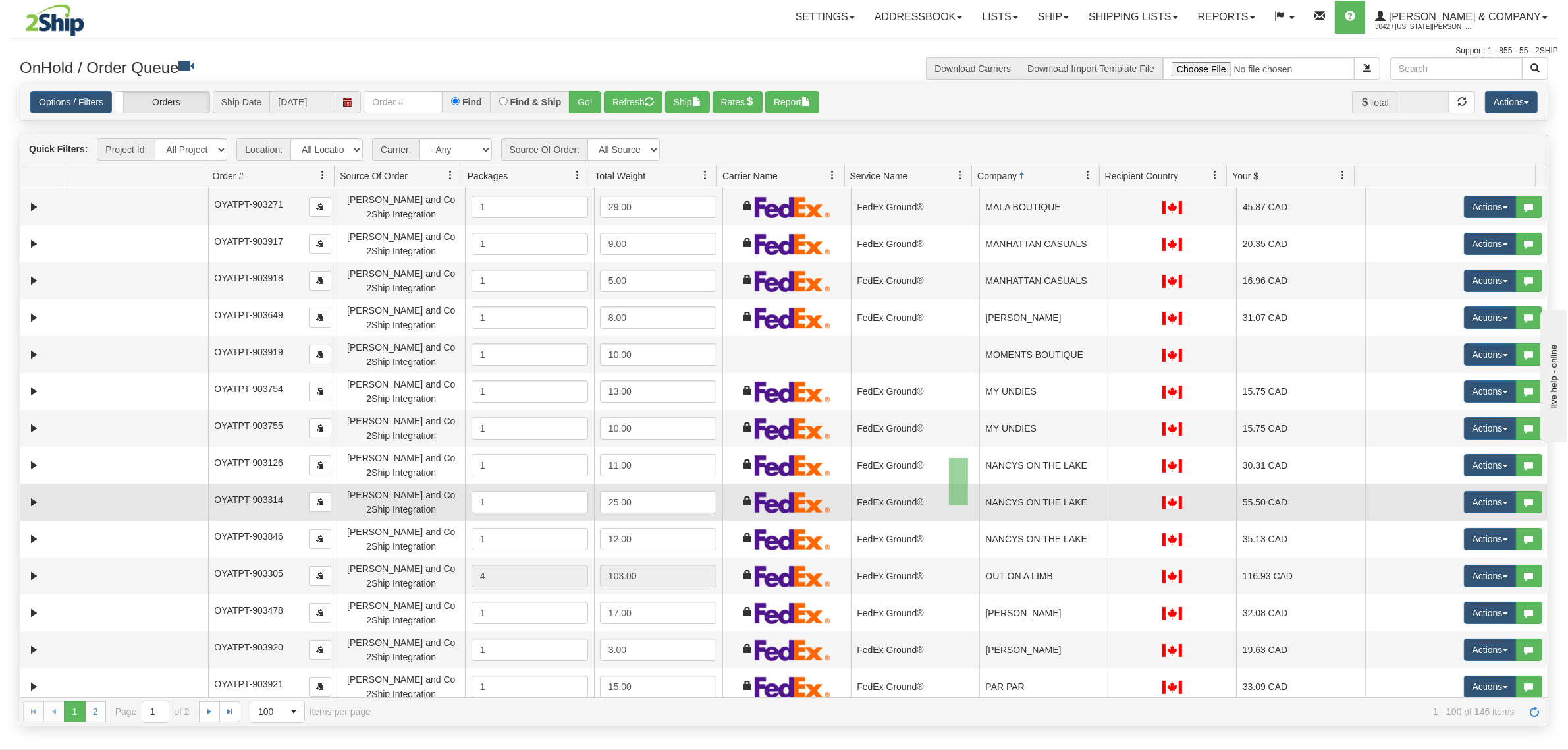
drag, startPoint x: 949, startPoint y: 458, endPoint x: 968, endPoint y: 505, distance: 50.7
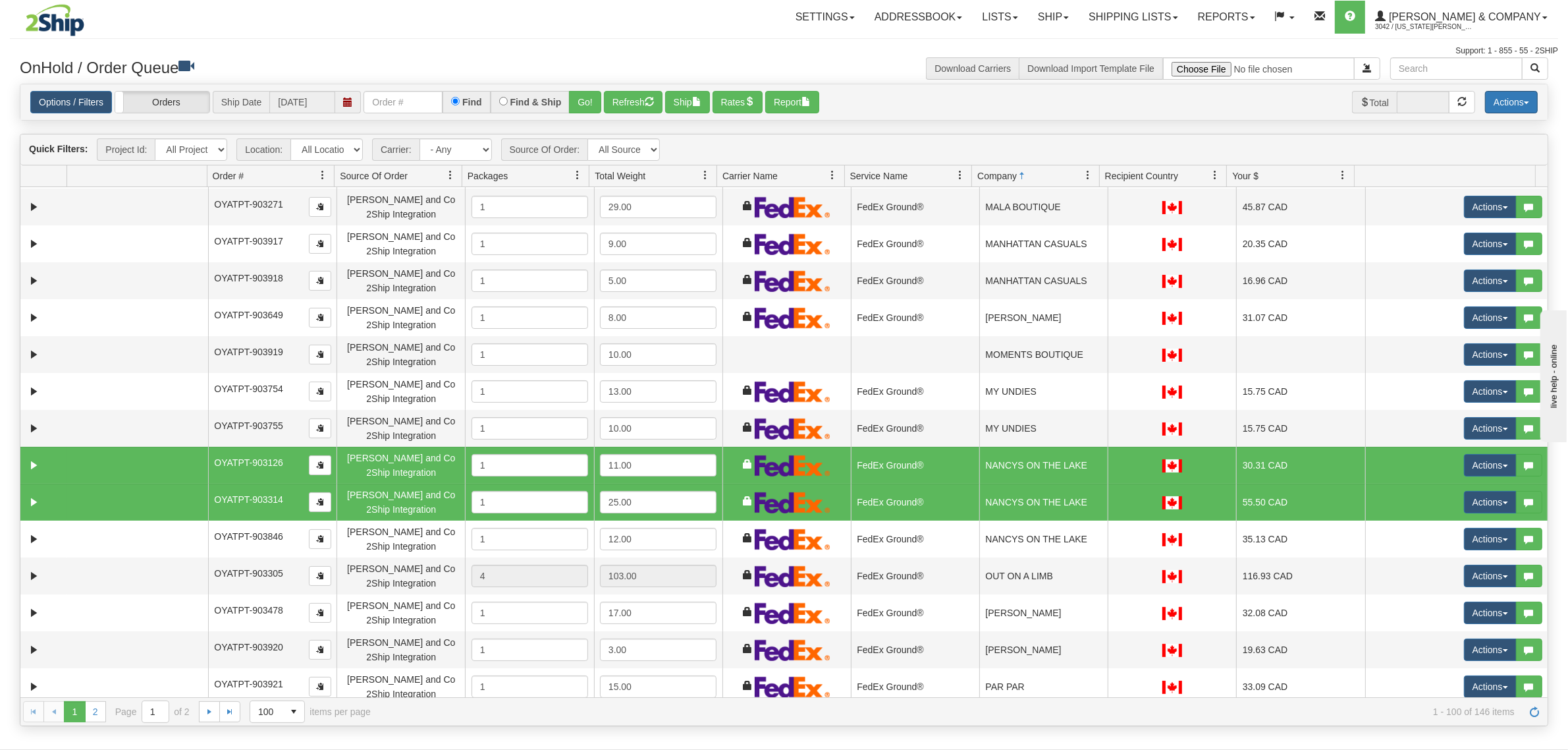
click at [1498, 106] on button "Actions" at bounding box center [1511, 102] width 52 height 22
click at [1457, 208] on link "Delete Selected" at bounding box center [1481, 208] width 111 height 17
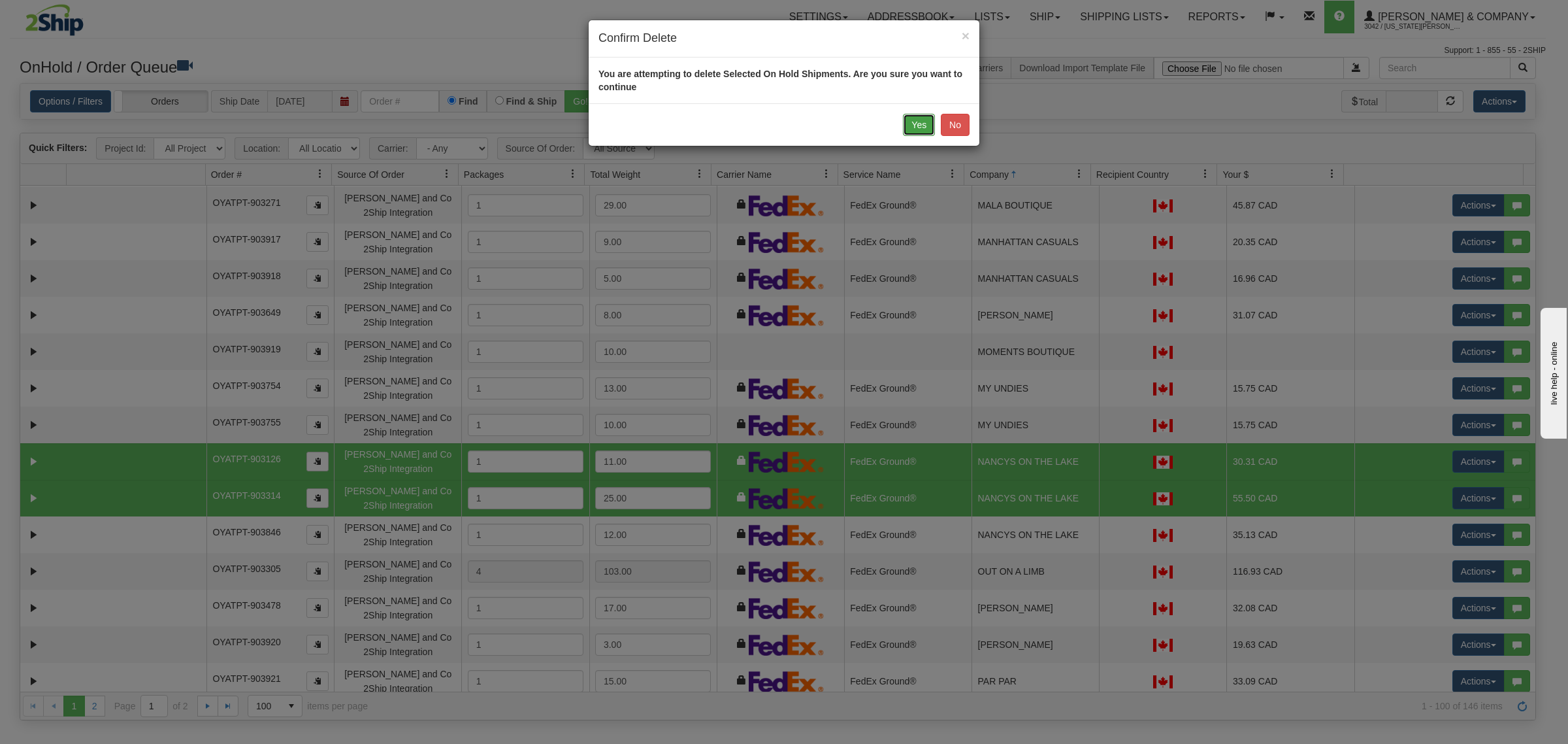
click at [916, 125] on button "Yes" at bounding box center [919, 124] width 32 height 22
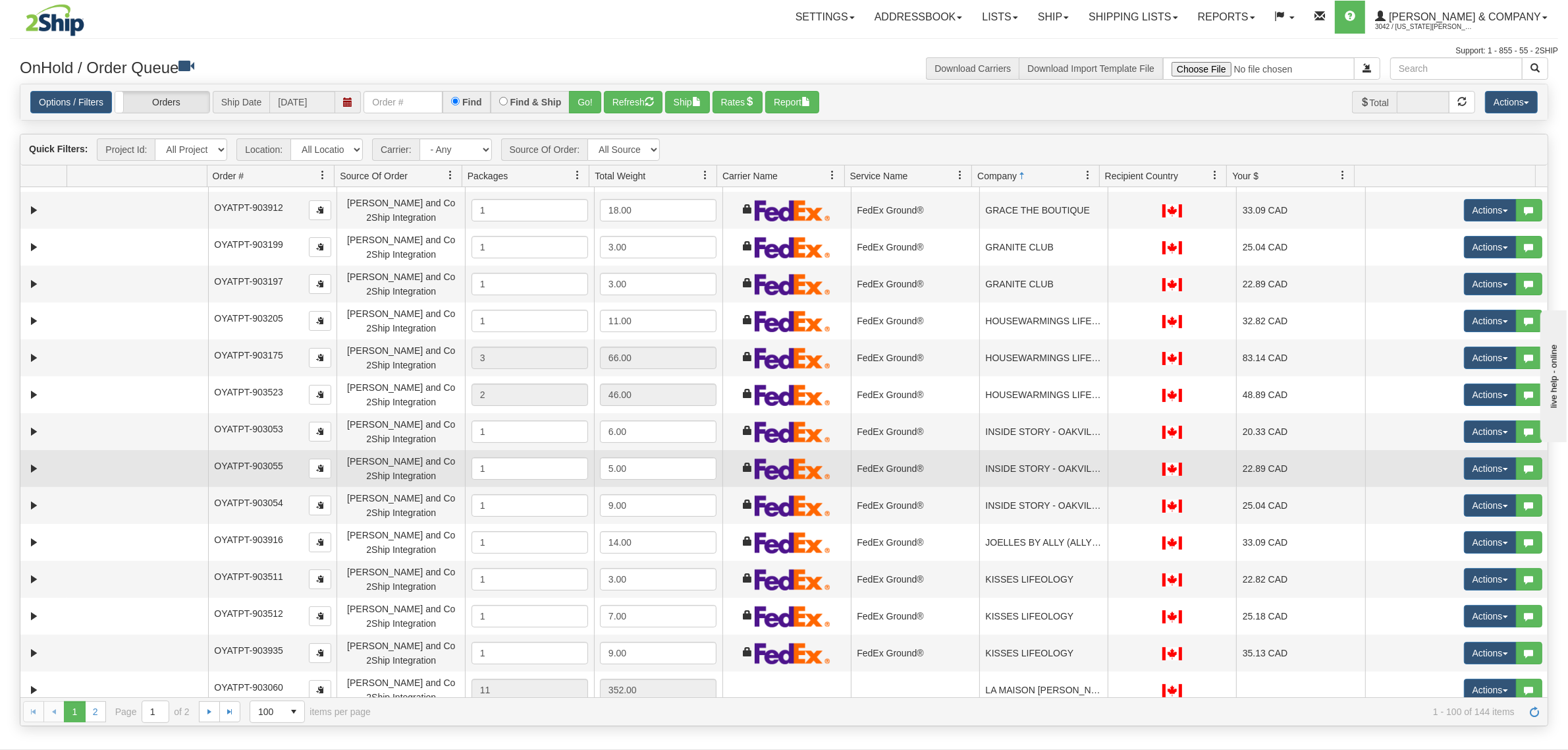
scroll to position [2107, 0]
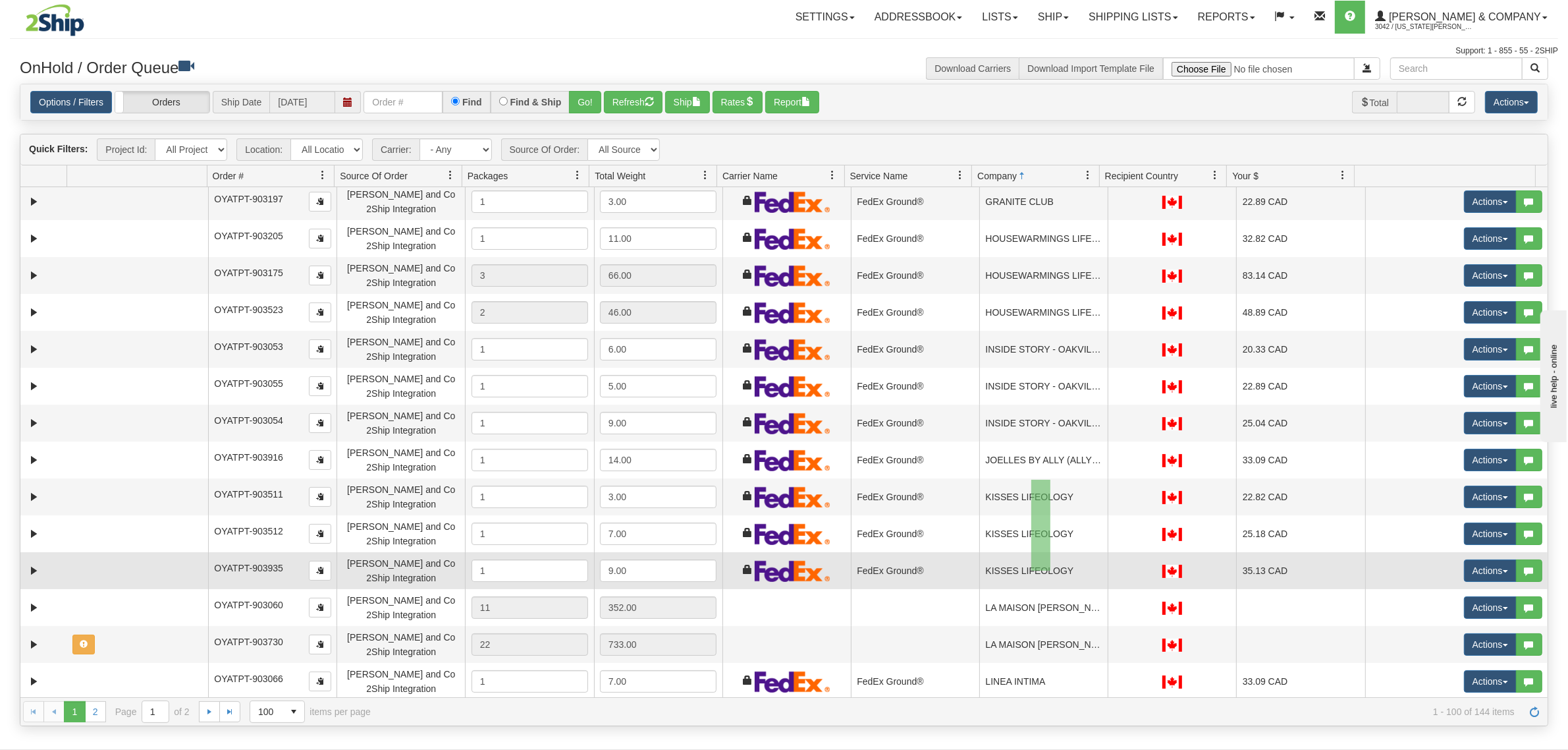
drag, startPoint x: 1031, startPoint y: 480, endPoint x: 1051, endPoint y: 575, distance: 97.1
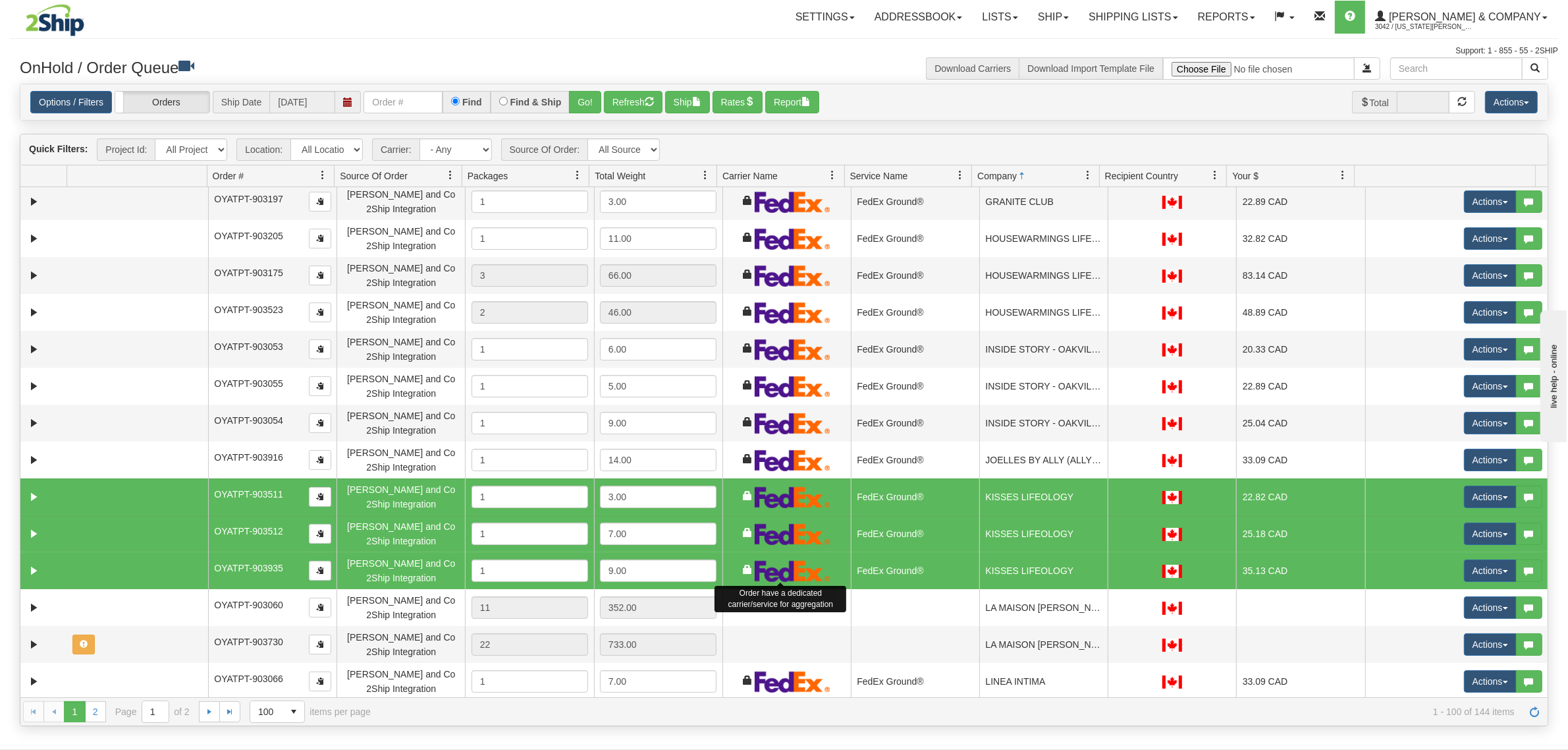
click at [809, 568] on img at bounding box center [792, 570] width 75 height 22
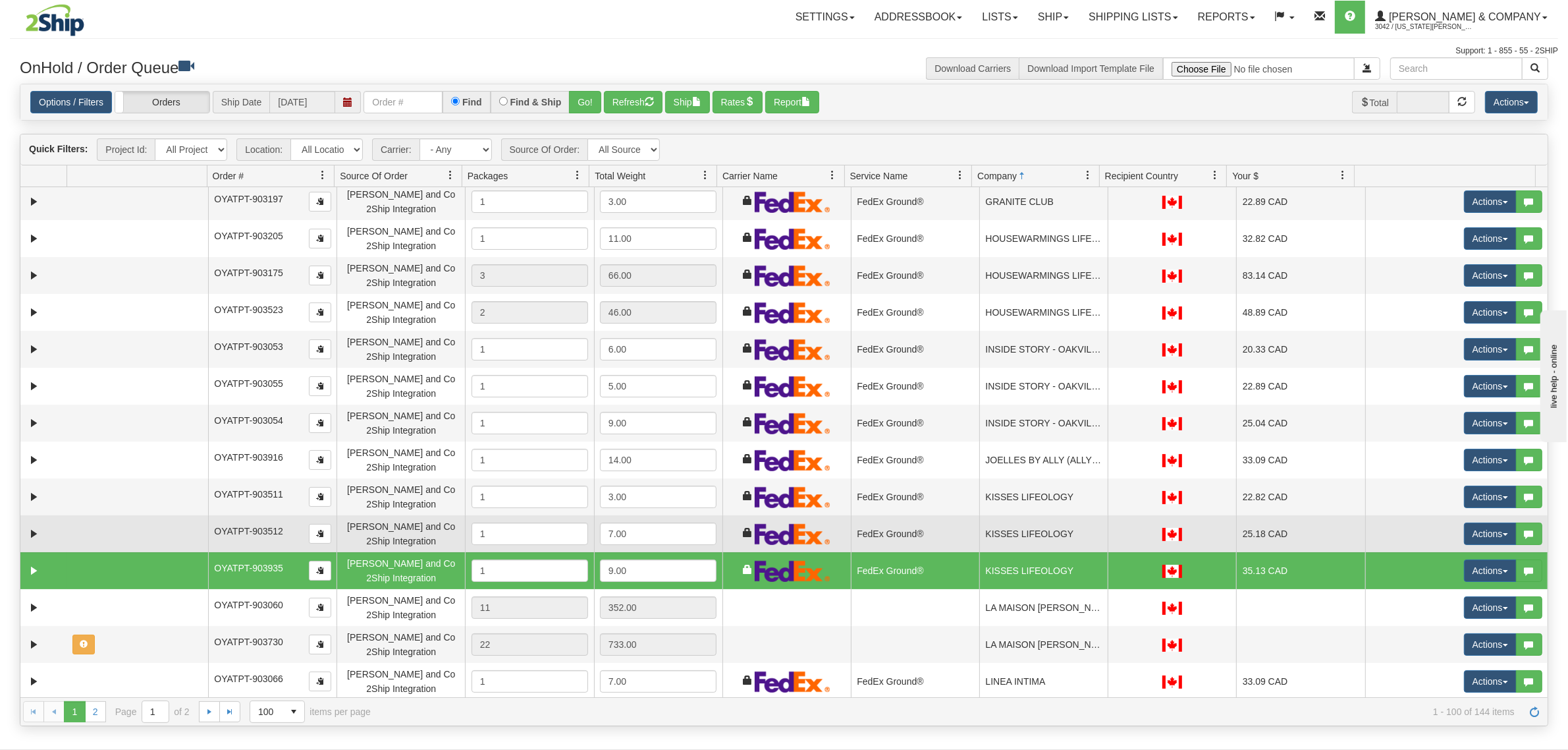
click at [906, 543] on td "FedEx Ground®" at bounding box center [914, 534] width 129 height 37
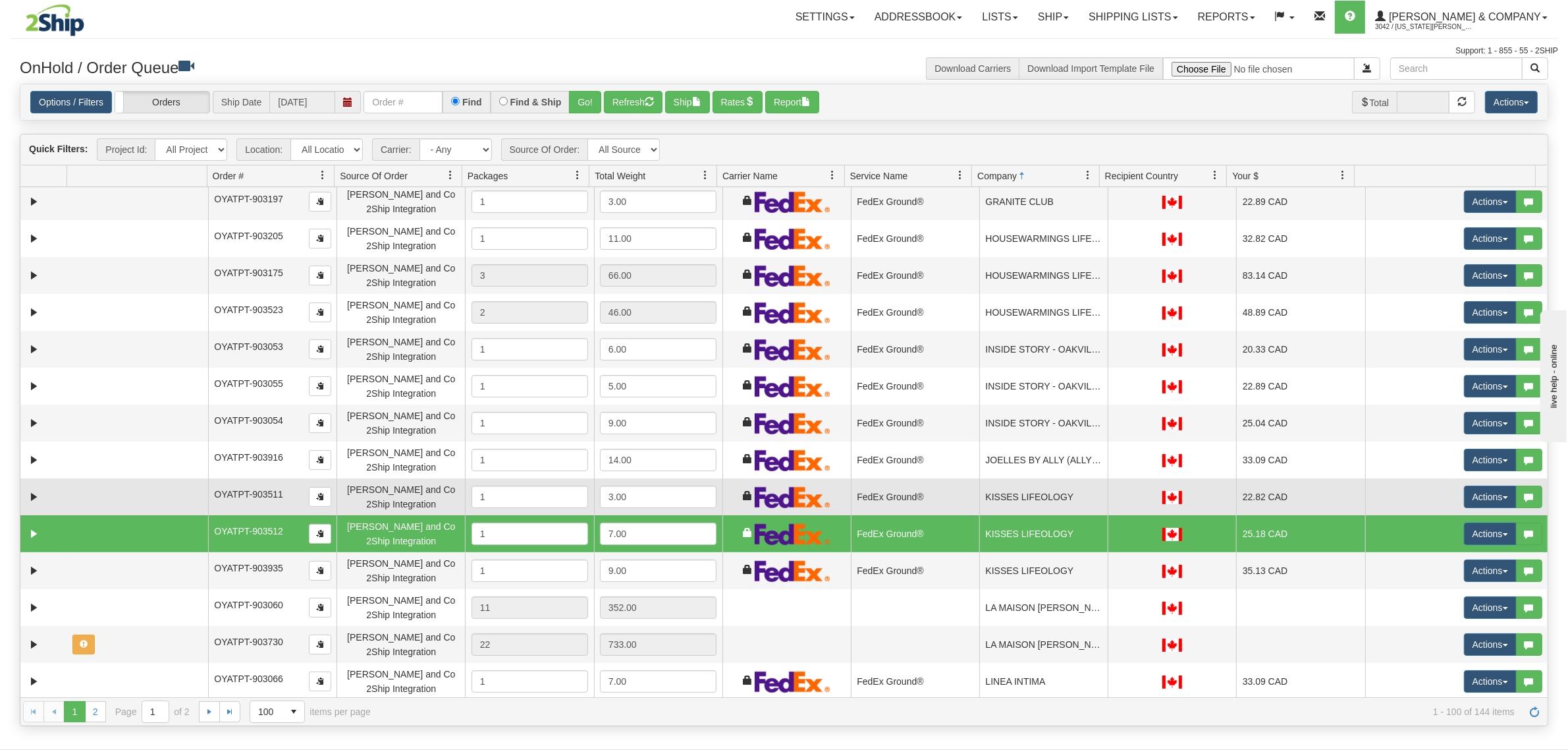
click at [919, 502] on td "FedEx Ground®" at bounding box center [914, 497] width 129 height 37
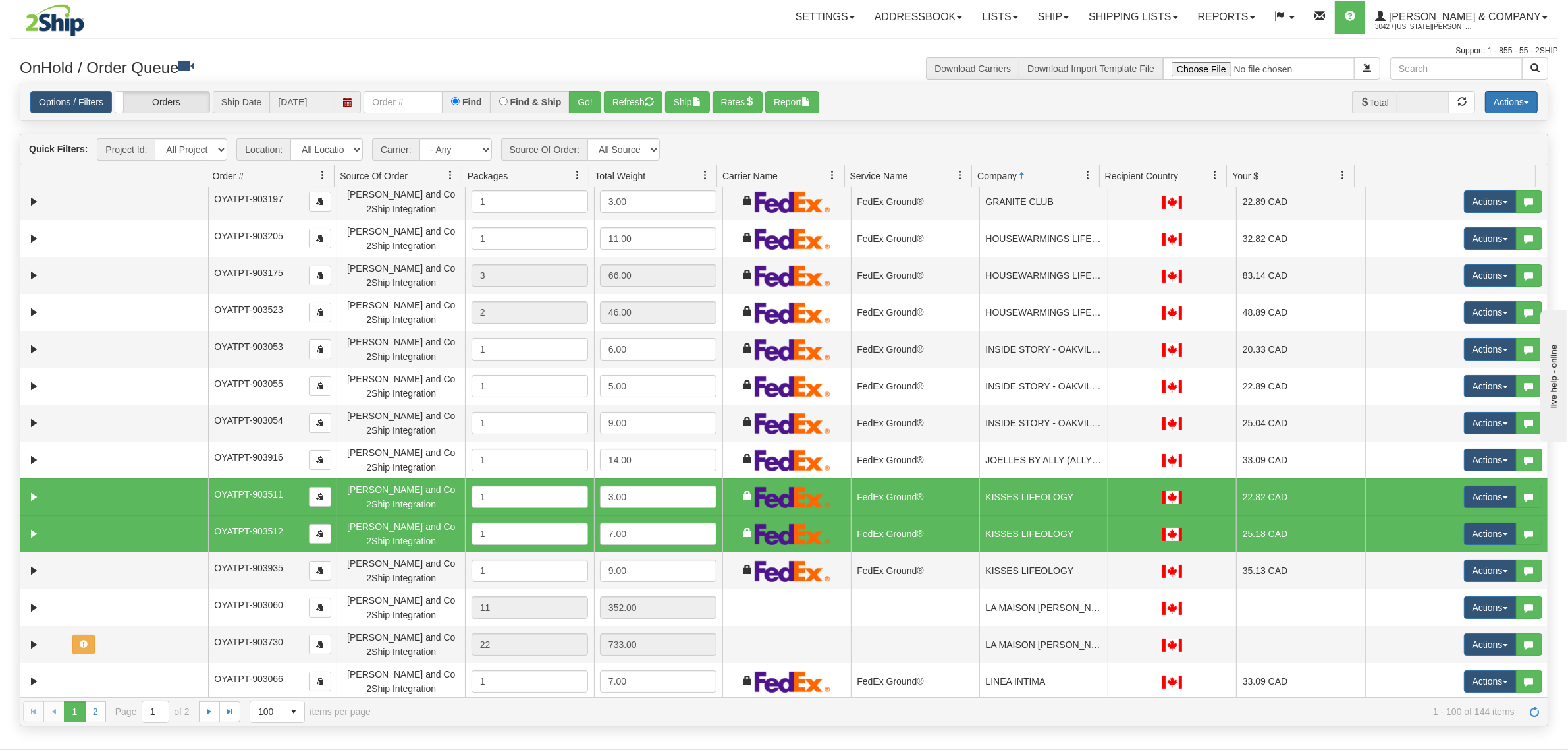
click at [1484, 96] on button "Actions" at bounding box center [1511, 102] width 52 height 22
click at [1448, 207] on link "Delete Selected" at bounding box center [1481, 208] width 111 height 17
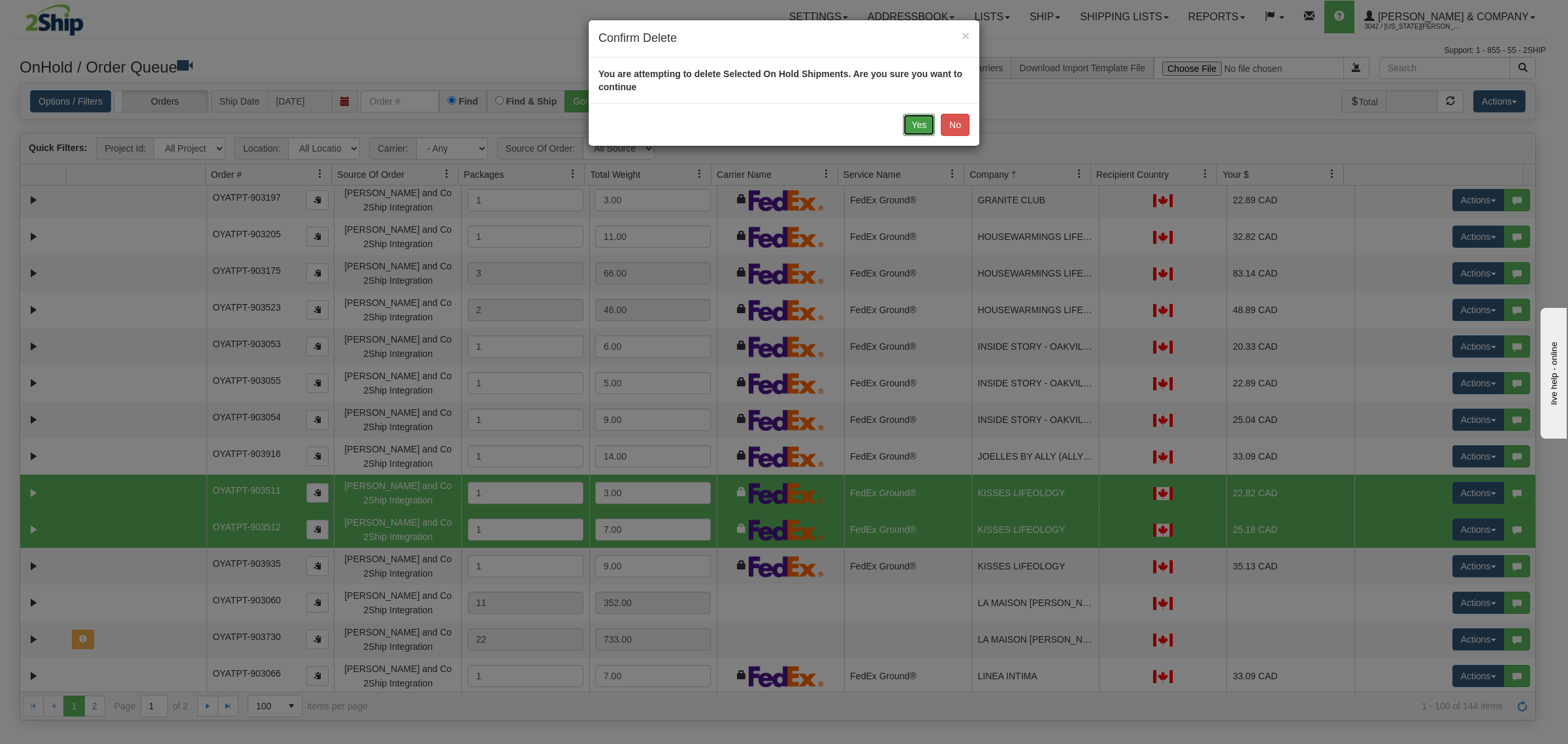
click at [923, 129] on button "Yes" at bounding box center [919, 124] width 32 height 22
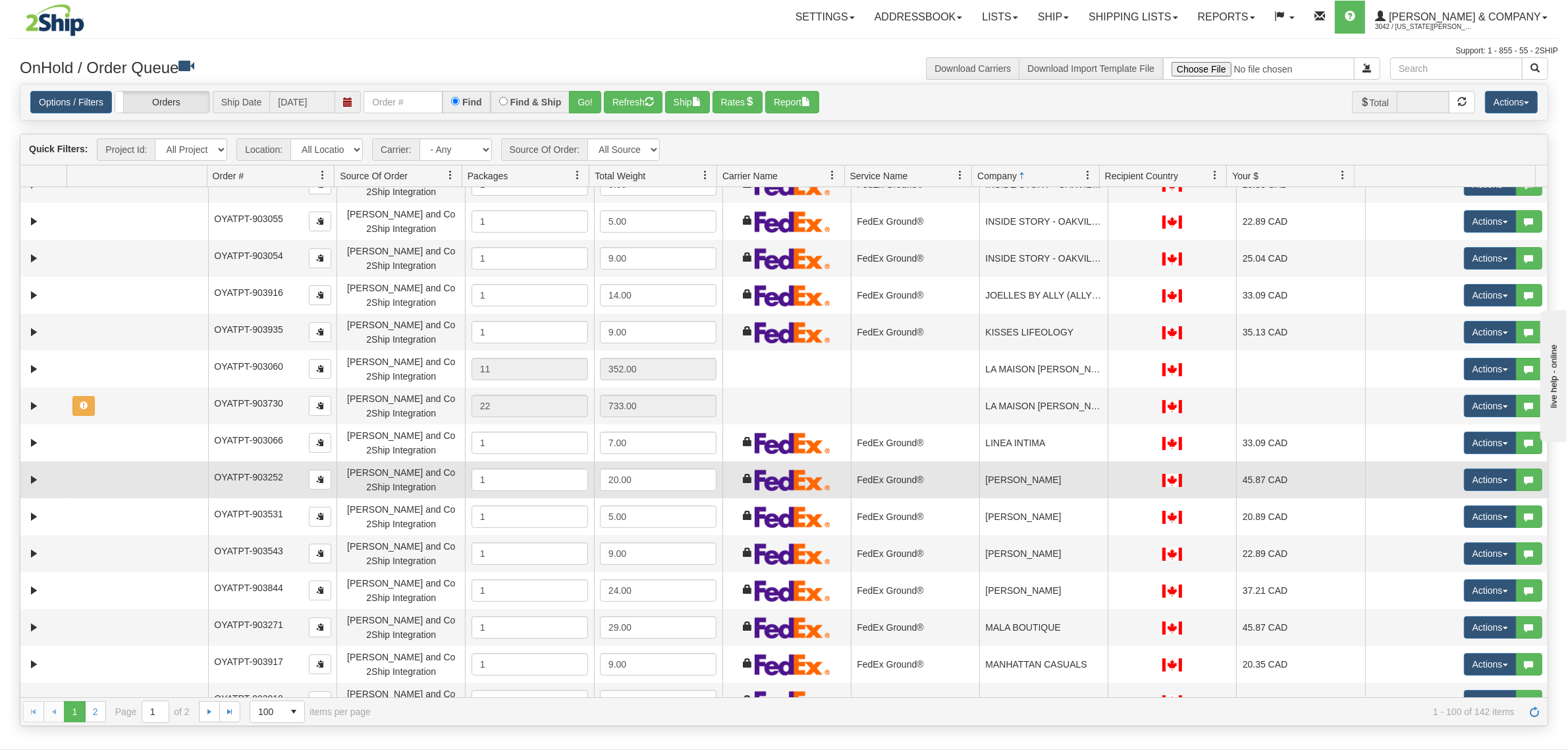
scroll to position [2354, 0]
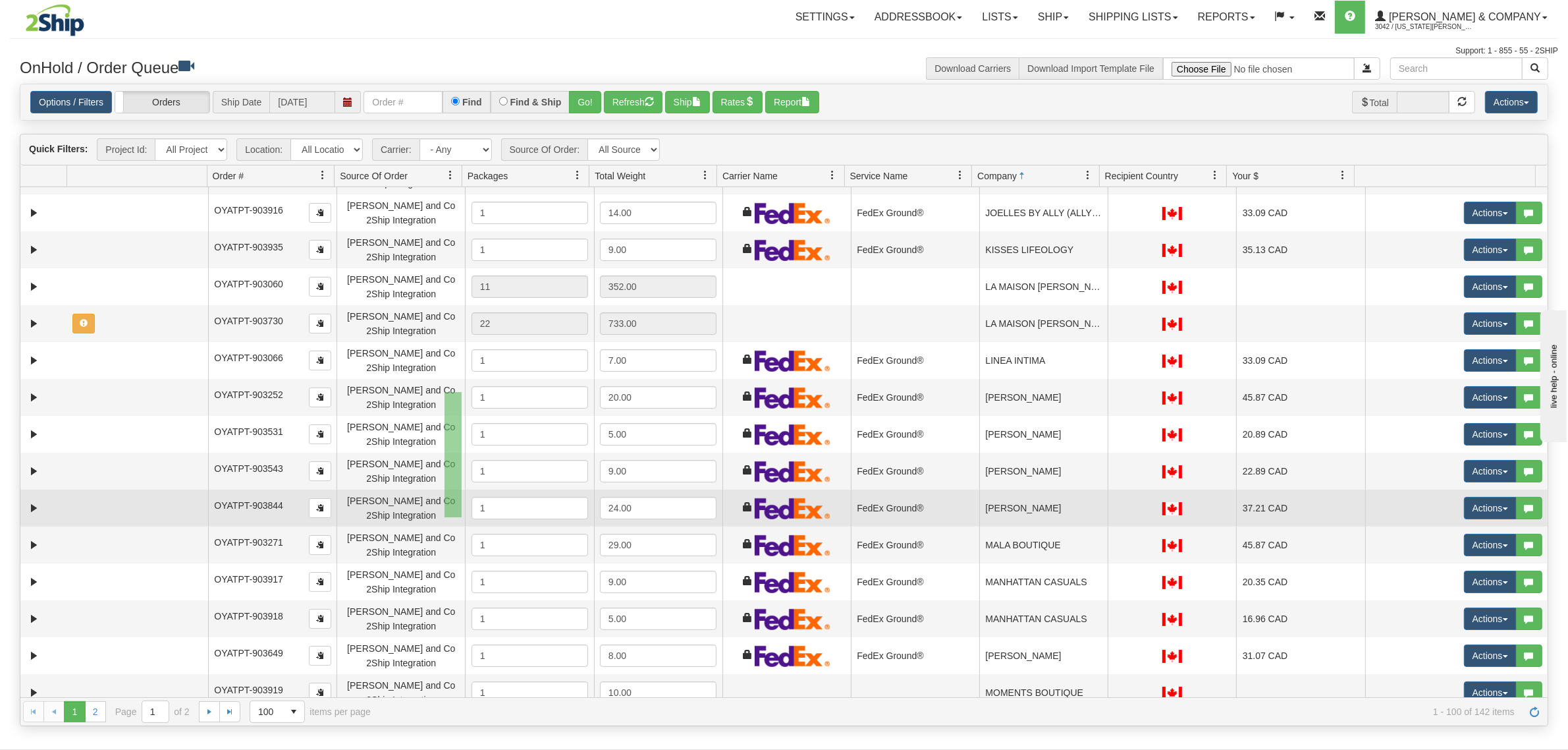
drag, startPoint x: 445, startPoint y: 392, endPoint x: 448, endPoint y: 518, distance: 126.0
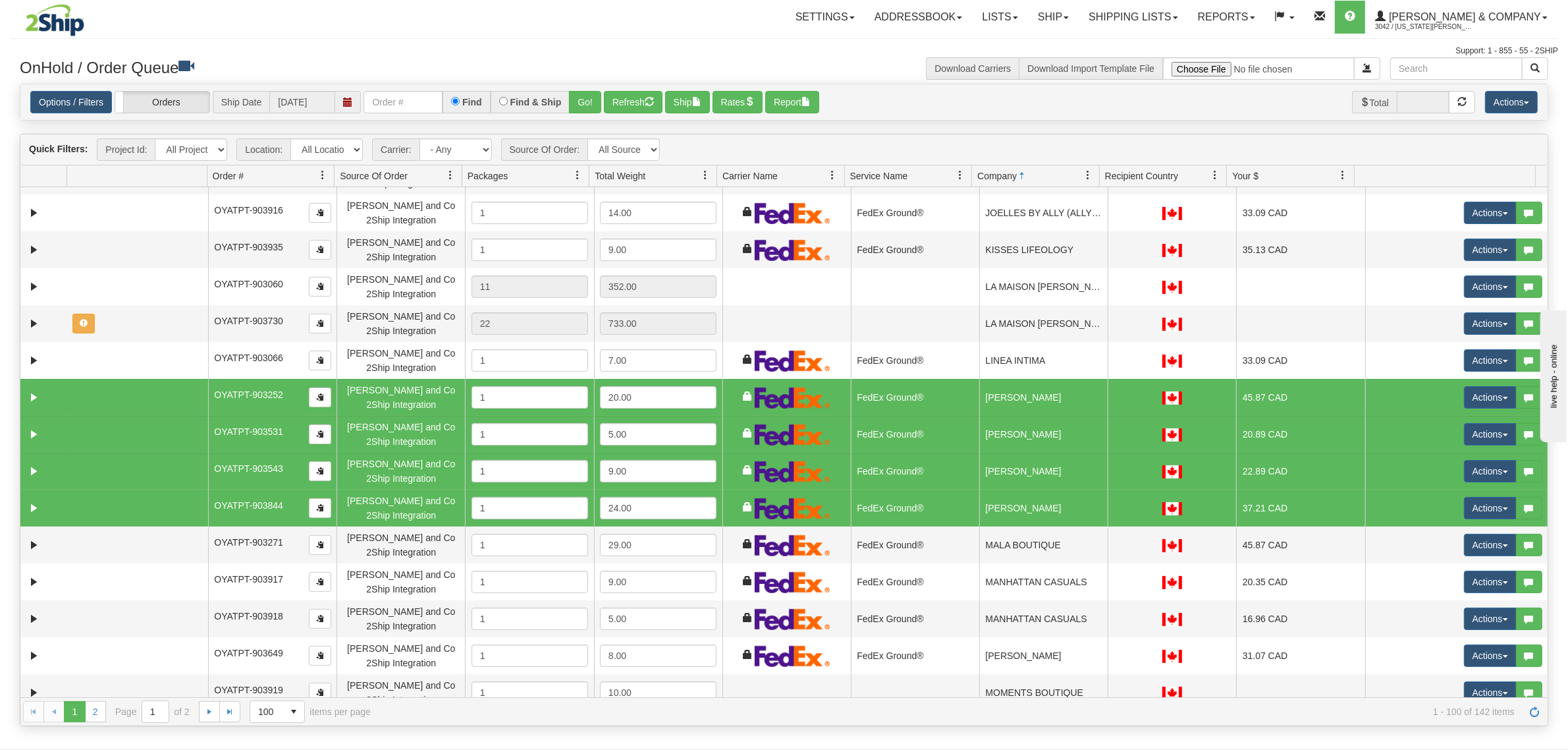
click at [895, 493] on td "FedEx Ground®" at bounding box center [914, 507] width 129 height 37
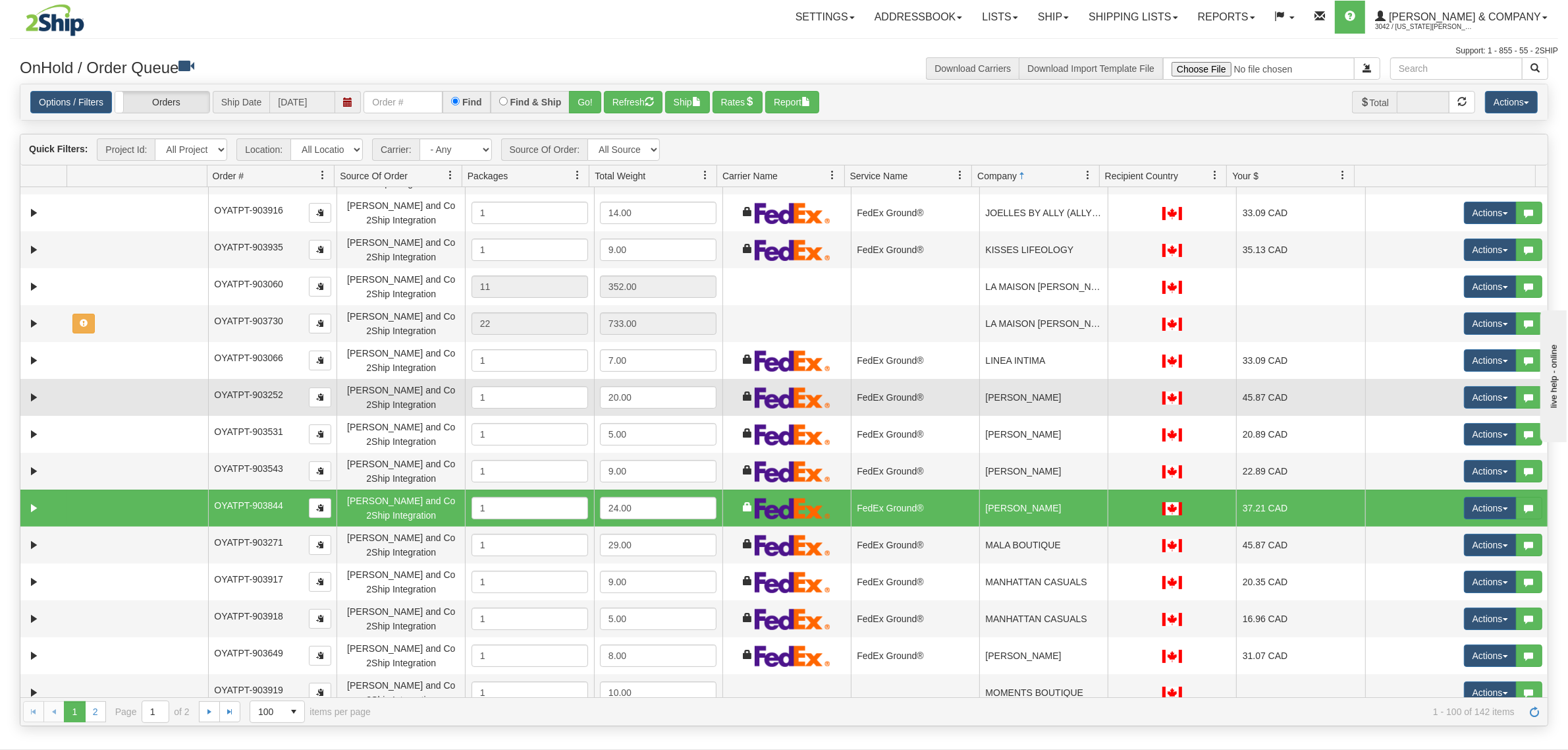
click at [939, 397] on td "FedEx Ground®" at bounding box center [914, 397] width 129 height 37
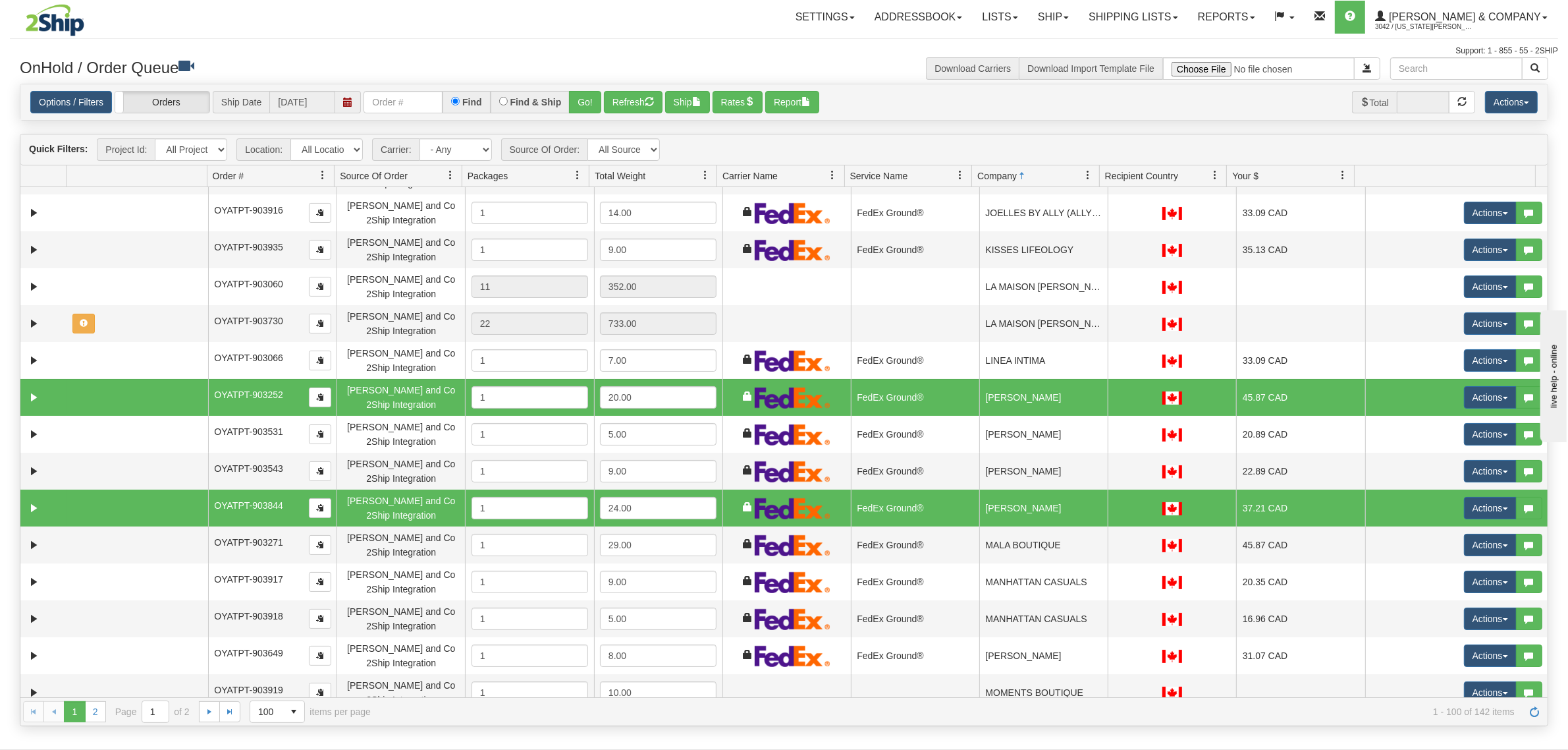
click at [889, 508] on td "FedEx Ground®" at bounding box center [914, 507] width 129 height 37
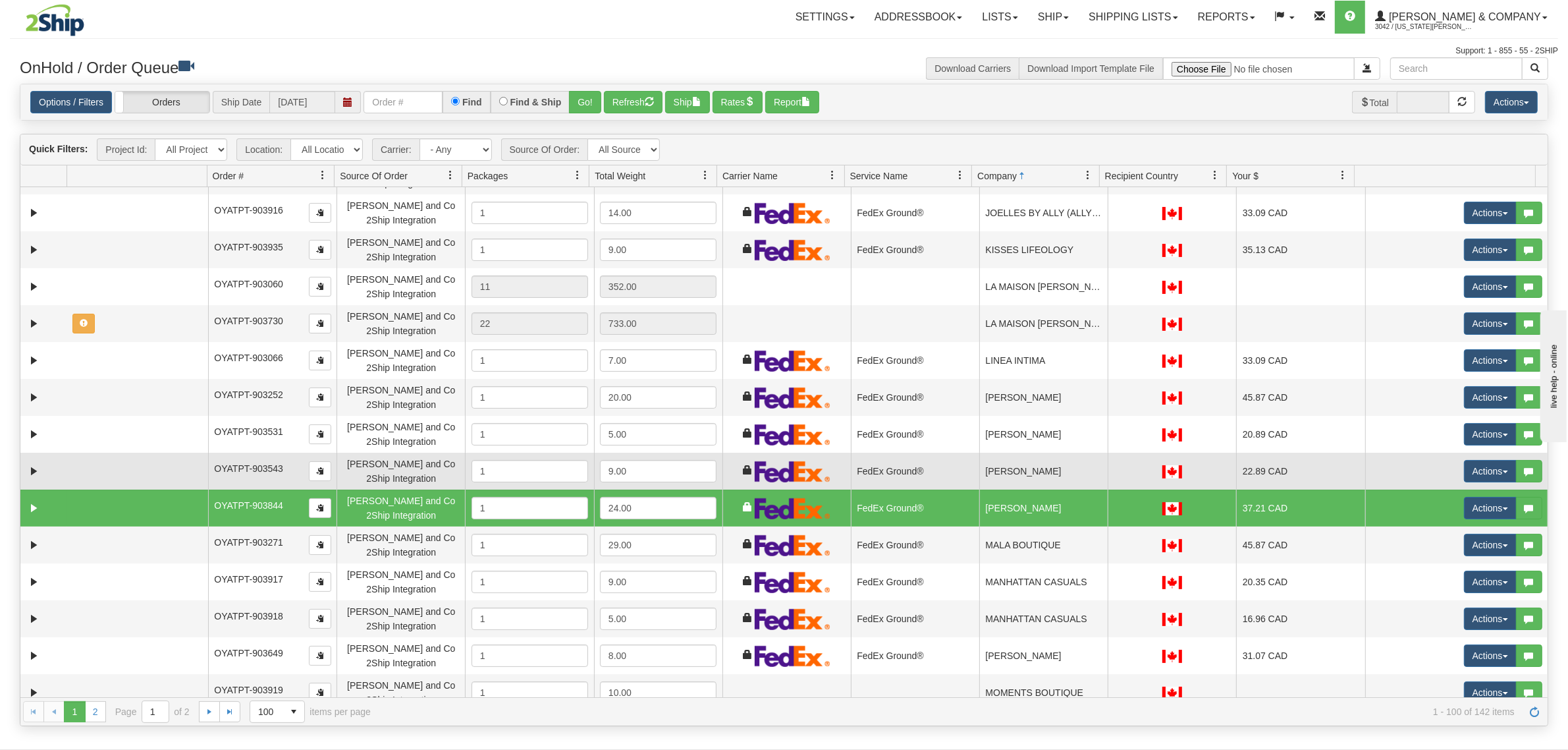
click at [921, 458] on td "FedEx Ground®" at bounding box center [914, 470] width 129 height 37
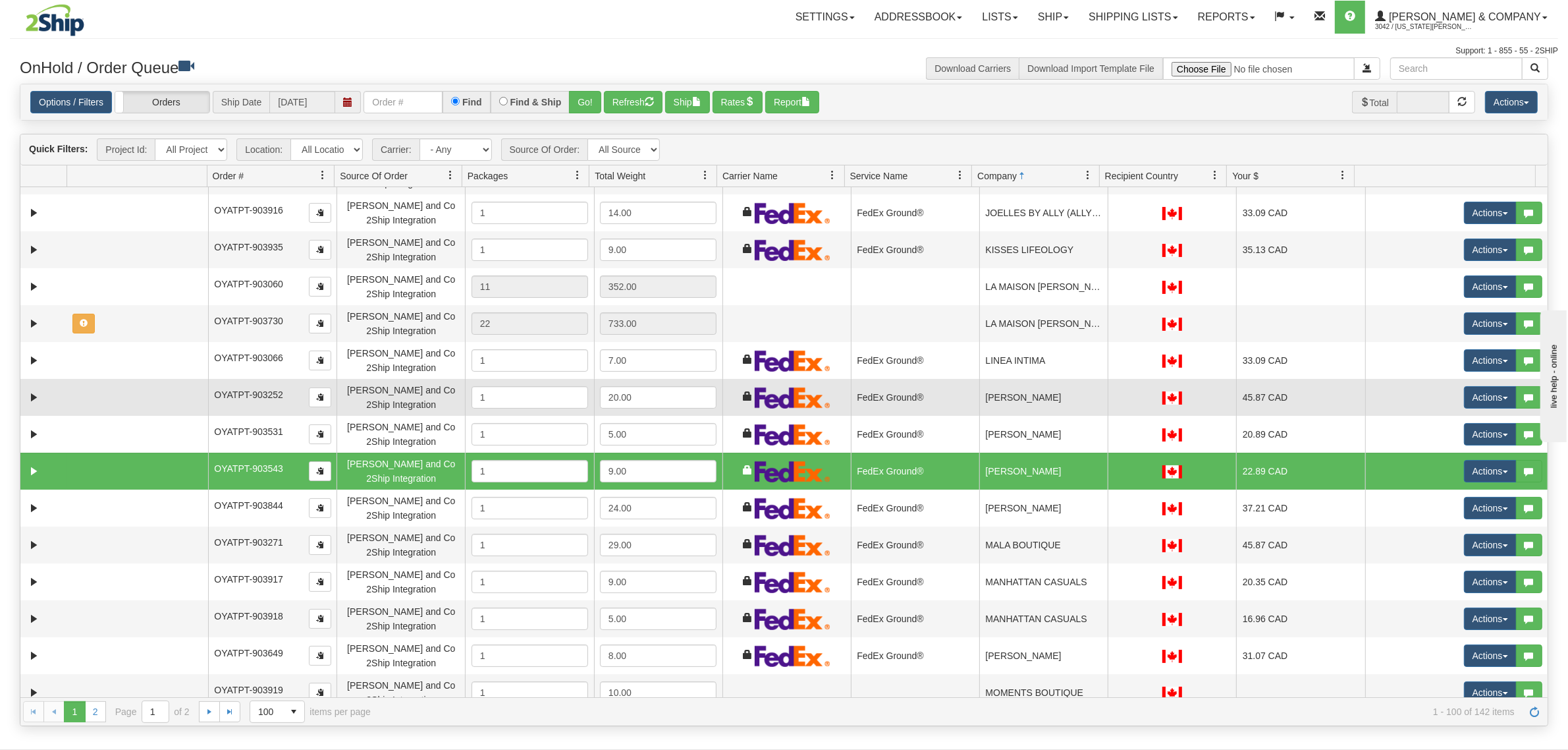
click at [931, 390] on td "FedEx Ground®" at bounding box center [914, 397] width 129 height 37
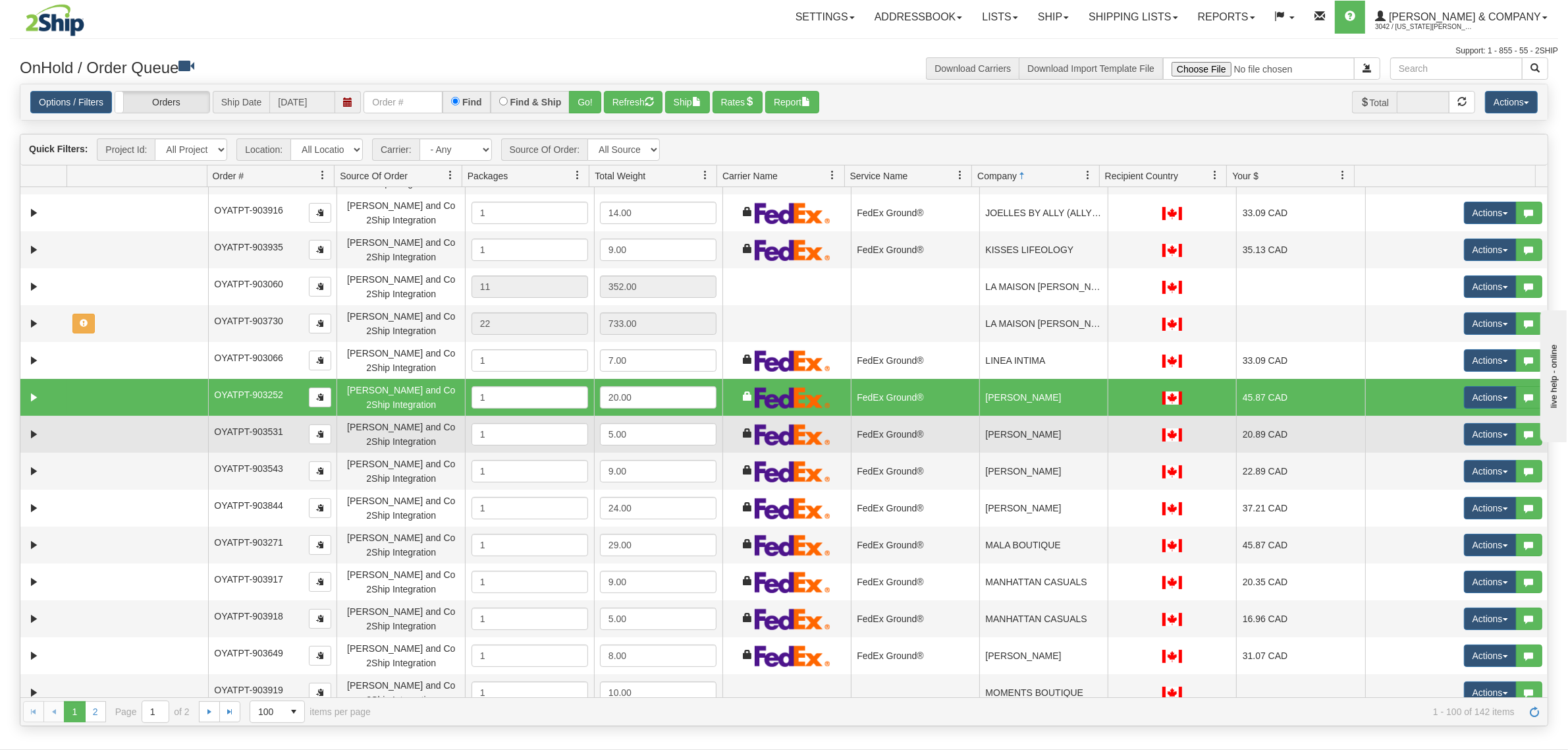
click at [920, 426] on td "FedEx Ground®" at bounding box center [914, 434] width 129 height 37
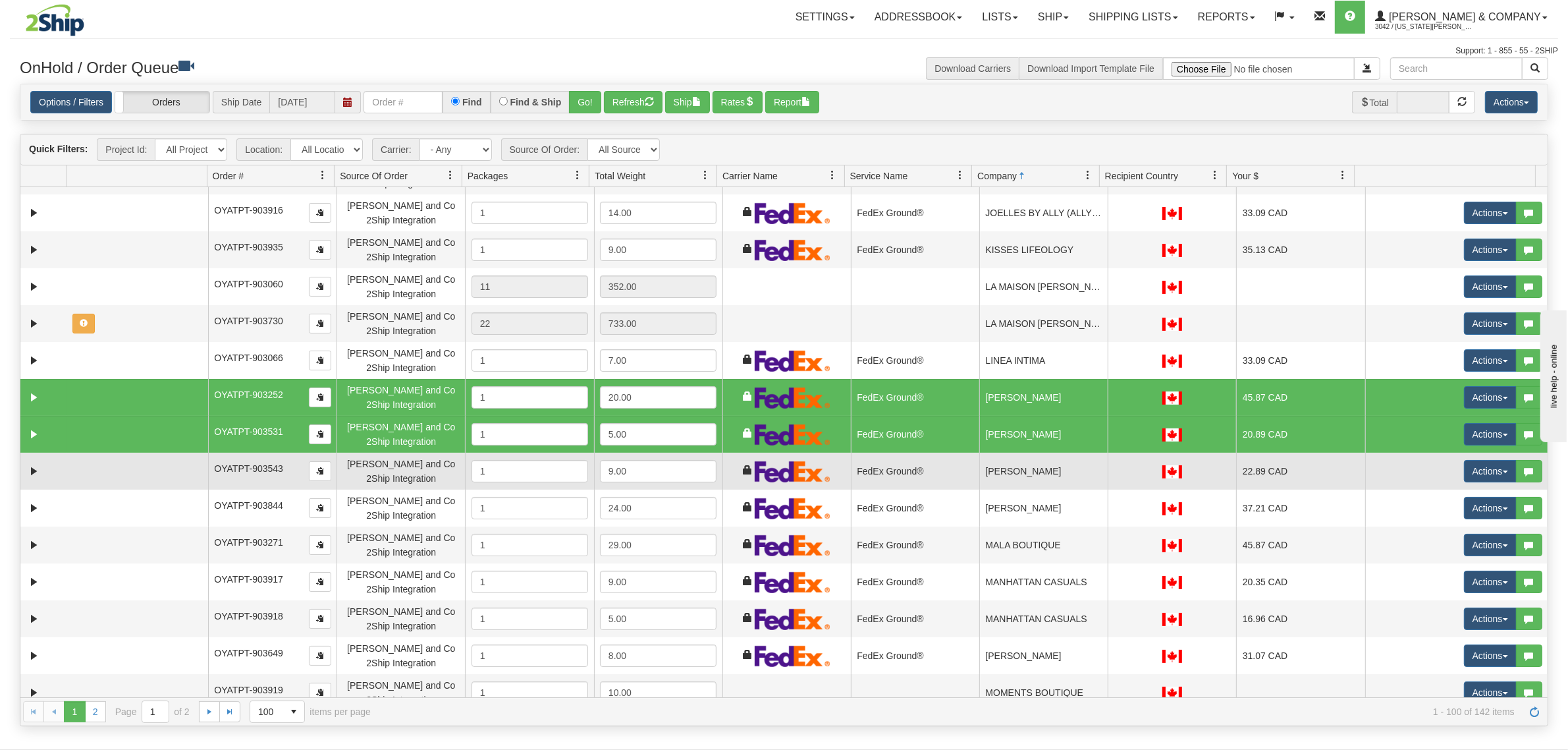
click at [923, 463] on td "FedEx Ground®" at bounding box center [914, 470] width 129 height 37
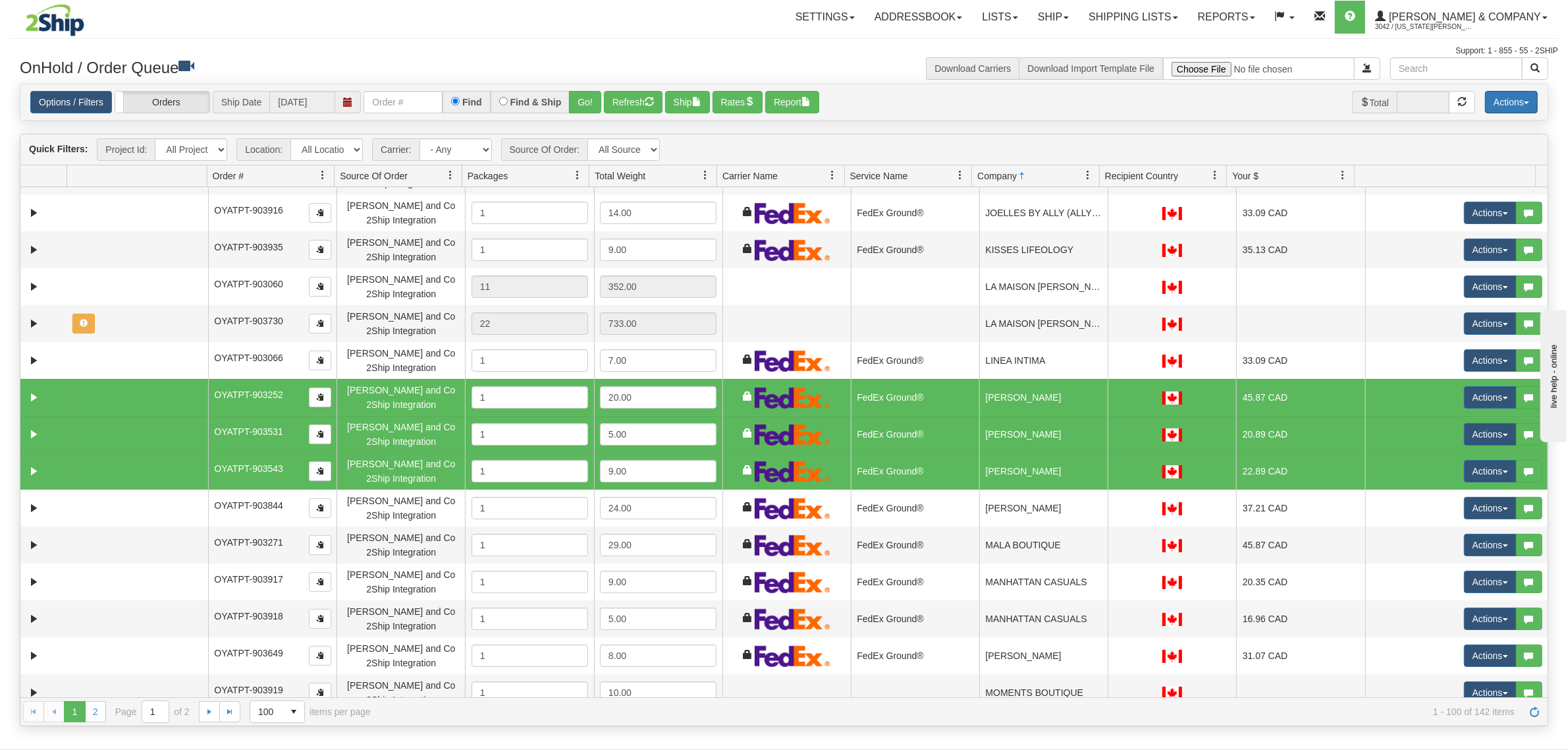
click at [1503, 107] on button "Actions" at bounding box center [1511, 102] width 52 height 22
click at [1458, 207] on link "Delete Selected" at bounding box center [1481, 208] width 111 height 17
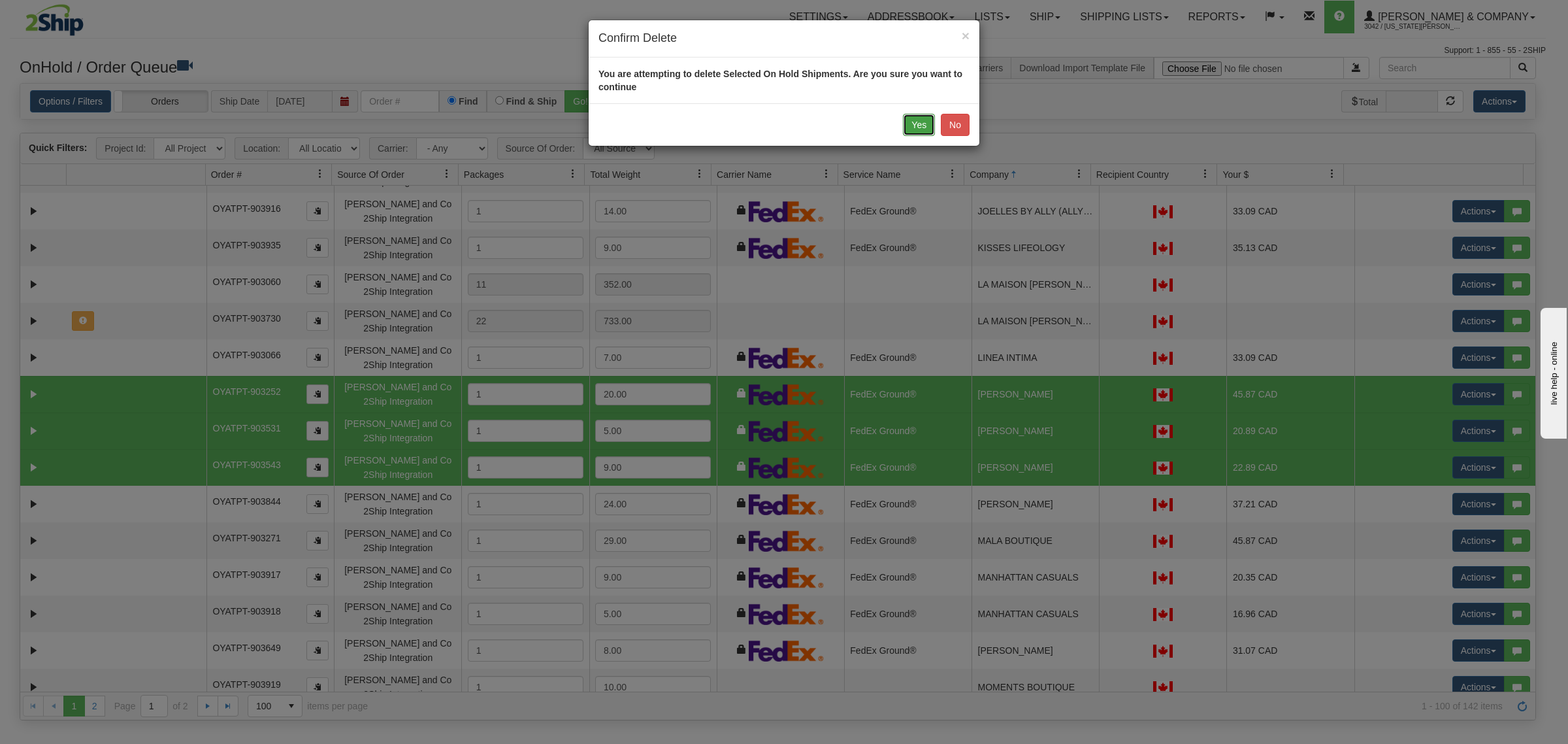
click at [921, 131] on button "Yes" at bounding box center [919, 124] width 32 height 22
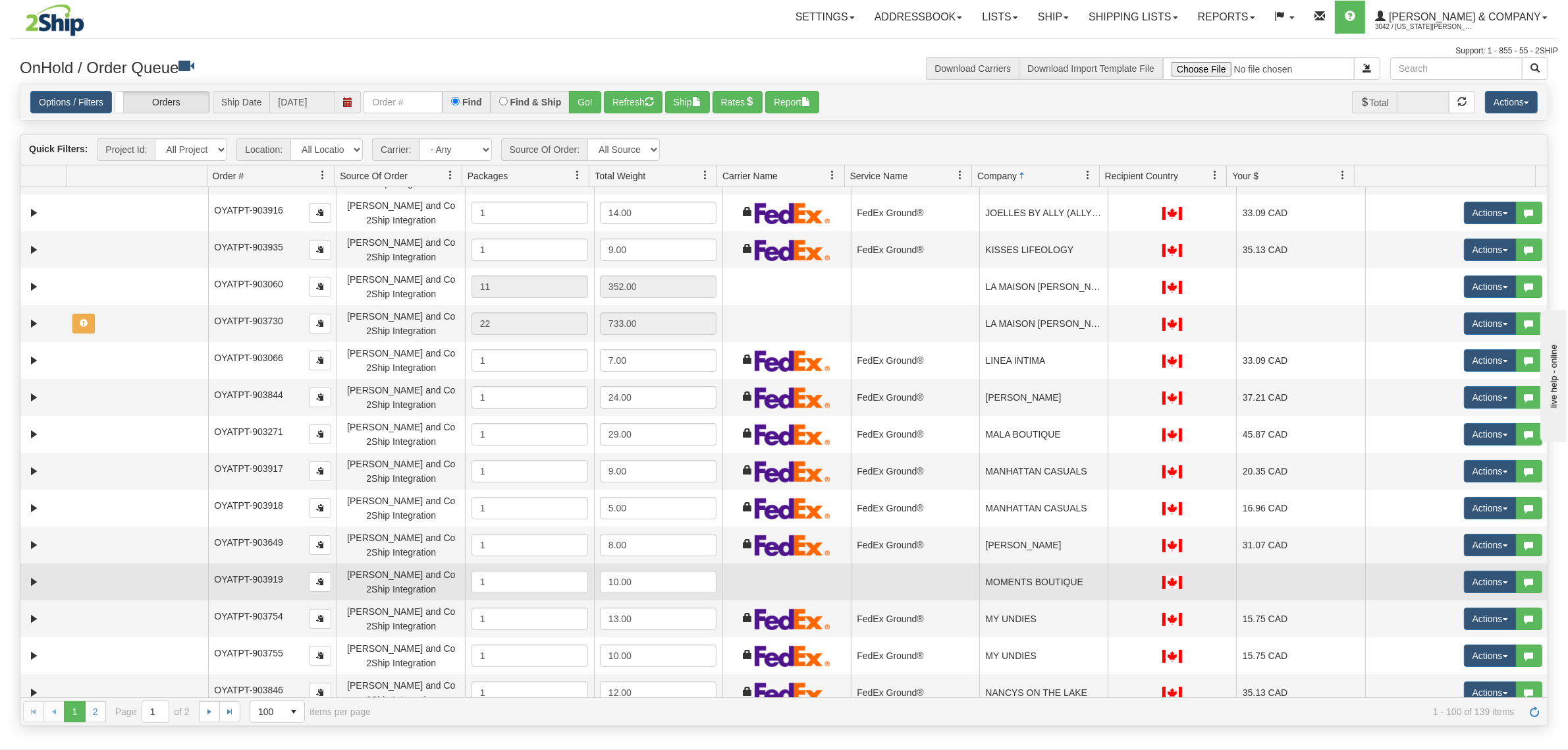
scroll to position [2436, 0]
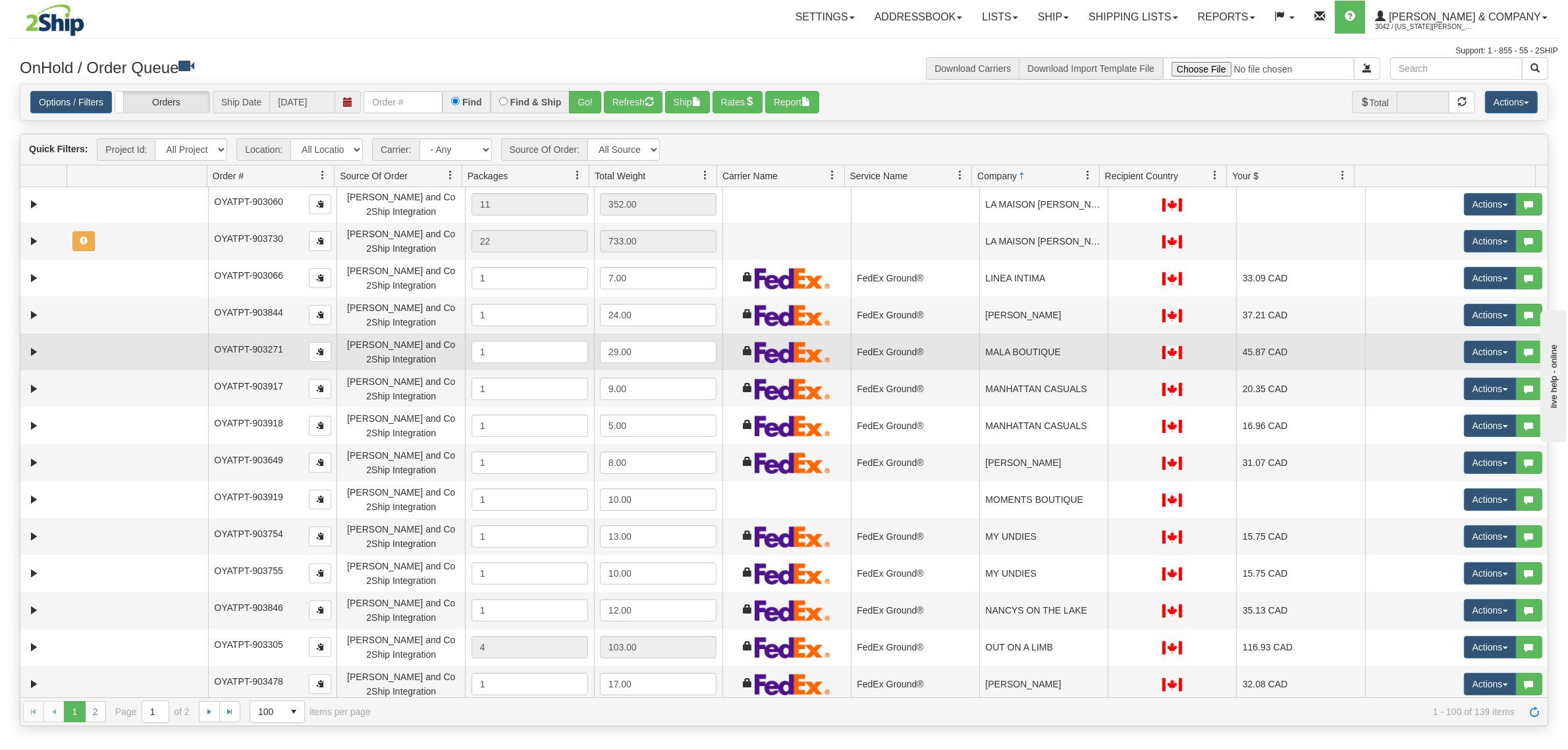
click at [954, 352] on td "FedEx Ground®" at bounding box center [914, 352] width 129 height 37
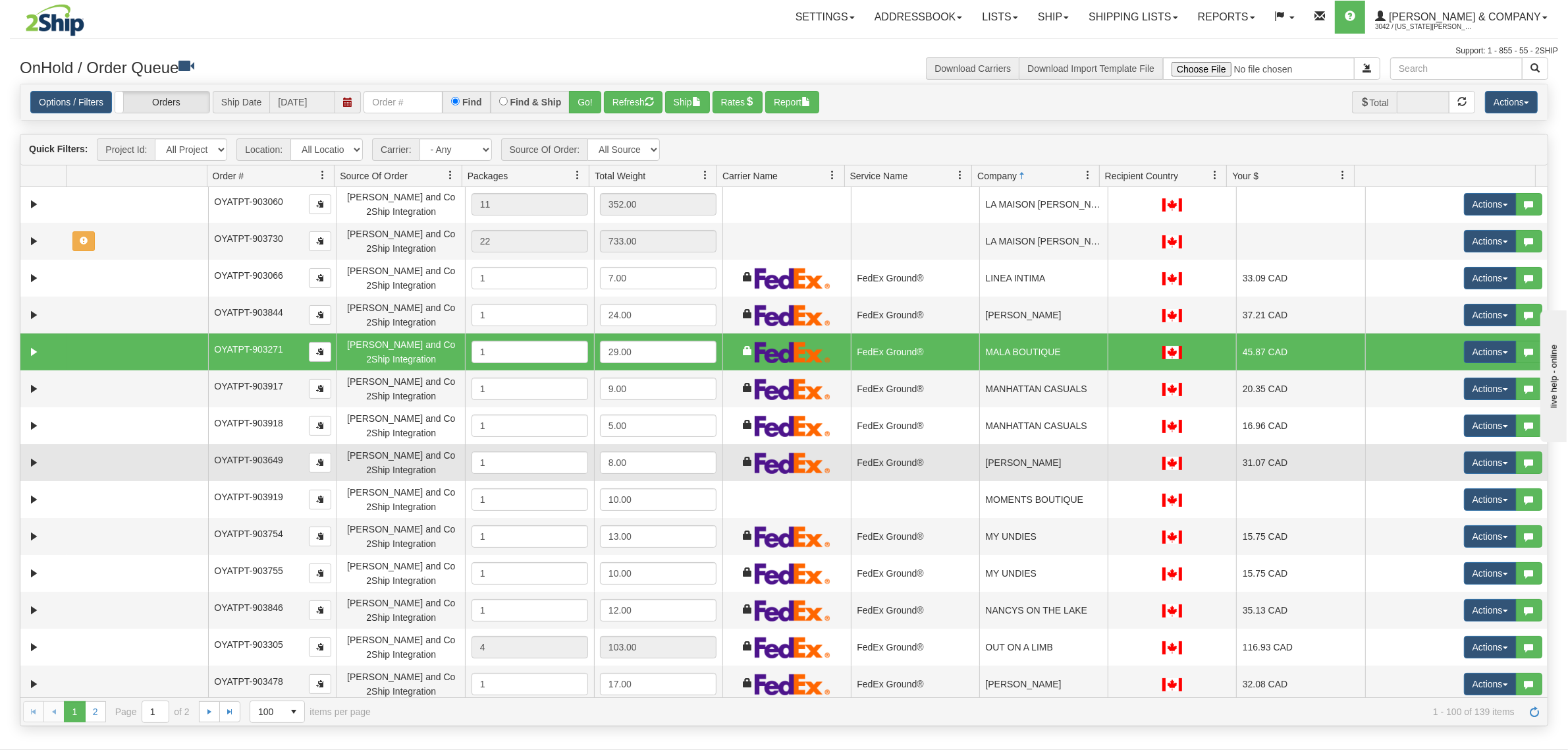
click at [949, 452] on td "FedEx Ground®" at bounding box center [914, 462] width 129 height 37
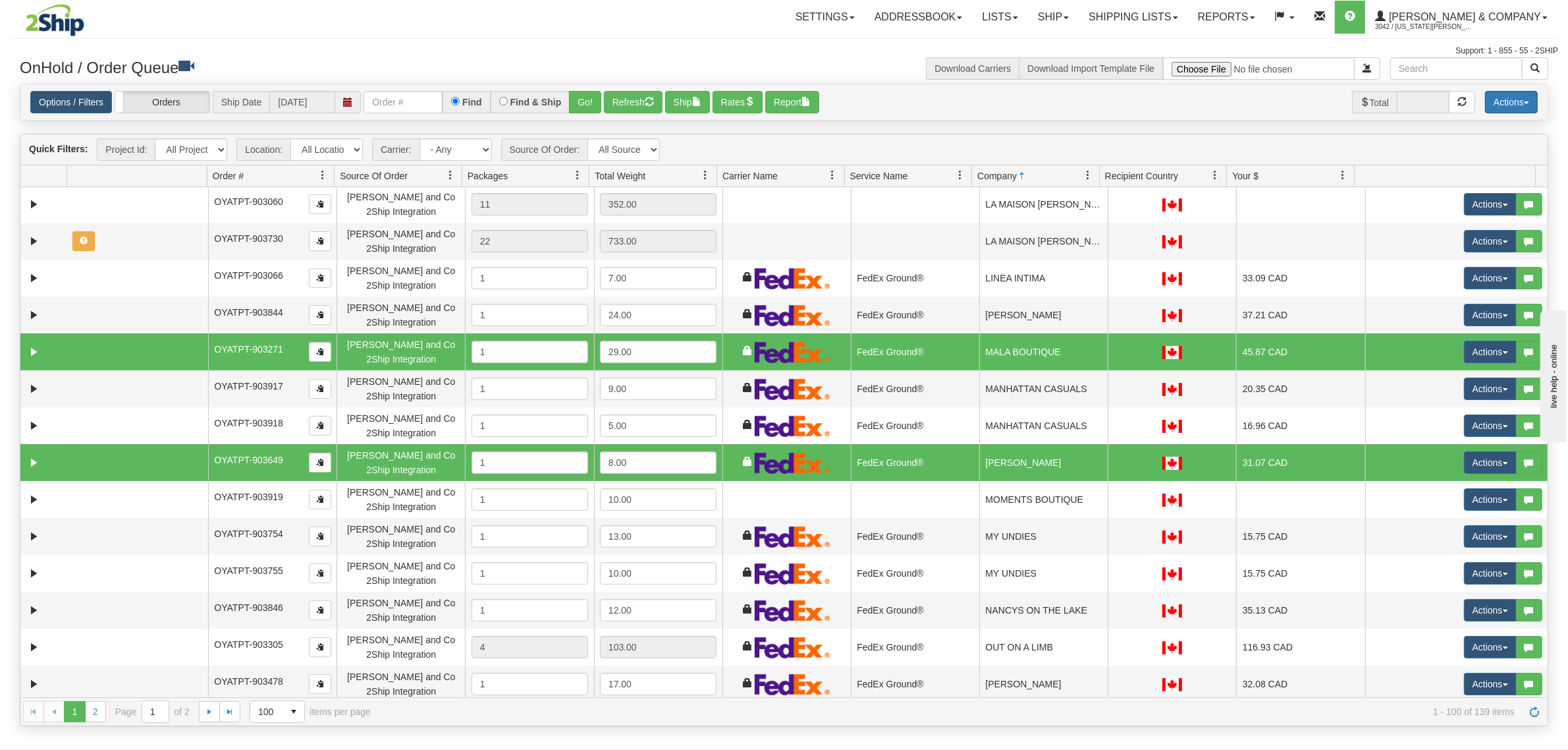
click at [1506, 106] on button "Actions" at bounding box center [1511, 102] width 52 height 22
click at [1459, 204] on link "Delete Selected" at bounding box center [1481, 208] width 111 height 17
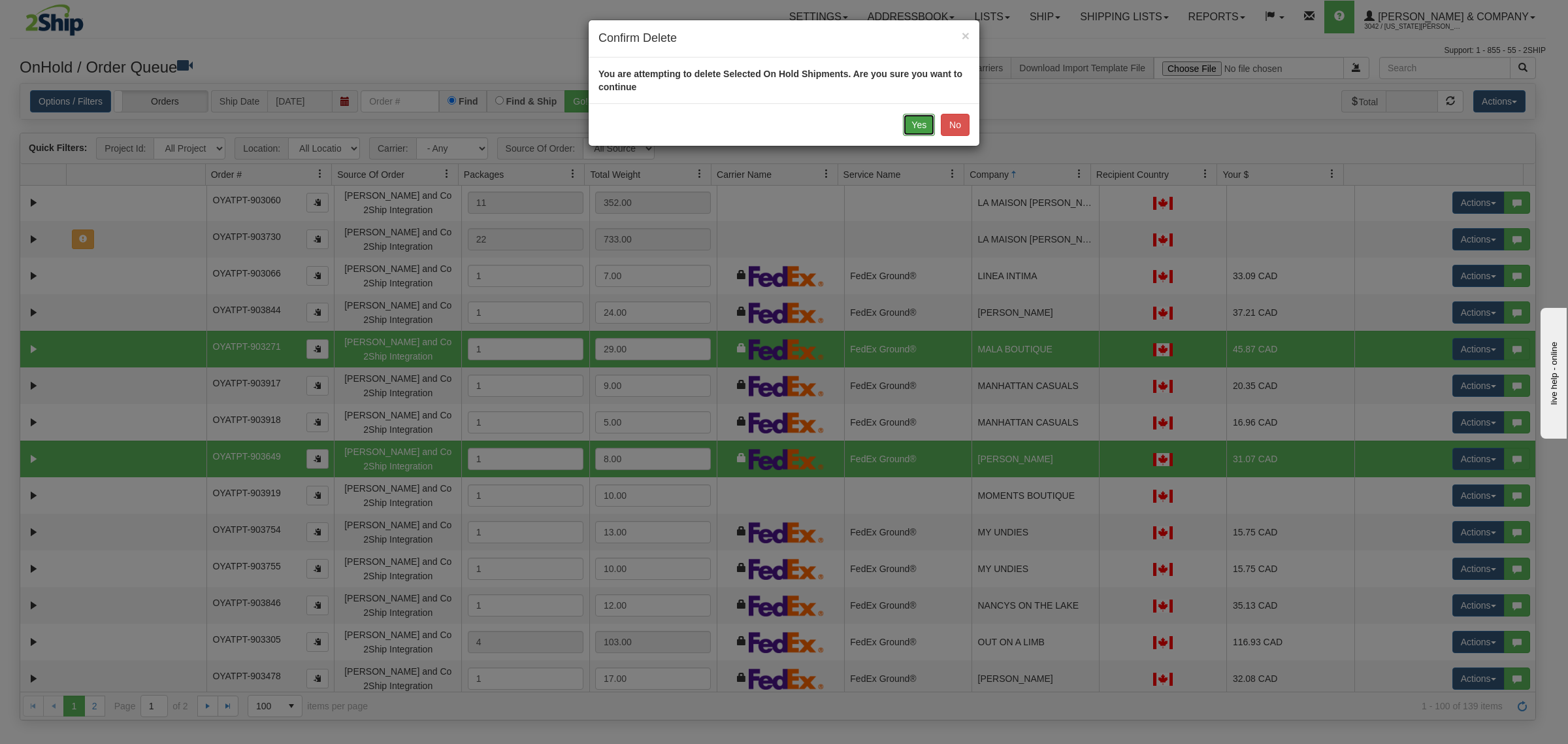
click at [910, 116] on button "Yes" at bounding box center [919, 124] width 32 height 22
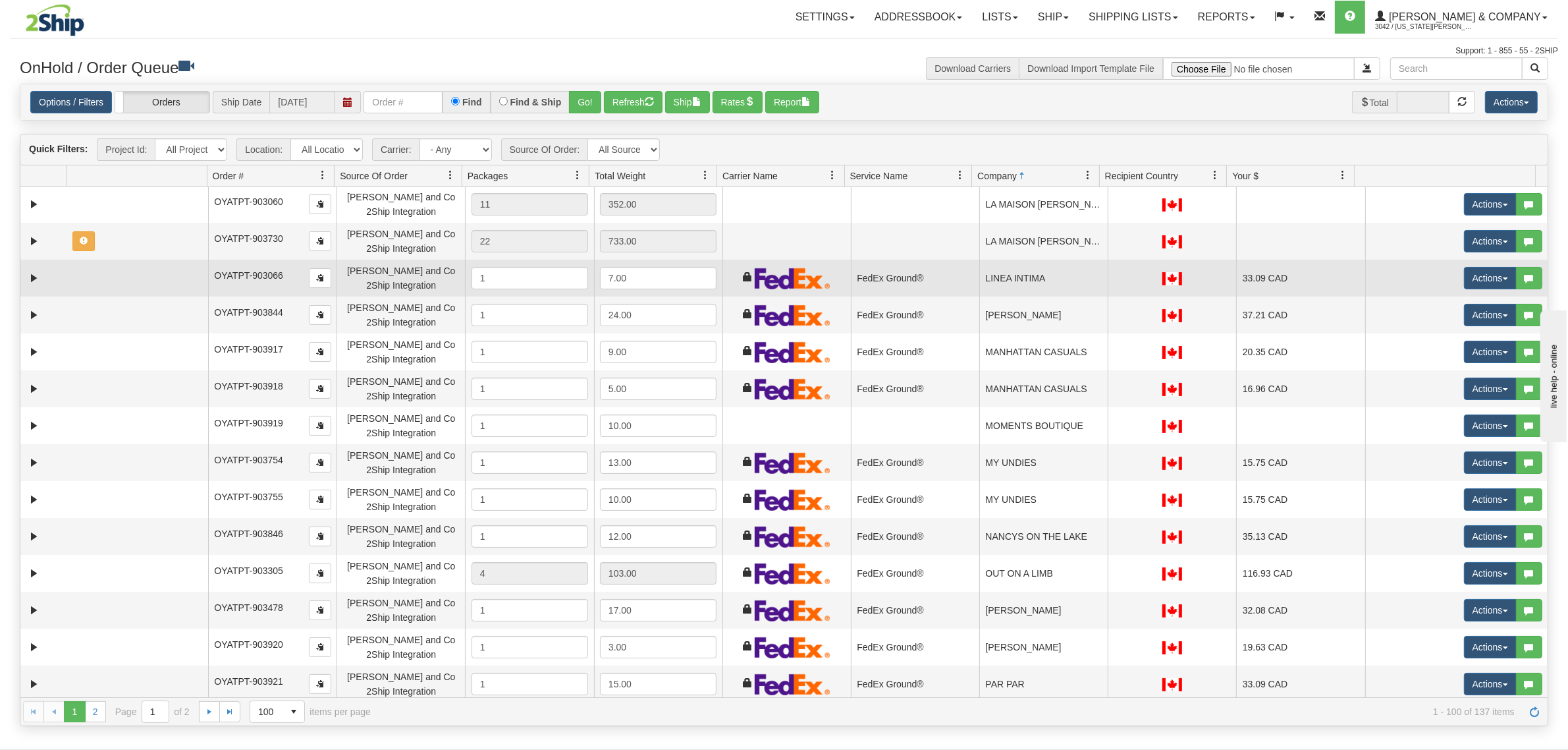
click at [960, 271] on td "FedEx Ground®" at bounding box center [914, 278] width 129 height 37
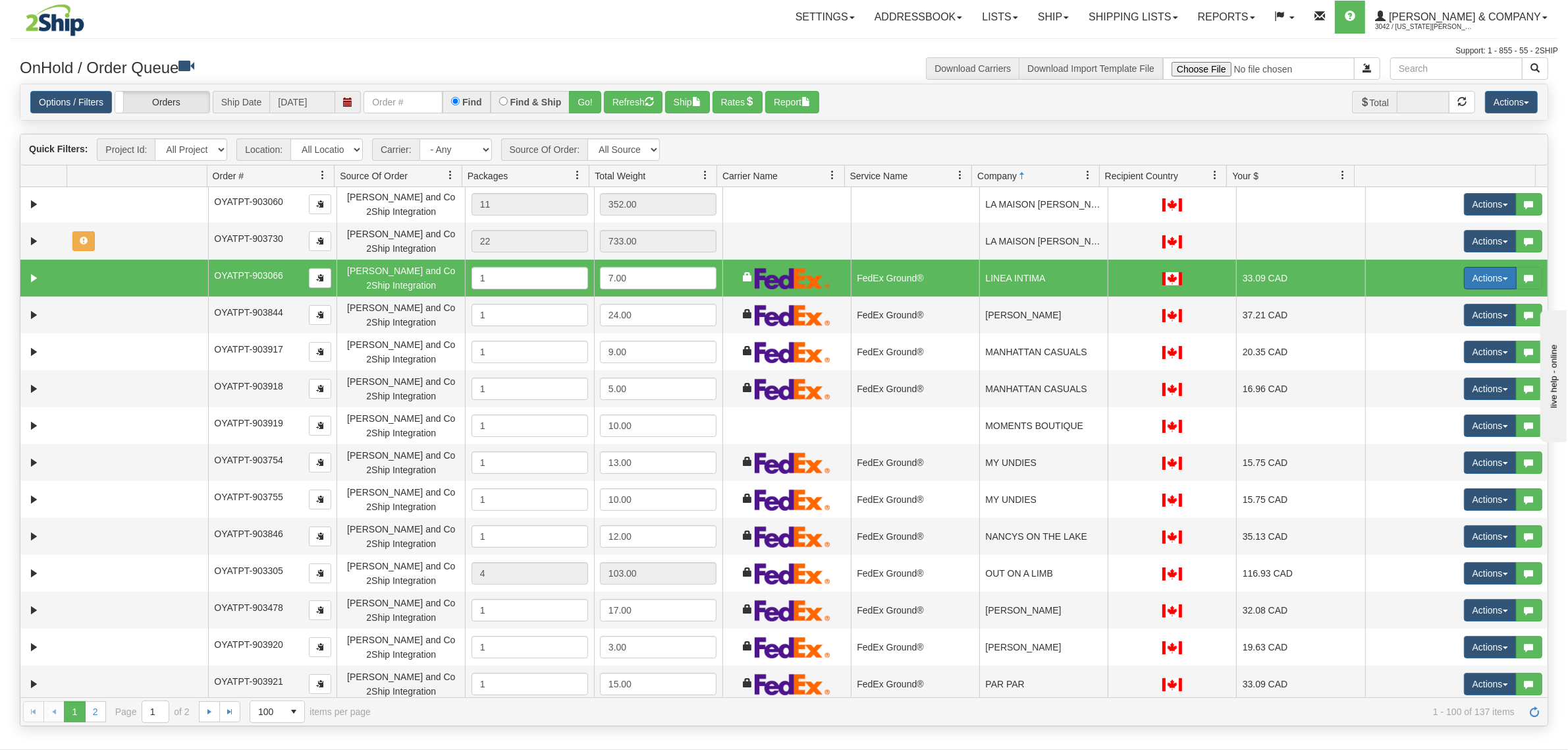
drag, startPoint x: 1453, startPoint y: 270, endPoint x: 1459, endPoint y: 275, distance: 7.8
click at [1464, 270] on button "Actions" at bounding box center [1490, 278] width 52 height 22
click at [1424, 370] on span "Delete" at bounding box center [1441, 371] width 35 height 11
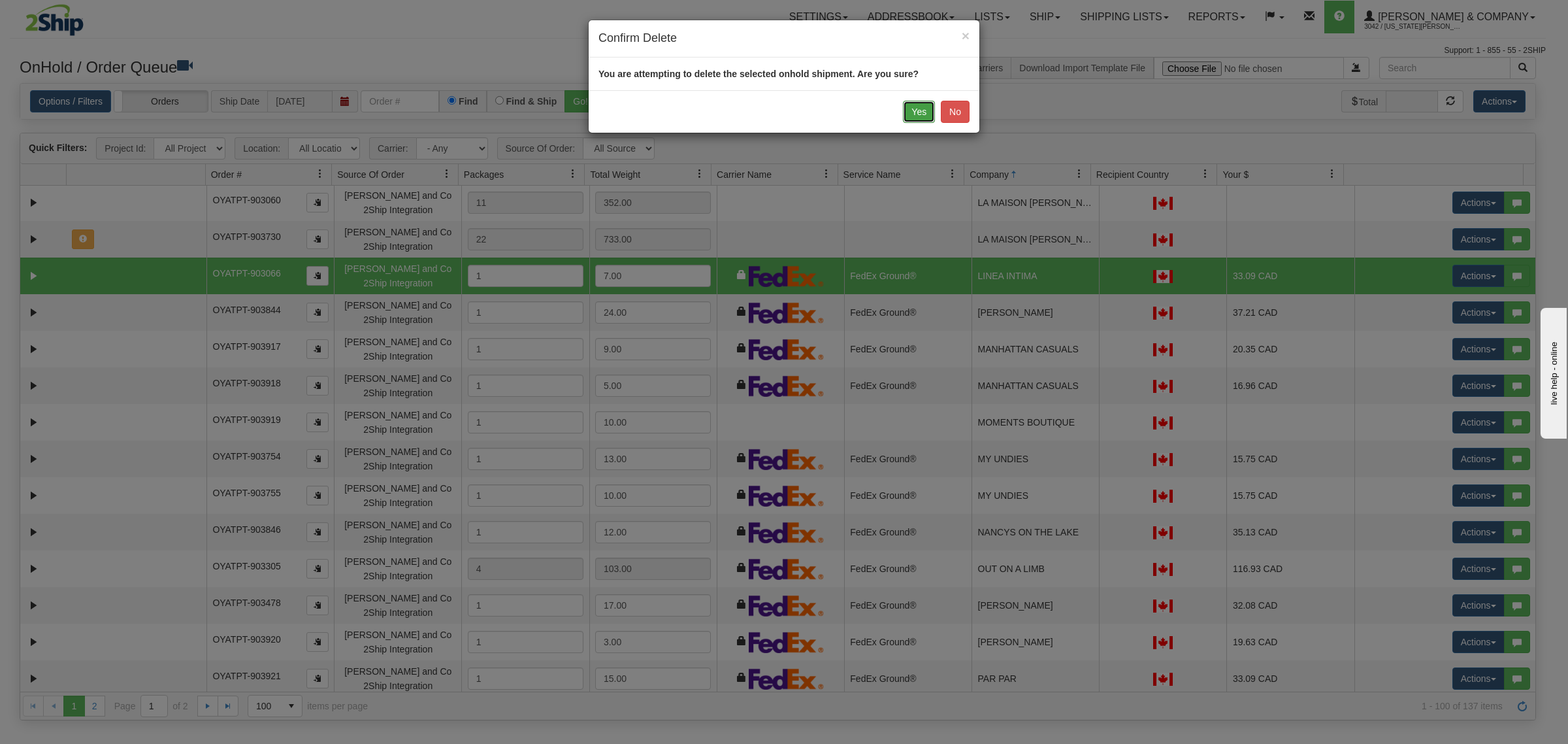
click at [914, 108] on button "Yes" at bounding box center [919, 111] width 32 height 22
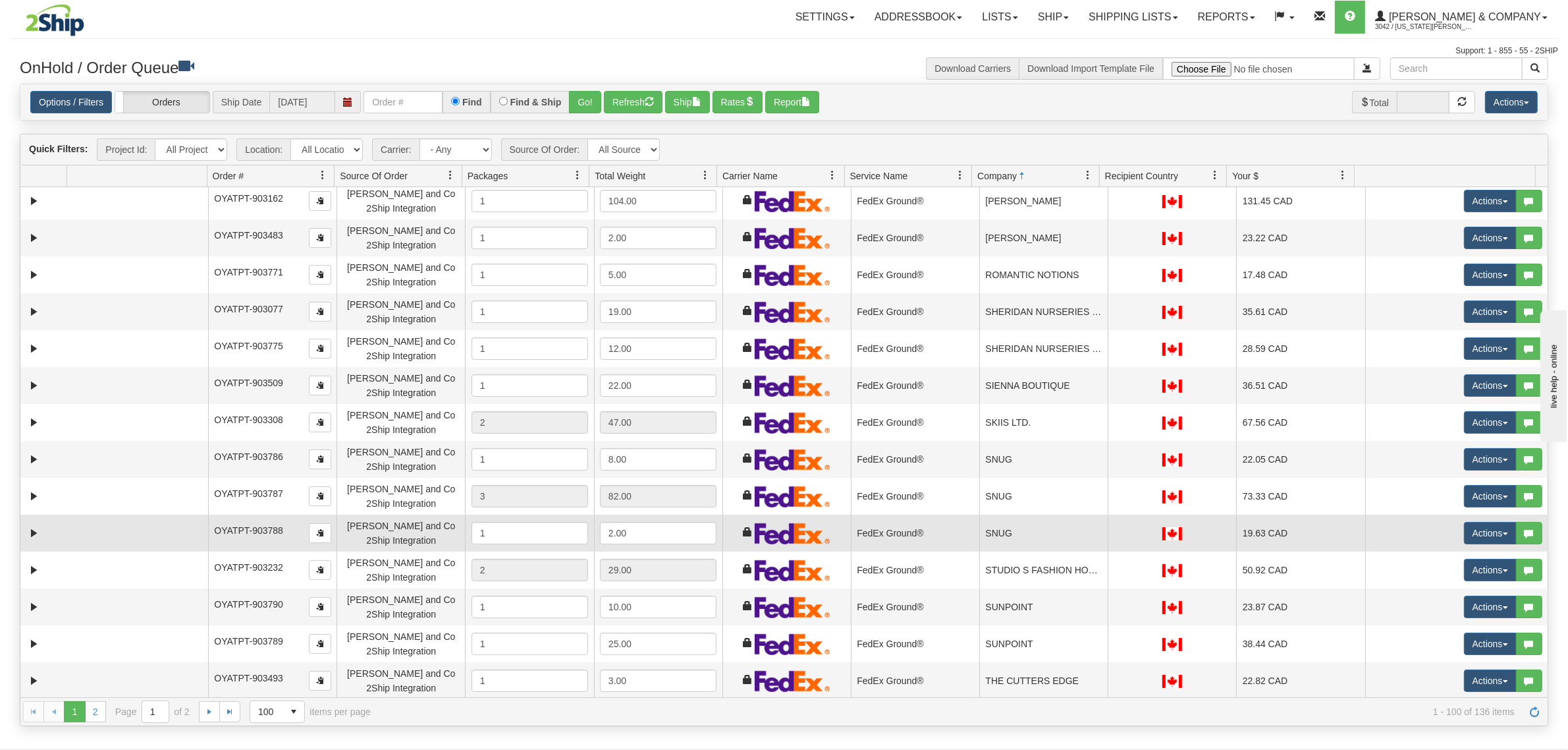
scroll to position [82, 0]
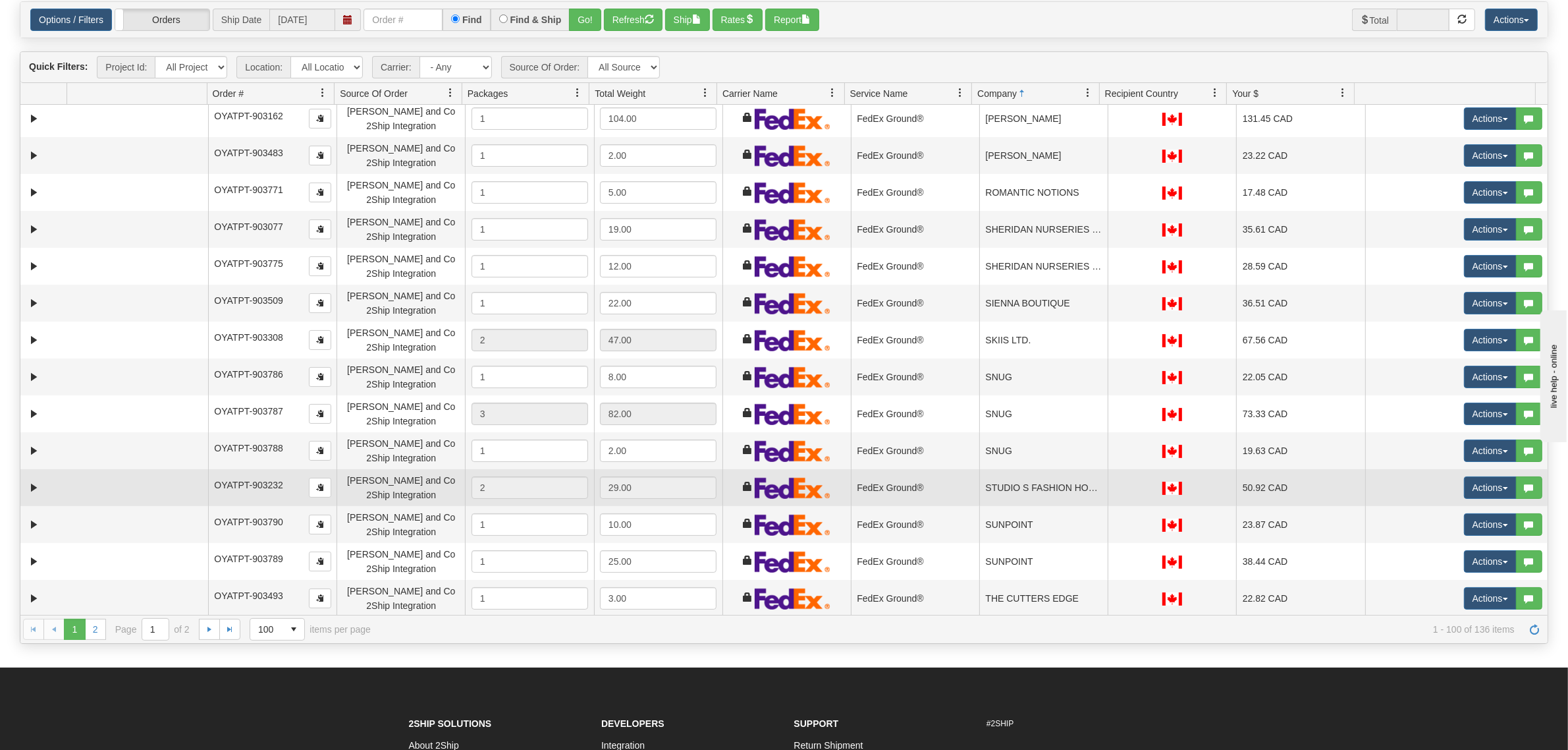
click at [1054, 493] on td "STUDIO S FASHION HOUSE" at bounding box center [1043, 487] width 129 height 37
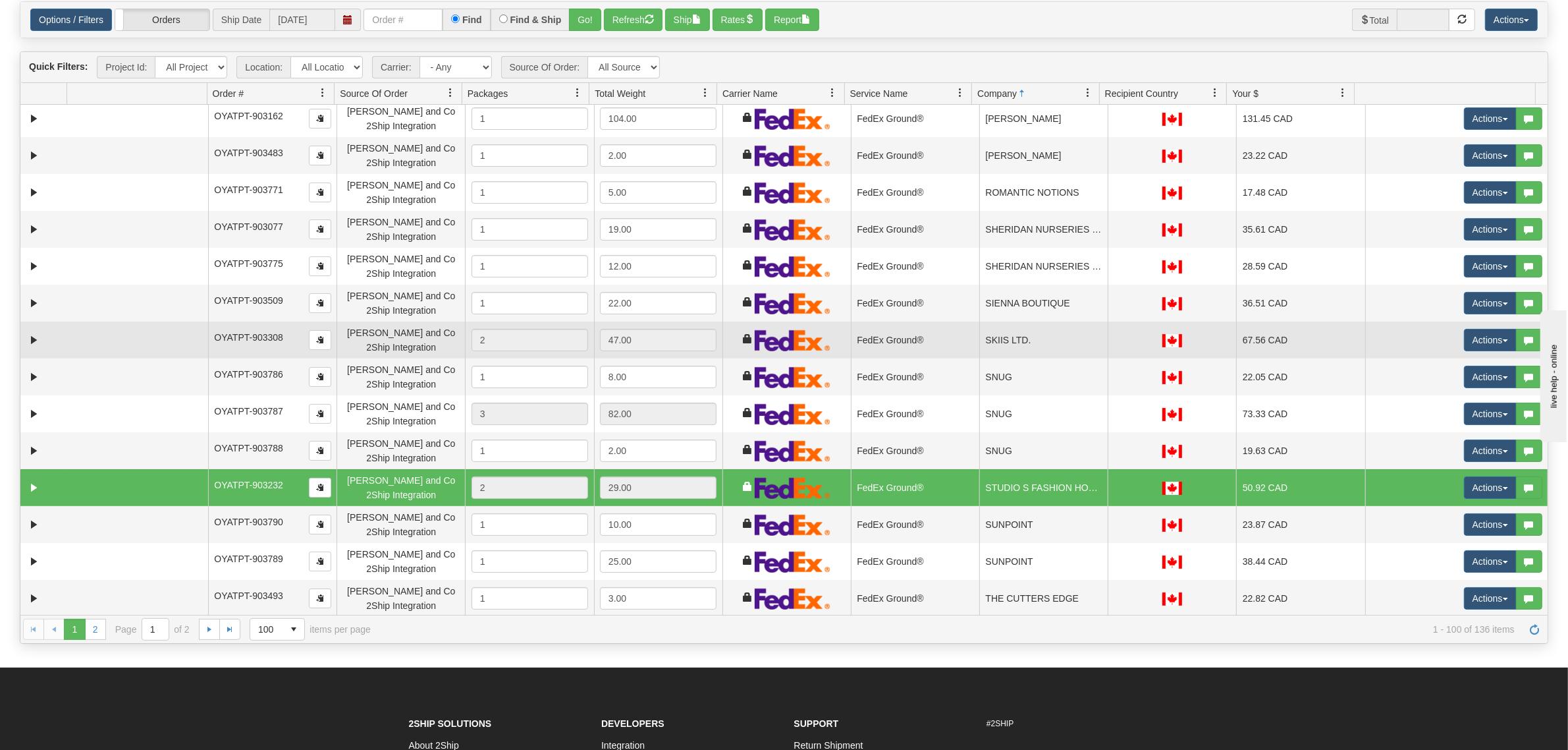
click at [1018, 343] on td "SKIIS LTD." at bounding box center [1043, 339] width 129 height 37
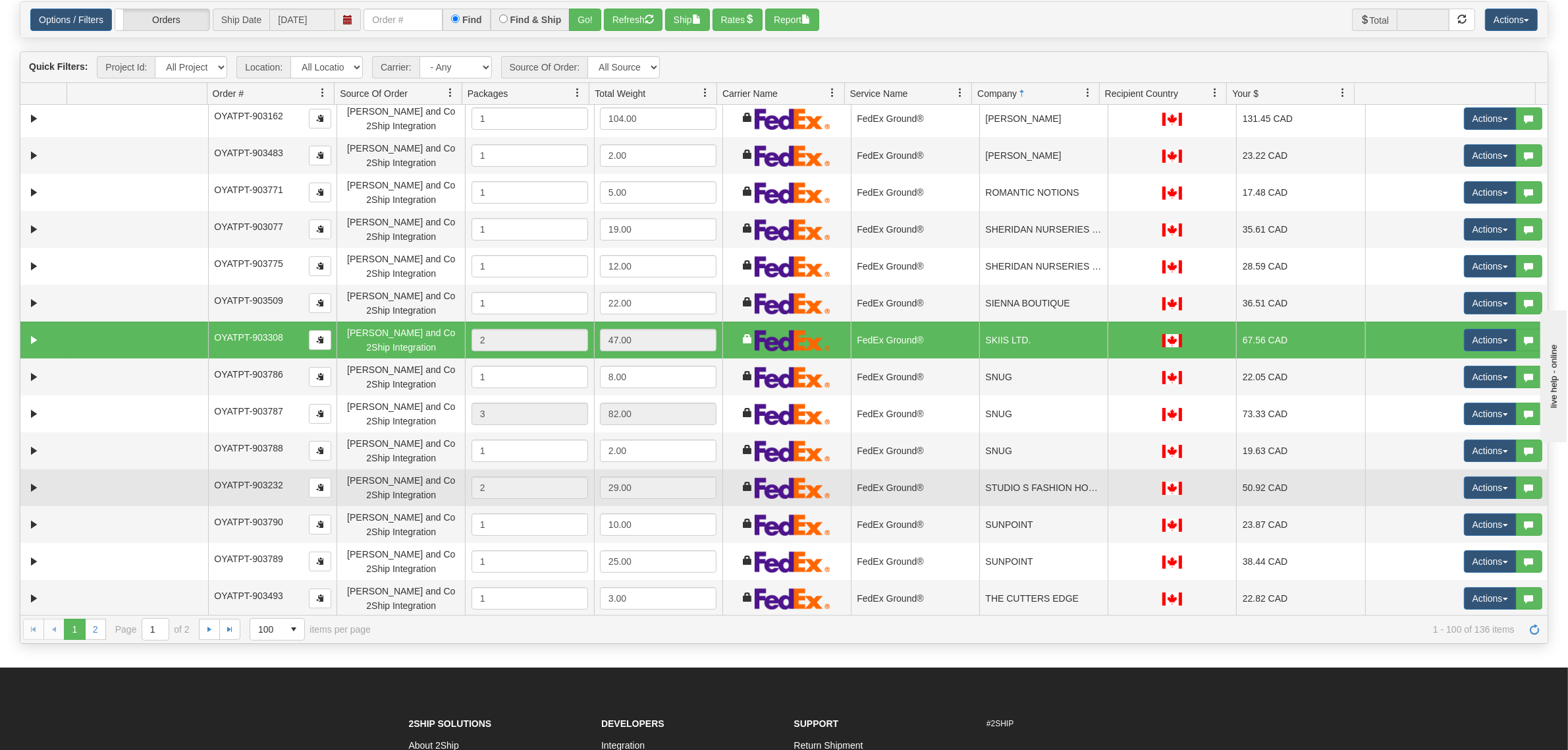
click at [1031, 495] on td "STUDIO S FASHION HOUSE" at bounding box center [1043, 487] width 129 height 37
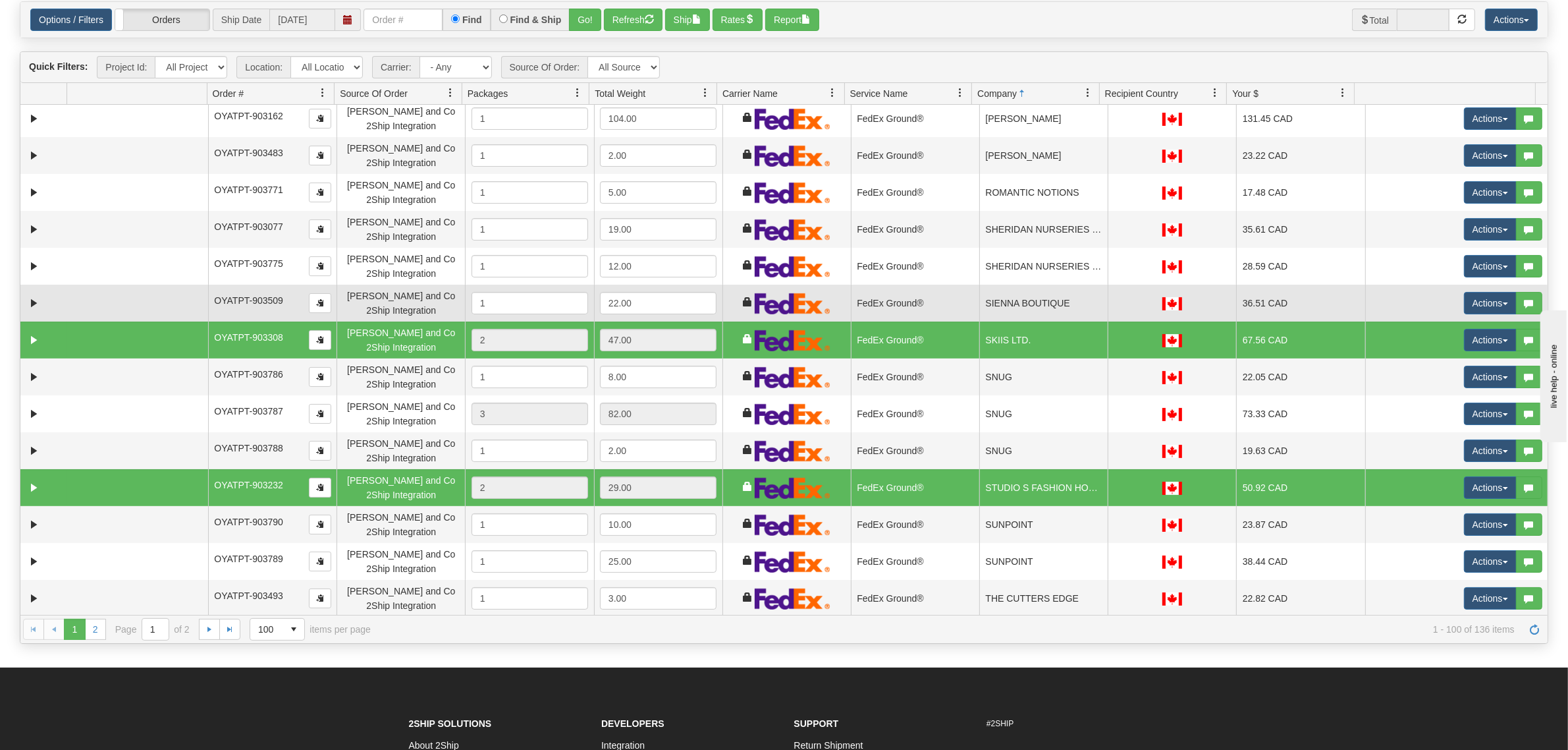
click at [993, 301] on td "SIENNA BOUTIQUE" at bounding box center [1043, 302] width 129 height 37
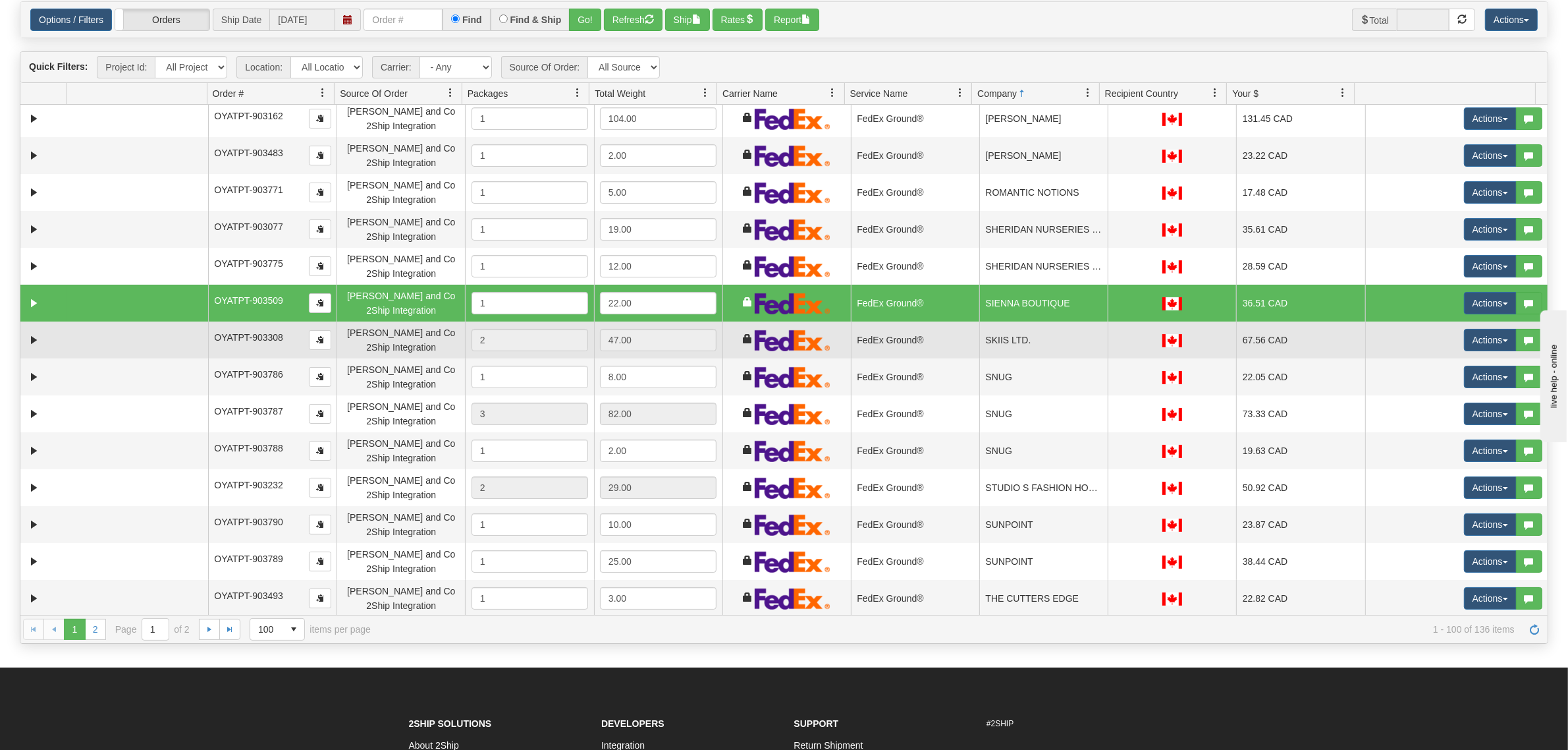
click at [989, 331] on td "SKIIS LTD." at bounding box center [1043, 339] width 129 height 37
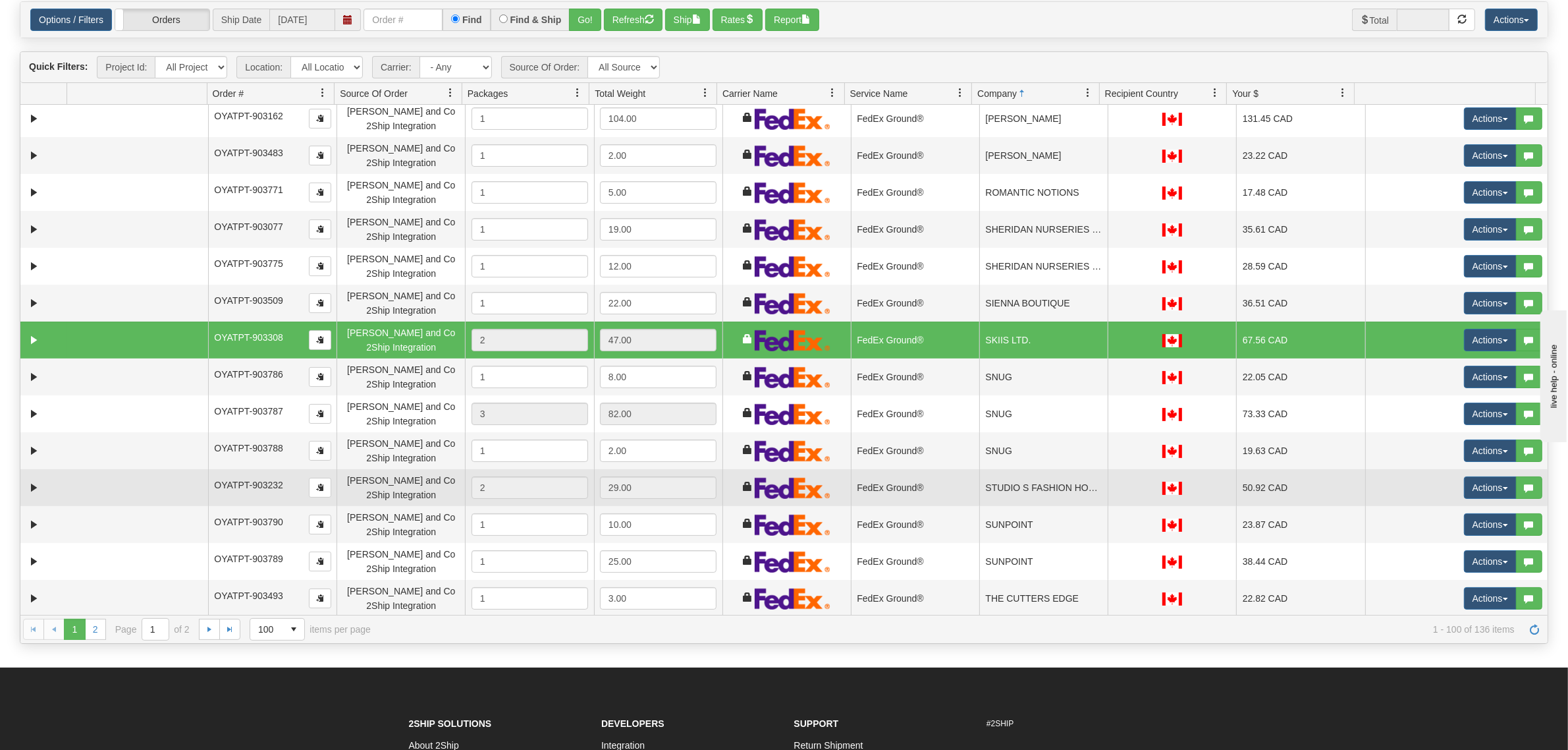
click at [981, 489] on td "STUDIO S FASHION HOUSE" at bounding box center [1043, 487] width 129 height 37
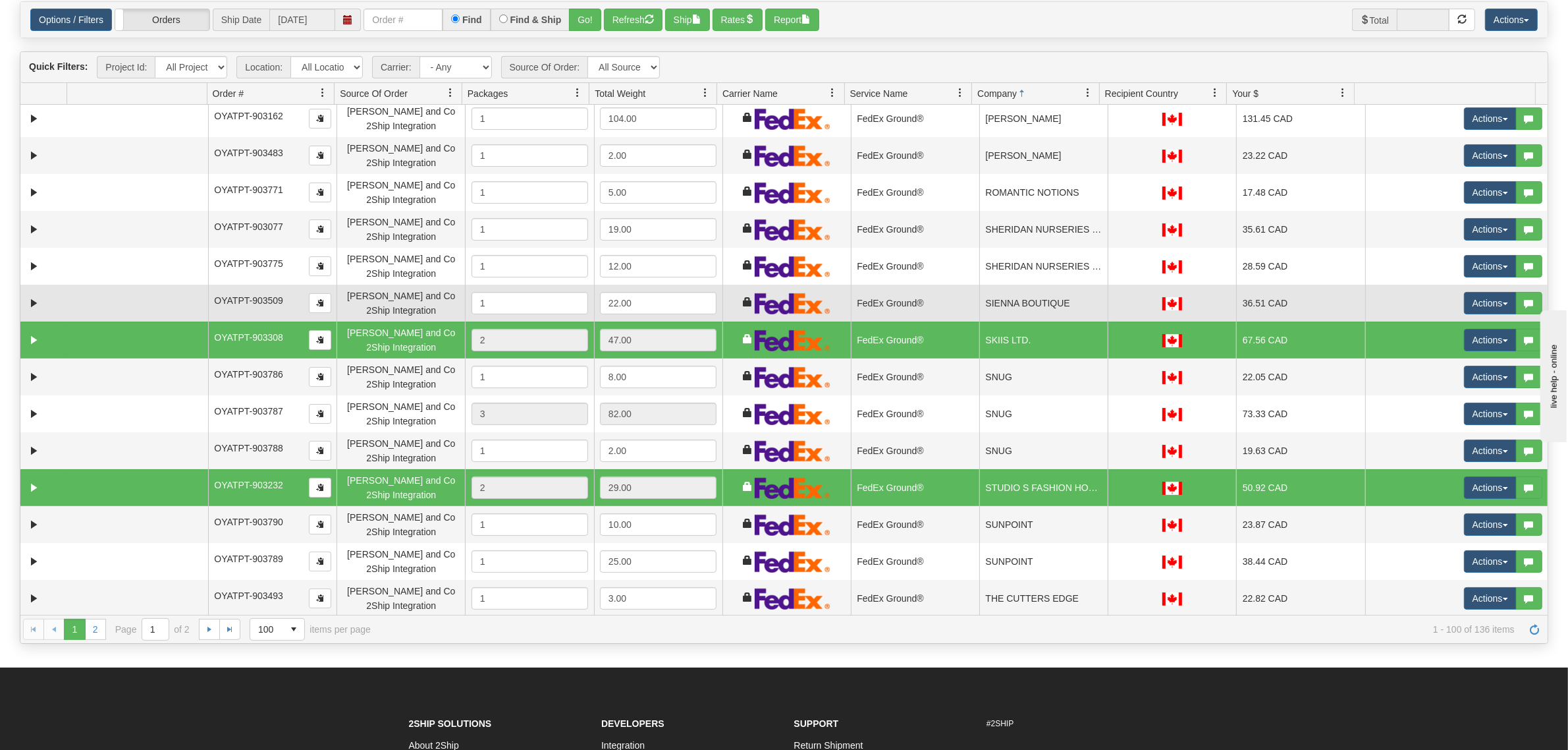
click at [996, 294] on td "SIENNA BOUTIQUE" at bounding box center [1043, 302] width 129 height 37
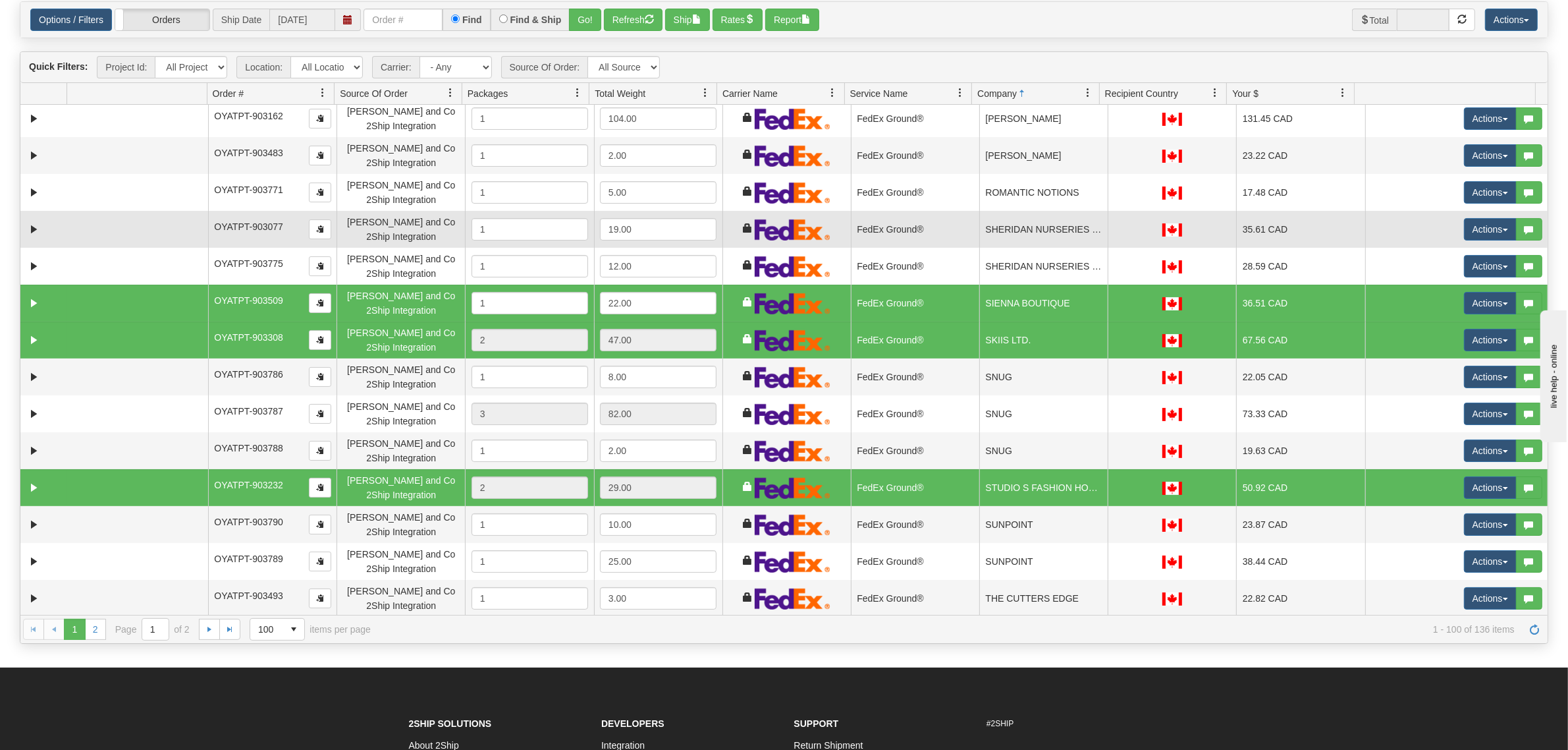
click at [979, 222] on td "SHERIDAN NURSERIES LIMITED [GEOGRAPHIC_DATA]/O" at bounding box center [1043, 229] width 129 height 37
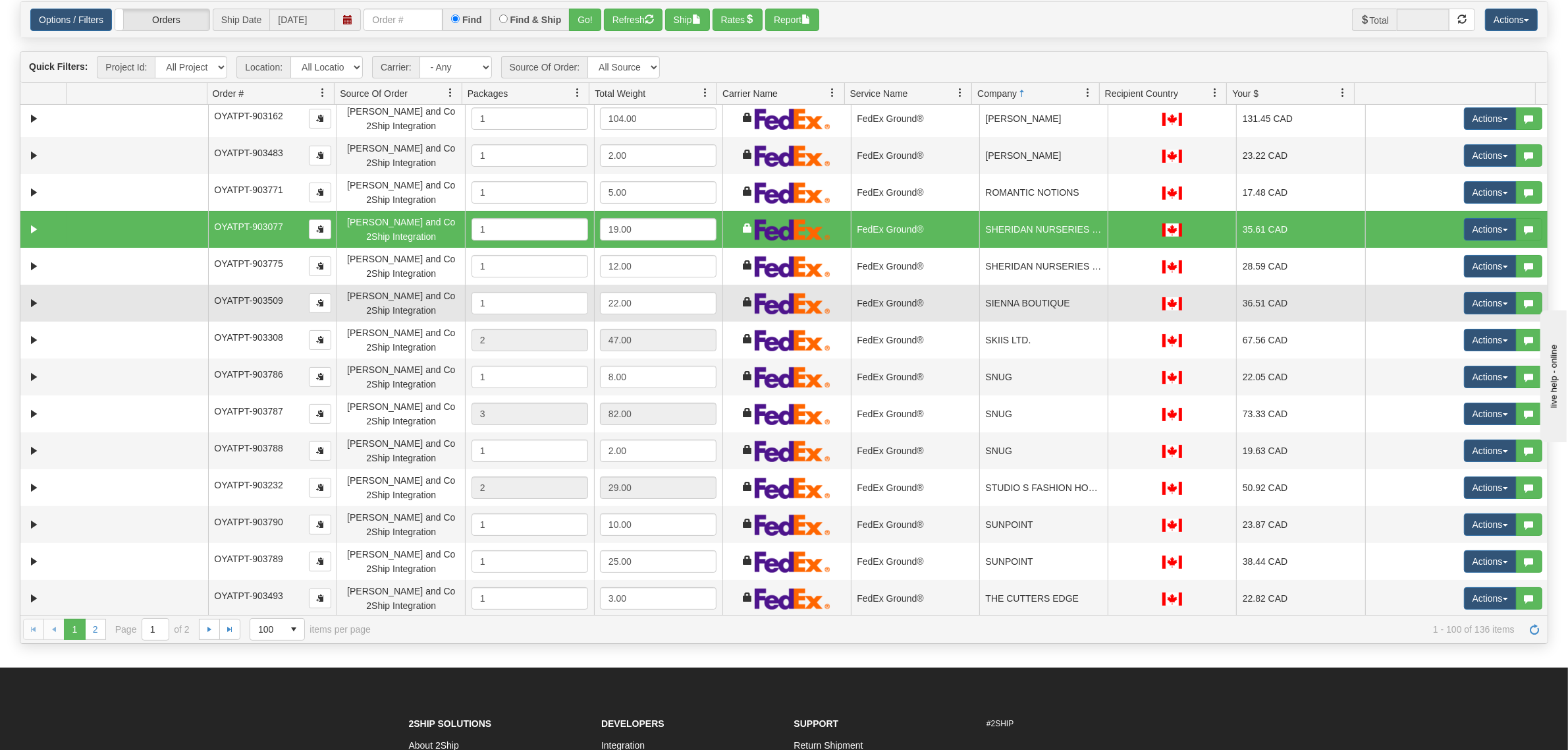
click at [968, 297] on td "FedEx Ground®" at bounding box center [914, 302] width 129 height 37
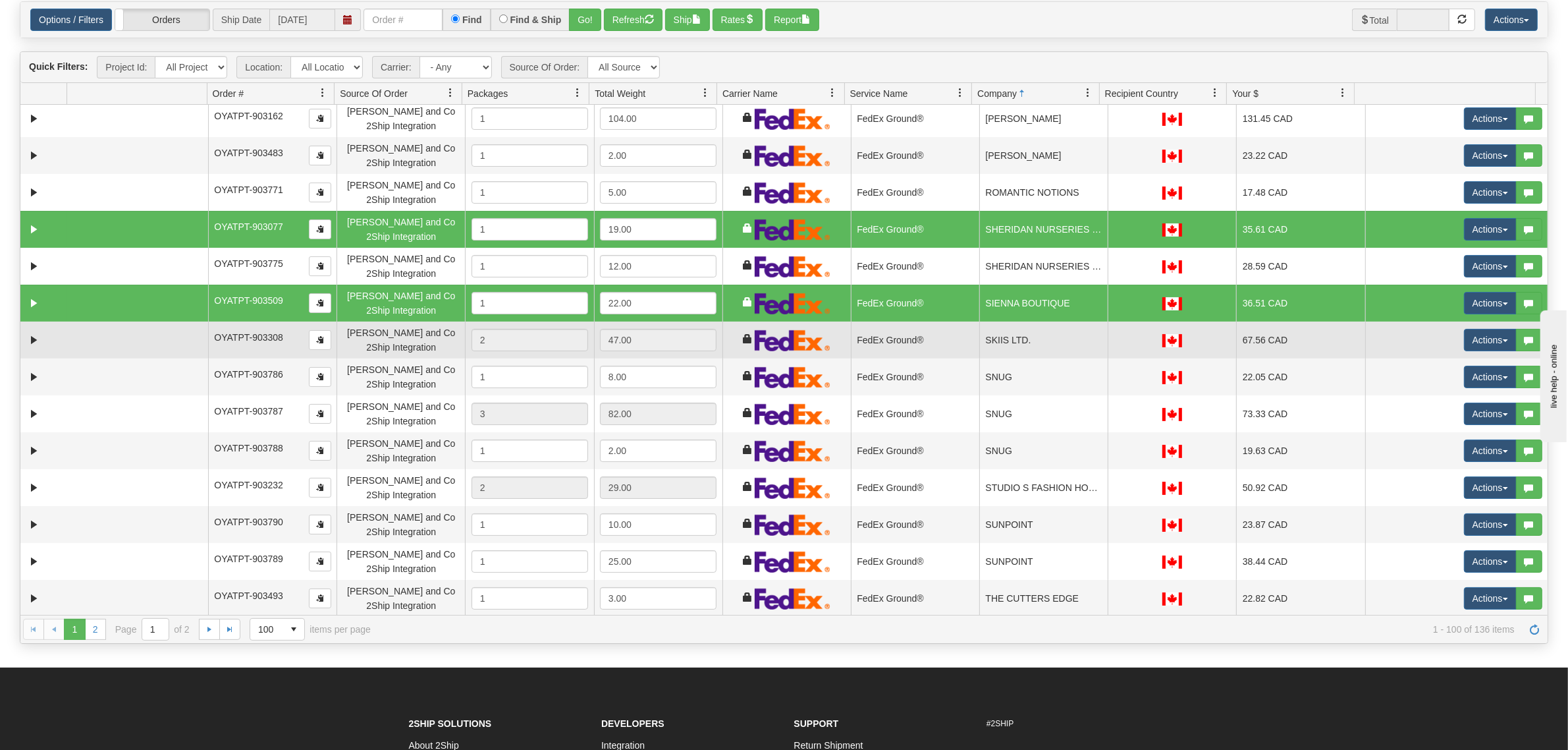
click at [966, 337] on td "FedEx Ground®" at bounding box center [914, 339] width 129 height 37
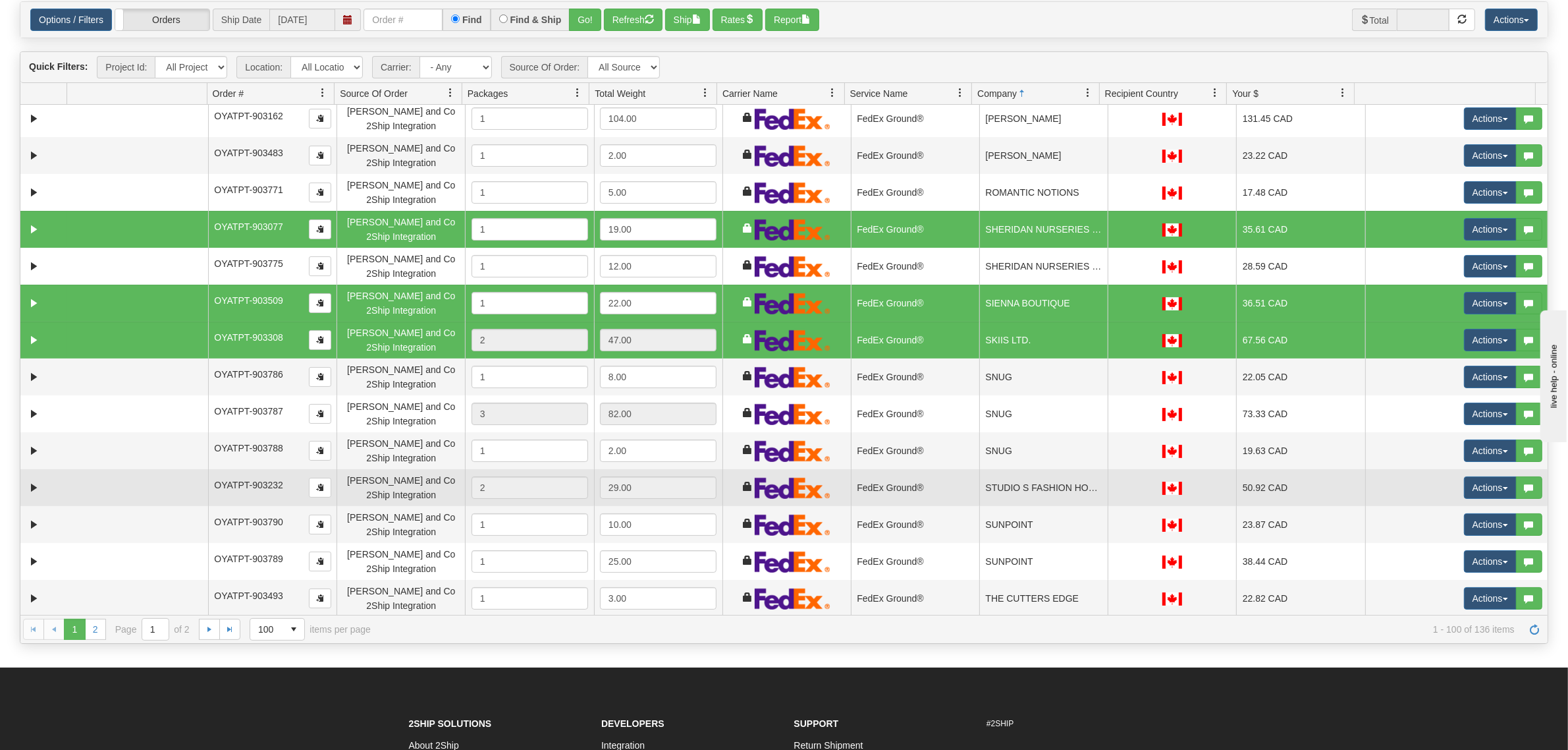
click at [979, 479] on td "STUDIO S FASHION HOUSE" at bounding box center [1043, 487] width 129 height 37
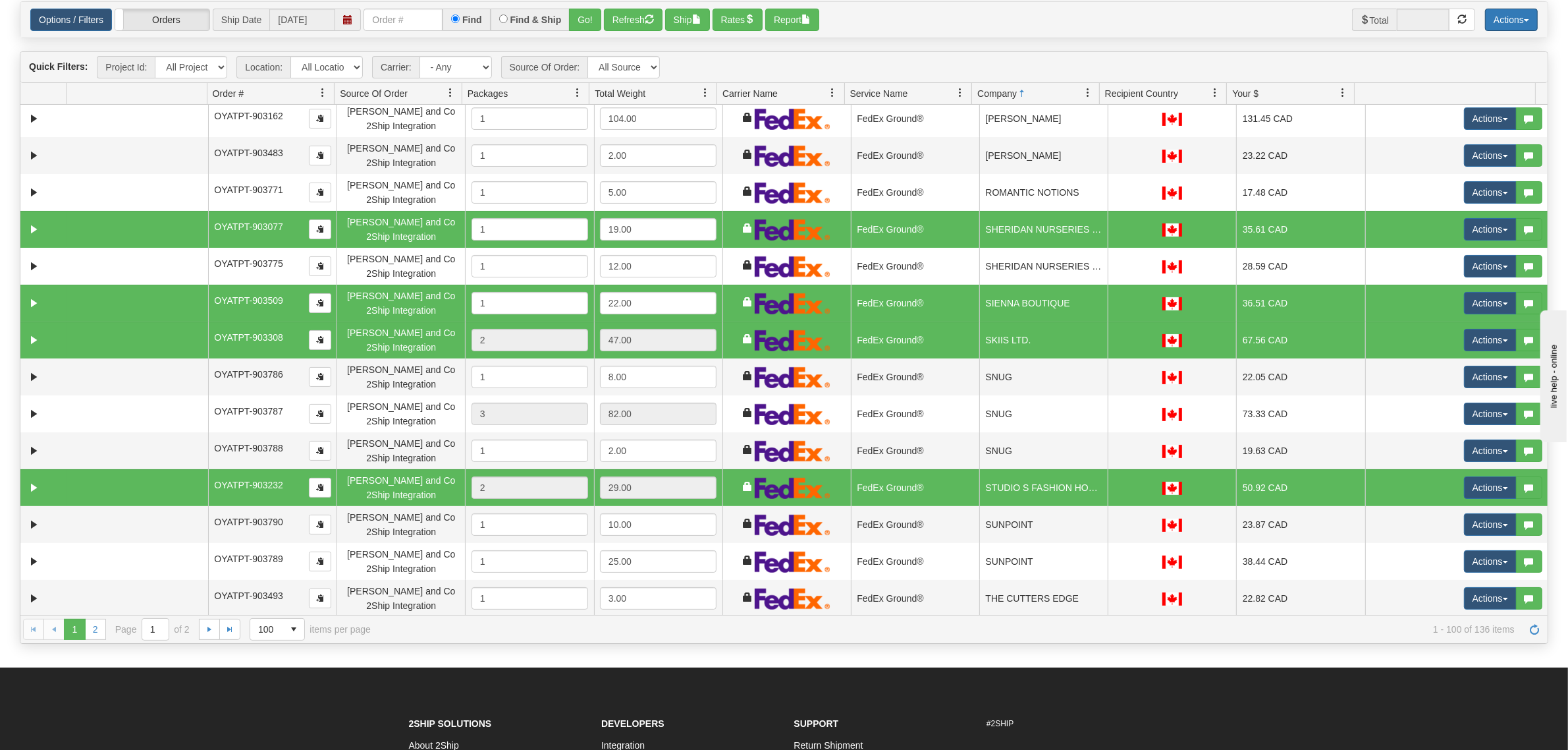
click at [1509, 20] on button "Actions" at bounding box center [1511, 19] width 52 height 22
click at [1462, 122] on link "Delete Selected" at bounding box center [1481, 125] width 111 height 17
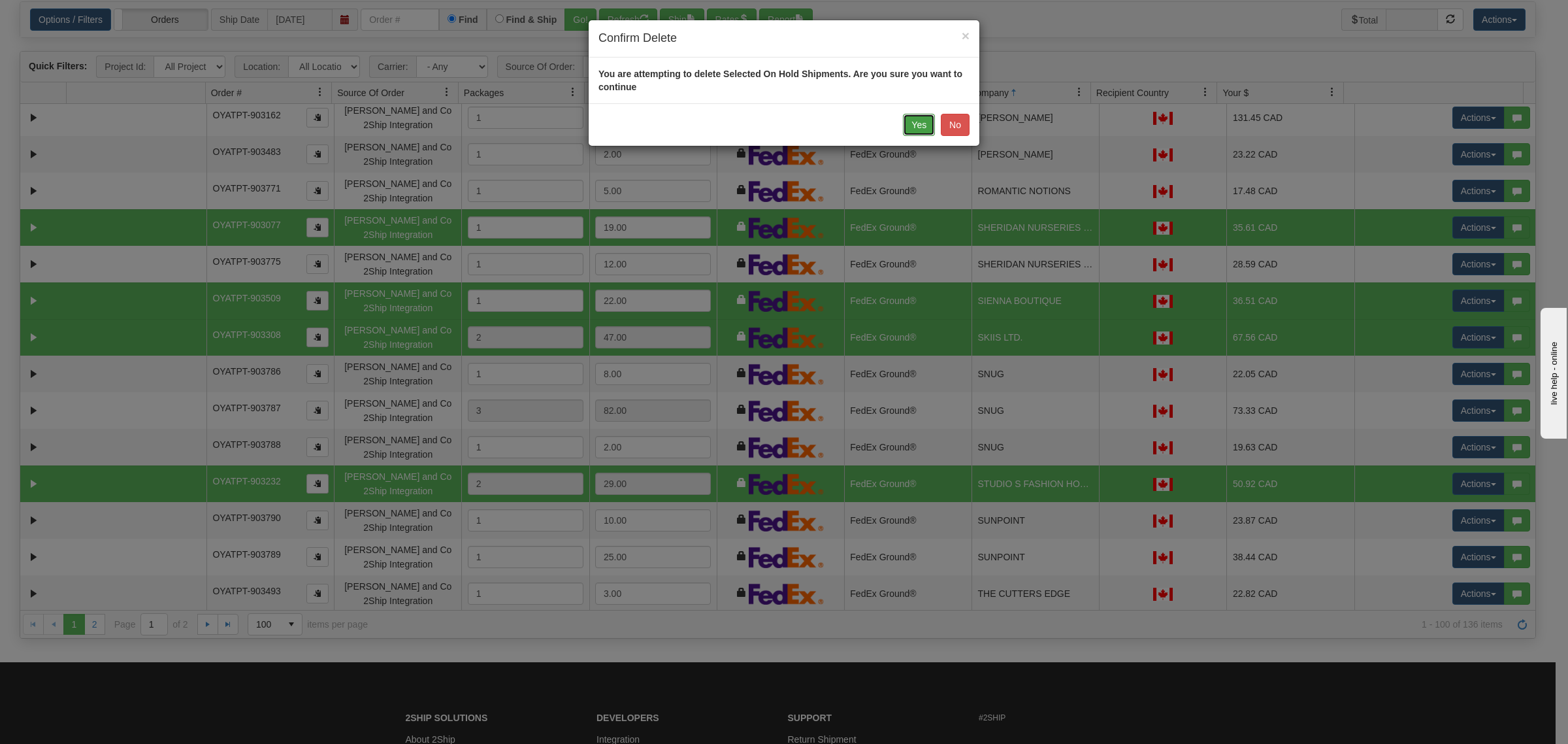
click at [920, 124] on button "Yes" at bounding box center [919, 124] width 32 height 22
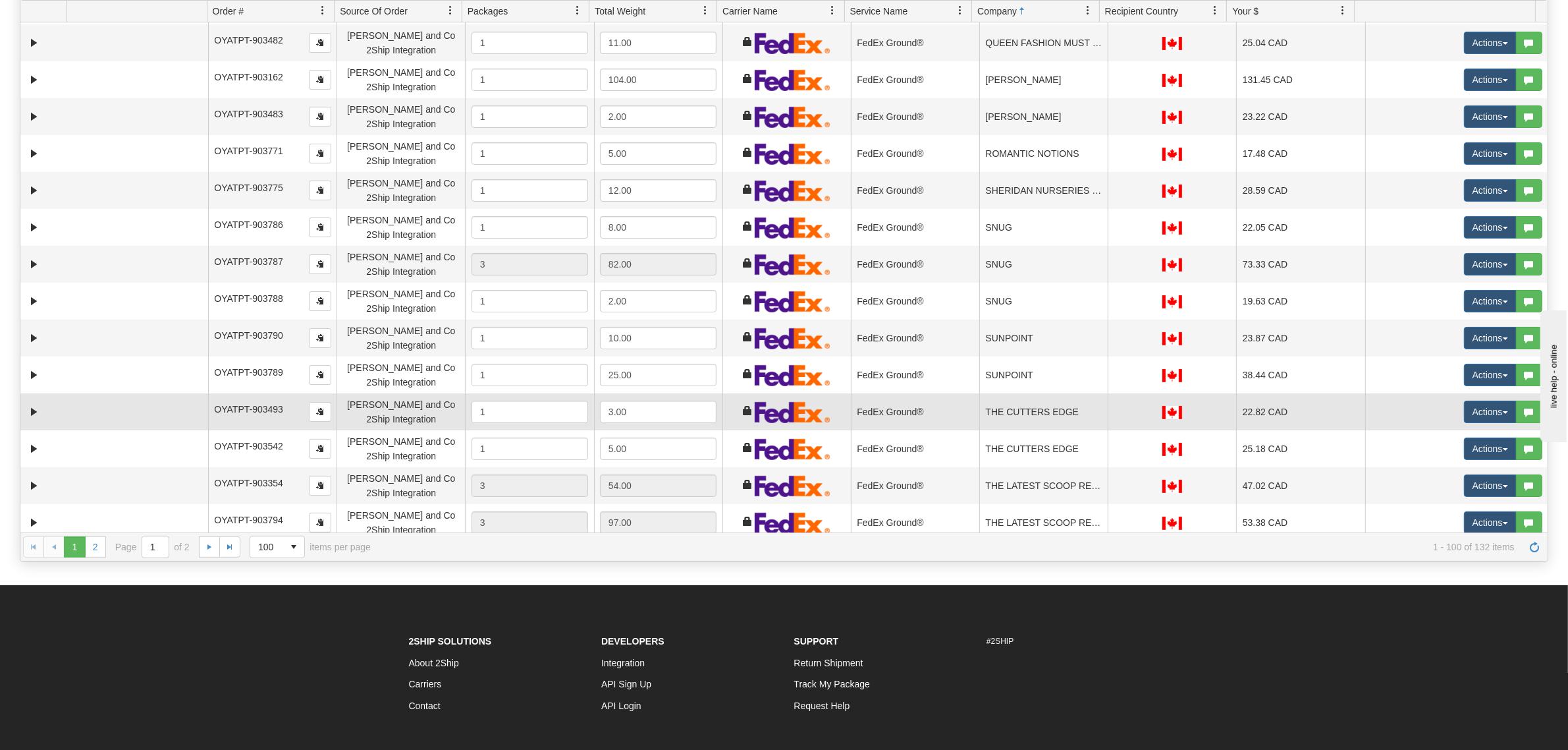
scroll to position [3095, 0]
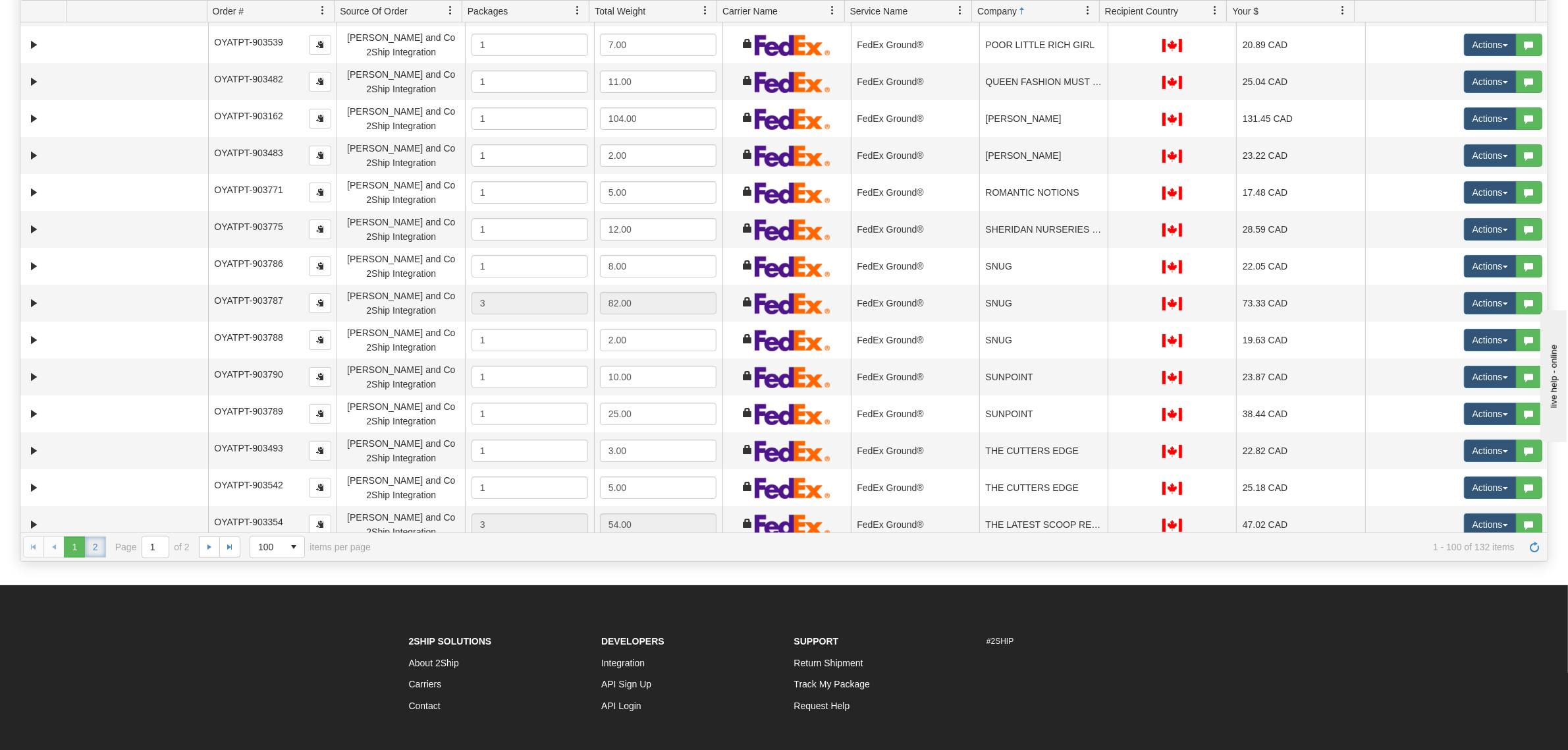
click at [97, 551] on link "2" at bounding box center [96, 547] width 21 height 21
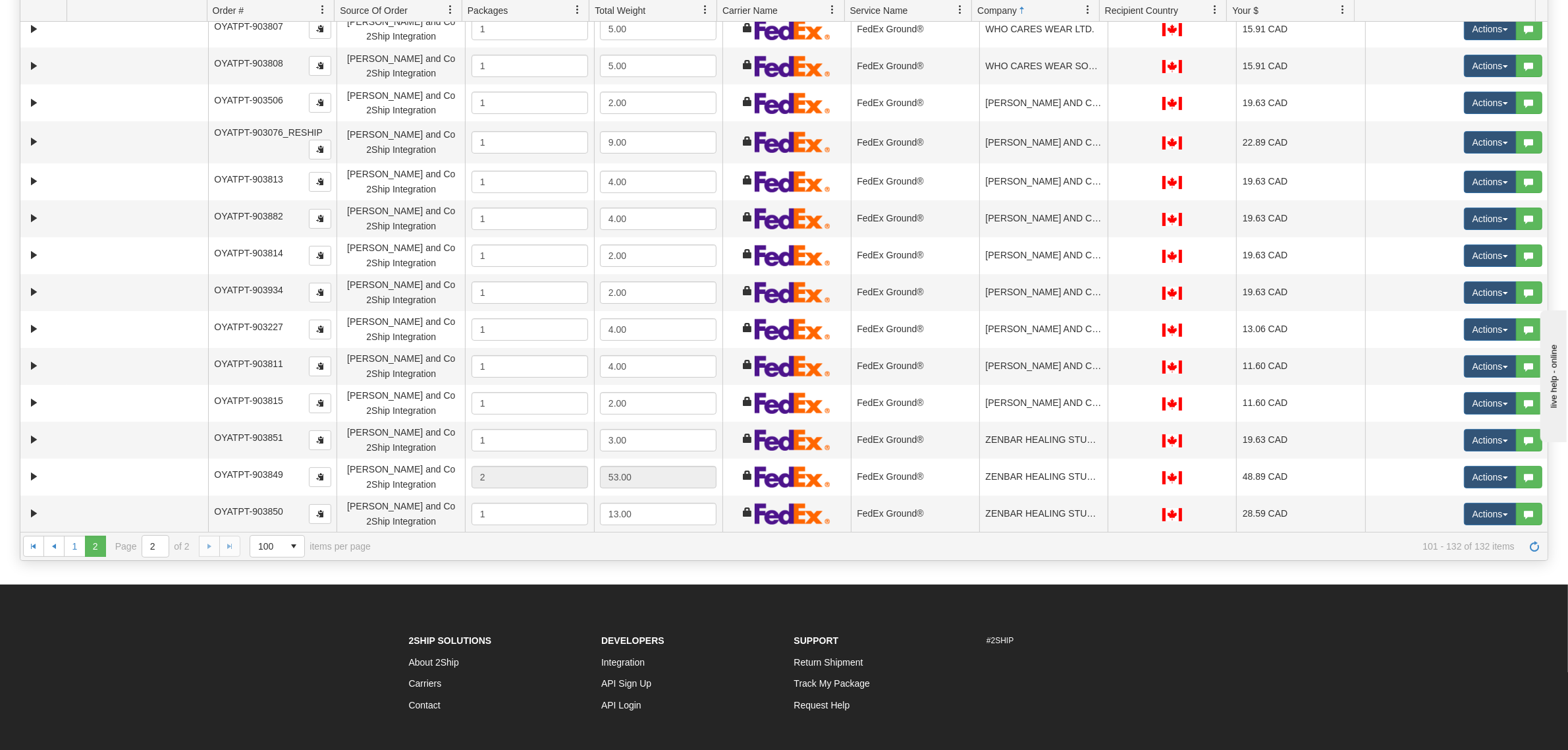
scroll to position [145, 0]
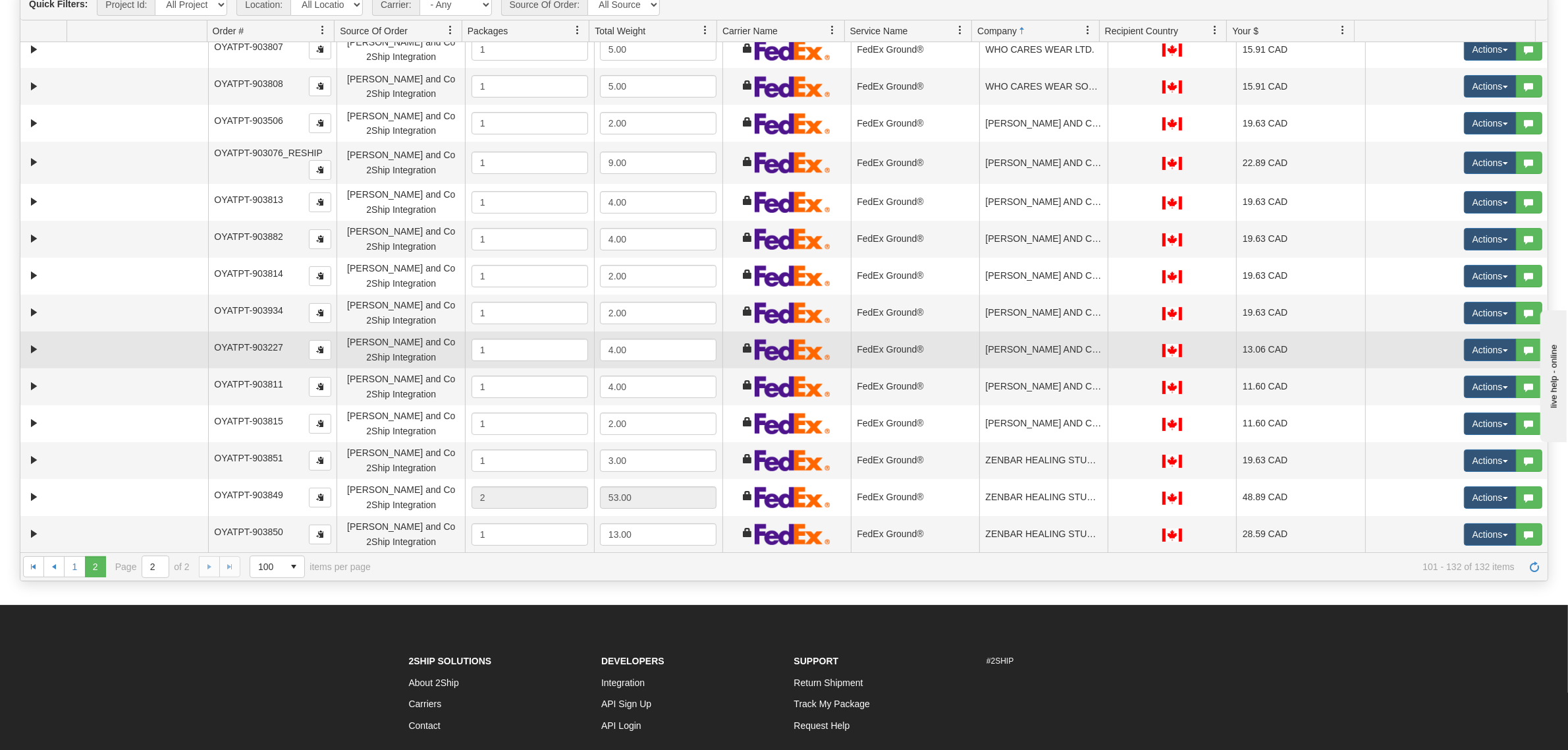
click at [287, 350] on td "OYATPT-903227" at bounding box center [272, 349] width 129 height 37
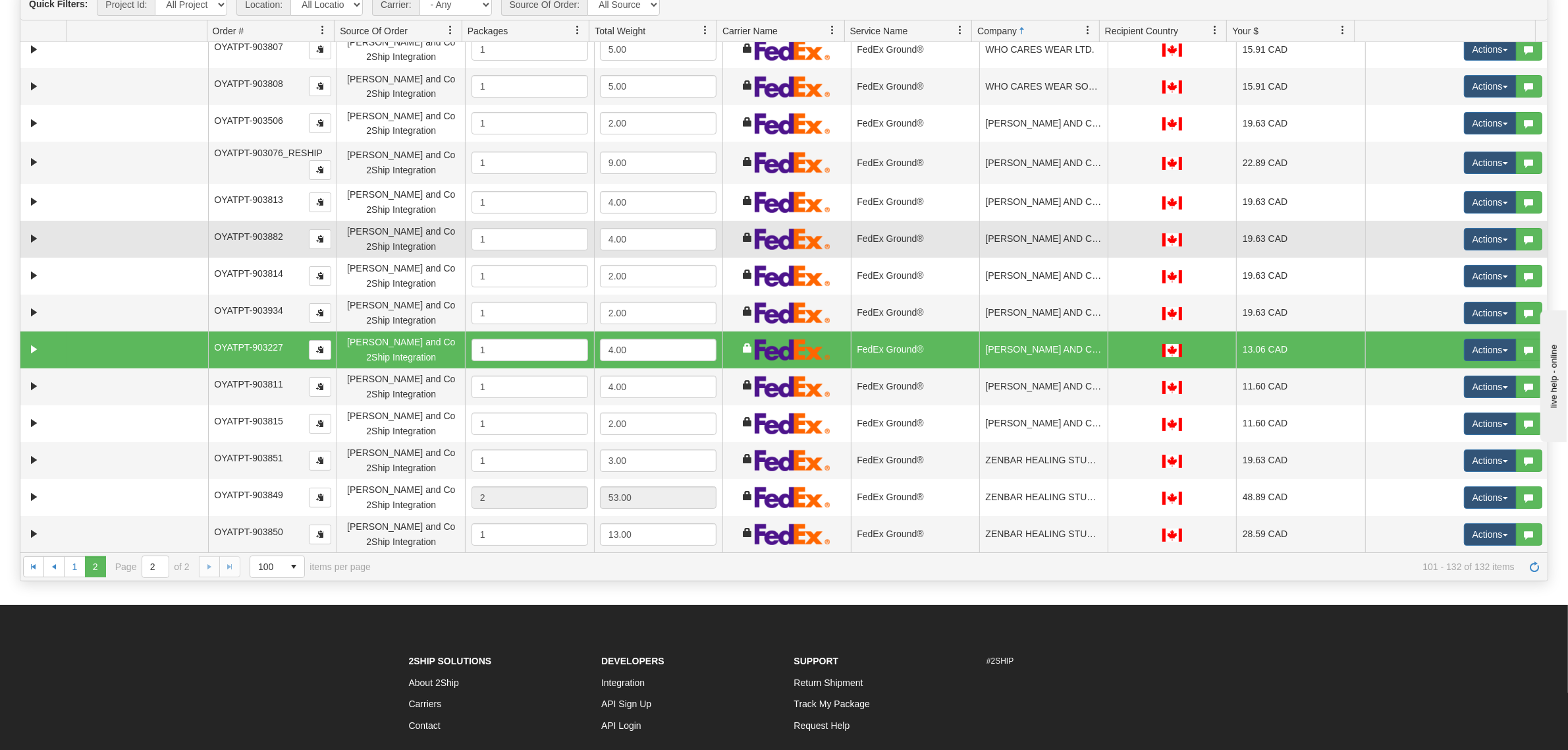
click at [281, 239] on span "OYATPT-903882" at bounding box center [248, 236] width 69 height 11
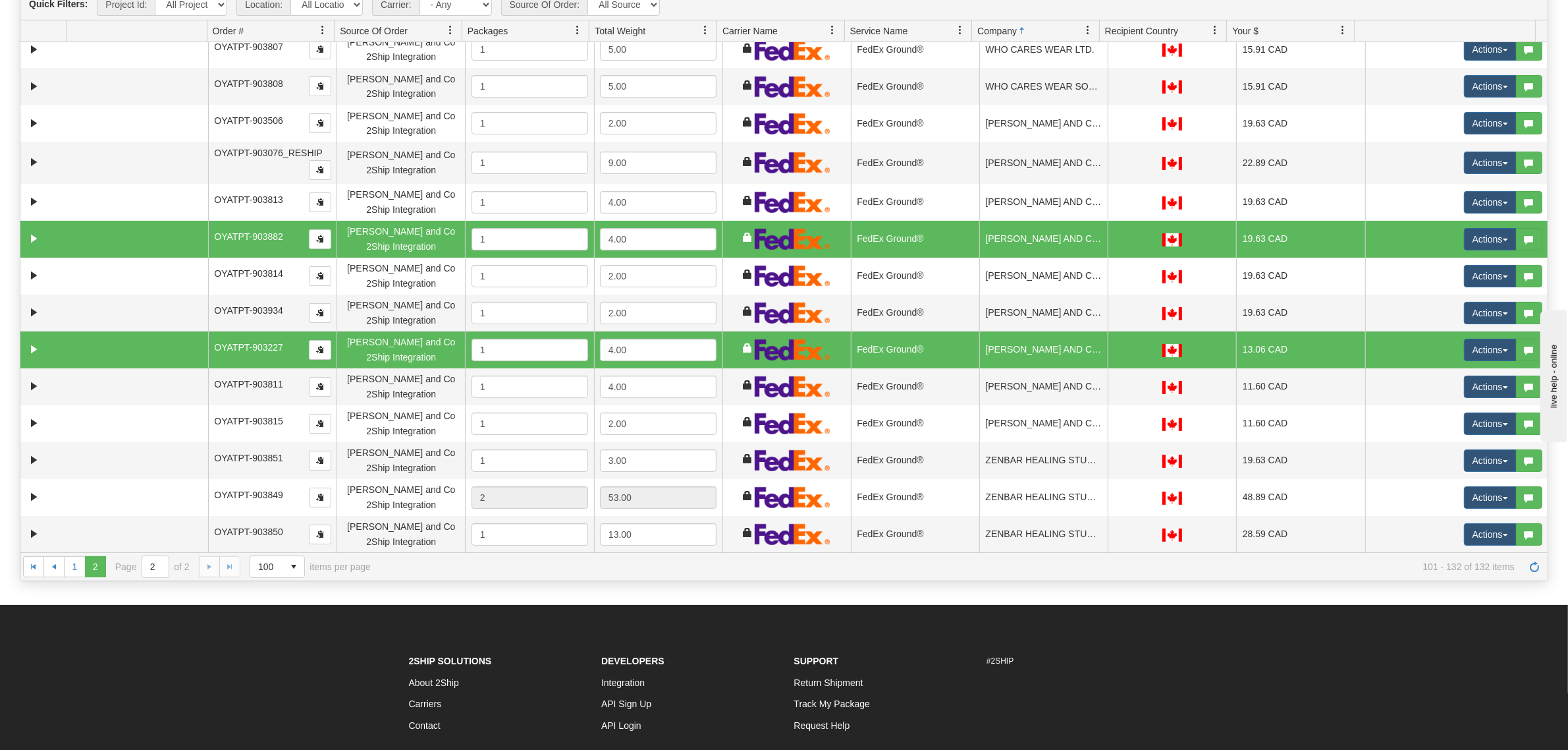
click at [246, 251] on td "OYATPT-903882" at bounding box center [272, 239] width 129 height 37
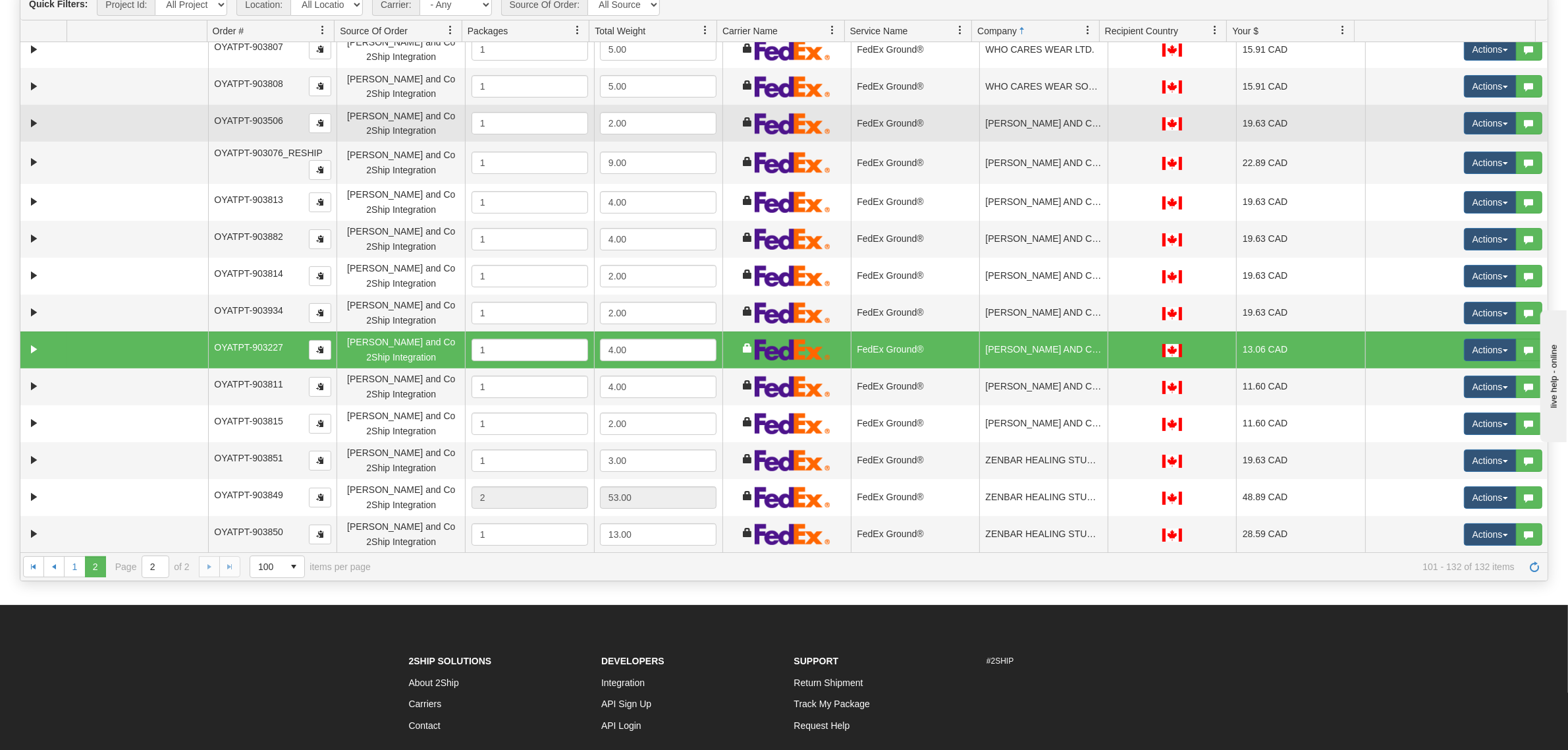
click at [267, 129] on td "OYATPT-903506" at bounding box center [272, 123] width 129 height 37
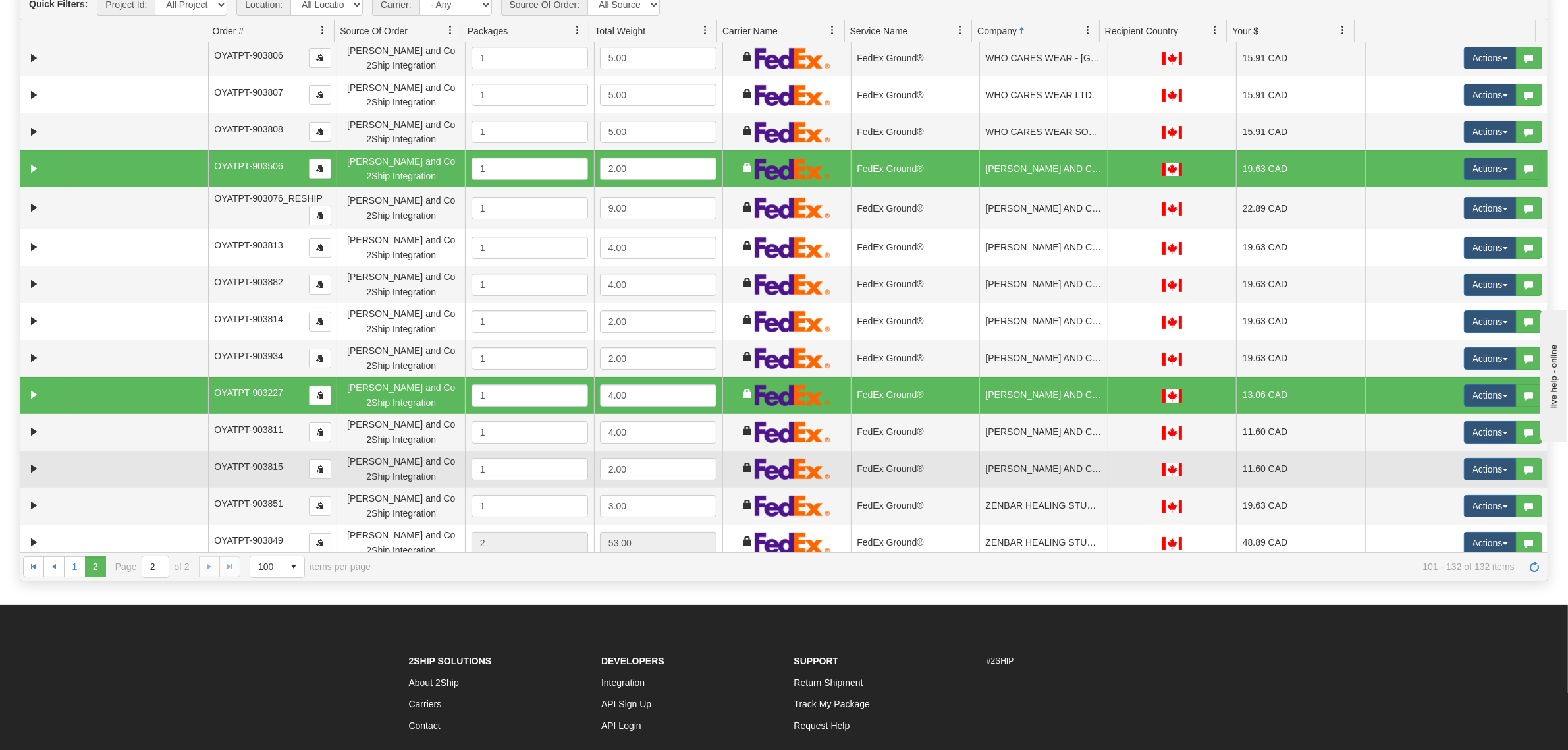
scroll to position [593, 0]
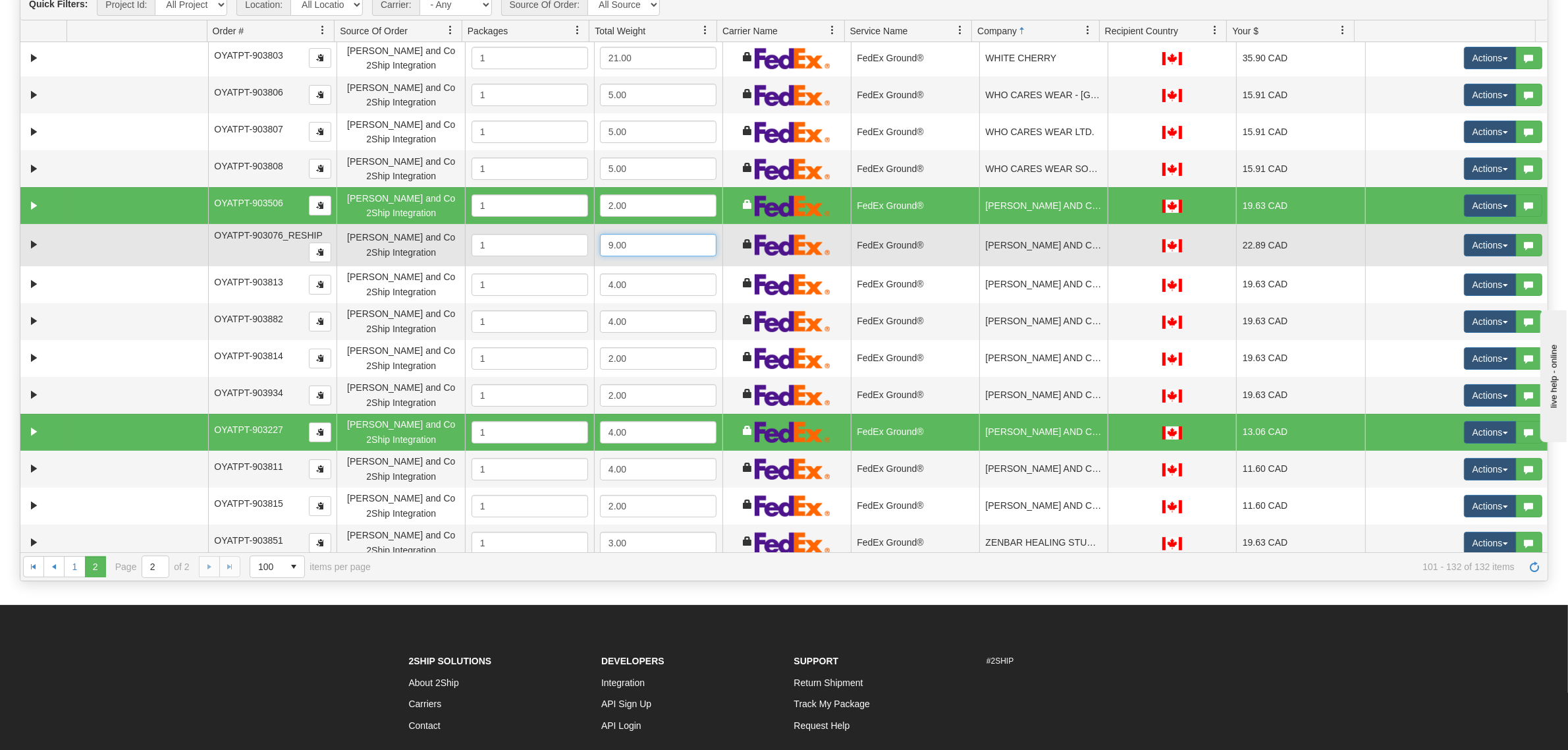
click at [687, 239] on input "9.00" at bounding box center [658, 244] width 116 height 22
click at [911, 235] on td "FedEx Ground®" at bounding box center [914, 244] width 129 height 42
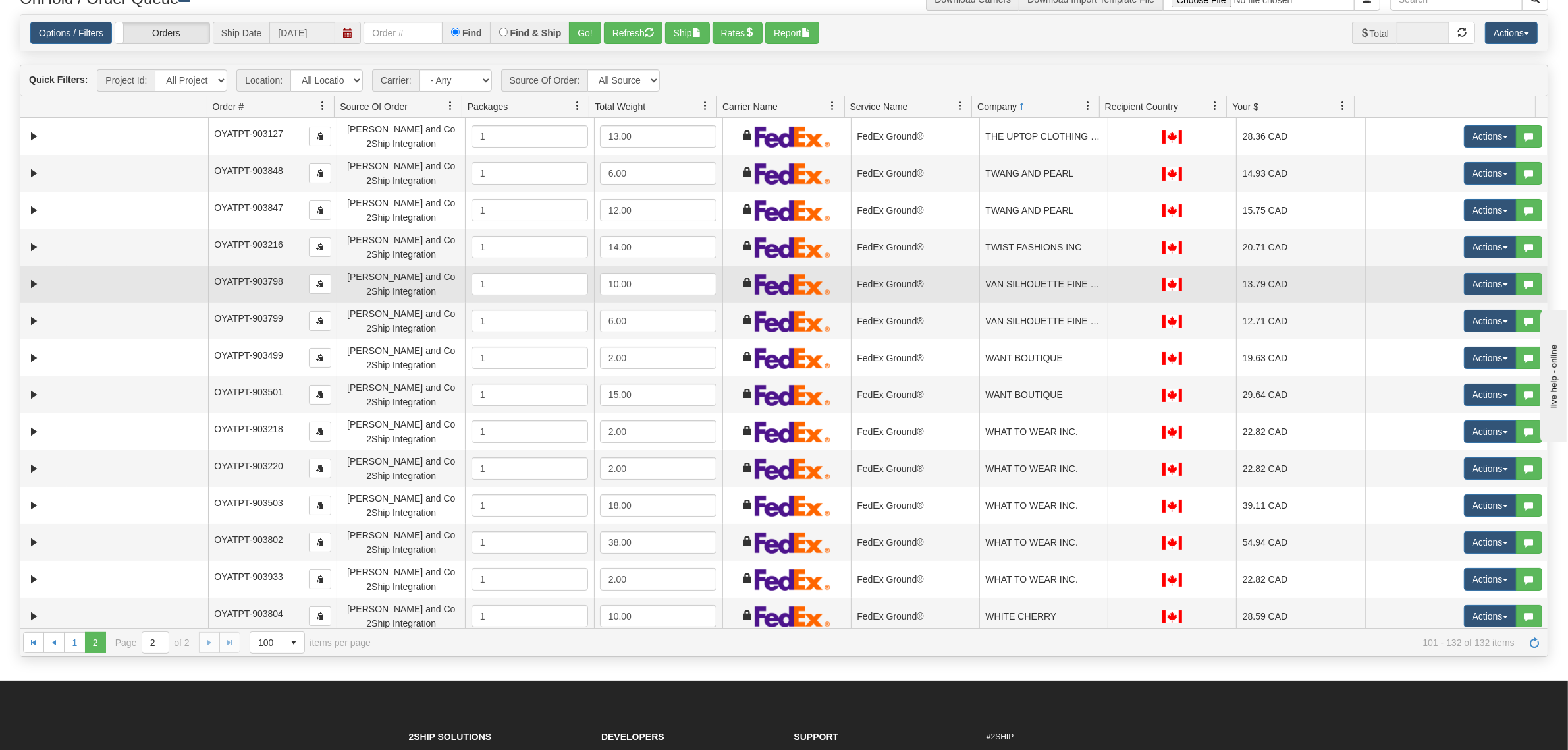
scroll to position [0, 0]
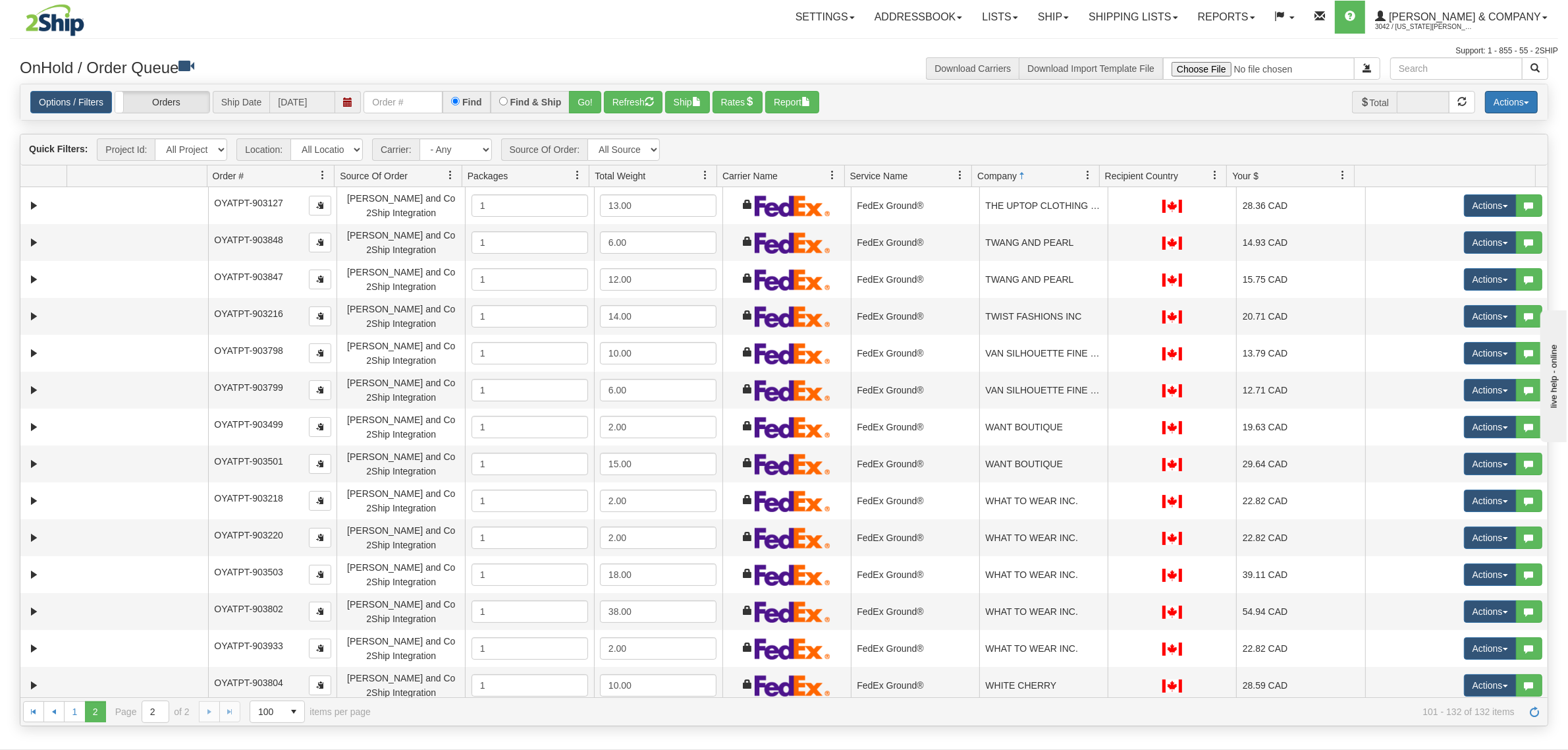
click at [1511, 107] on button "Actions" at bounding box center [1511, 102] width 52 height 22
click at [1467, 205] on link "Delete Selected" at bounding box center [1481, 208] width 111 height 17
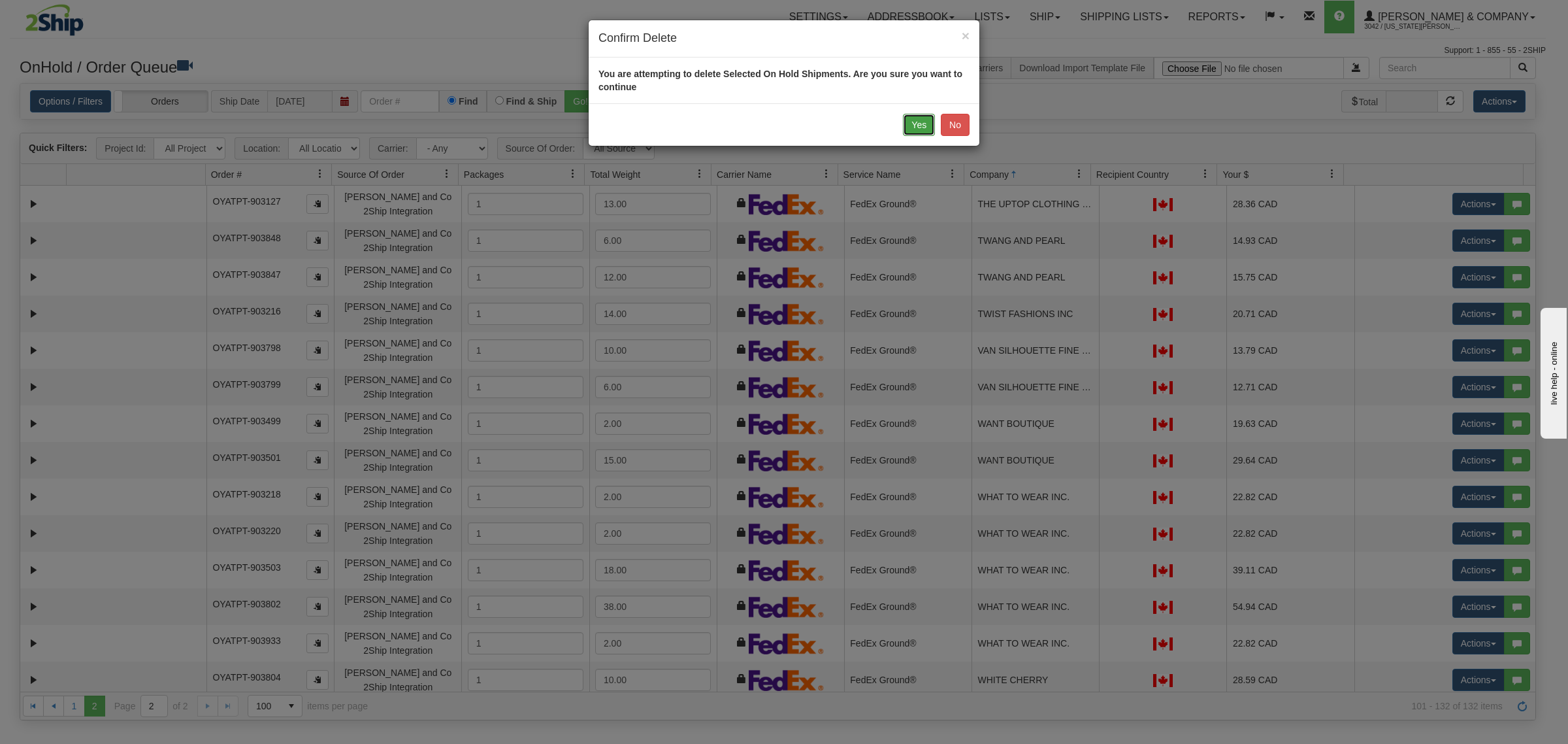
click at [917, 121] on button "Yes" at bounding box center [919, 124] width 32 height 22
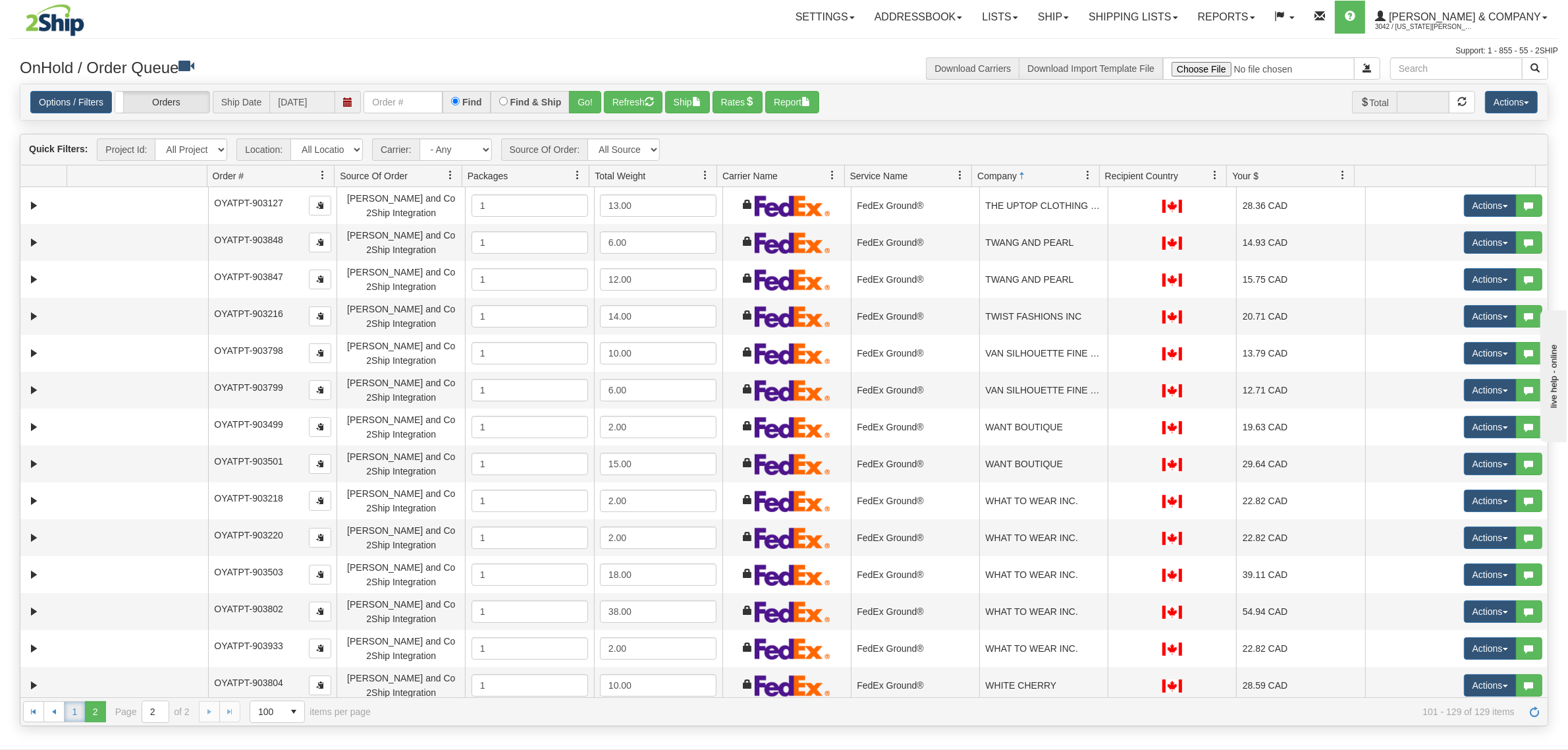
click at [71, 710] on link "1" at bounding box center [75, 711] width 21 height 21
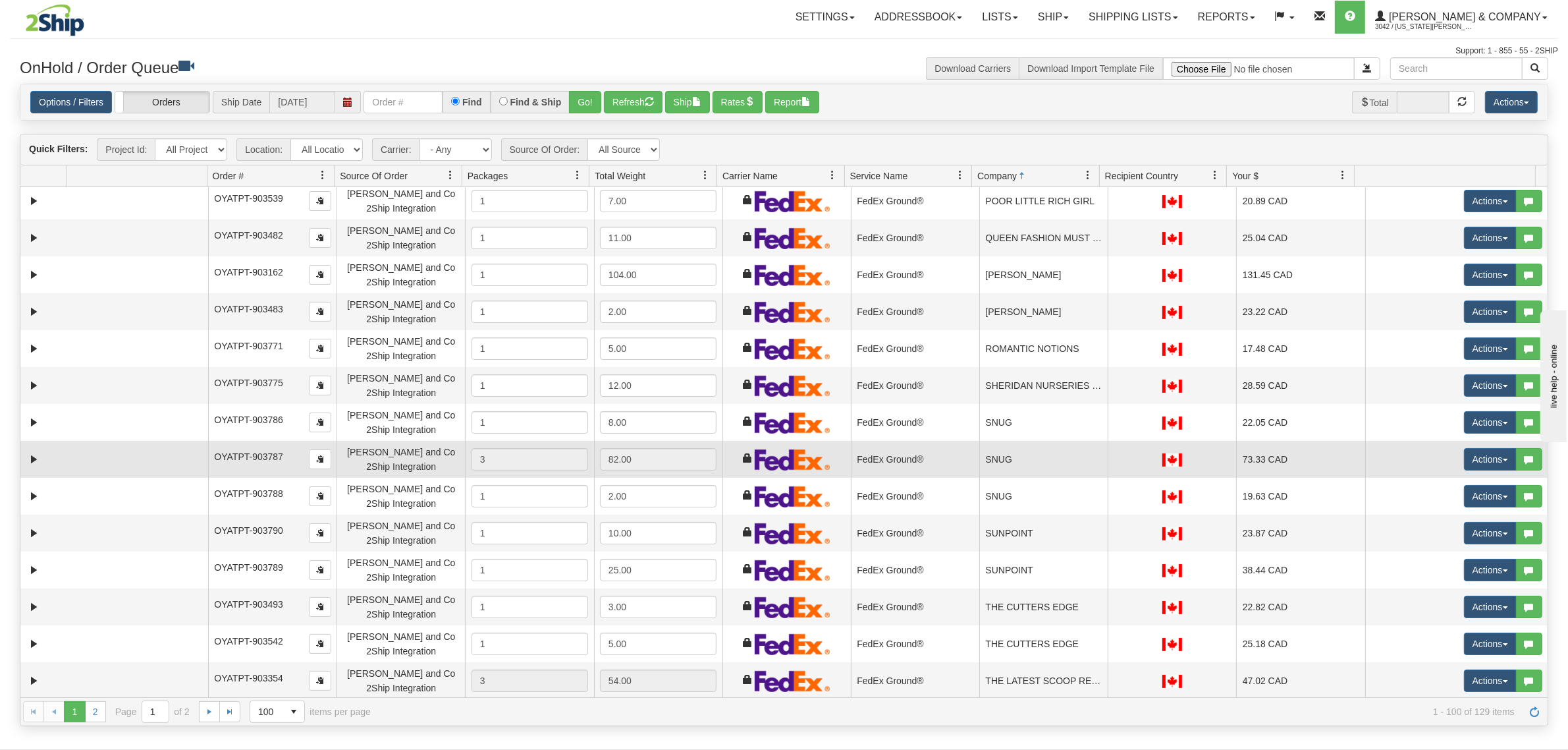
scroll to position [3177, 0]
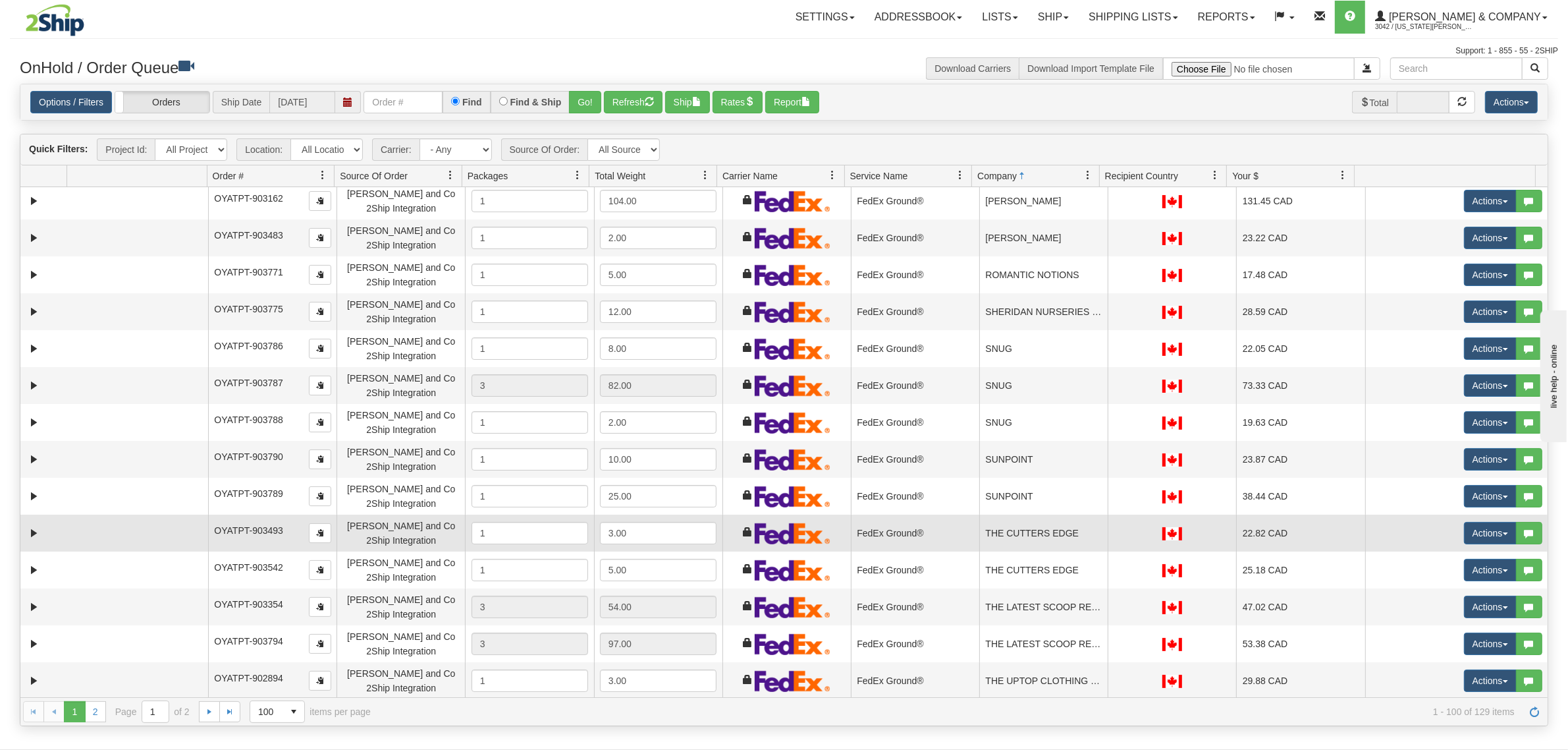
click at [1067, 525] on td "THE CUTTERS EDGE" at bounding box center [1043, 533] width 129 height 37
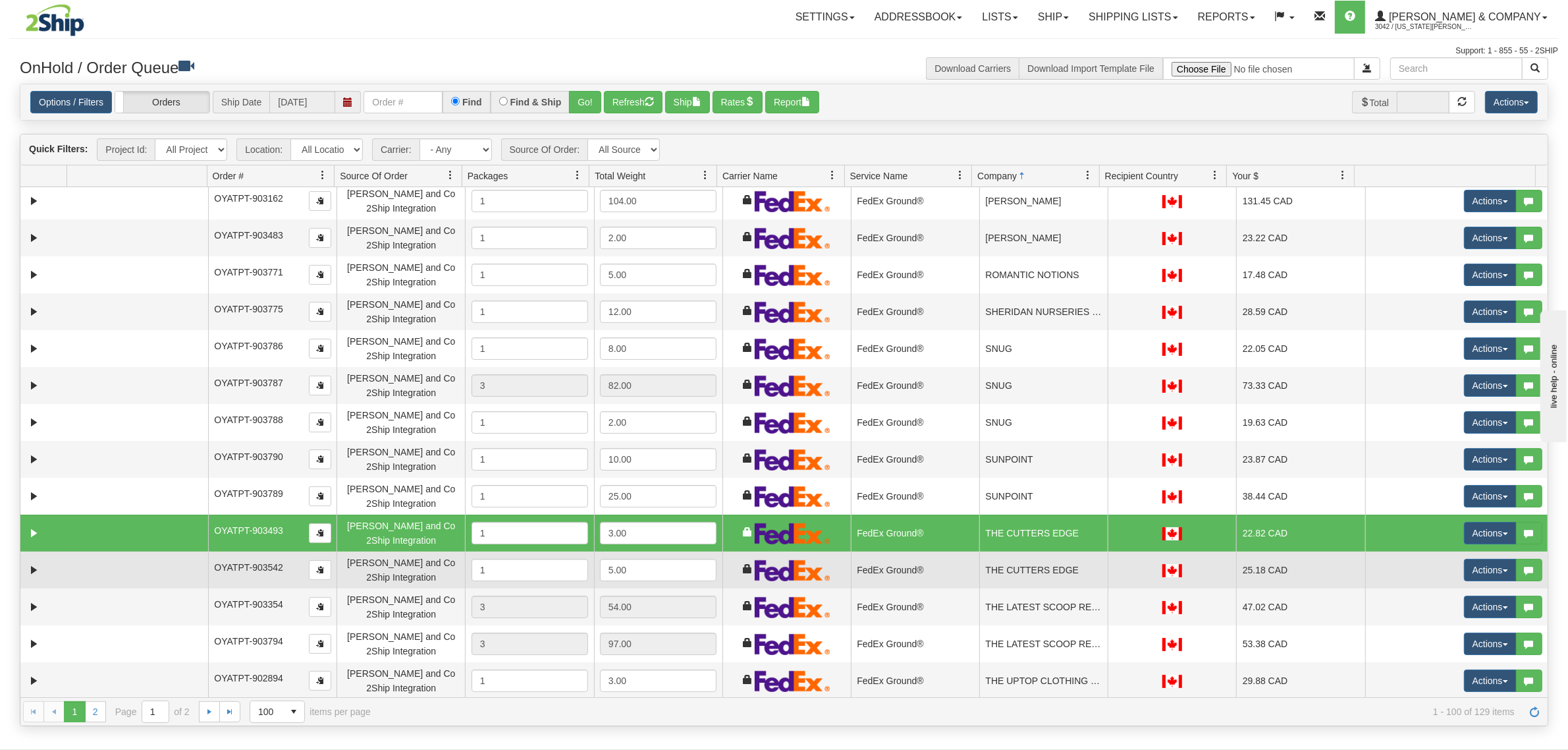
click at [1062, 563] on td "THE CUTTERS EDGE" at bounding box center [1043, 570] width 129 height 37
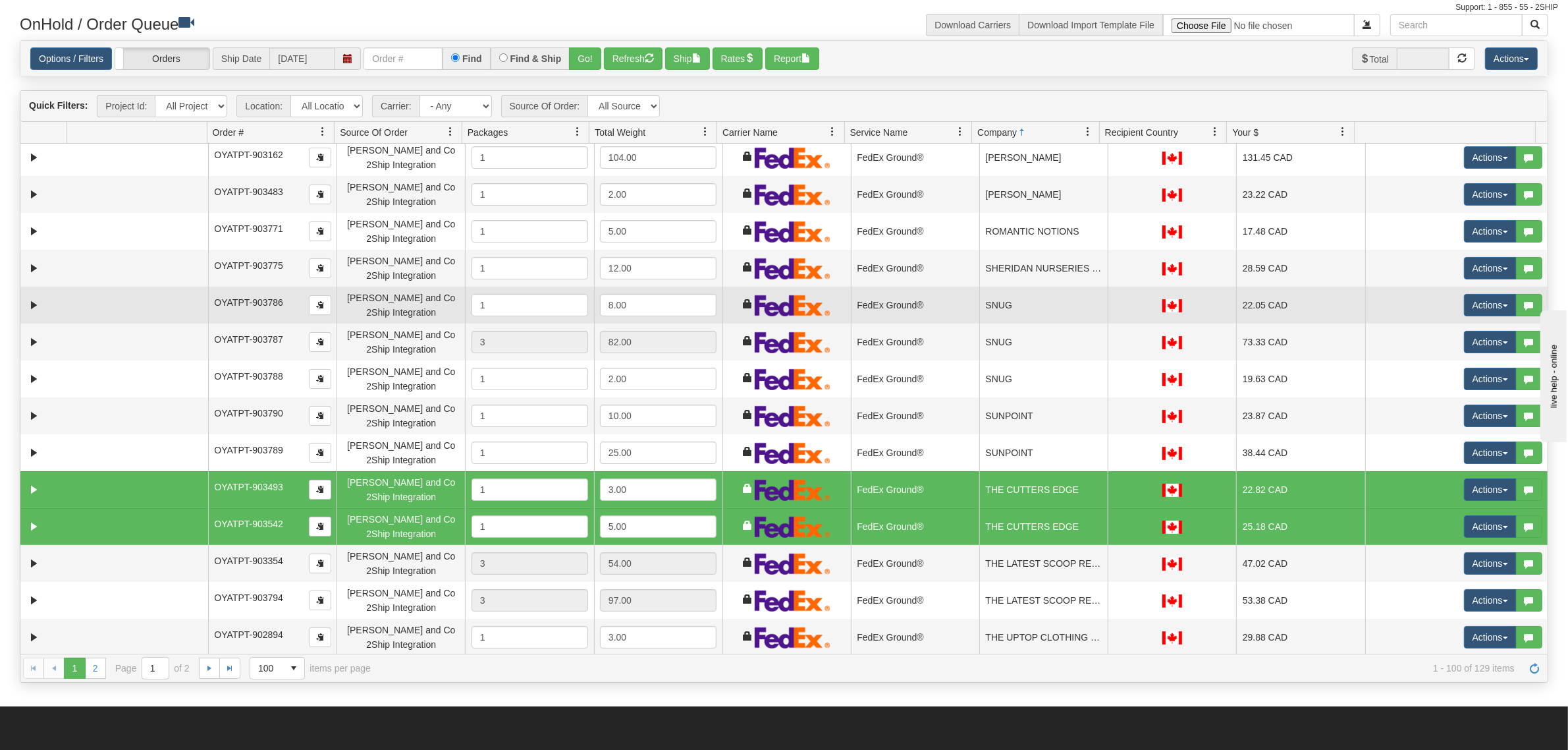
scroll to position [82, 0]
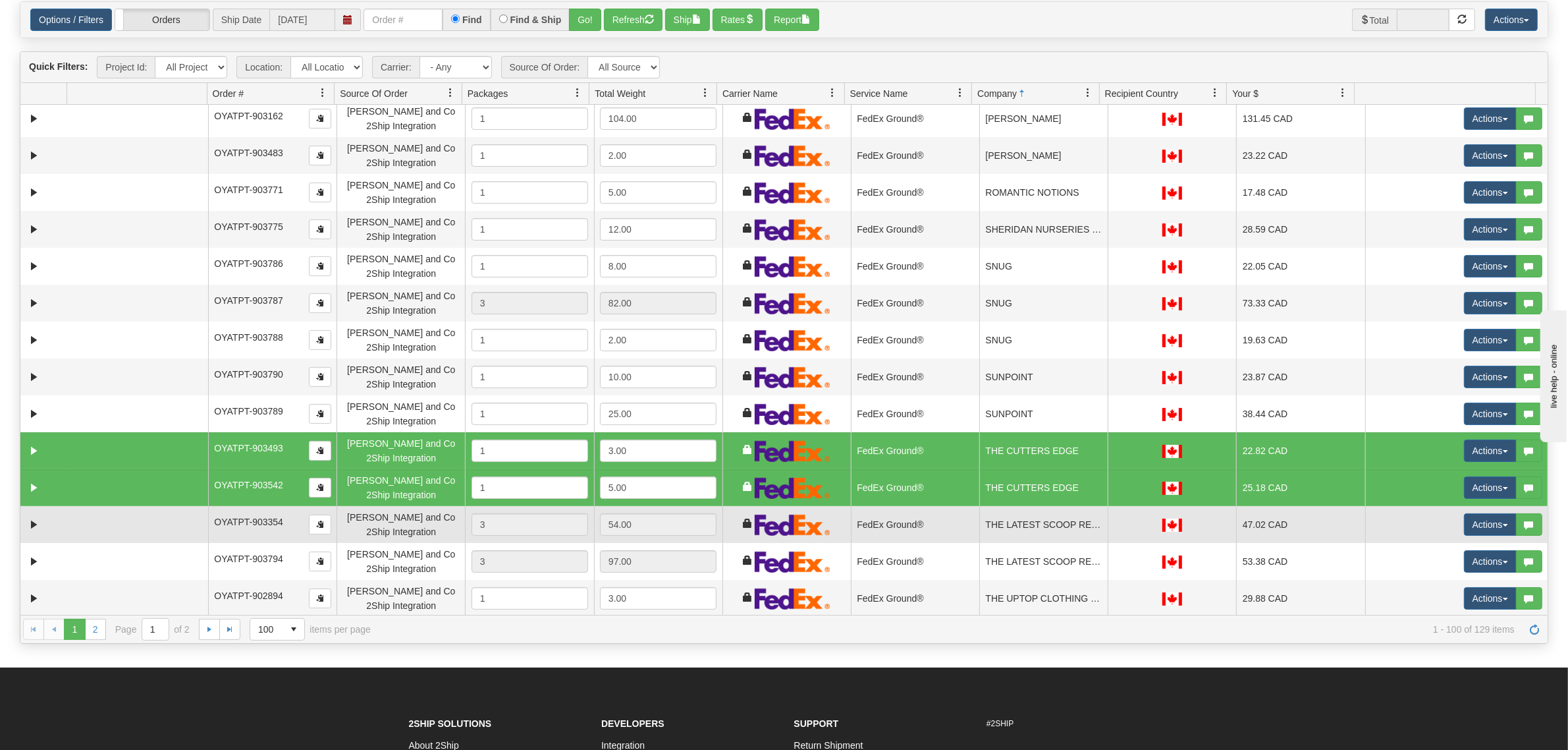
click at [881, 512] on td "FedEx Ground®" at bounding box center [914, 524] width 129 height 37
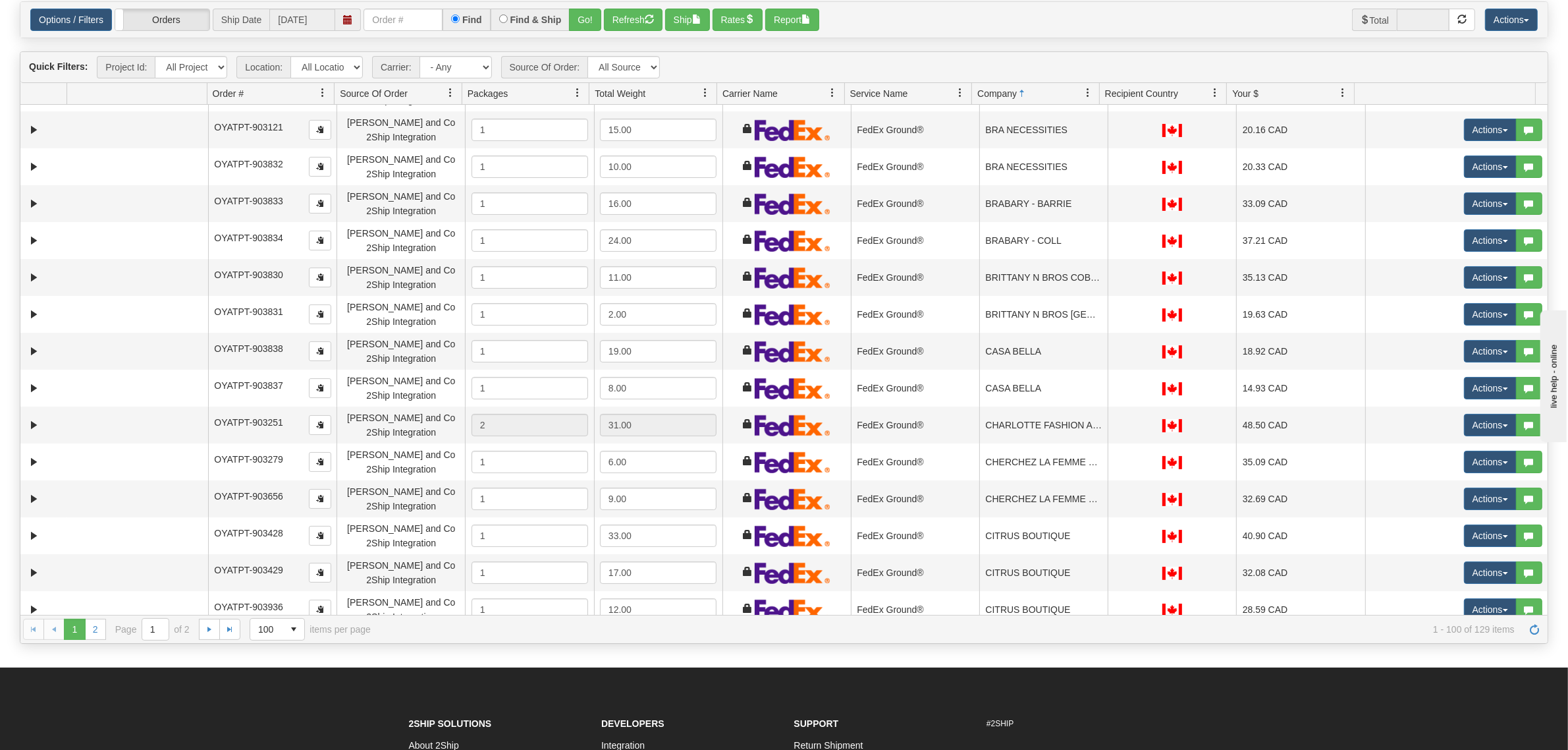
scroll to position [0, 0]
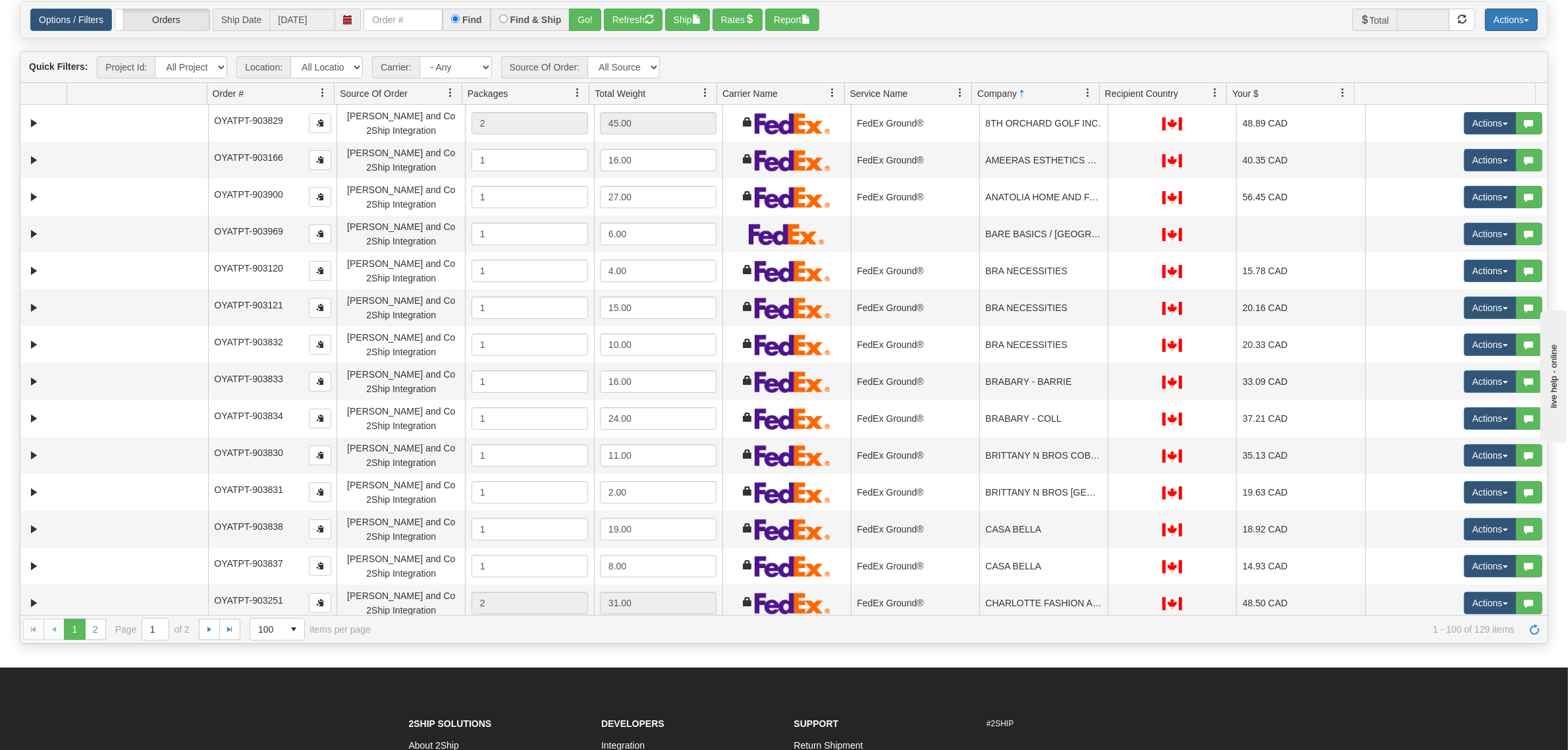
click at [1493, 25] on button "Actions" at bounding box center [1511, 19] width 52 height 22
click at [1473, 129] on link "Delete Selected" at bounding box center [1481, 125] width 111 height 17
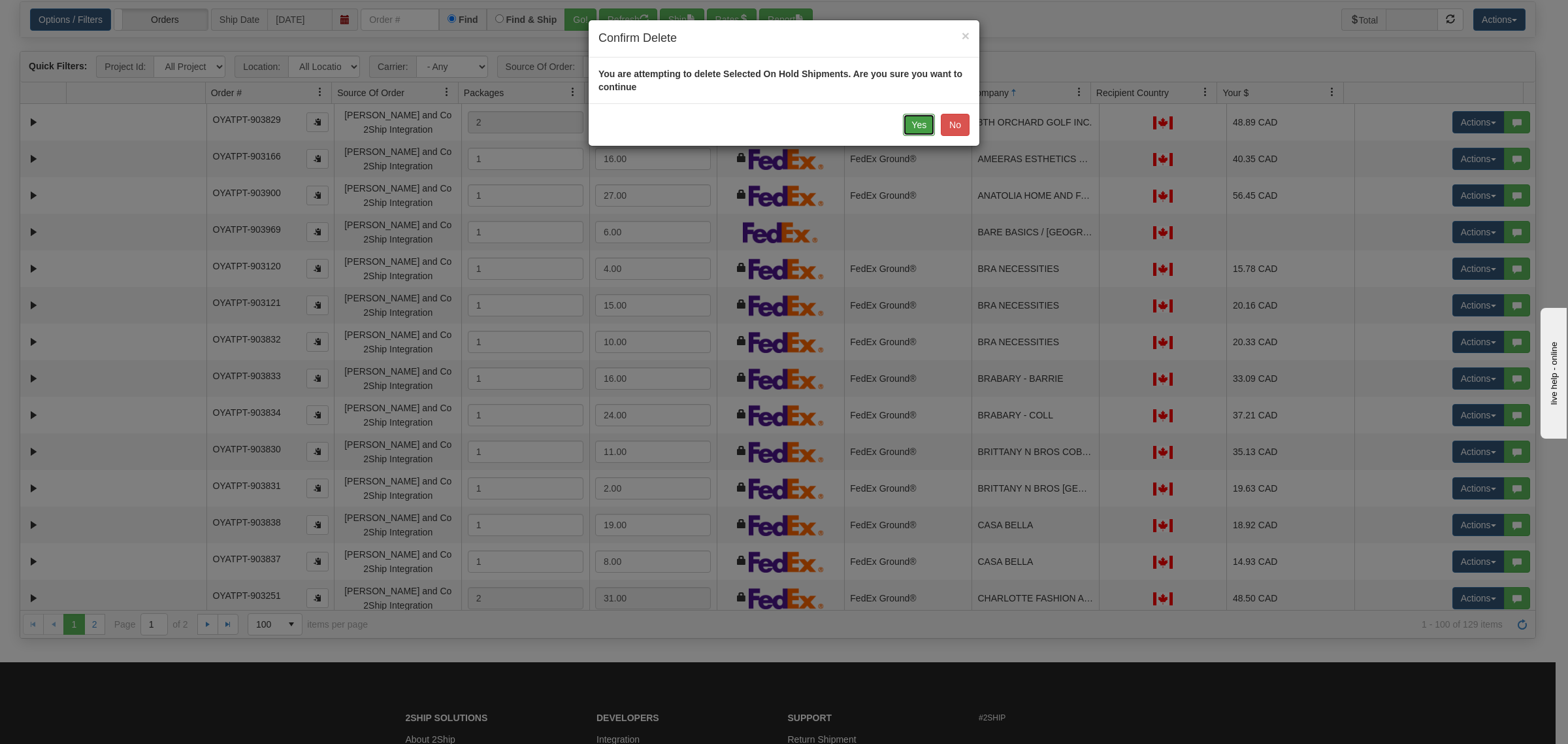
click at [928, 131] on button "Yes" at bounding box center [919, 124] width 32 height 22
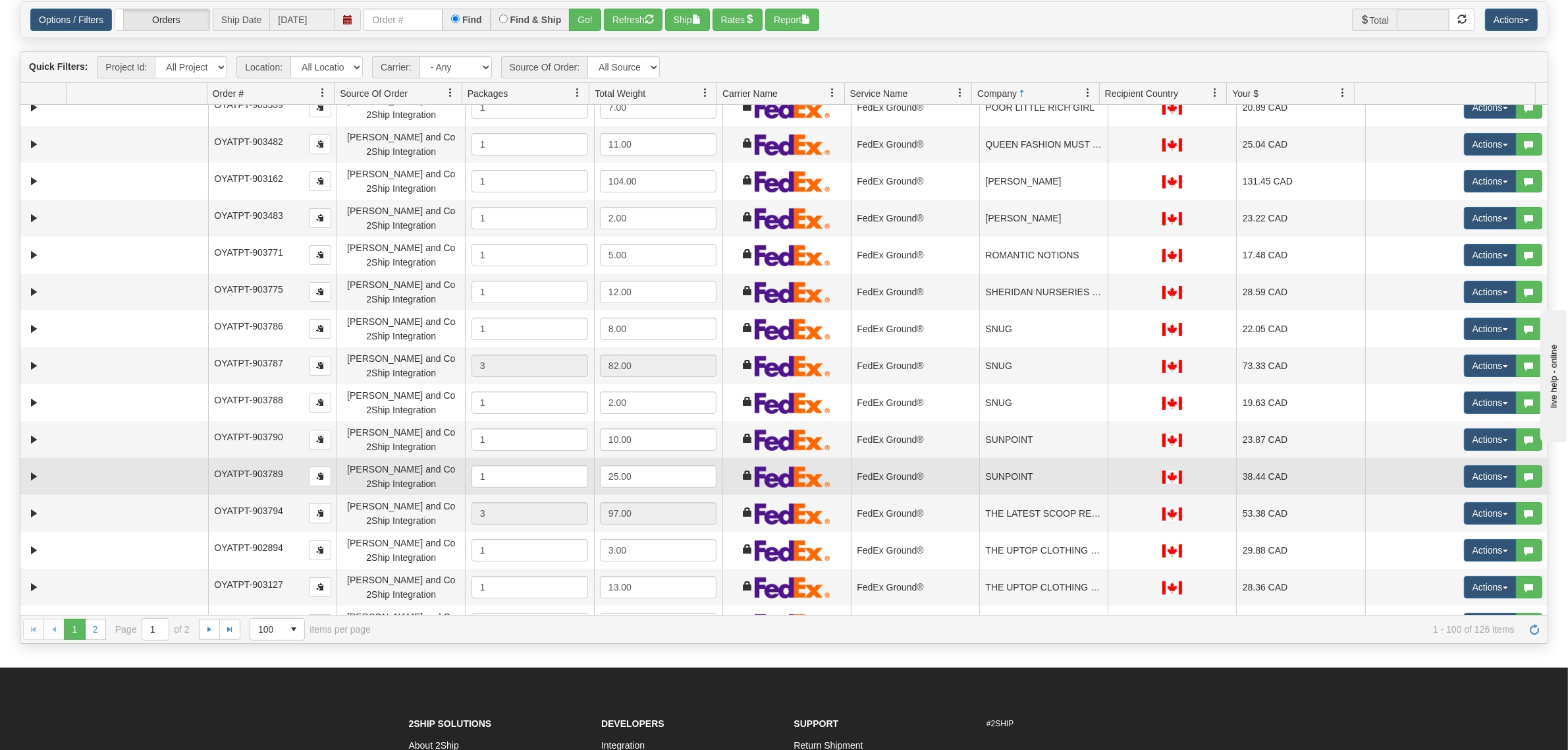
scroll to position [3013, 0]
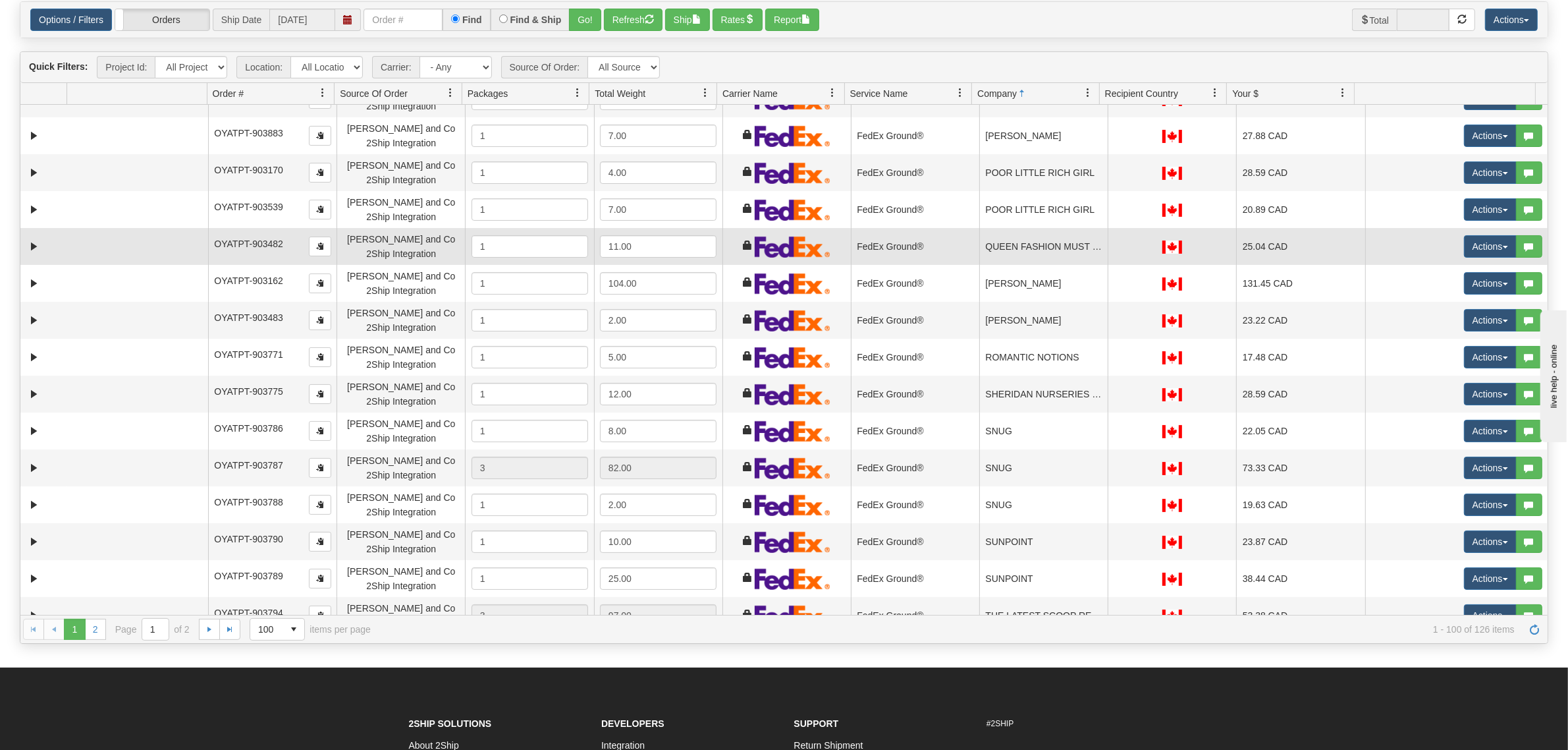
click at [968, 253] on td "FedEx Ground®" at bounding box center [914, 246] width 129 height 37
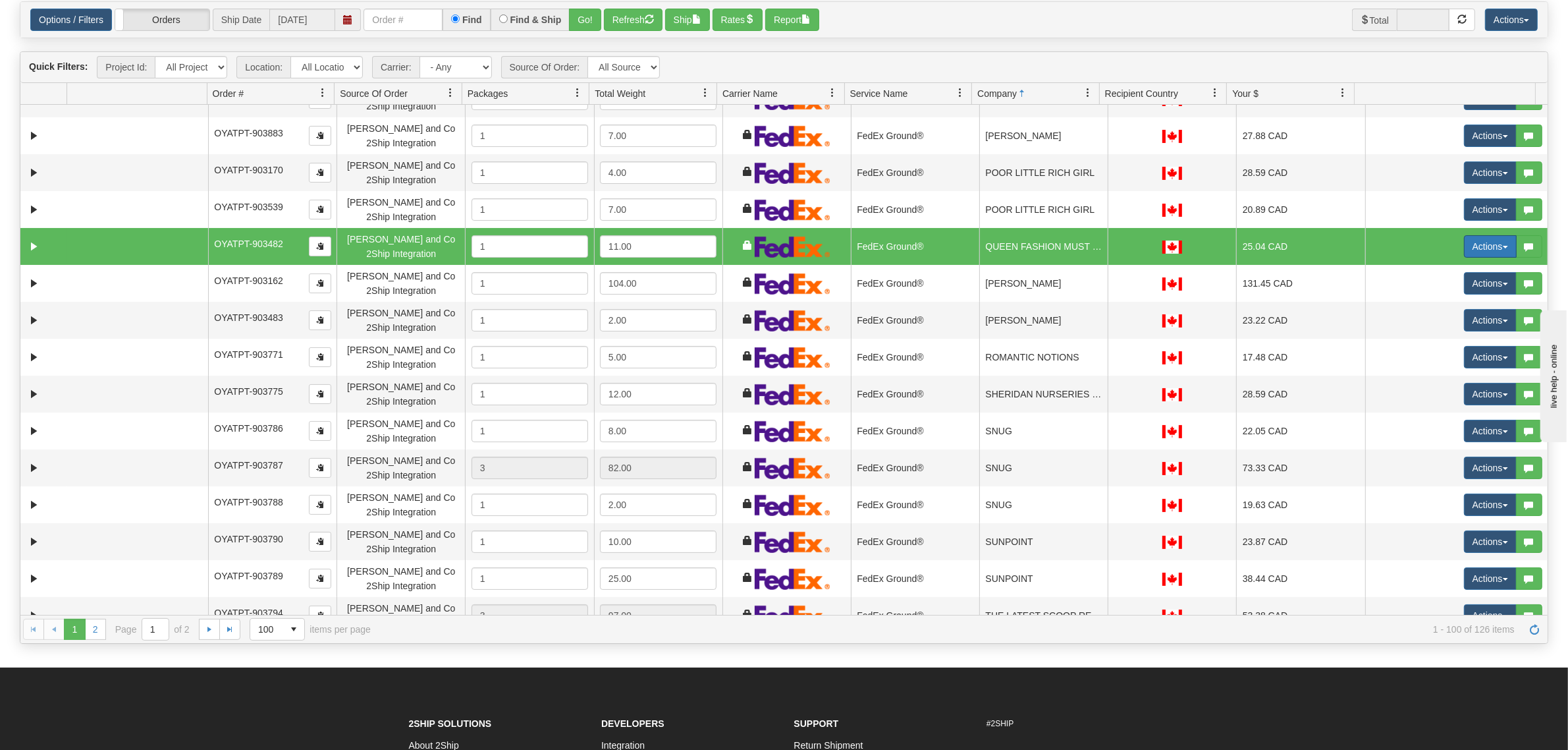
click at [1470, 243] on button "Actions" at bounding box center [1490, 246] width 52 height 22
click at [1424, 334] on span at bounding box center [1428, 339] width 9 height 9
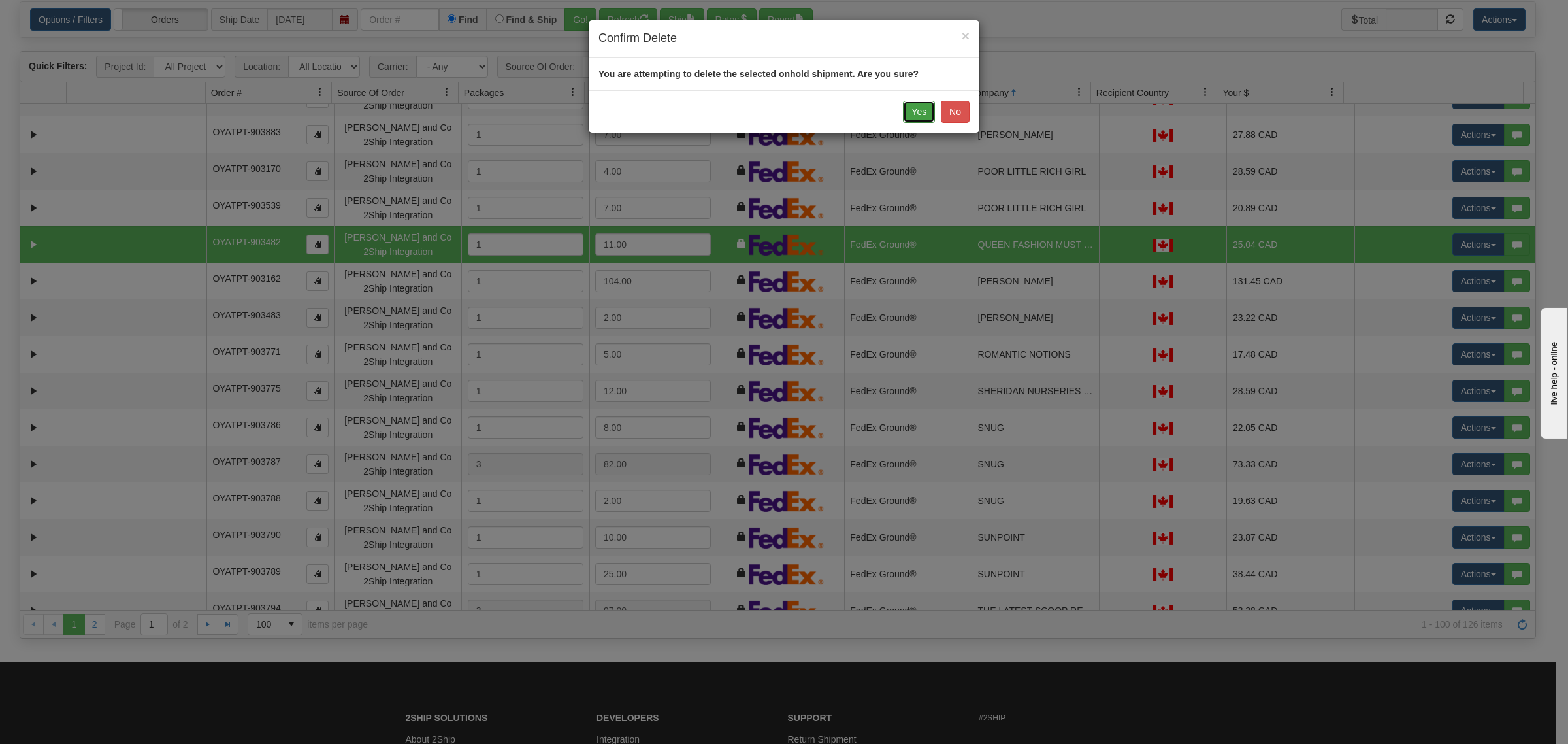
click at [914, 113] on button "Yes" at bounding box center [919, 111] width 32 height 22
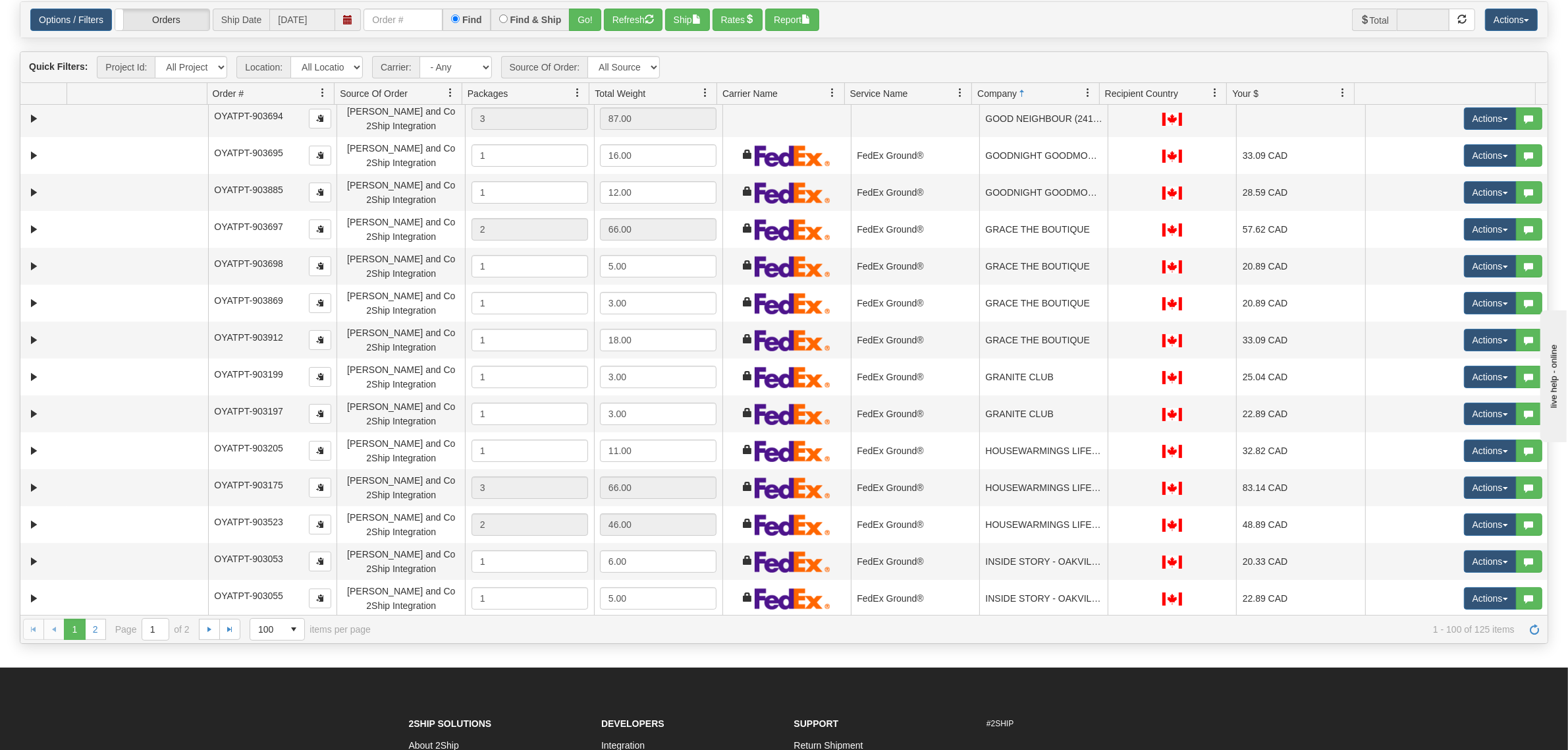
scroll to position [2025, 0]
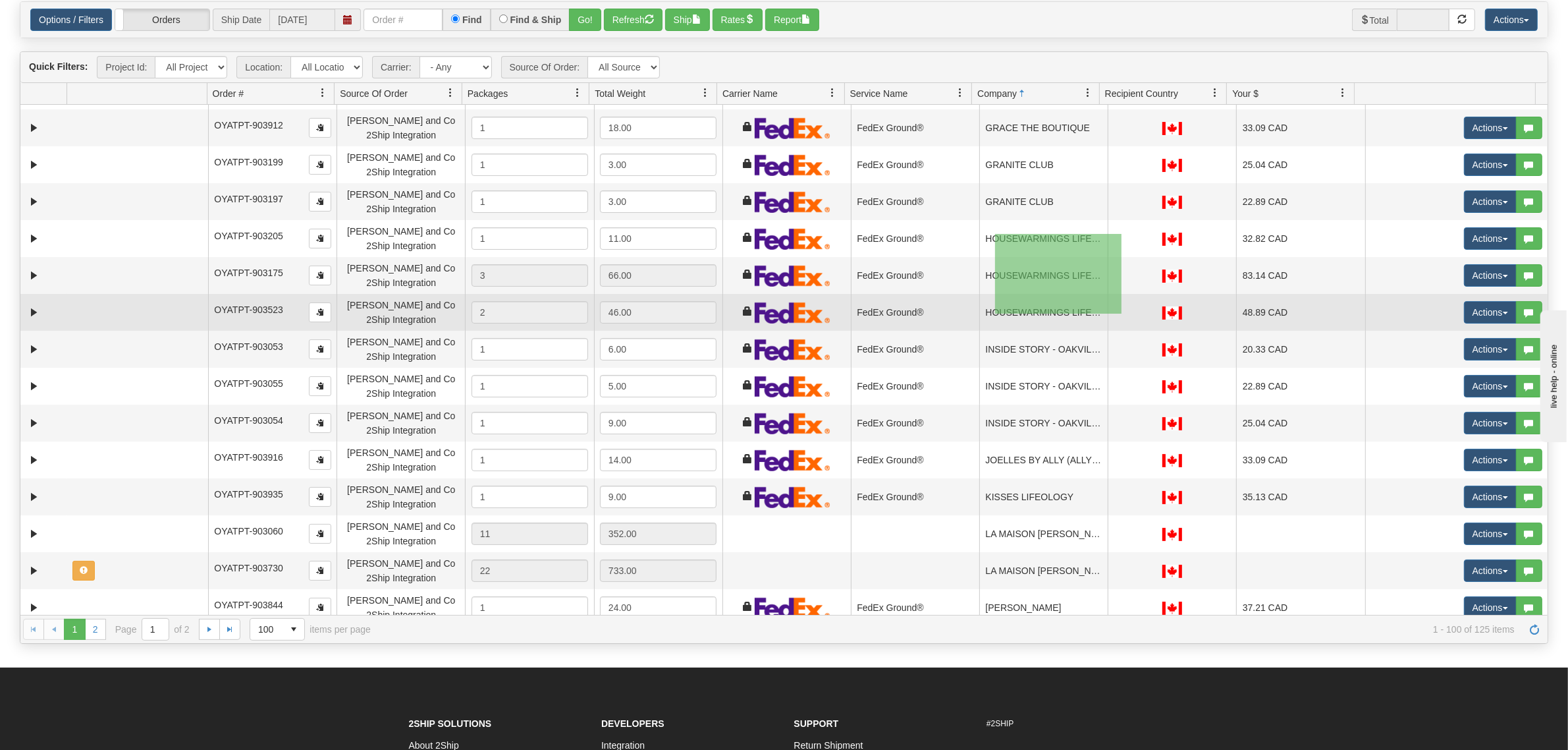
drag, startPoint x: 995, startPoint y: 234, endPoint x: 1139, endPoint y: 314, distance: 164.7
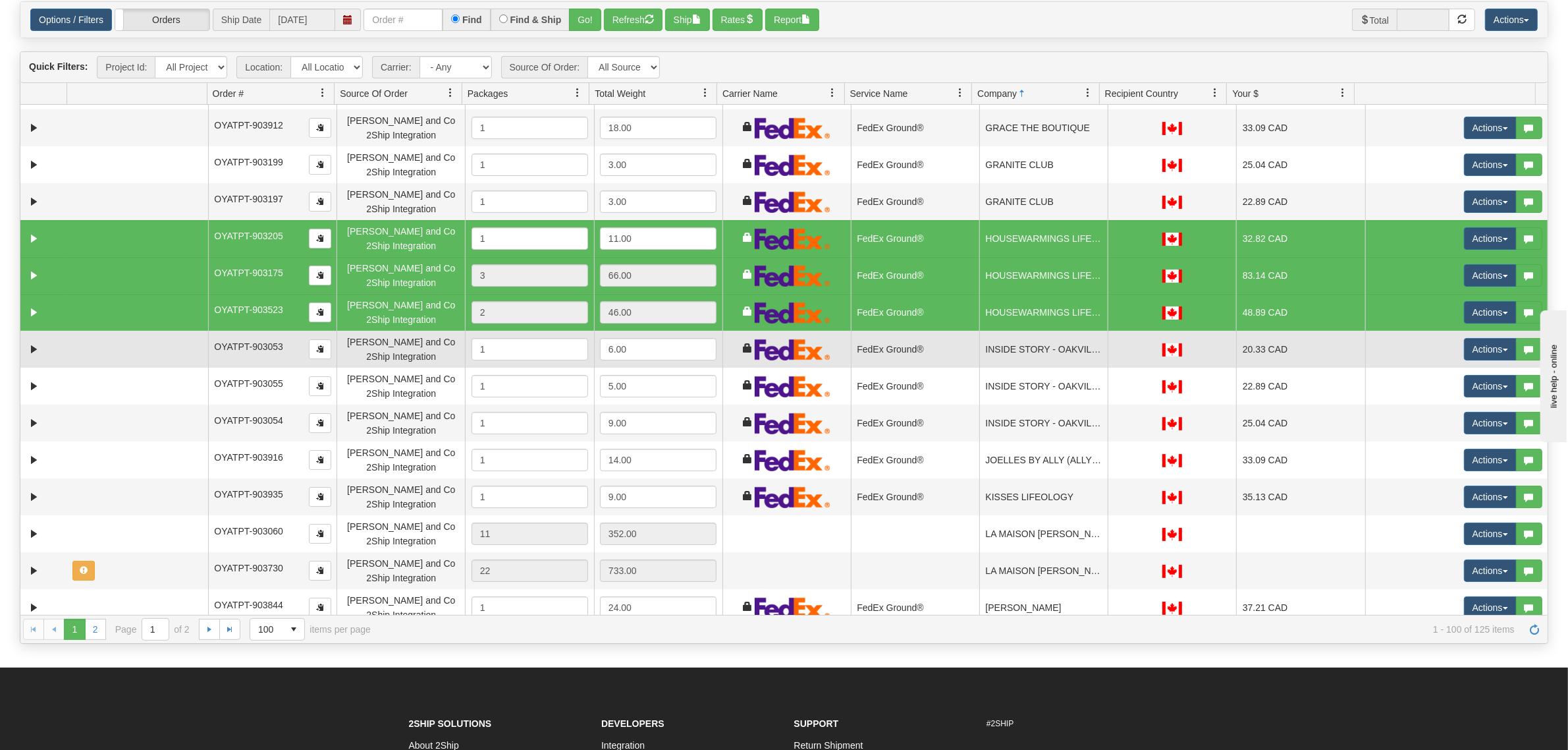
click at [945, 349] on td "FedEx Ground®" at bounding box center [914, 348] width 129 height 37
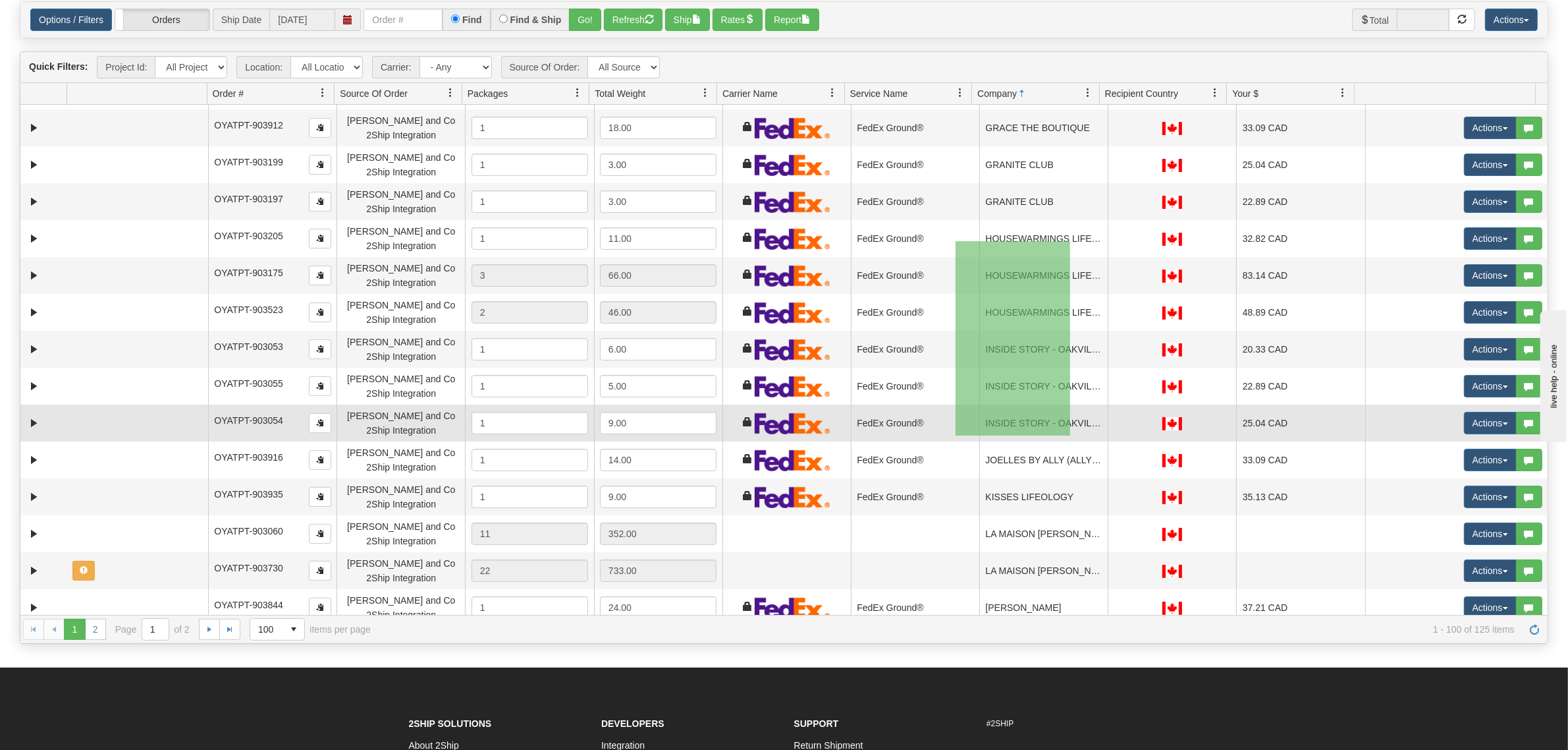
drag, startPoint x: 955, startPoint y: 241, endPoint x: 1070, endPoint y: 435, distance: 225.5
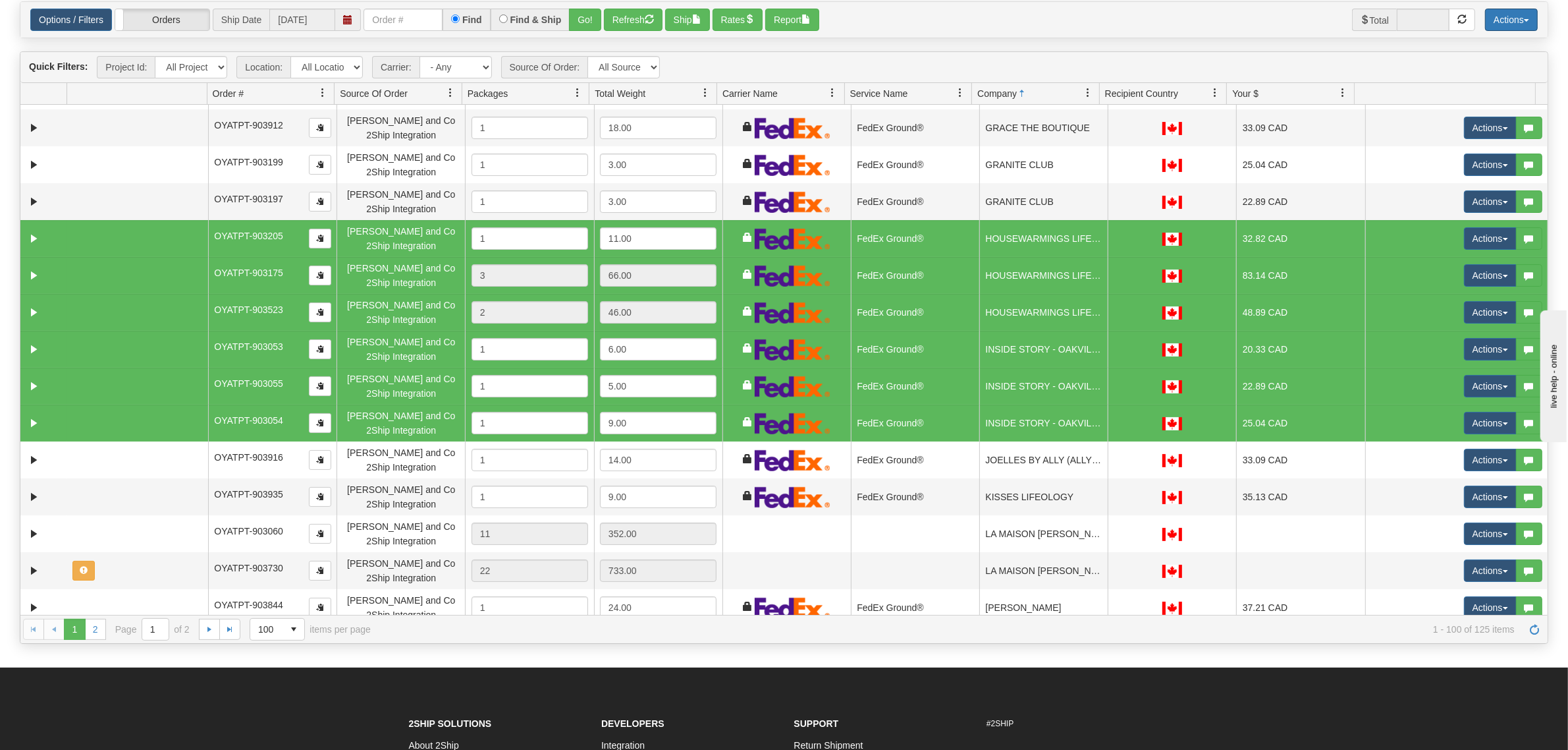
click at [1499, 28] on button "Actions" at bounding box center [1511, 19] width 52 height 22
click at [1455, 130] on link "Delete Selected" at bounding box center [1481, 125] width 111 height 17
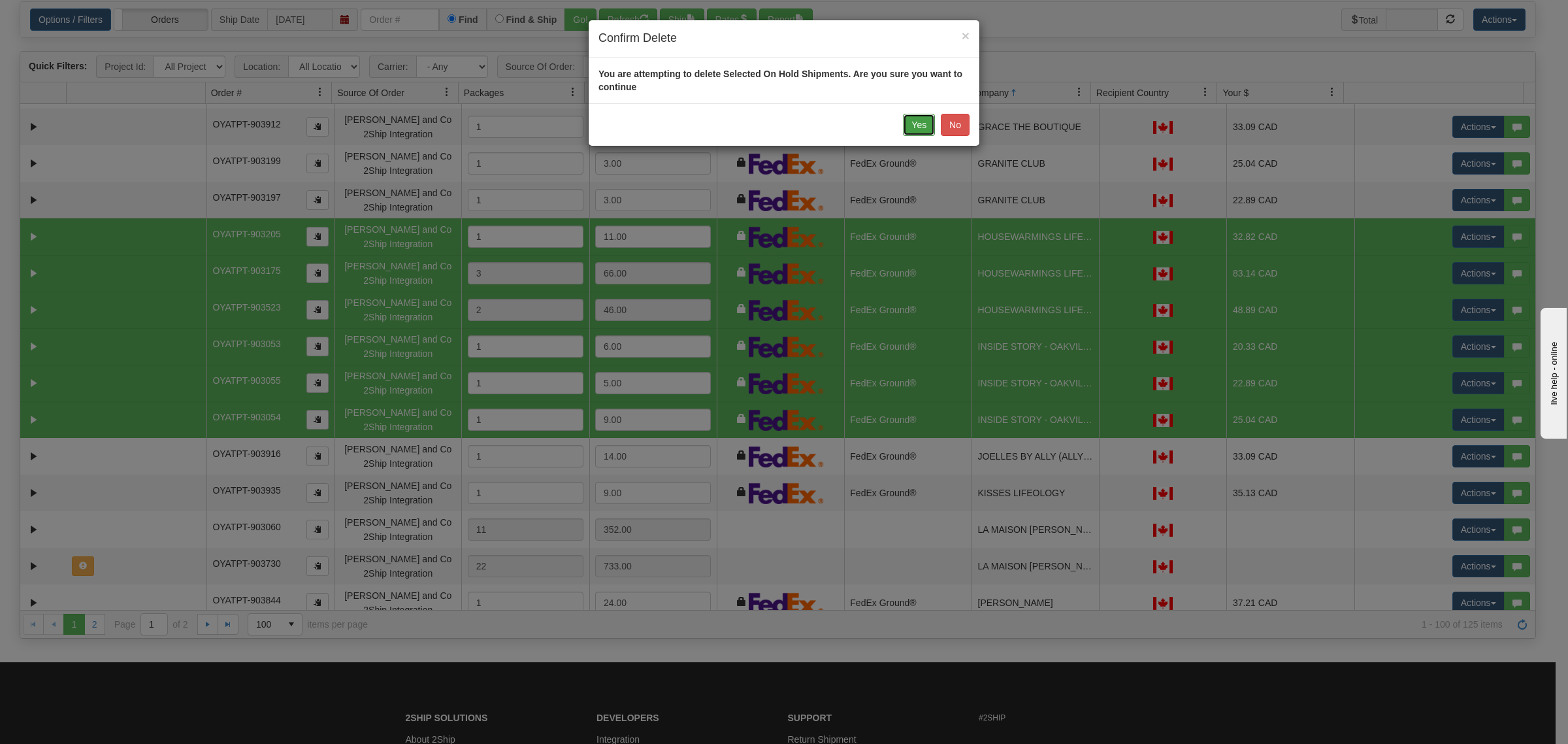
click at [923, 124] on button "Yes" at bounding box center [919, 124] width 32 height 22
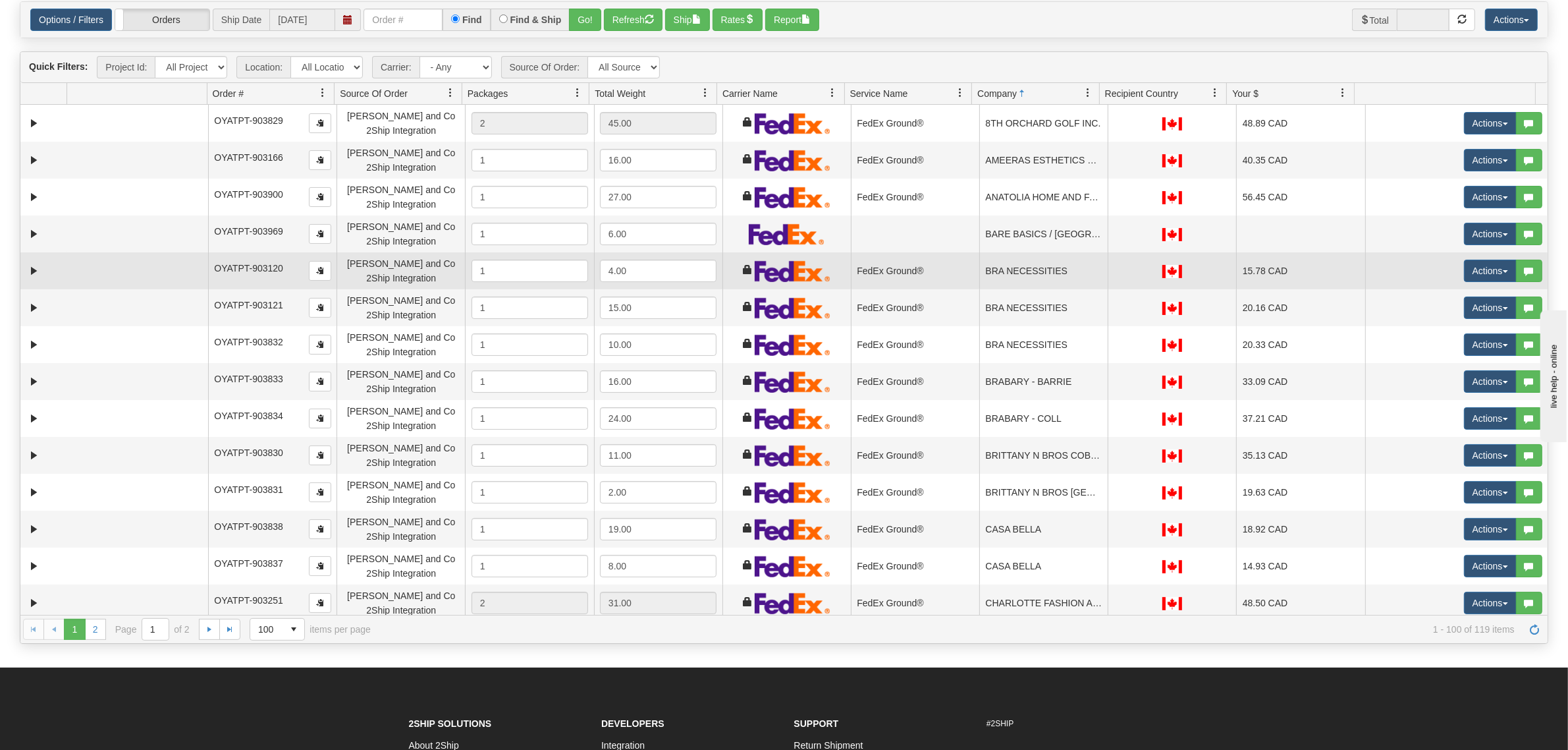
scroll to position [0, 0]
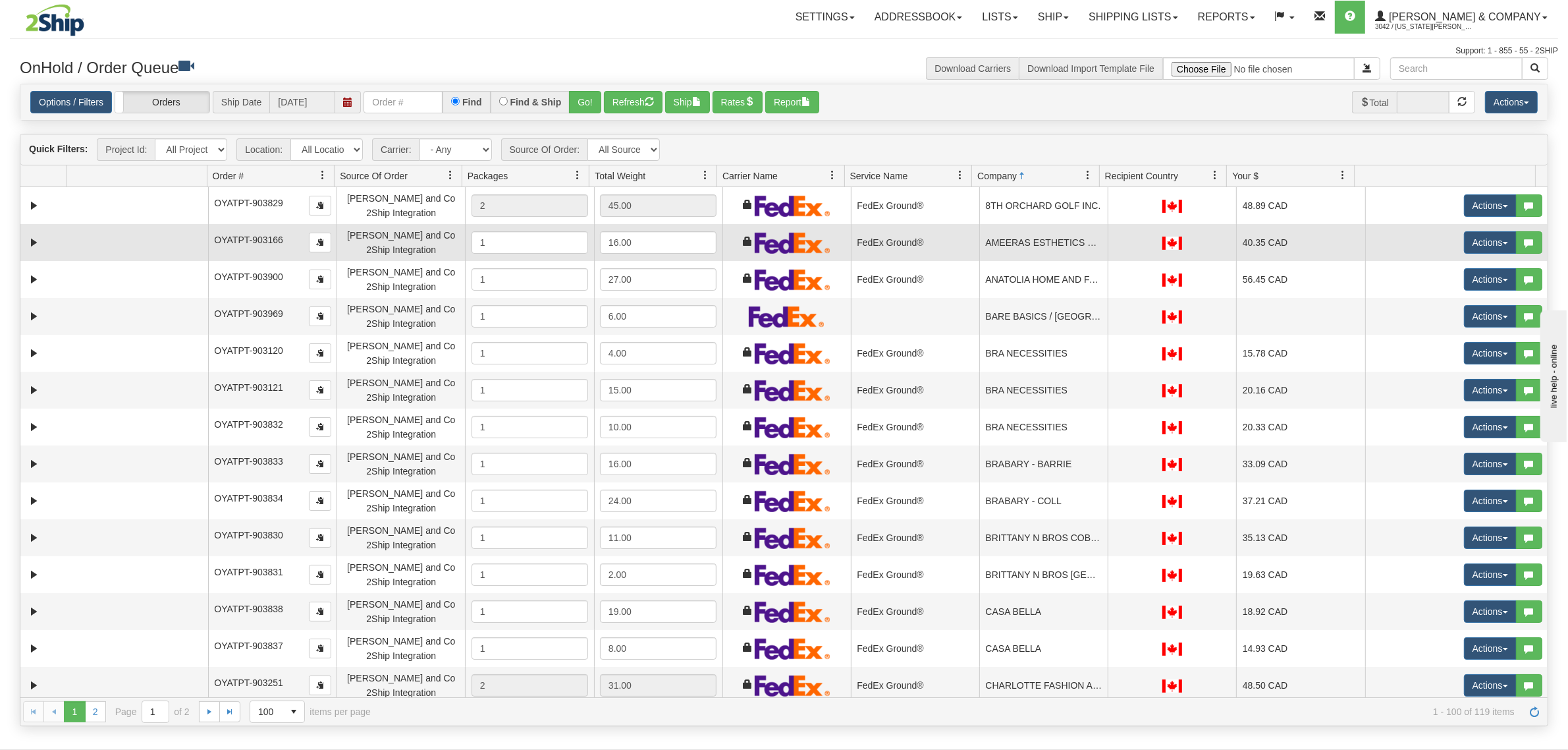
click at [1022, 243] on td "AMEERAS ESTHETICS STUDIO" at bounding box center [1043, 242] width 129 height 37
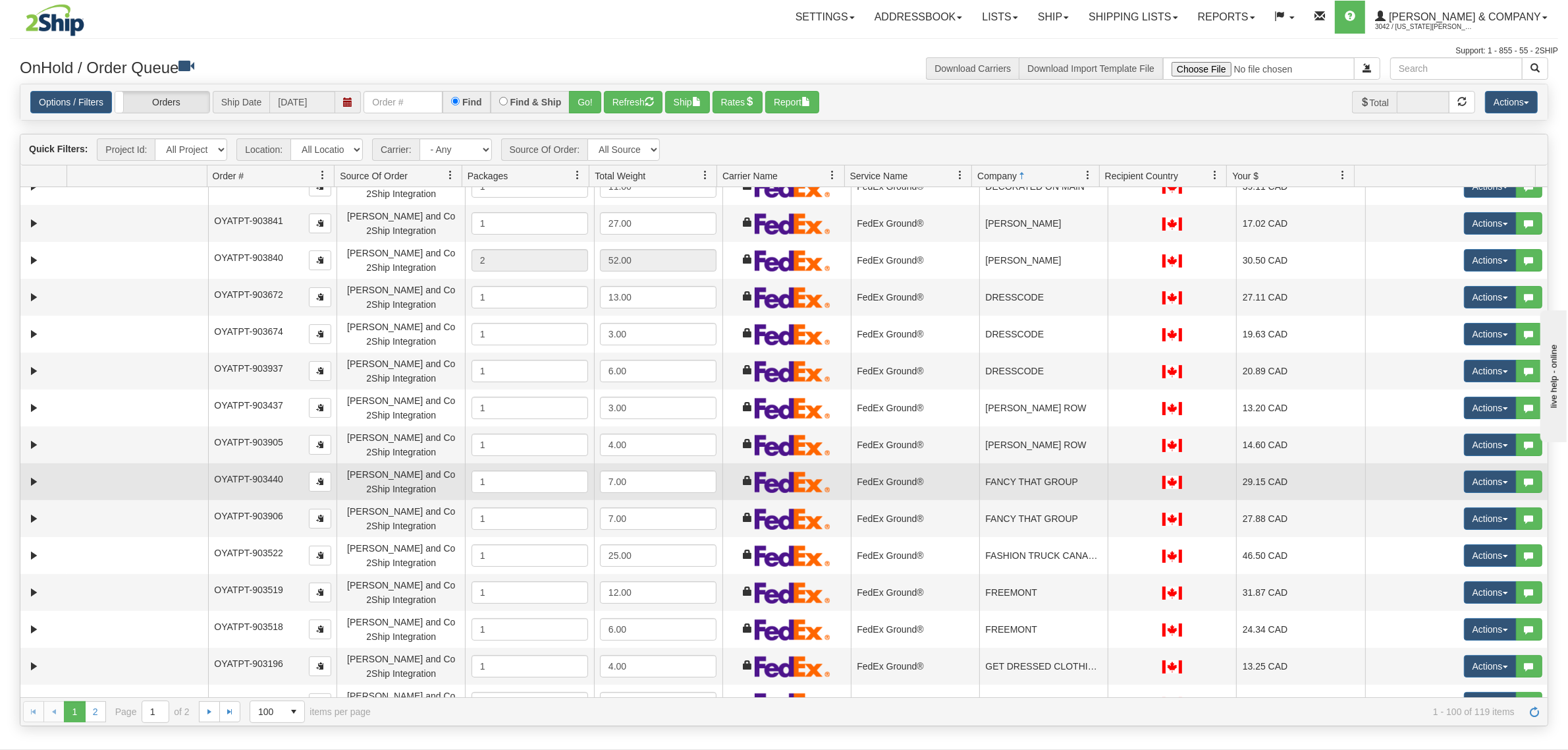
scroll to position [906, 0]
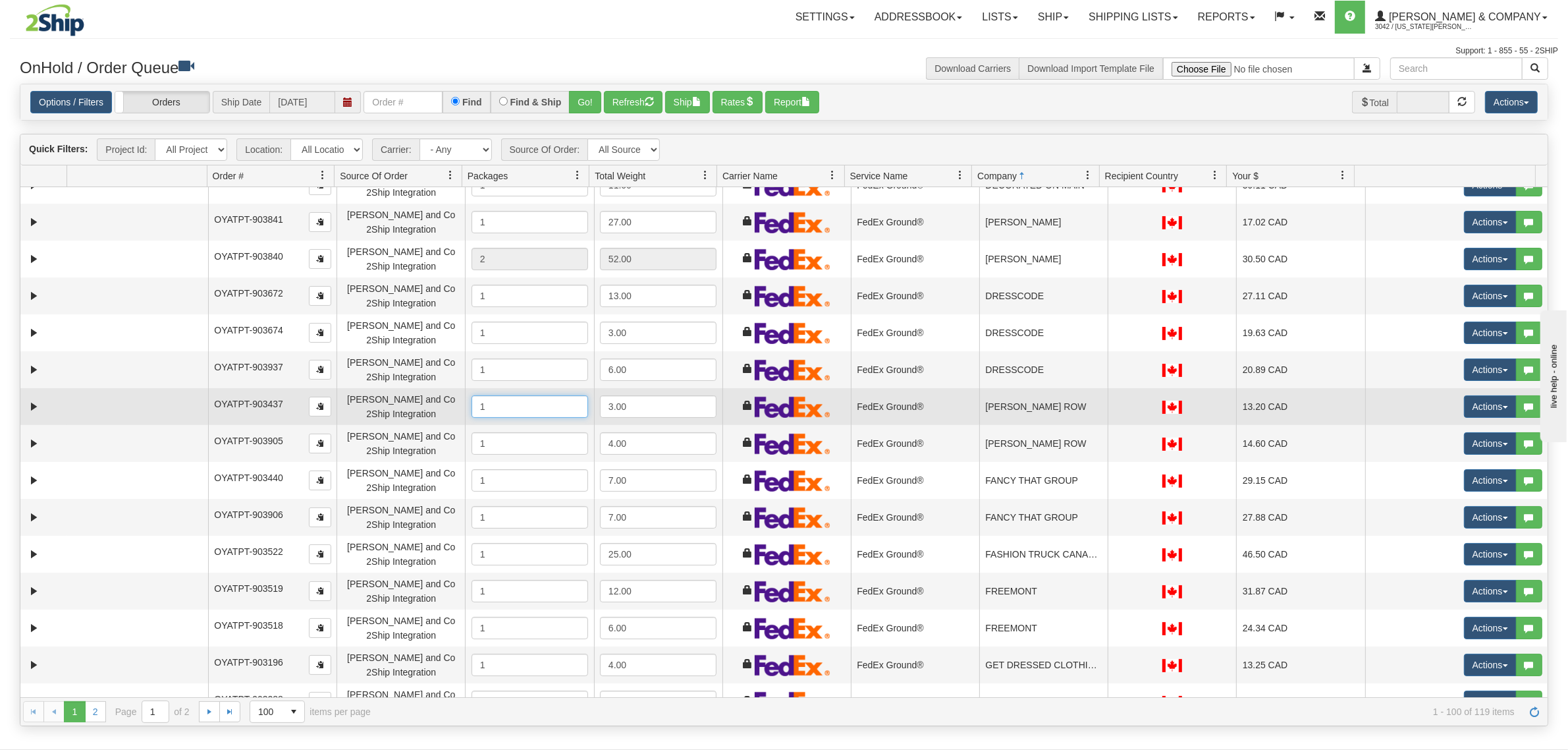
click at [535, 410] on input "1" at bounding box center [529, 406] width 116 height 22
click at [915, 405] on td "FedEx Ground®" at bounding box center [914, 406] width 129 height 37
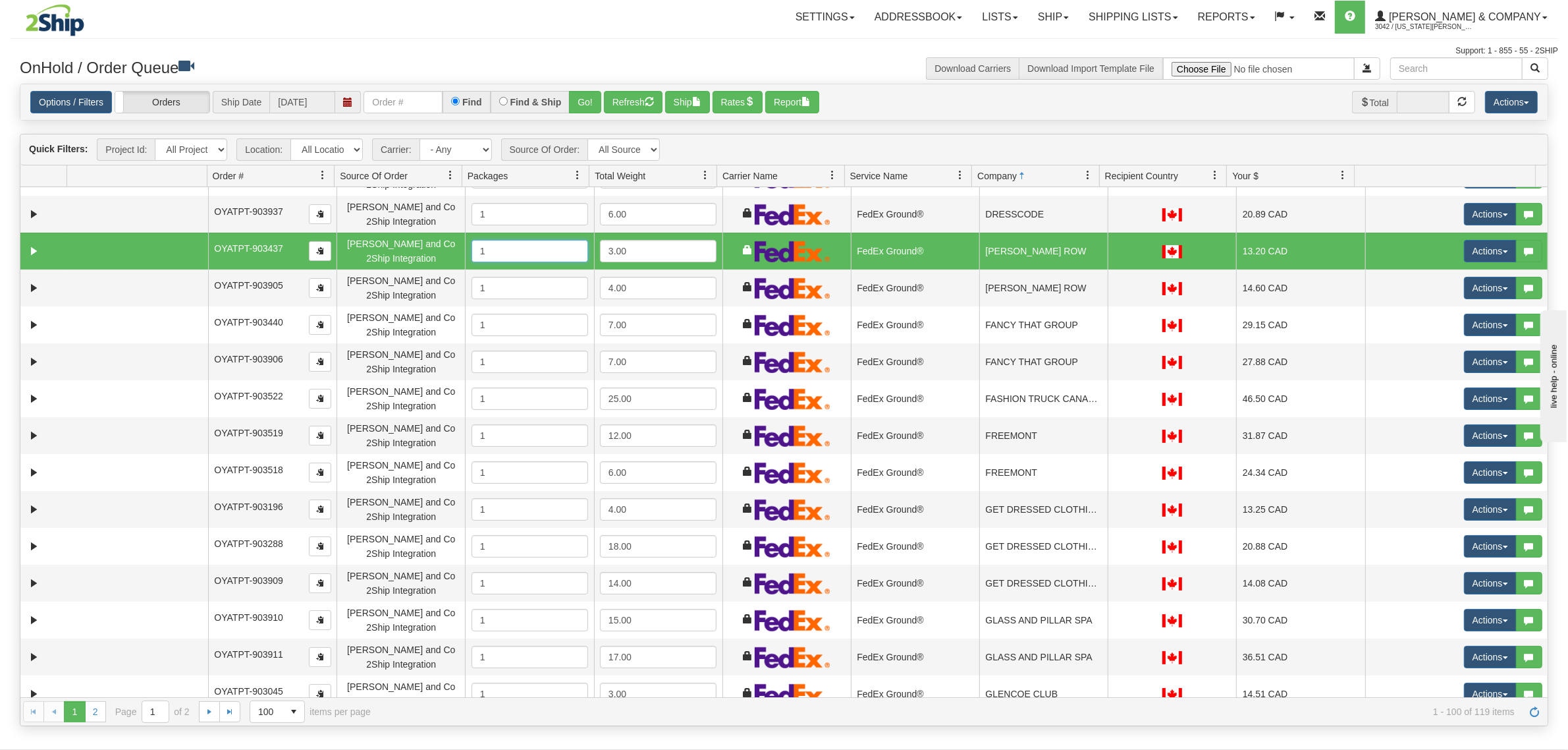
scroll to position [1070, 0]
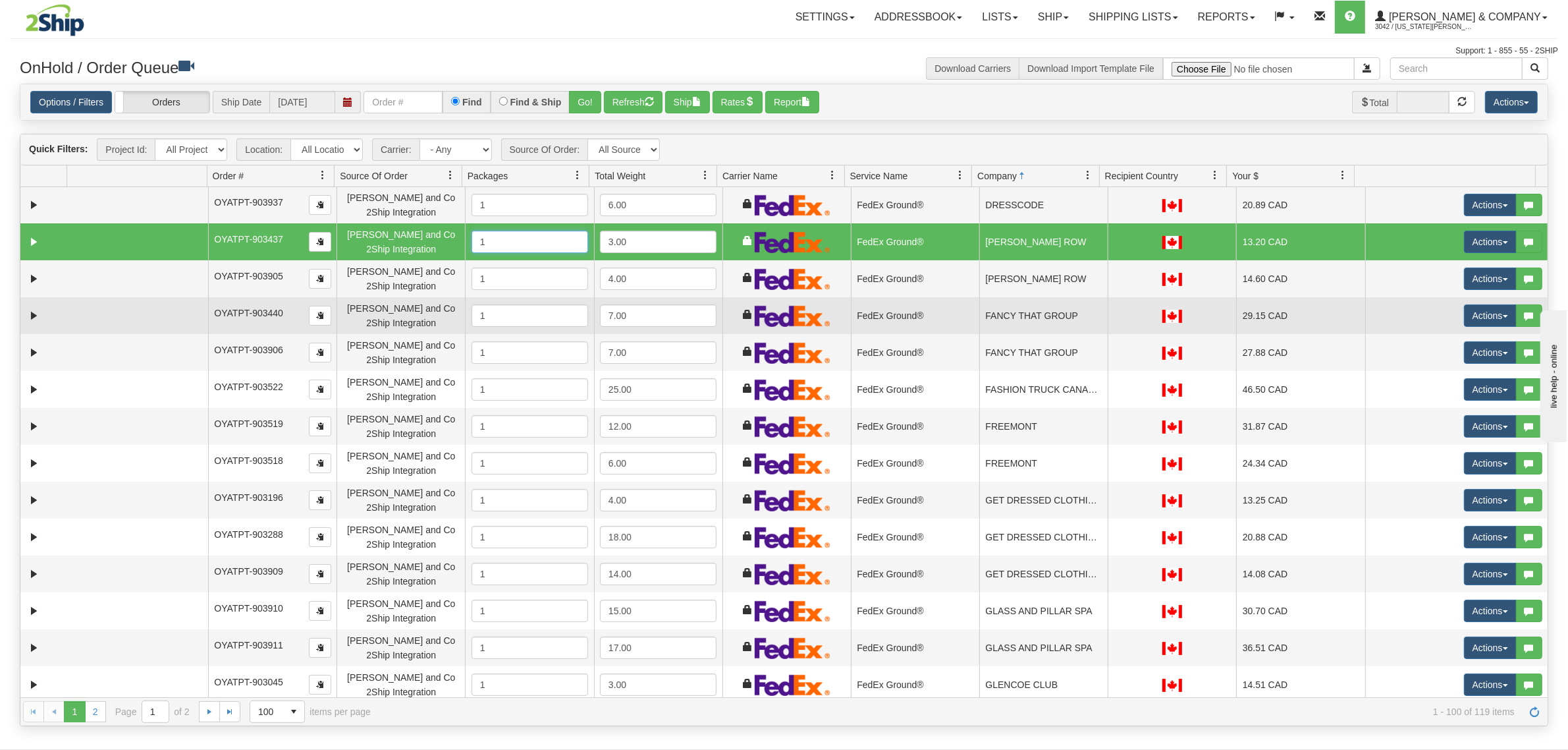
click at [995, 316] on td "FANCY THAT GROUP" at bounding box center [1043, 315] width 129 height 37
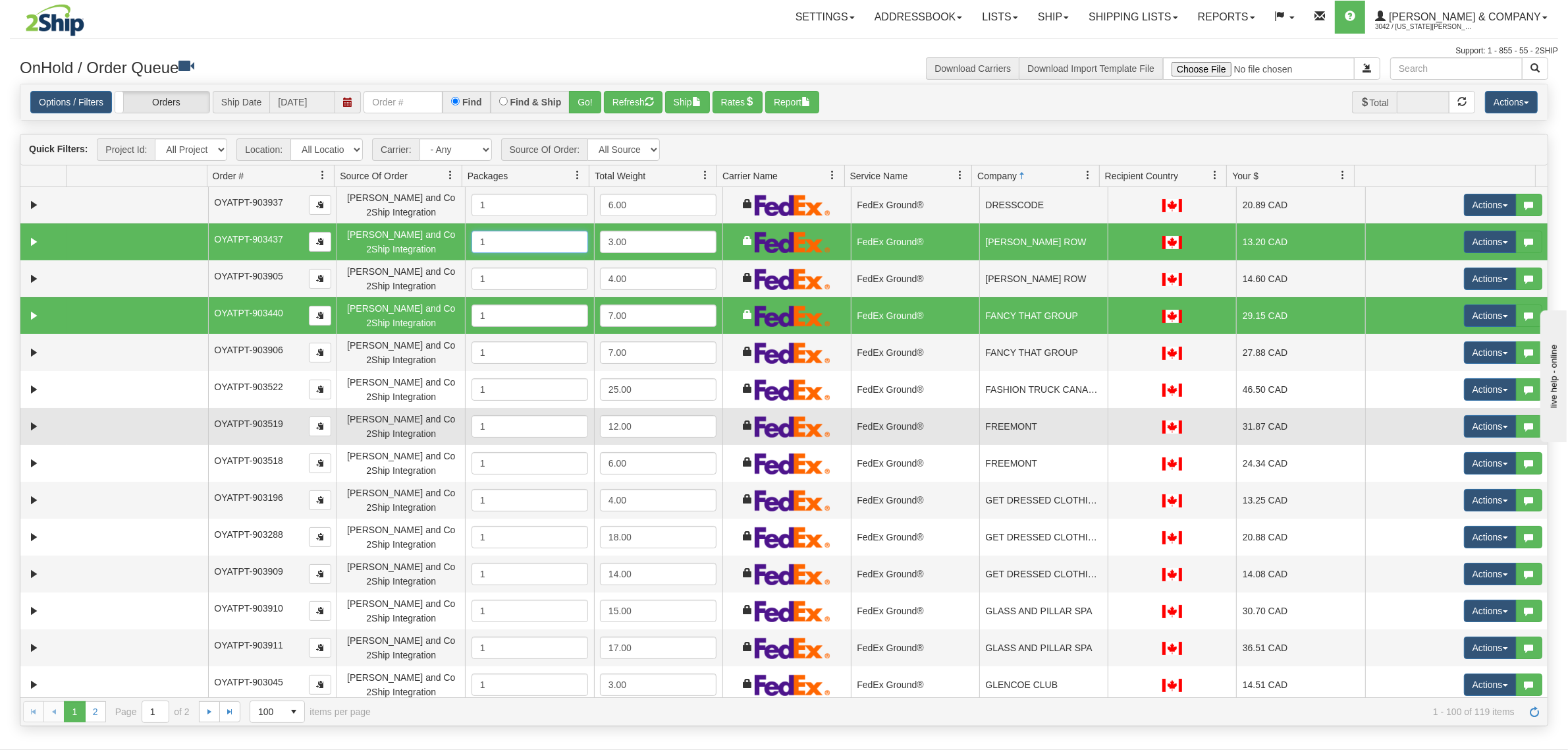
click at [936, 425] on td "FedEx Ground®" at bounding box center [914, 426] width 129 height 37
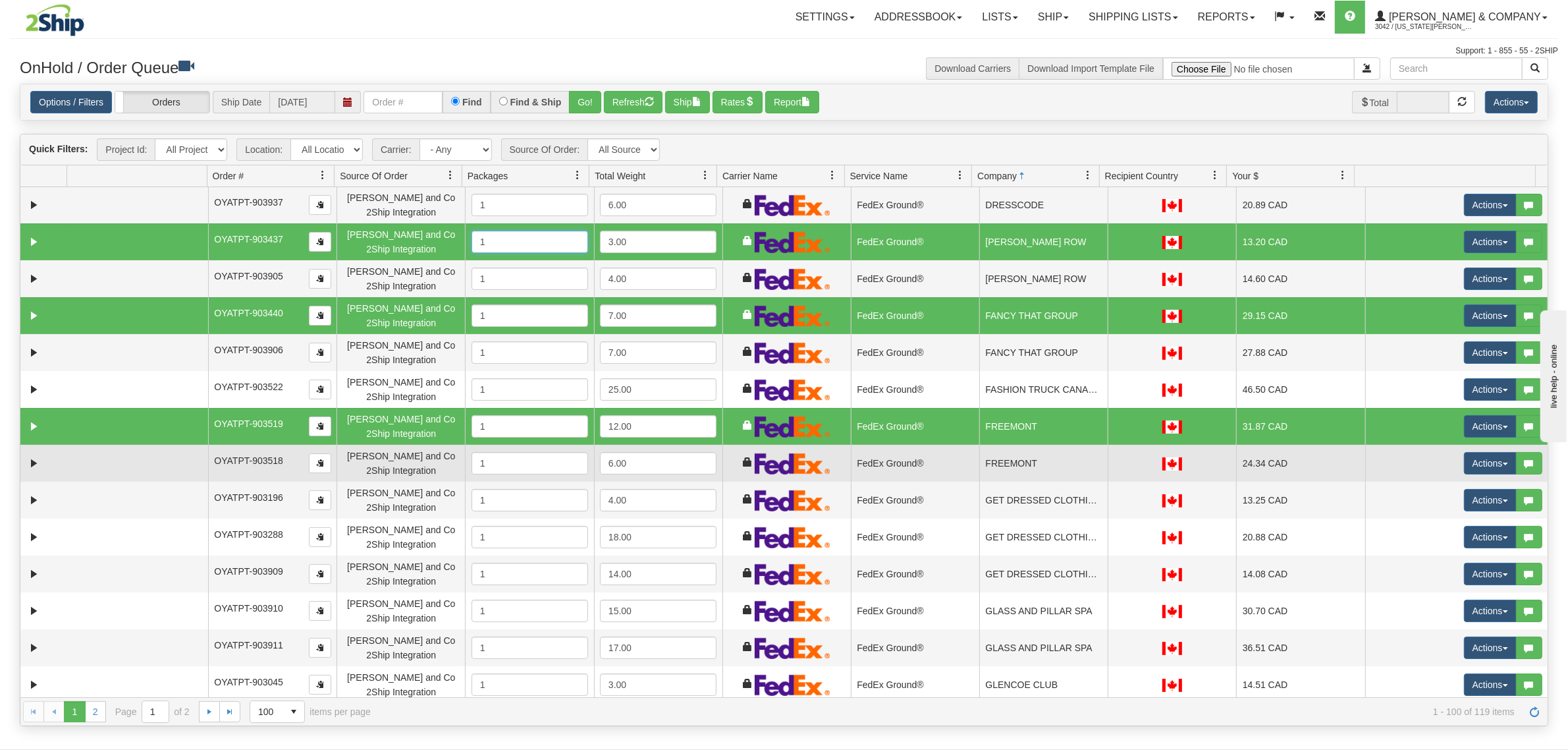
click at [940, 455] on td "FedEx Ground®" at bounding box center [914, 463] width 129 height 37
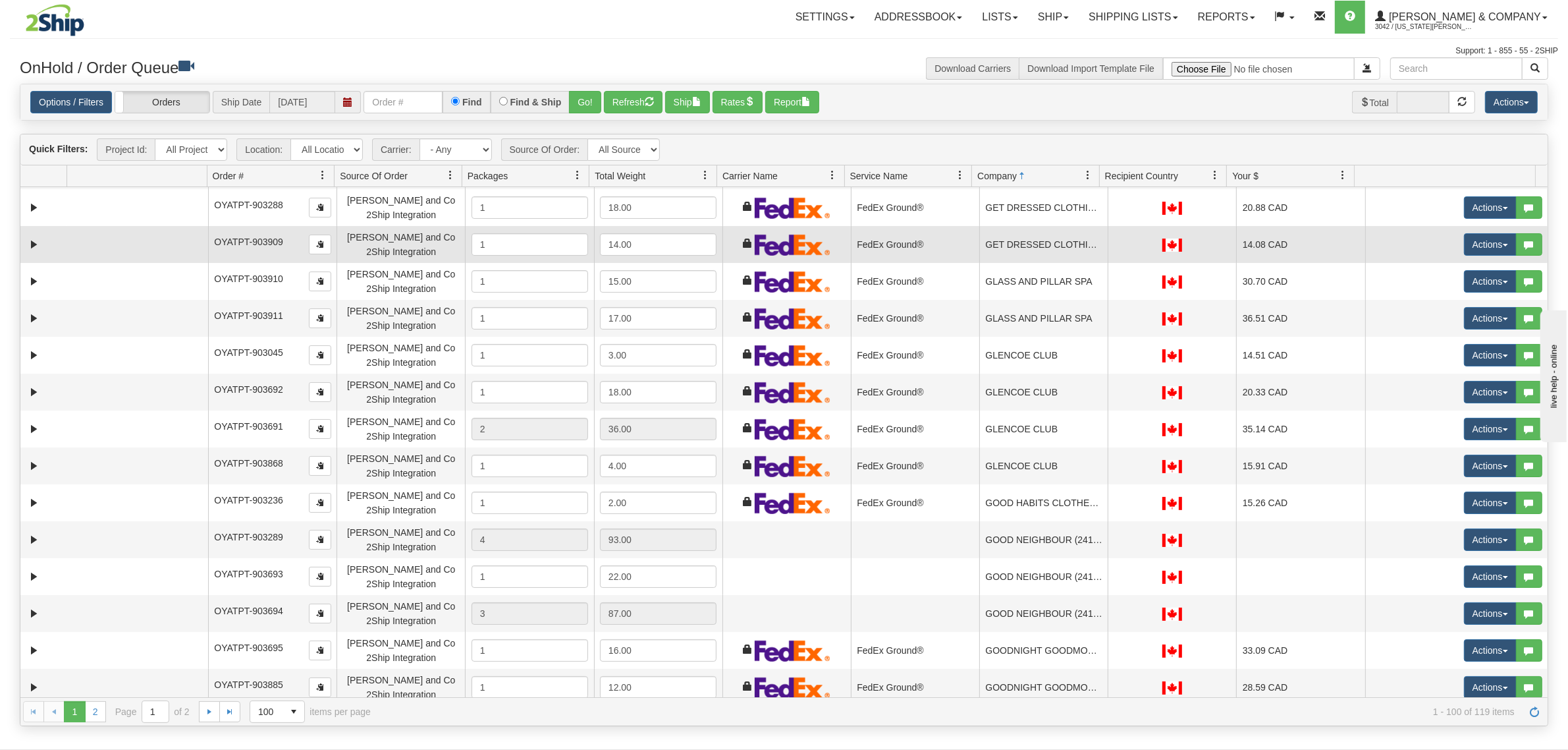
scroll to position [1317, 0]
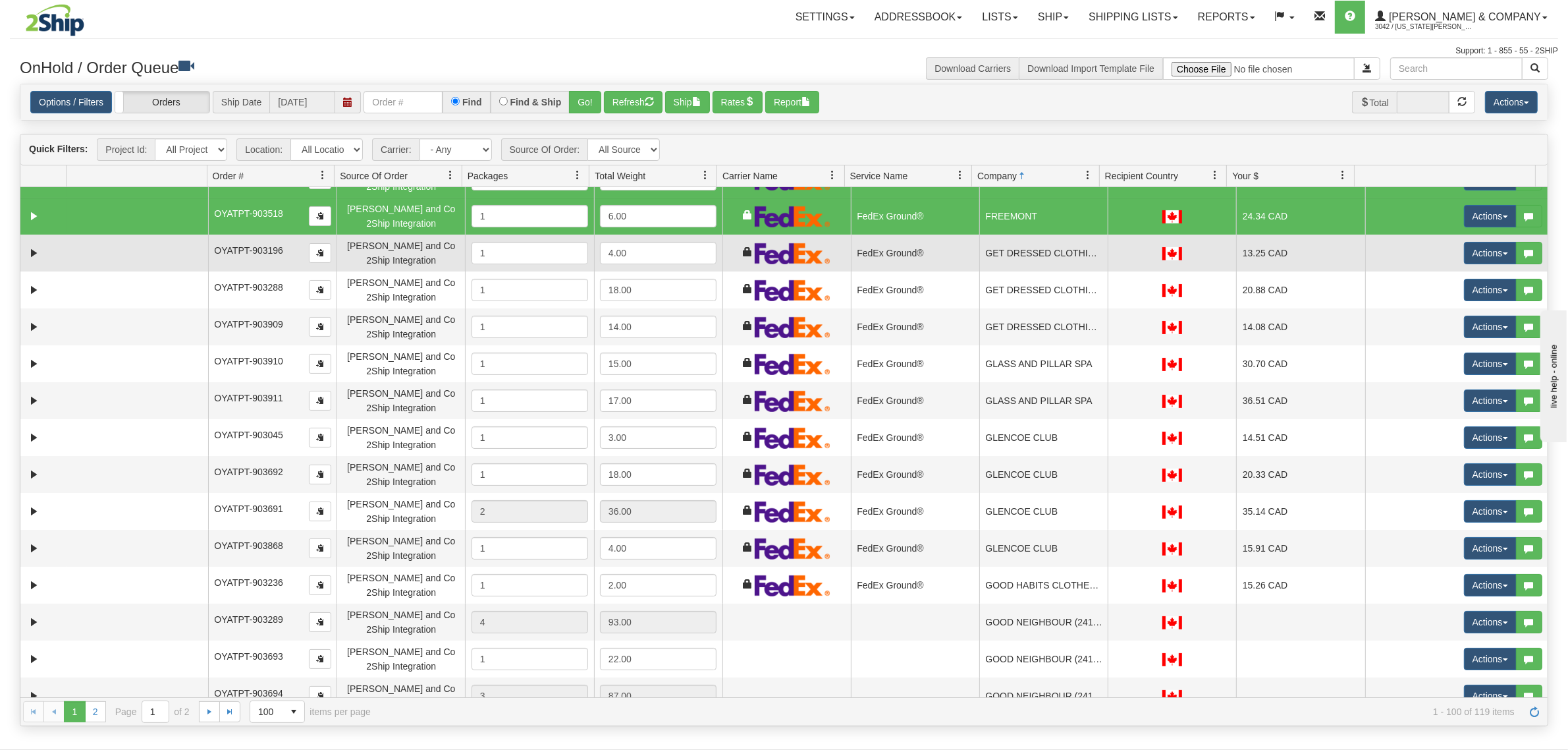
click at [1011, 259] on td "GET DRESSED CLOTHING CORP." at bounding box center [1043, 252] width 129 height 37
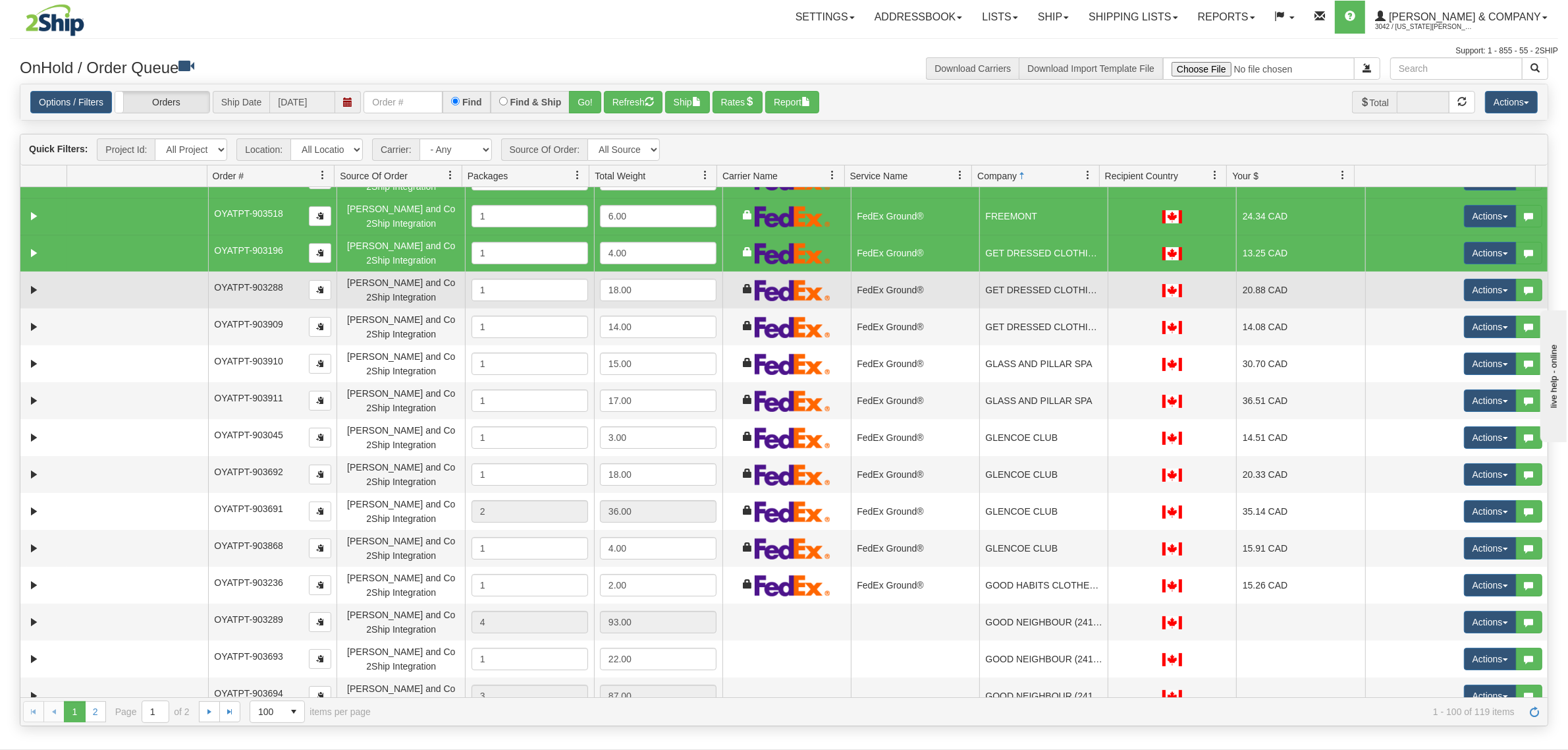
click at [1009, 279] on td "GET DRESSED CLOTHING CORP." at bounding box center [1043, 289] width 129 height 37
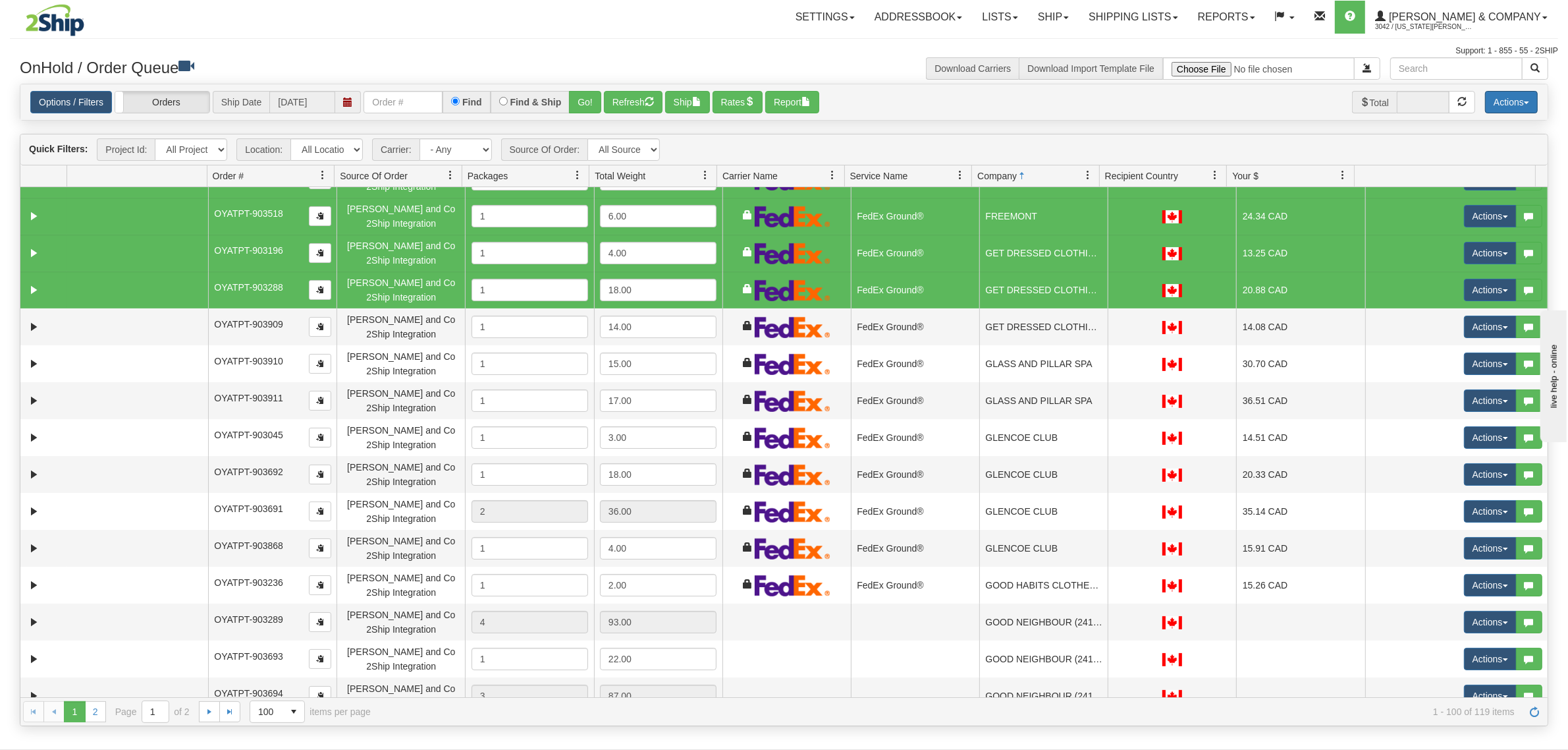
click at [1528, 97] on button "Actions" at bounding box center [1511, 102] width 52 height 22
click at [1443, 204] on link "Delete Selected" at bounding box center [1481, 208] width 111 height 17
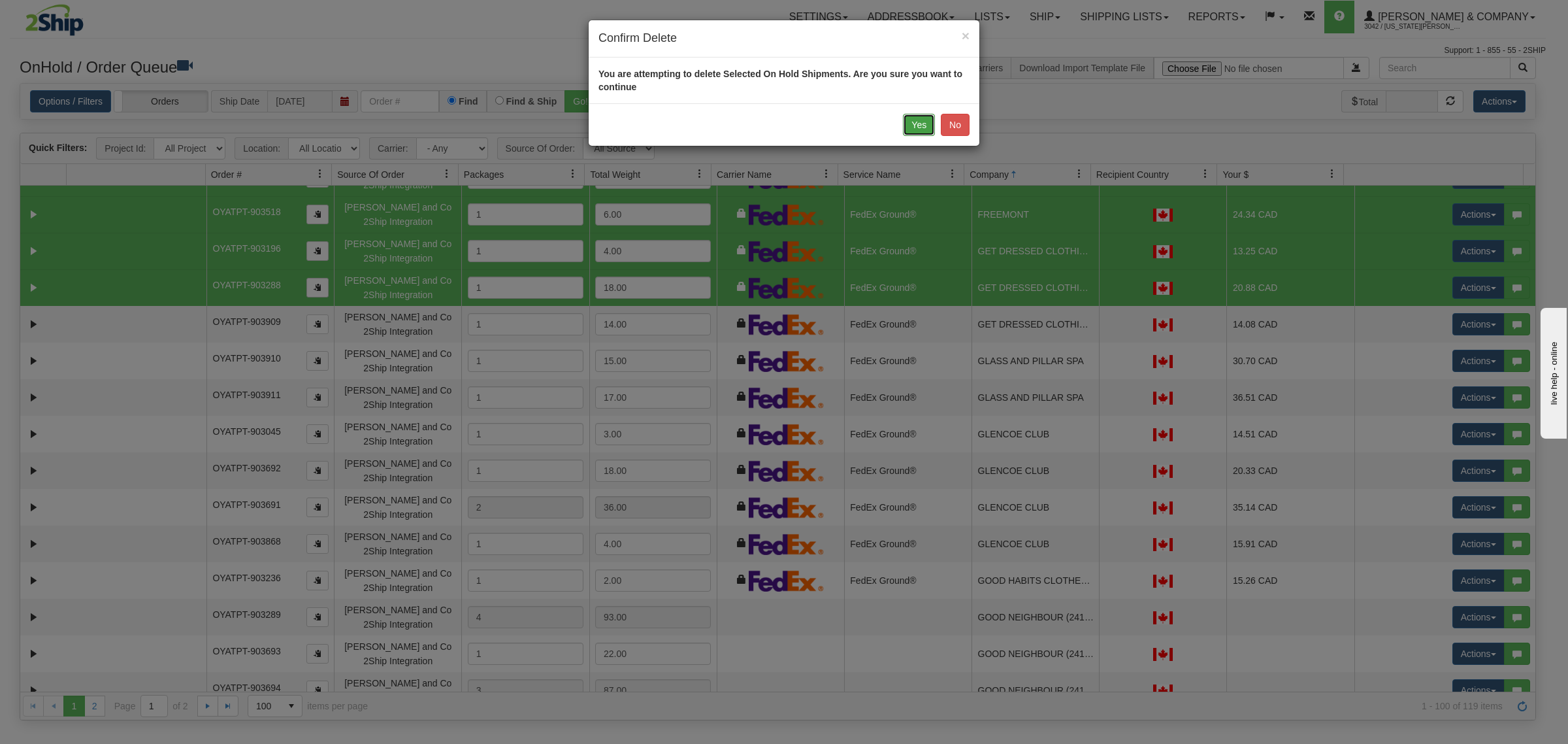
click at [909, 125] on button "Yes" at bounding box center [919, 124] width 32 height 22
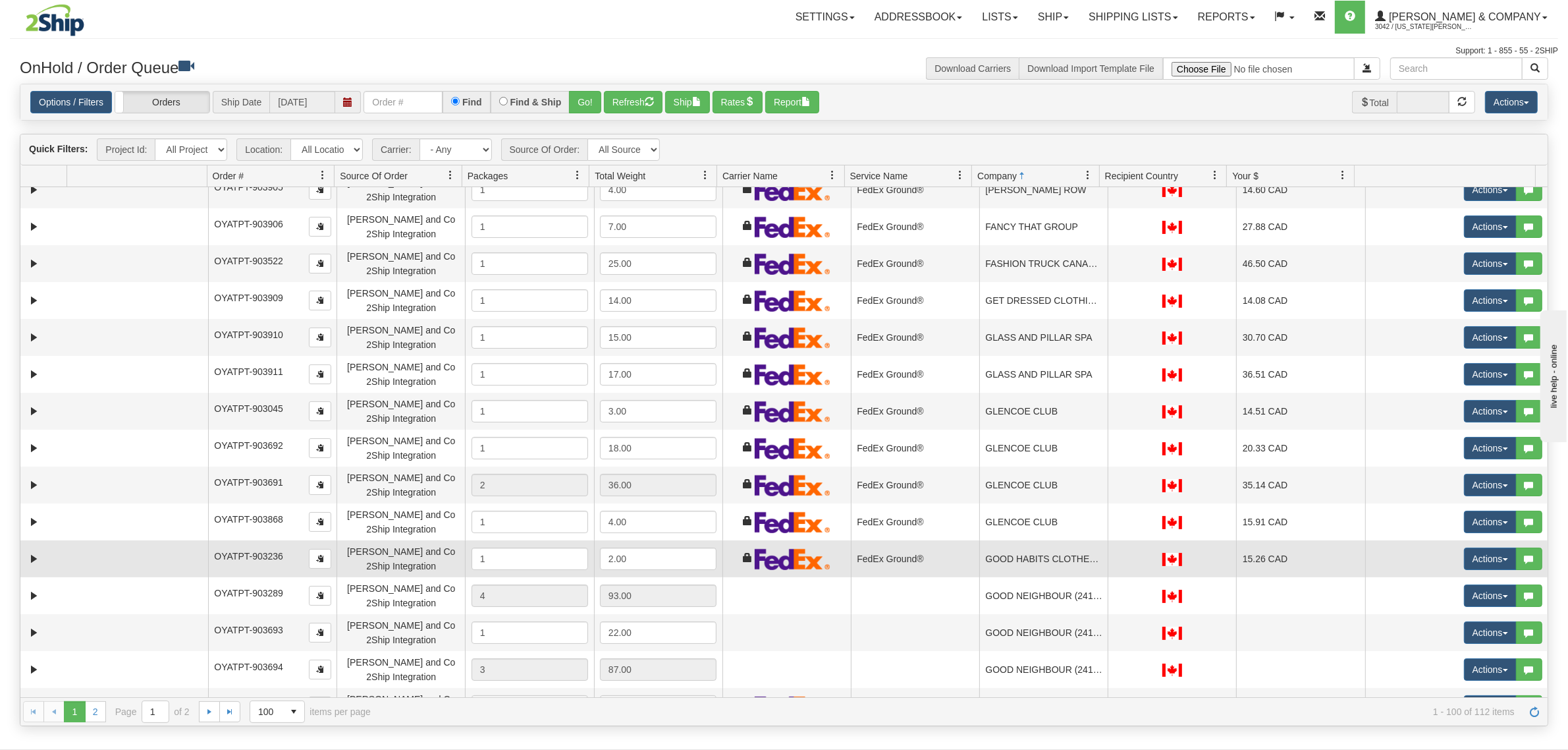
scroll to position [1070, 0]
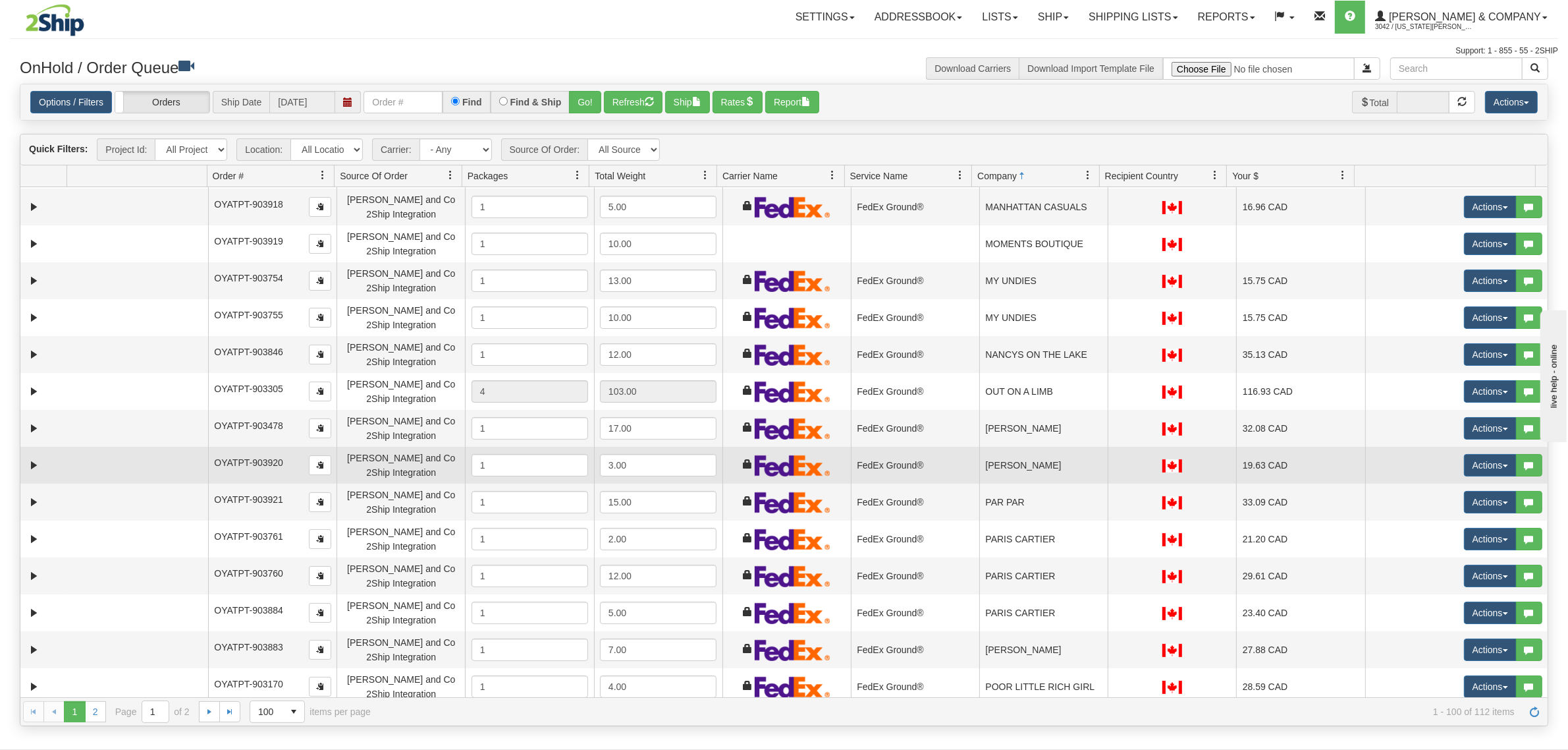
scroll to position [2224, 0]
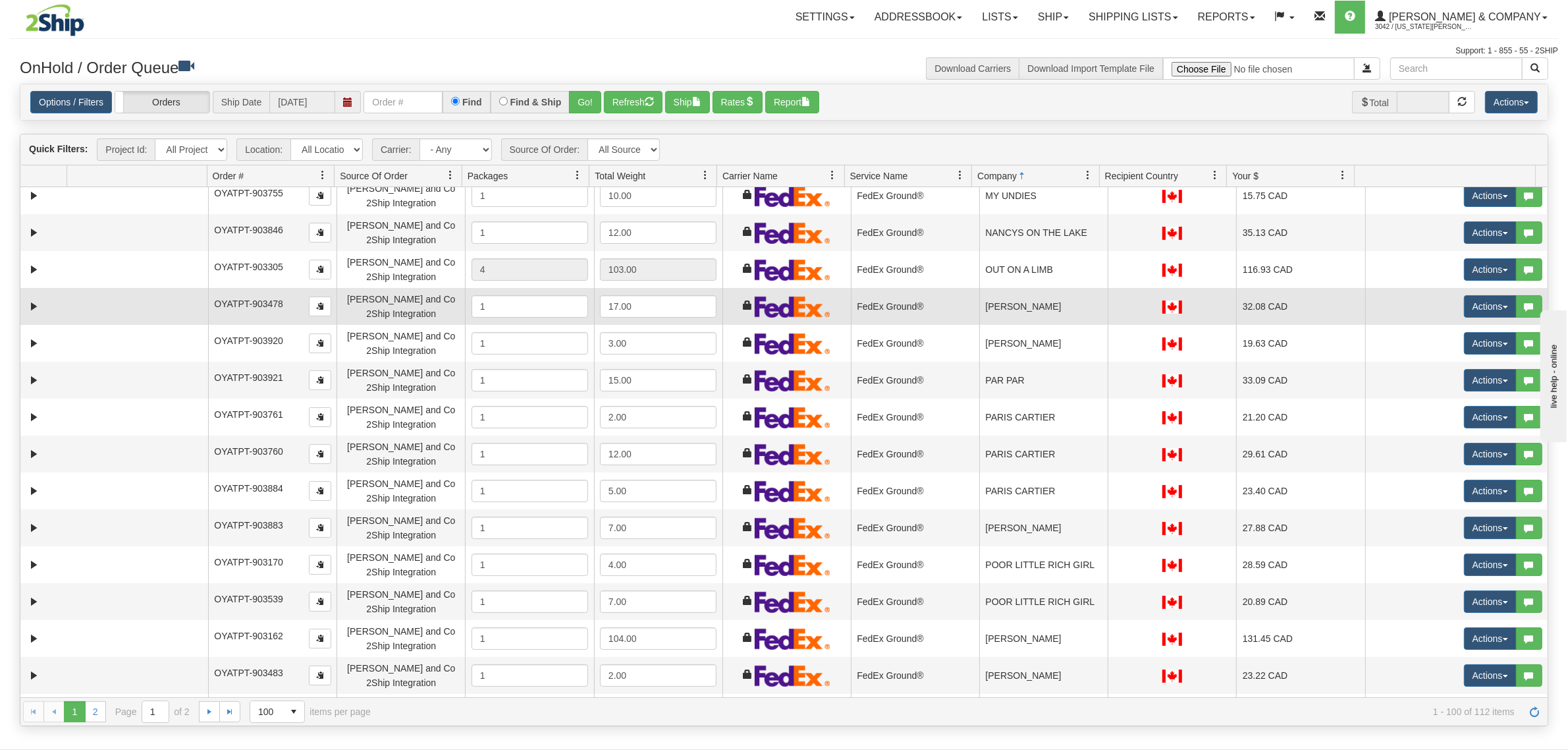
click at [1080, 304] on td "[PERSON_NAME]" at bounding box center [1043, 306] width 129 height 37
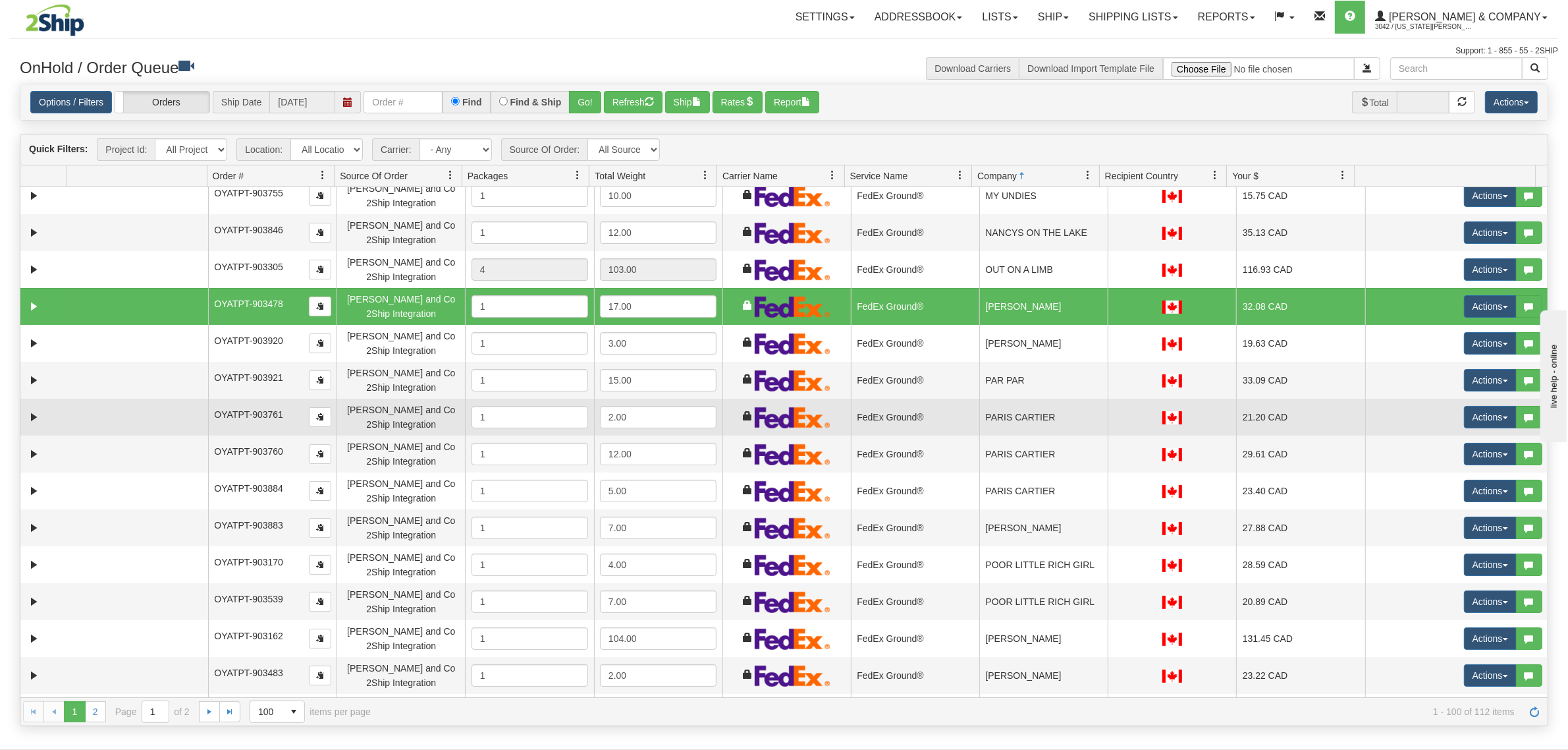
scroll to position [2306, 0]
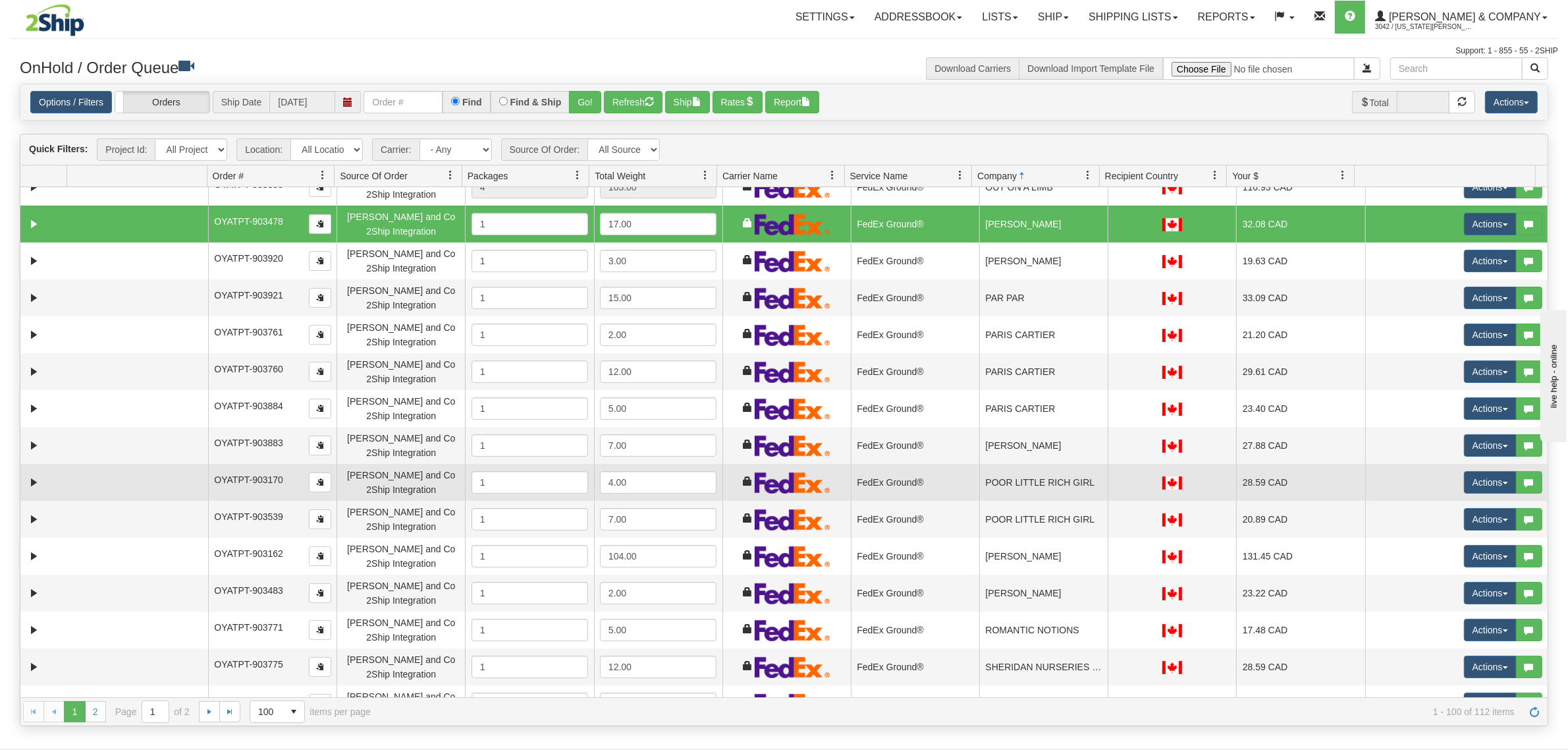
click at [1031, 479] on td "POOR LITTLE RICH GIRL" at bounding box center [1043, 482] width 129 height 37
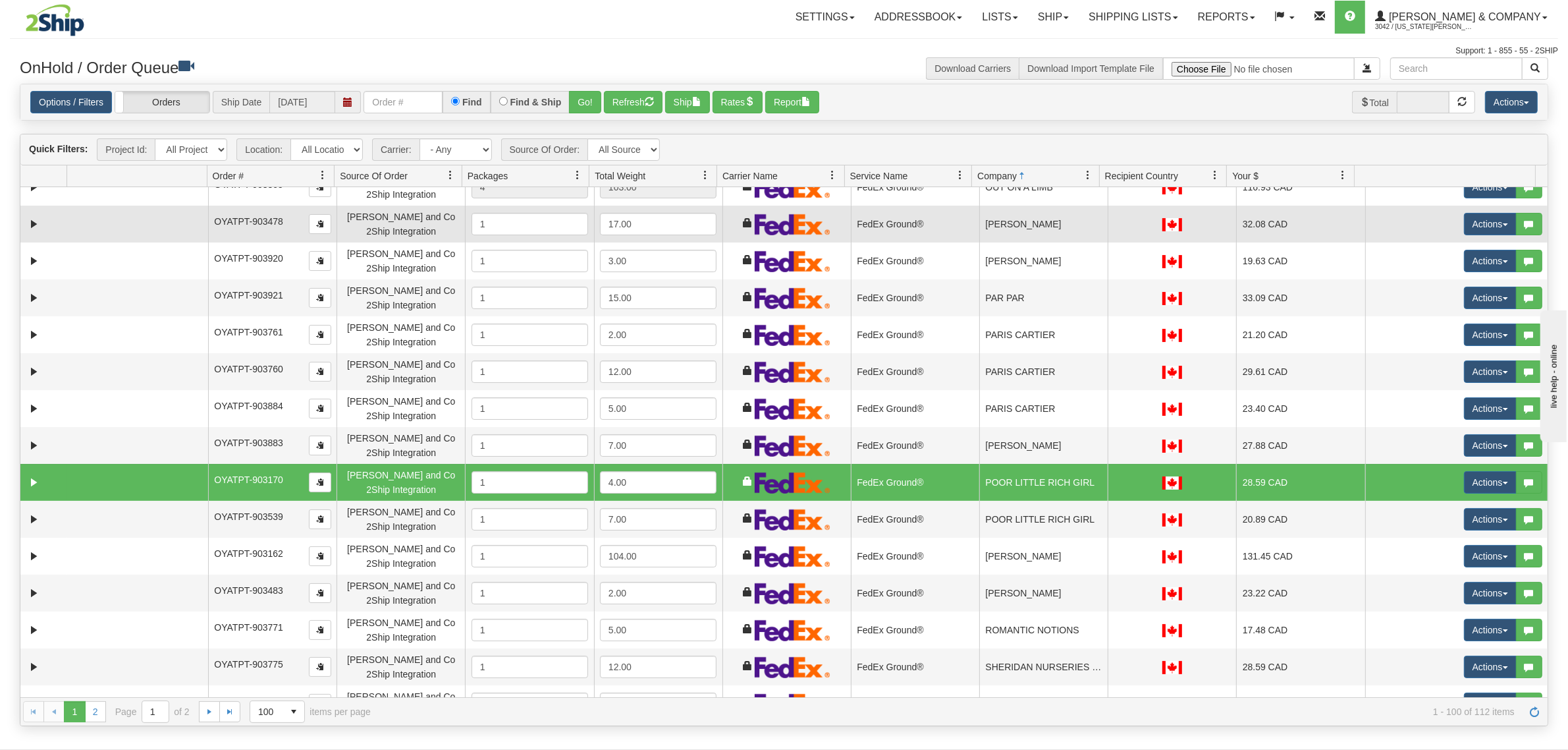
click at [1008, 236] on td "[PERSON_NAME]" at bounding box center [1043, 224] width 129 height 37
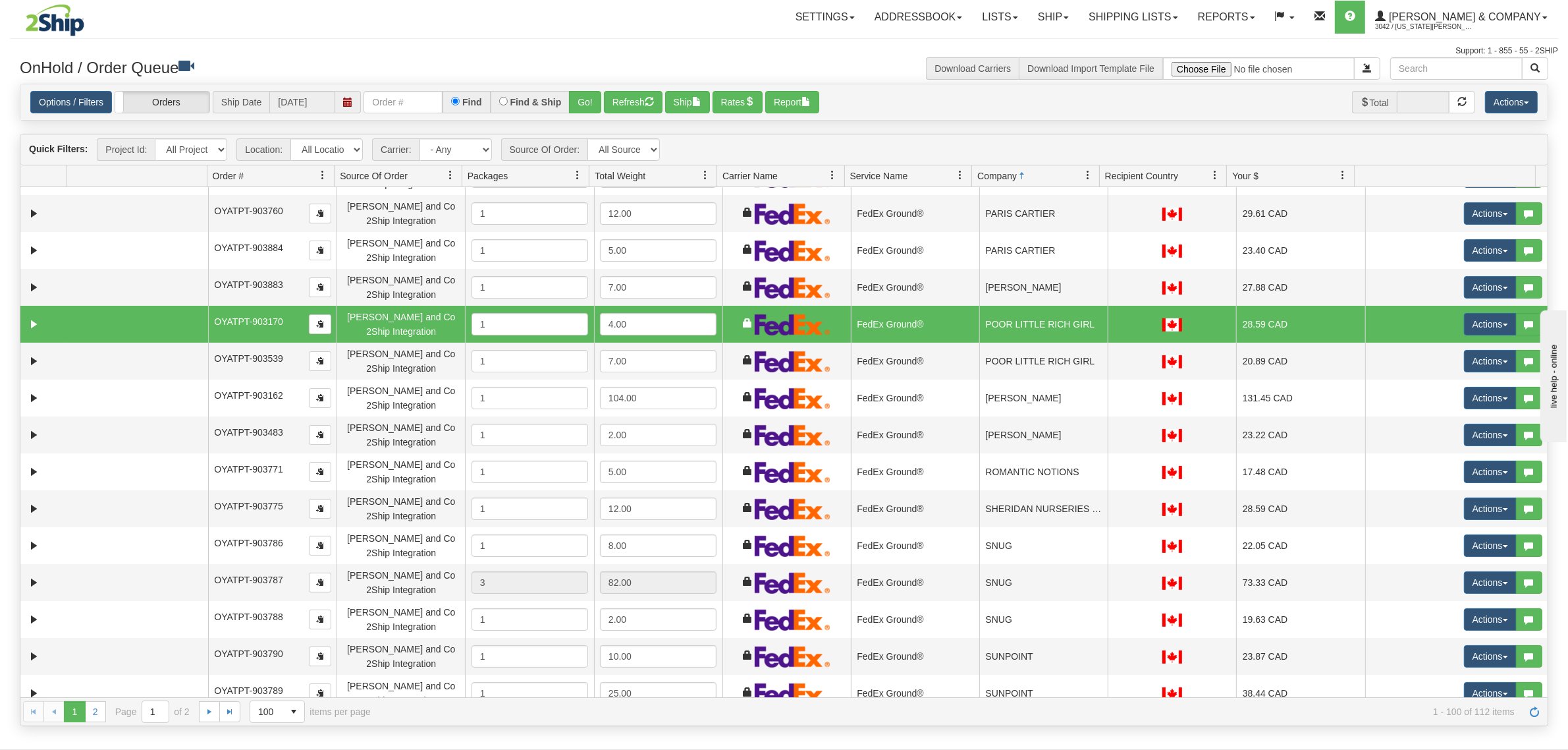
scroll to position [2470, 0]
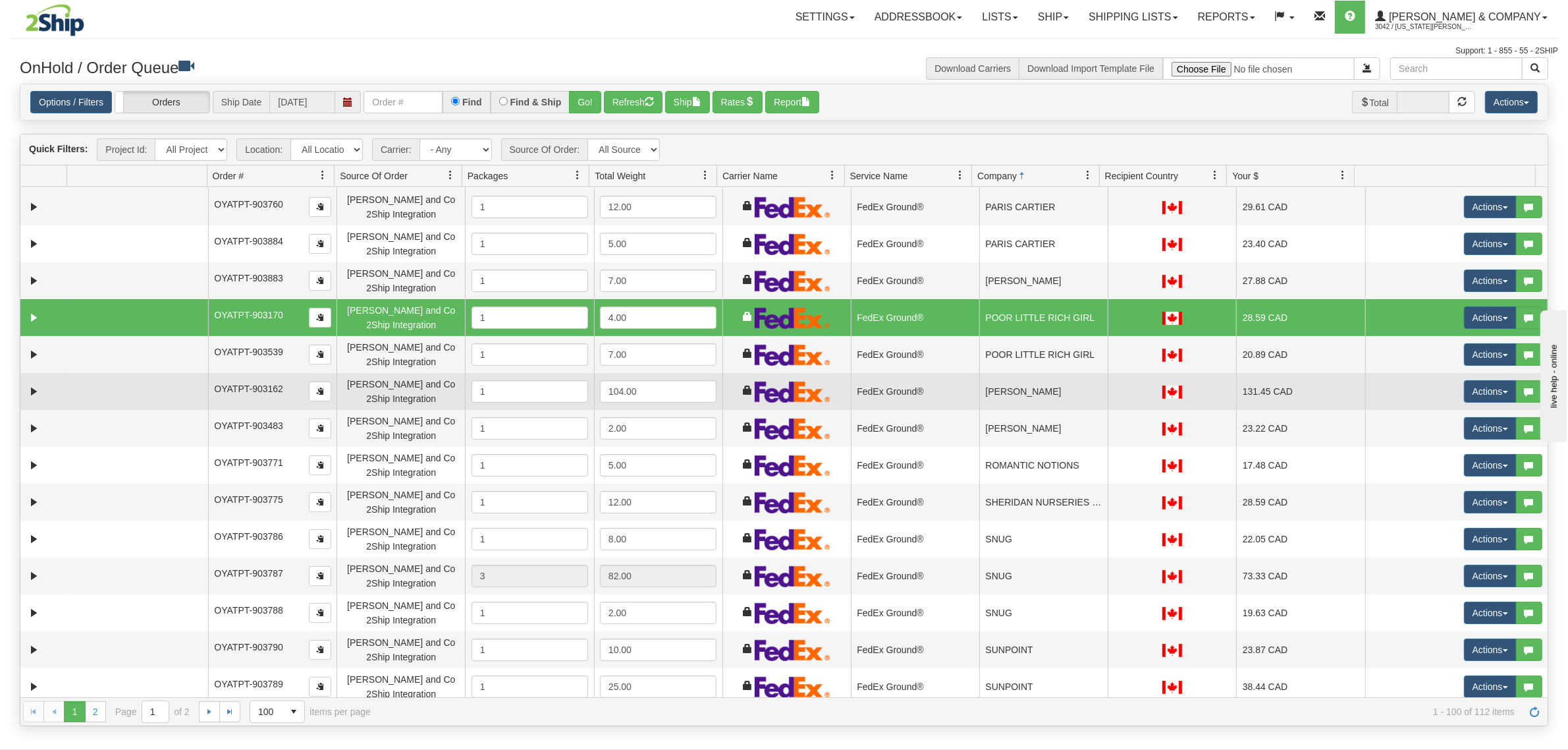
click at [1048, 384] on td "[PERSON_NAME]" at bounding box center [1043, 391] width 129 height 37
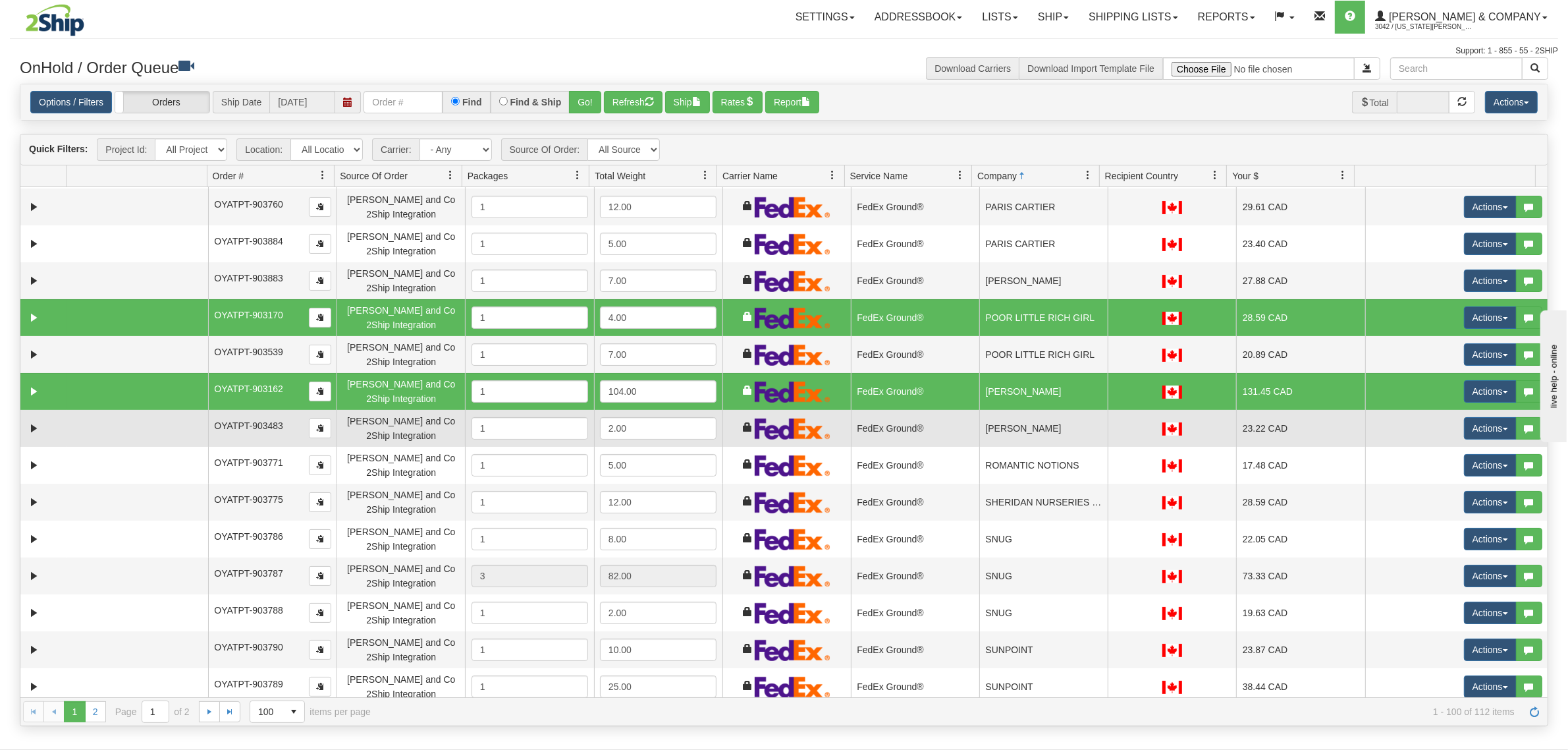
click at [1031, 424] on td "[PERSON_NAME]" at bounding box center [1043, 428] width 129 height 37
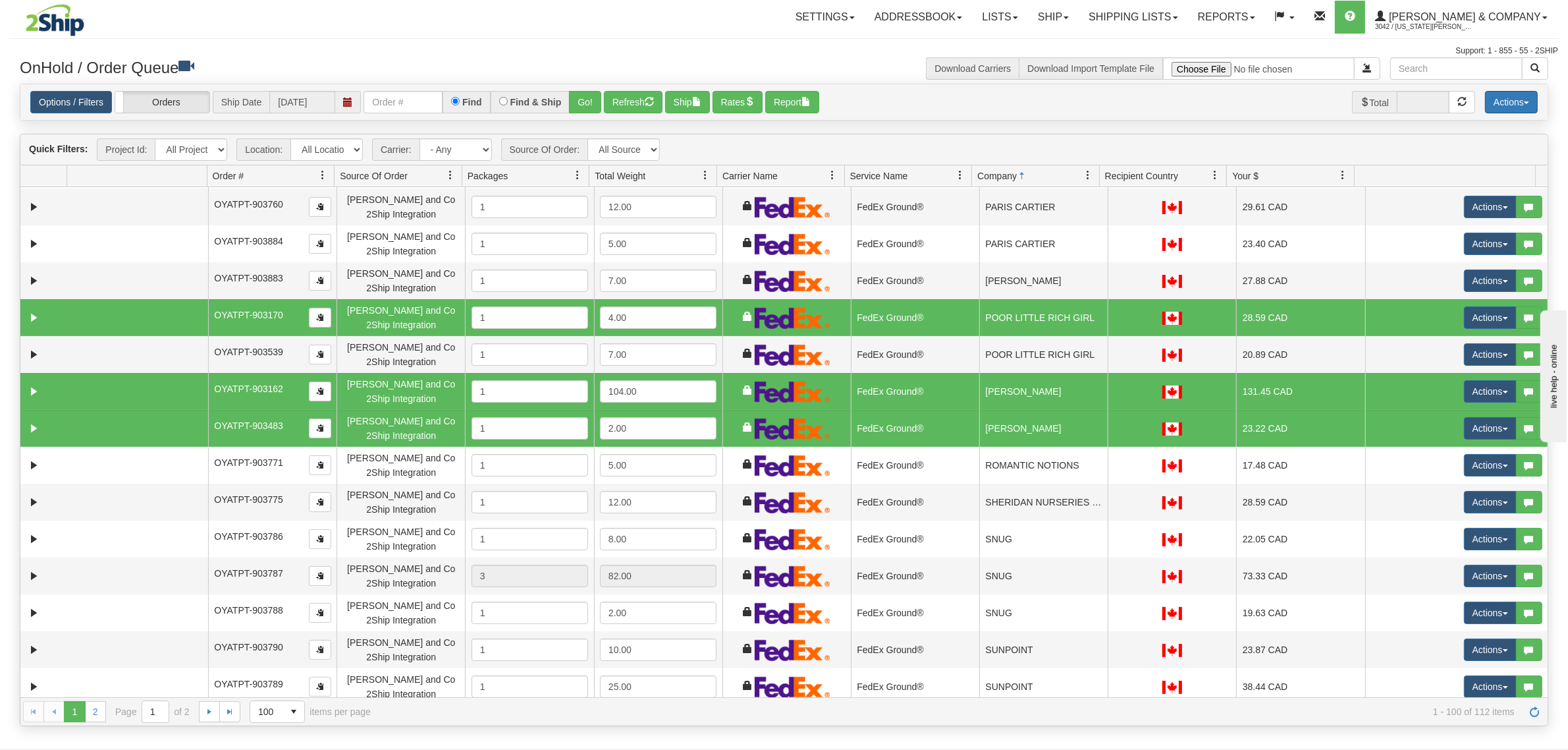
click at [1491, 102] on button "Actions" at bounding box center [1511, 102] width 52 height 22
click at [1454, 213] on link "Delete Selected" at bounding box center [1481, 208] width 111 height 17
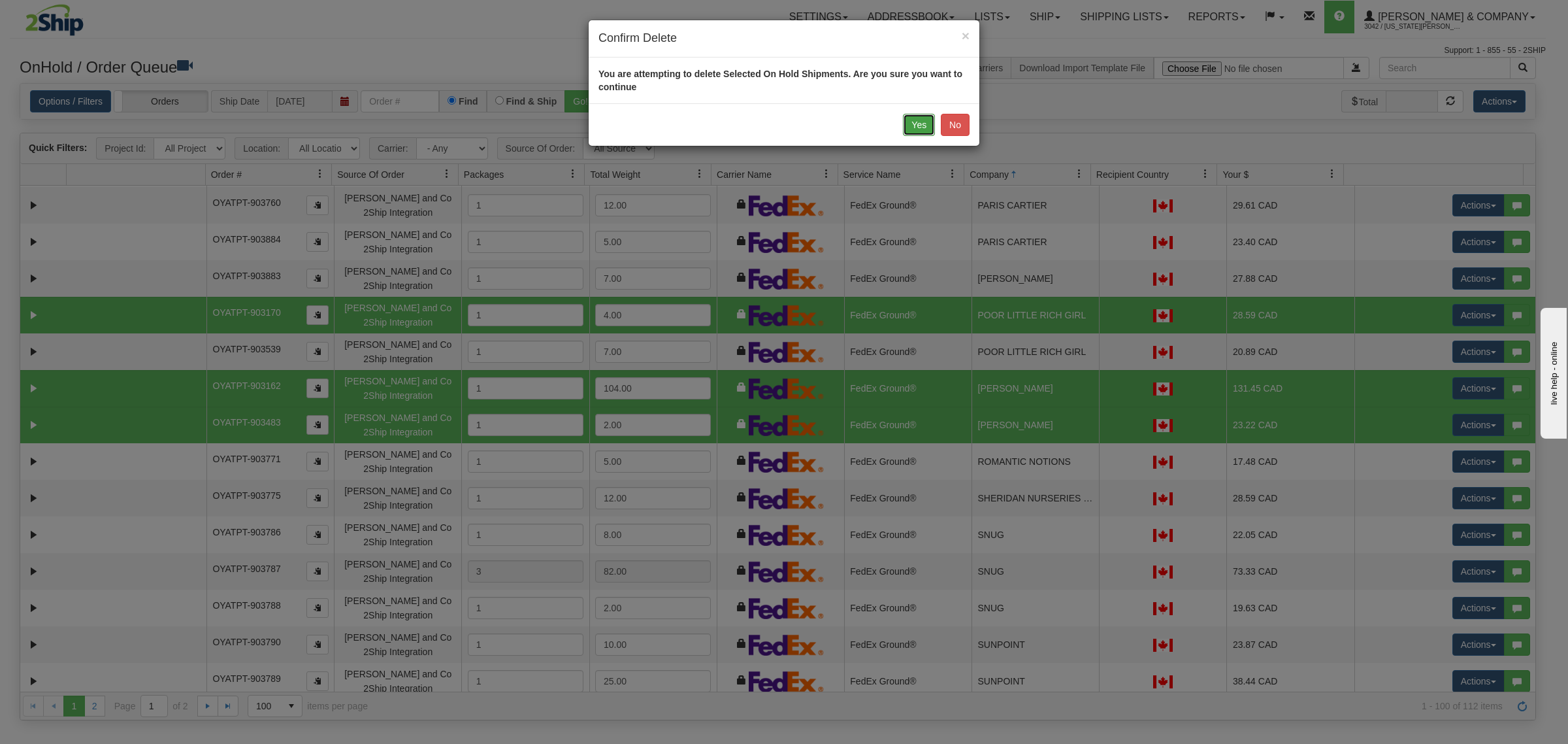
click at [921, 120] on button "Yes" at bounding box center [919, 124] width 32 height 22
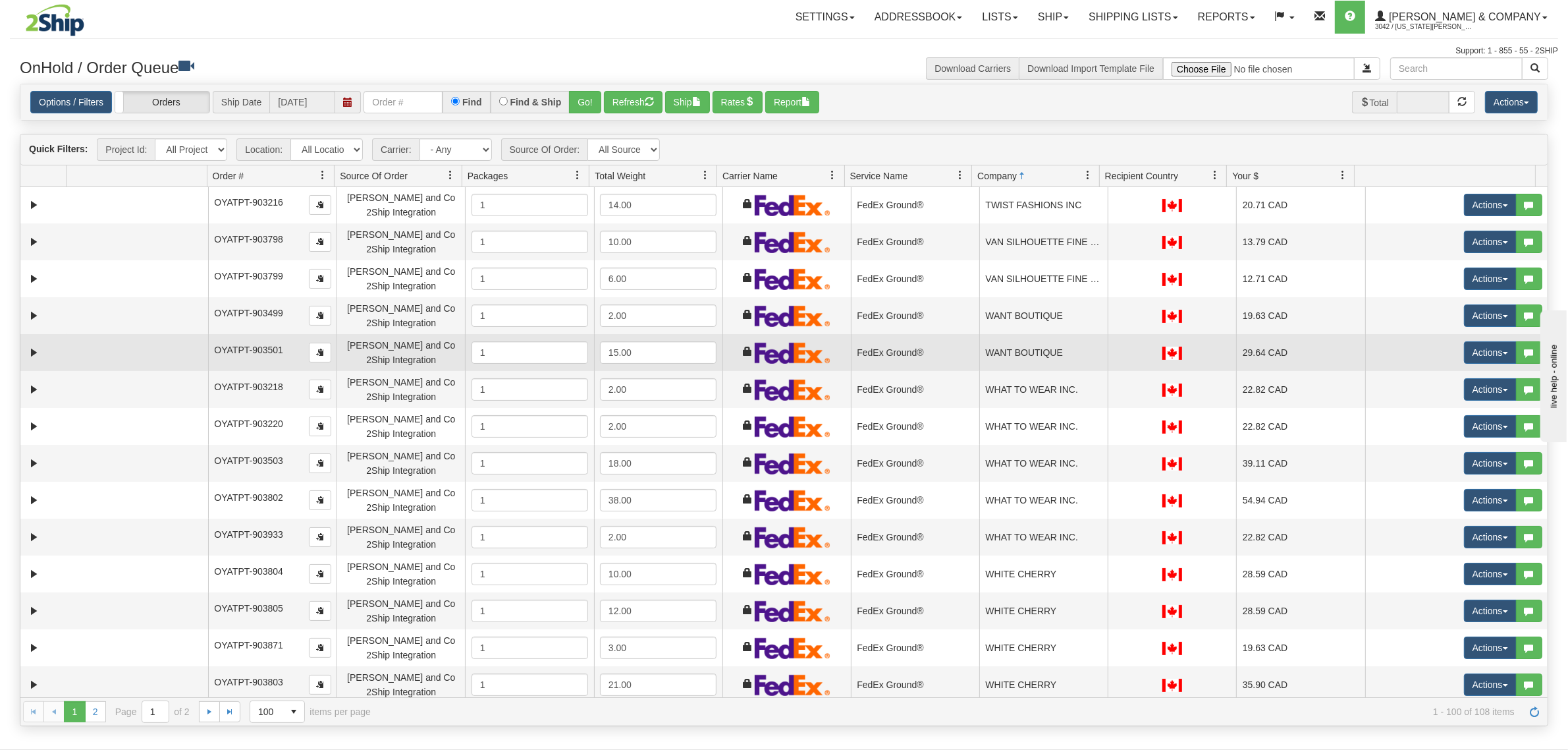
scroll to position [3047, 0]
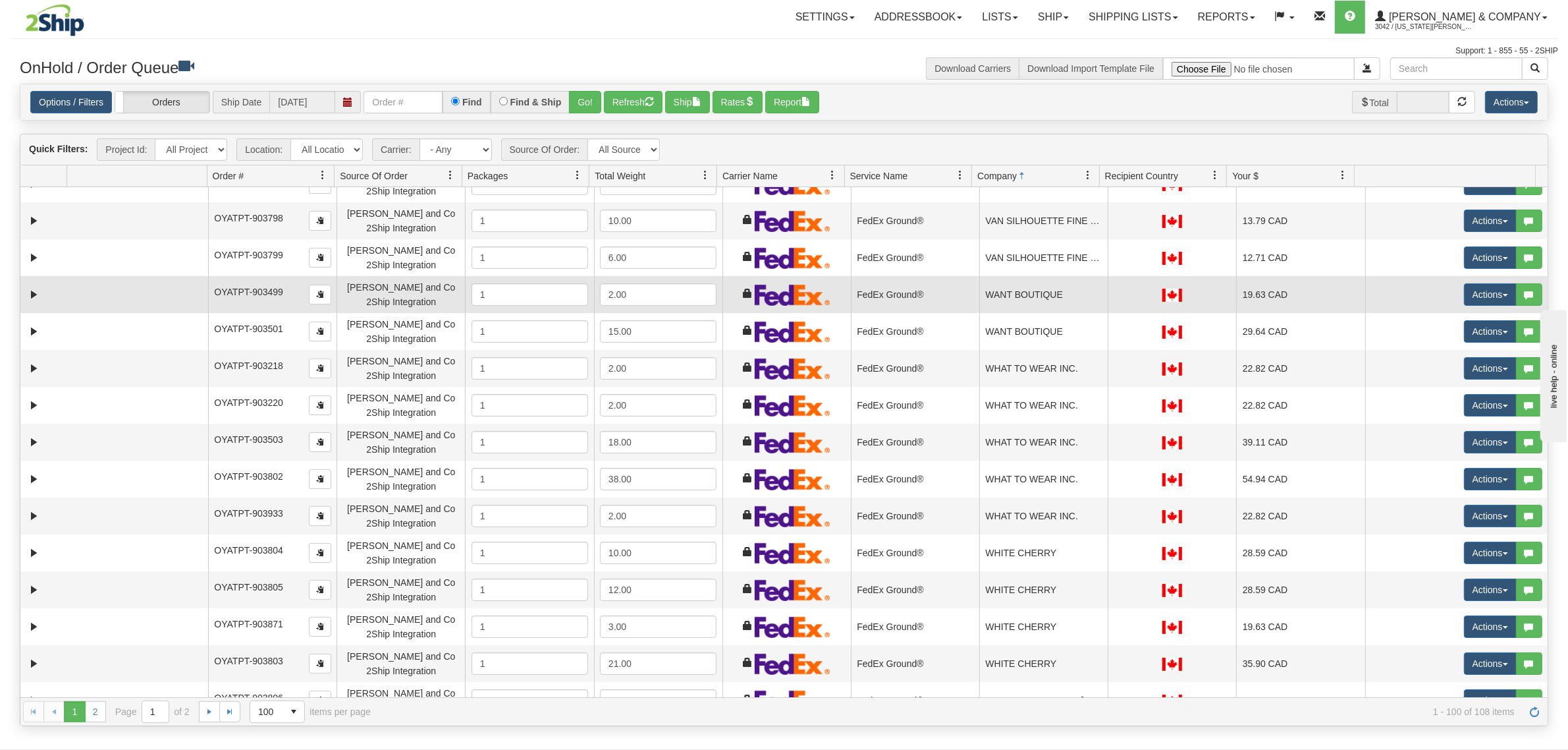
click at [1024, 291] on td "WANT BOUTIQUE" at bounding box center [1043, 294] width 129 height 37
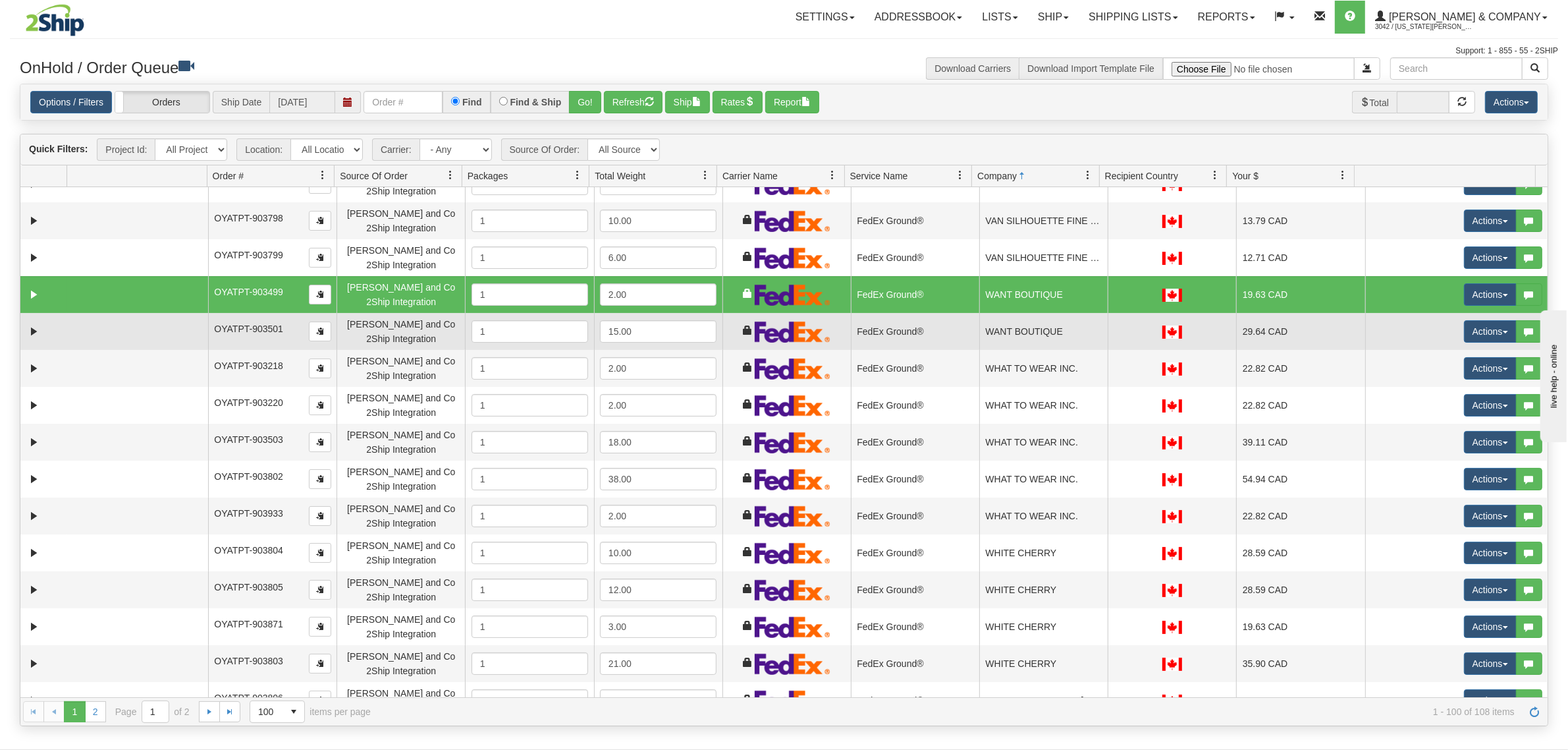
click at [1025, 327] on td "WANT BOUTIQUE" at bounding box center [1043, 331] width 129 height 37
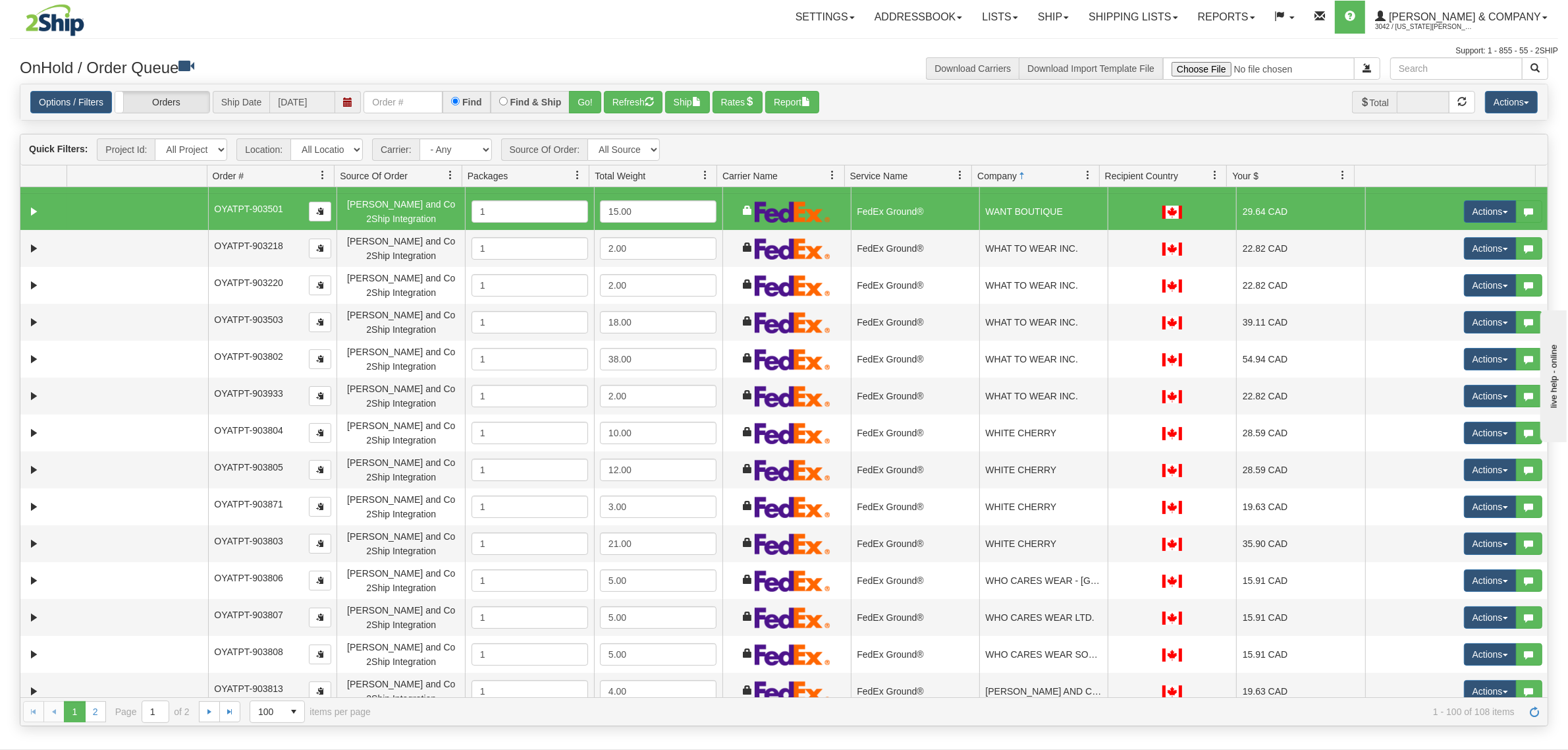
scroll to position [3177, 0]
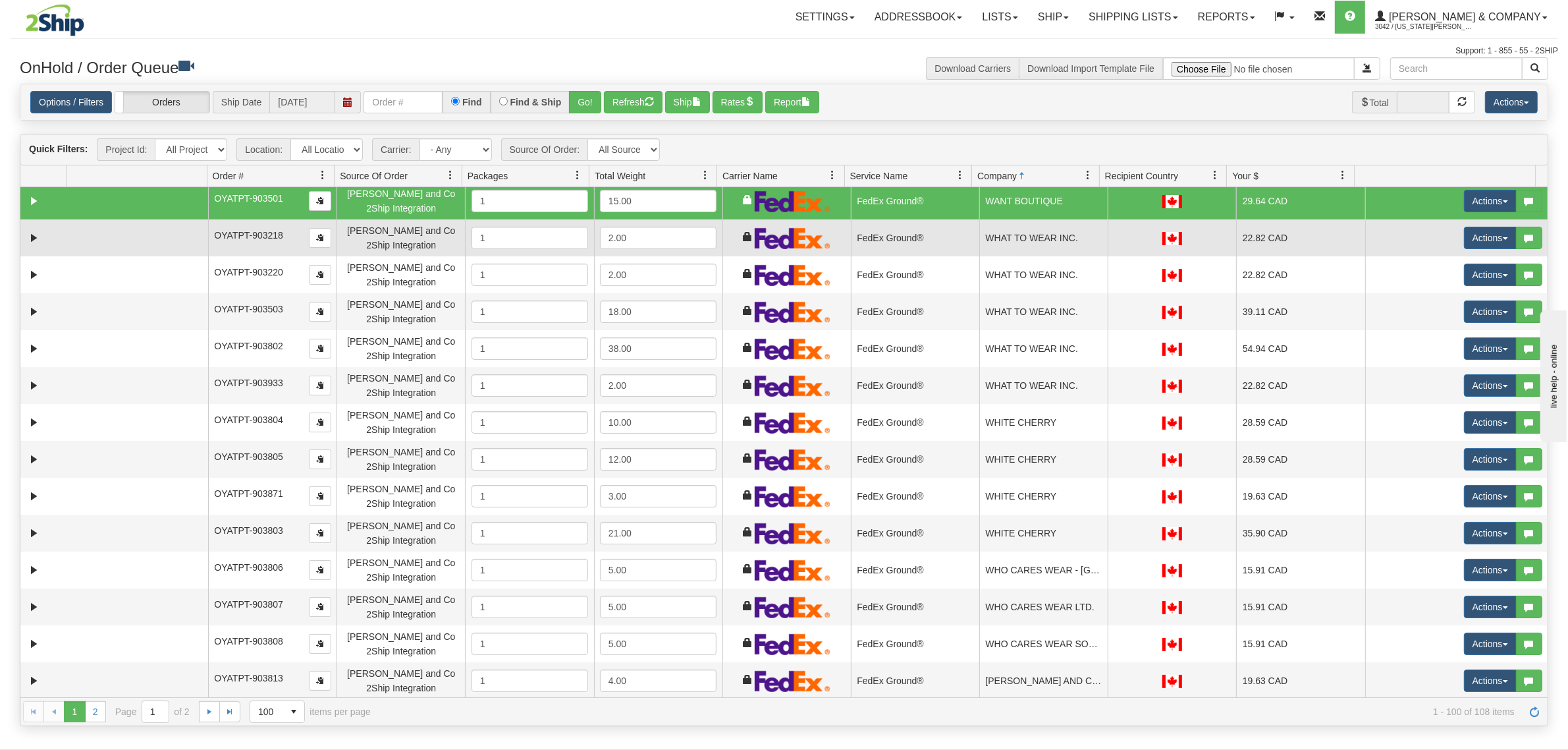
click at [1057, 242] on td "WHAT TO WEAR INC." at bounding box center [1043, 238] width 129 height 37
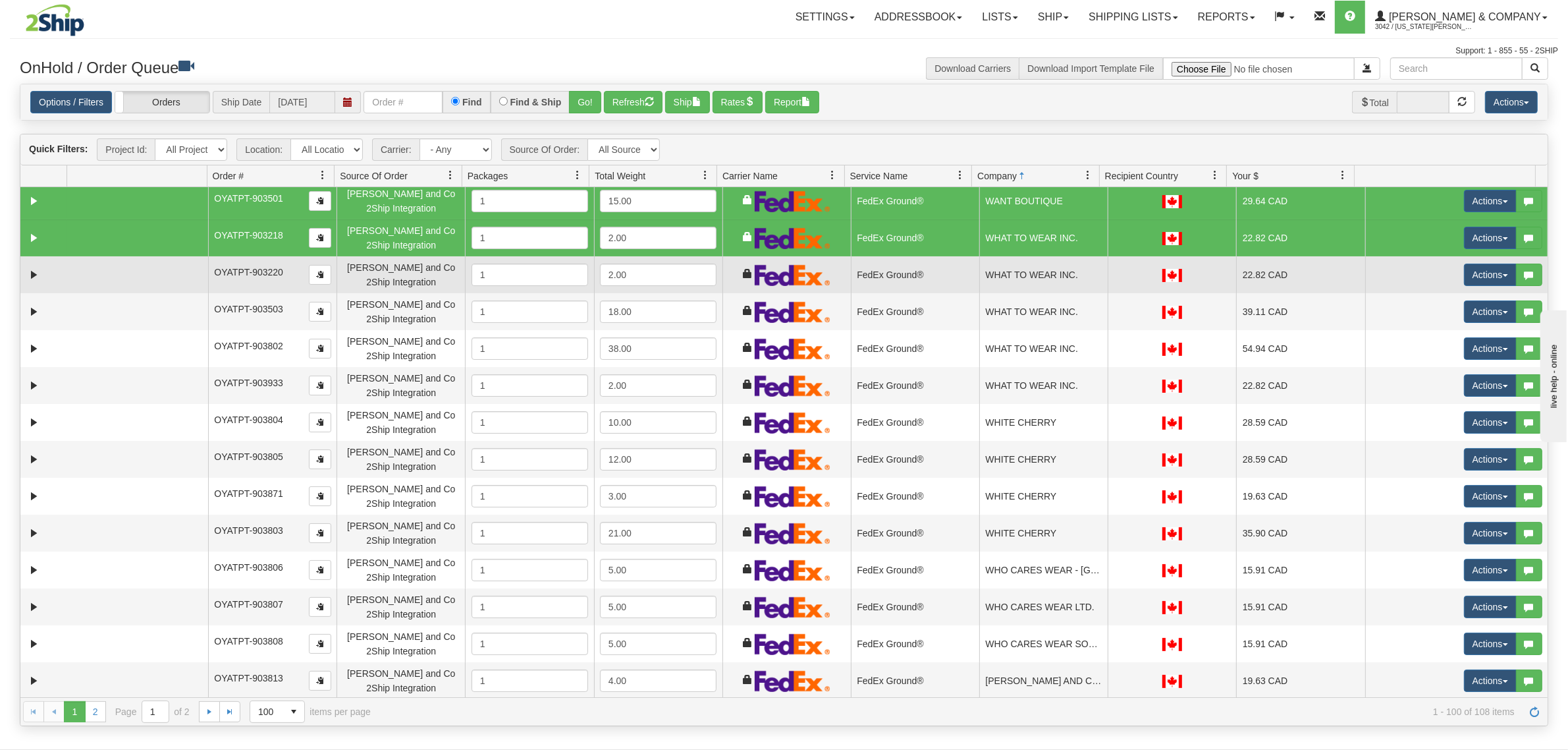
click at [1052, 275] on td "WHAT TO WEAR INC." at bounding box center [1043, 275] width 129 height 37
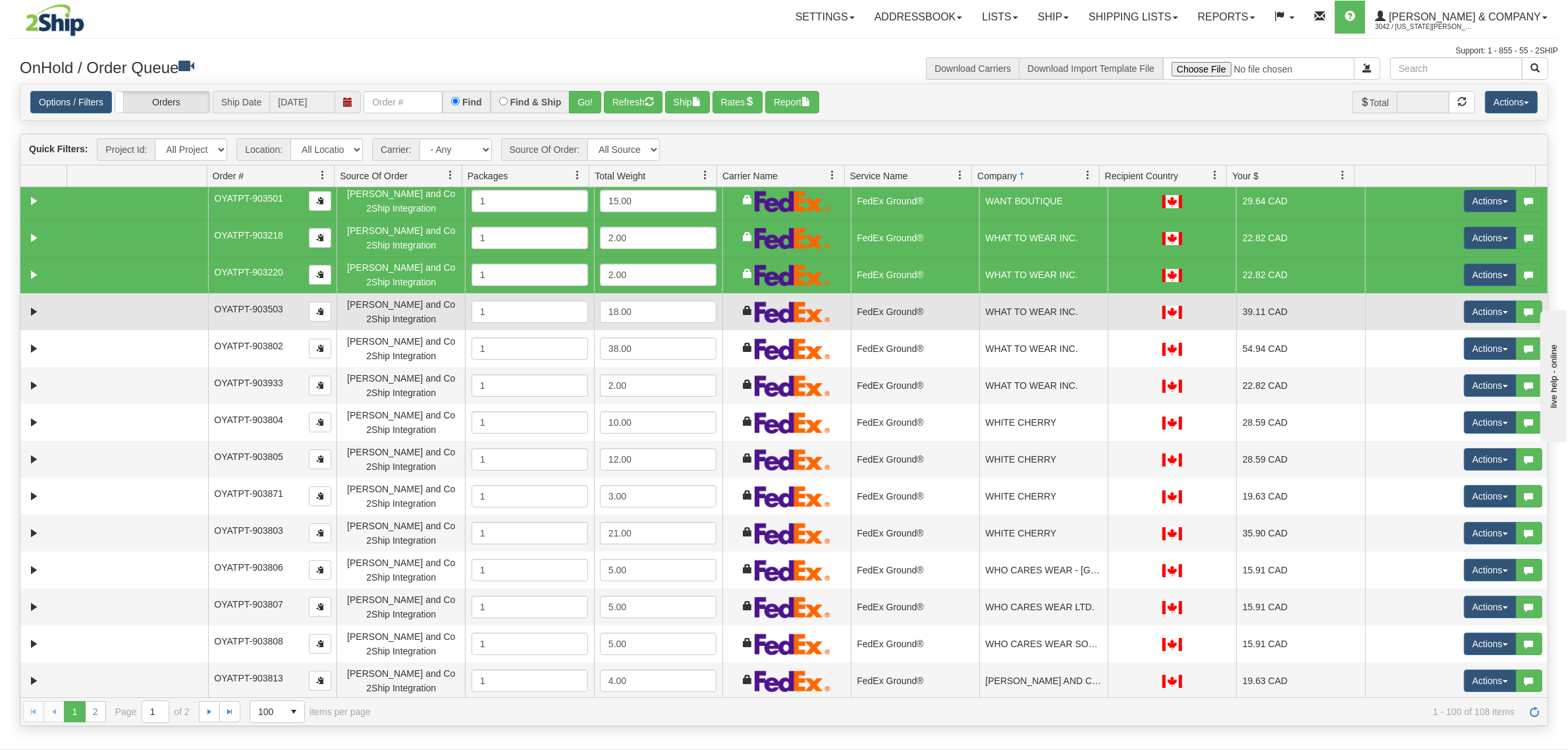
click at [1052, 301] on td "WHAT TO WEAR INC." at bounding box center [1043, 311] width 129 height 37
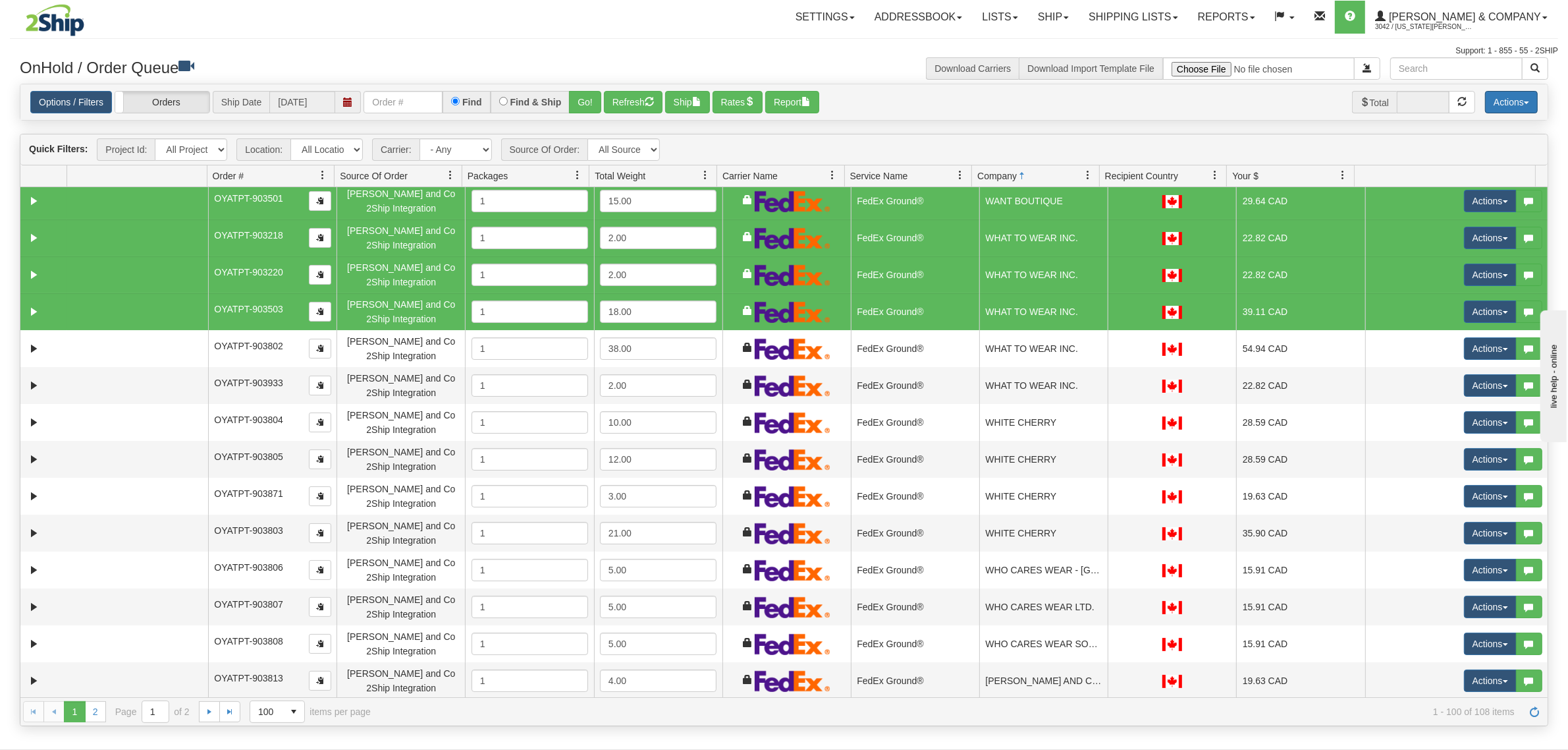
click at [1502, 102] on button "Actions" at bounding box center [1511, 102] width 52 height 22
click at [1442, 210] on link "Delete Selected" at bounding box center [1481, 208] width 111 height 17
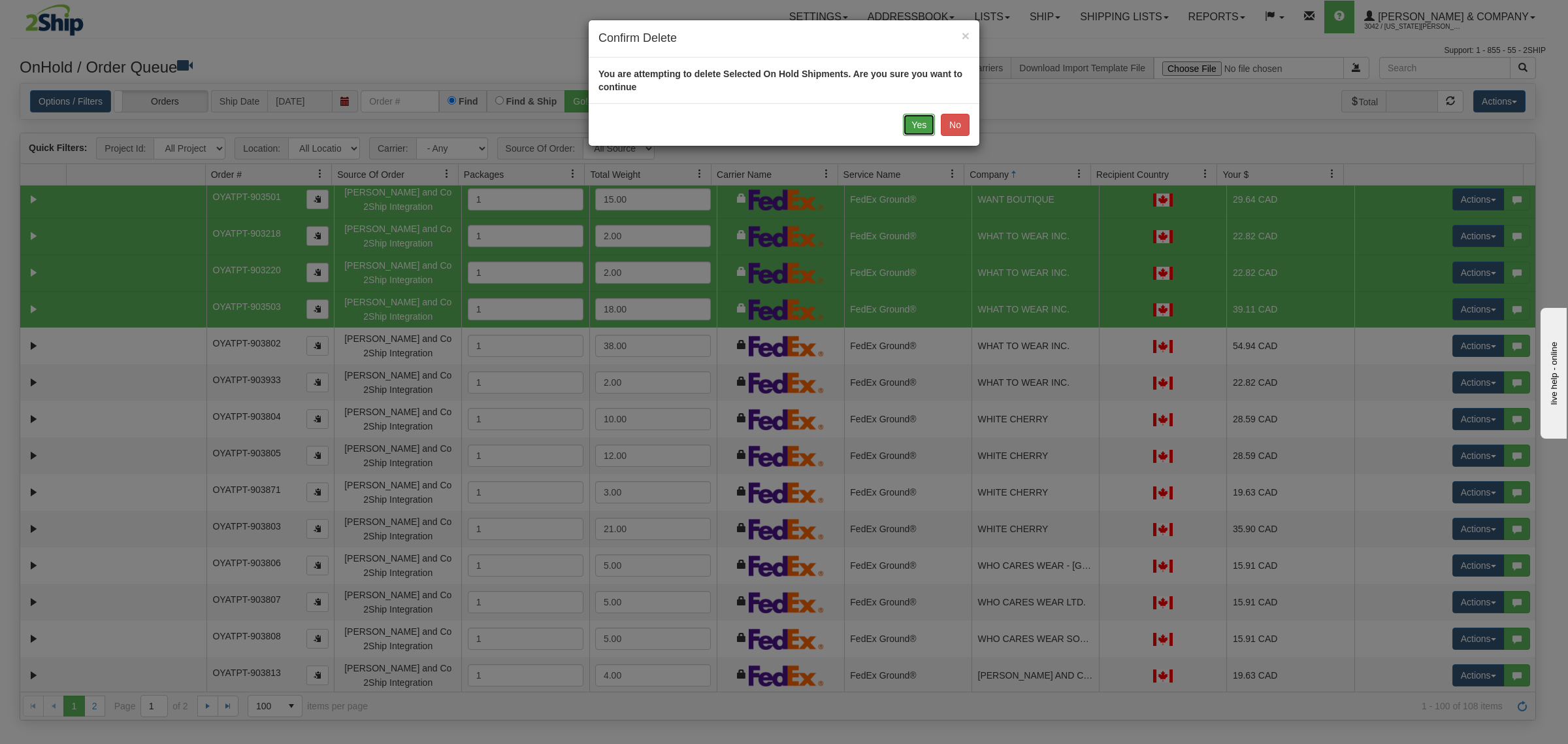
click at [923, 120] on button "Yes" at bounding box center [919, 124] width 32 height 22
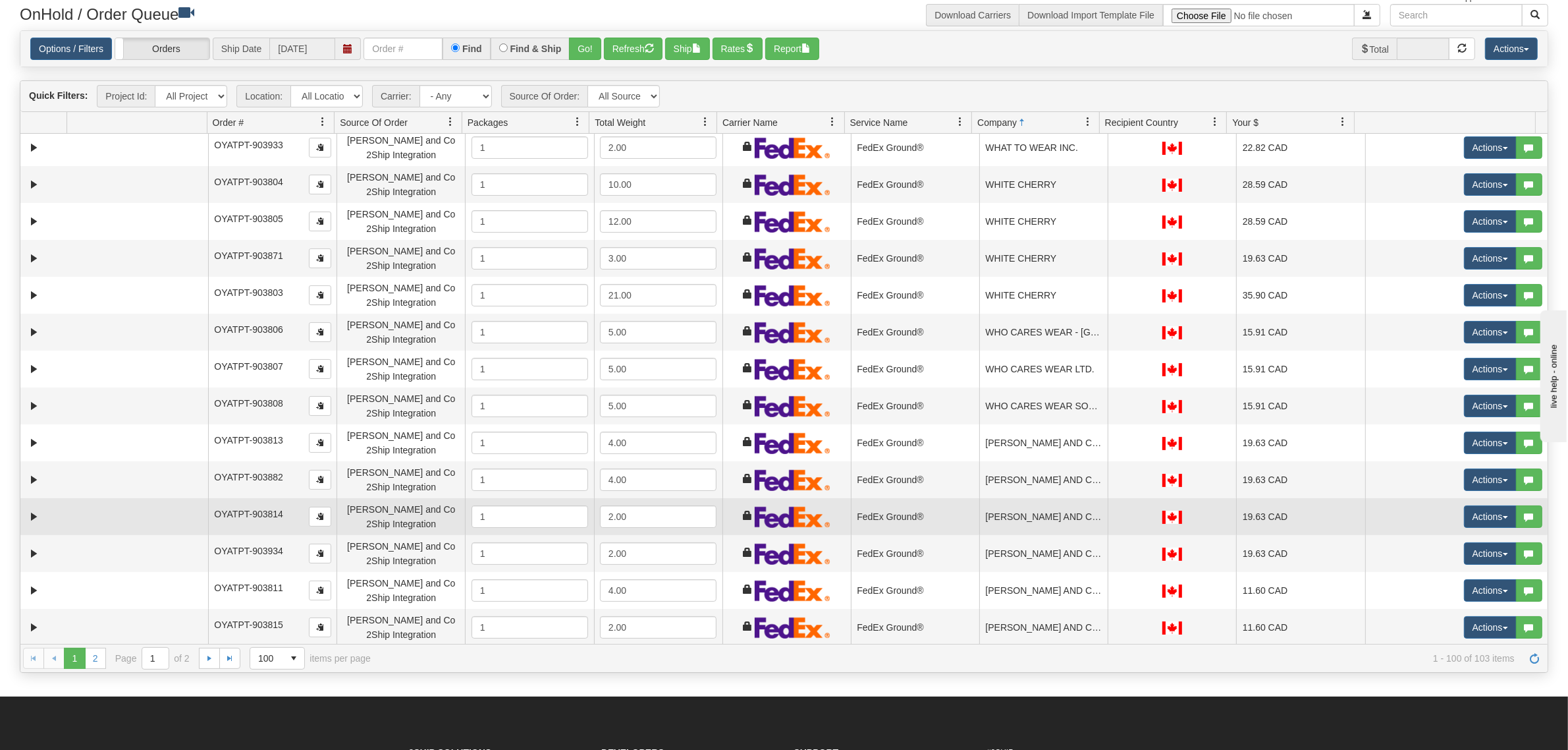
scroll to position [82, 0]
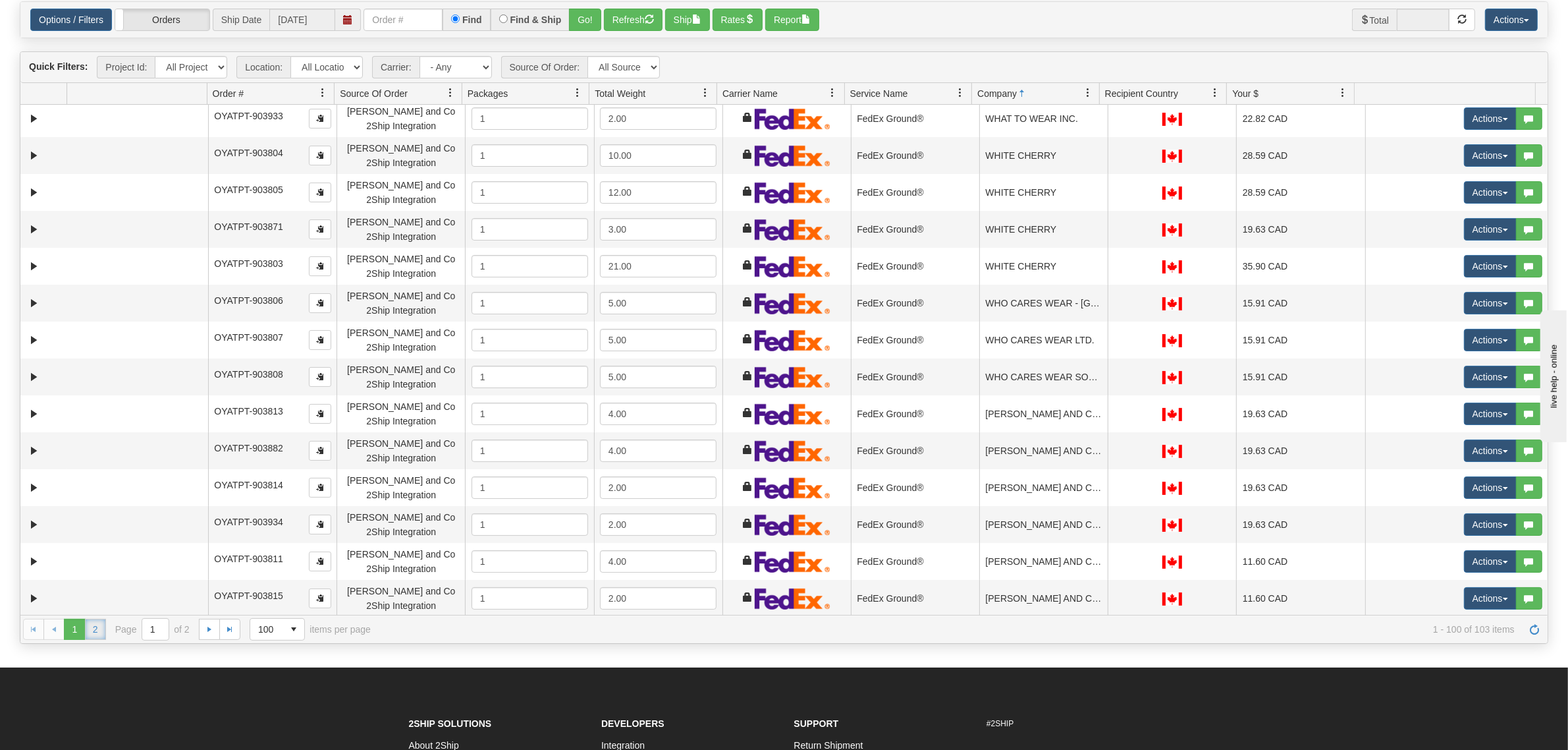
click at [103, 625] on link "2" at bounding box center [96, 630] width 21 height 21
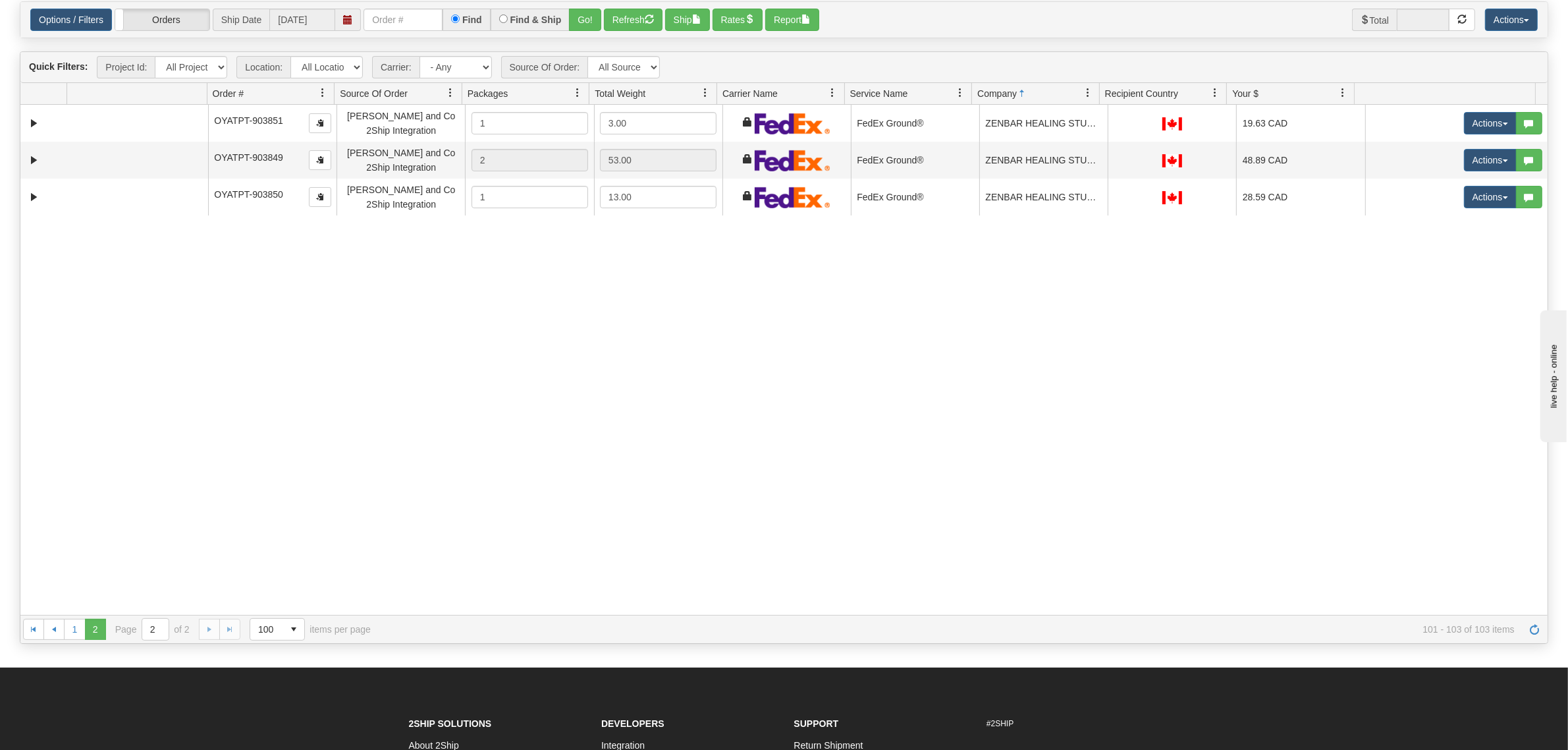
scroll to position [0, 0]
click at [79, 625] on link "1" at bounding box center [75, 630] width 21 height 21
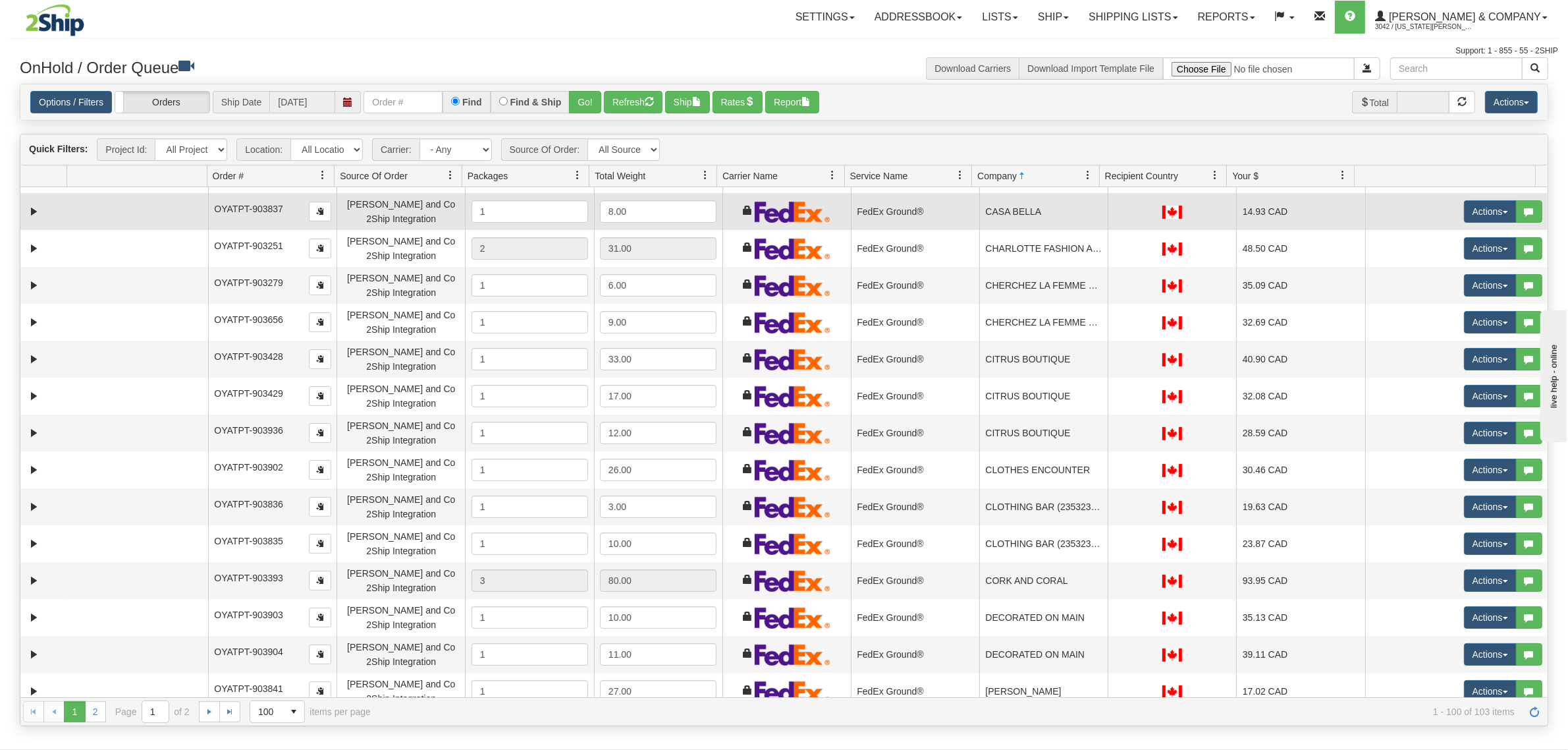
scroll to position [411, 0]
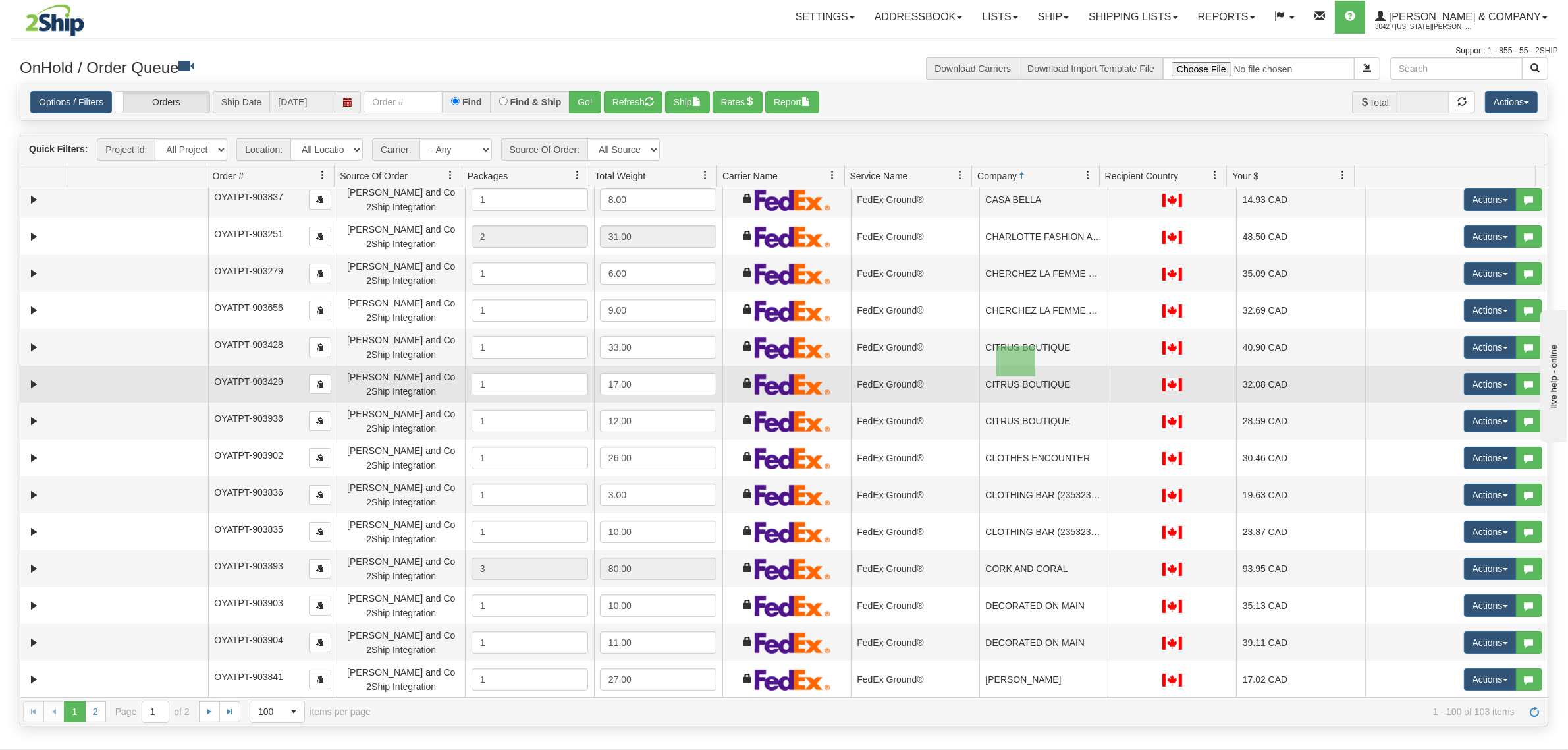
drag, startPoint x: 996, startPoint y: 346, endPoint x: 1036, endPoint y: 377, distance: 50.6
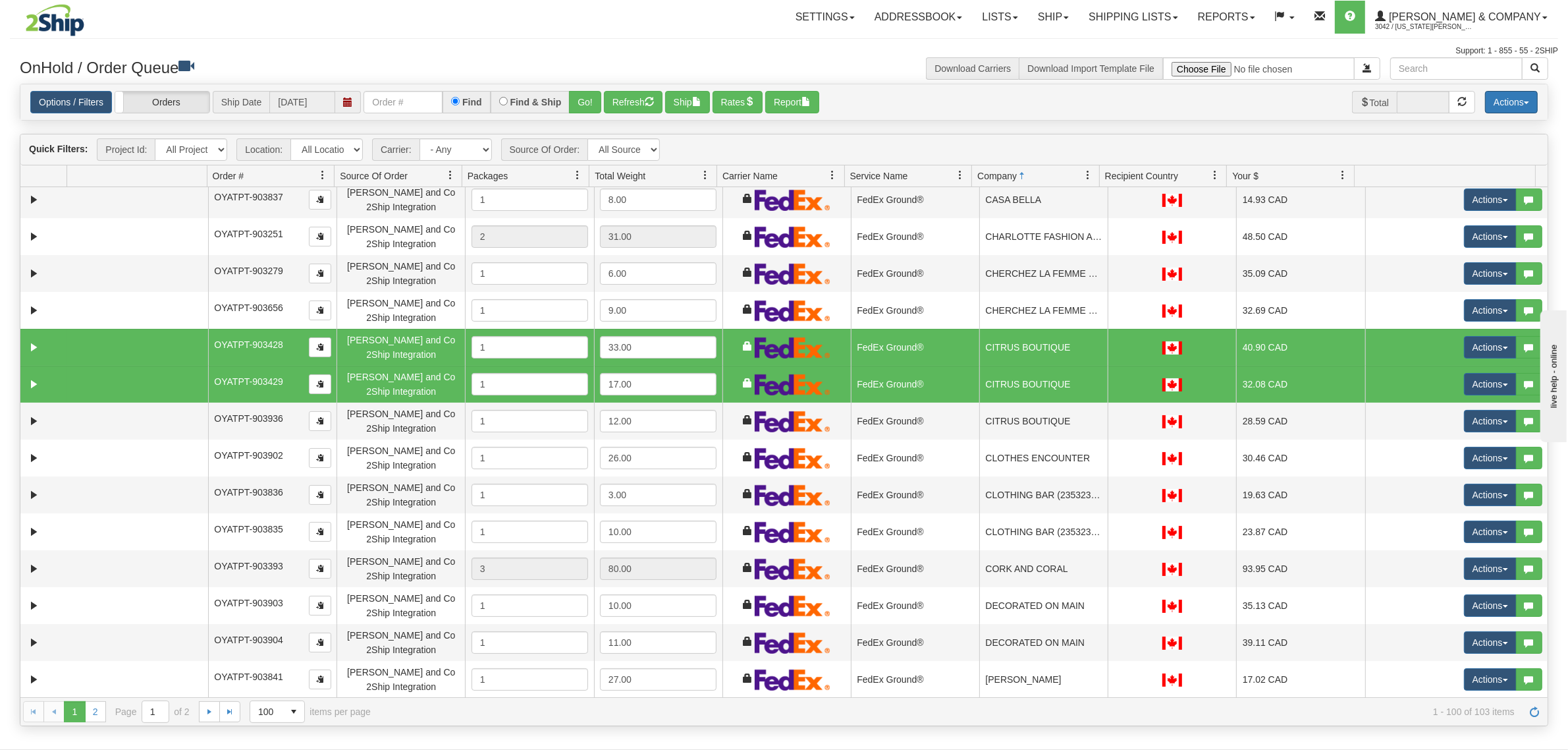
click at [1515, 91] on button "Actions" at bounding box center [1511, 102] width 52 height 22
click at [1441, 203] on link "Delete Selected" at bounding box center [1481, 208] width 111 height 17
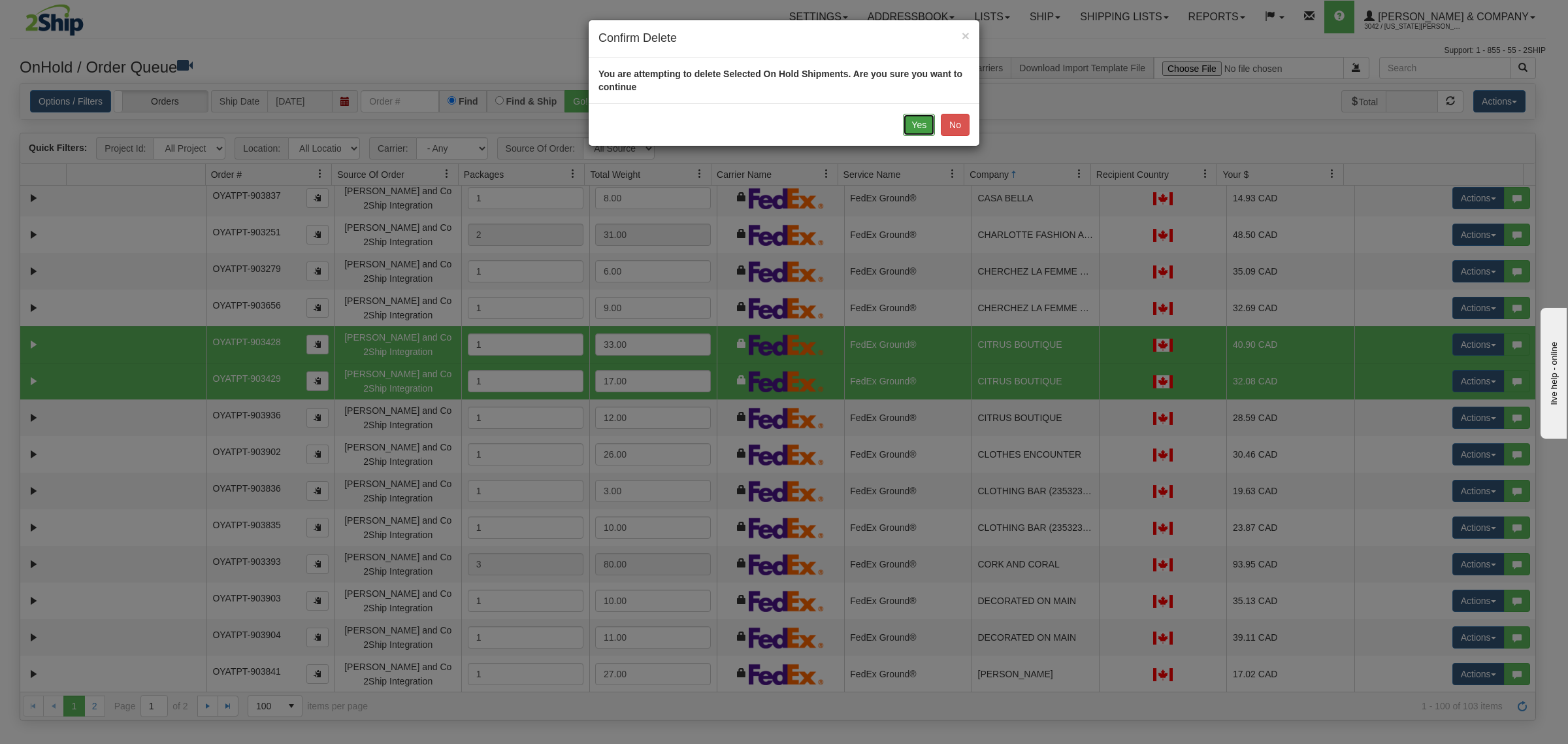
click at [919, 125] on button "Yes" at bounding box center [919, 124] width 32 height 22
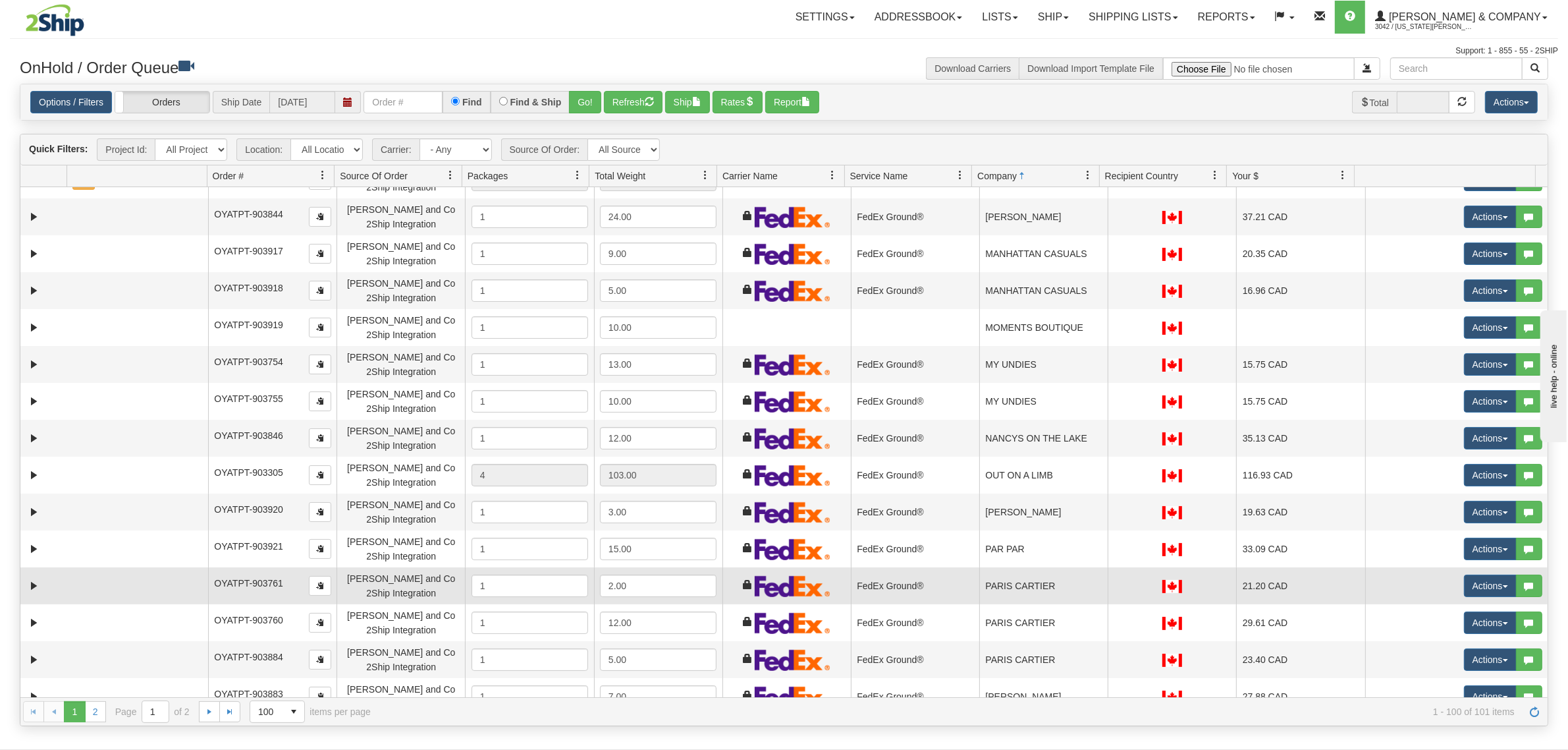
scroll to position [1894, 0]
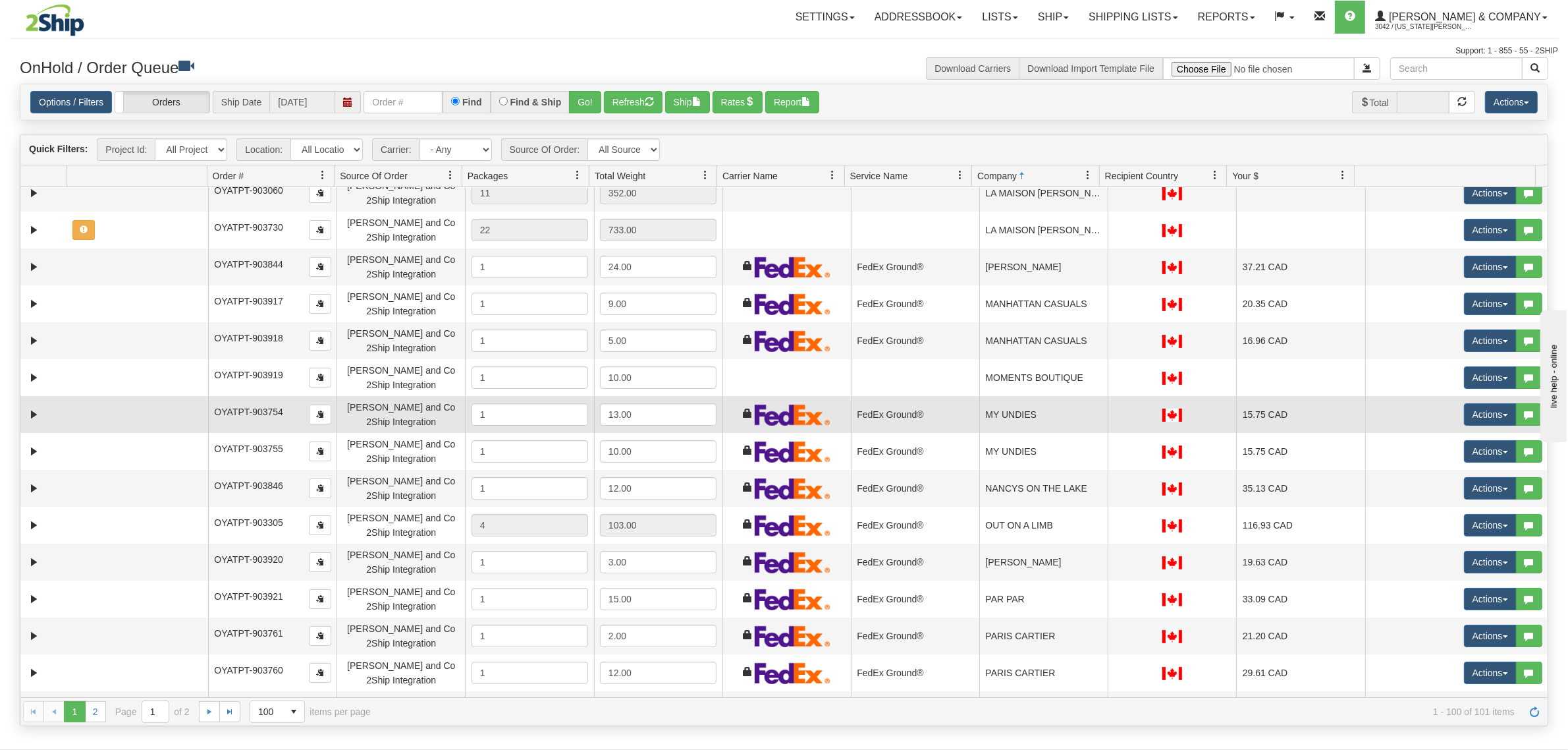
click at [1055, 407] on td "MY UNDIES" at bounding box center [1043, 414] width 129 height 37
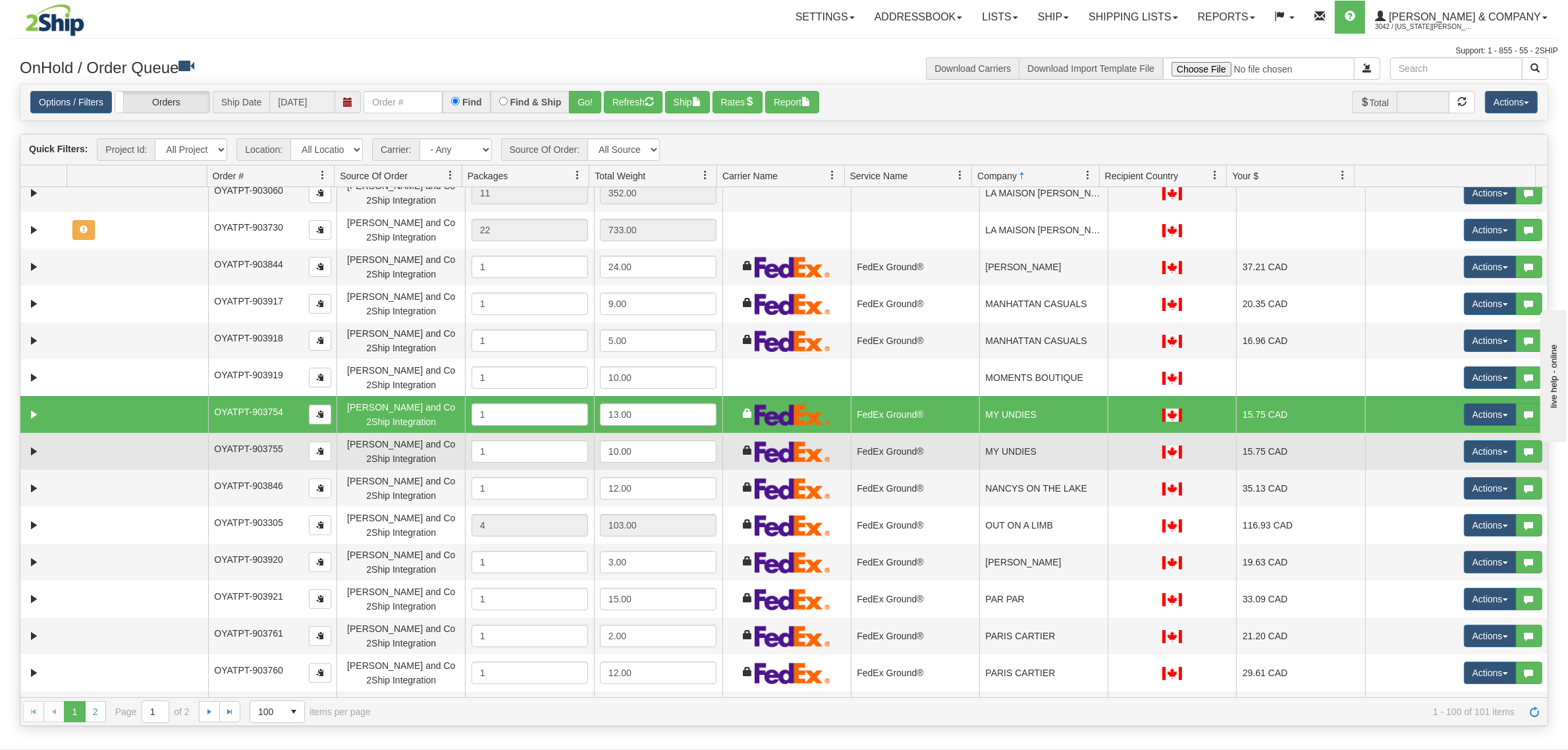
click at [1058, 448] on td "MY UNDIES" at bounding box center [1043, 451] width 129 height 37
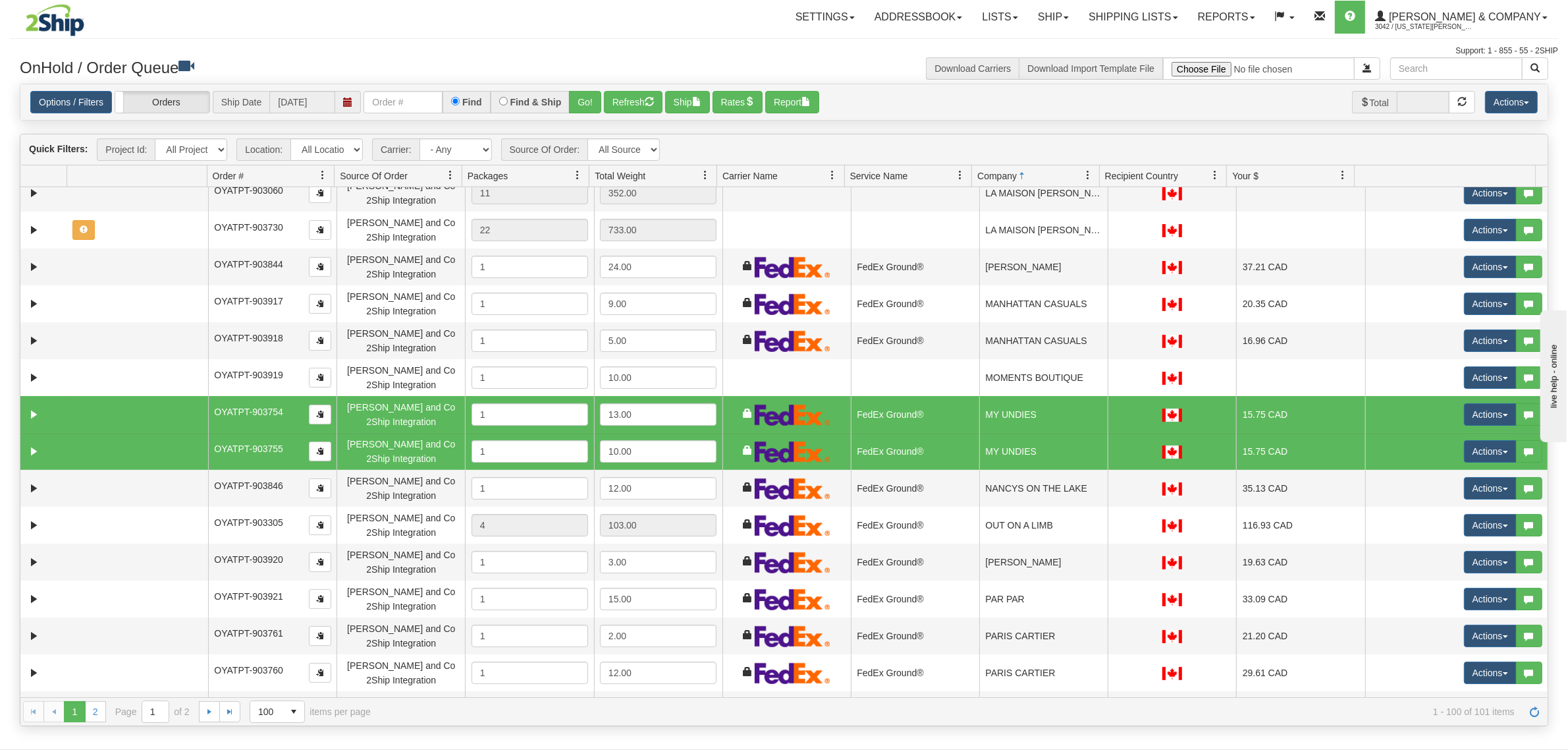
click at [979, 409] on td "MY UNDIES" at bounding box center [1043, 414] width 129 height 37
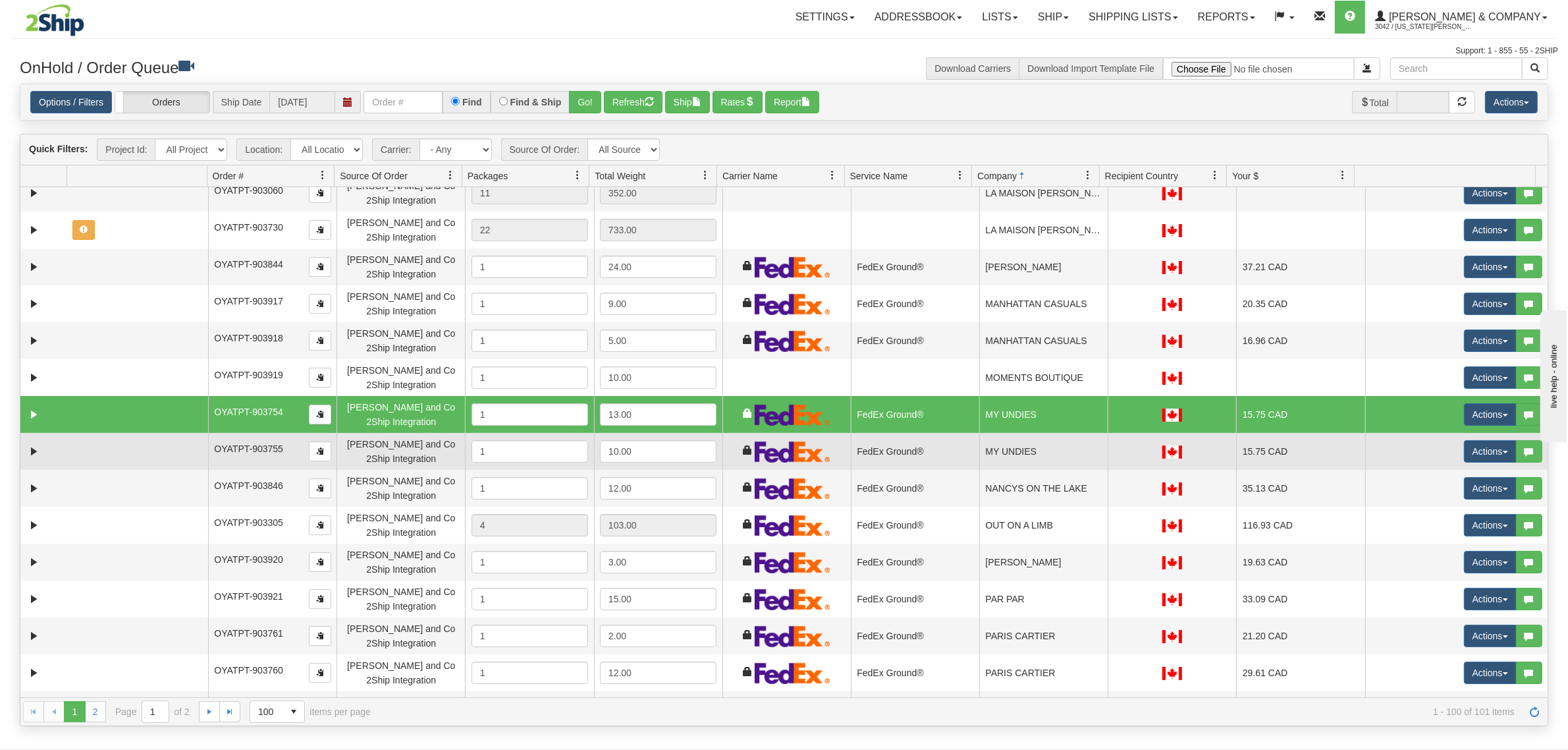
click at [969, 436] on td "FedEx Ground®" at bounding box center [914, 451] width 129 height 37
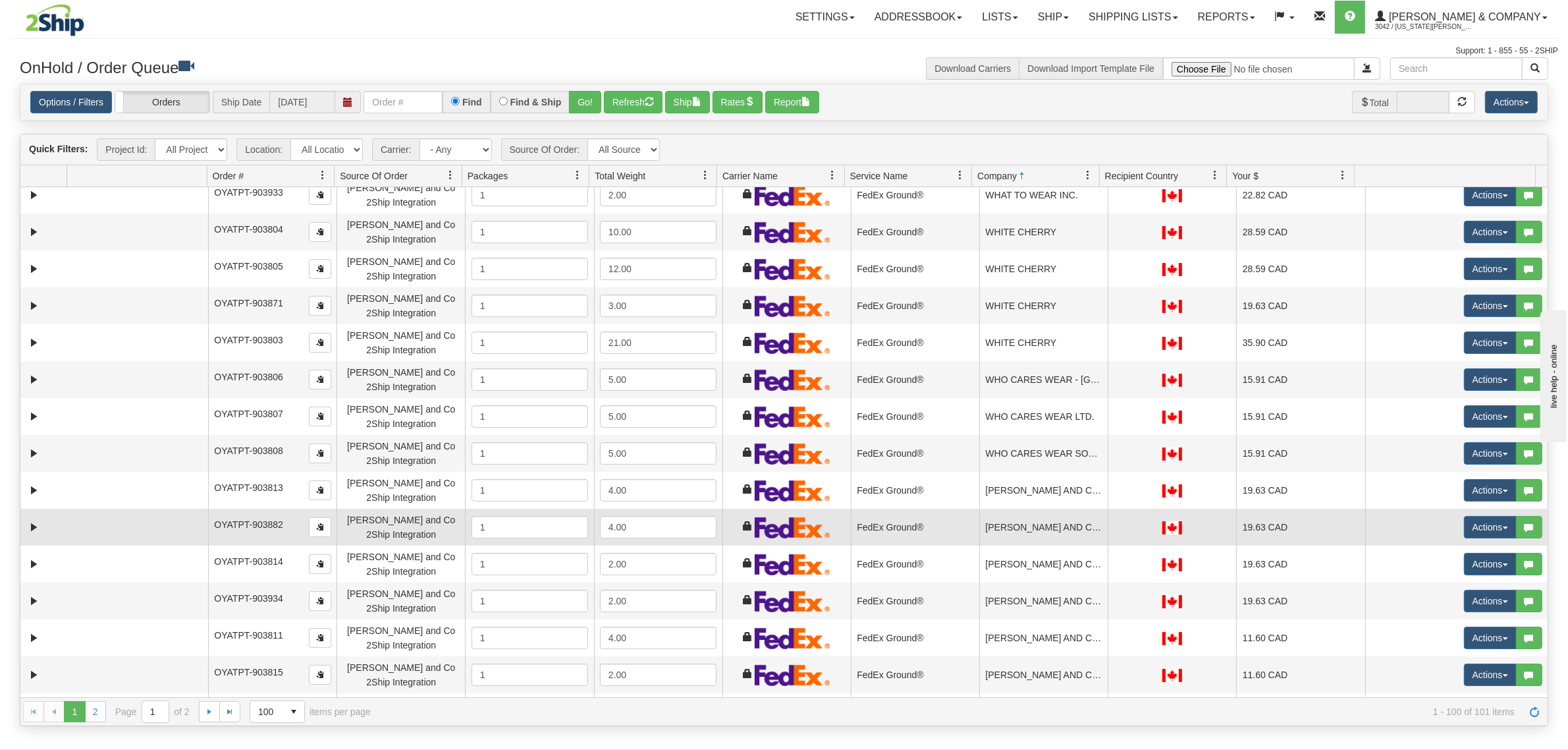
scroll to position [3013, 0]
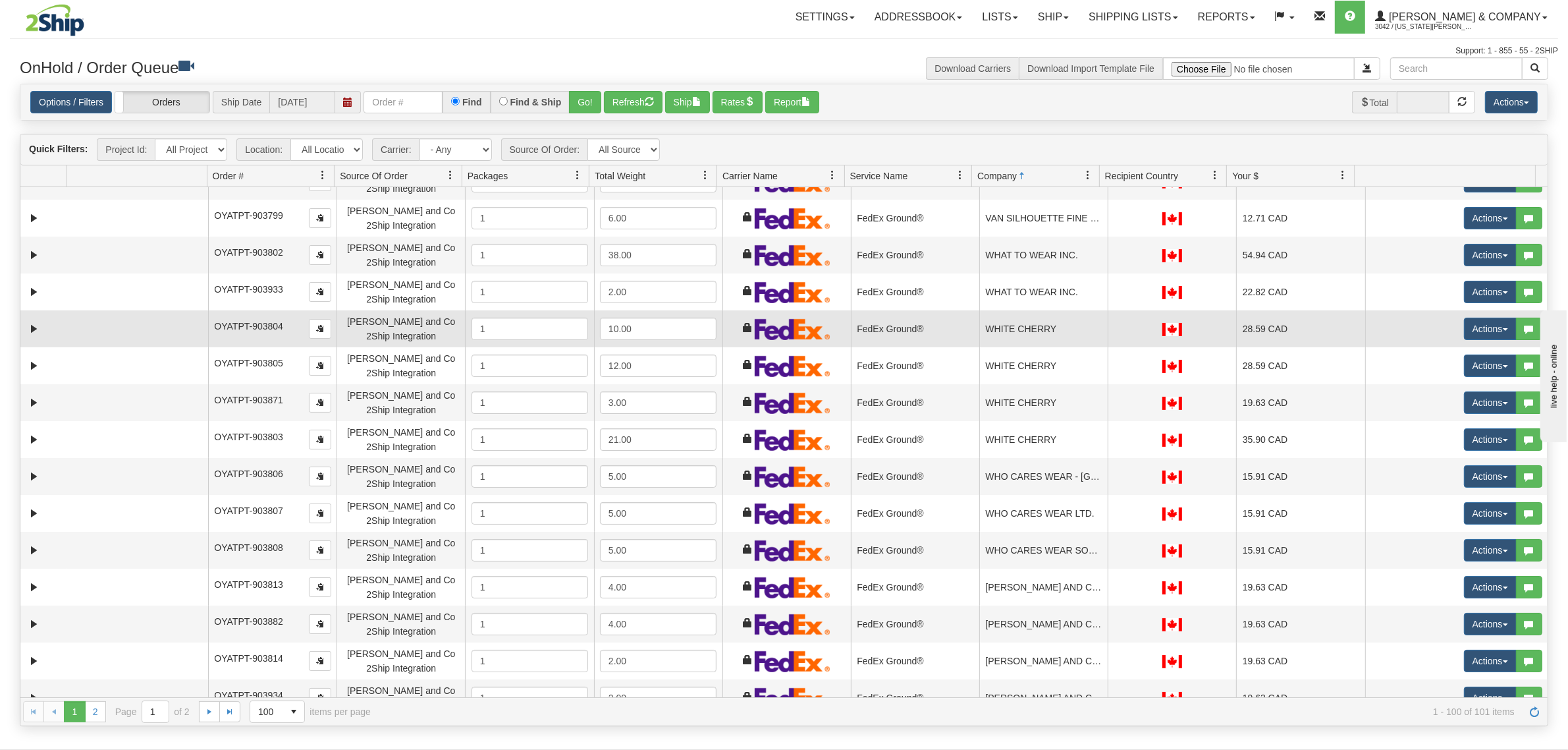
click at [1034, 327] on td "WHITE CHERRY" at bounding box center [1043, 329] width 129 height 37
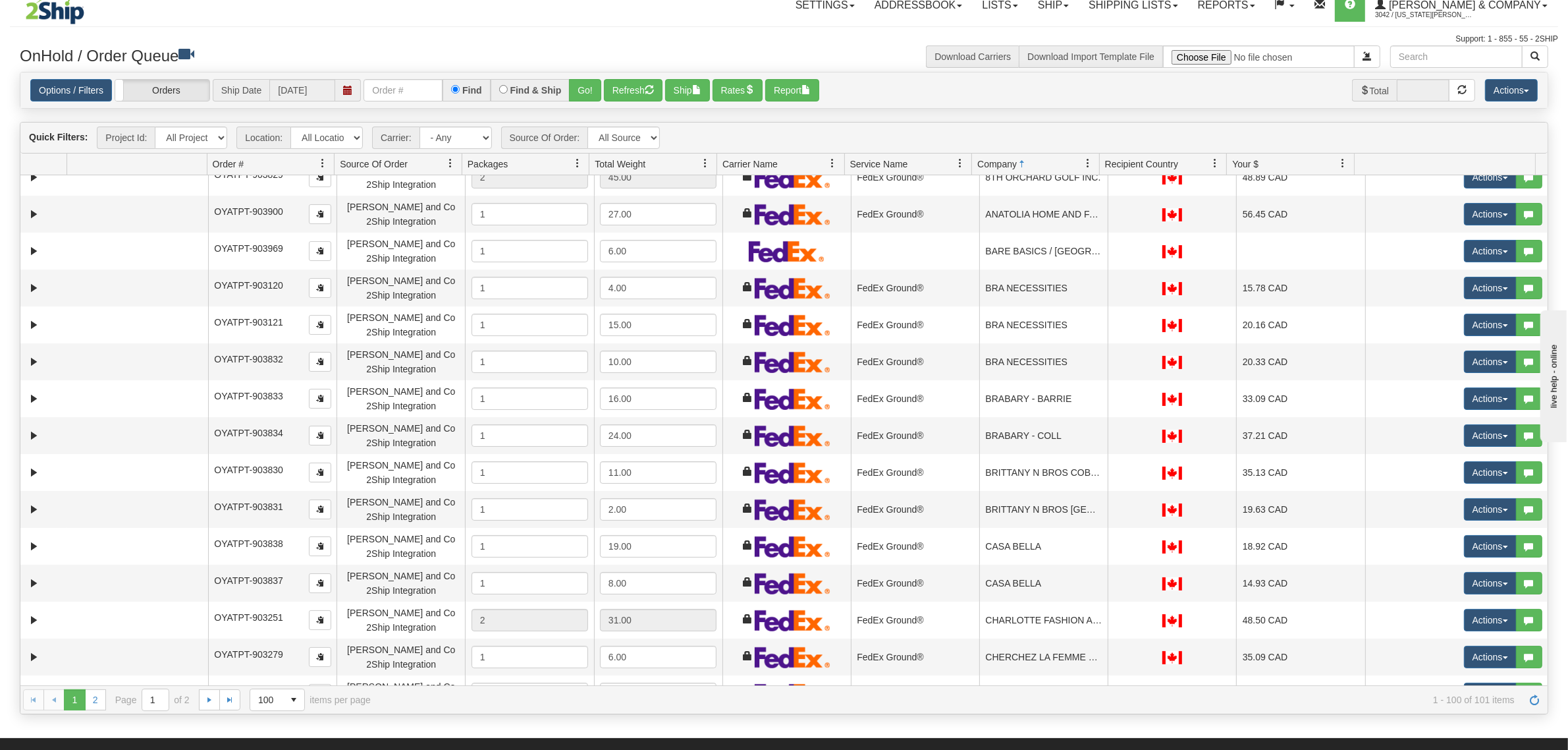
scroll to position [0, 0]
